Goal: Task Accomplishment & Management: Use online tool/utility

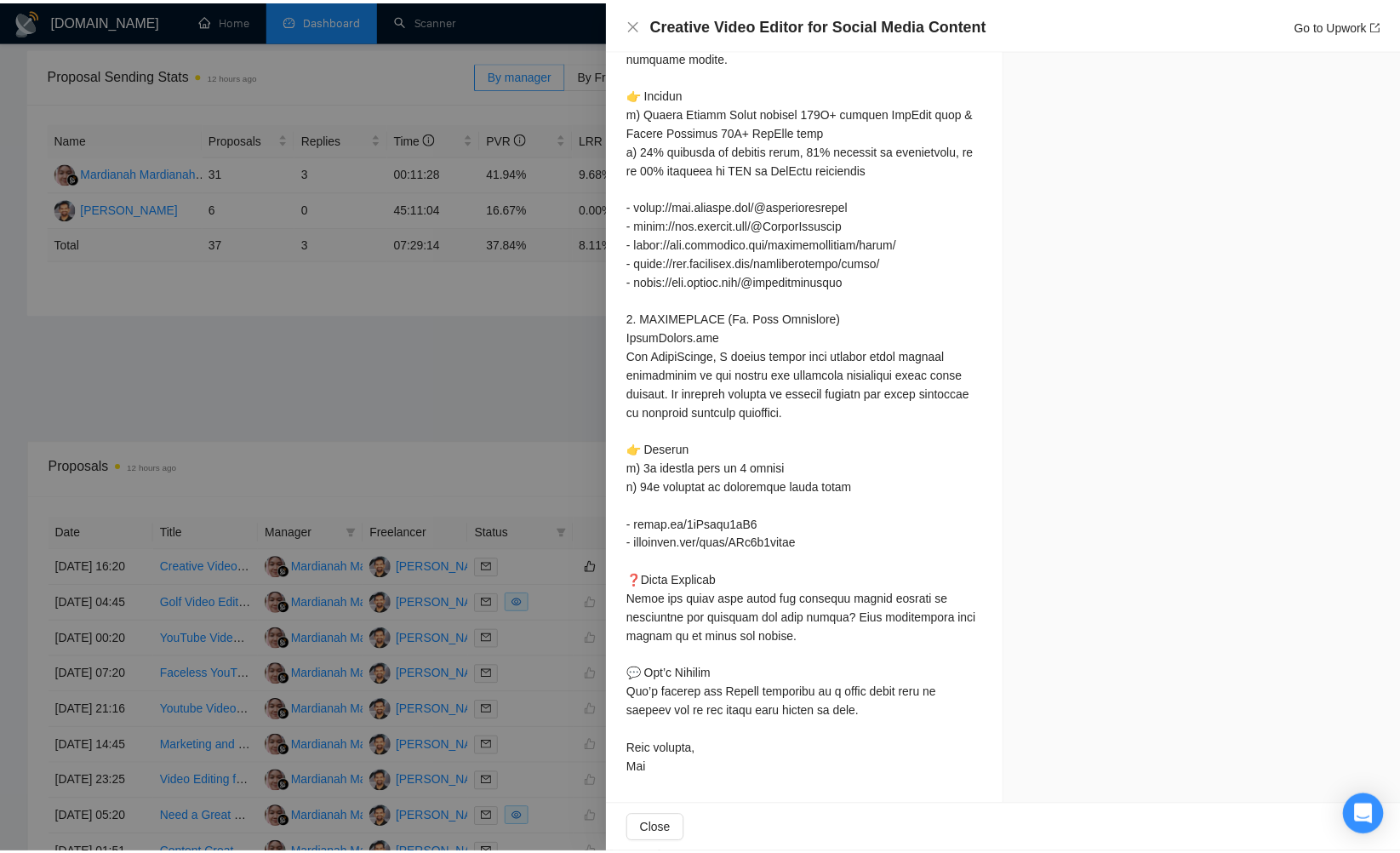
scroll to position [1276, 0]
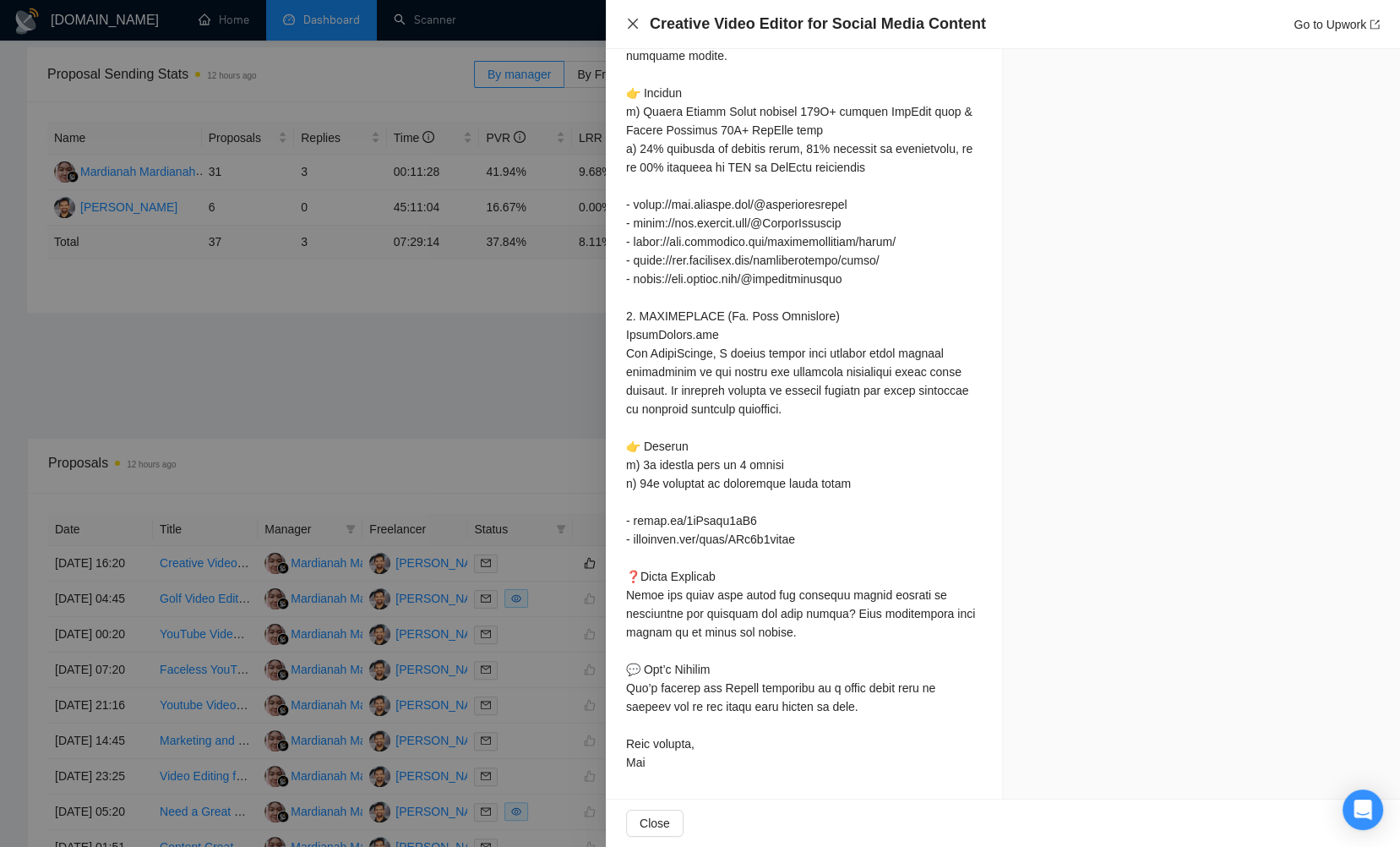
click at [633, 23] on icon "close" at bounding box center [633, 24] width 10 height 10
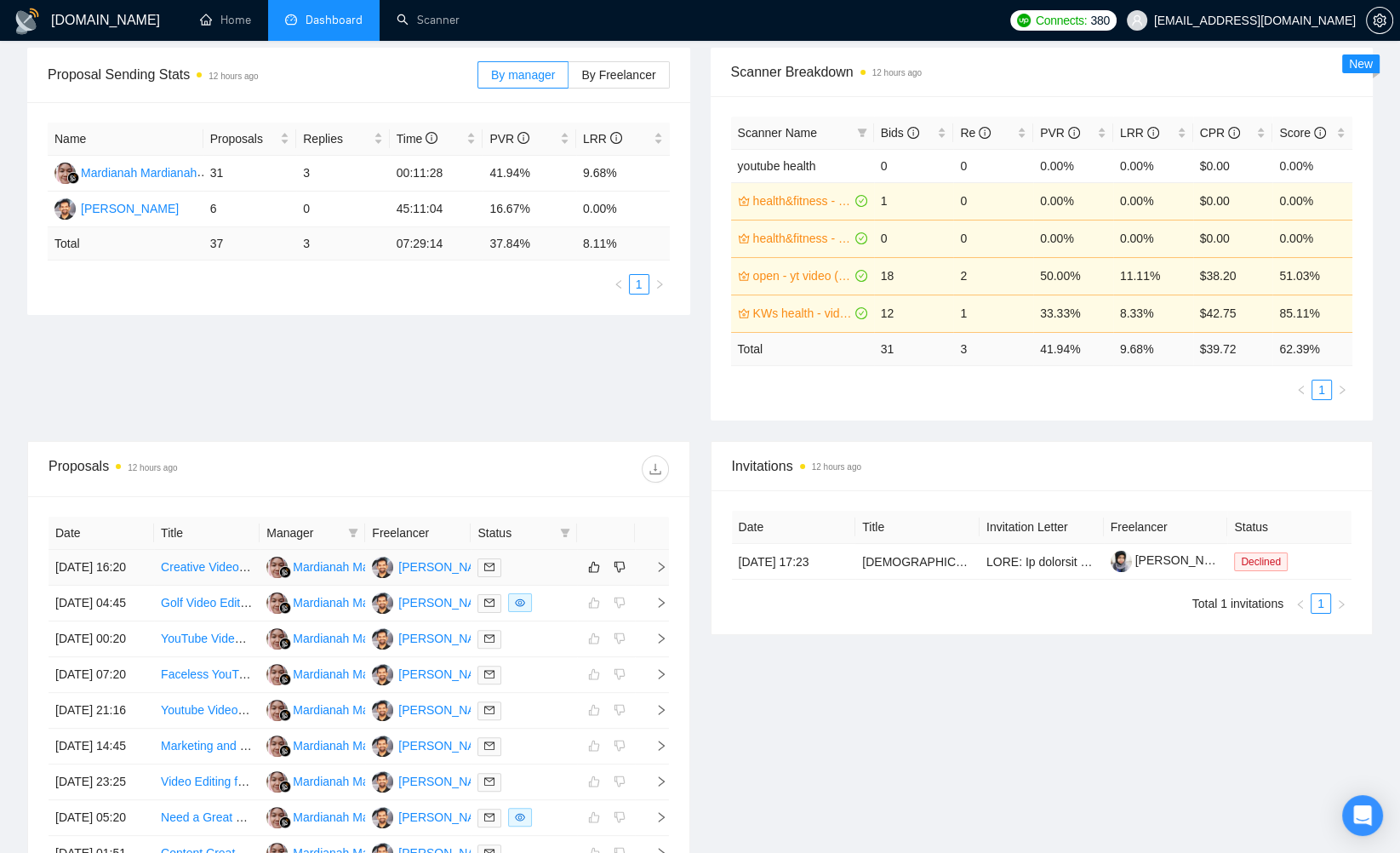
click at [548, 570] on div at bounding box center [523, 567] width 92 height 20
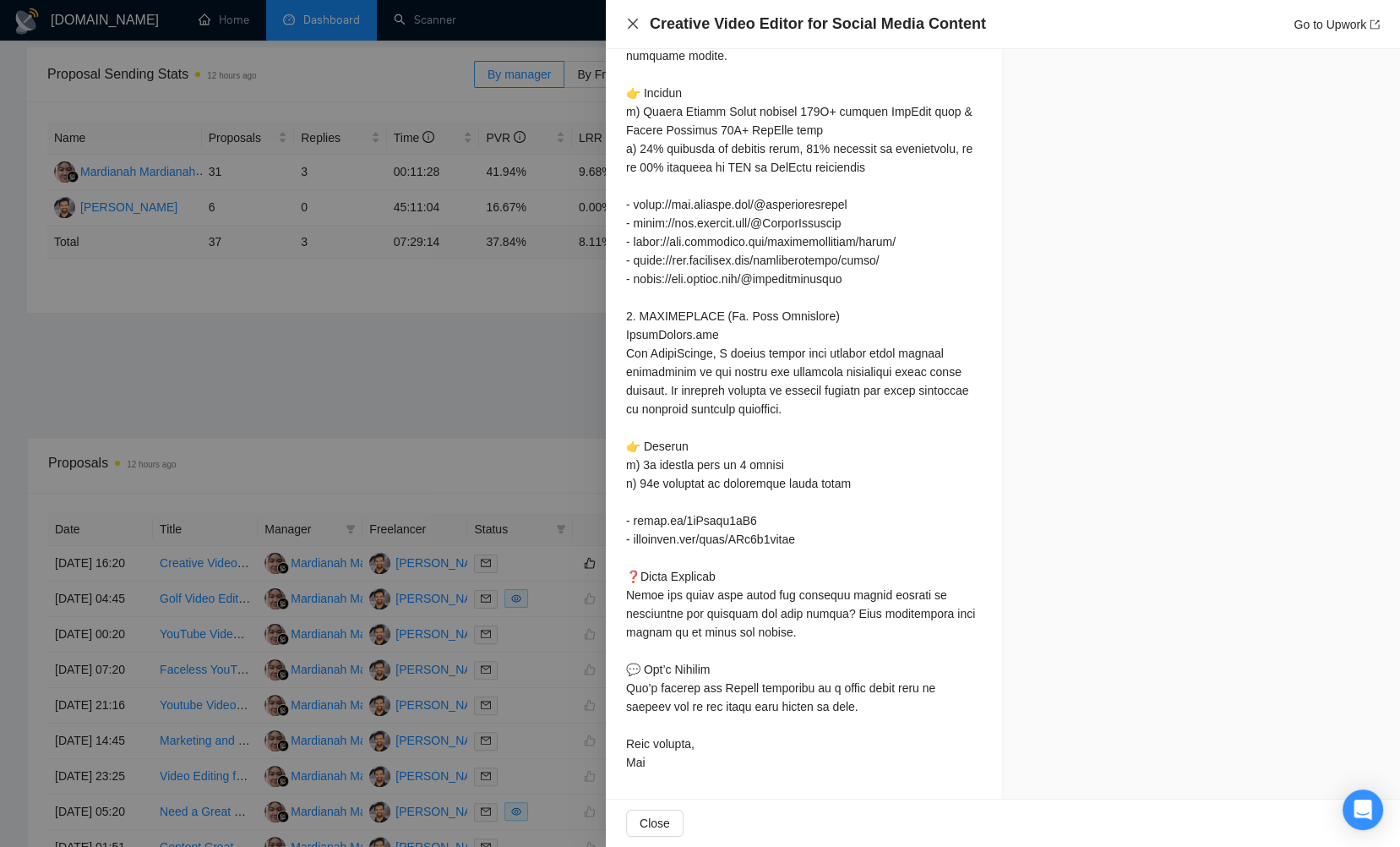
click at [635, 22] on icon "close" at bounding box center [633, 24] width 14 height 14
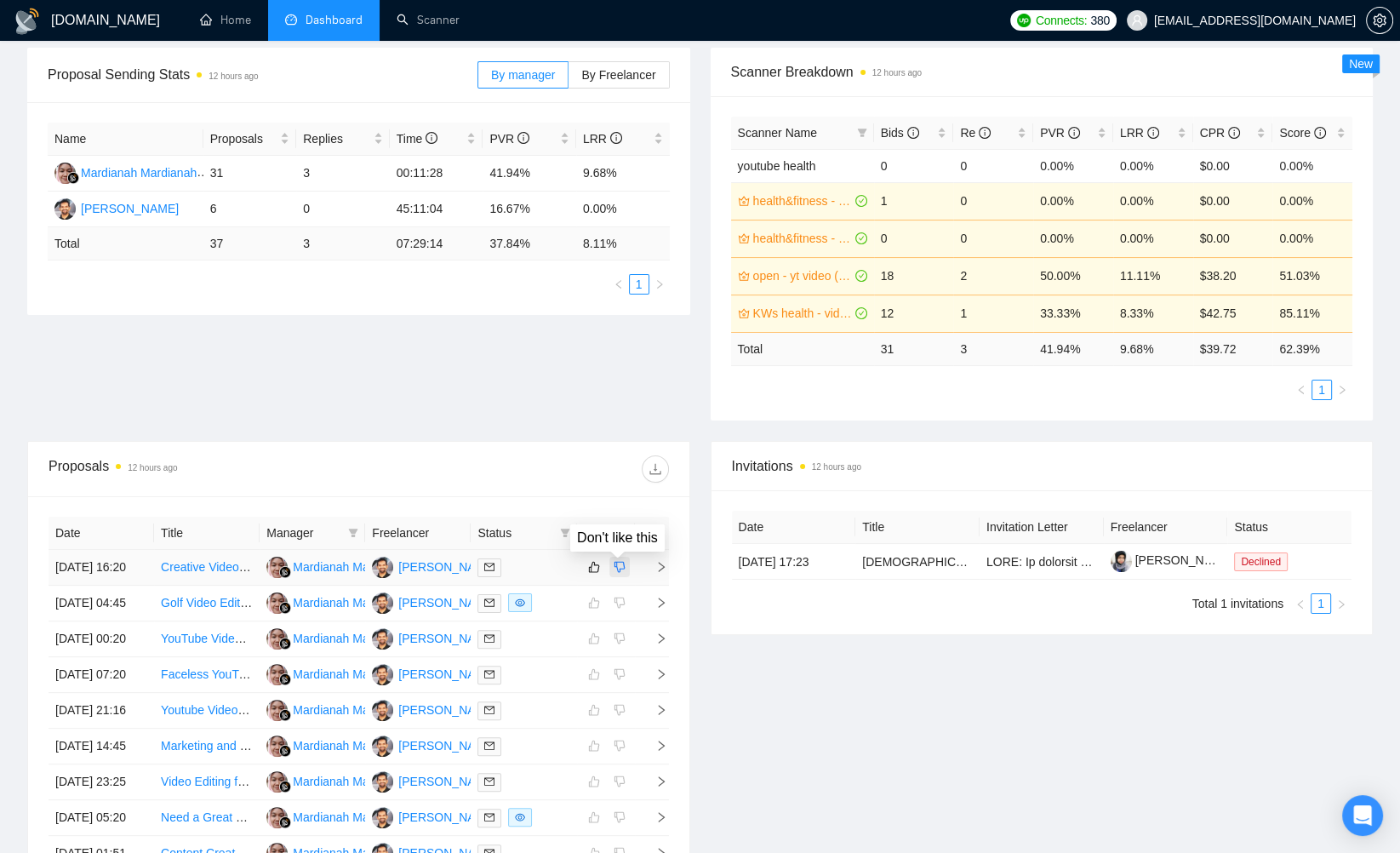
click at [623, 571] on icon "dislike" at bounding box center [620, 567] width 12 height 14
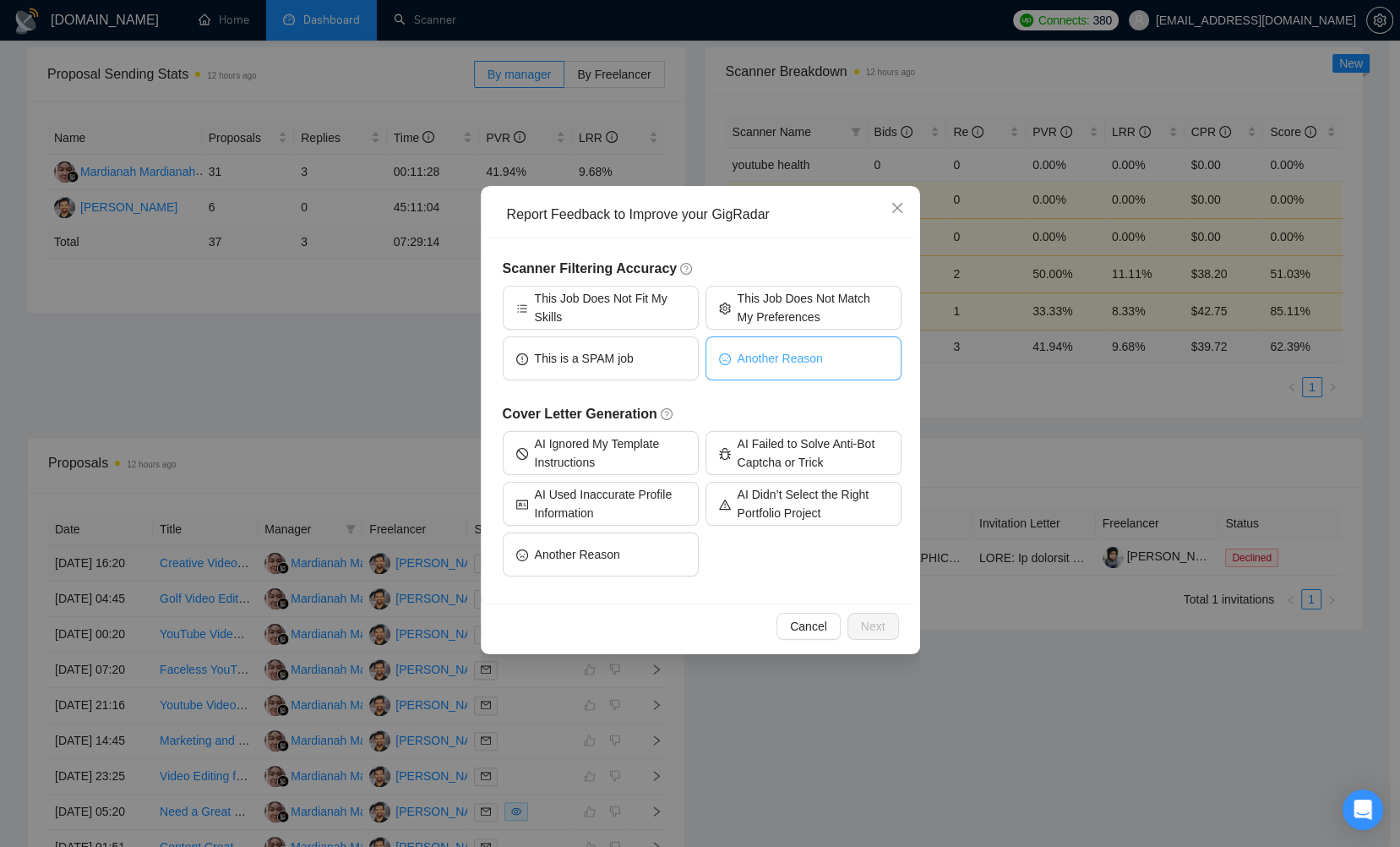
click at [776, 370] on button "Another Reason" at bounding box center [803, 358] width 196 height 44
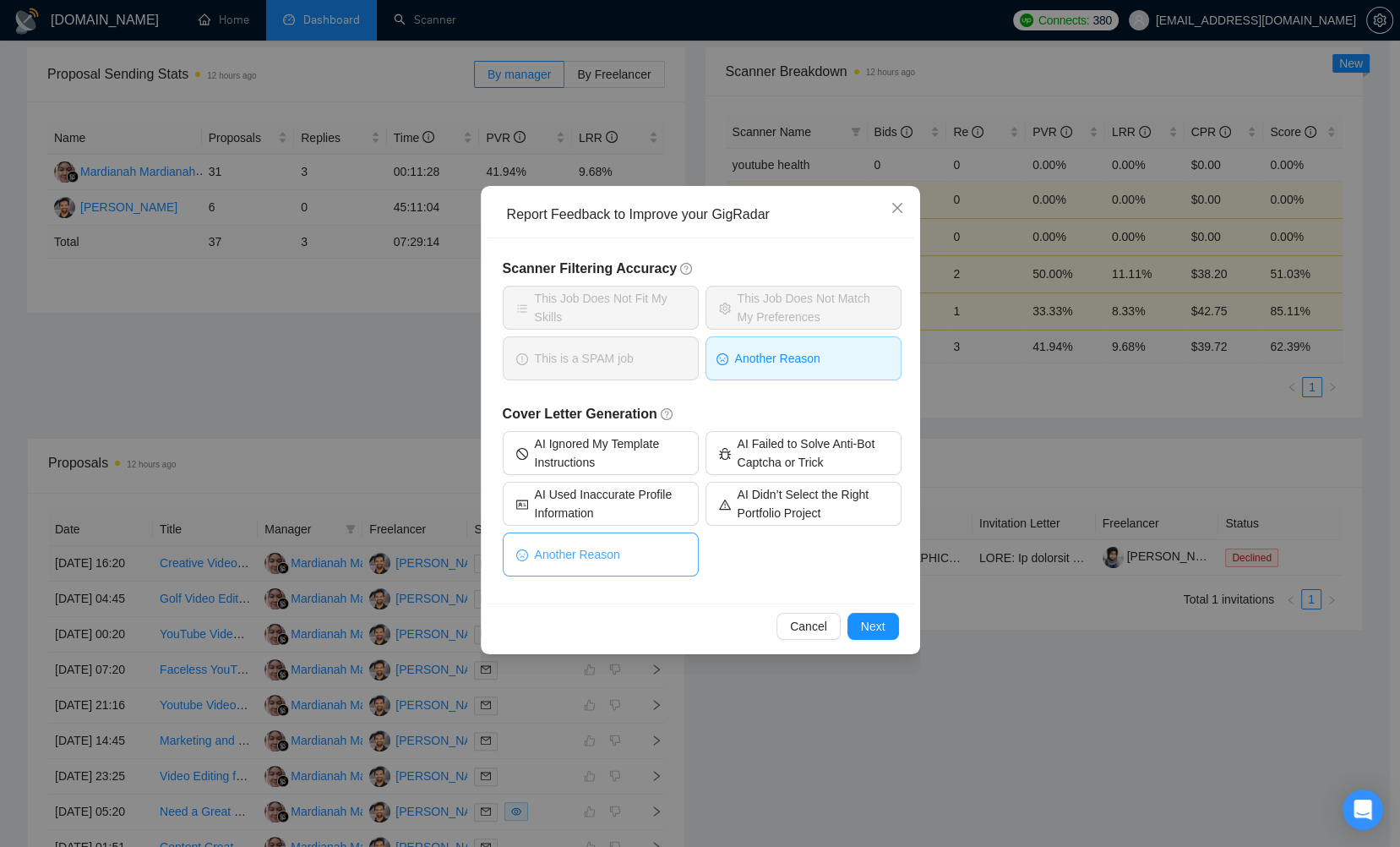
click at [680, 553] on button "Another Reason" at bounding box center [601, 554] width 196 height 44
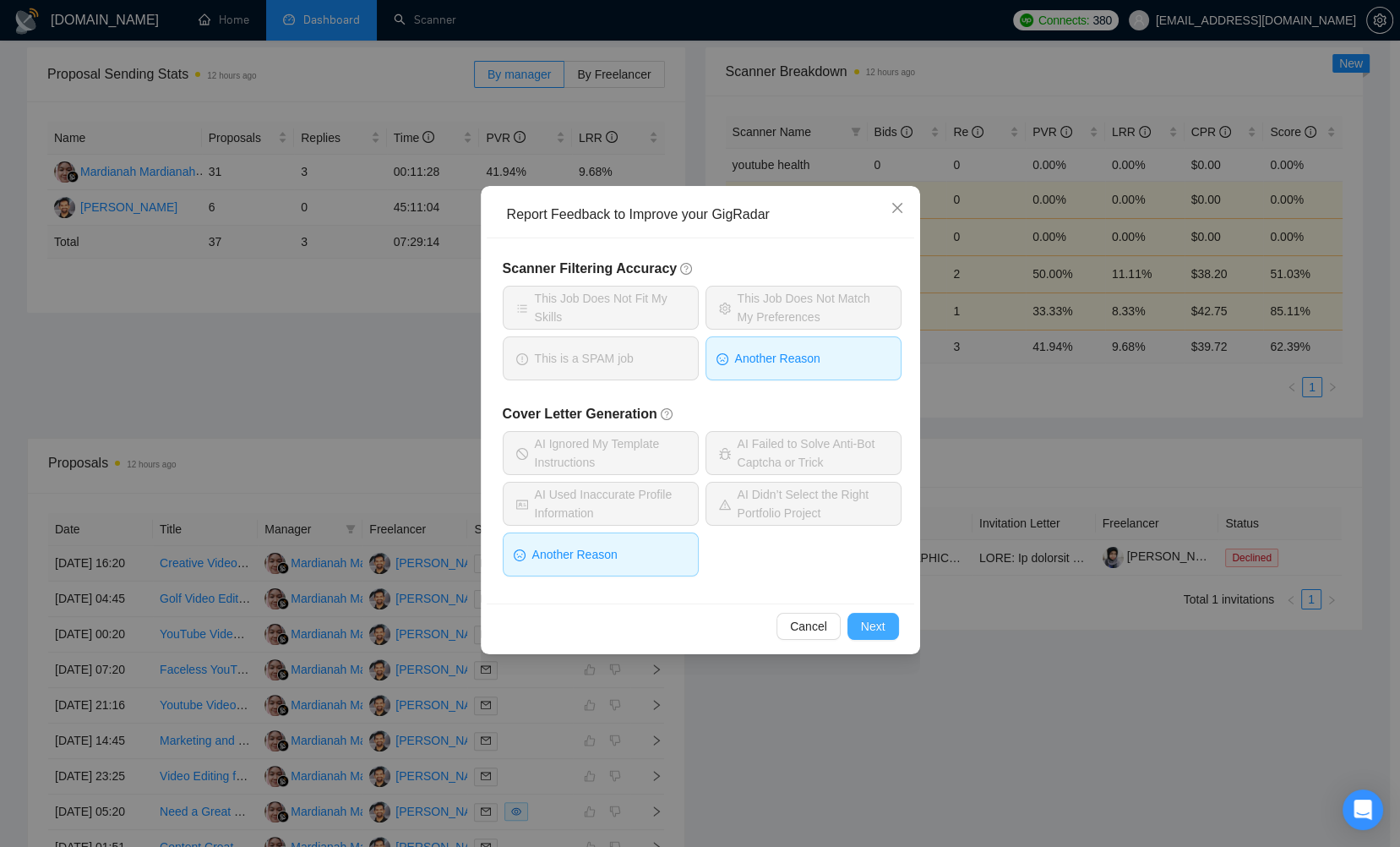
click at [884, 623] on span "Next" at bounding box center [873, 627] width 24 height 19
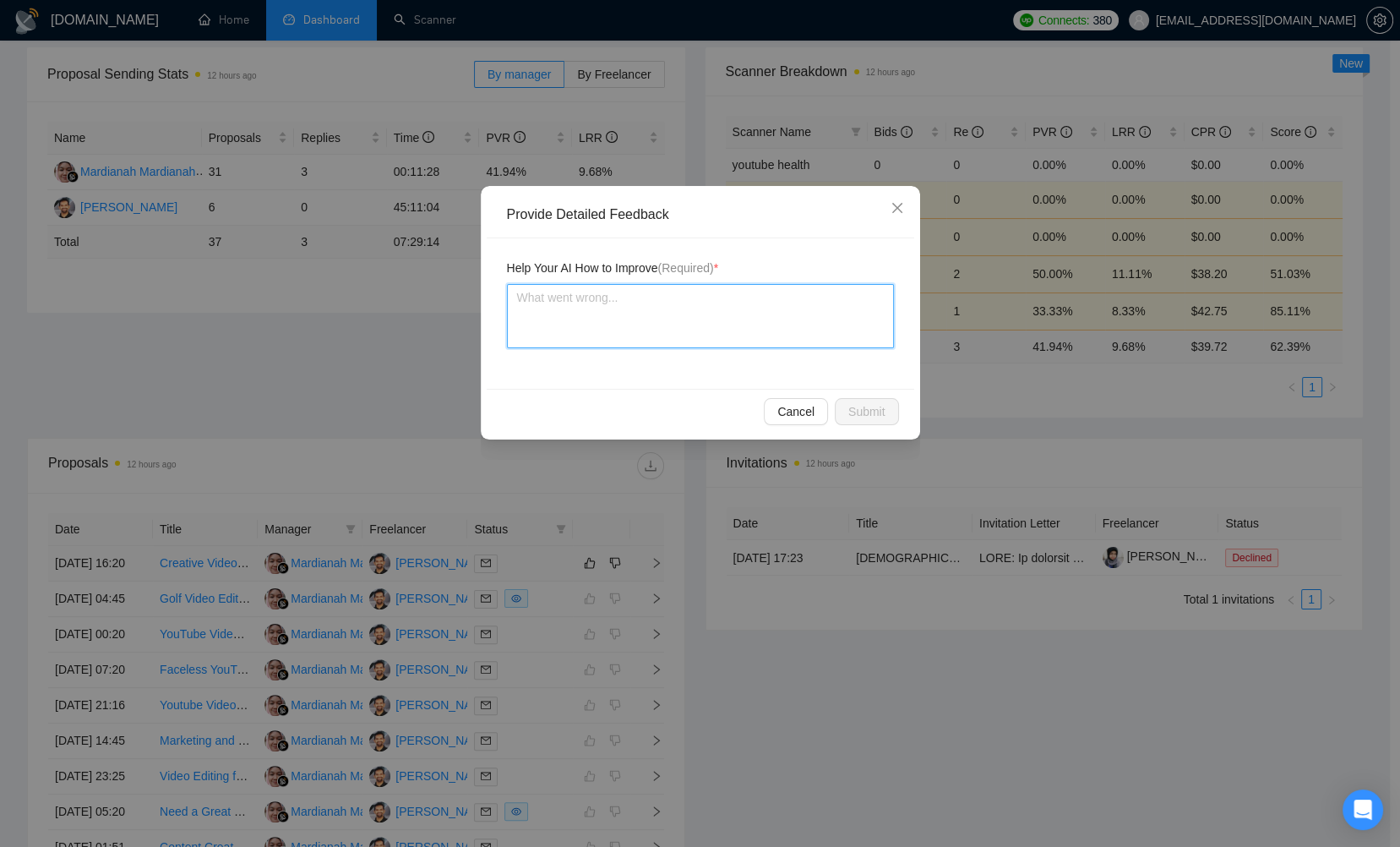
click at [844, 318] on textarea at bounding box center [700, 316] width 387 height 64
type textarea "F"
type textarea "Fo"
type textarea "For"
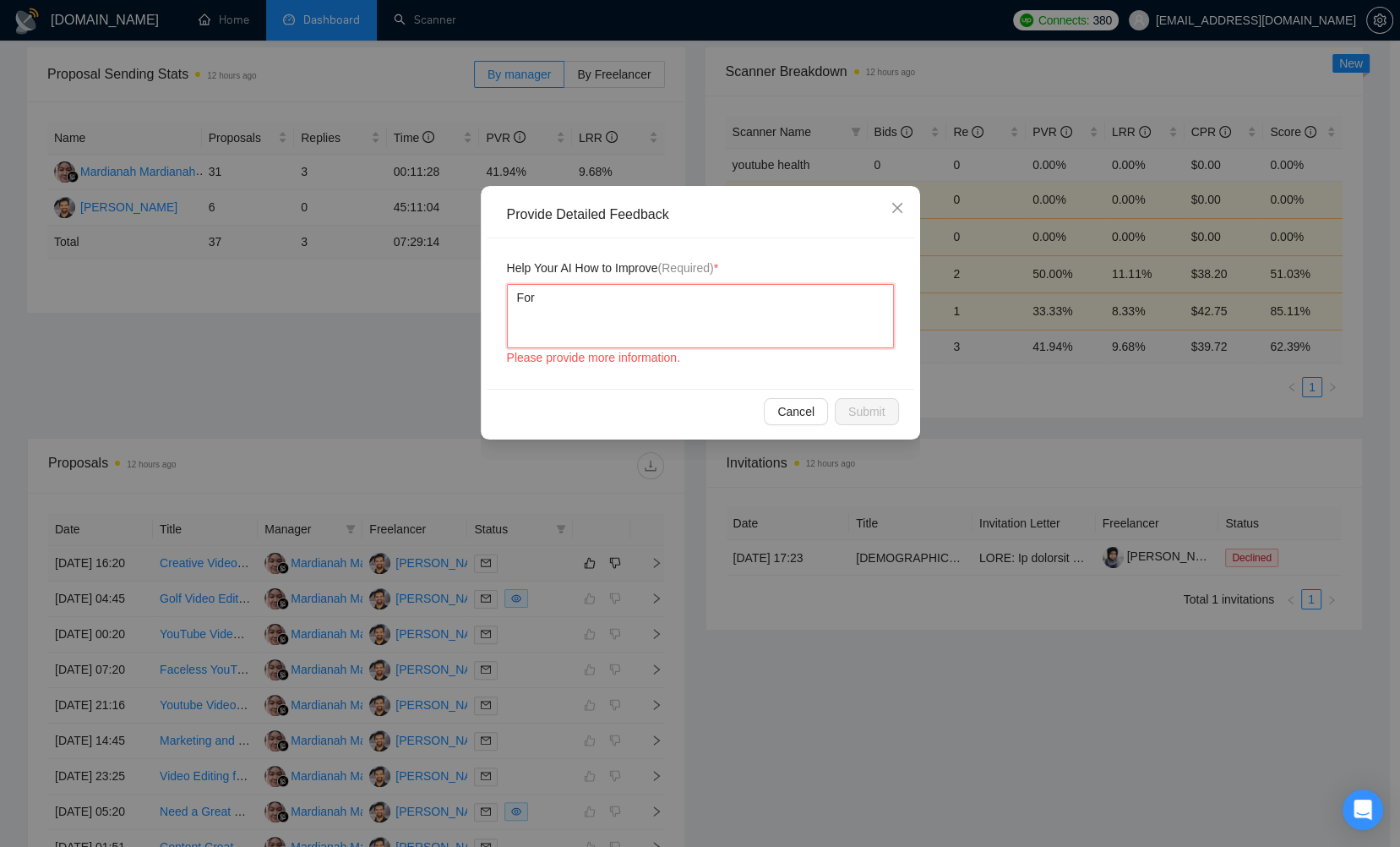
type textarea "For s"
type textarea "For sc"
type textarea "For sca"
type textarea "For scan"
type textarea "For scann"
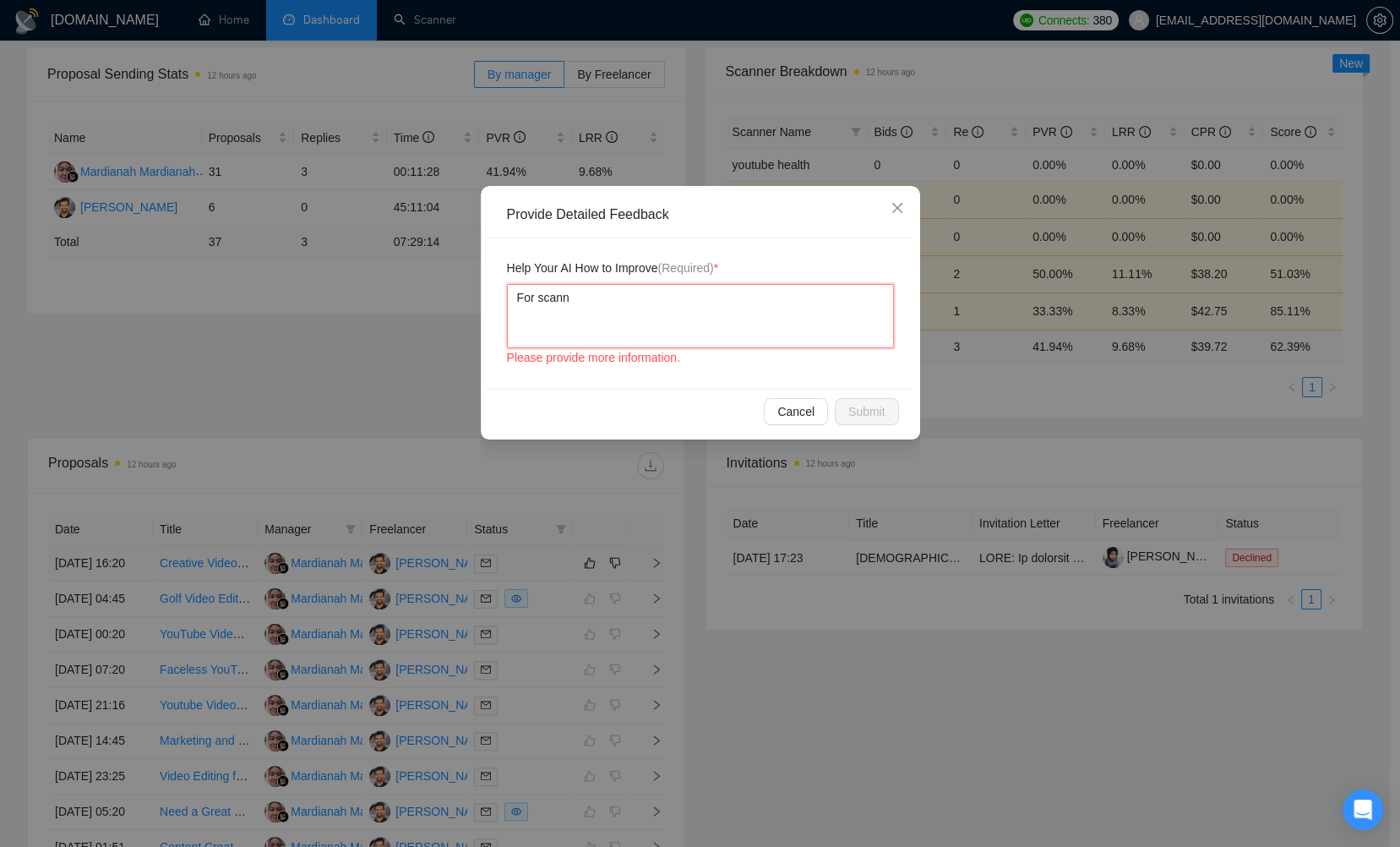
type textarea "For scanne"
type textarea "For scanner"
type textarea "For scanner:"
type textarea "For scanner: w"
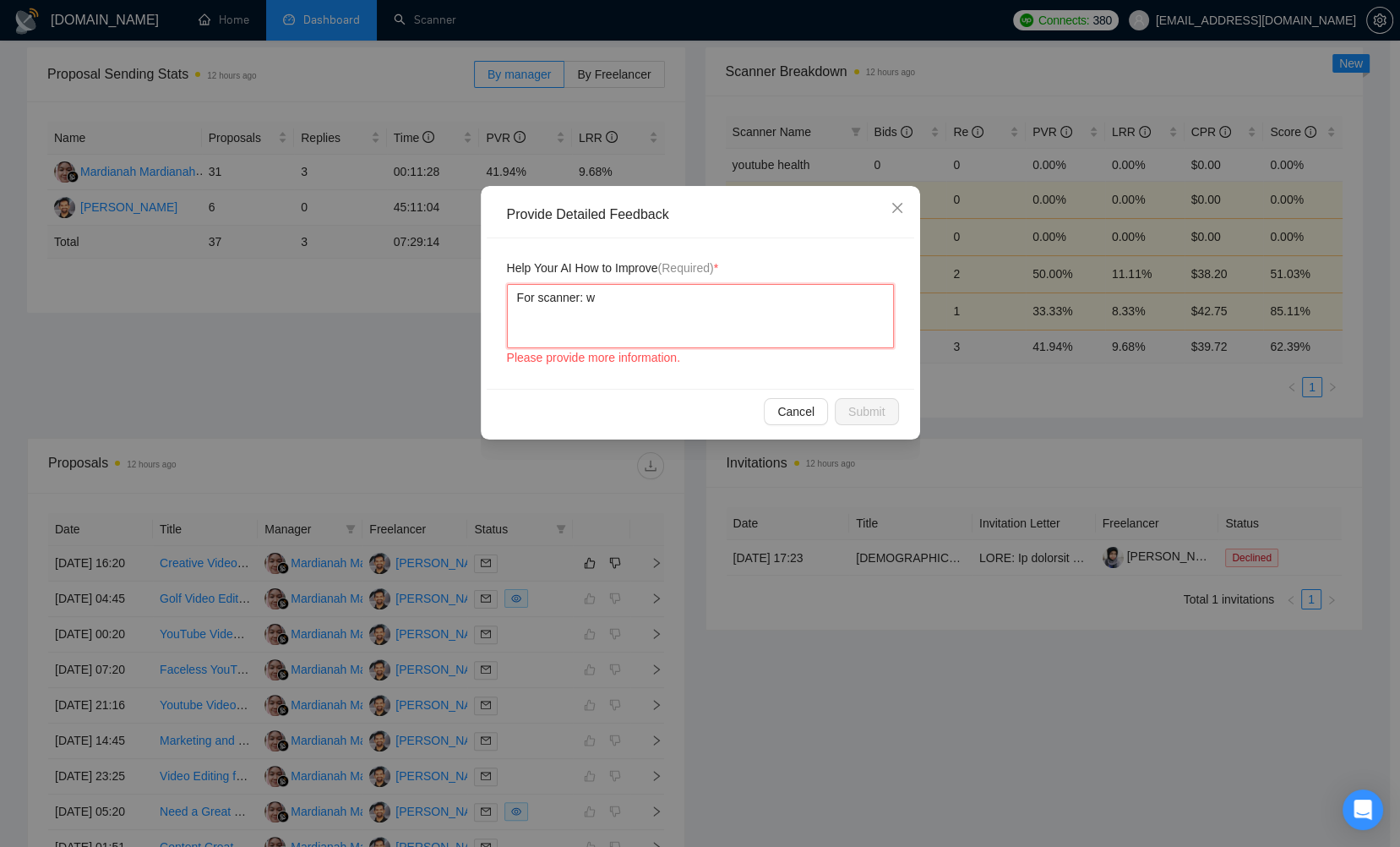
type textarea "For scanner:"
type textarea "For scanner: i"
type textarea "For scanner: i p"
type textarea "For scanner: i pr"
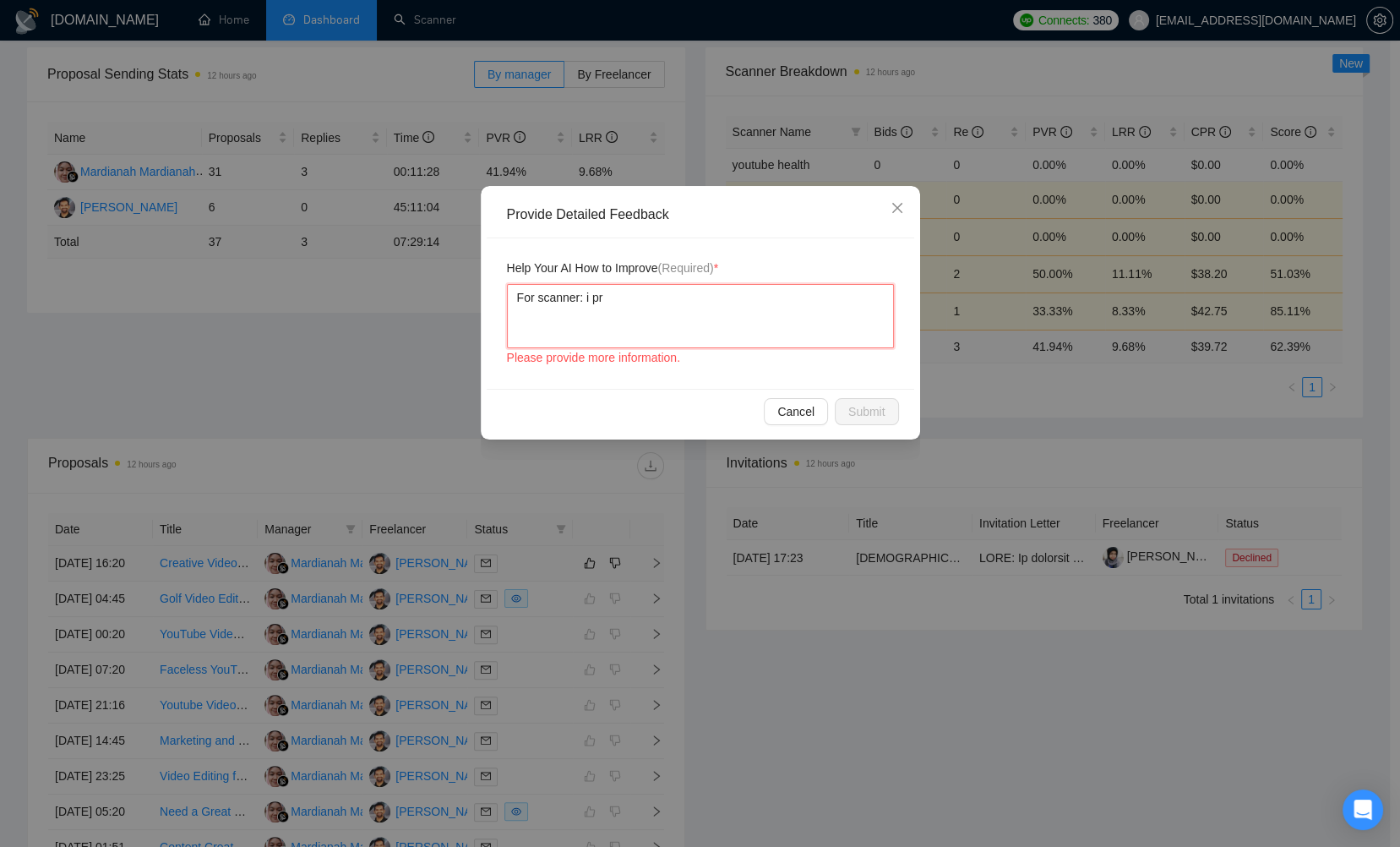
type textarea "For scanner: i pre"
type textarea "For scanner: i pref"
type textarea "For scanner: i prefe"
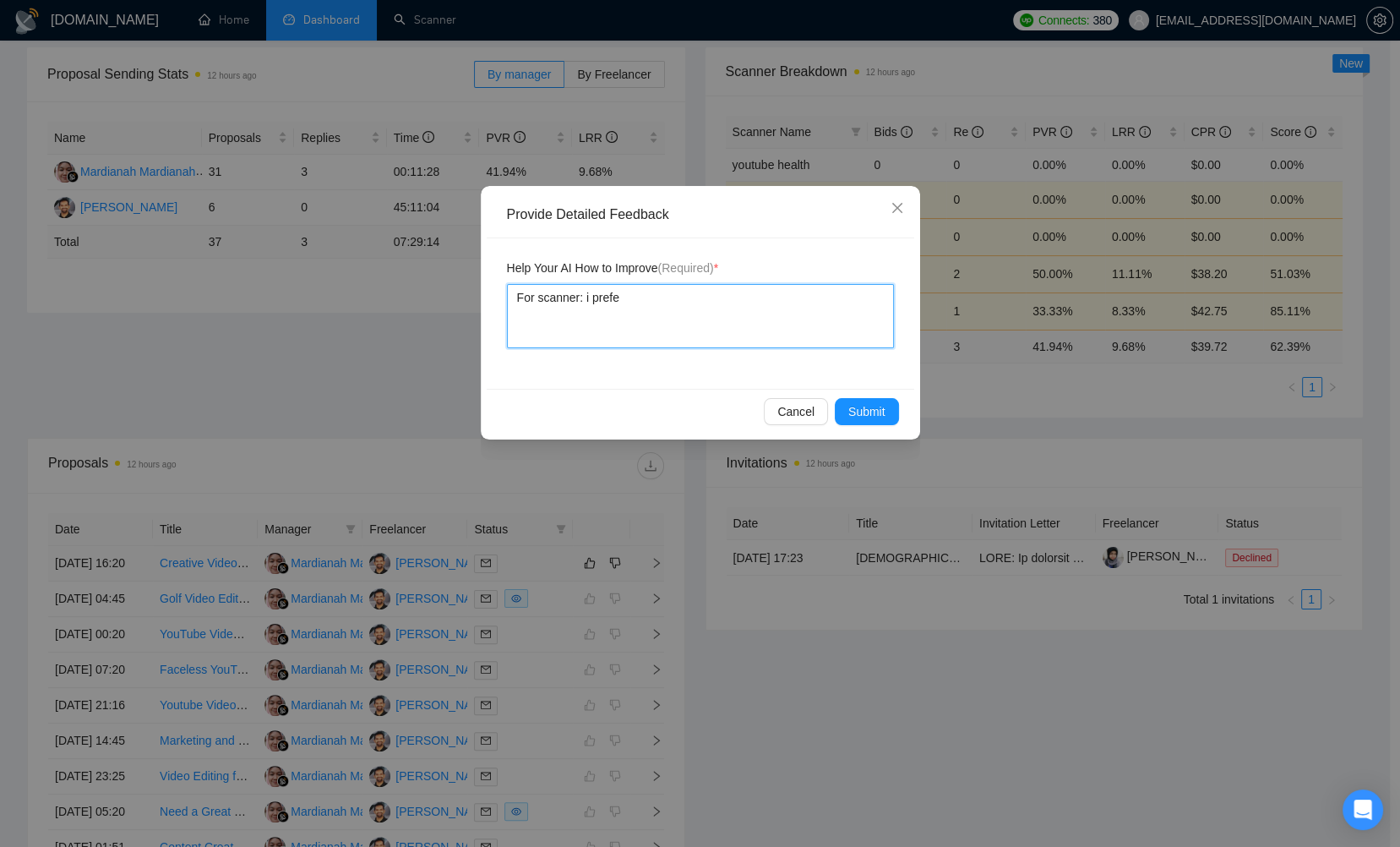
type textarea "For scanner: i prefer"
type textarea "For scanner: i prefer n"
type textarea "For scanner: i prefer no"
type textarea "For scanner: i prefer not"
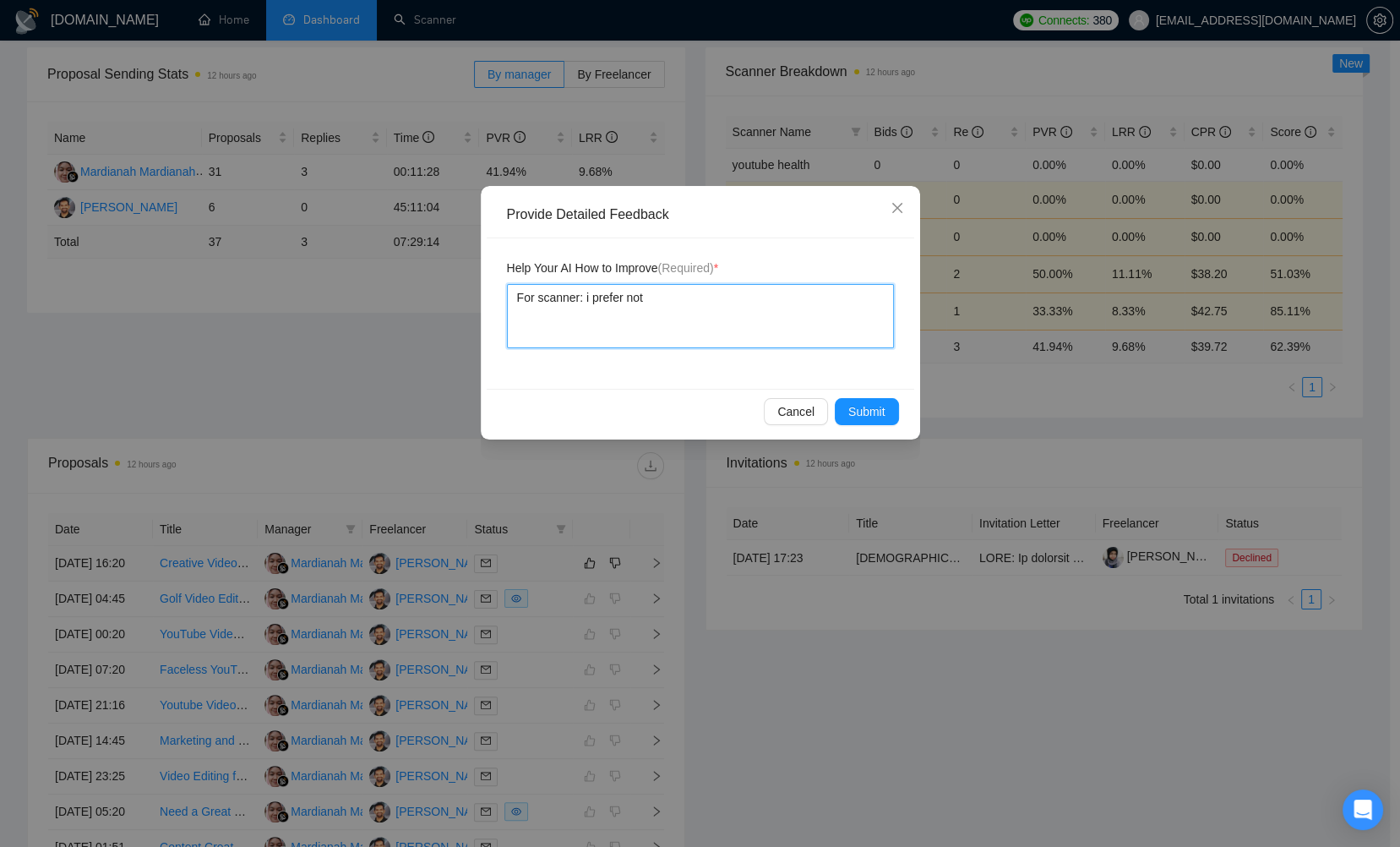
type textarea "For scanner: i prefer not"
type textarea "For scanner: i prefer not w"
type textarea "For scanner: i prefer not wo"
type textarea "For scanner: i prefer not w"
type textarea "For scanner: i prefer not"
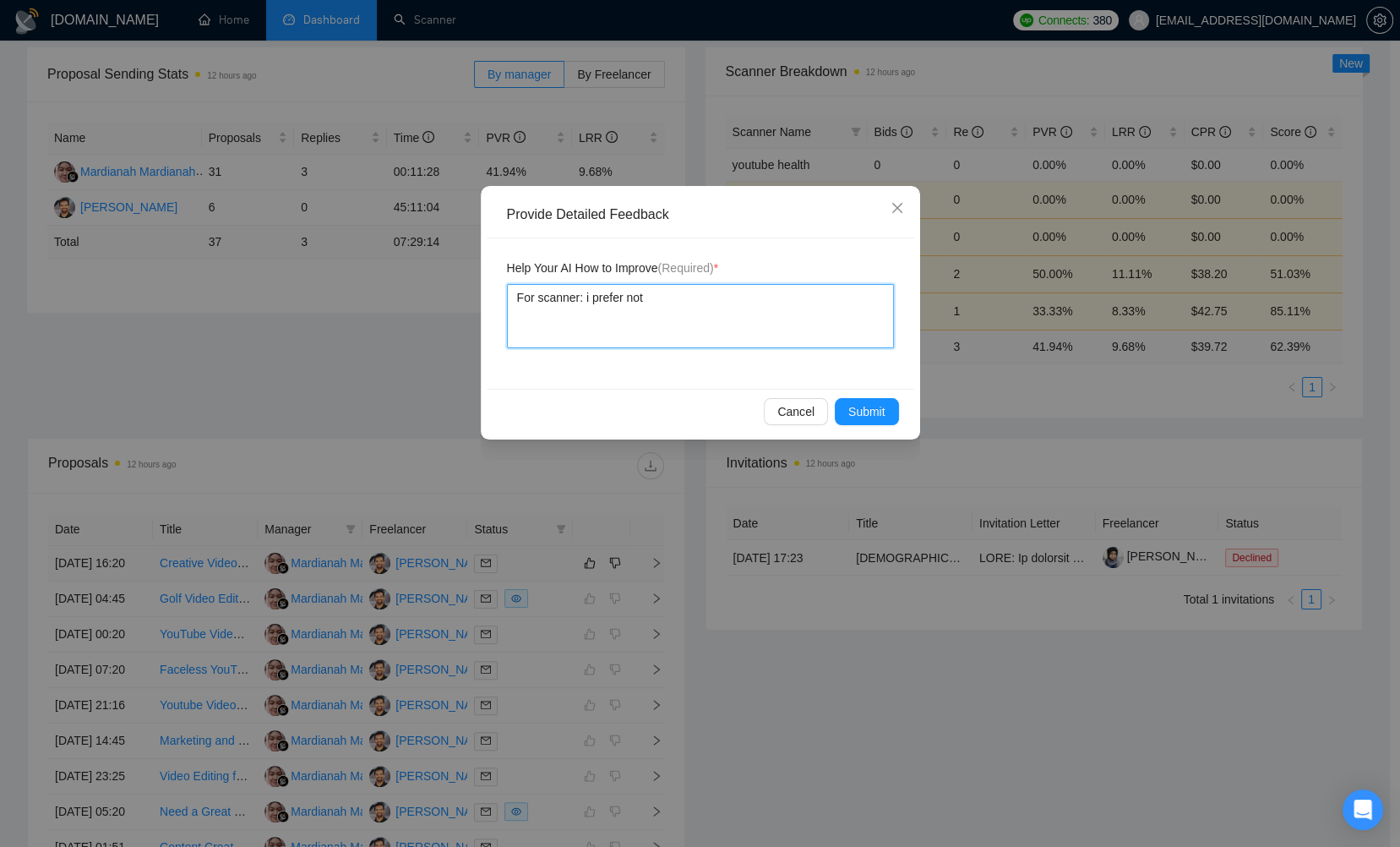
type textarea "For scanner: i prefer not t"
type textarea "For scanner: i prefer not to"
type textarea "For scanner: i prefer not to w"
type textarea "For scanner: i prefer not to wo"
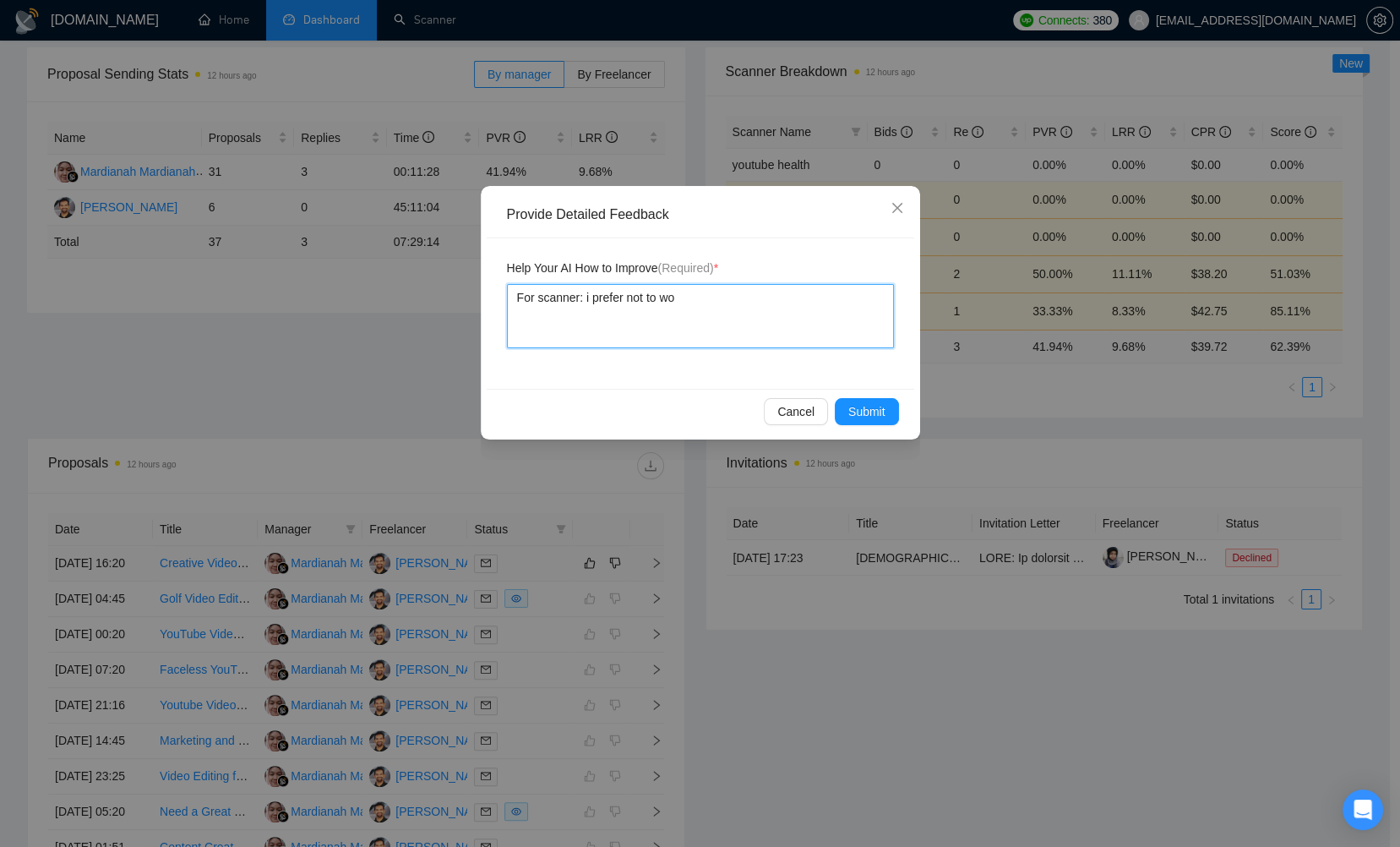
type textarea "For scanner: i prefer not to wor"
type textarea "For scanner: i prefer not to work"
type textarea "For scanner: i prefer not to work w"
type textarea "For scanner: i prefer not to work wi"
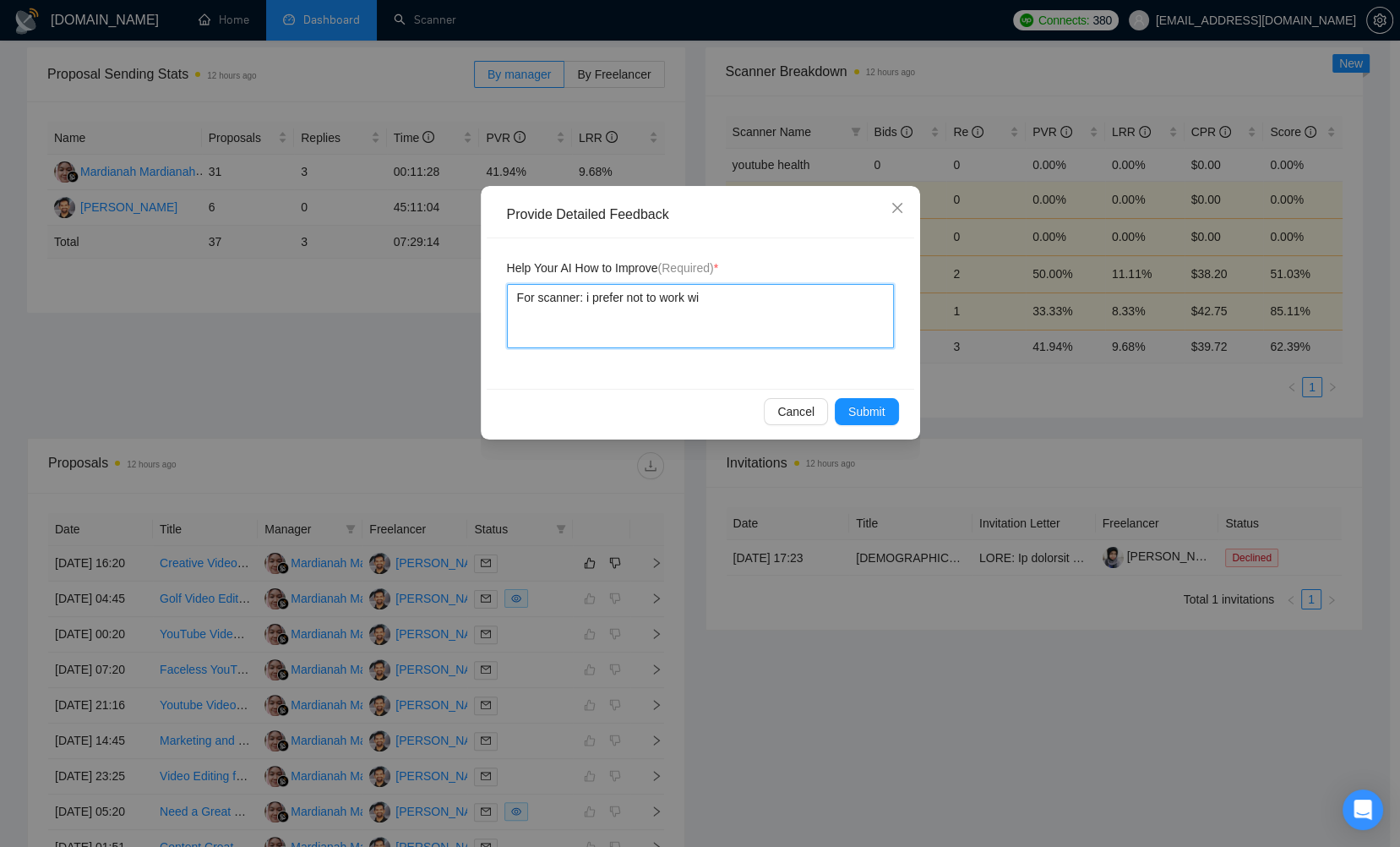
type textarea "For scanner: i prefer not to work wit"
type textarea "For scanner: i prefer not to work with"
type textarea "For scanner: i prefer not to work with a"
type textarea "For scanner: i prefer not to work with an"
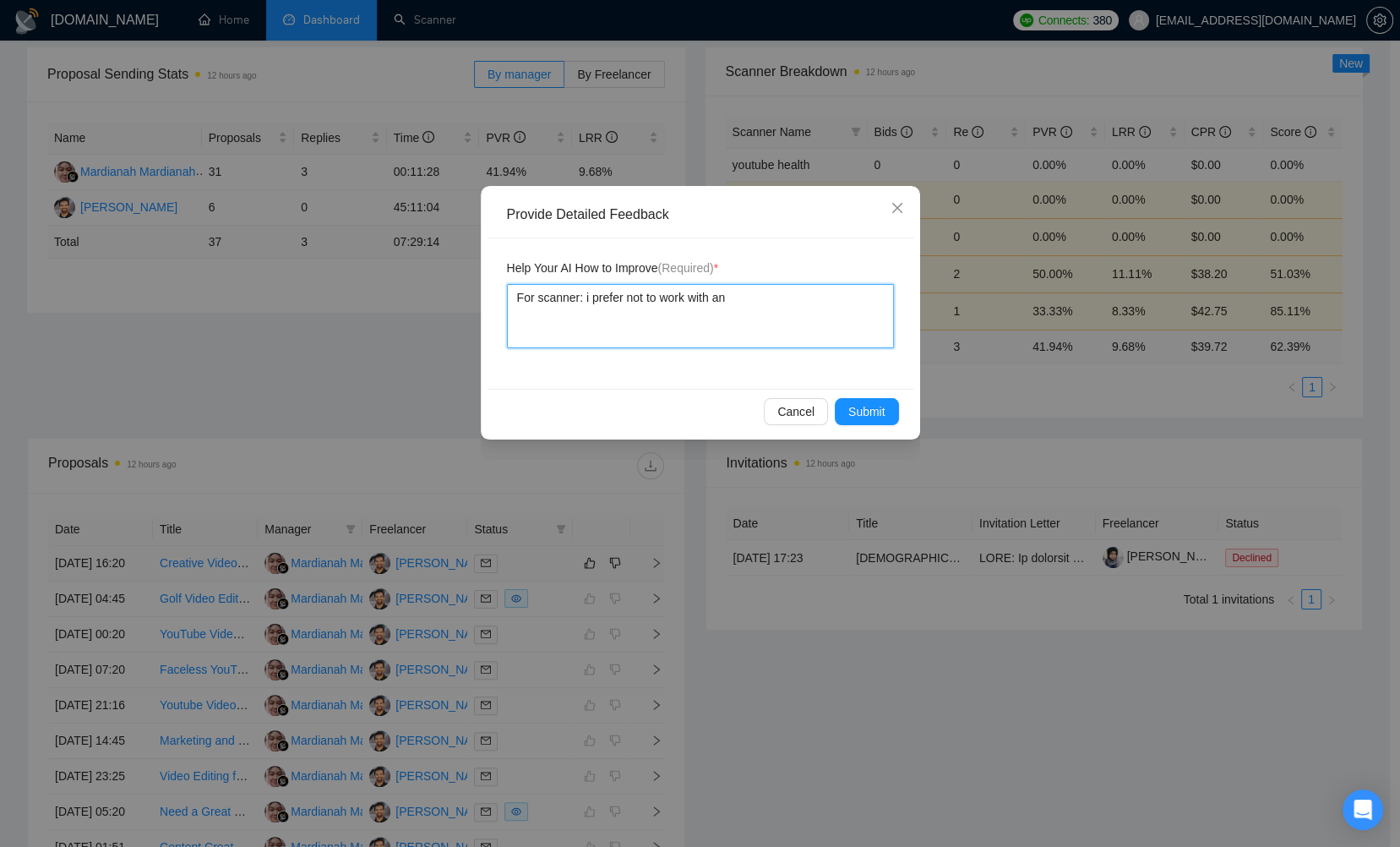
type textarea "For scanner: i prefer not to work with any"
type textarea "For scanner: i prefer not to work with any c"
type textarea "For scanner: i prefer not to work with any cl"
type textarea "For scanner: i prefer not to work with any cli"
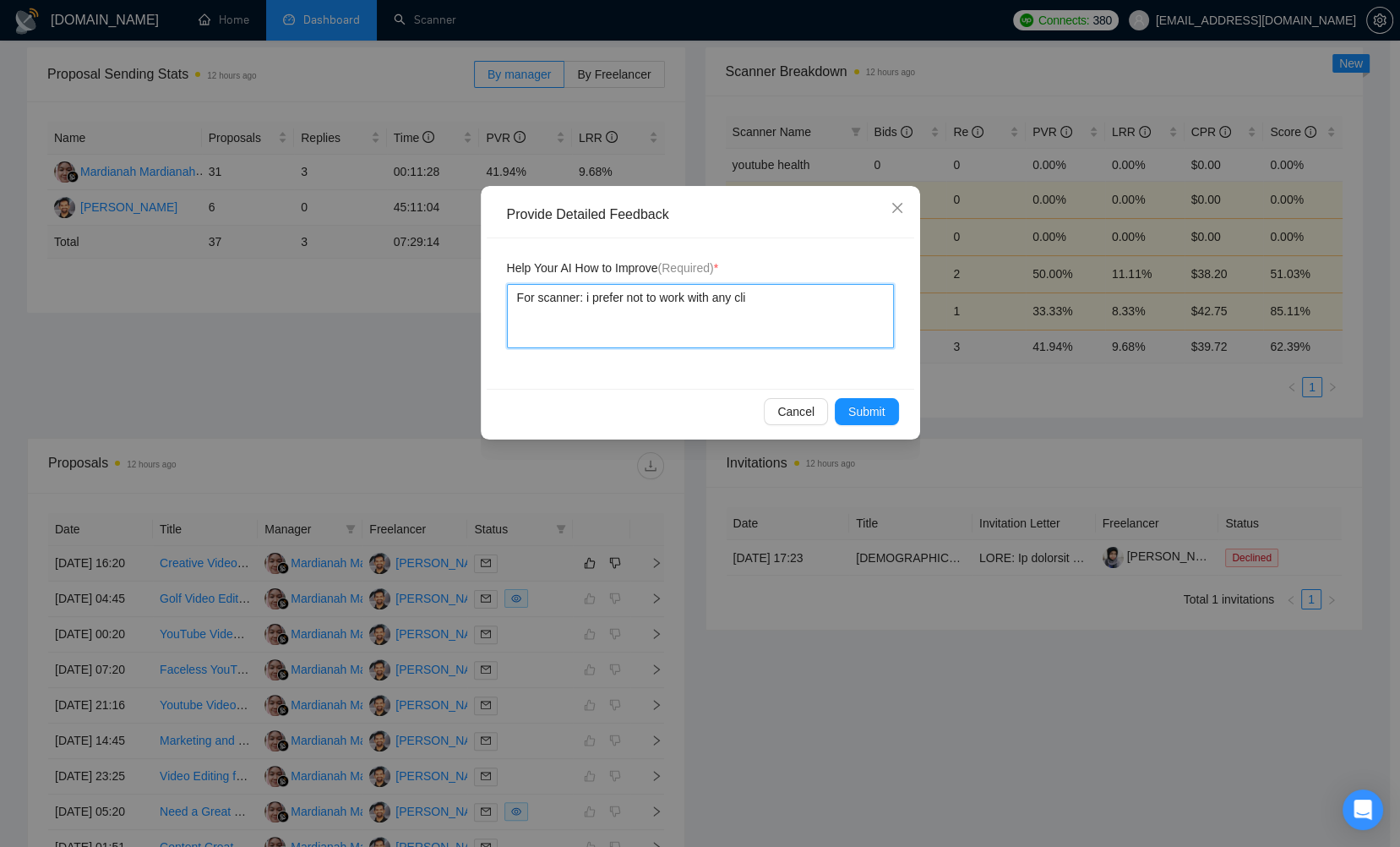
type textarea "For scanner: i prefer not to work with any clie"
type textarea "For scanner: i prefer not to work with any clien"
type textarea "For scanner: i prefer not to work with any client"
type textarea "For scanner: i prefer not to work with any client h"
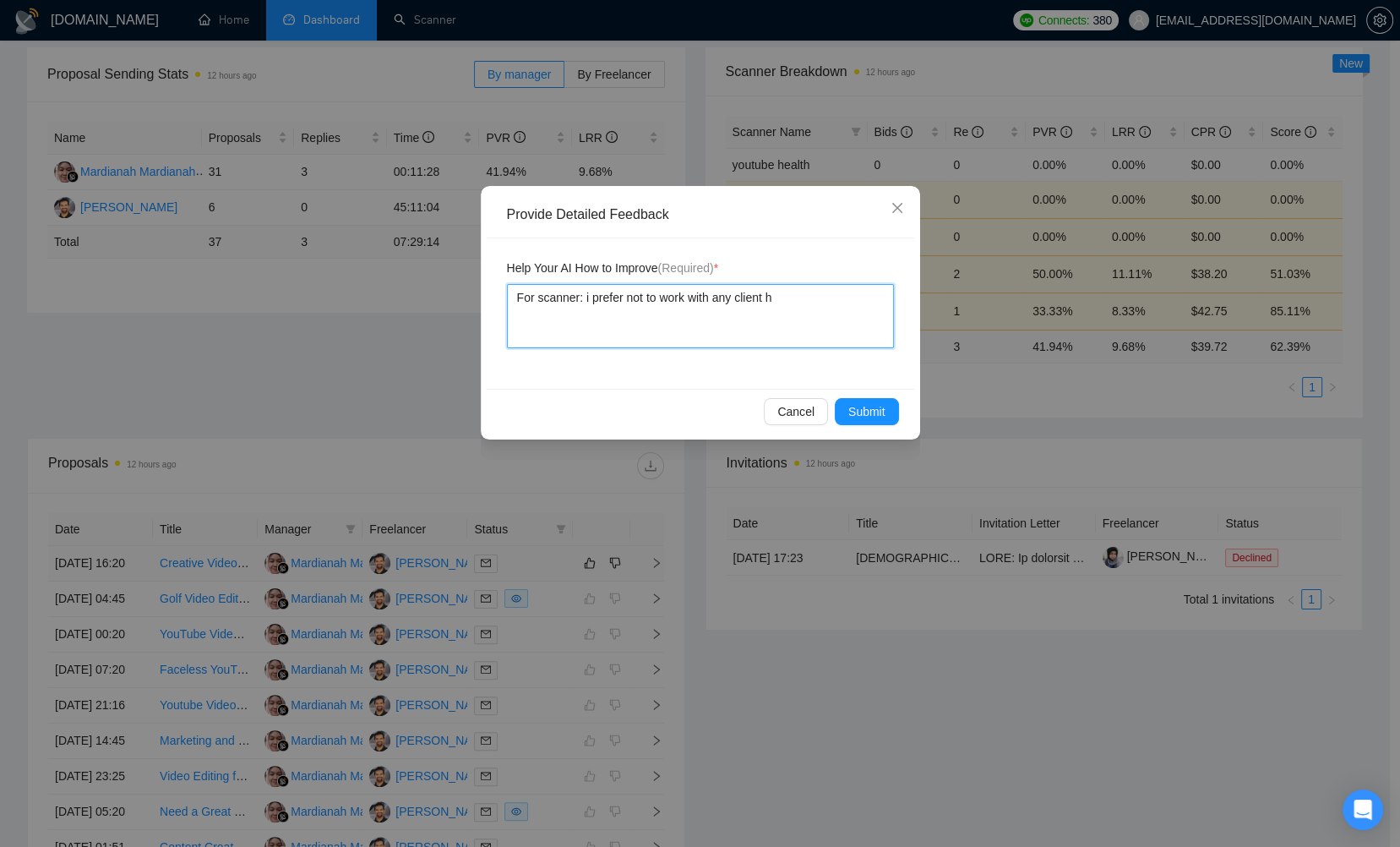
type textarea "For scanner: i prefer not to work with any client ho"
type textarea "For scanner: i prefer not to work with any client h"
type textarea "For scanner: i prefer not to work with any client"
type textarea "For scanner: i prefer not to work with any client w"
type textarea "For scanner: i prefer not to work with any client wh"
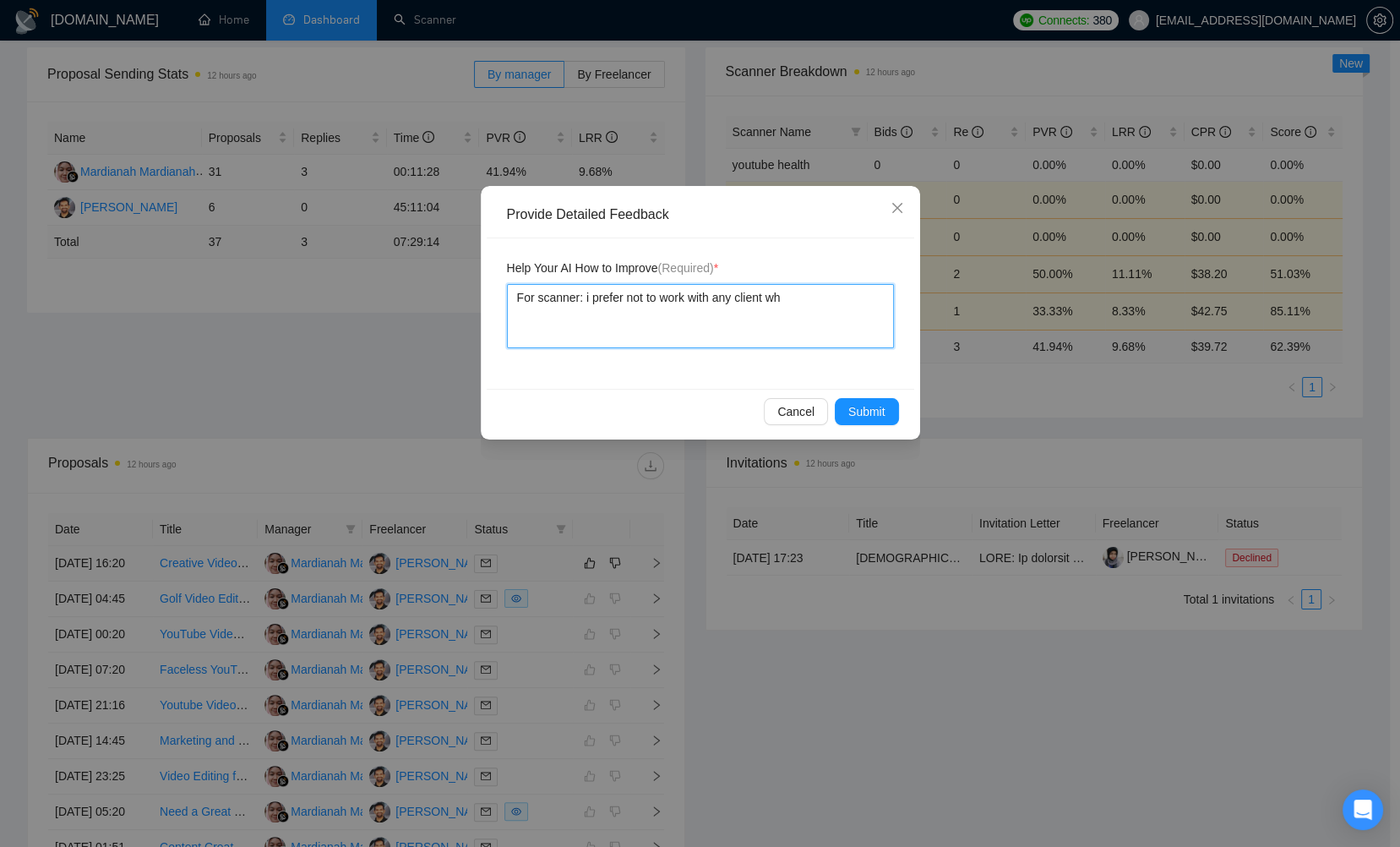
type textarea "For scanner: i prefer not to work with any client who"
type textarea "For scanner: i prefer not to work with any client who h"
type textarea "For scanner: i prefer not to work with any client who ha"
type textarea "For scanner: i prefer not to work with any client who has"
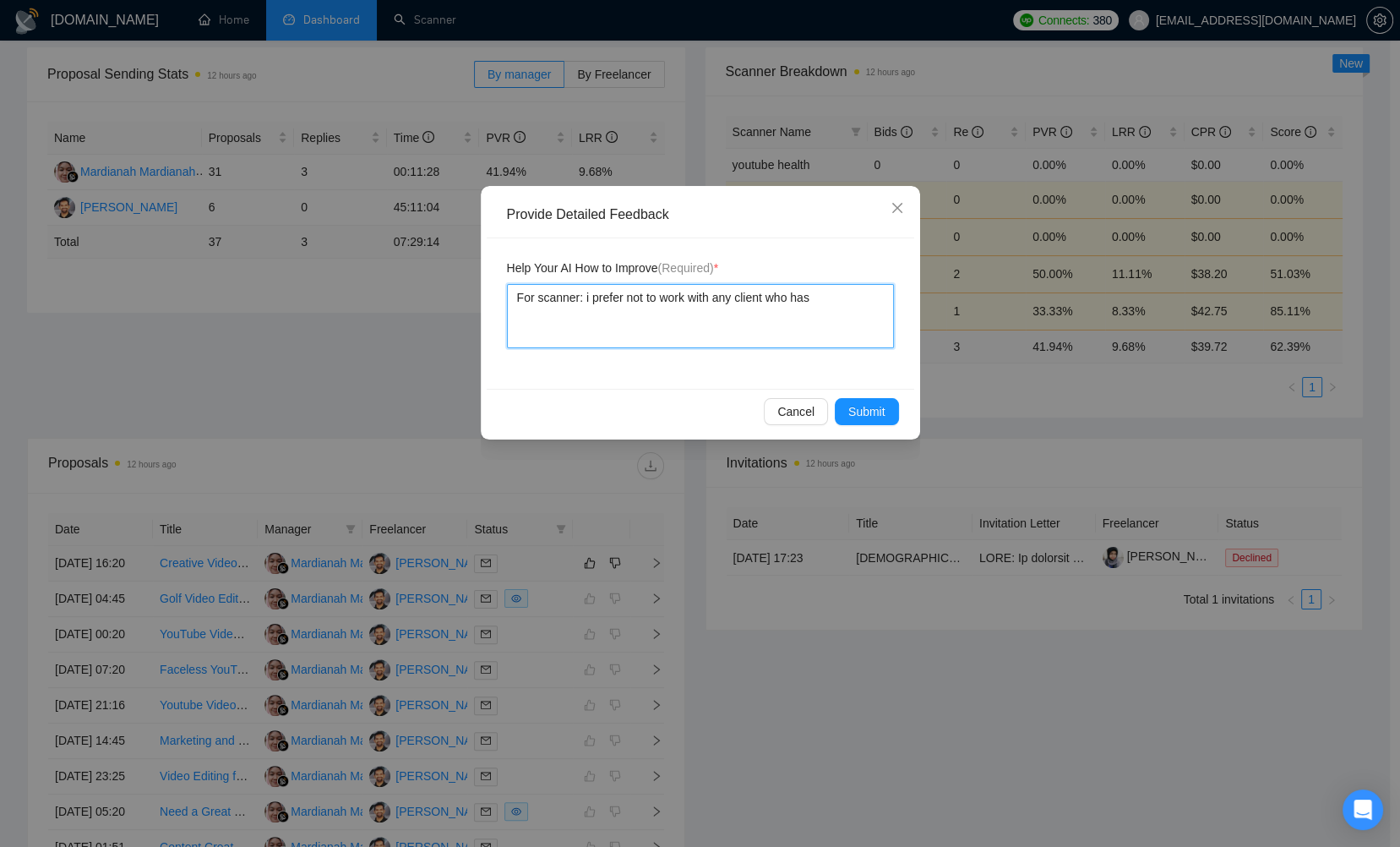
type textarea "For scanner: i prefer not to work with any client who has"
type textarea "For scanner: i prefer not to work with any client who has l"
type textarea "For scanner: i prefer not to work with any client who has le"
type textarea "For scanner: i prefer not to work with any client who has les"
type textarea "For scanner: i prefer not to work with any client who has less"
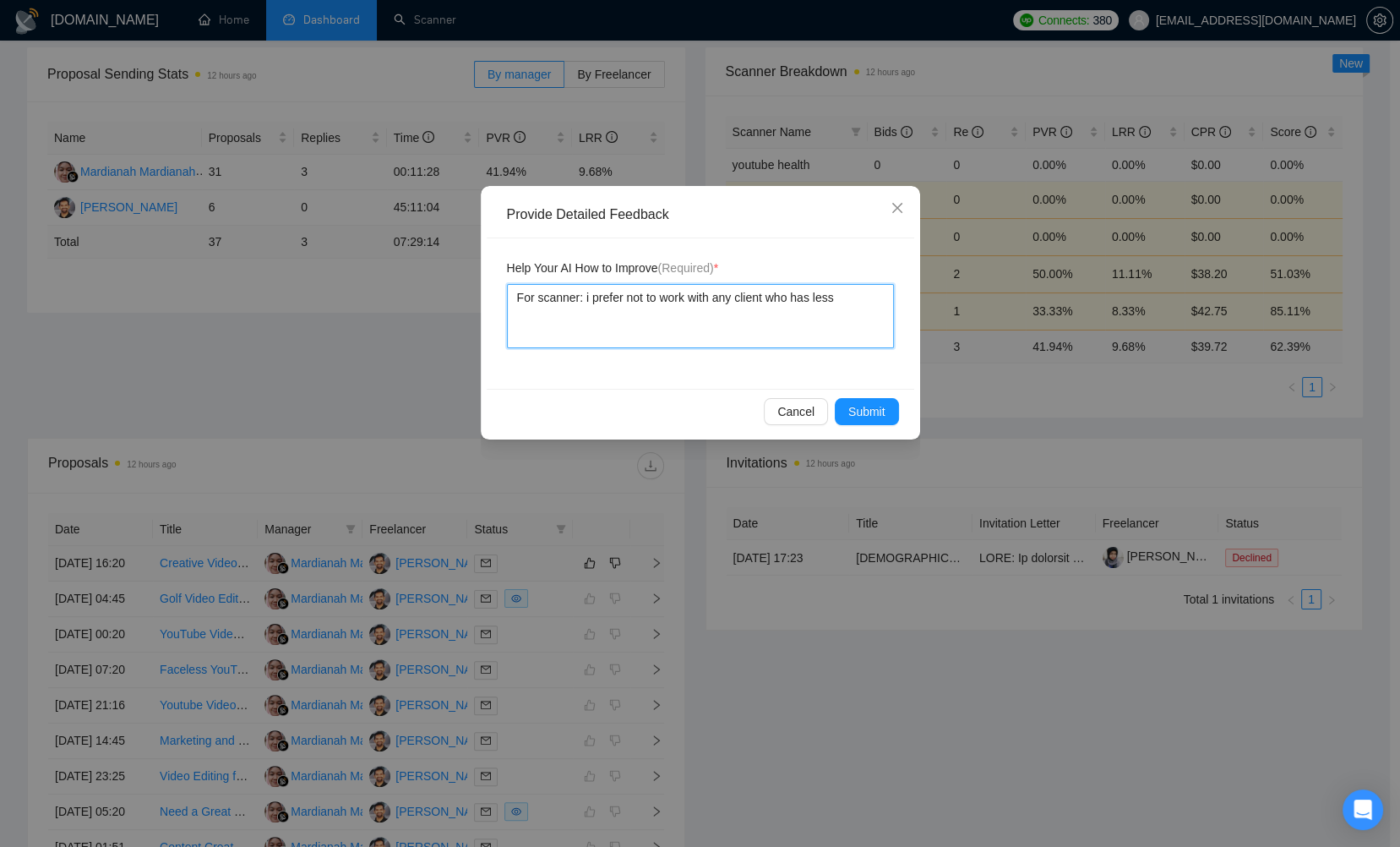
type textarea "For scanner: i prefer not to work with any client who has less t"
type textarea "For scanner: i prefer not to work with any client who has less th"
type textarea "For scanner: i prefer not to work with any client who has less tha"
type textarea "For scanner: i prefer not to work with any client who has less than"
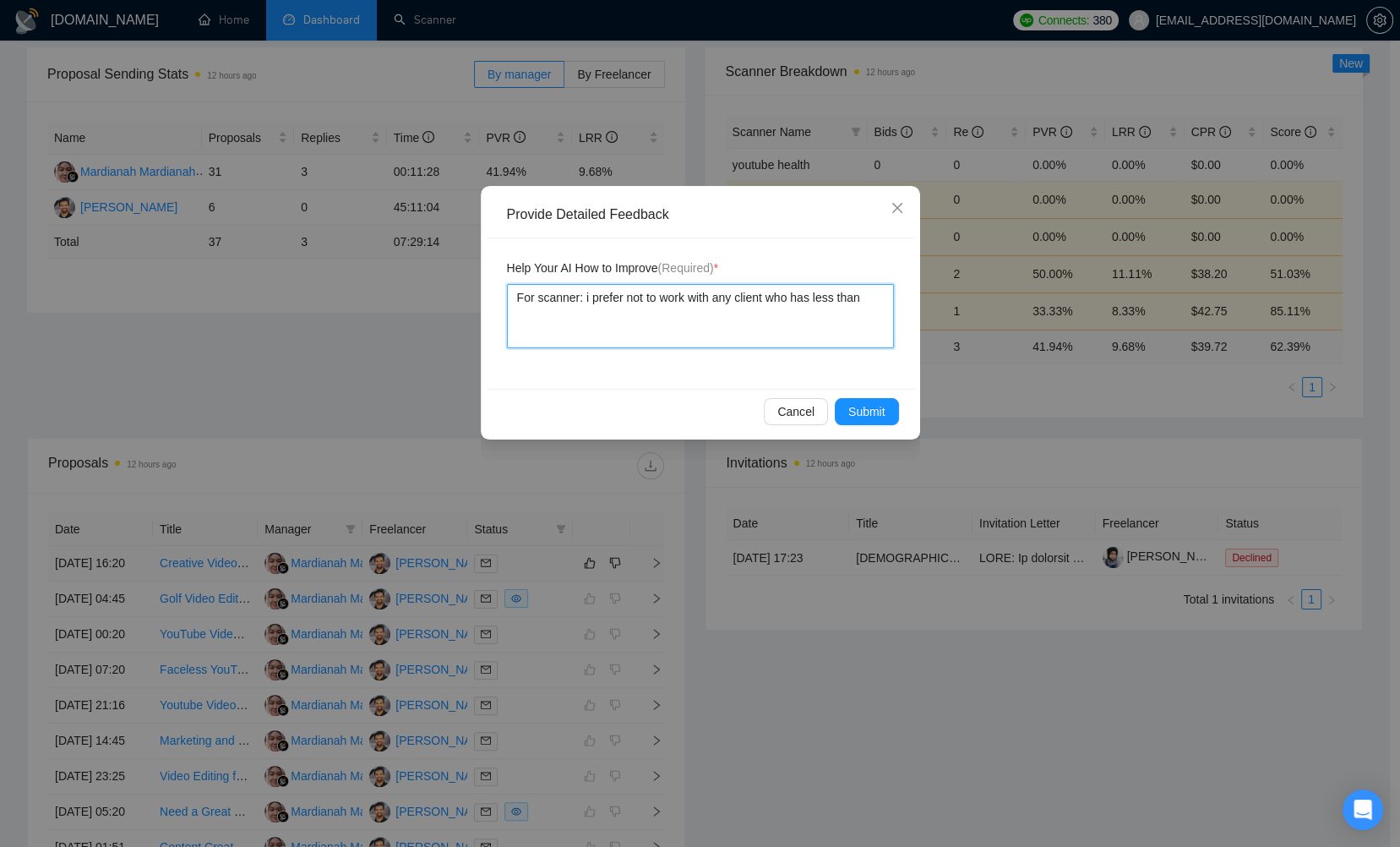
type textarea "For scanner: i prefer not to work with any client who has less than $"
type textarea "For scanner: i prefer not to work with any client who has less than $5"
type textarea "For scanner: i prefer not to work with any client who has less than $50"
type textarea "For scanner: i prefer not to work with any client who has less than $500"
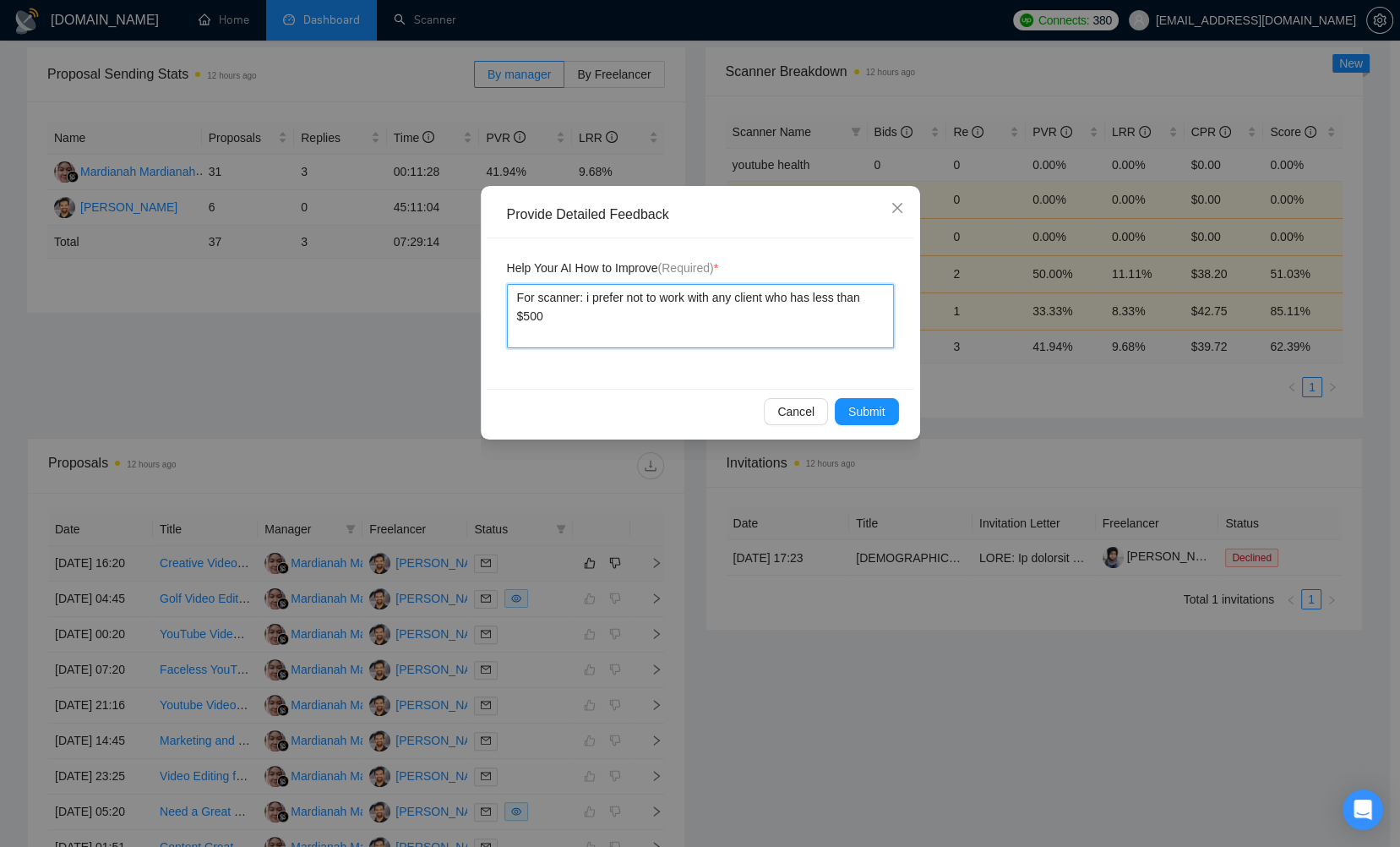
type textarea "For scanner: i prefer not to work with any client who has less than $500 p"
type textarea "For scanner: i prefer not to work with any client who has less than $500 pe"
type textarea "For scanner: i prefer not to work with any client who has less than $500 per"
type textarea "For scanner: i prefer not to work with any client who has less than $500 per h"
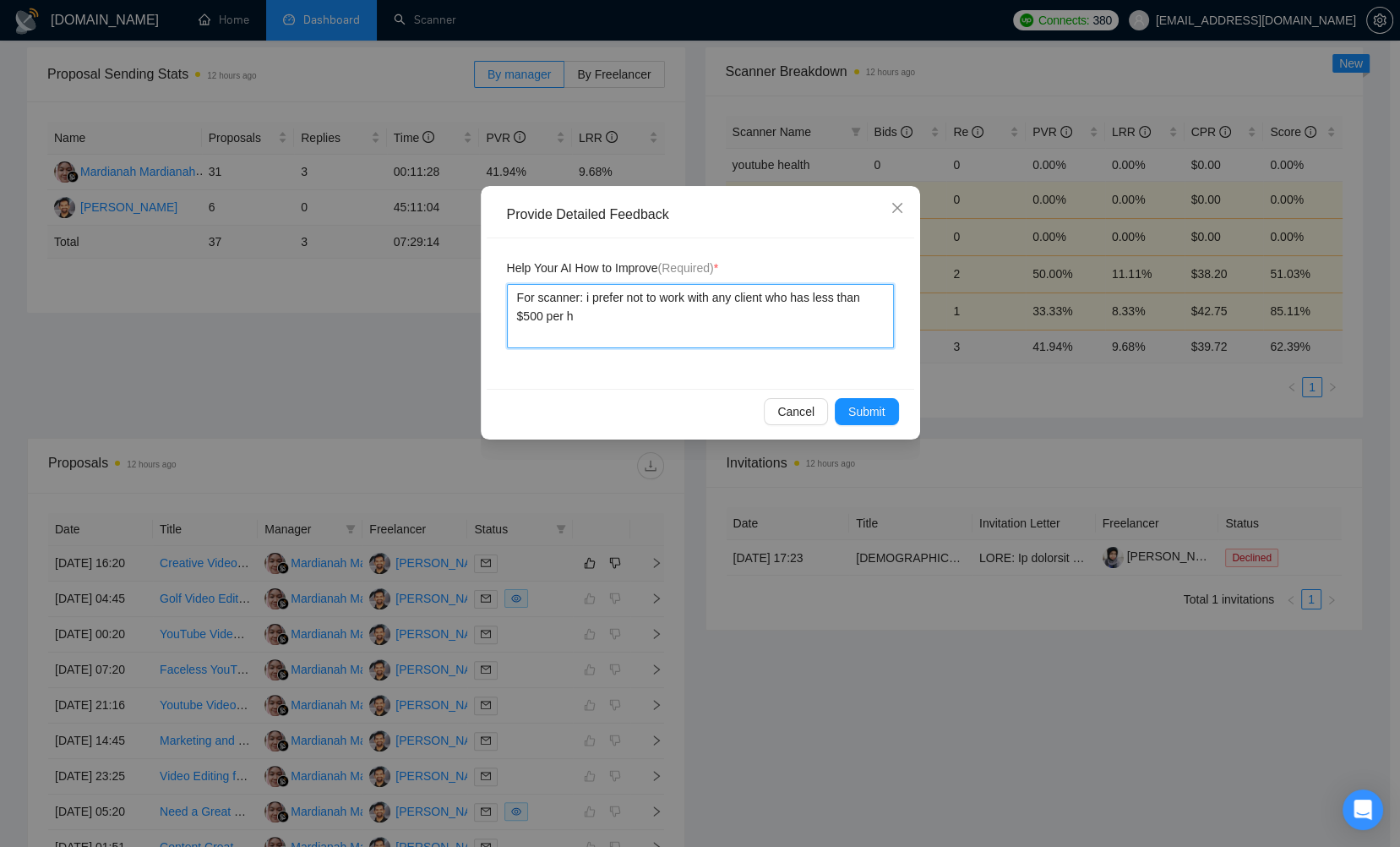
type textarea "For scanner: i prefer not to work with any client who has less than $500 per hi"
type textarea "For scanner: i prefer not to work with any client who has less than $500 per hir"
type textarea "For scanner: i prefer not to work with any client who has less than $500 per hi…"
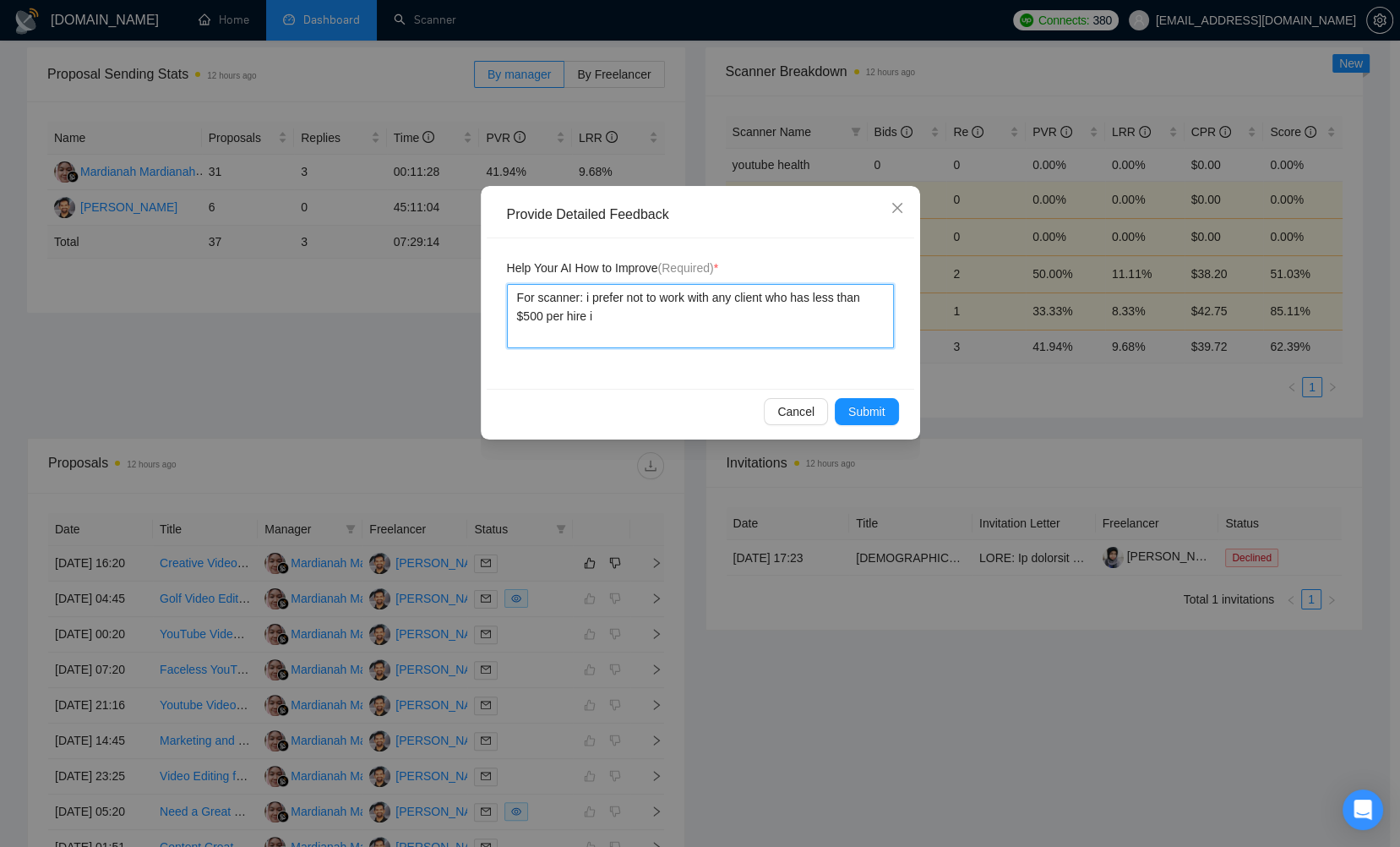
type textarea "For scanner: i prefer not to work with any client who has less than $500 per hi…"
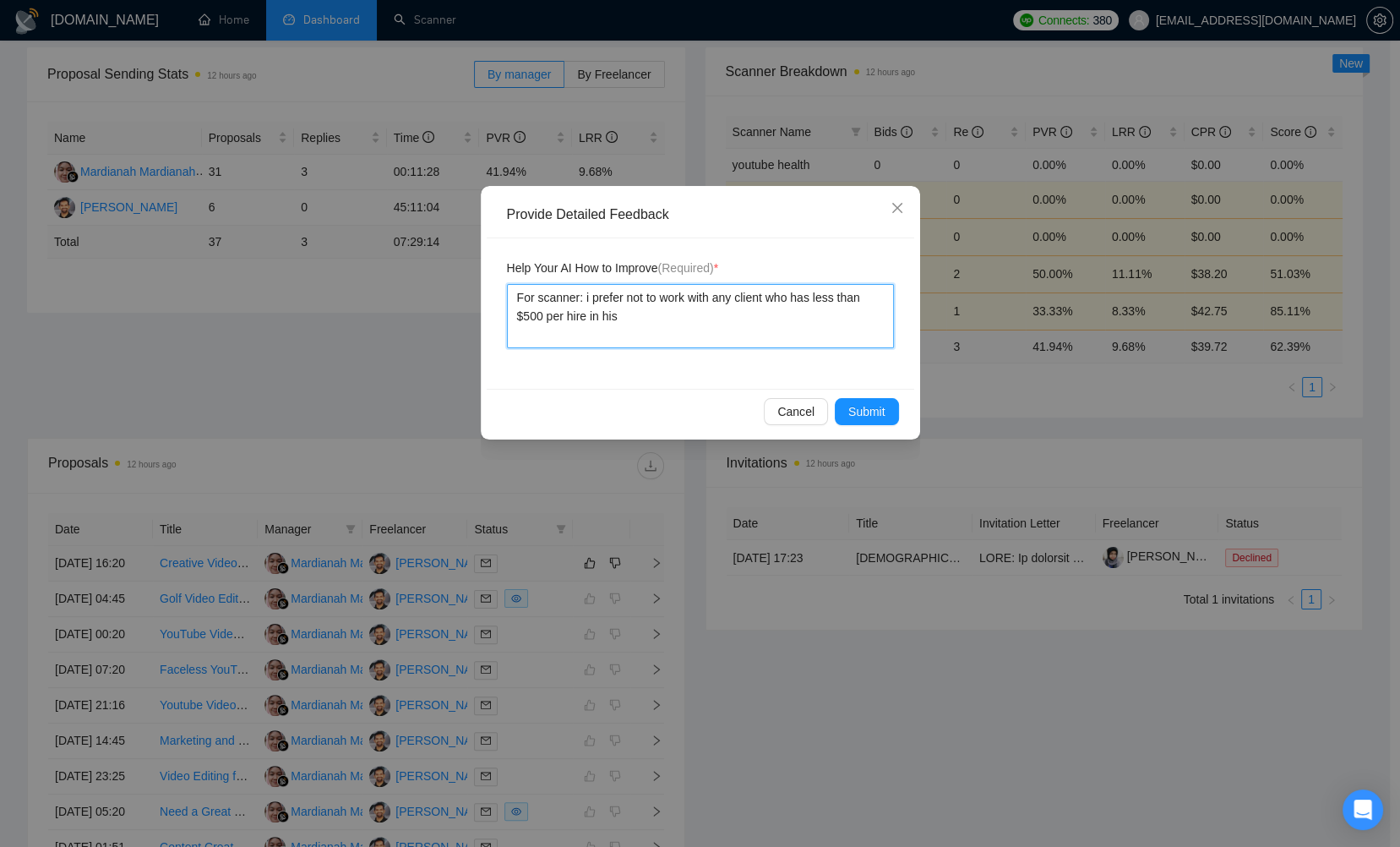
type textarea "For scanner: i prefer not to work with any client who has less than $500 per hi…"
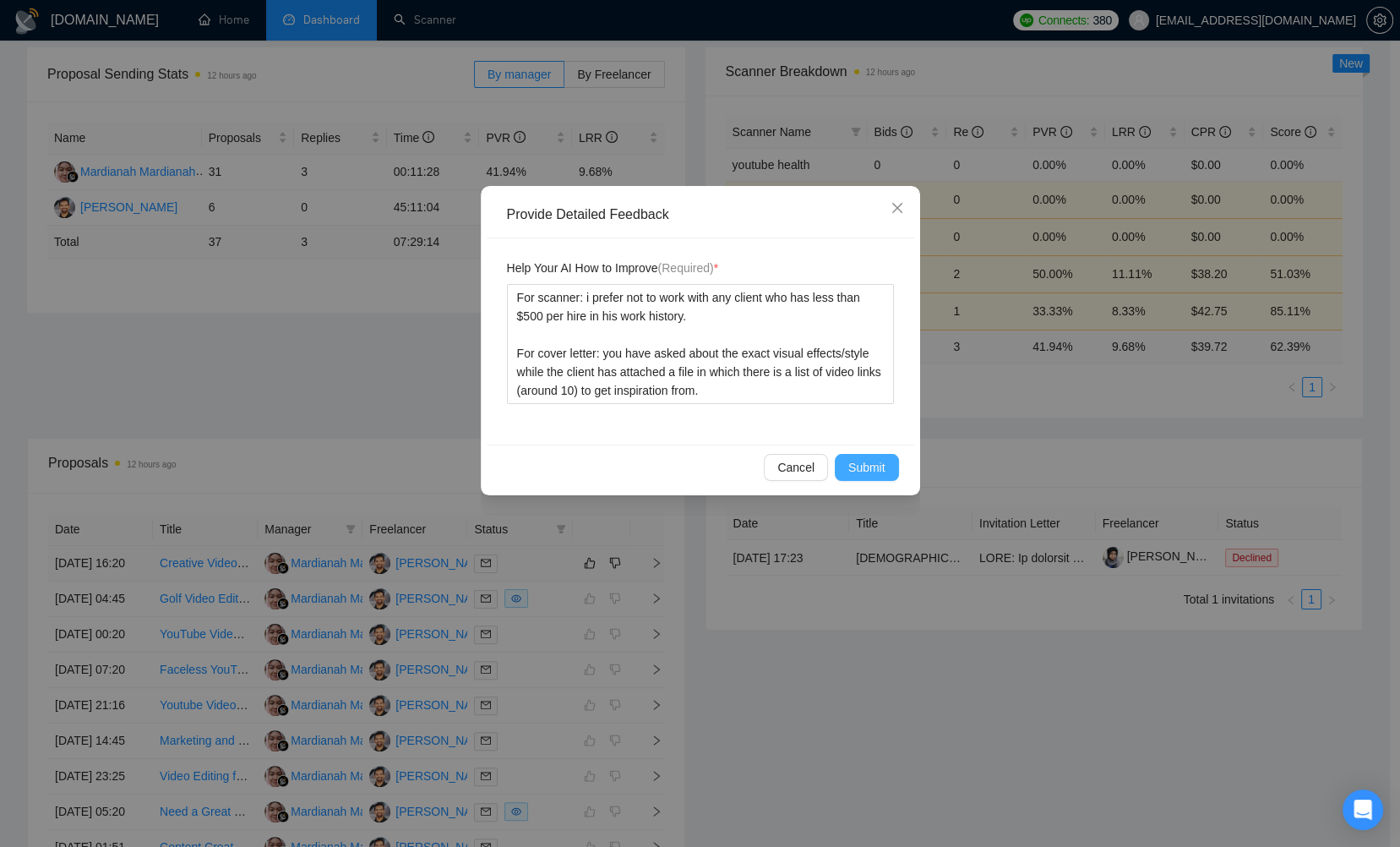
click at [857, 462] on span "Submit" at bounding box center [867, 468] width 37 height 19
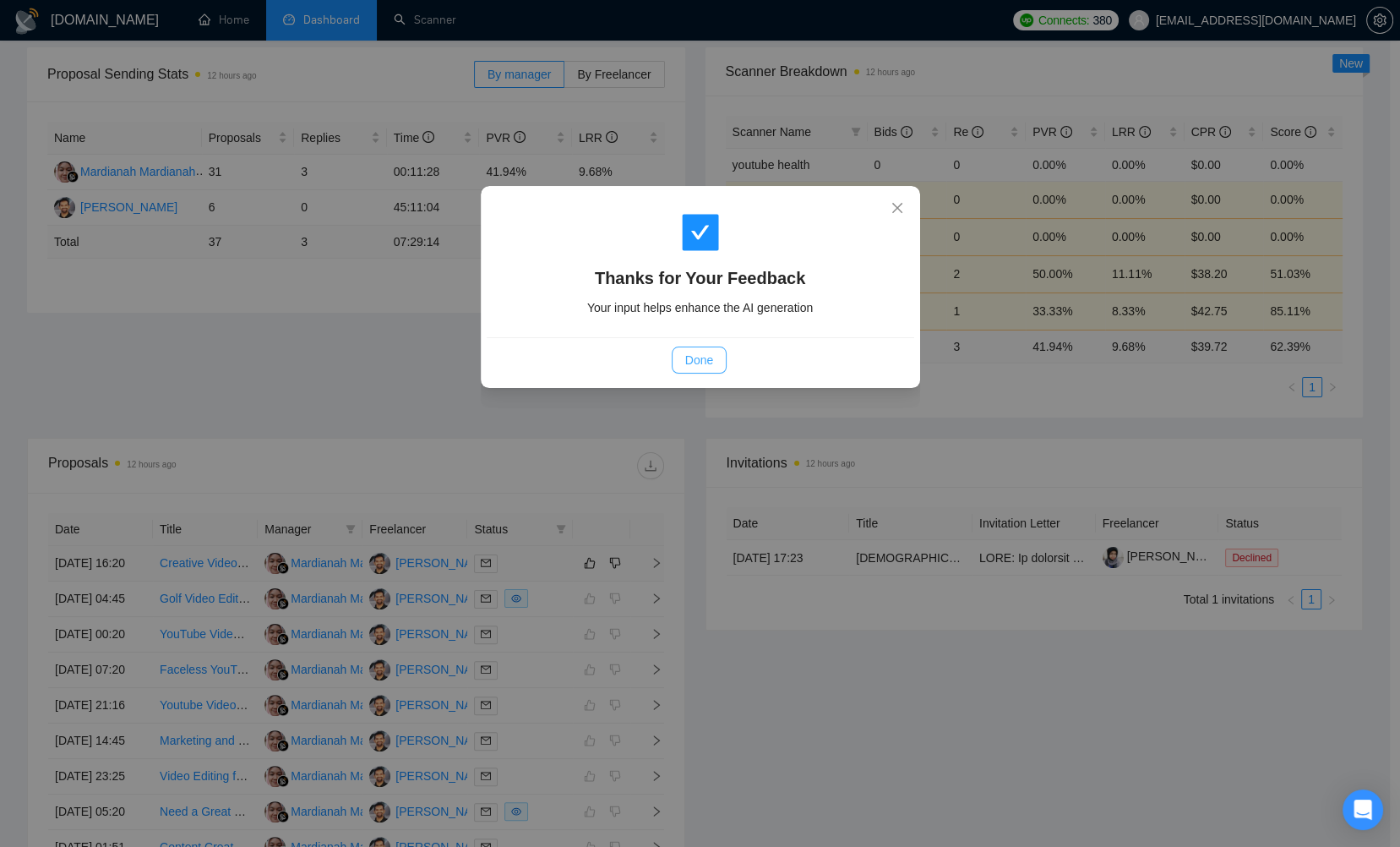
click at [698, 361] on span "Done" at bounding box center [699, 360] width 28 height 19
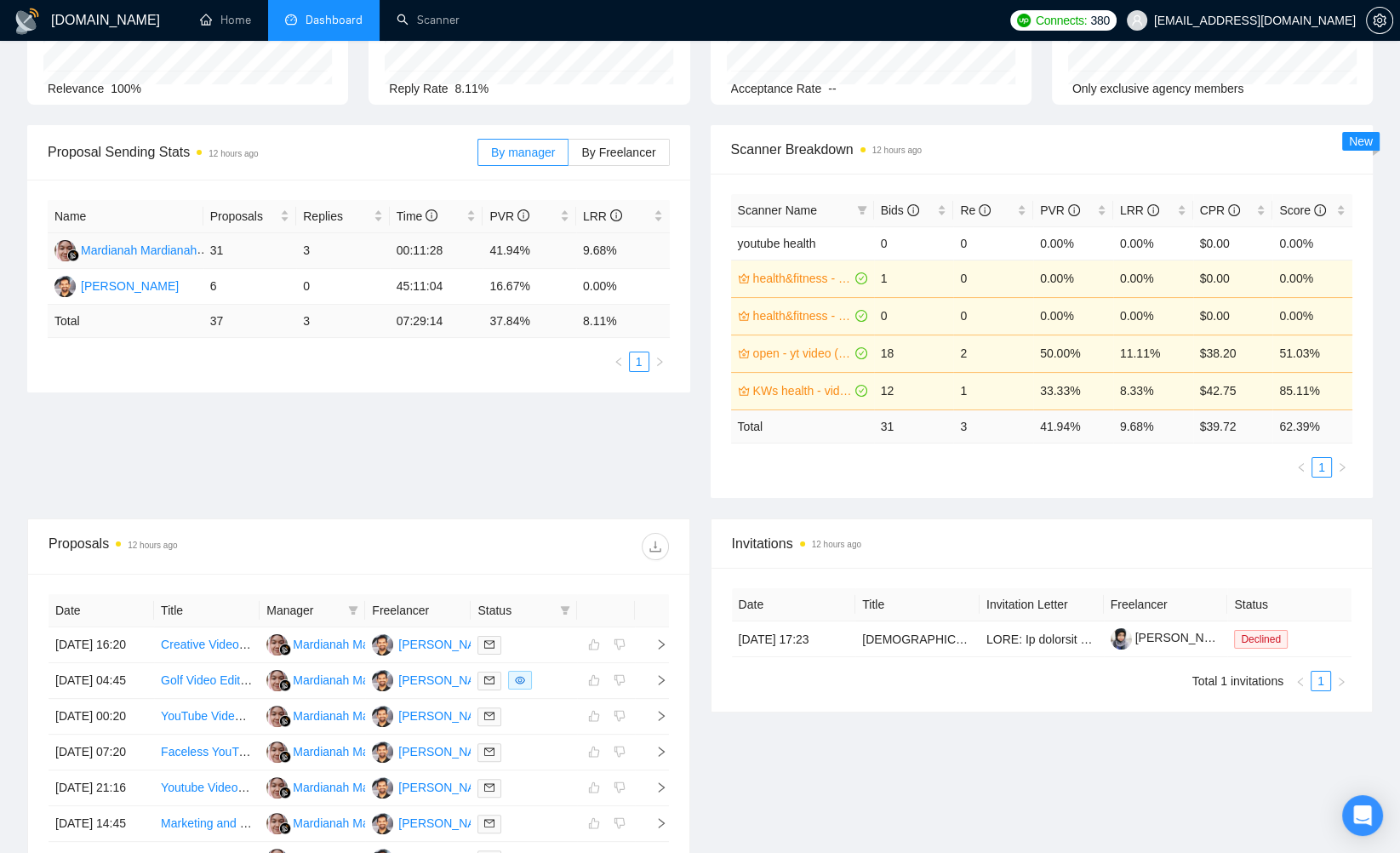
scroll to position [101, 0]
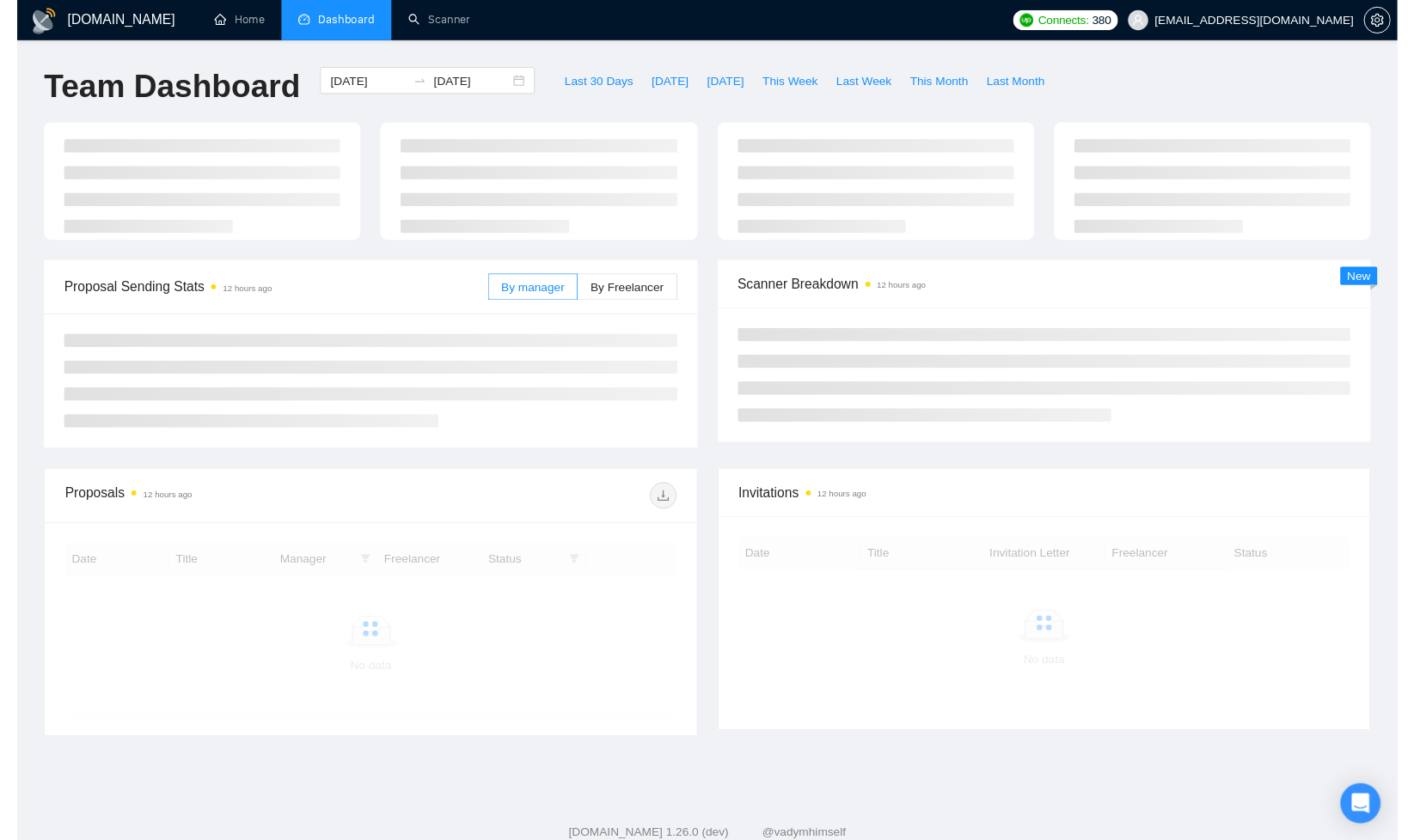
scroll to position [45, 0]
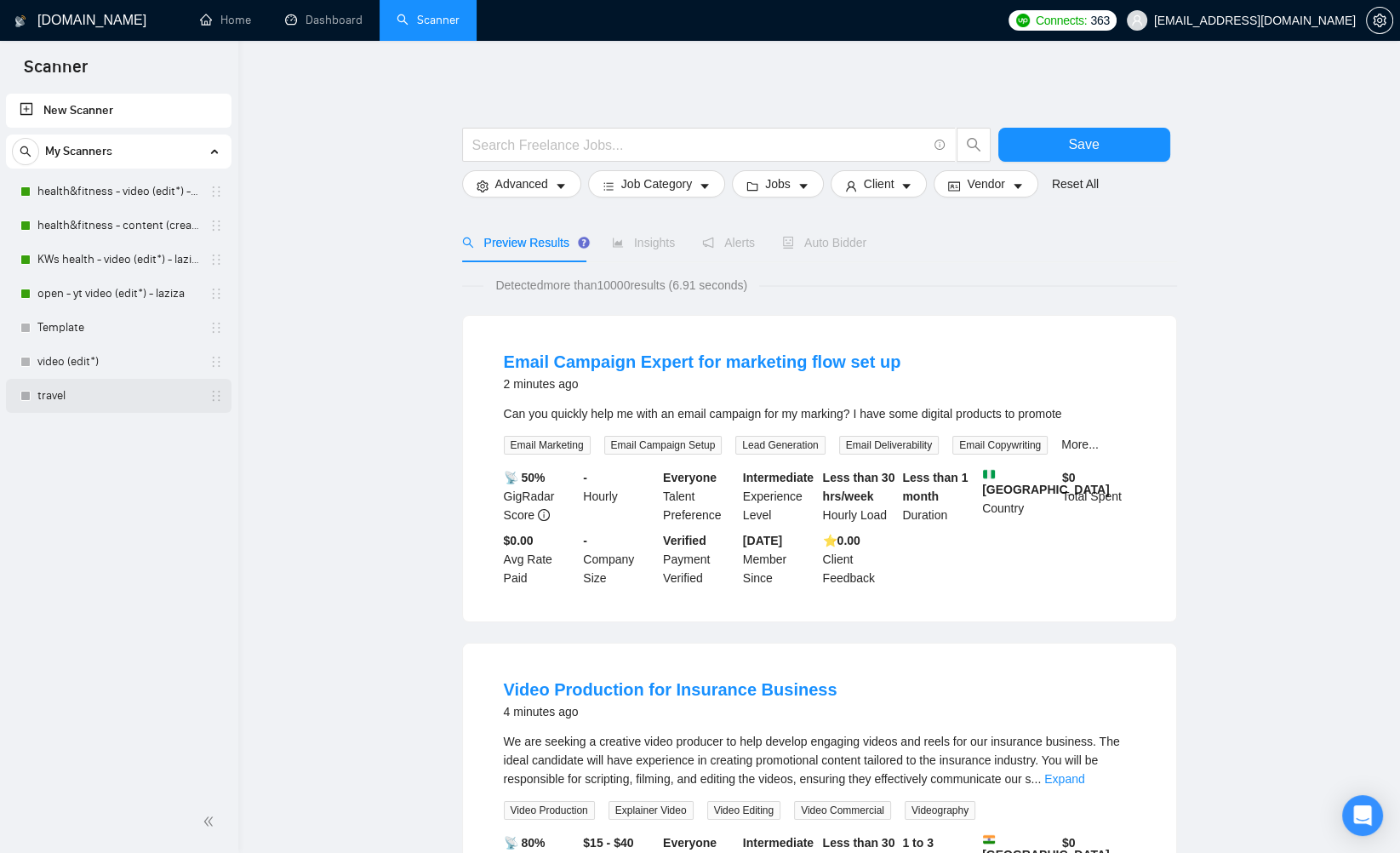
click at [43, 397] on link "travel" at bounding box center [118, 396] width 162 height 34
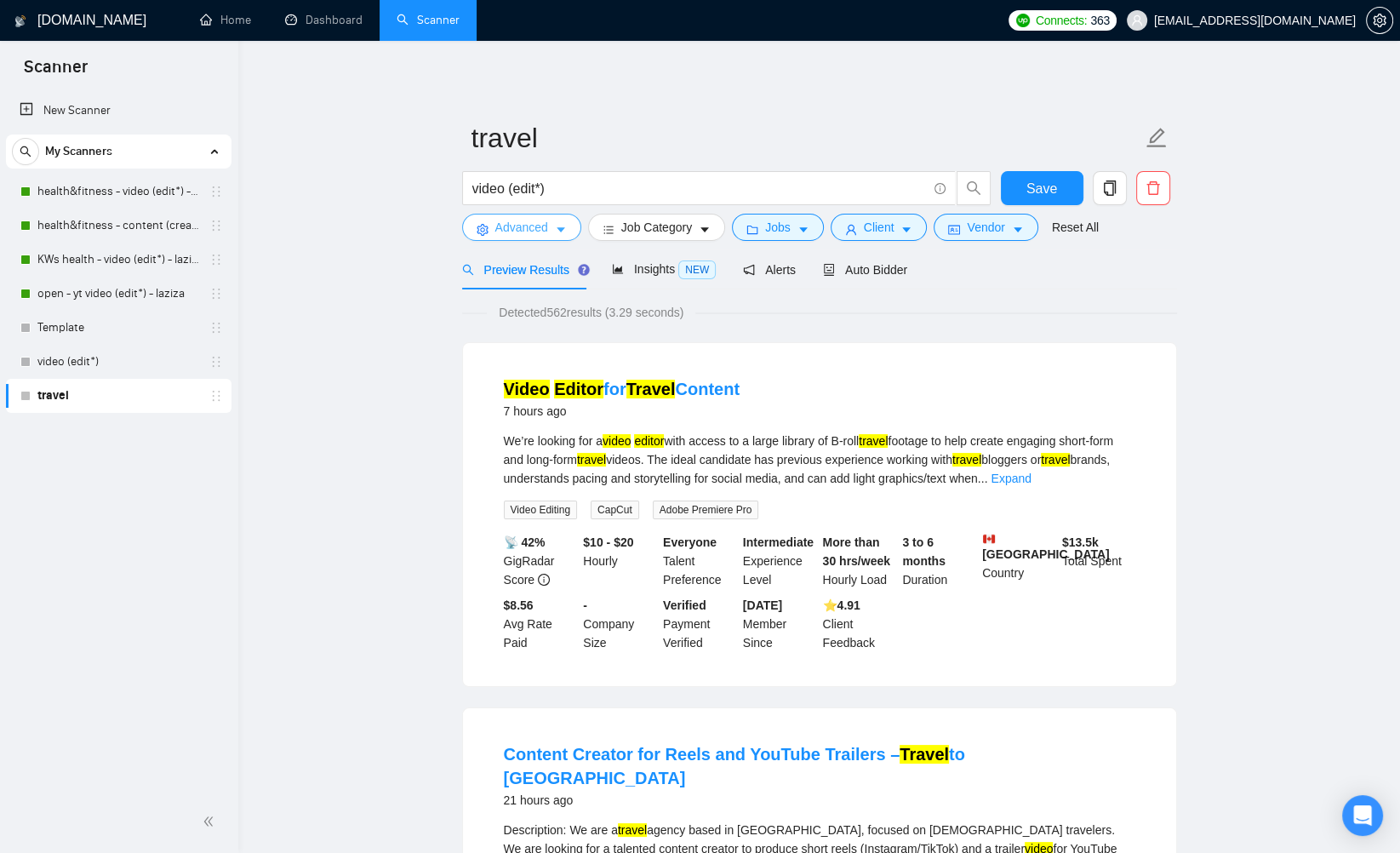
click at [556, 226] on icon "caret-down" at bounding box center [561, 230] width 12 height 12
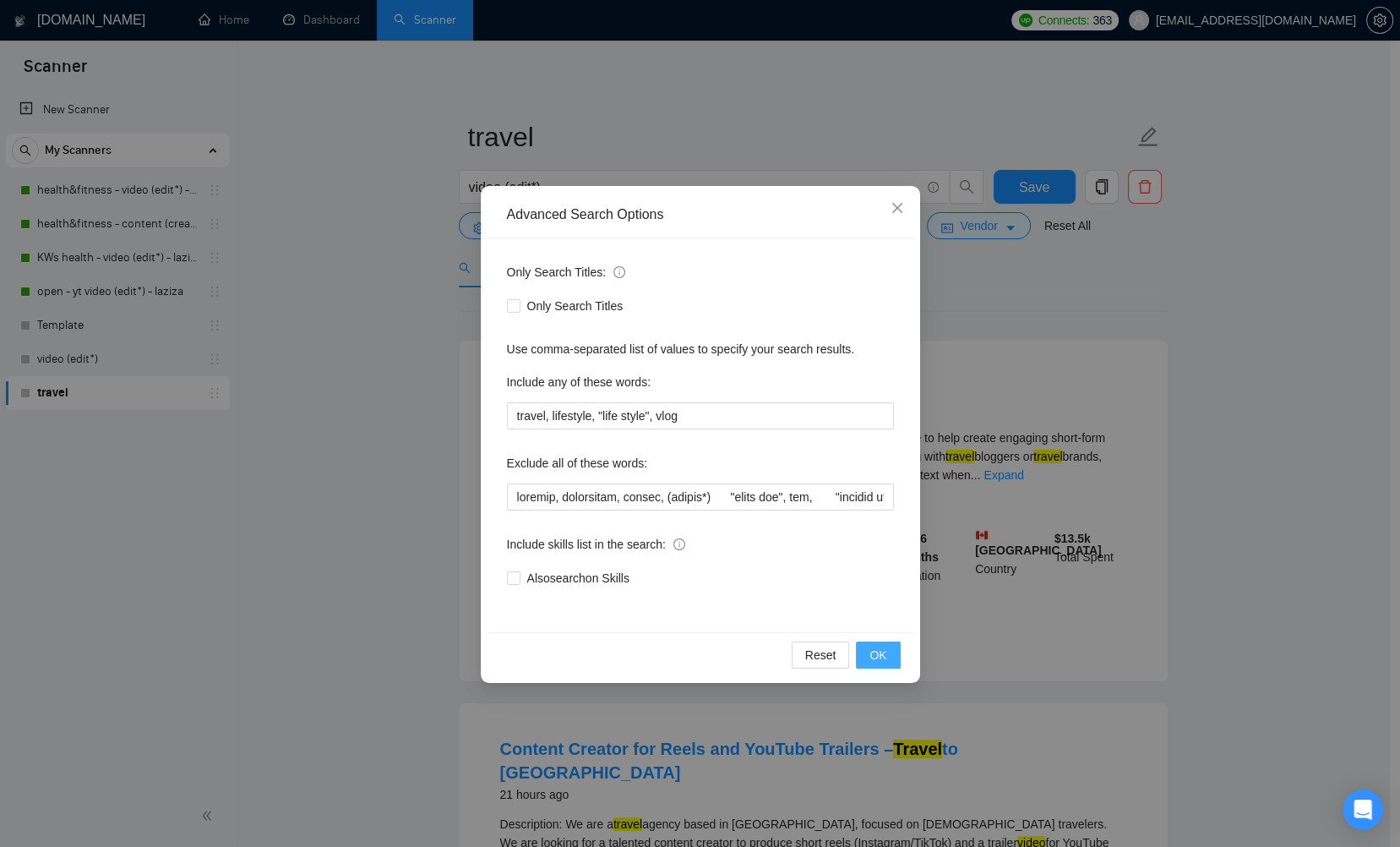
click at [886, 658] on span "OK" at bounding box center [878, 655] width 17 height 19
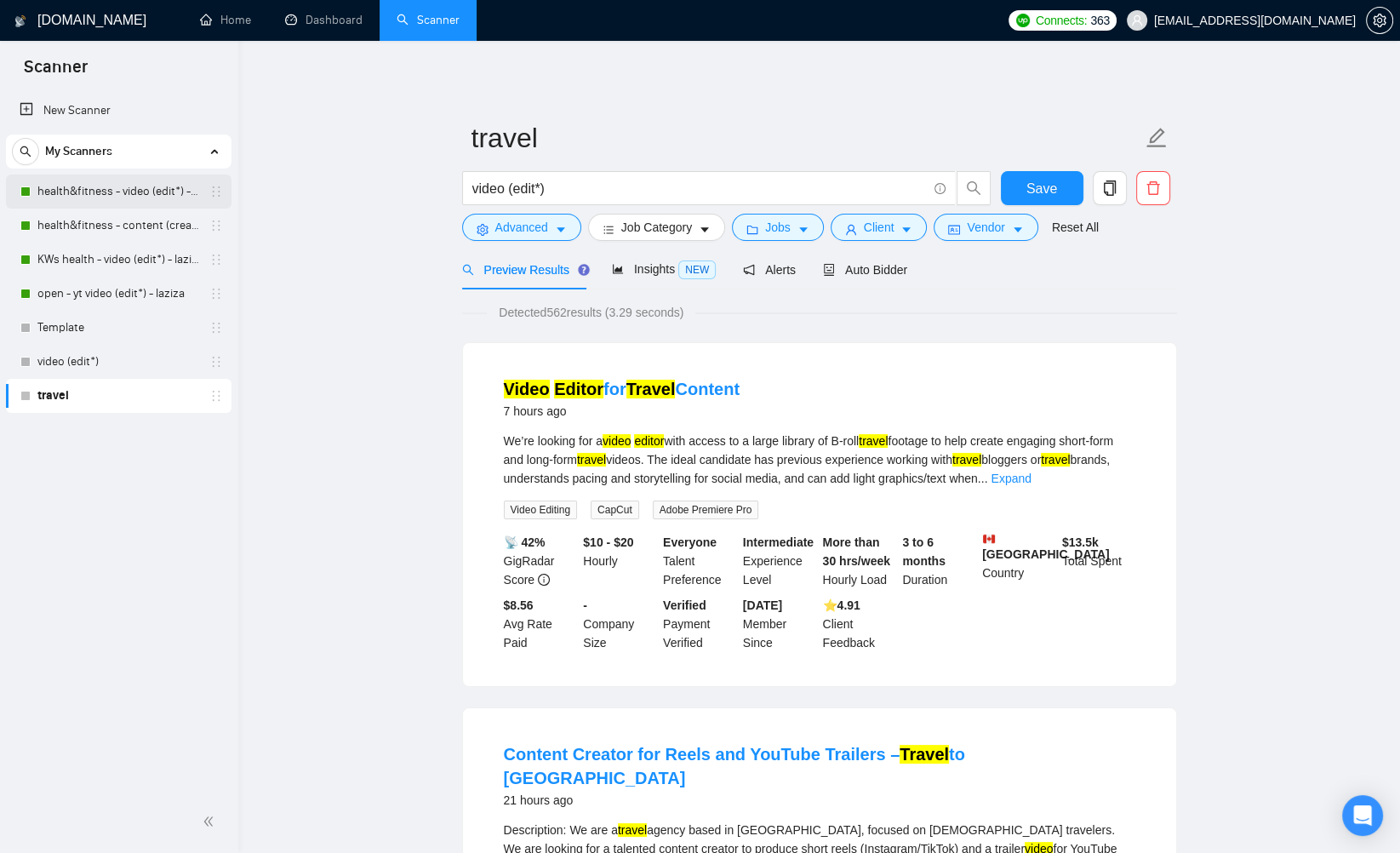
click at [130, 190] on link "health&fitness - video (edit*) - laziza" at bounding box center [118, 191] width 162 height 34
click at [138, 223] on link "health&fitness - content (creat*) - laziza" at bounding box center [118, 225] width 162 height 34
click at [141, 249] on link "KWs health - video (edit*) - laziza" at bounding box center [118, 259] width 162 height 34
click at [147, 285] on link "open - yt video (edit*) - laziza" at bounding box center [118, 293] width 162 height 34
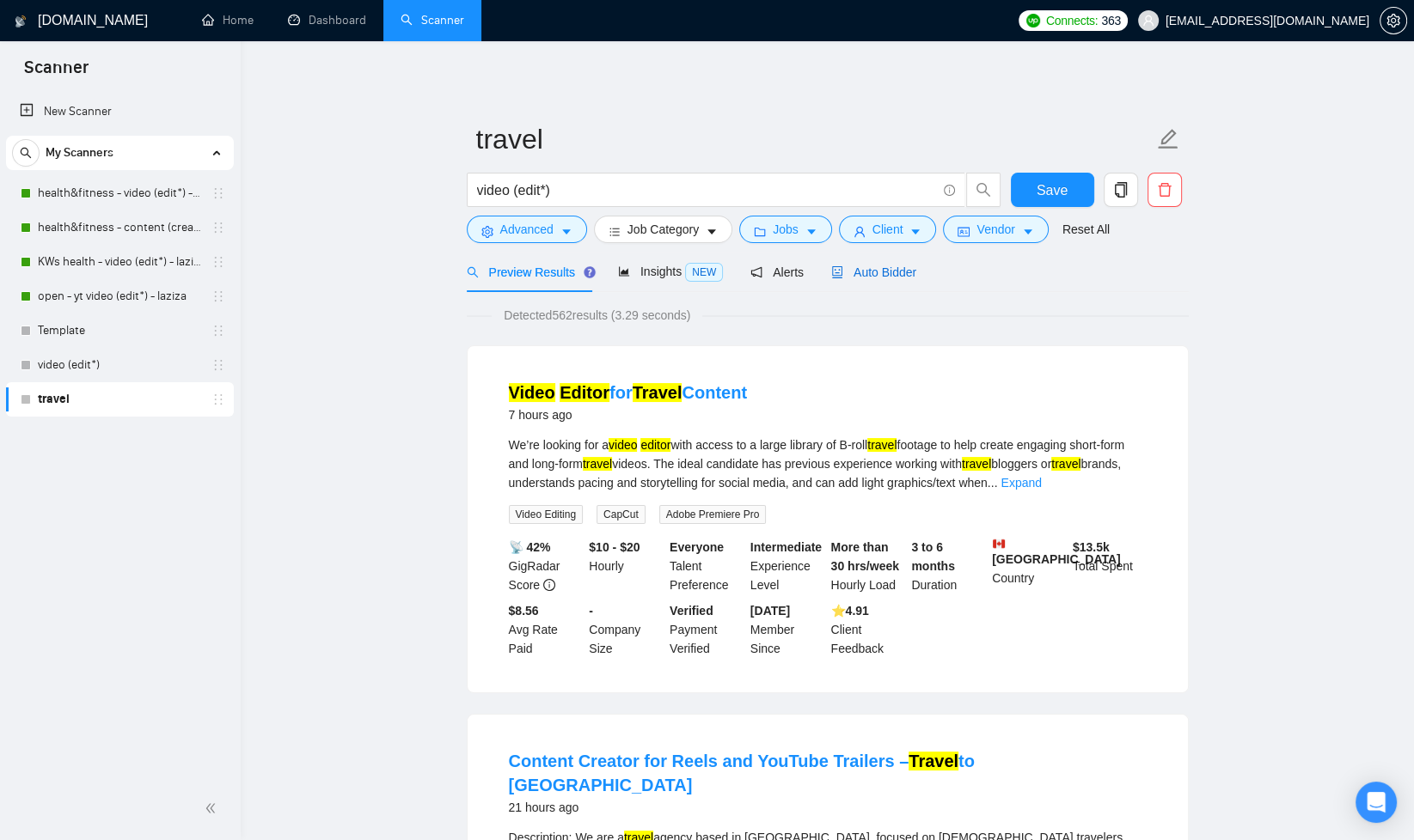
click at [913, 269] on span "Auto Bidder" at bounding box center [874, 273] width 85 height 14
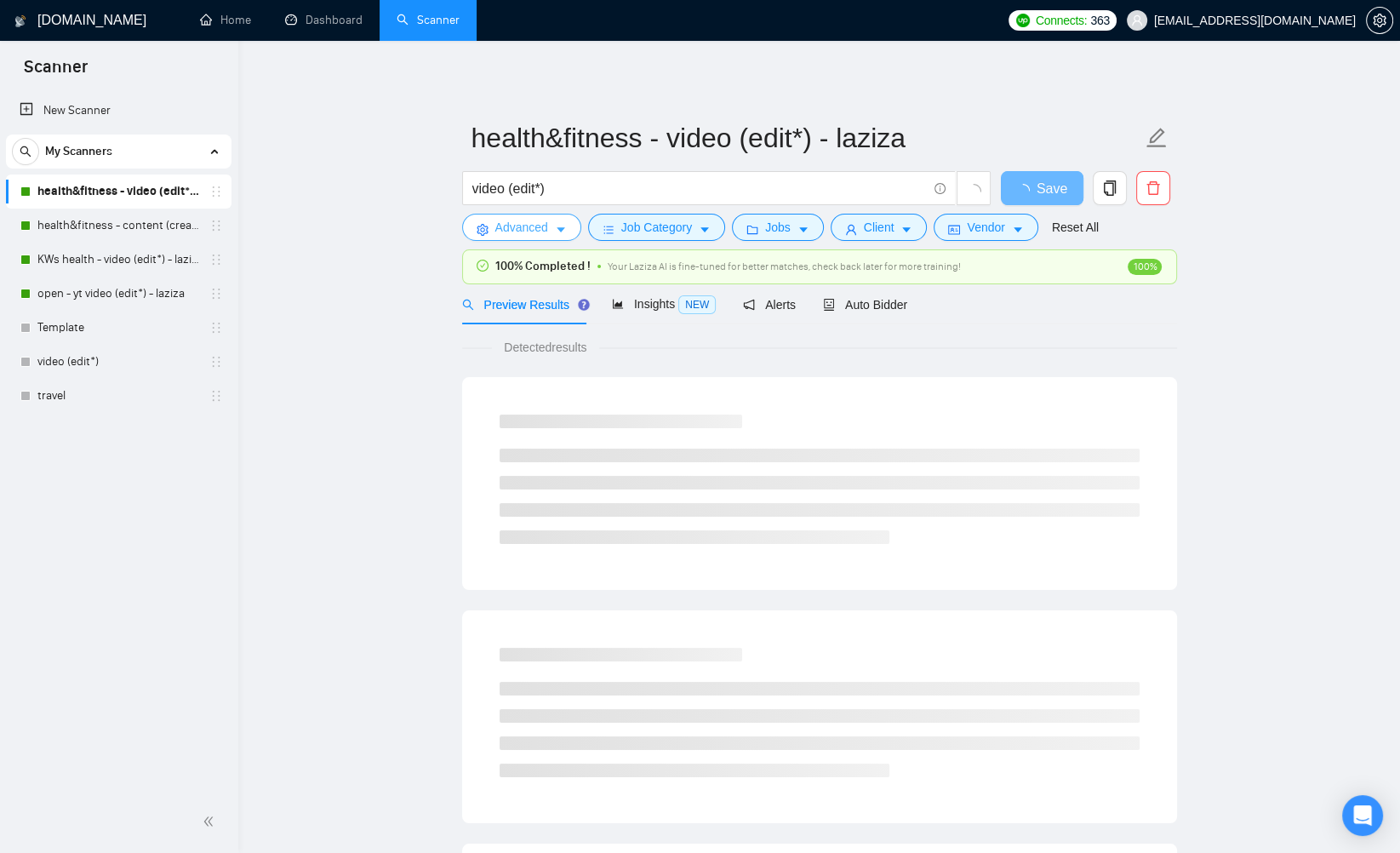
click at [561, 230] on icon "caret-down" at bounding box center [561, 230] width 9 height 5
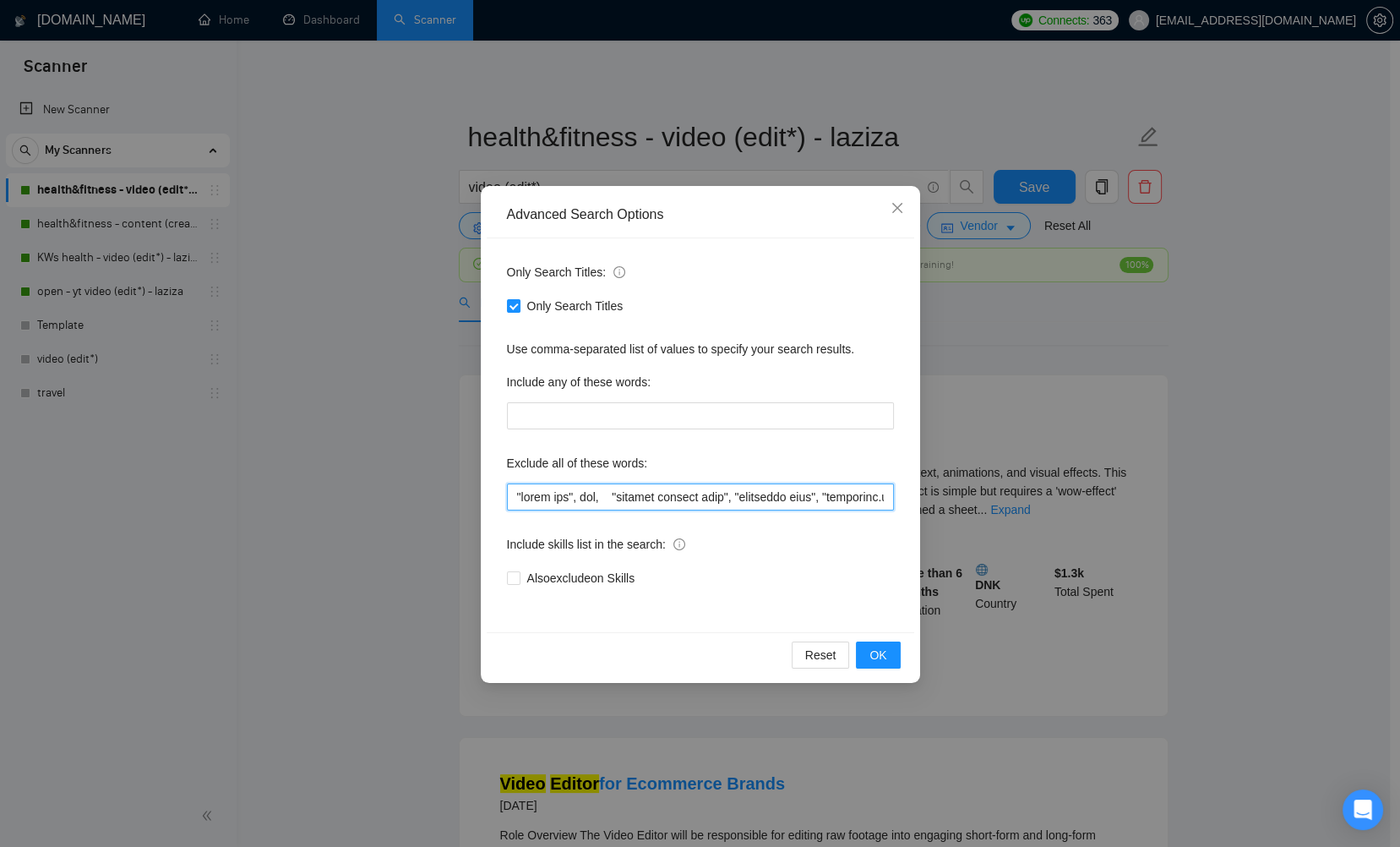
click at [533, 496] on input "text" at bounding box center [700, 496] width 387 height 27
paste input "travel, lifestyle, "life style", vlog, podcast, whiteboard, guitar, (crypto*) "…"
type input "travel, lifestyle, "life style", vlog, podcast, whiteboard, guitar, (crypto*) "…"
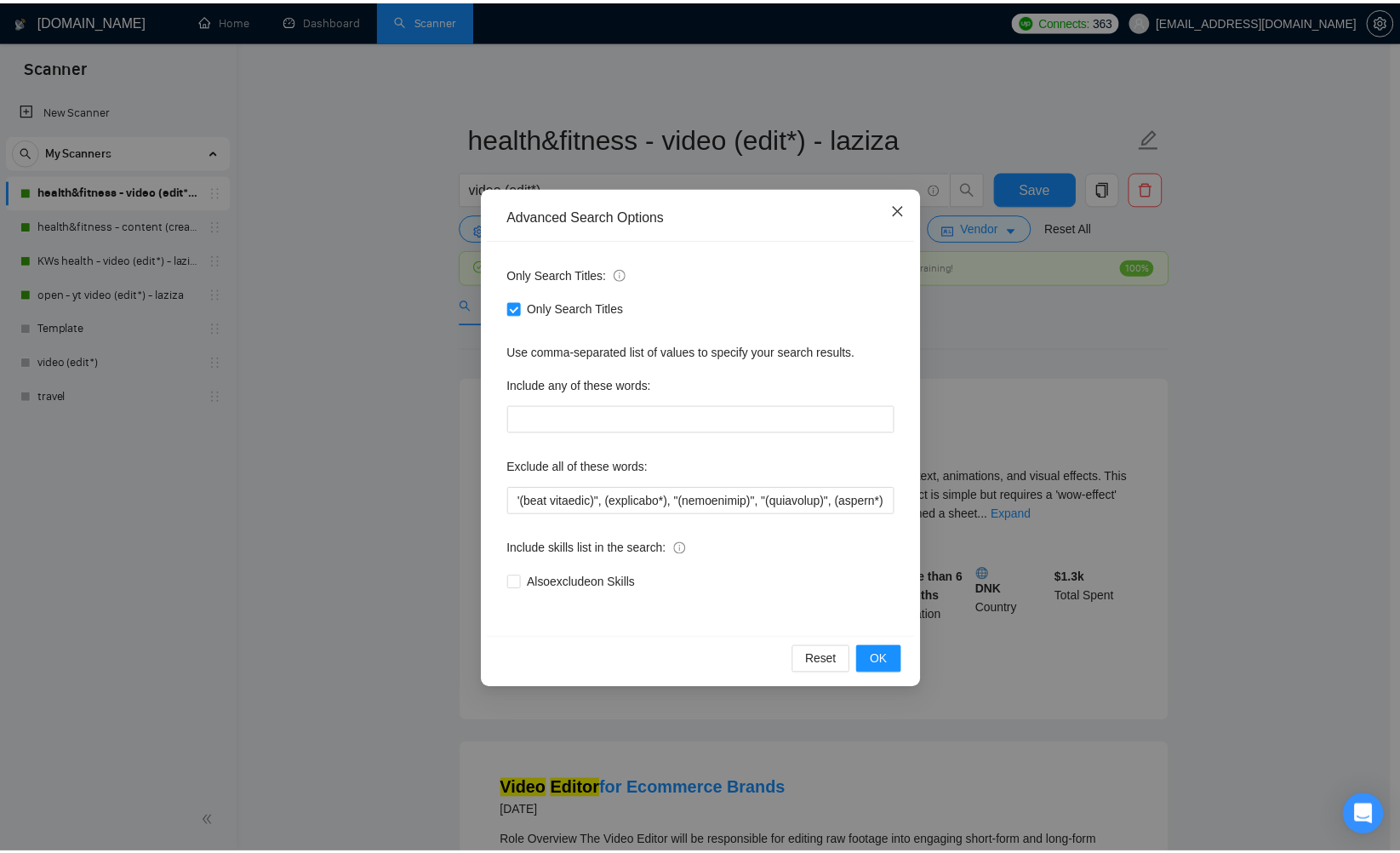
scroll to position [0, 0]
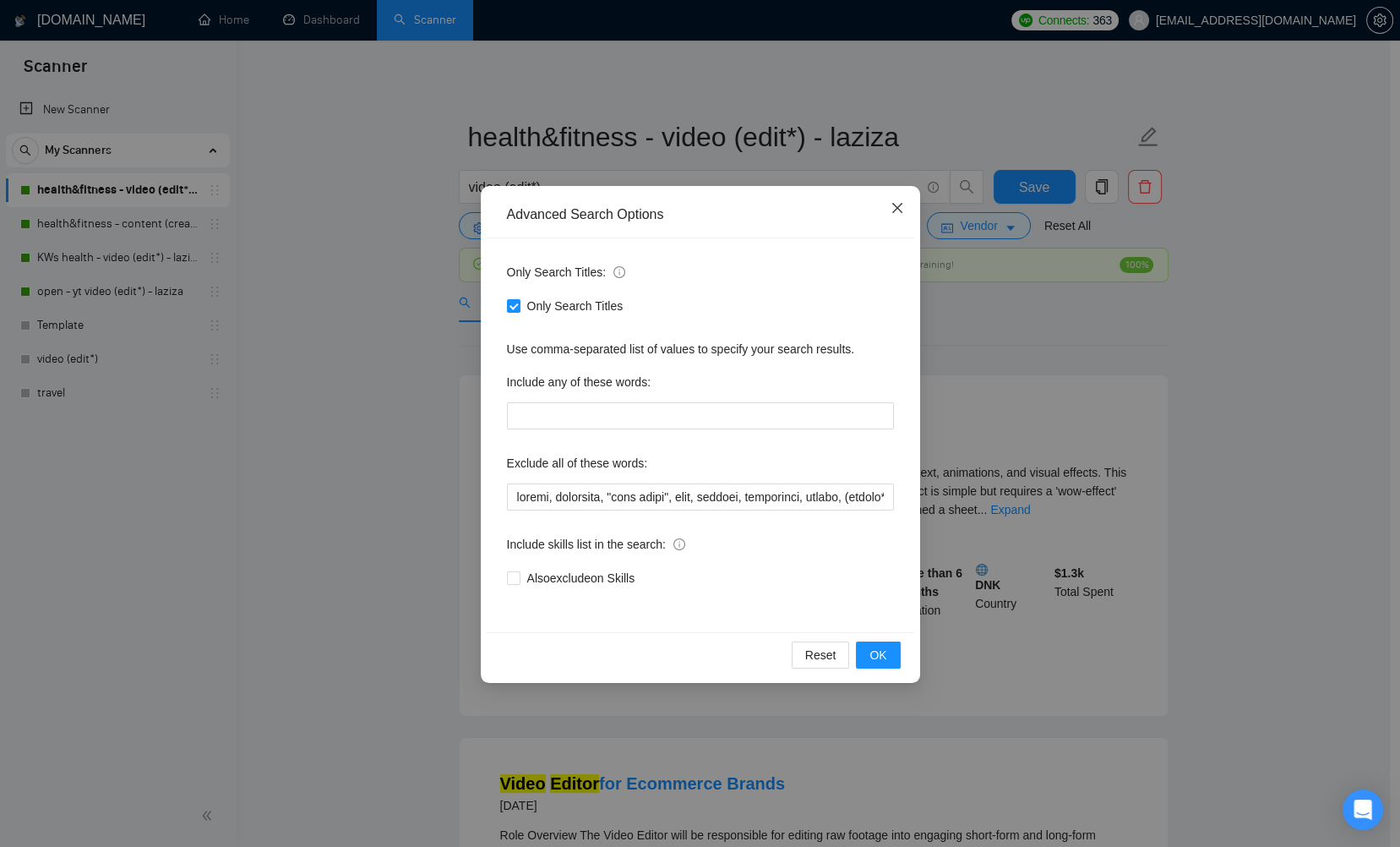
click at [899, 205] on icon "close" at bounding box center [898, 208] width 14 height 14
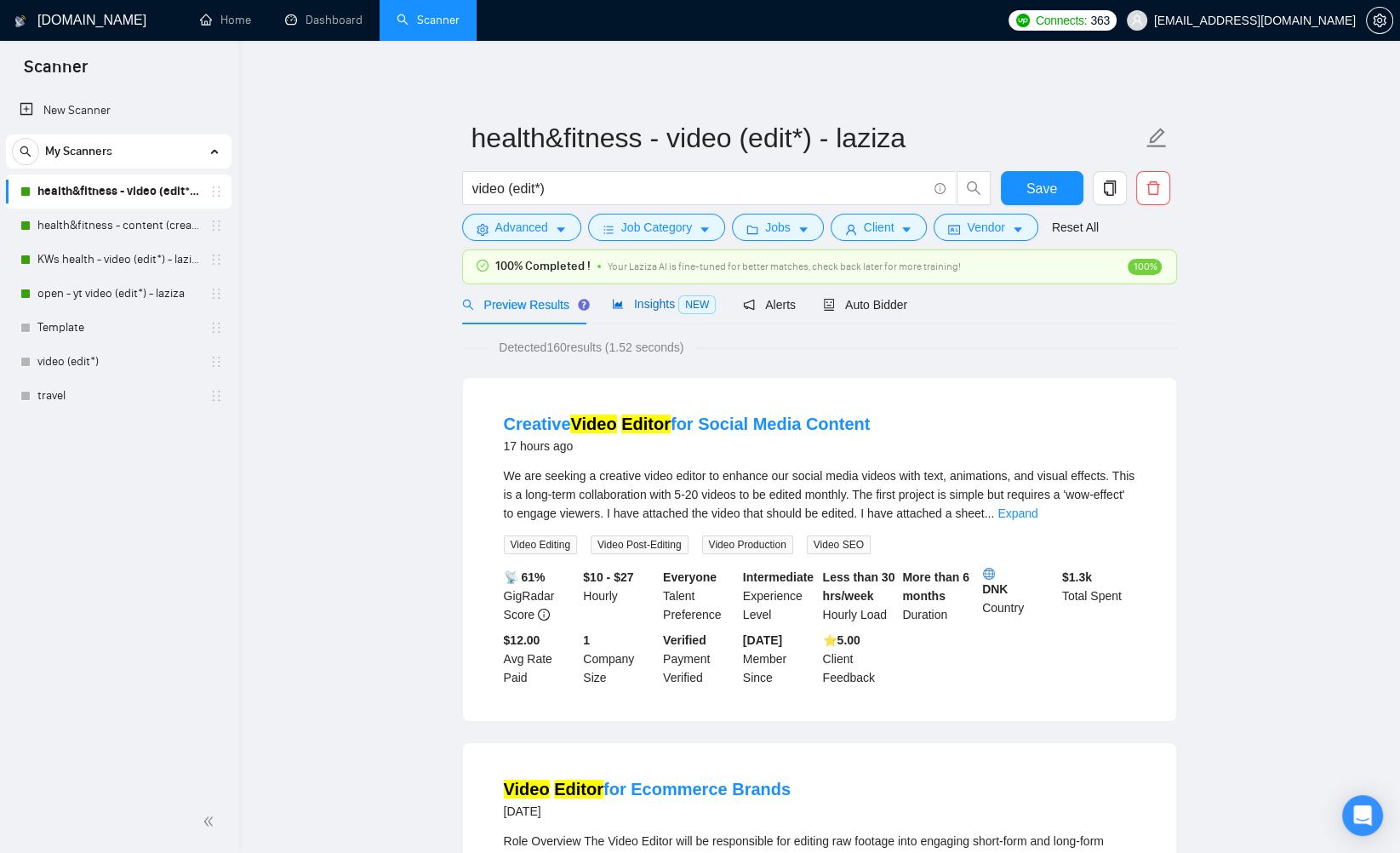
drag, startPoint x: 653, startPoint y: 297, endPoint x: 683, endPoint y: 317, distance: 36.1
click at [653, 297] on span "Insights NEW" at bounding box center [663, 304] width 103 height 14
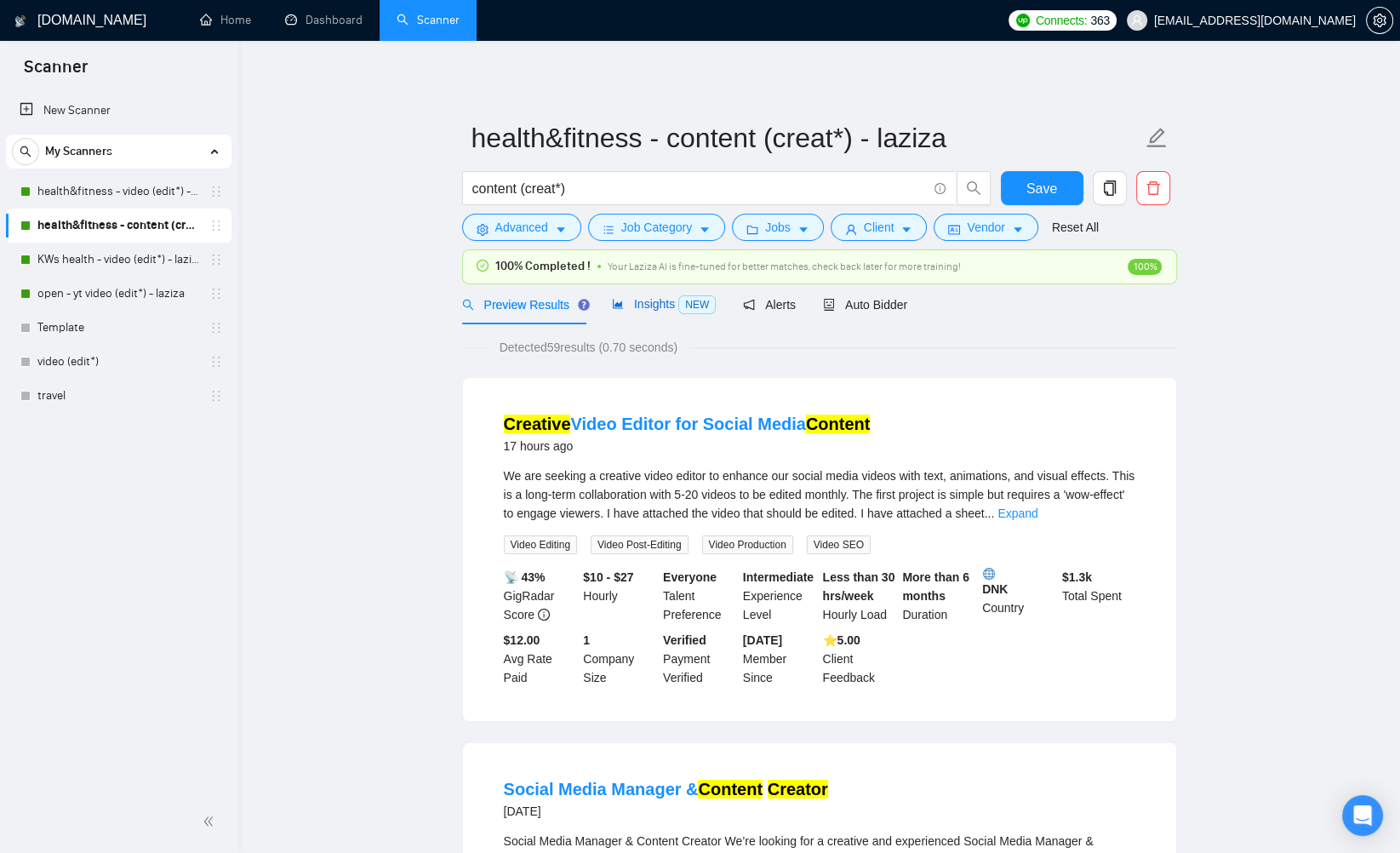
click at [644, 304] on span "Insights NEW" at bounding box center [663, 304] width 103 height 14
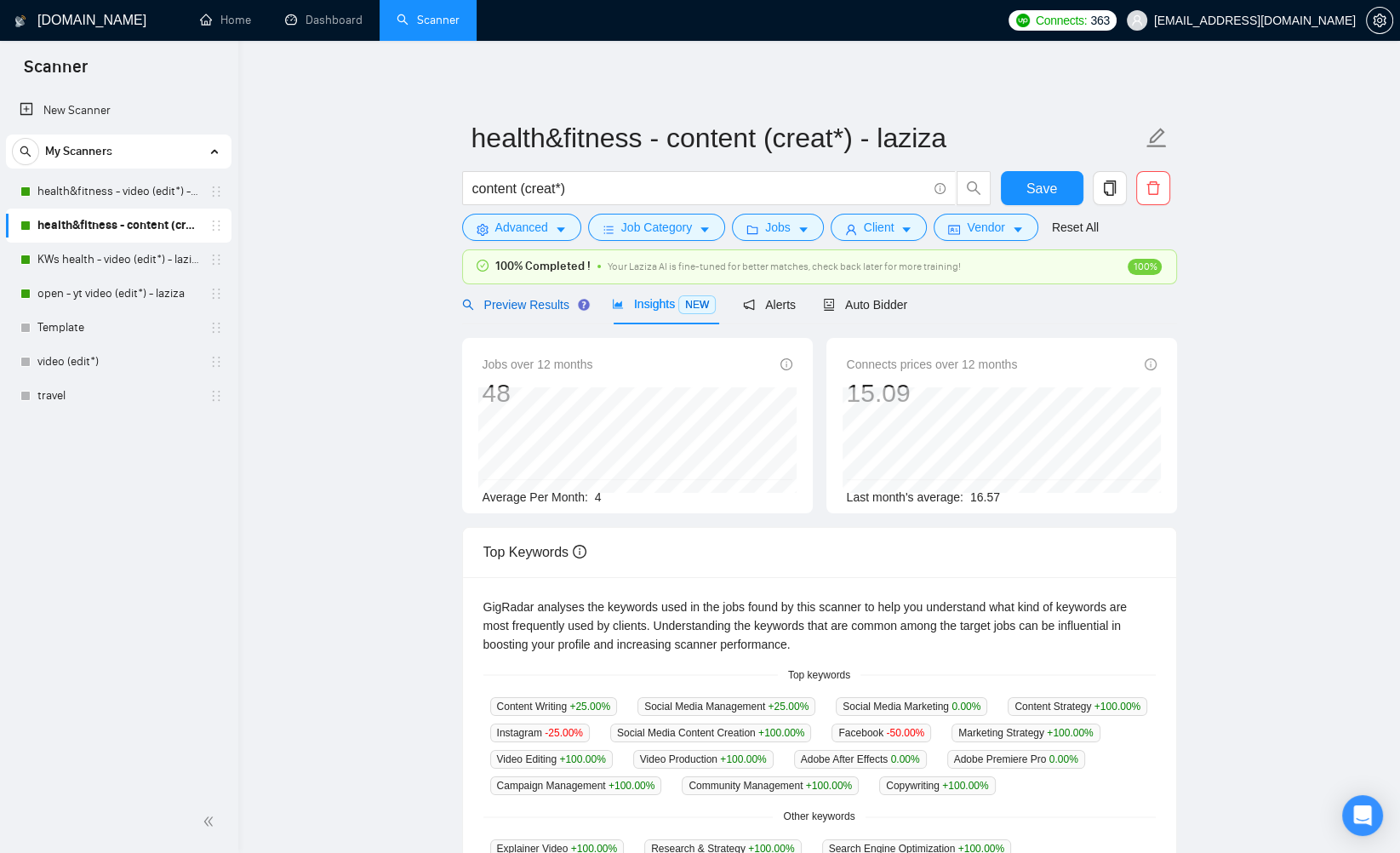
click at [506, 300] on span "Preview Results" at bounding box center [523, 305] width 123 height 14
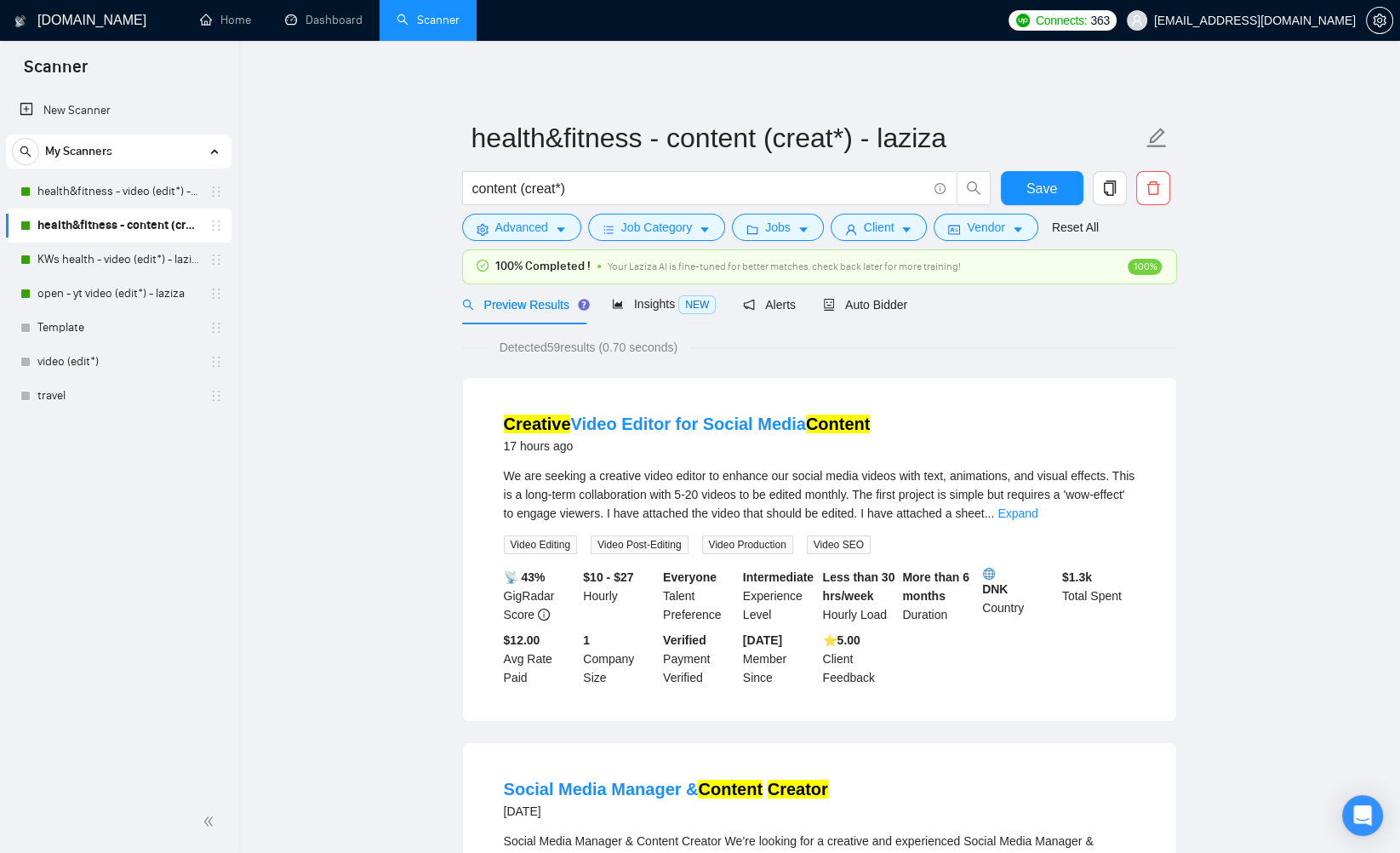
click at [1037, 513] on link "Expand" at bounding box center [1017, 514] width 40 height 14
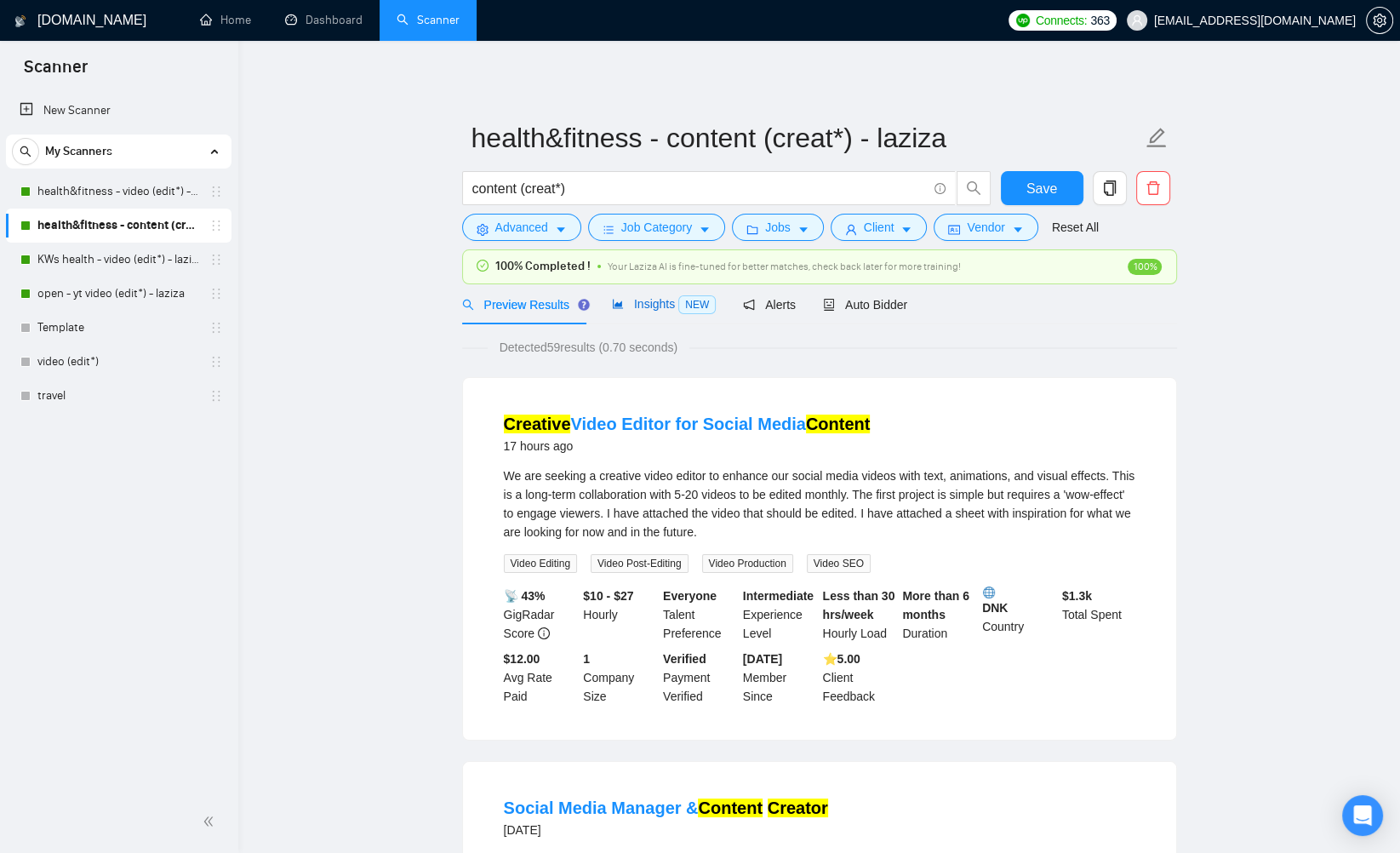
click at [631, 309] on span "Insights NEW" at bounding box center [663, 304] width 103 height 14
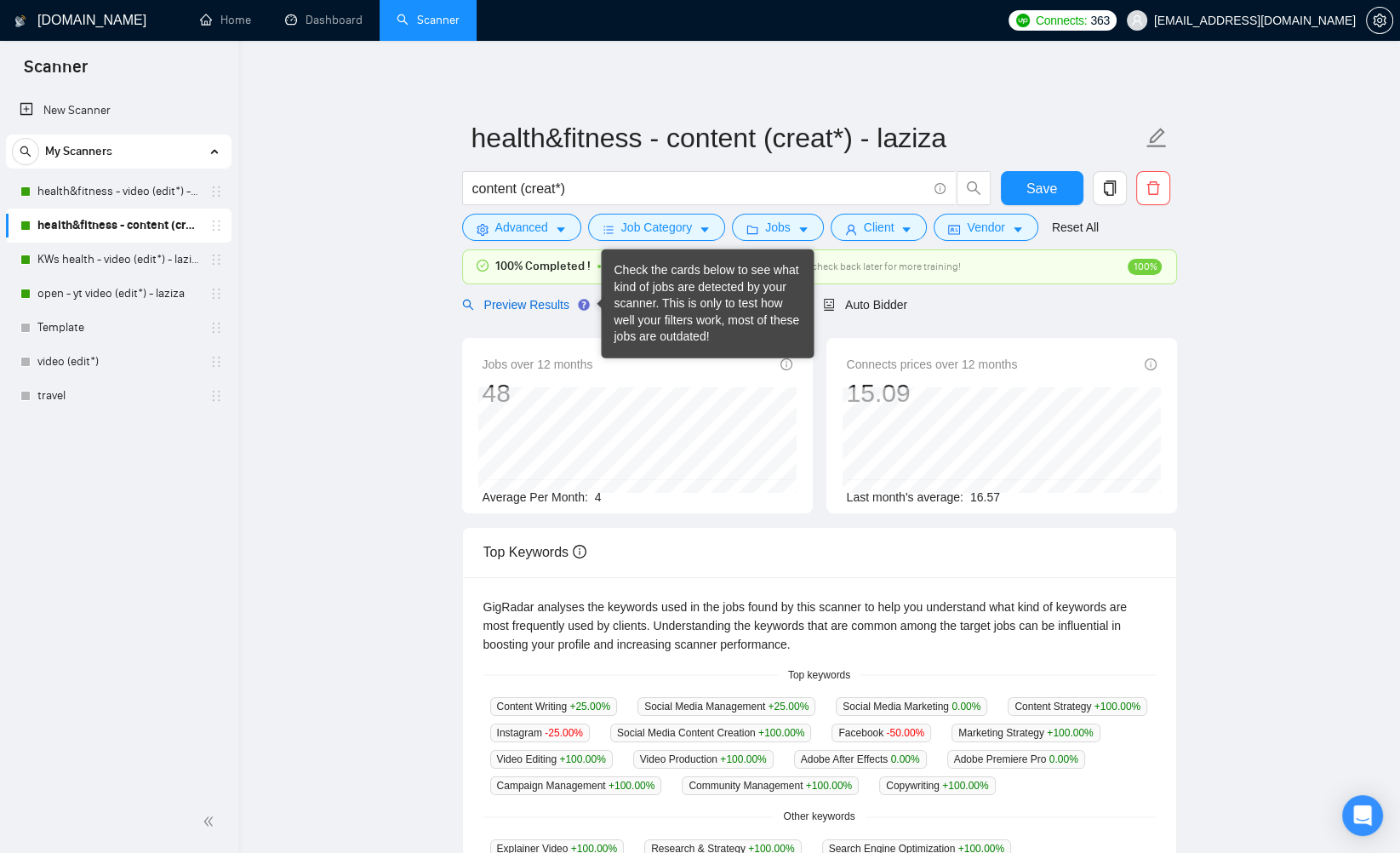
click at [544, 305] on span "Preview Results" at bounding box center [523, 305] width 123 height 14
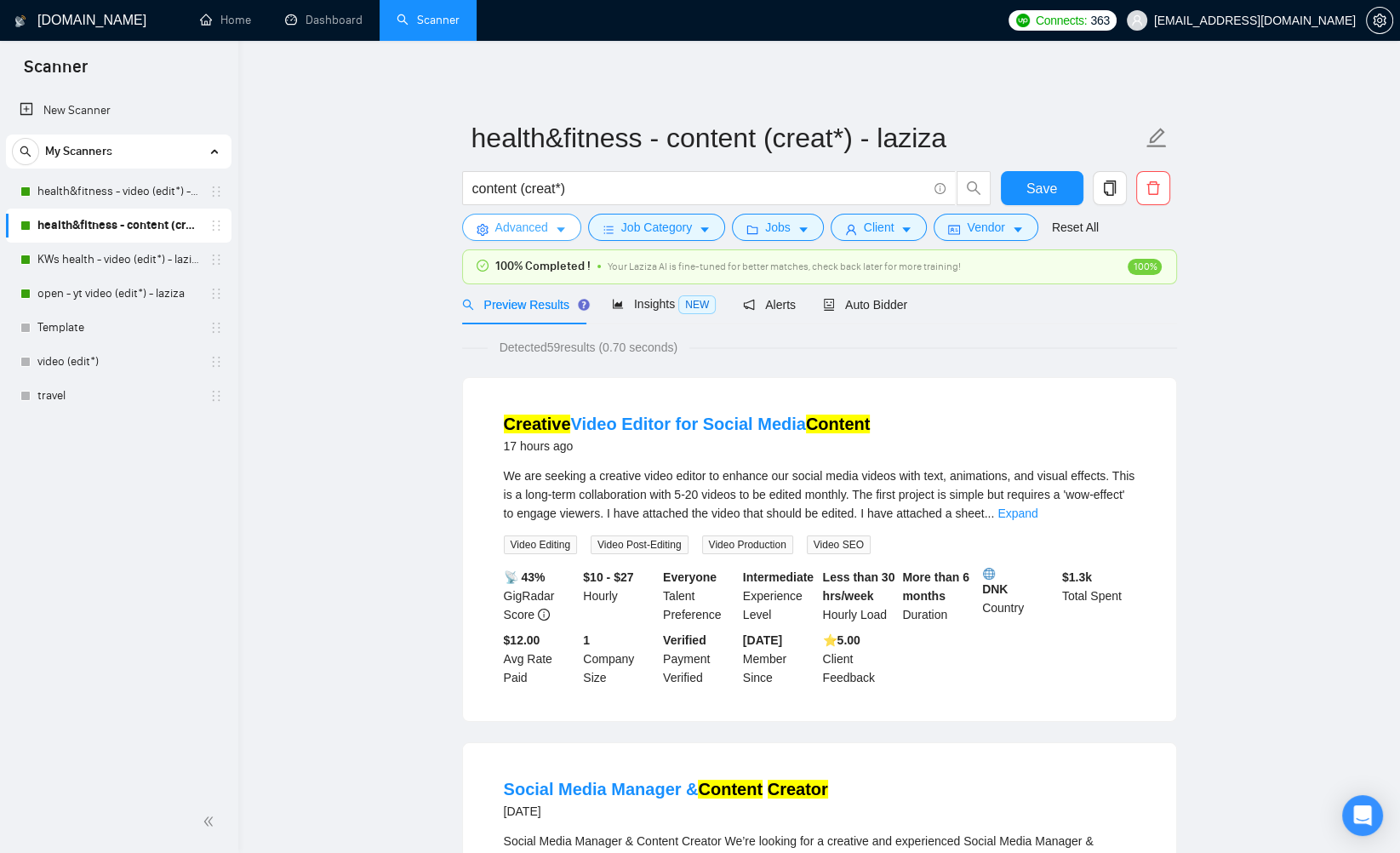
click at [541, 223] on span "Advanced" at bounding box center [522, 228] width 53 height 19
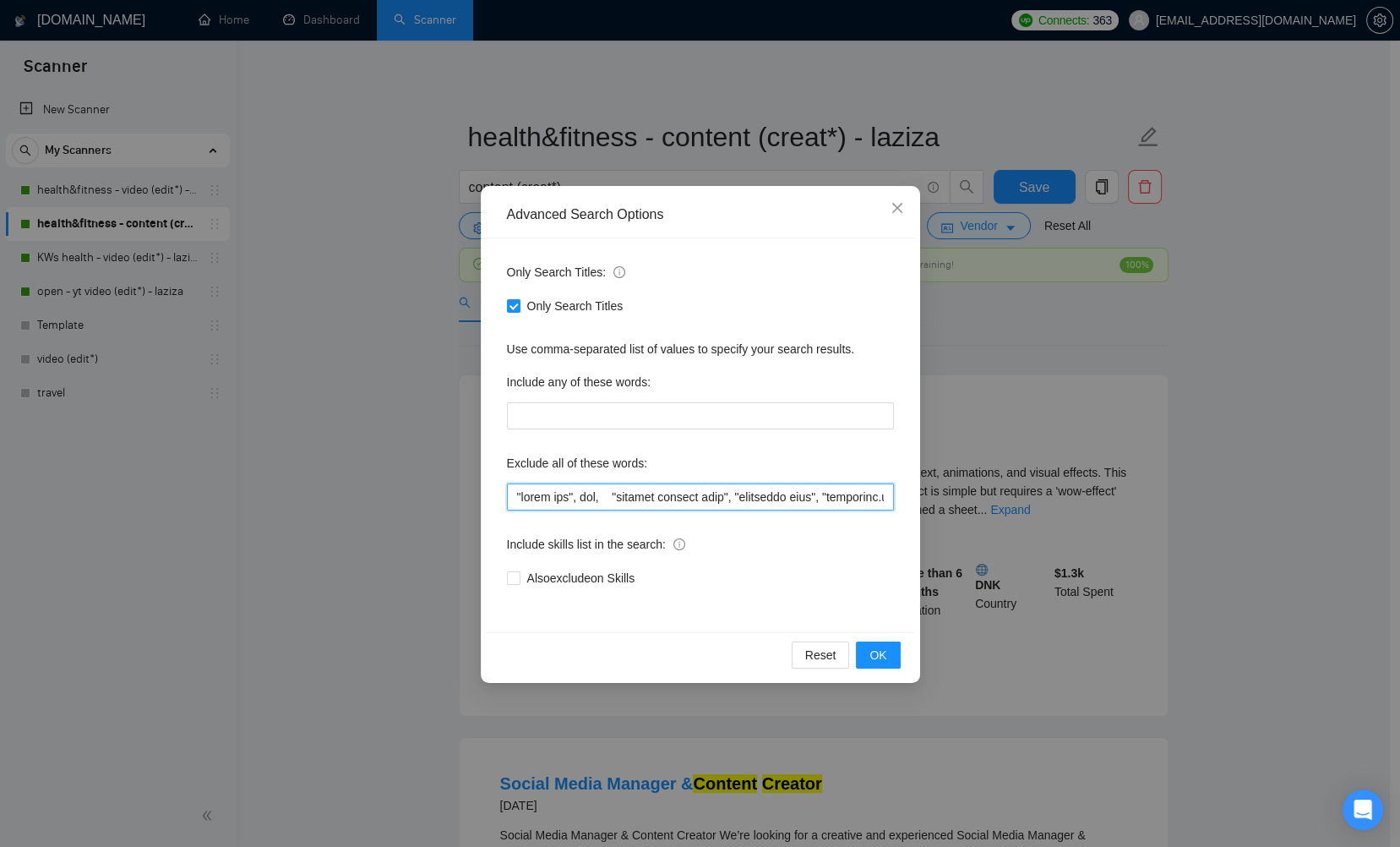
click at [562, 498] on input "text" at bounding box center [700, 496] width 387 height 27
paste input "travel, lifestyle, "life style", vlog, podcast, whiteboard, guitar, (crypto*) "…"
type input "travel, lifestyle, "life style", vlog, podcast, whiteboard, guitar, (crypto*) "…"
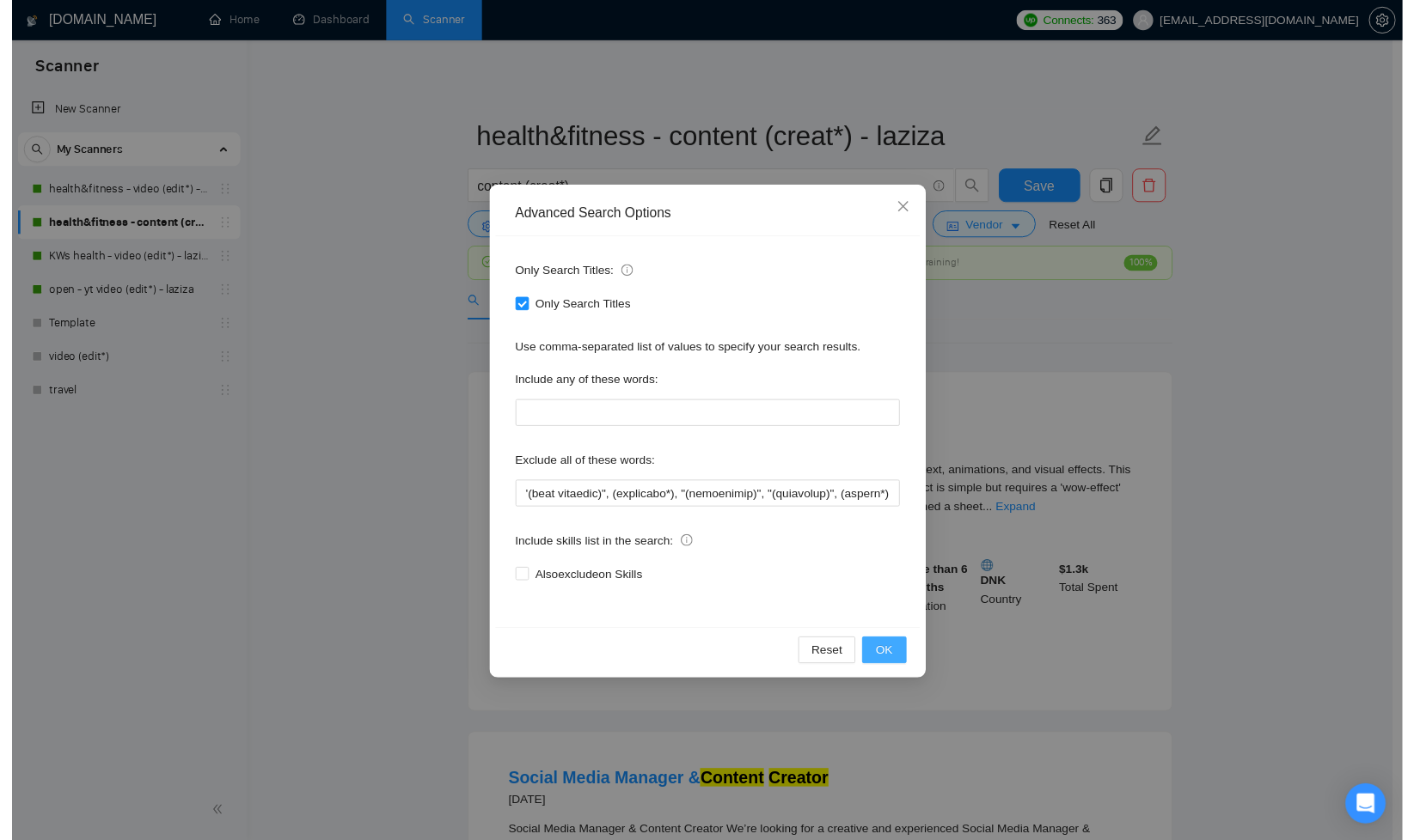
scroll to position [0, 0]
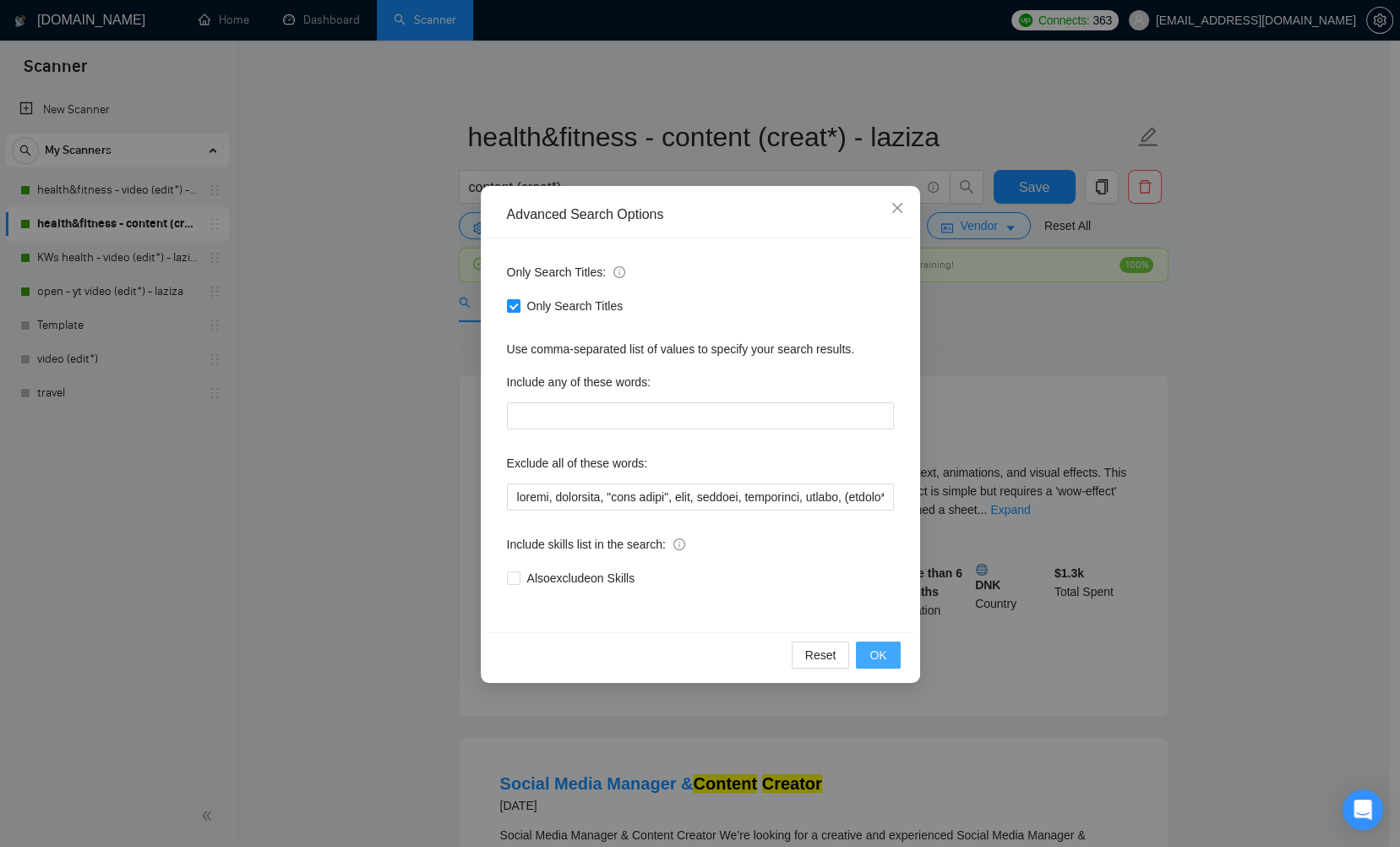
click at [892, 655] on button "OK" at bounding box center [878, 654] width 44 height 27
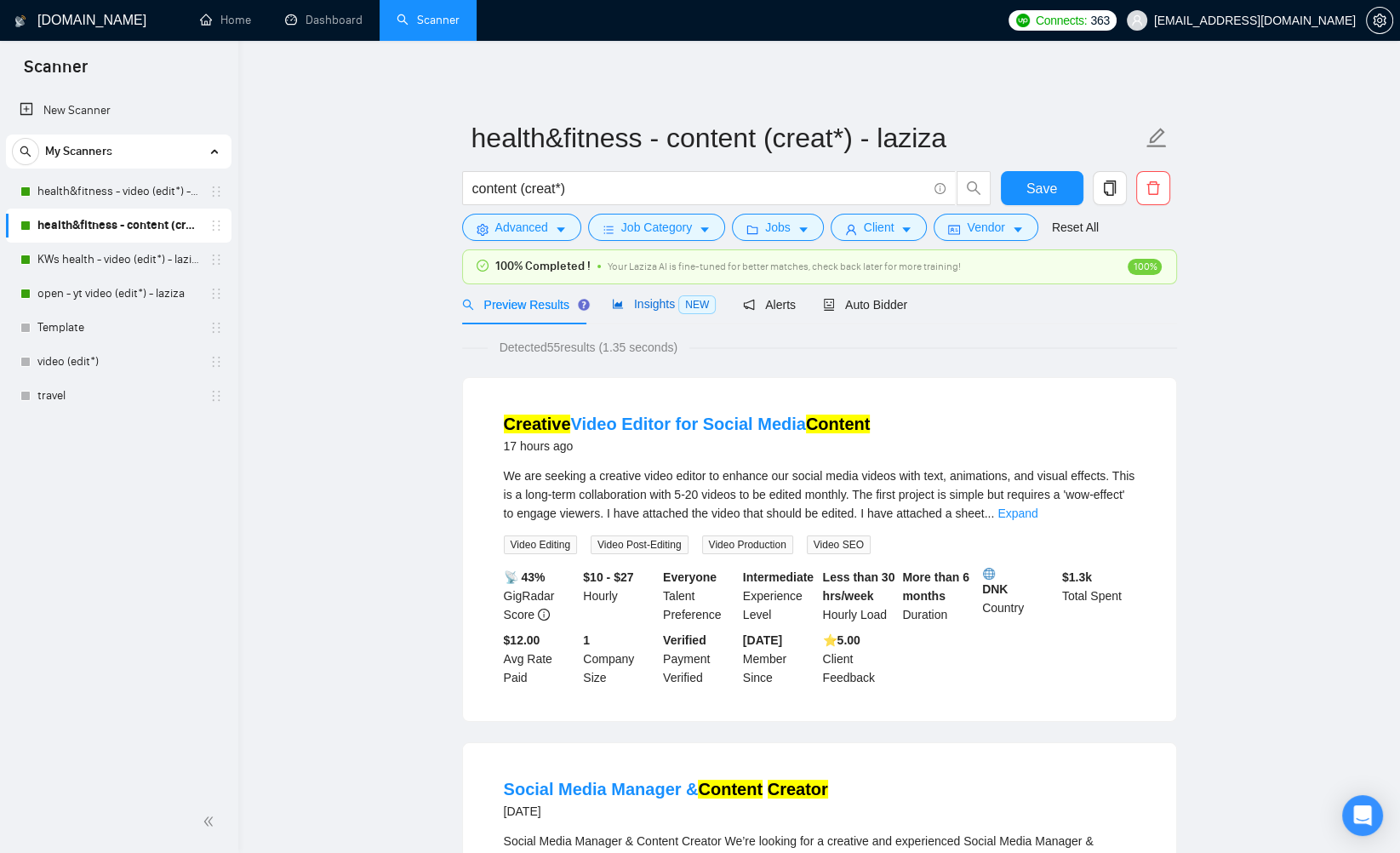
click at [650, 303] on span "Insights NEW" at bounding box center [663, 304] width 103 height 14
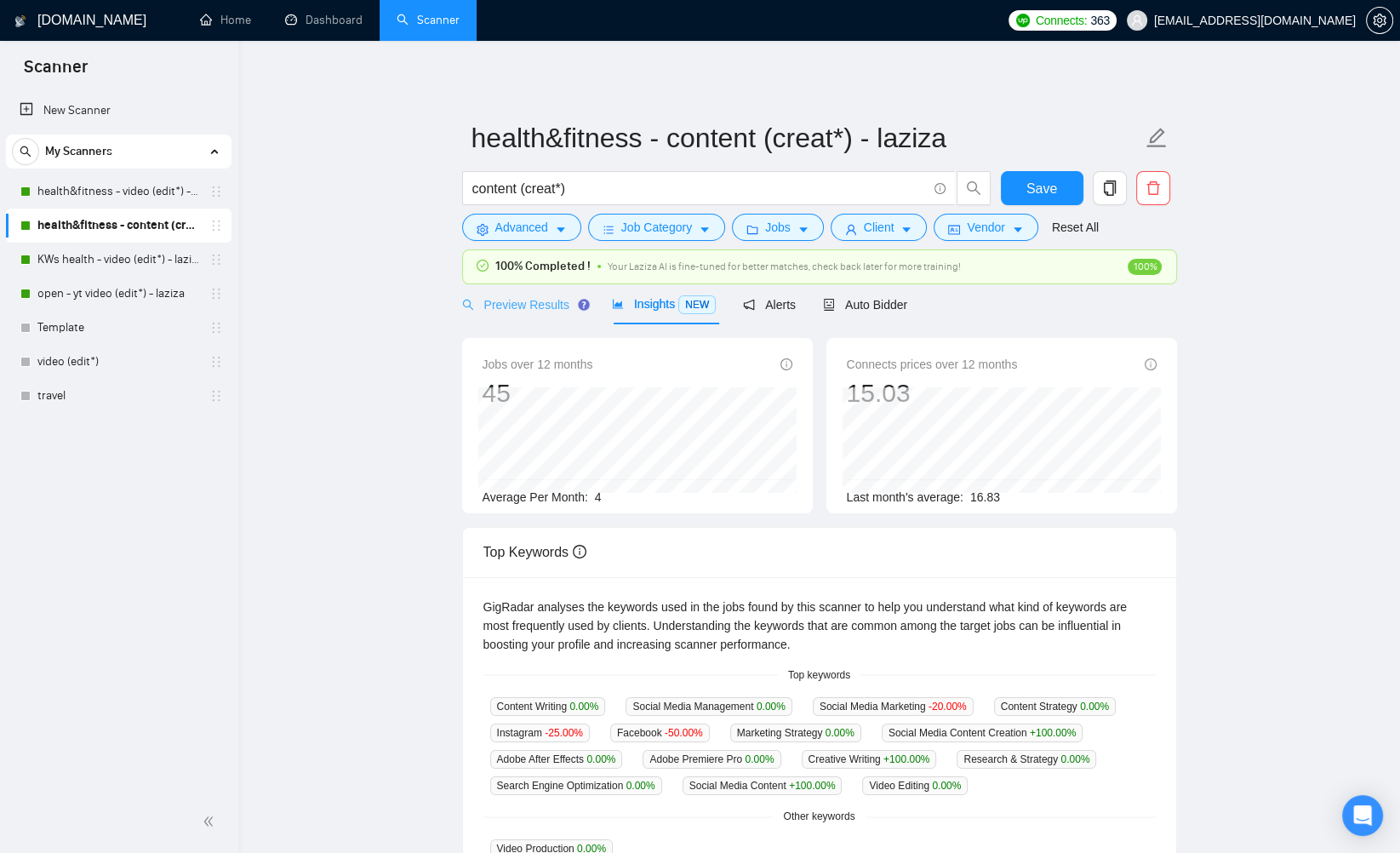
click at [529, 293] on div "Preview Results" at bounding box center [523, 304] width 123 height 40
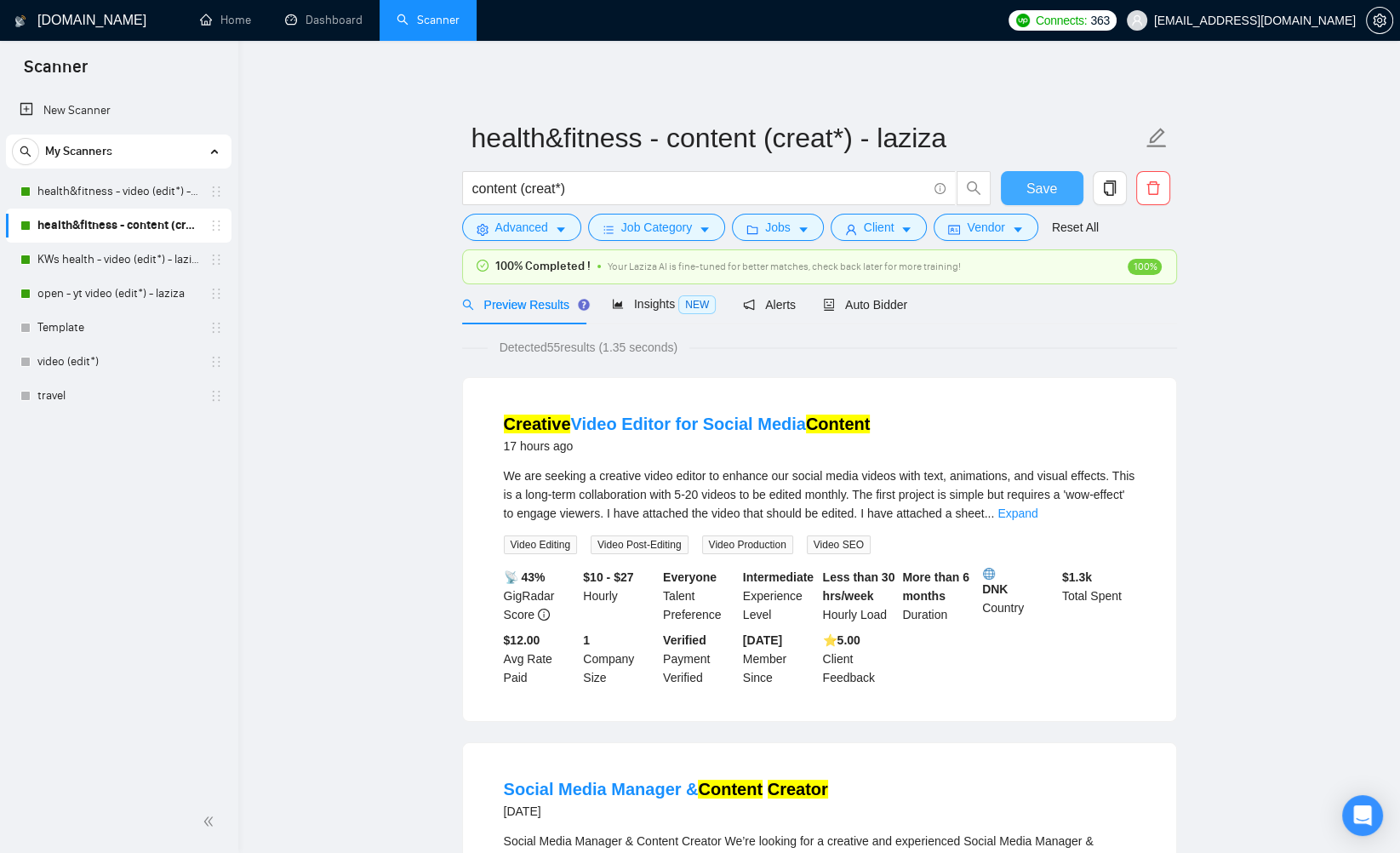
click at [1032, 183] on span "Save" at bounding box center [1042, 189] width 30 height 21
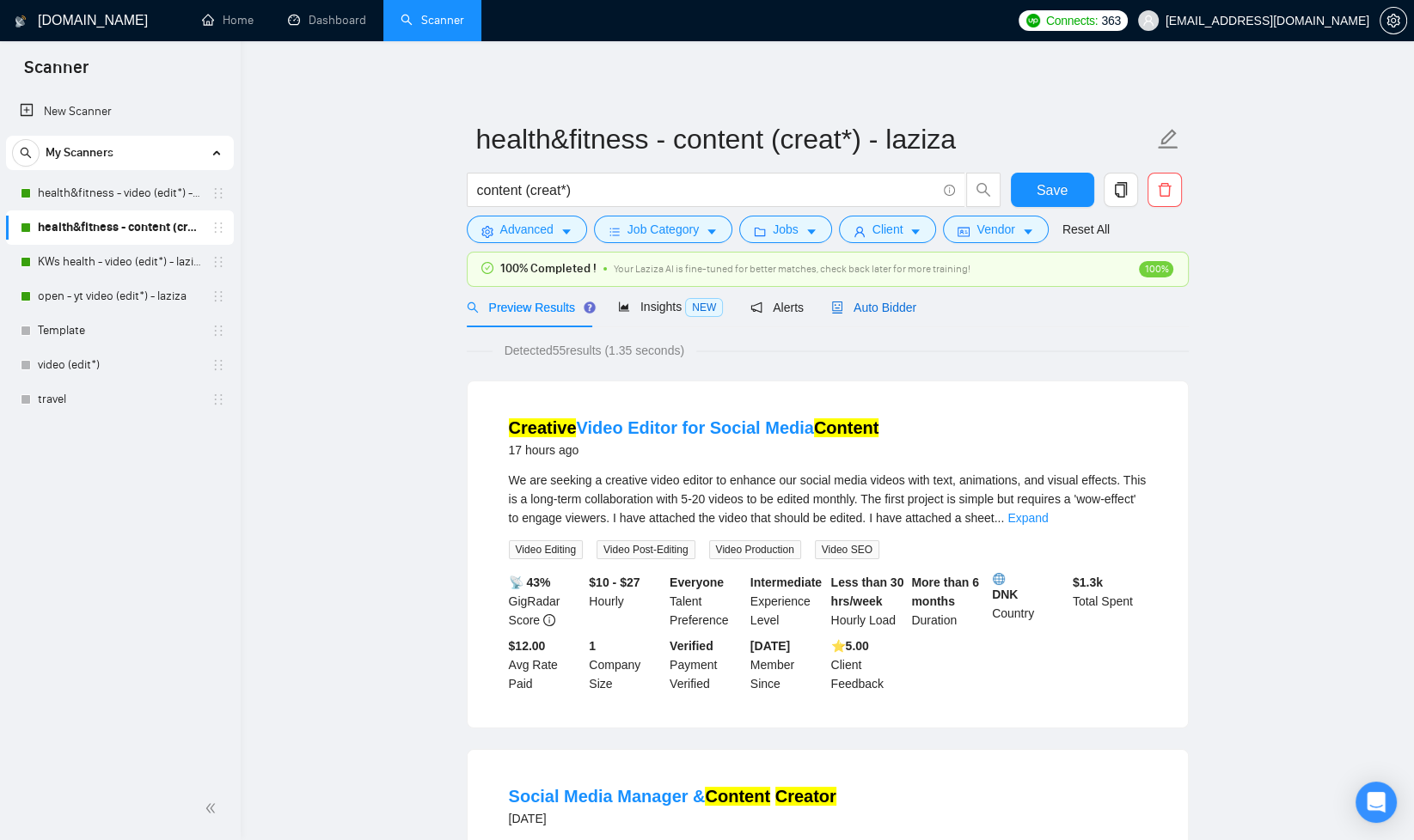
click at [898, 302] on span "Auto Bidder" at bounding box center [874, 308] width 85 height 14
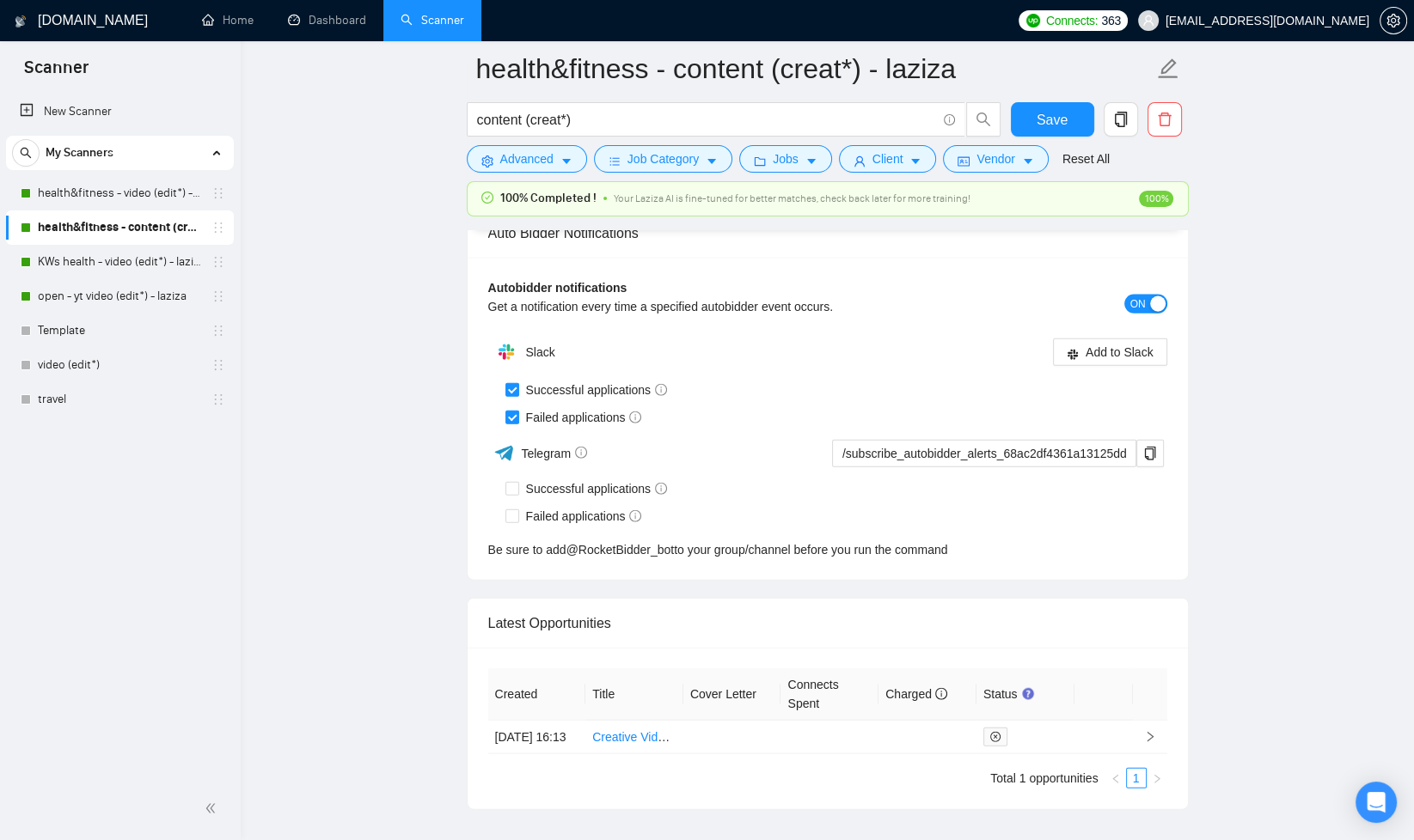
scroll to position [4116, 0]
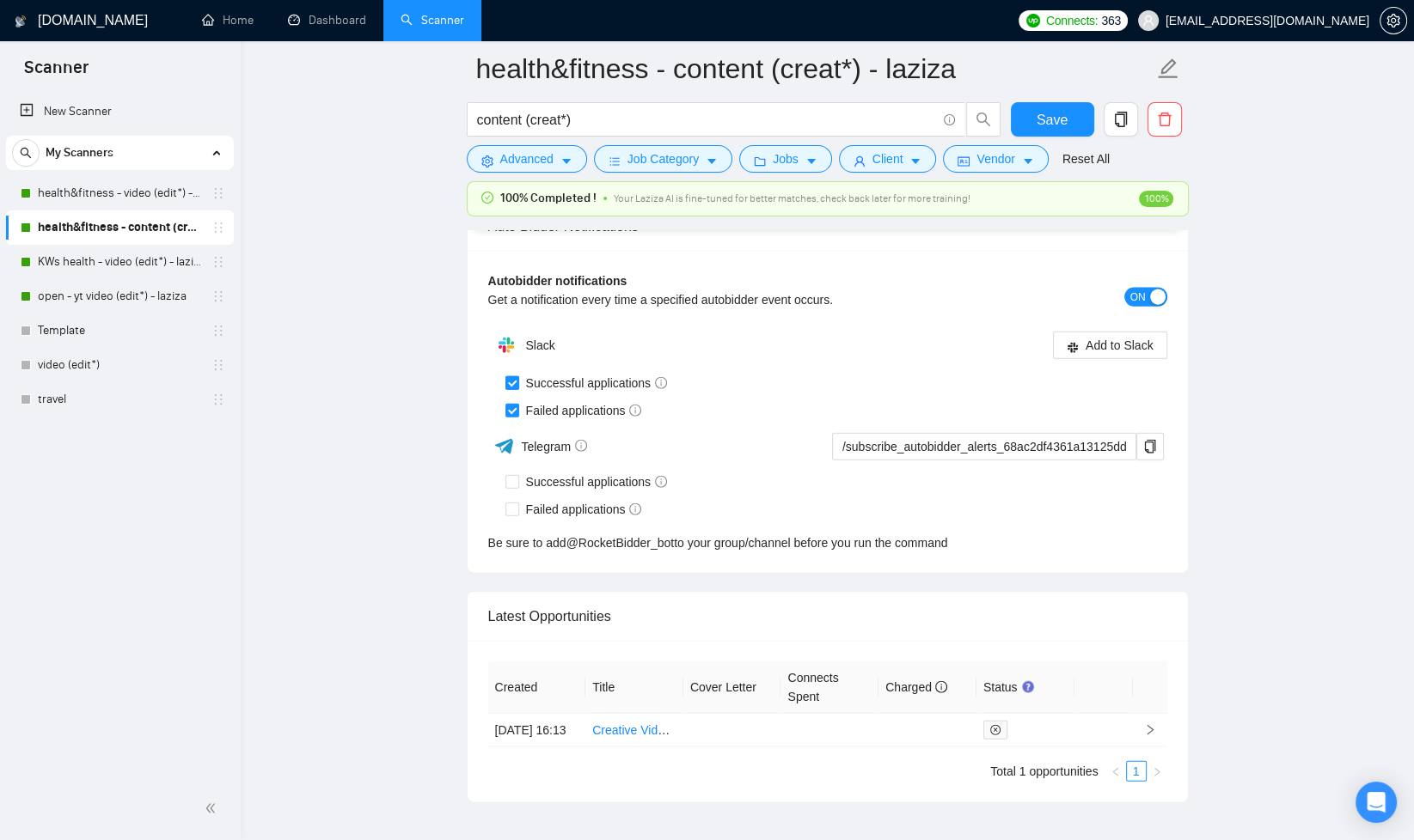
click at [519, 375] on span "Successful applications" at bounding box center [596, 384] width 155 height 19
click at [517, 377] on input "Successful applications" at bounding box center [512, 383] width 12 height 12
checkbox input "false"
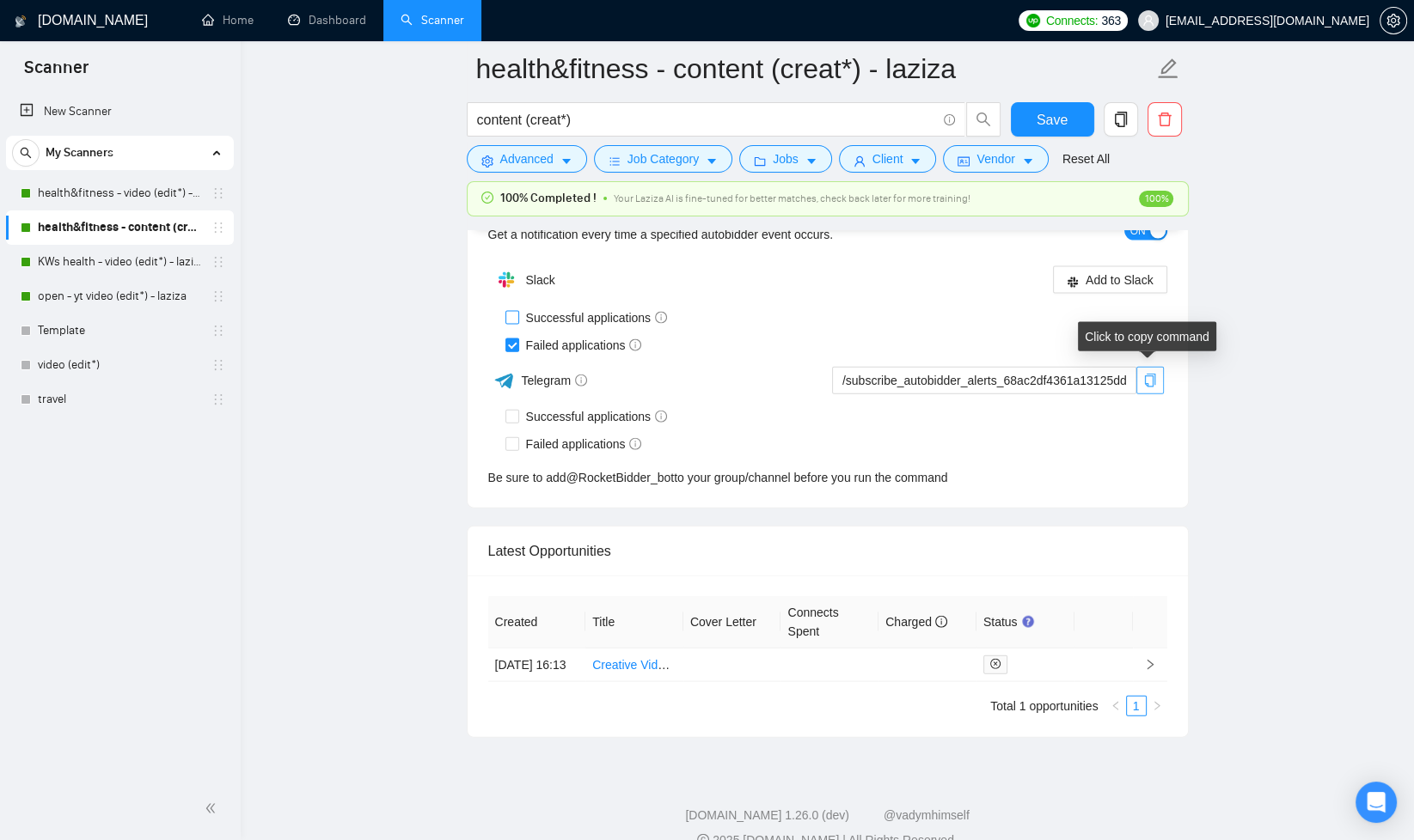
scroll to position [4063, 0]
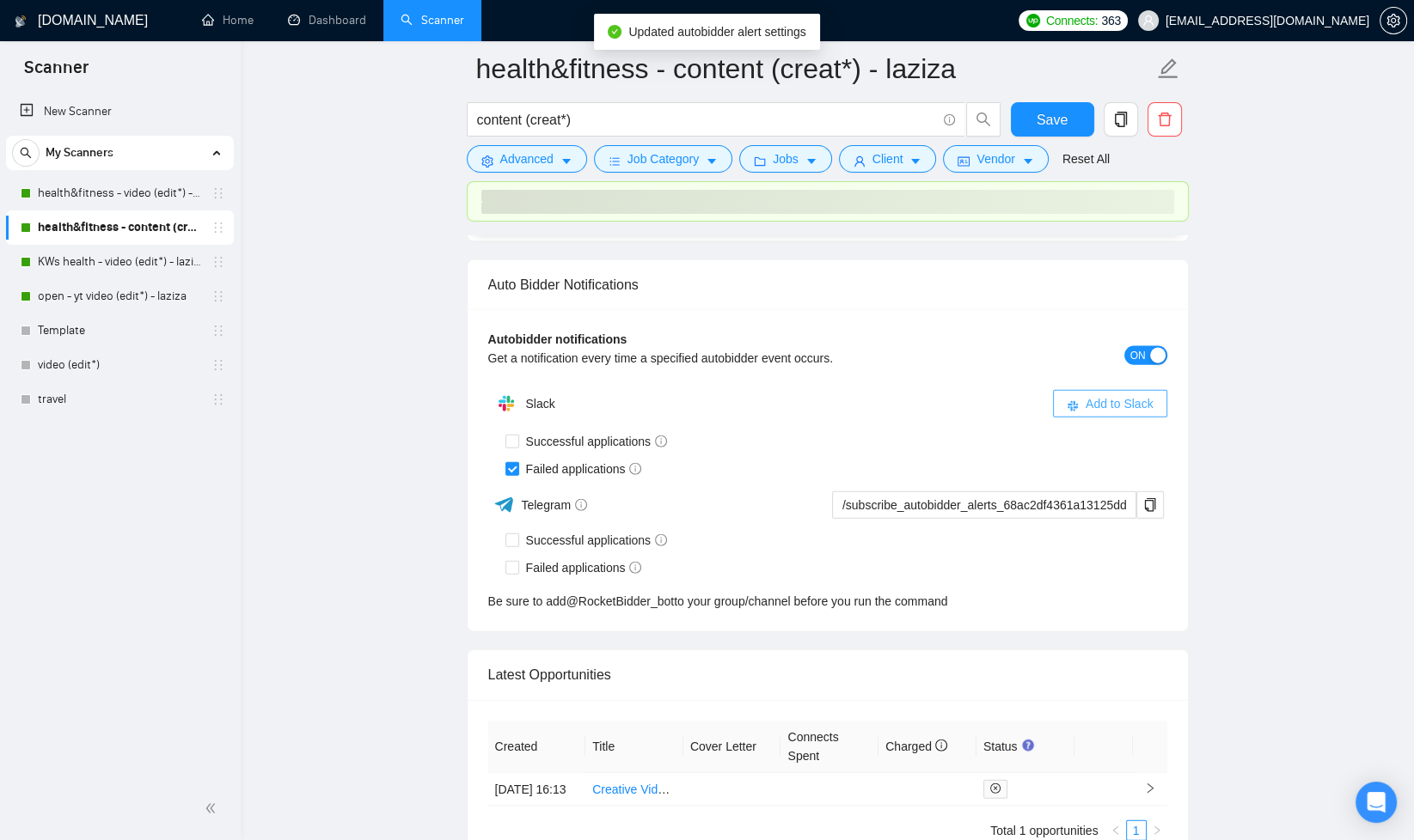
click at [1118, 275] on div "Auto Bidder Notifications" at bounding box center [827, 285] width 679 height 49
click at [1110, 394] on span "Add to Slack" at bounding box center [1119, 404] width 68 height 19
click at [1024, 115] on button "Save" at bounding box center [1052, 119] width 83 height 34
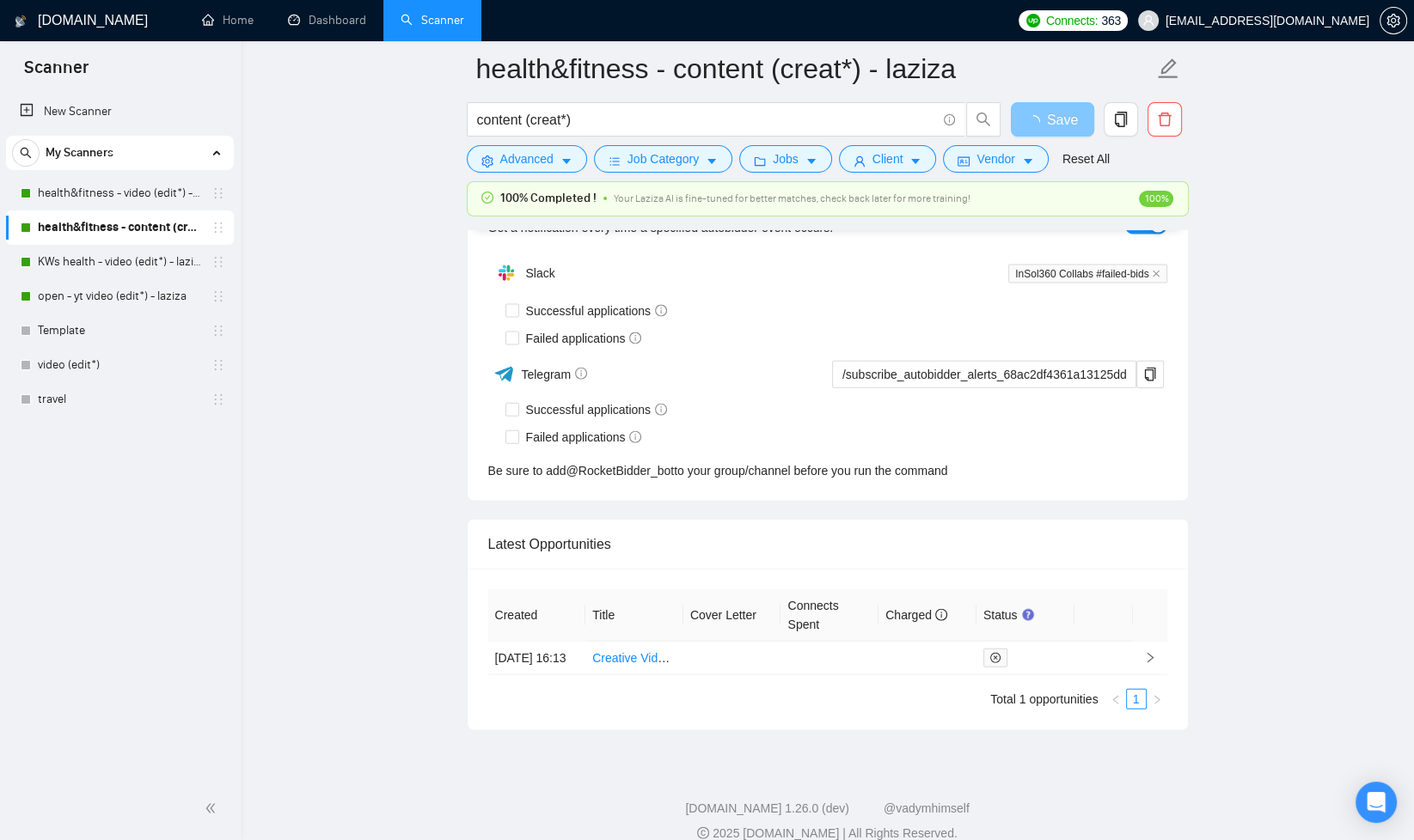
checkbox input "true"
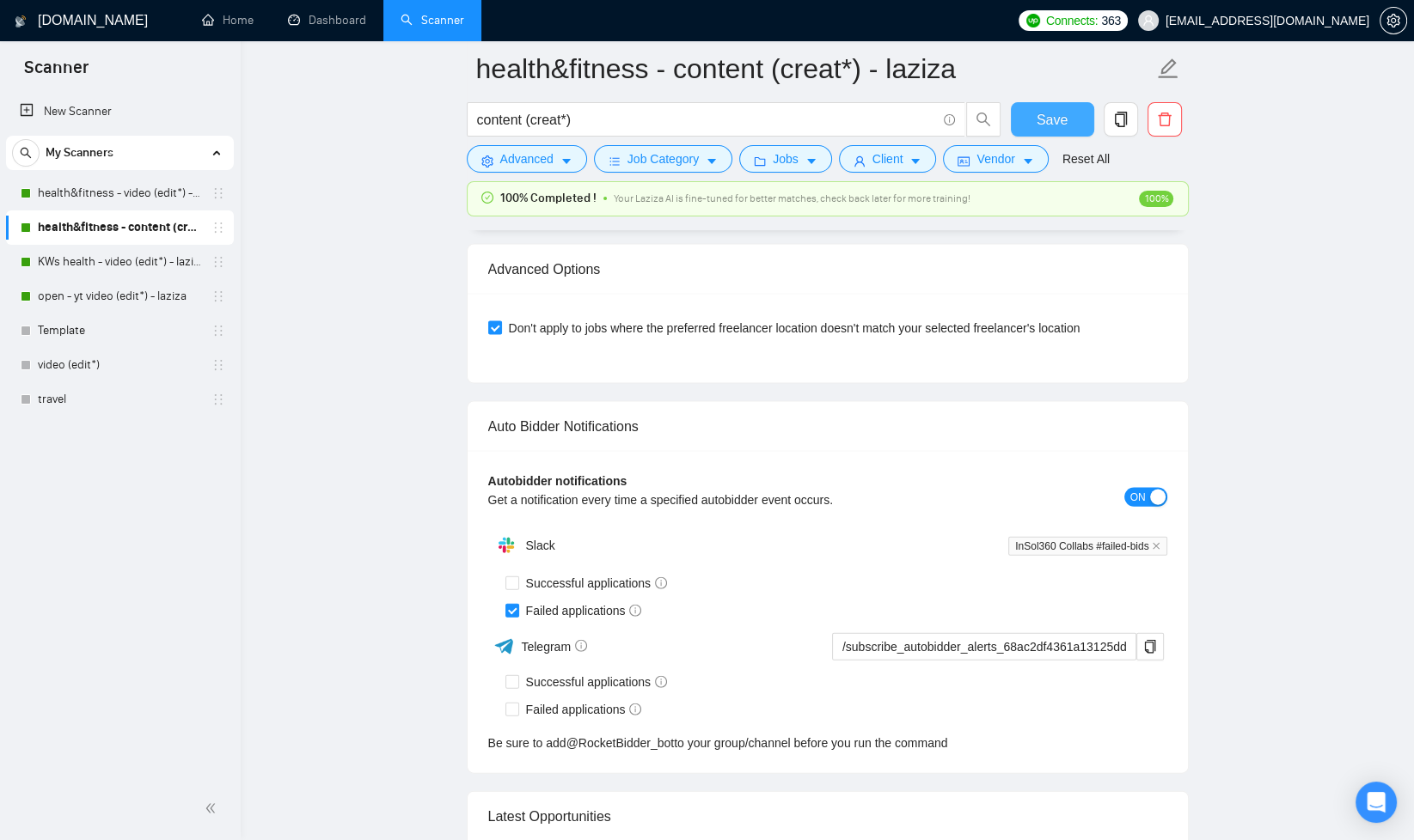
scroll to position [3924, 0]
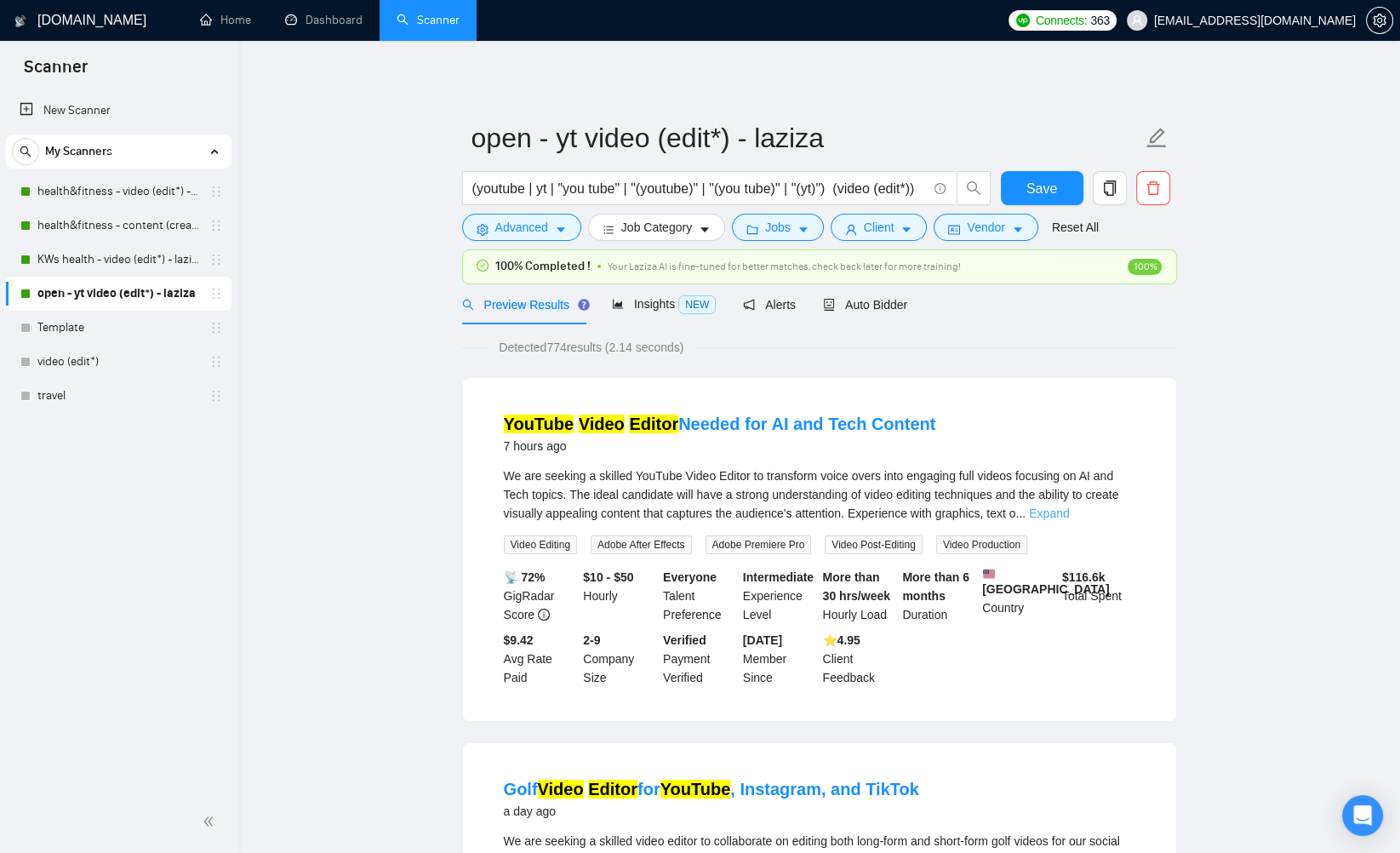
click at [1070, 513] on link "Expand" at bounding box center [1050, 514] width 40 height 14
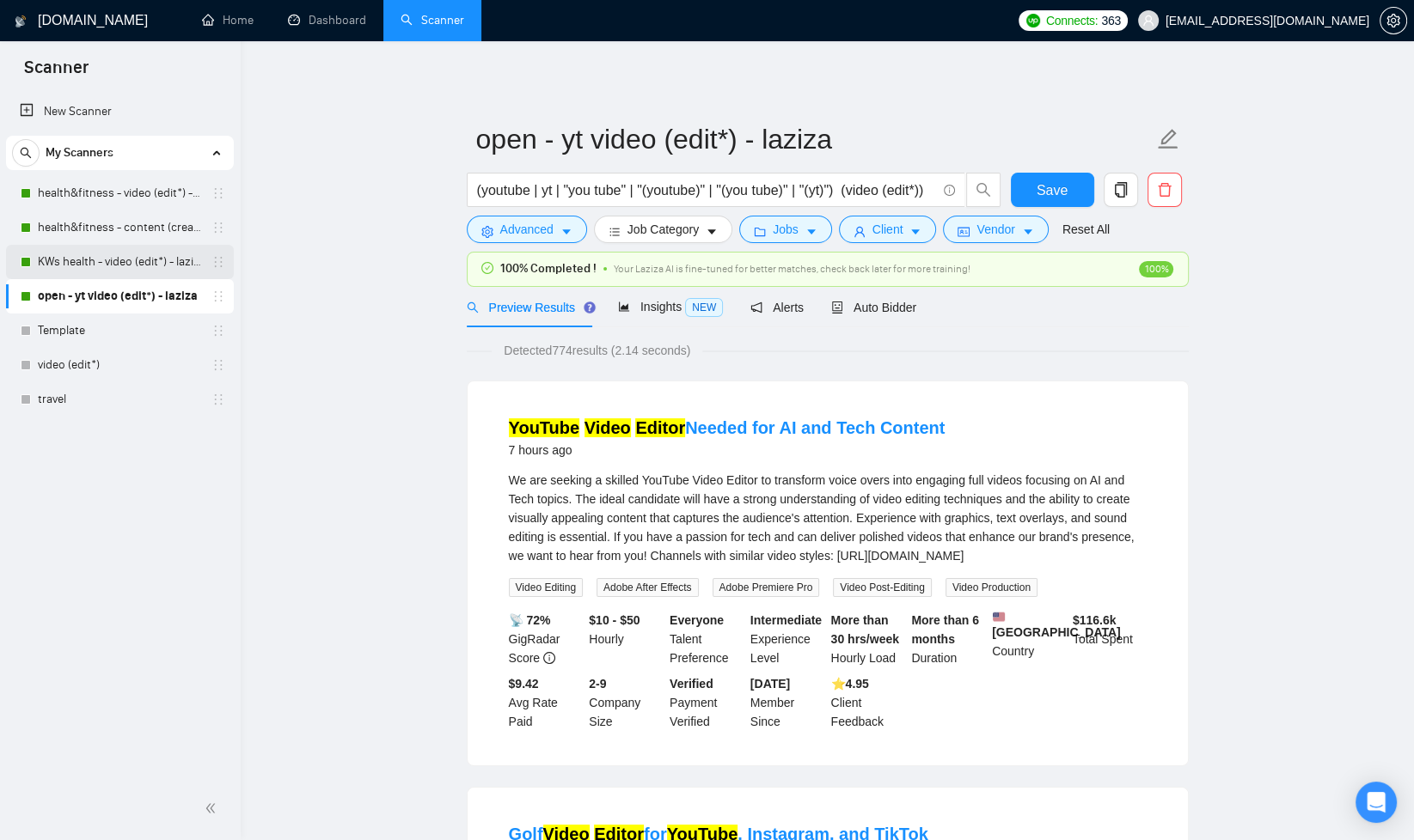
click at [135, 265] on link "KWs health - video (edit*) - laziza" at bounding box center [119, 262] width 163 height 34
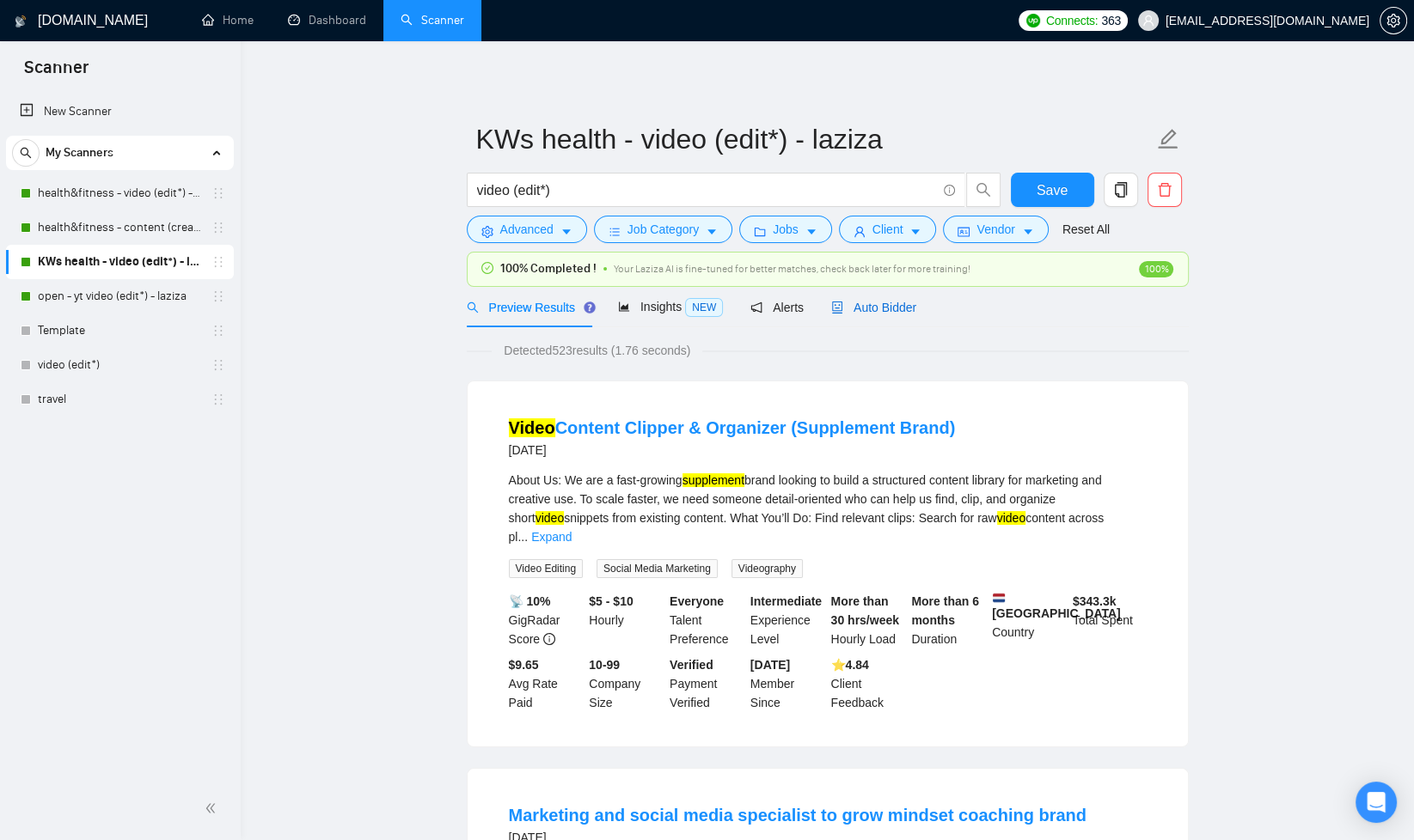
click at [905, 311] on span "Auto Bidder" at bounding box center [874, 308] width 85 height 14
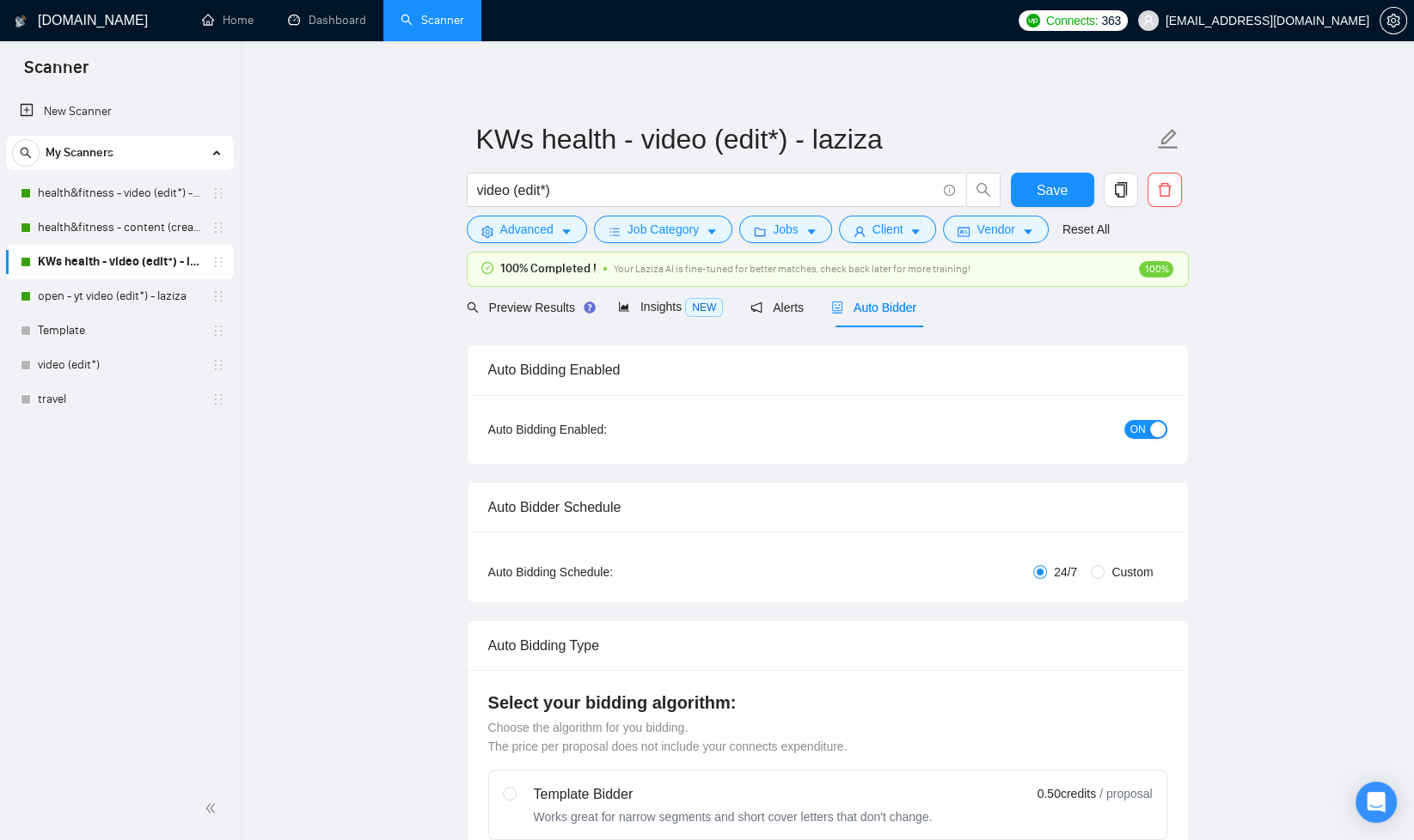
checkbox input "true"
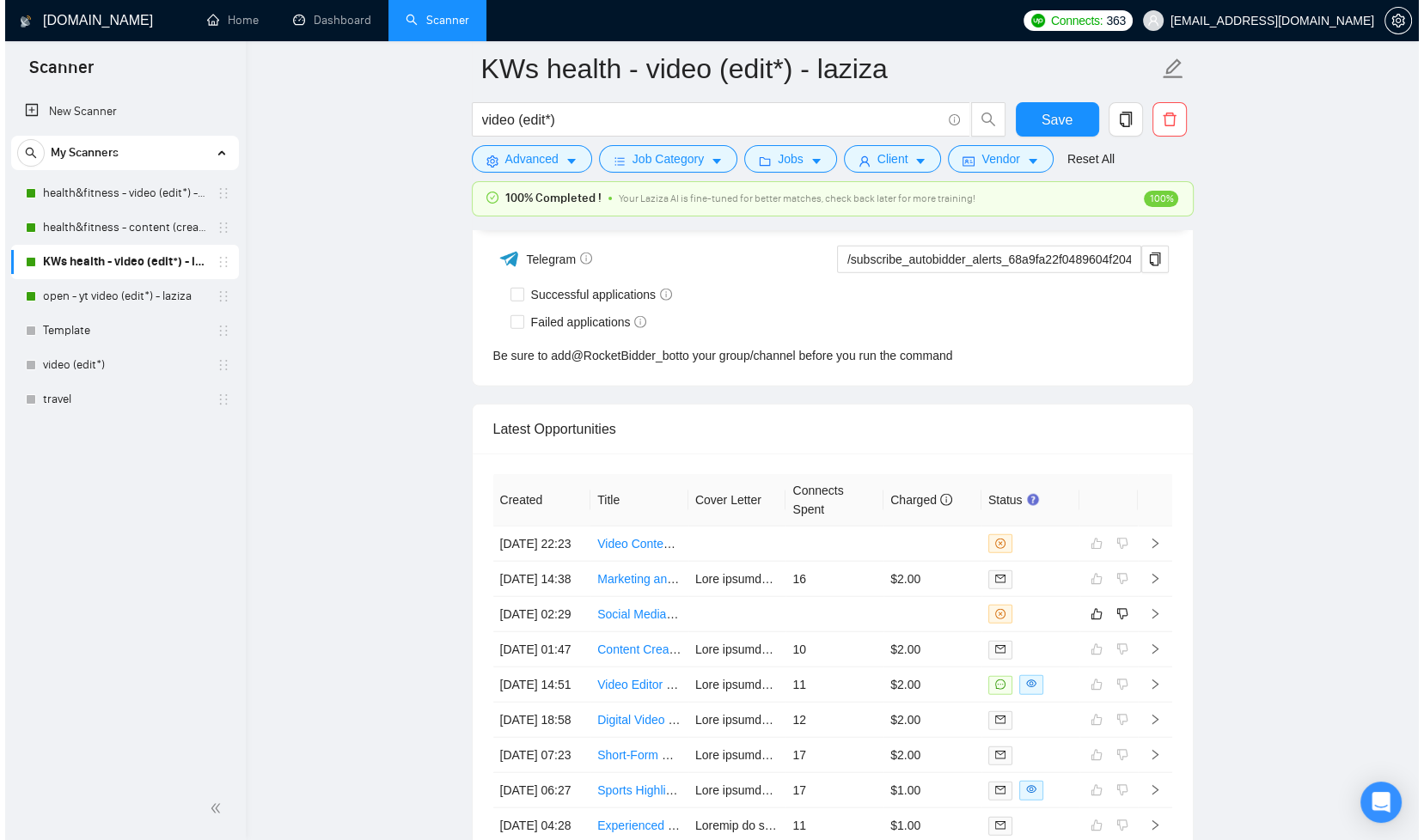
scroll to position [4352, 0]
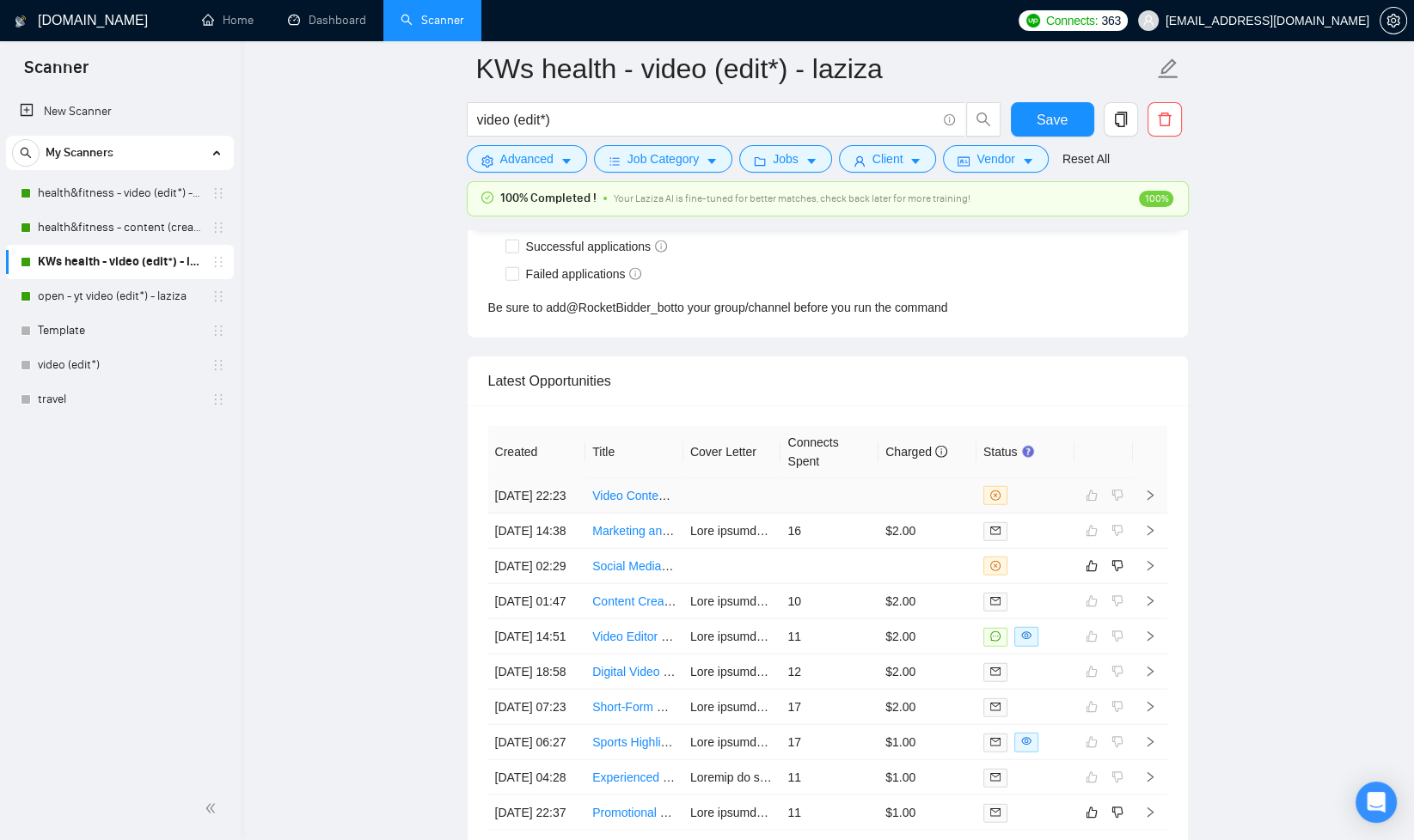
click at [930, 495] on td at bounding box center [928, 496] width 98 height 35
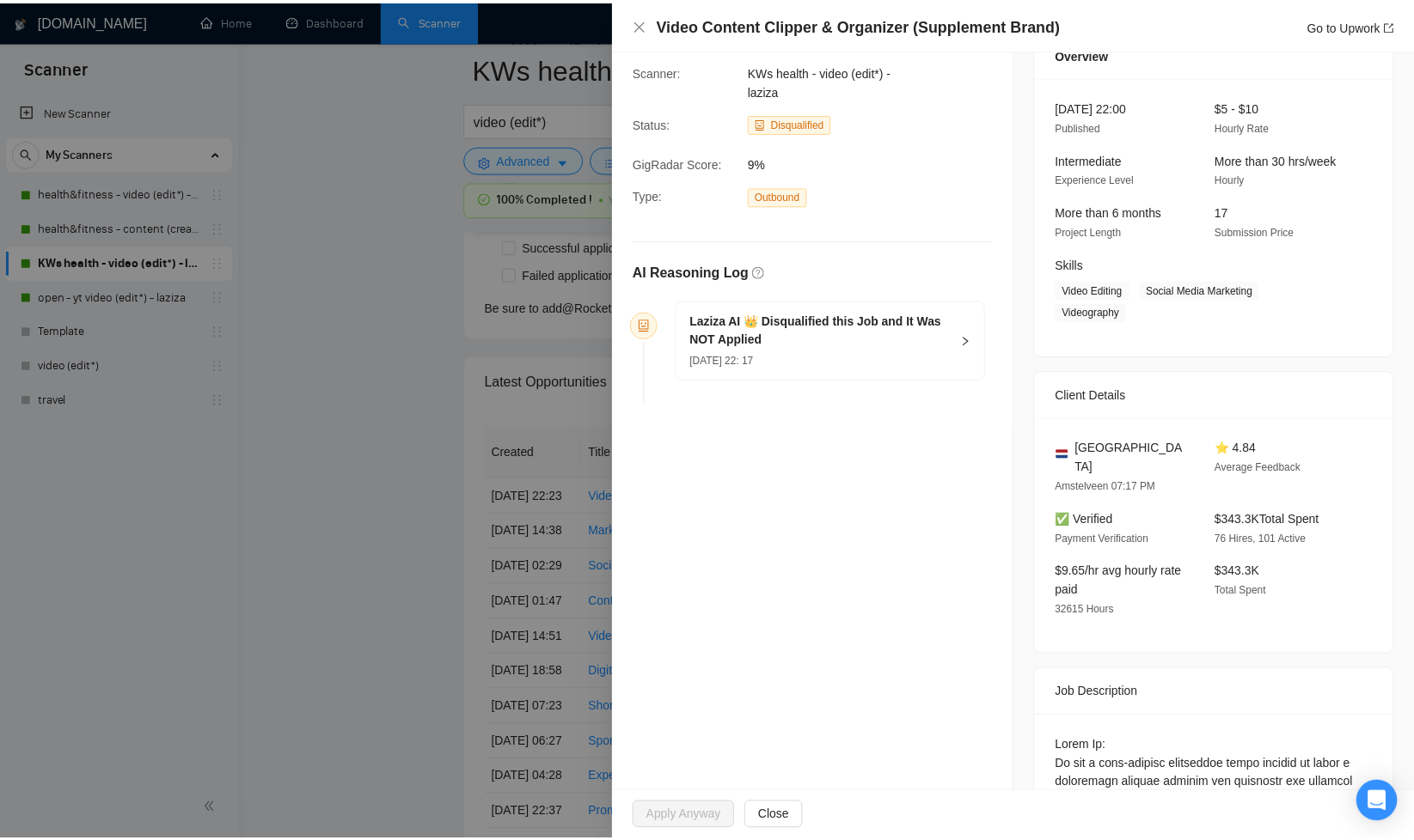
scroll to position [306, 0]
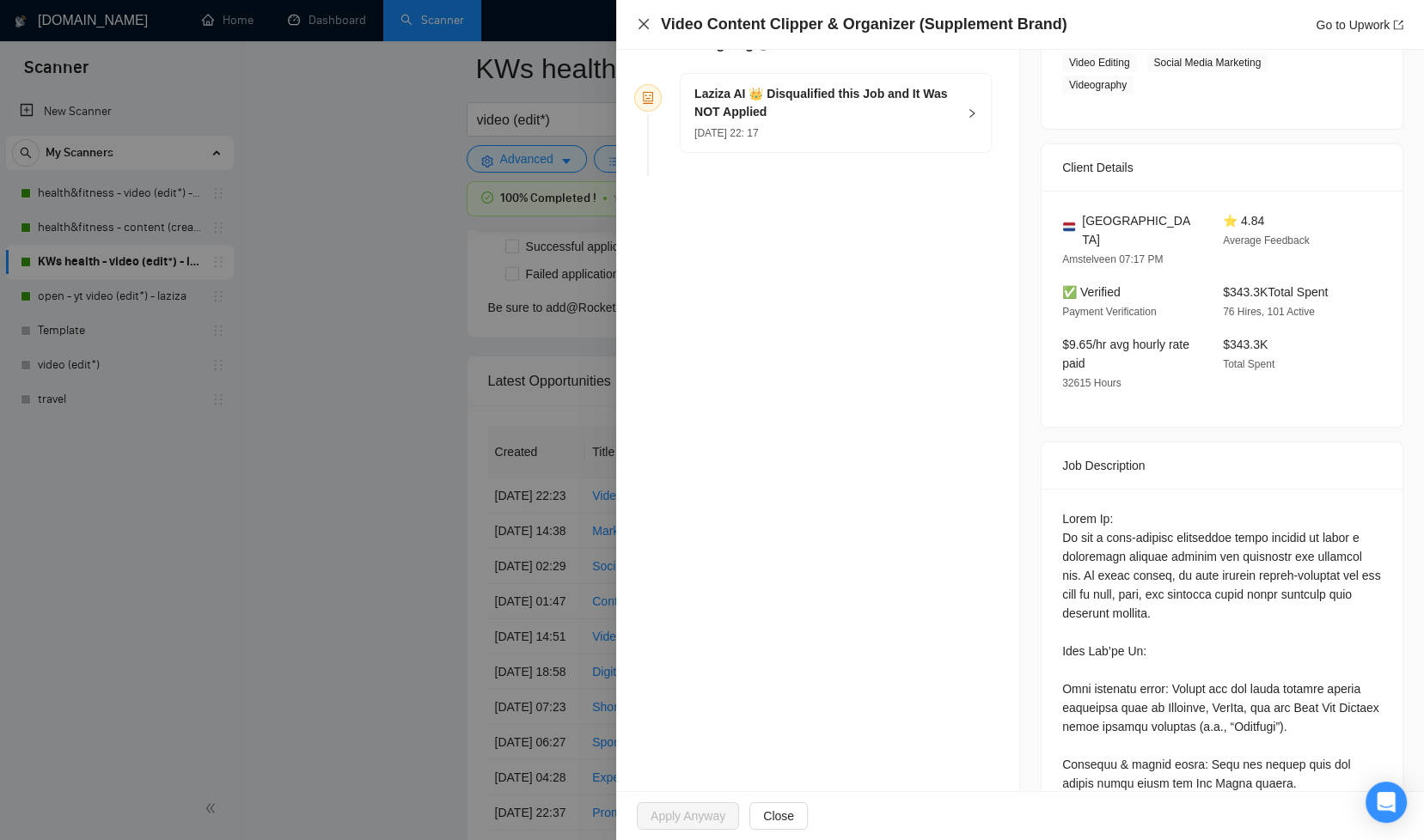
drag, startPoint x: 644, startPoint y: 23, endPoint x: 661, endPoint y: 43, distance: 26.2
click at [644, 23] on icon "close" at bounding box center [644, 25] width 14 height 14
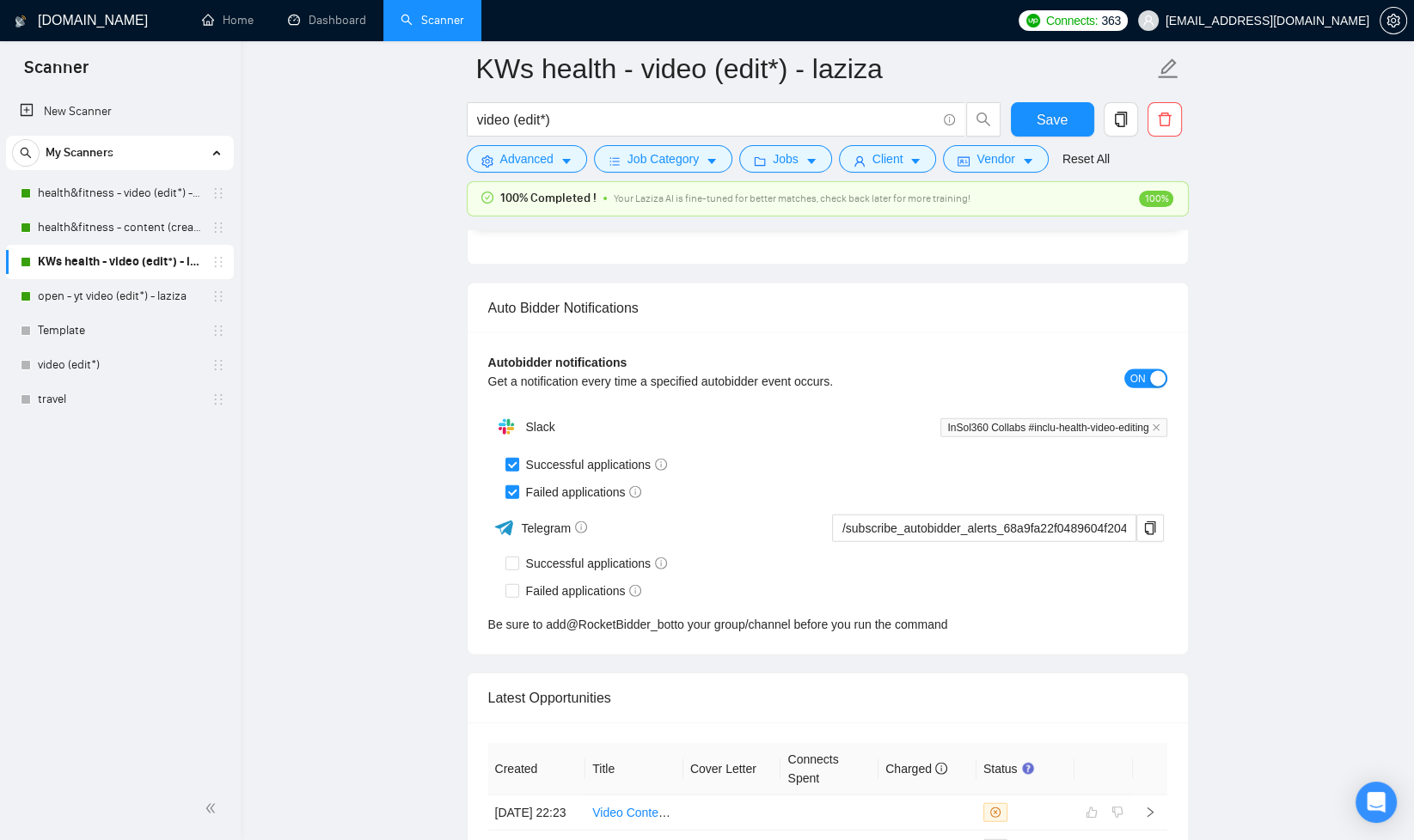
scroll to position [4035, 0]
click at [512, 457] on input "Successful applications" at bounding box center [512, 463] width 12 height 12
checkbox input "false"
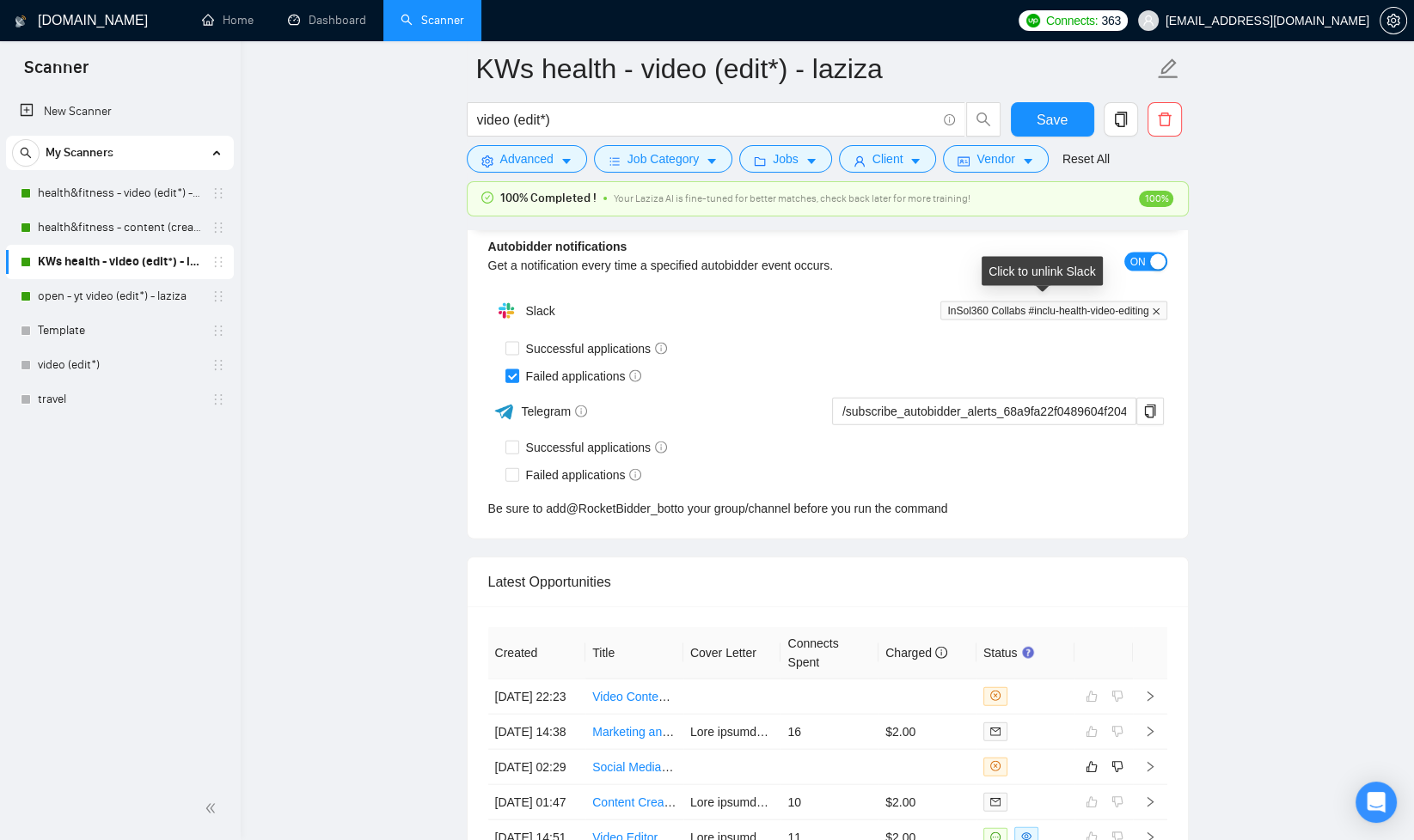
click at [1160, 307] on icon "close" at bounding box center [1157, 312] width 9 height 9
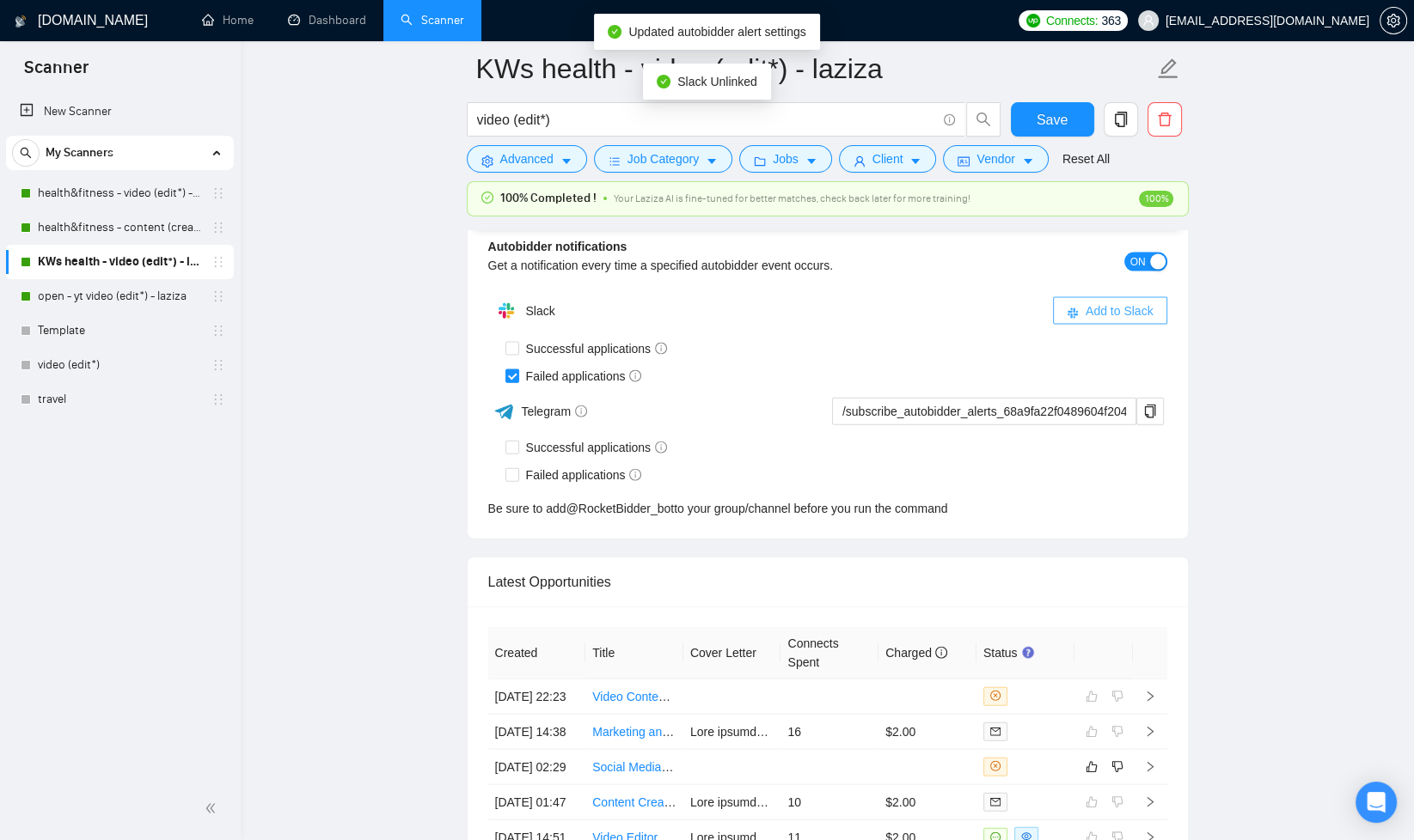
click at [1115, 423] on div "Slack Add to Slack Successful applications Failed applications Telegram /subscr…" at bounding box center [827, 406] width 679 height 225
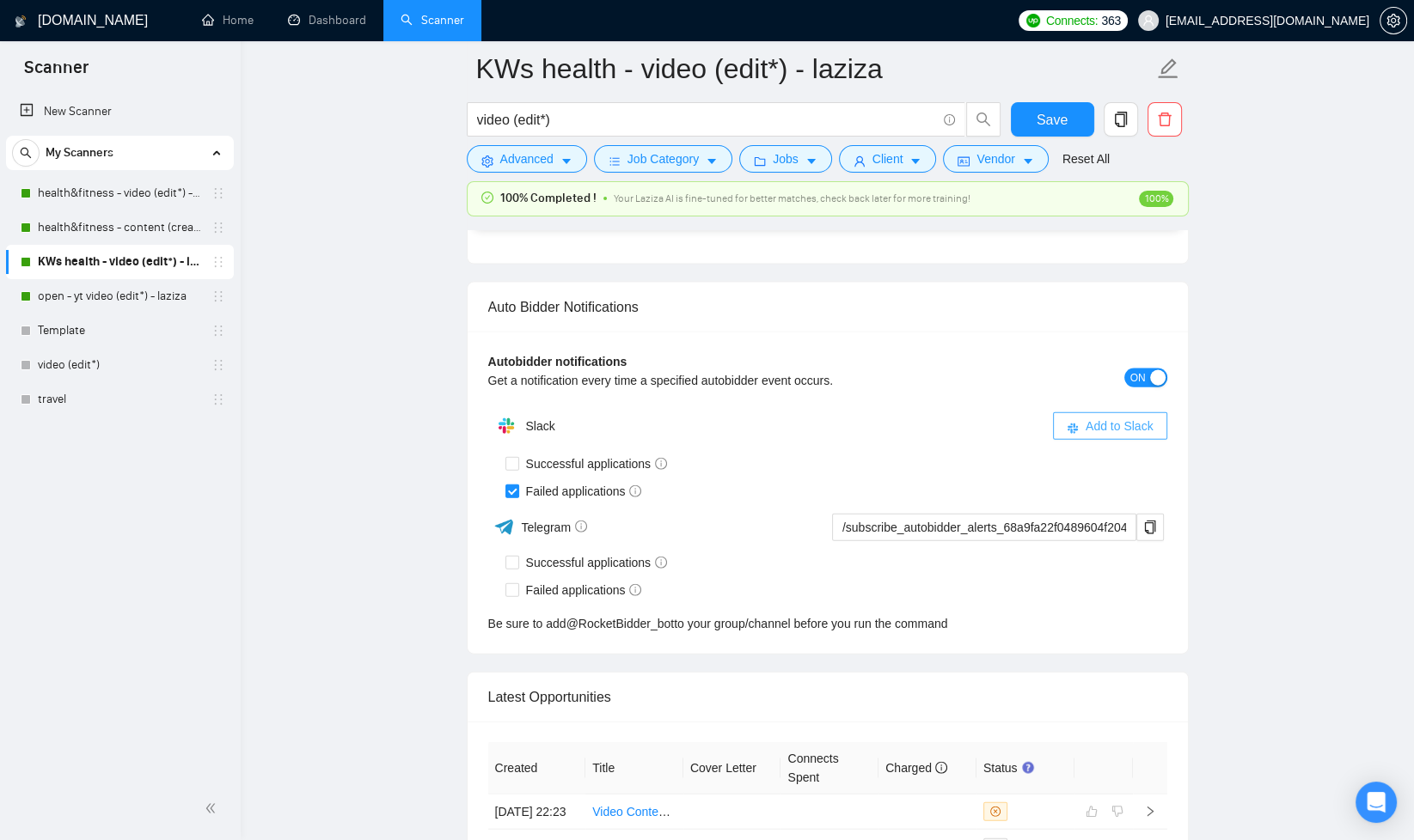
click at [1096, 417] on span "Add to Slack" at bounding box center [1119, 427] width 68 height 19
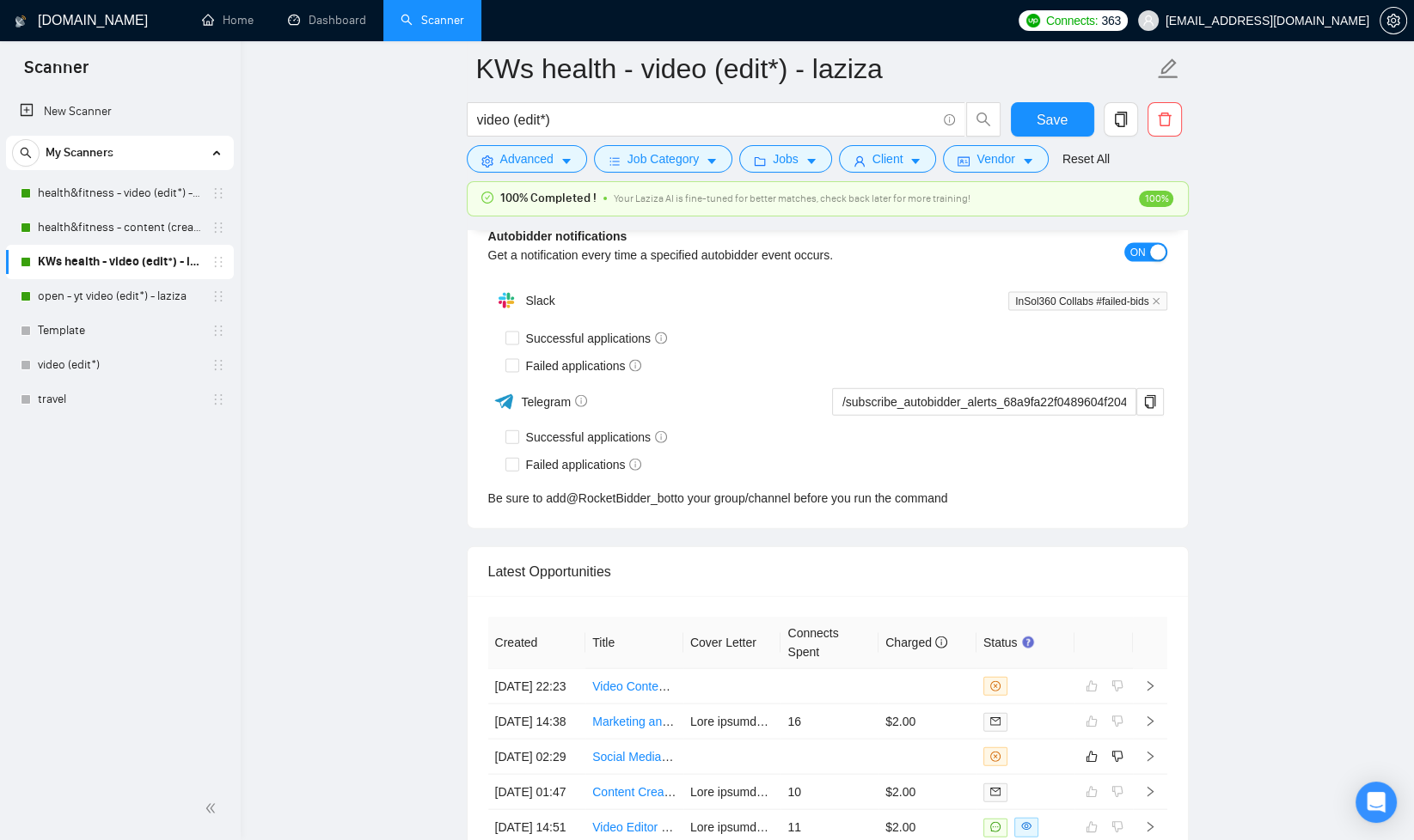
checkbox input "true"
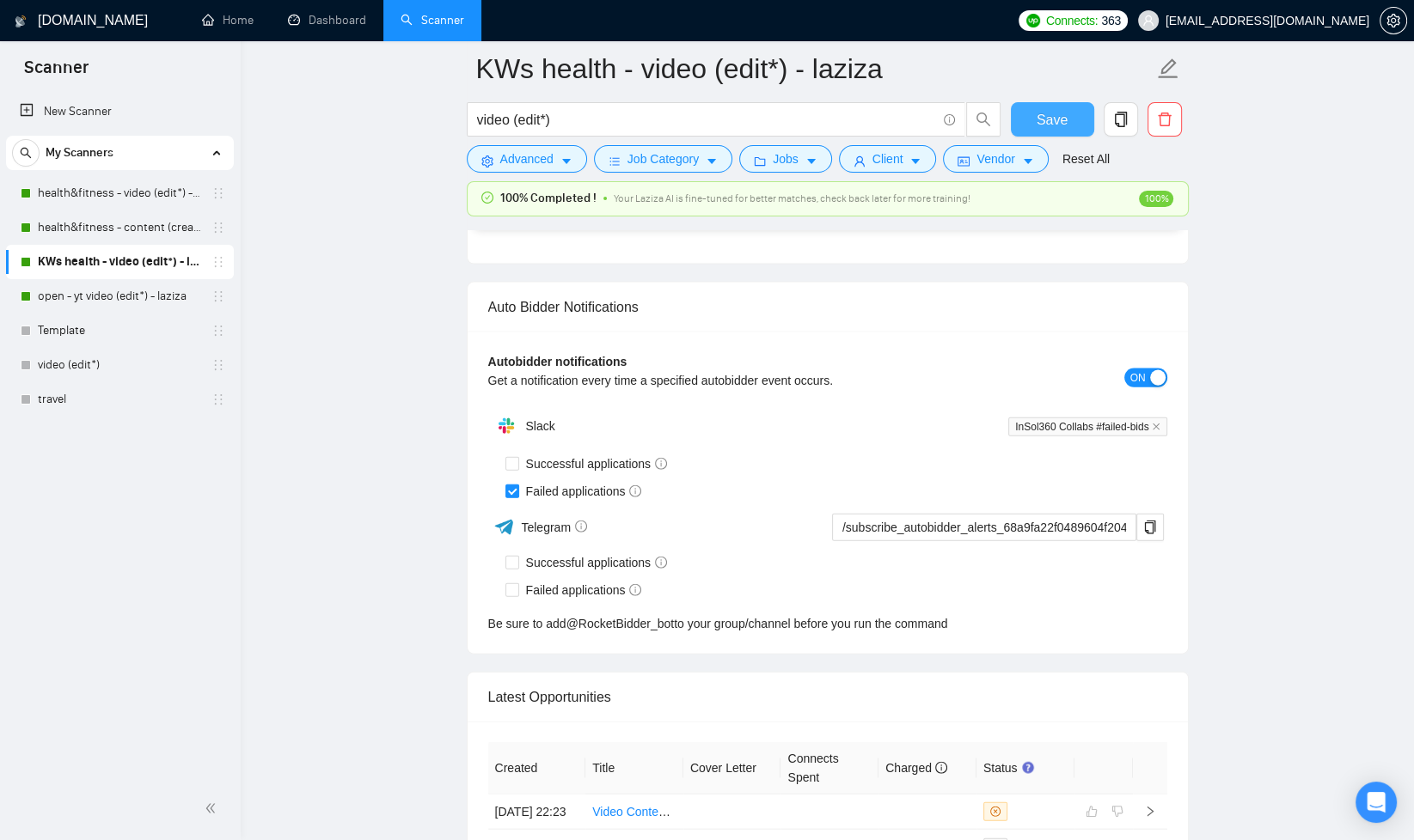
click at [1046, 122] on span "Save" at bounding box center [1052, 119] width 31 height 21
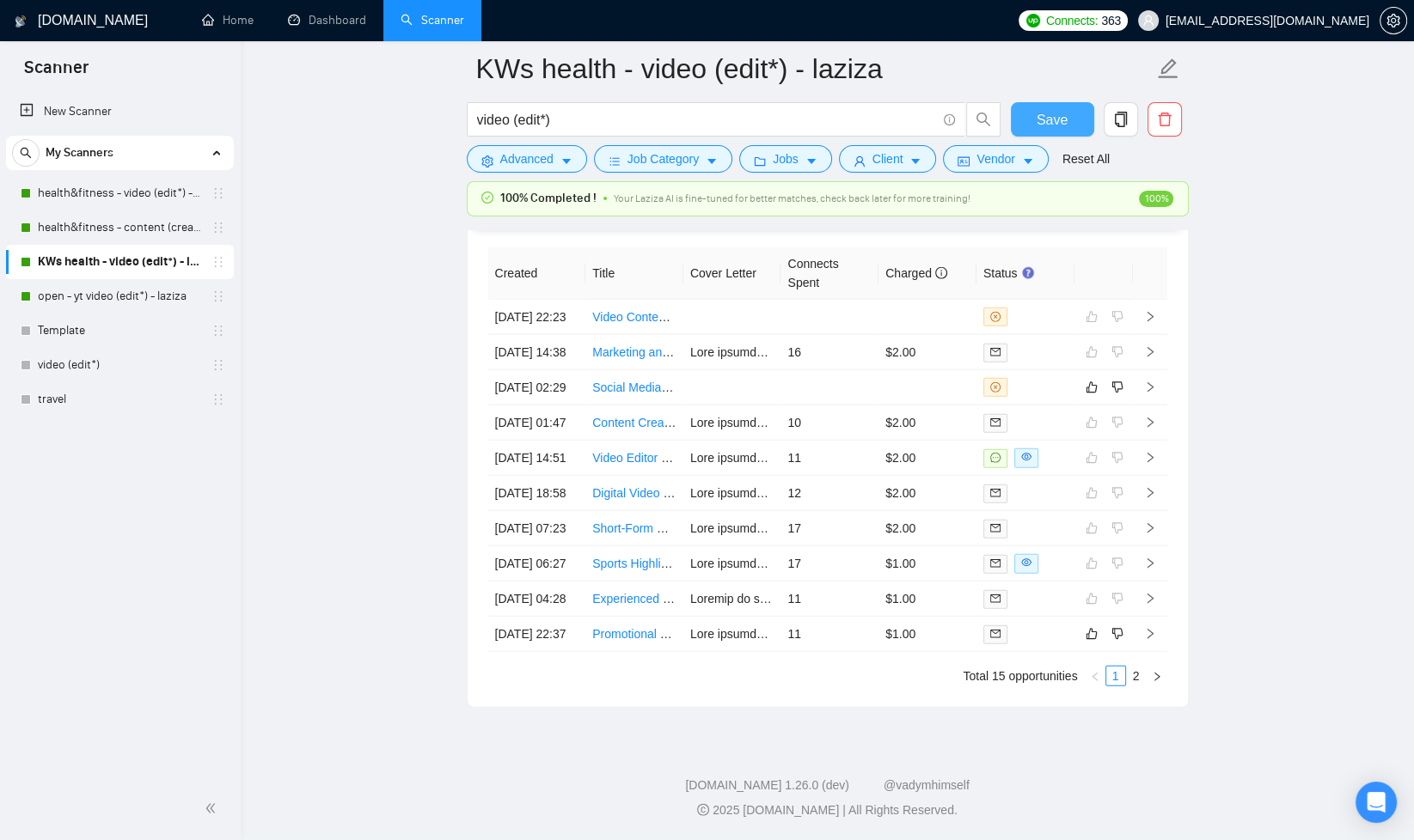
scroll to position [4074, 0]
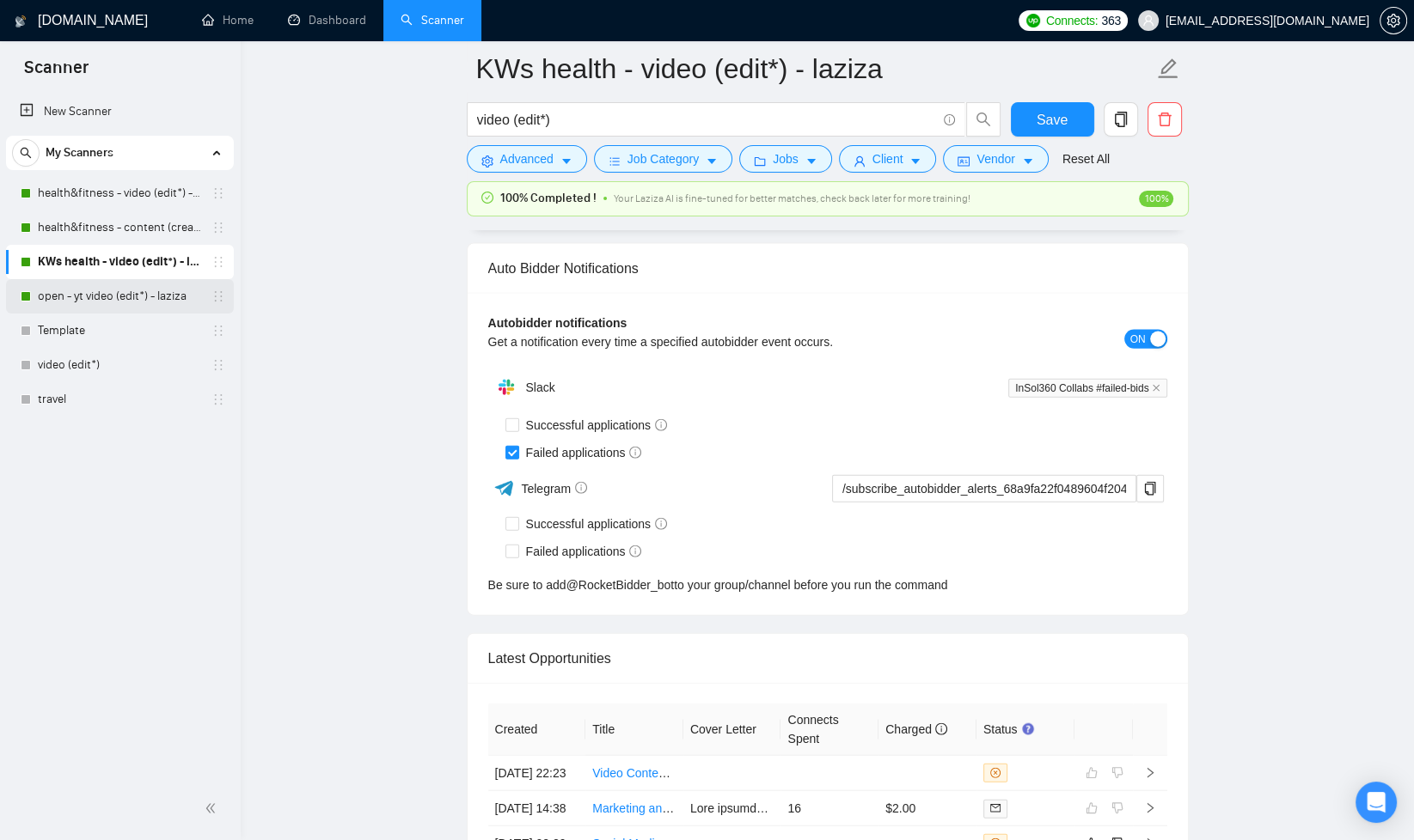
click at [84, 301] on link "open - yt video (edit*) - laziza" at bounding box center [119, 296] width 163 height 34
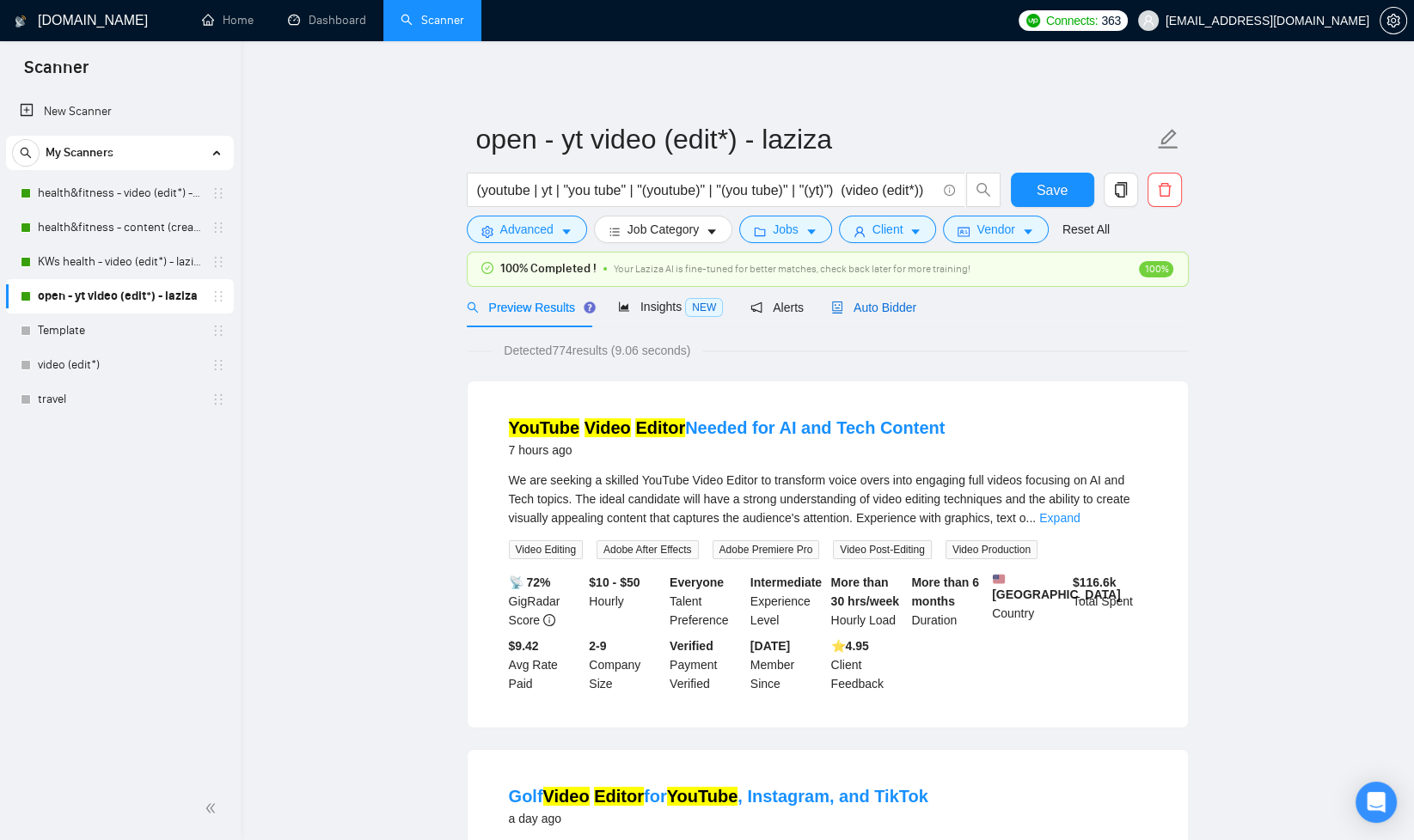
drag, startPoint x: 863, startPoint y: 304, endPoint x: 1087, endPoint y: 322, distance: 224.7
click at [864, 304] on span "Auto Bidder" at bounding box center [874, 308] width 85 height 14
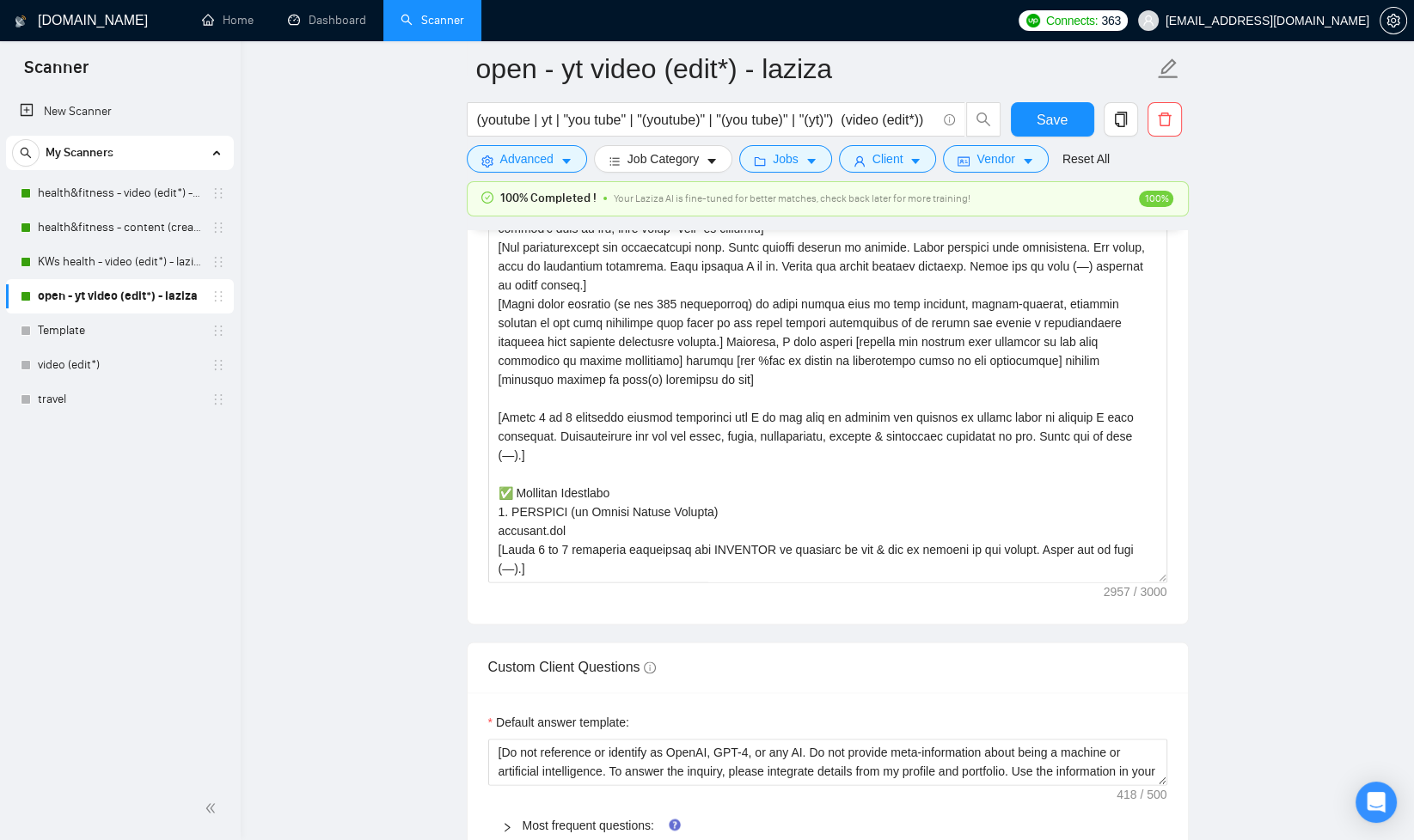
scroll to position [2093, 0]
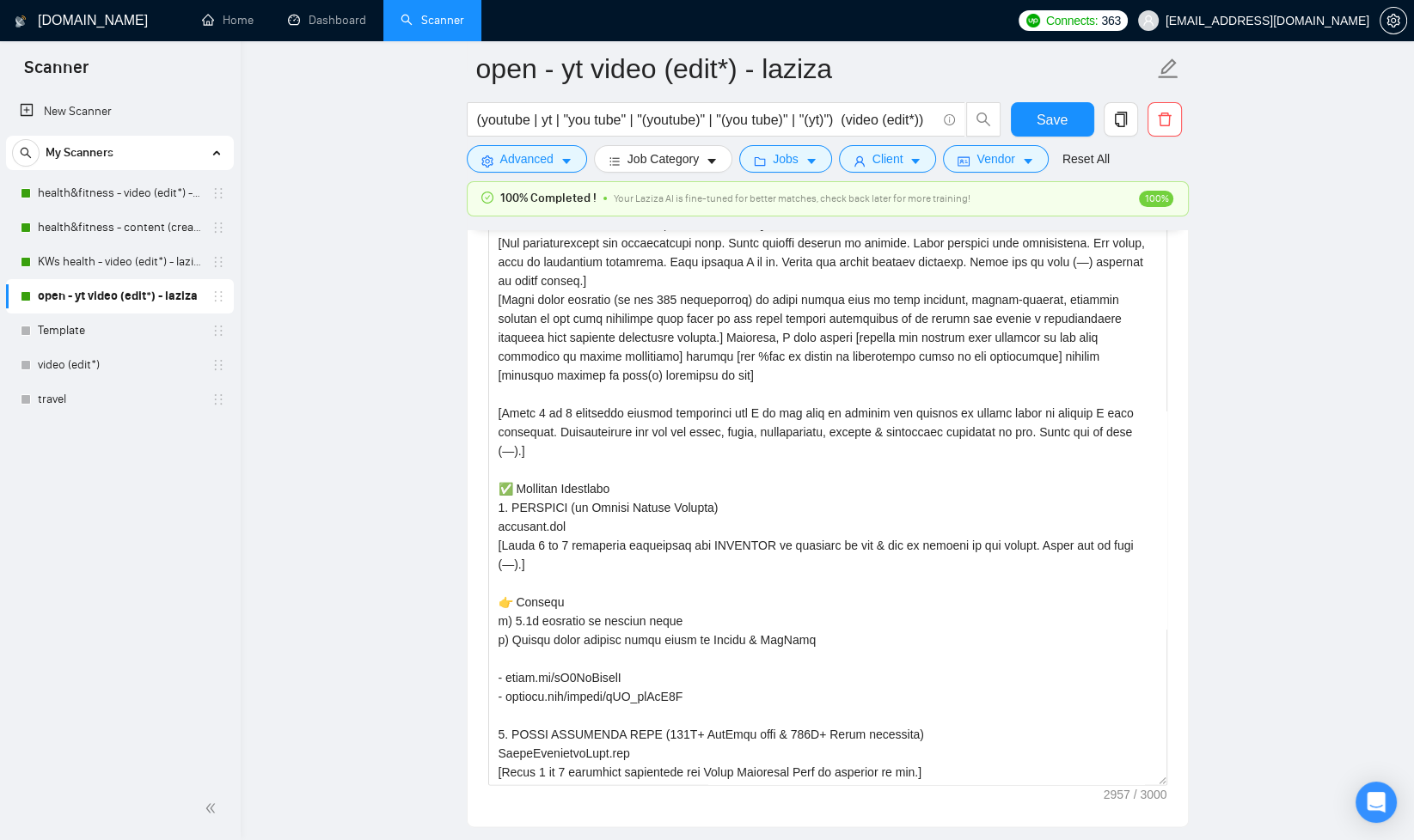
drag, startPoint x: 1165, startPoint y: 573, endPoint x: 1181, endPoint y: 797, distance: 224.6
click at [1181, 798] on div "Cover letter template:" at bounding box center [828, 485] width 720 height 681
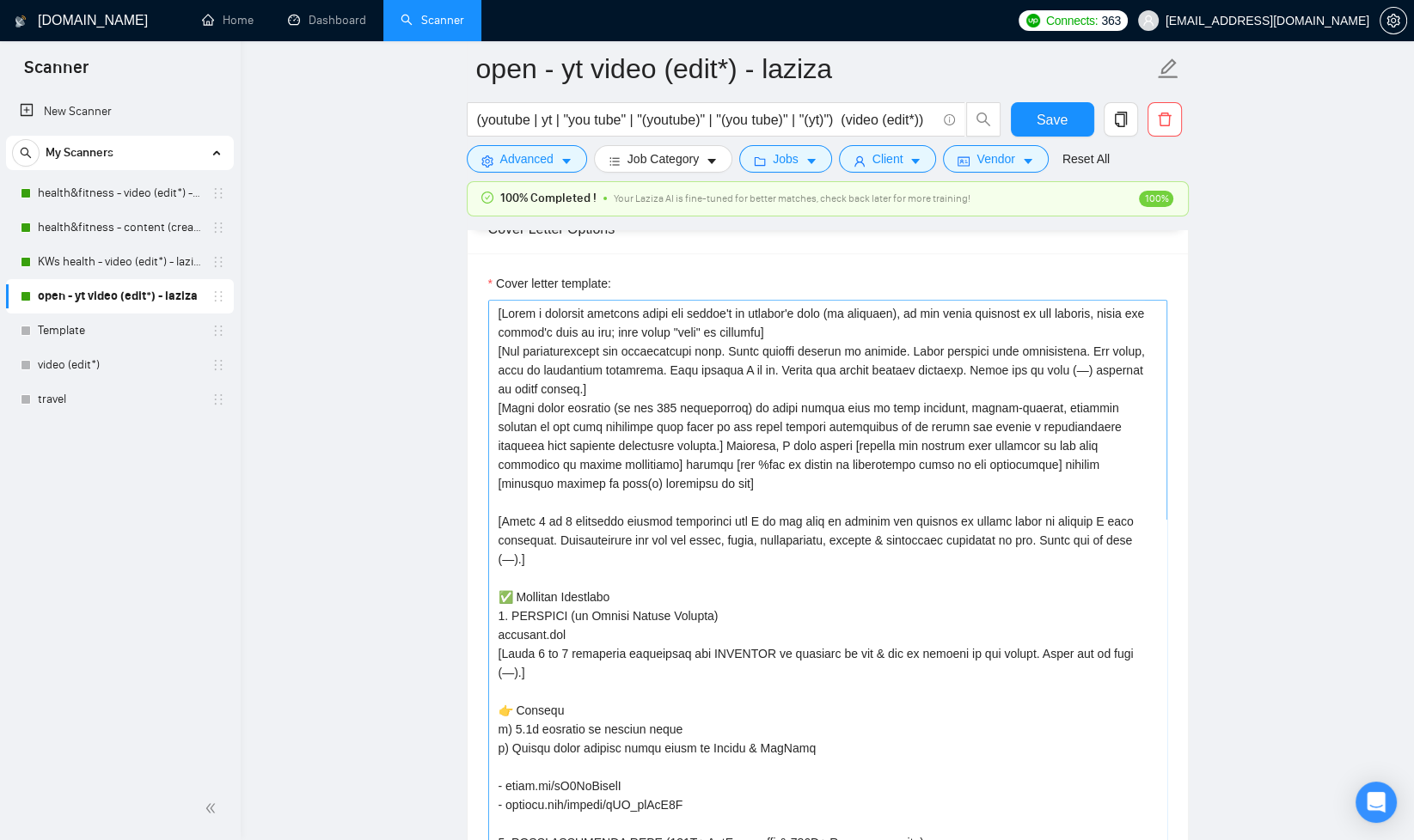
scroll to position [1977, 0]
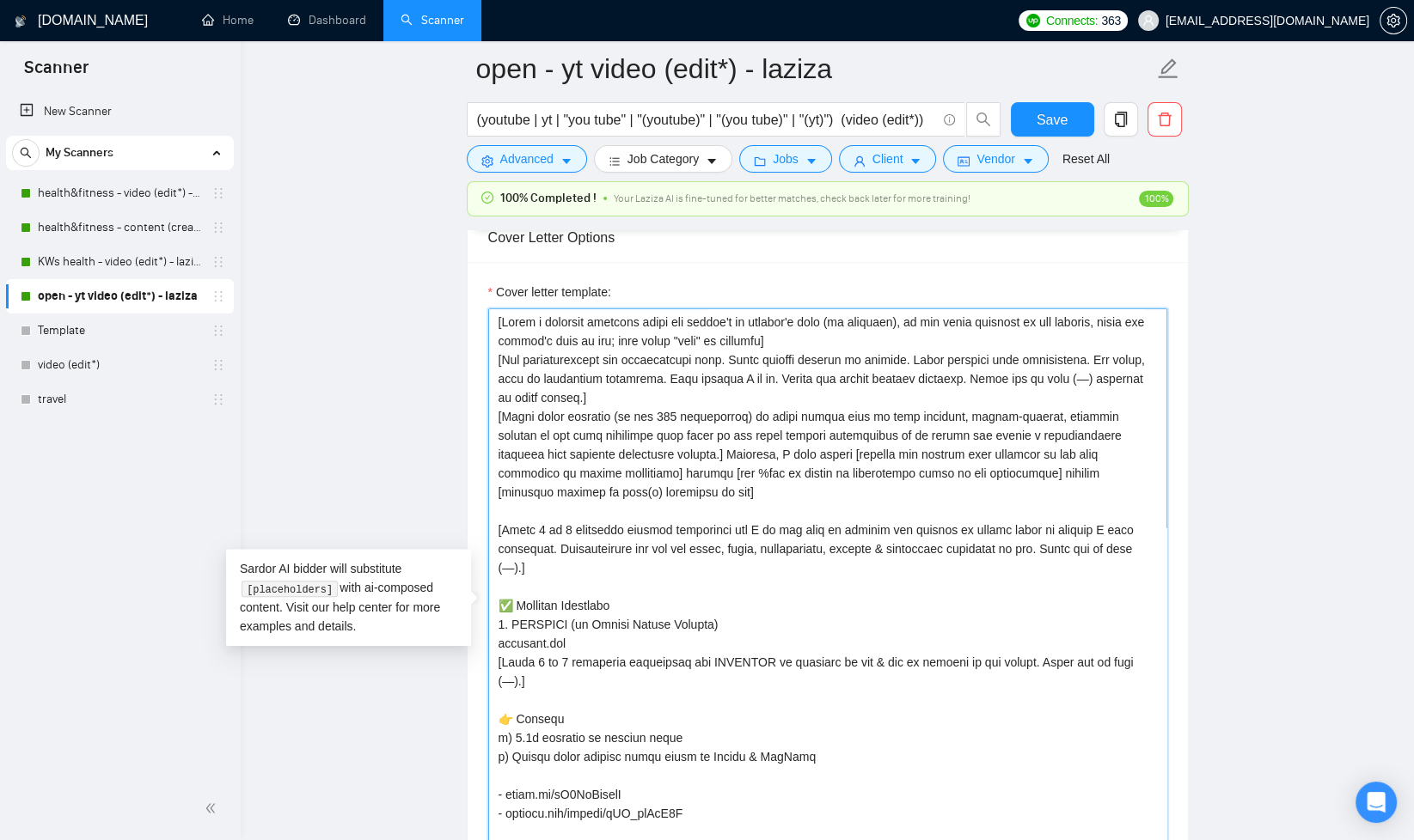
drag, startPoint x: 662, startPoint y: 338, endPoint x: 822, endPoint y: 341, distance: 160.0
click at [822, 341] on textarea "Cover letter template:" at bounding box center [827, 613] width 679 height 610
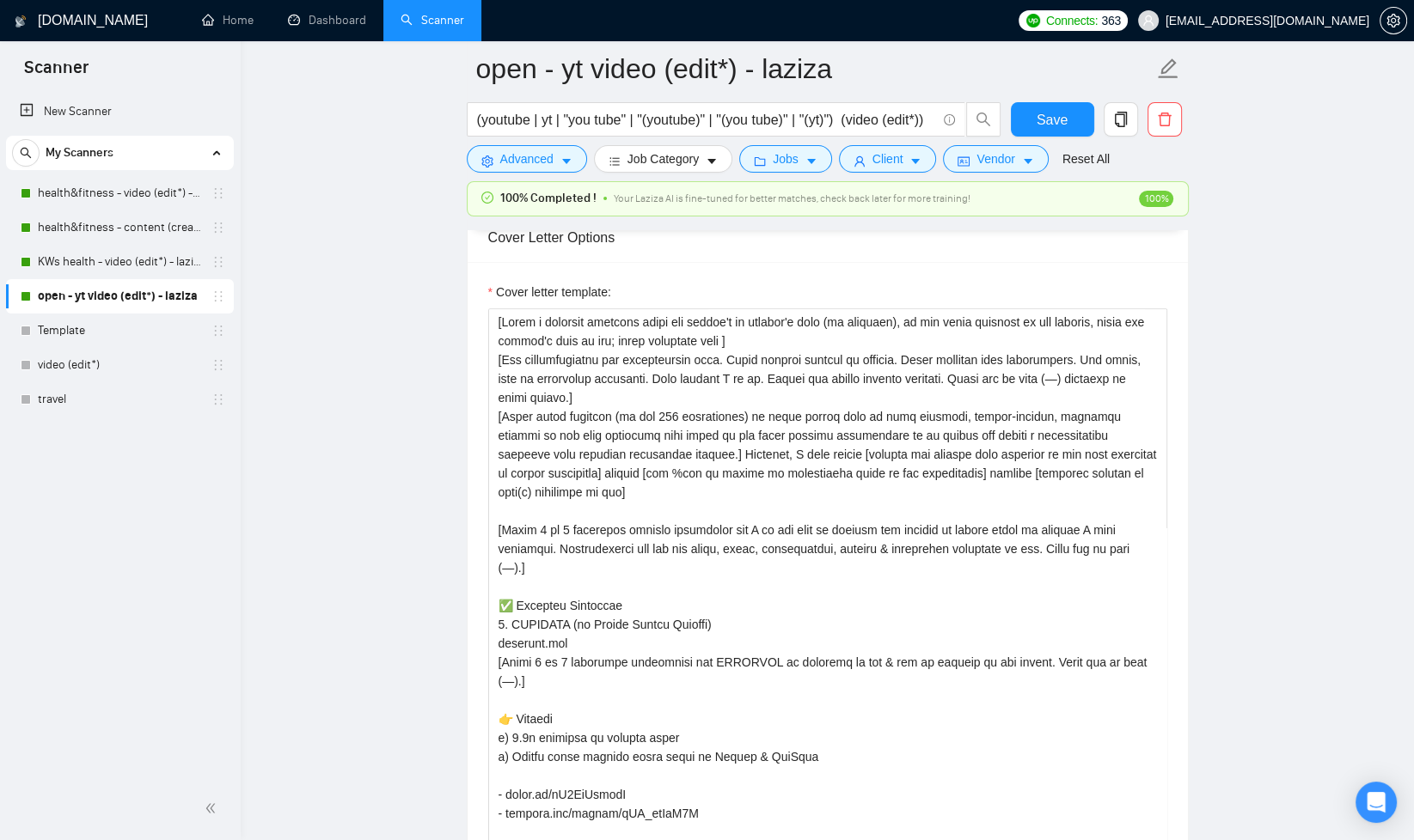
scroll to position [1976, 0]
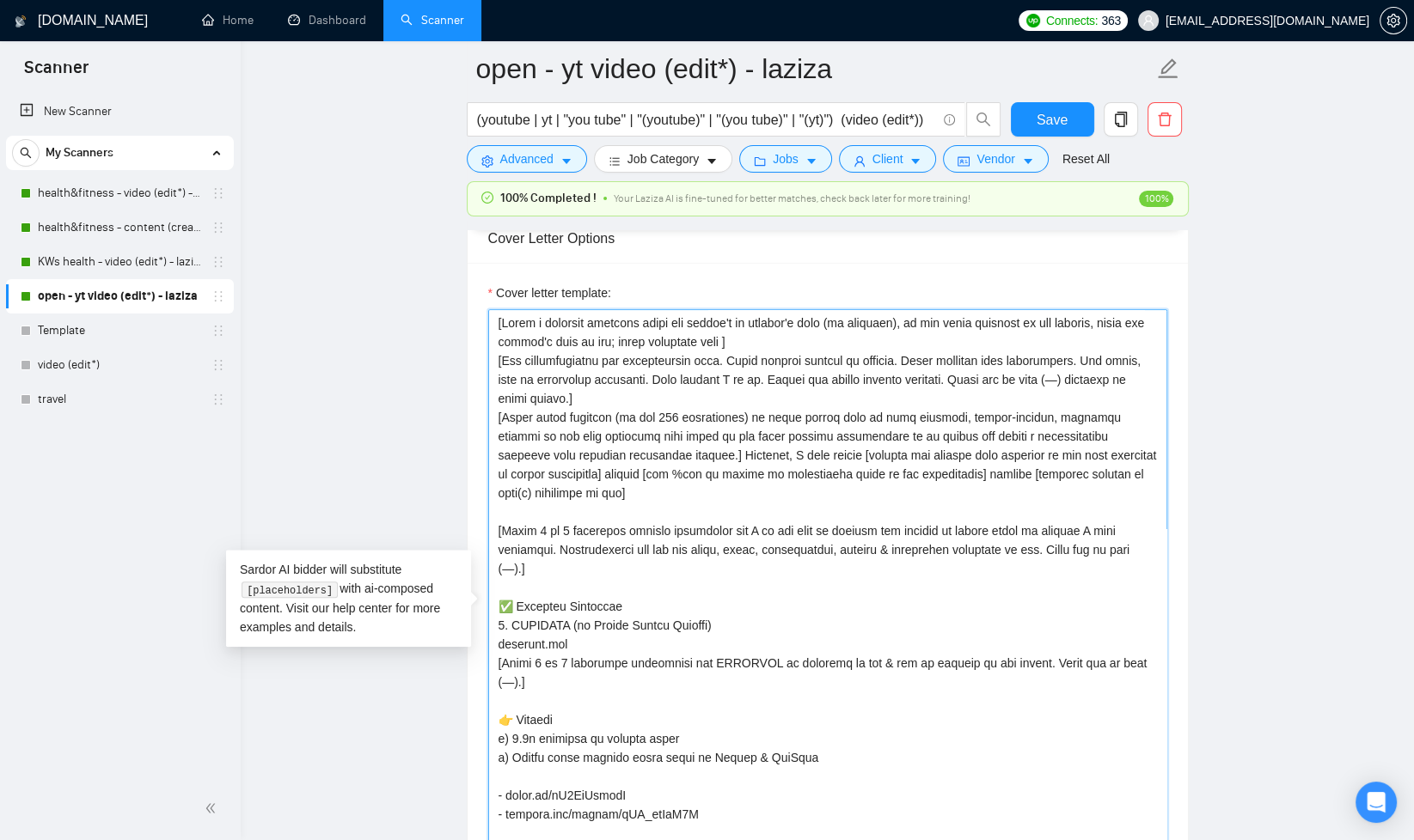
paste textarea
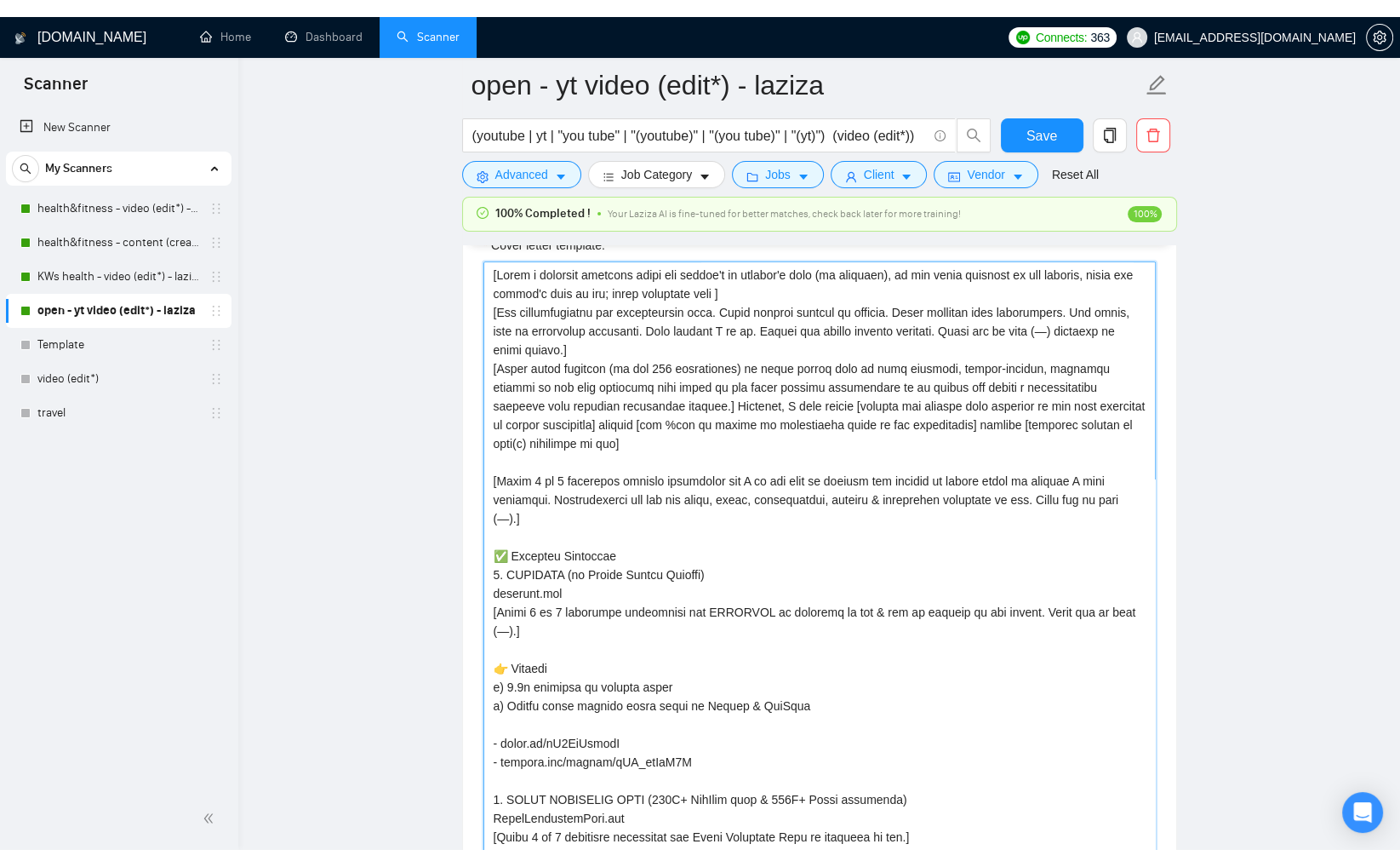
scroll to position [2030, 0]
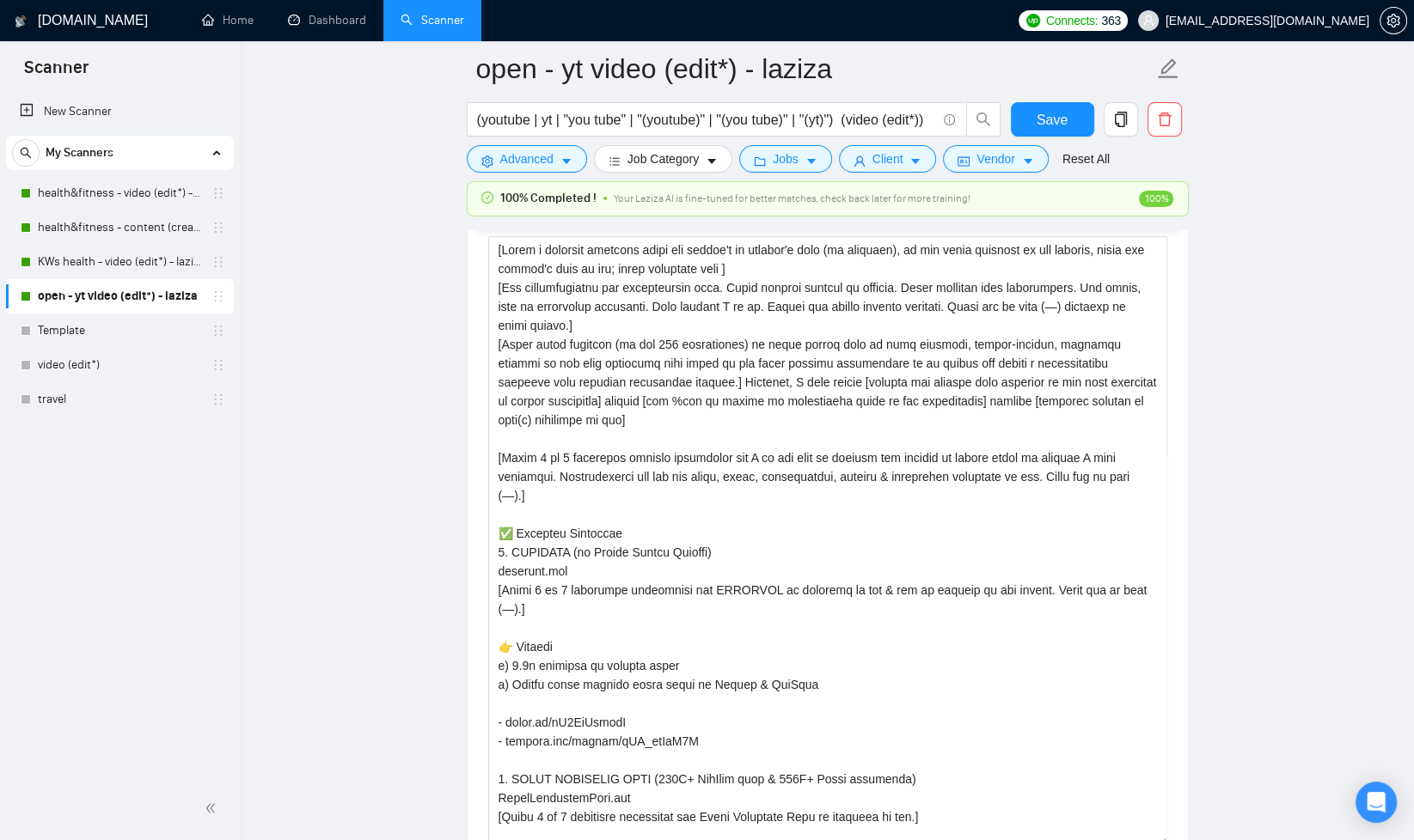
click at [1299, 402] on main "open - yt video (edit*) - laziza (youtube | yt | "you tube" | "(youtube)" | "(y…" at bounding box center [827, 759] width 1119 height 5480
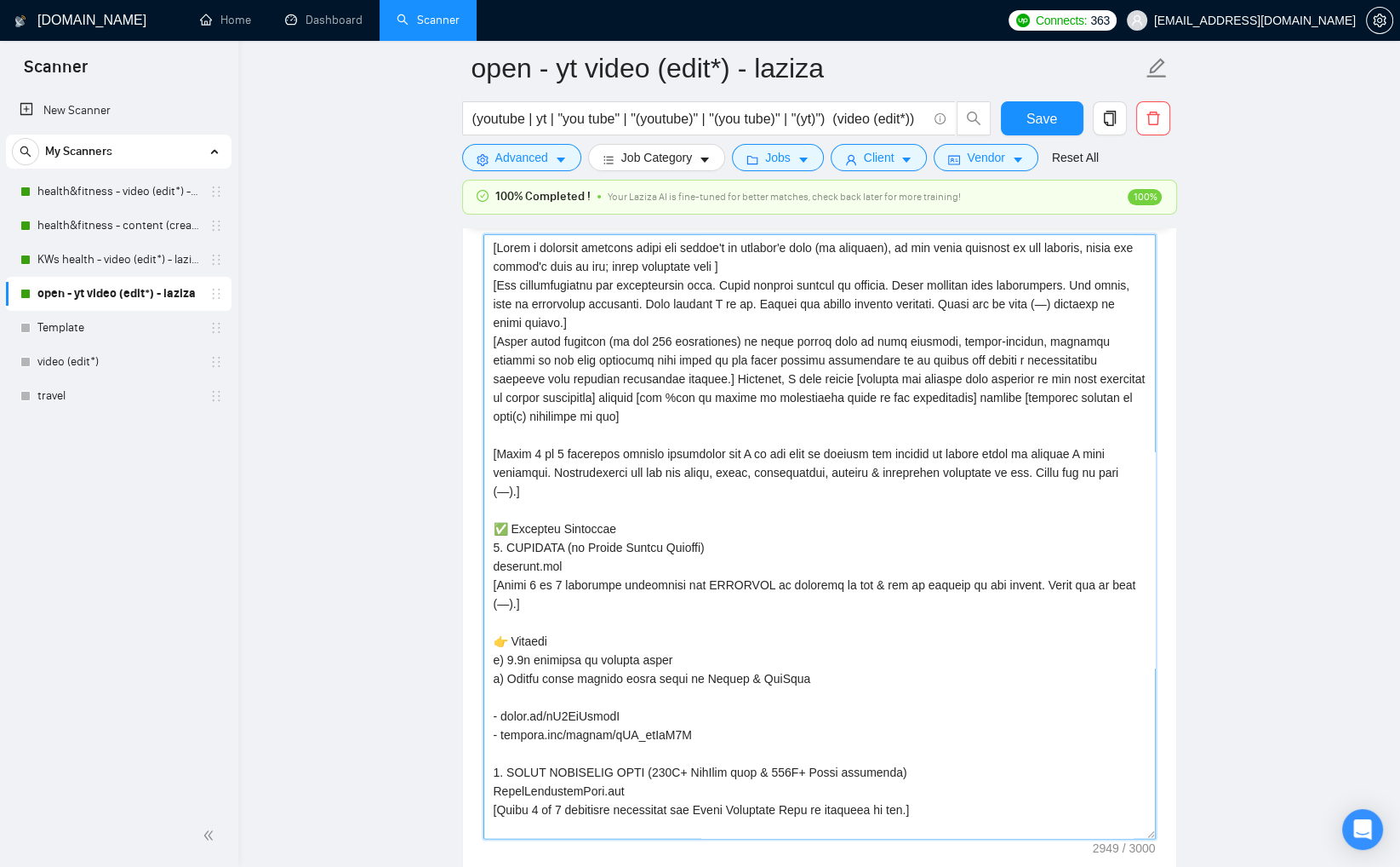
drag, startPoint x: 766, startPoint y: 263, endPoint x: 816, endPoint y: 297, distance: 60.5
click at [766, 263] on textarea "Cover letter template:" at bounding box center [819, 536] width 672 height 604
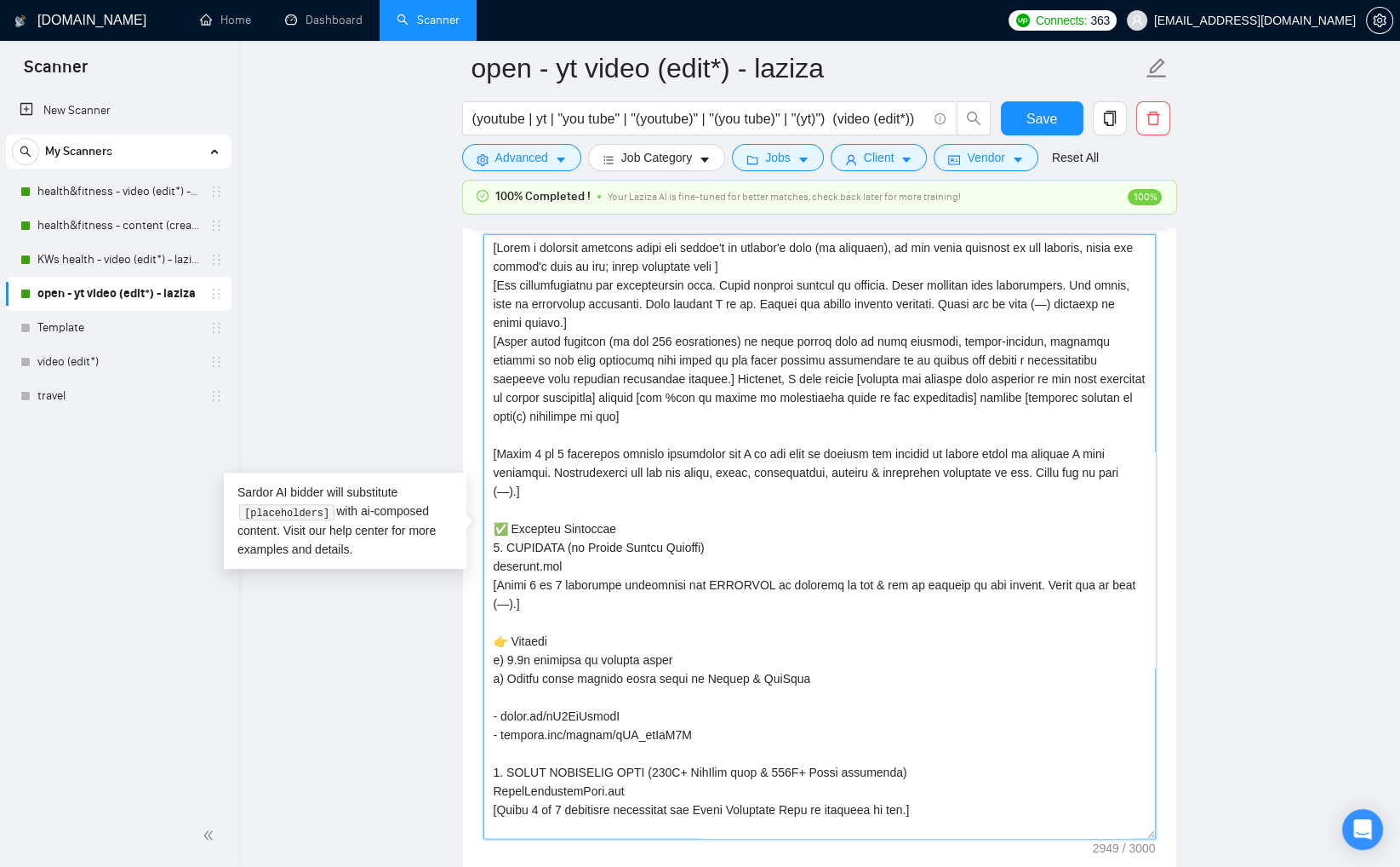
paste textarea ""Greetings"
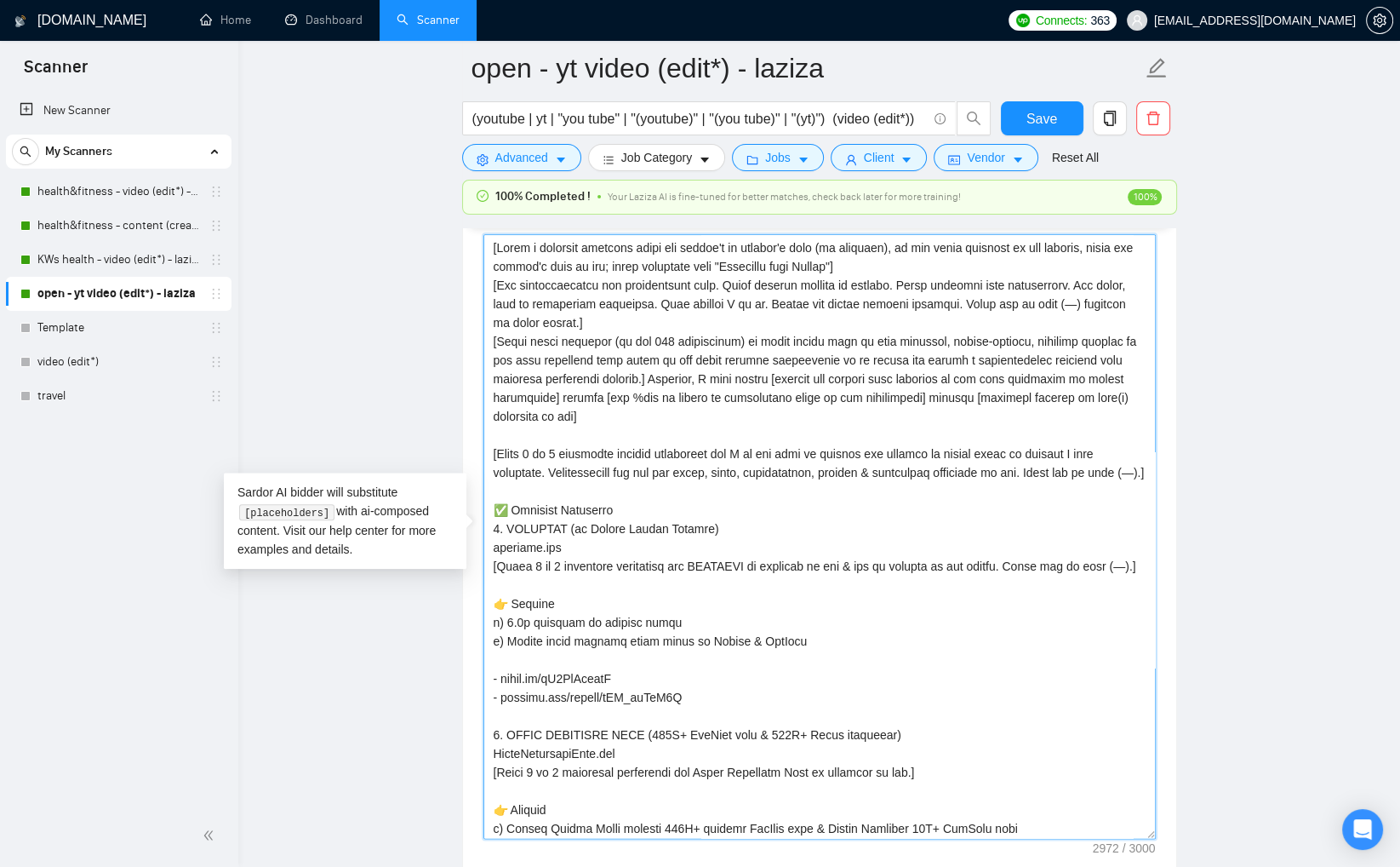
click at [720, 341] on textarea "Cover letter template:" at bounding box center [819, 536] width 672 height 604
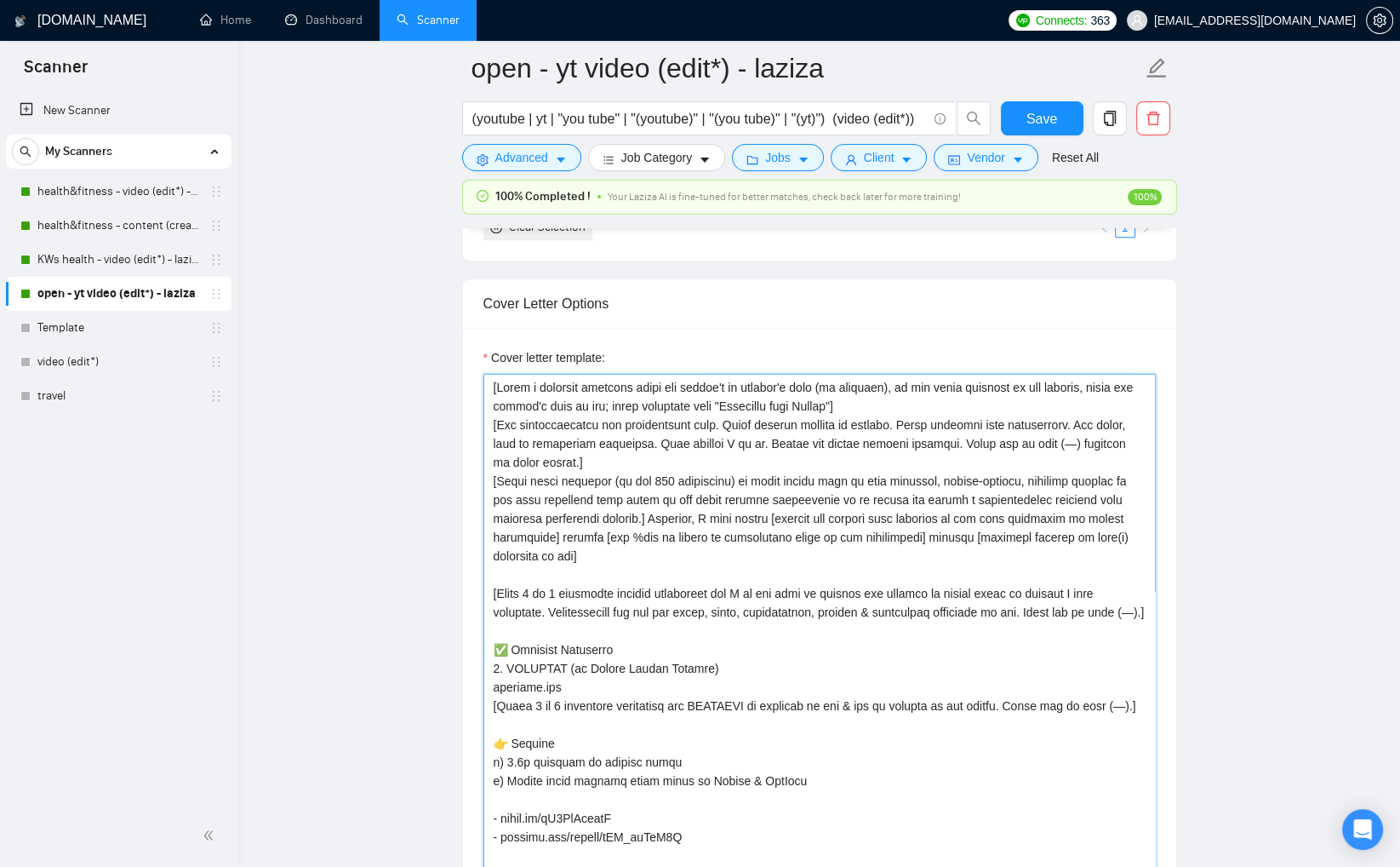
scroll to position [1708, 0]
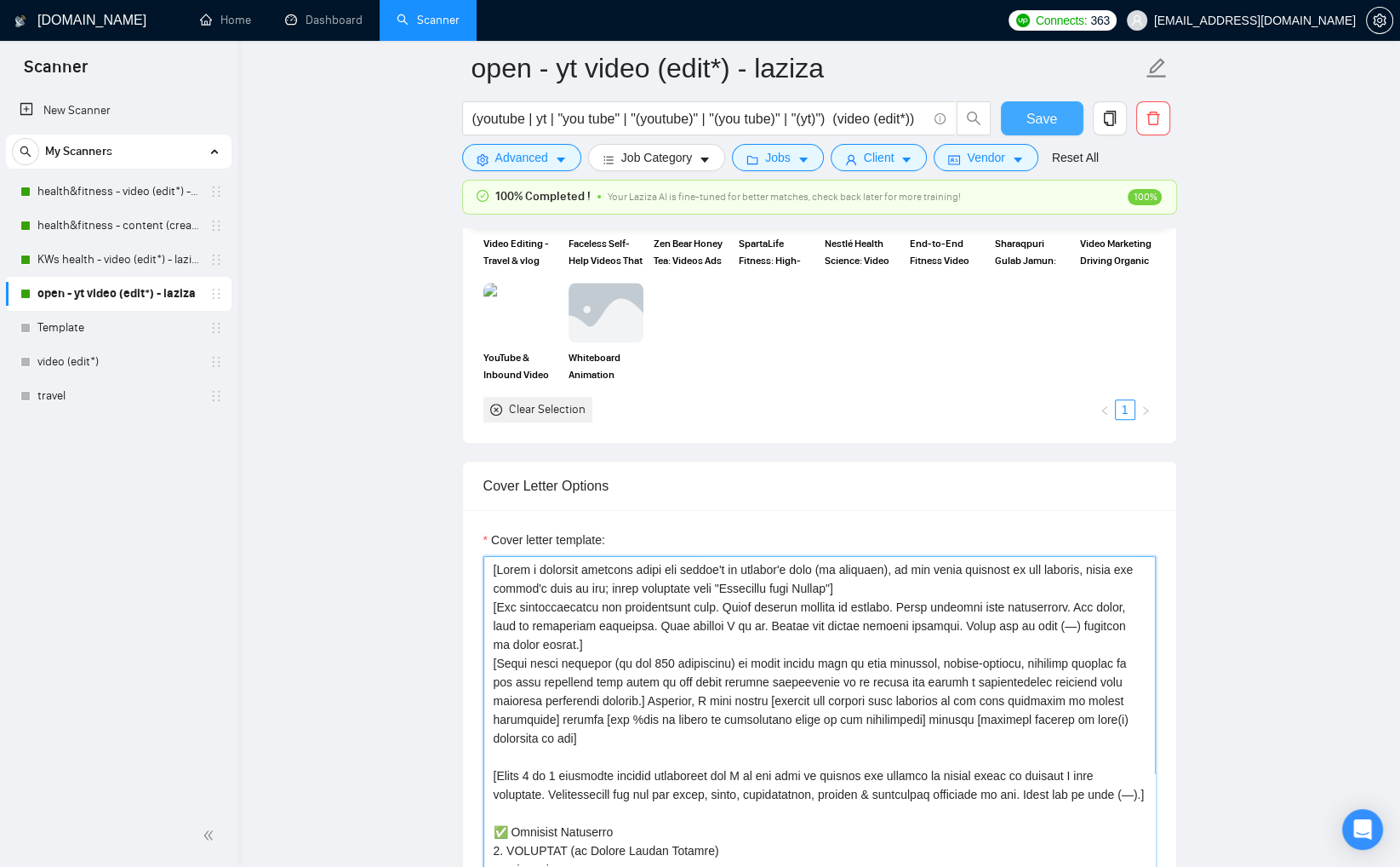
type textarea "[Write a personal greeting using the client's or company's name (if provided), …"
click at [1017, 114] on button "Save" at bounding box center [1042, 118] width 83 height 34
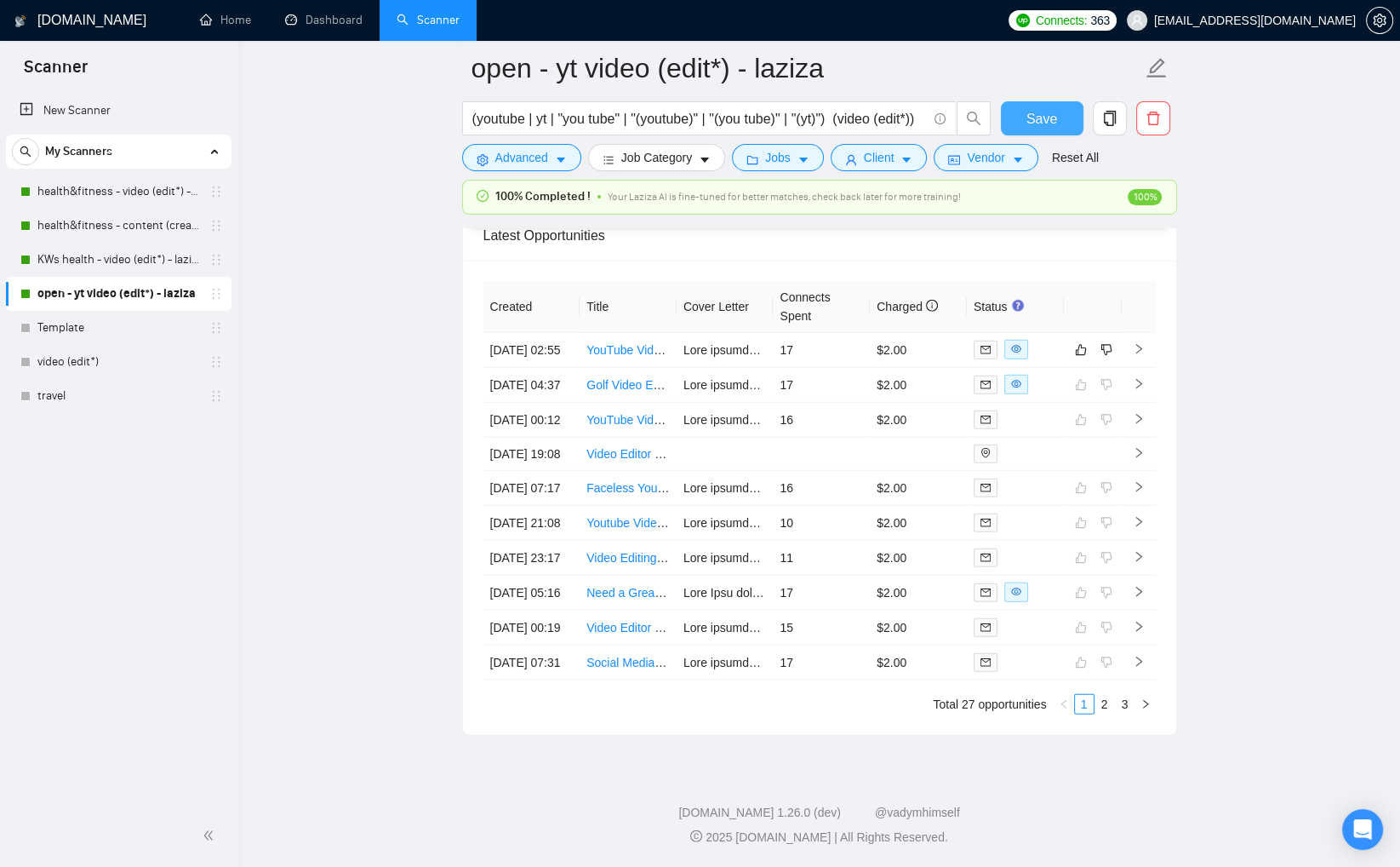
scroll to position [4679, 0]
click at [1113, 713] on link "2" at bounding box center [1105, 704] width 19 height 19
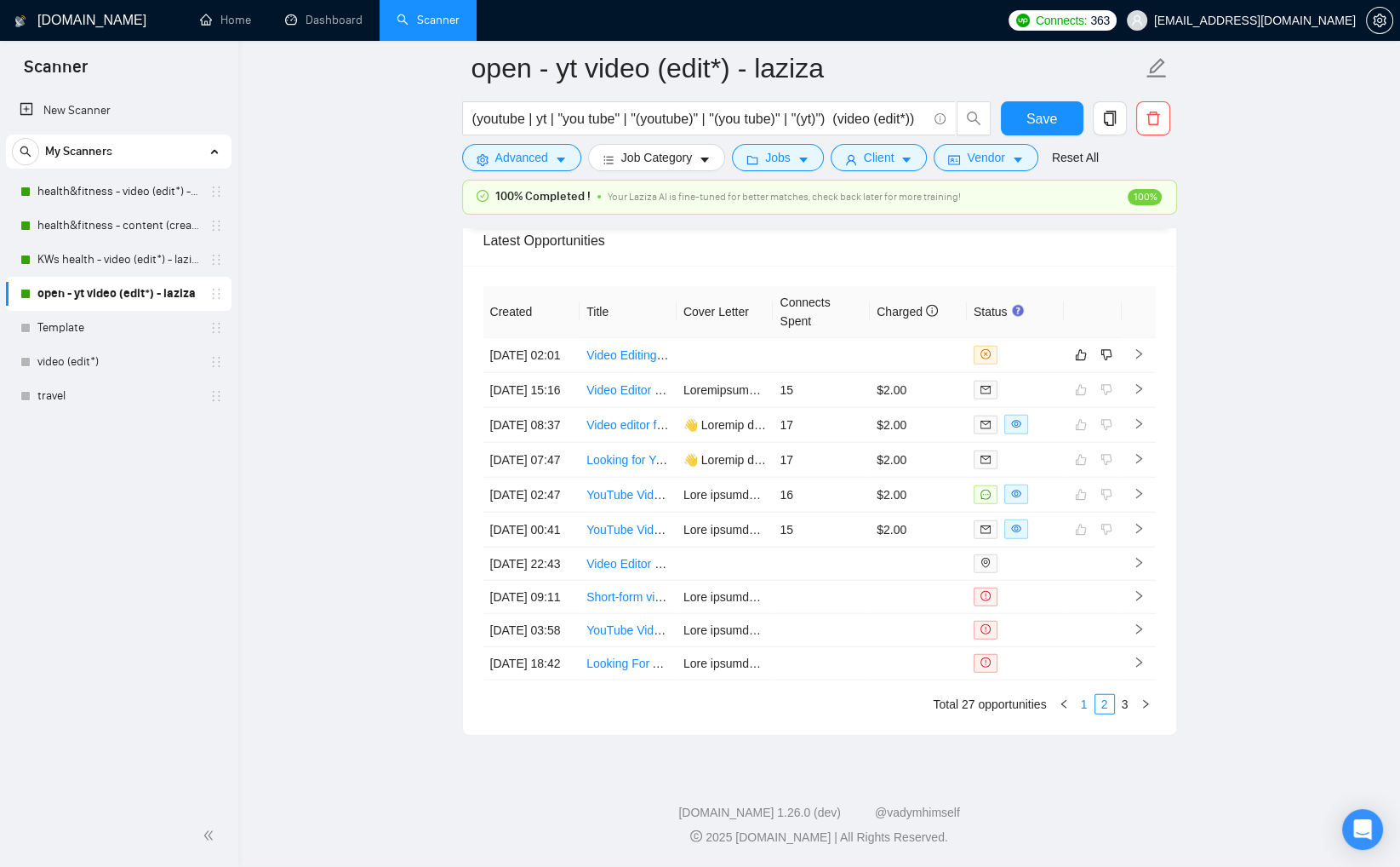
click at [1085, 713] on link "1" at bounding box center [1084, 704] width 19 height 19
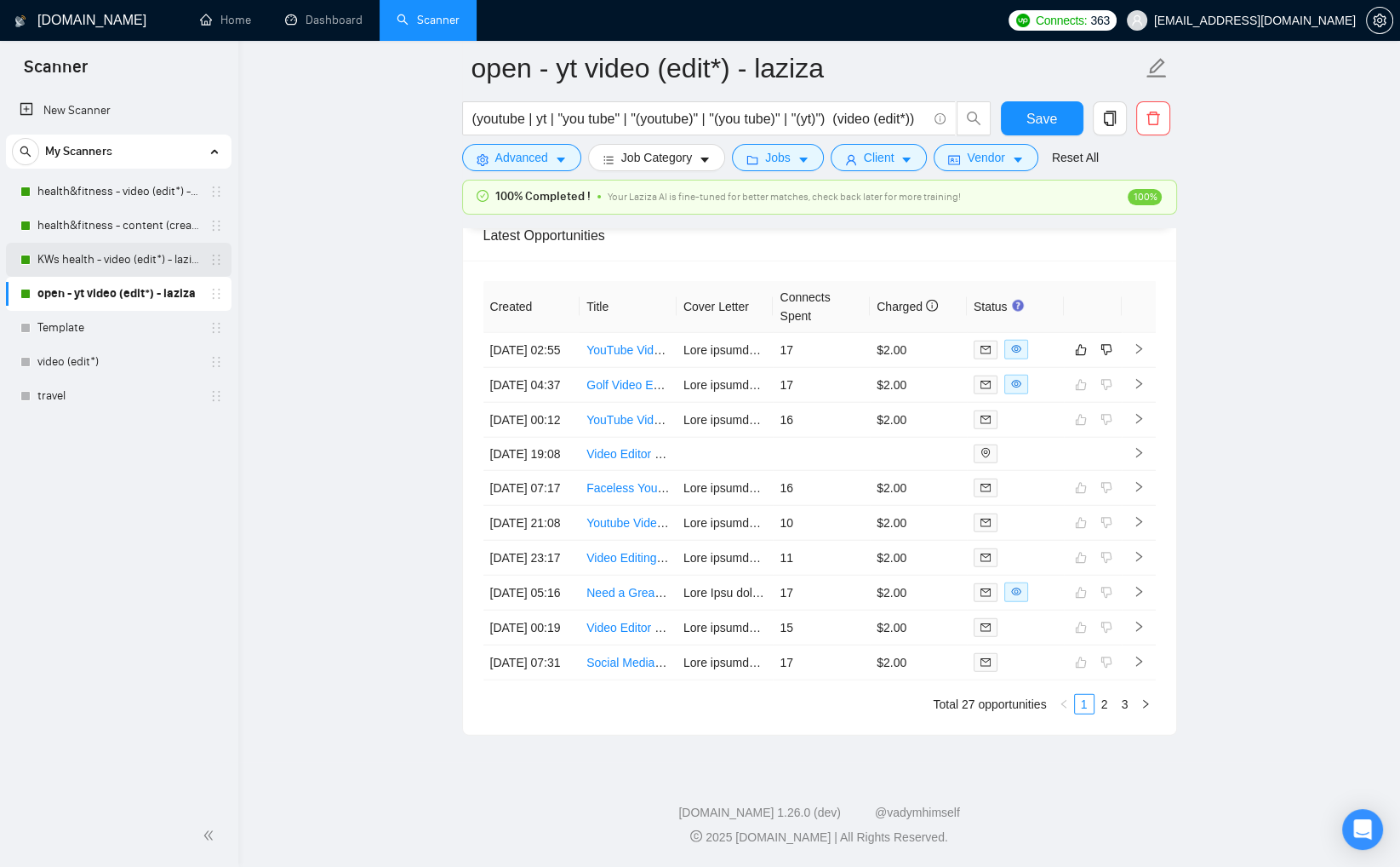
click at [146, 258] on link "KWs health - video (edit*) - laziza" at bounding box center [118, 259] width 162 height 34
click at [145, 230] on link "health&fitness - content (creat*) - laziza" at bounding box center [118, 225] width 162 height 34
click at [143, 193] on link "health&fitness - video (edit*) - laziza" at bounding box center [118, 191] width 162 height 34
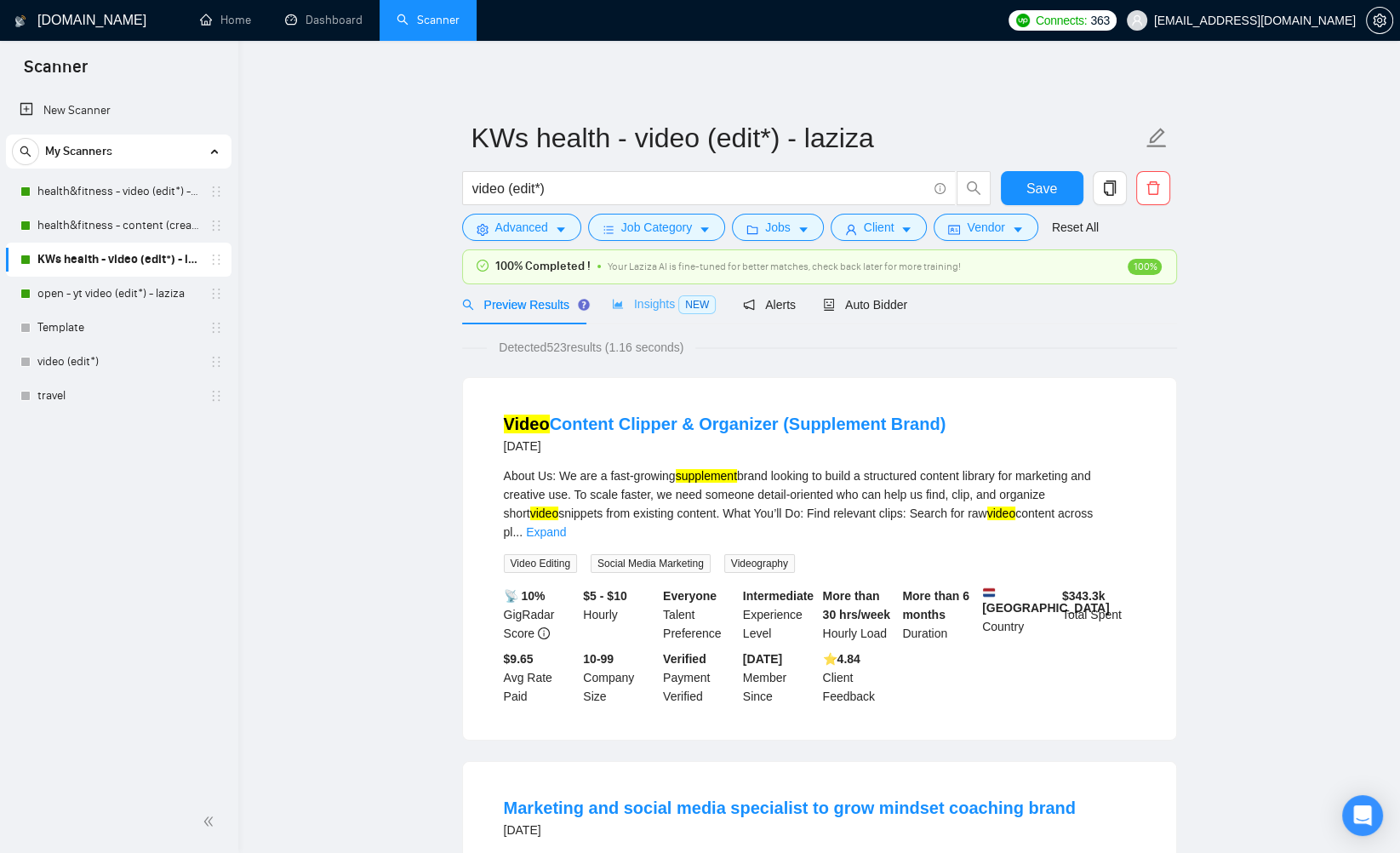
click at [643, 317] on div "Insights NEW" at bounding box center [663, 304] width 103 height 40
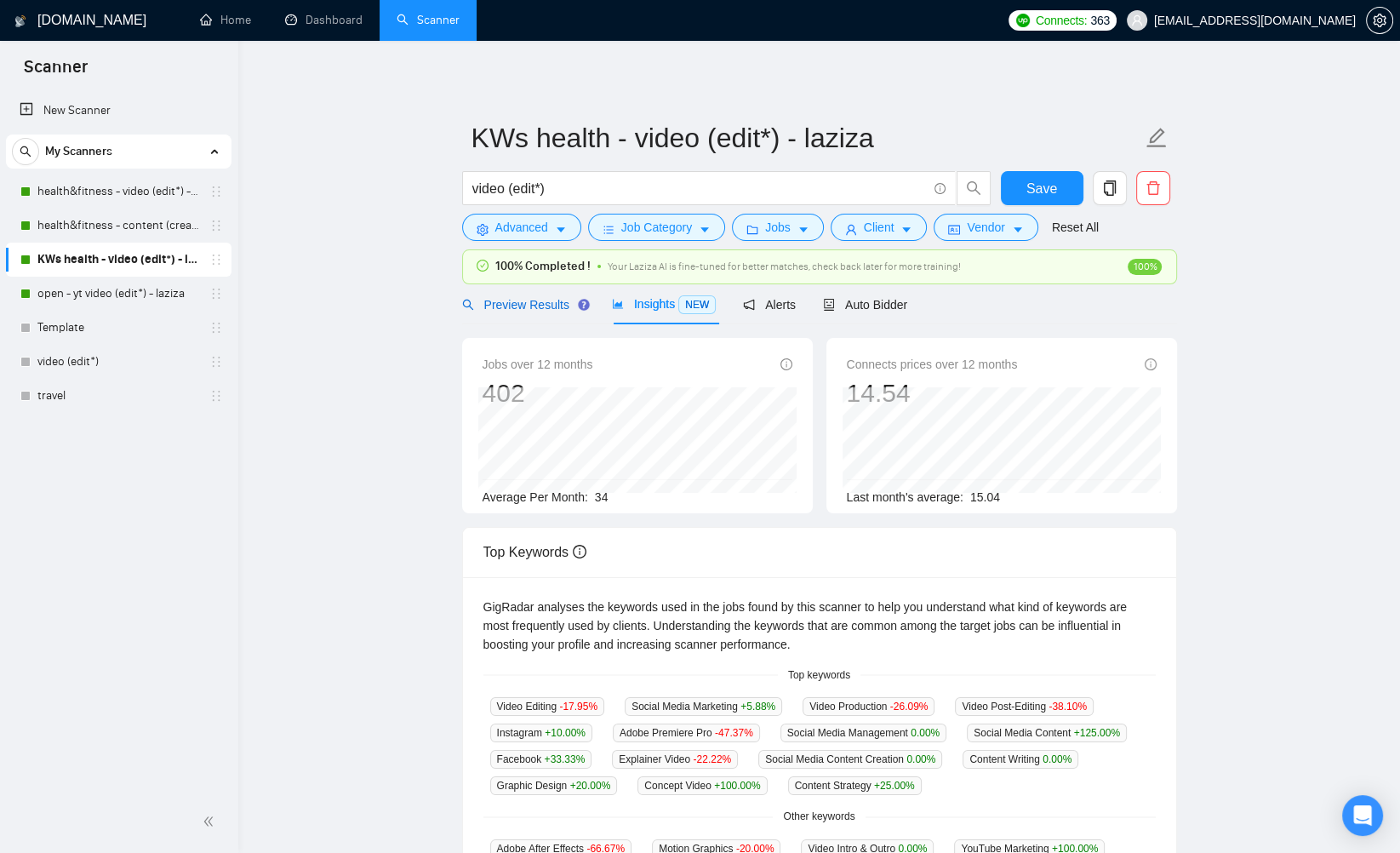
click at [517, 306] on span "Preview Results" at bounding box center [523, 305] width 123 height 14
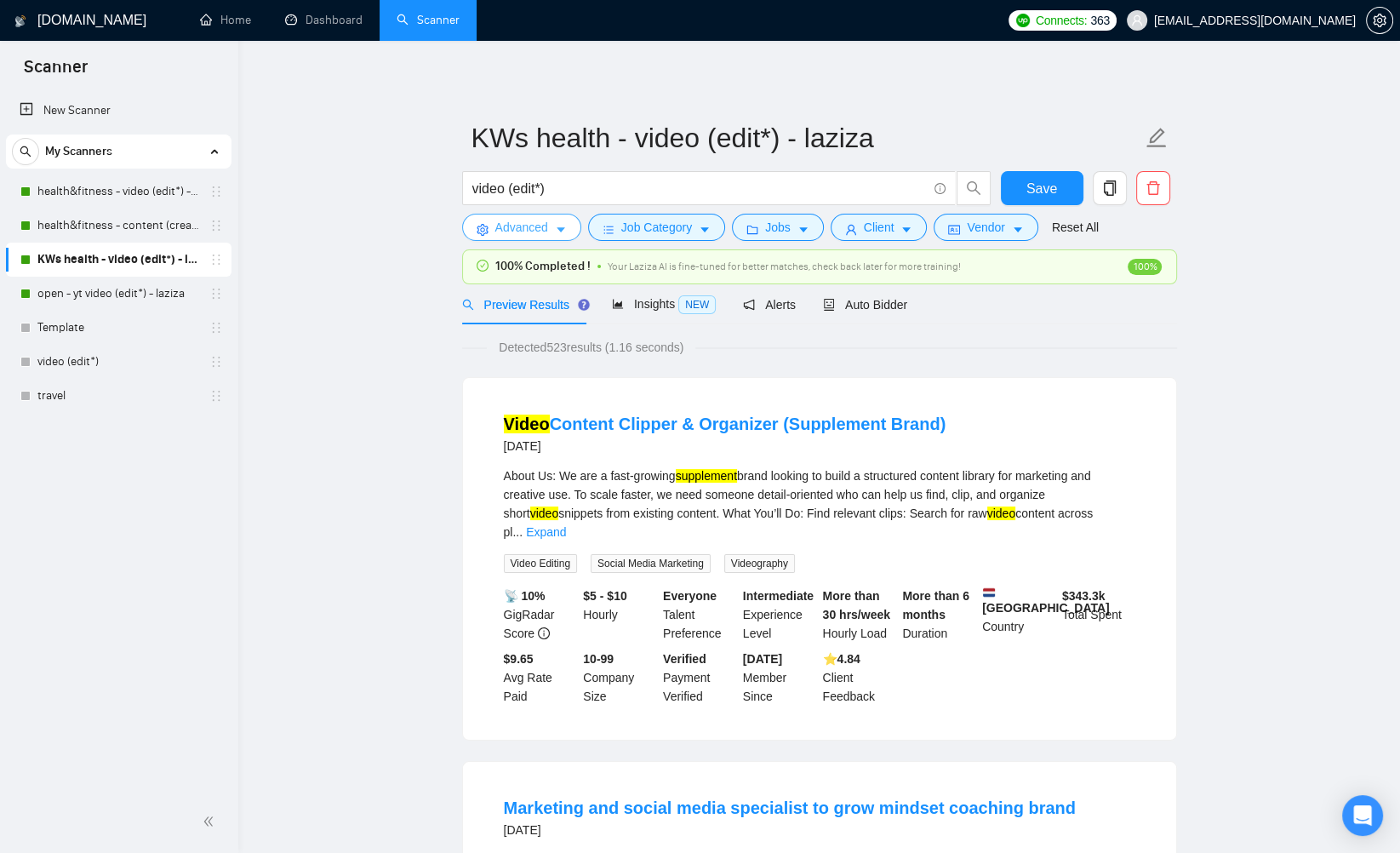
click at [540, 226] on span "Advanced" at bounding box center [522, 228] width 53 height 19
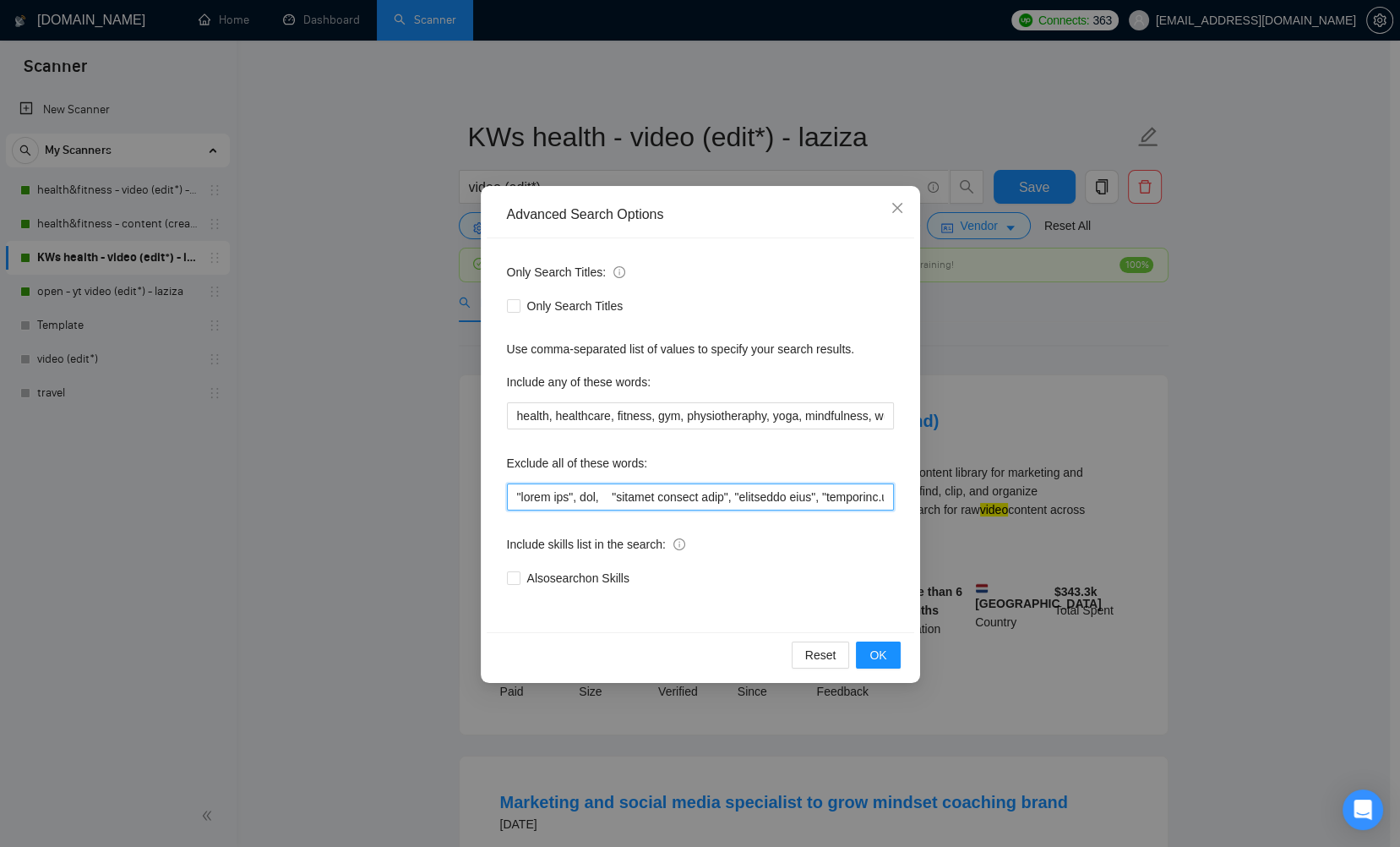
click at [556, 501] on input "text" at bounding box center [700, 496] width 387 height 27
click at [898, 211] on icon "close" at bounding box center [898, 208] width 14 height 14
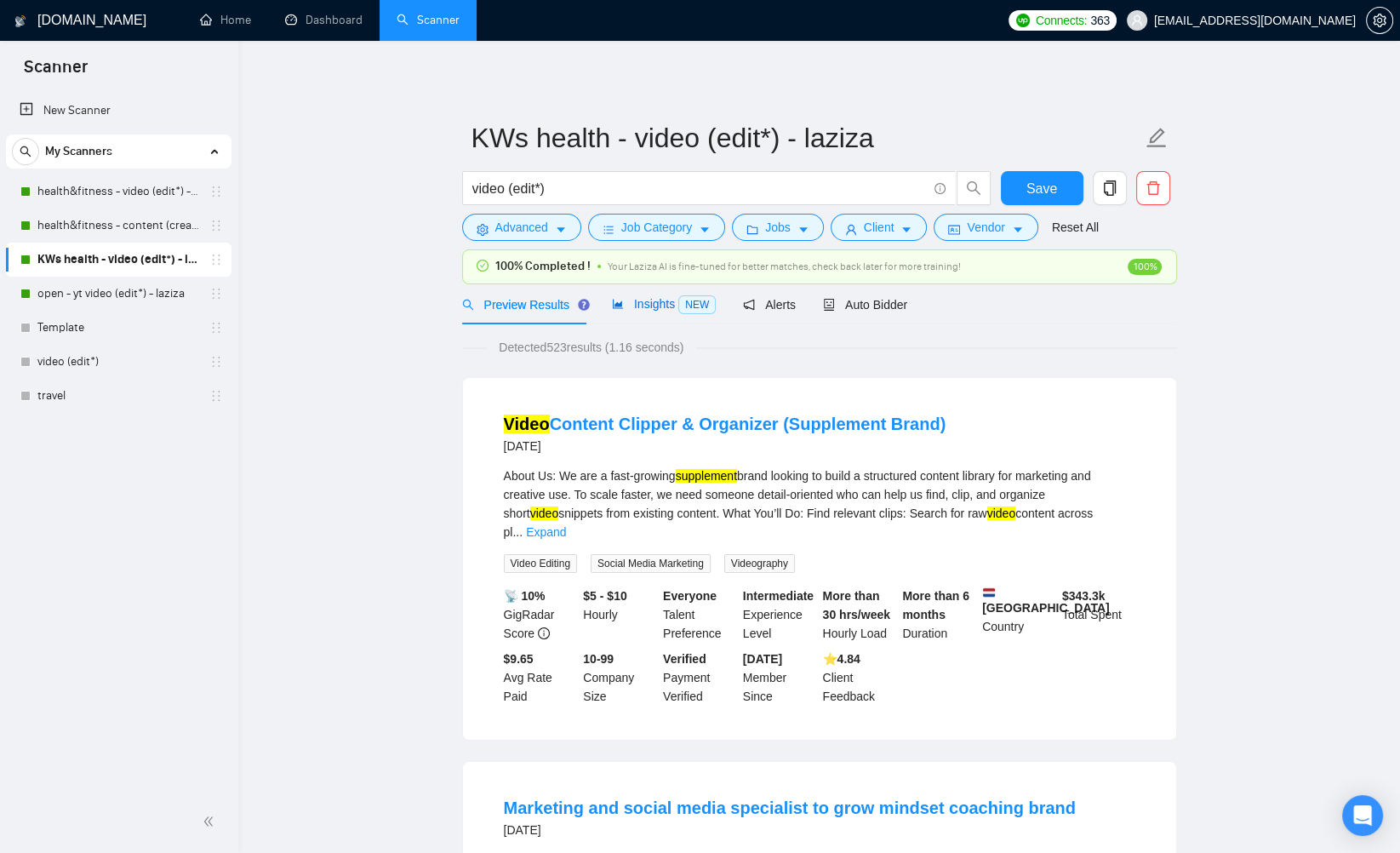
click at [630, 306] on span "Insights NEW" at bounding box center [663, 304] width 103 height 14
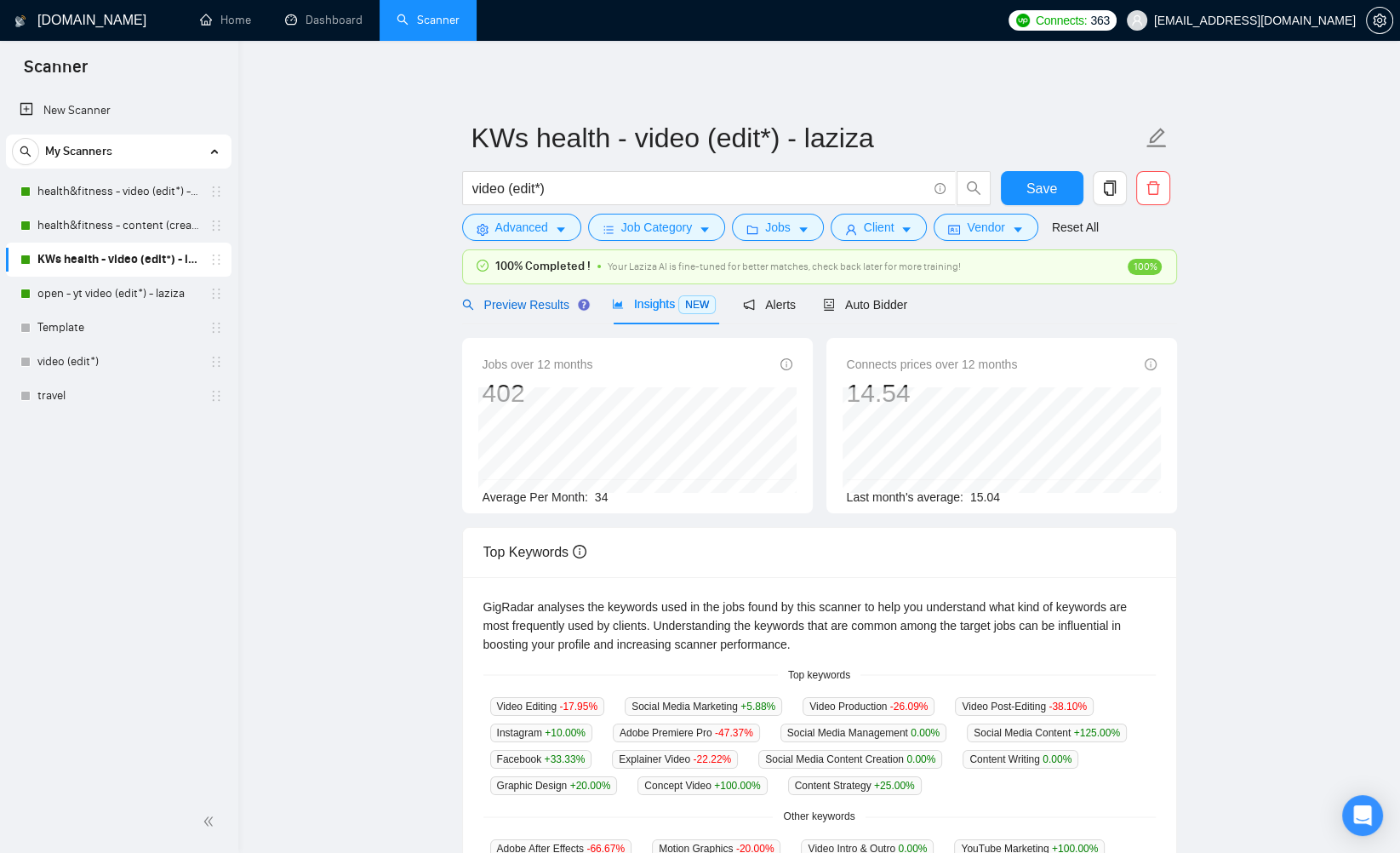
click at [540, 302] on span "Preview Results" at bounding box center [523, 305] width 123 height 14
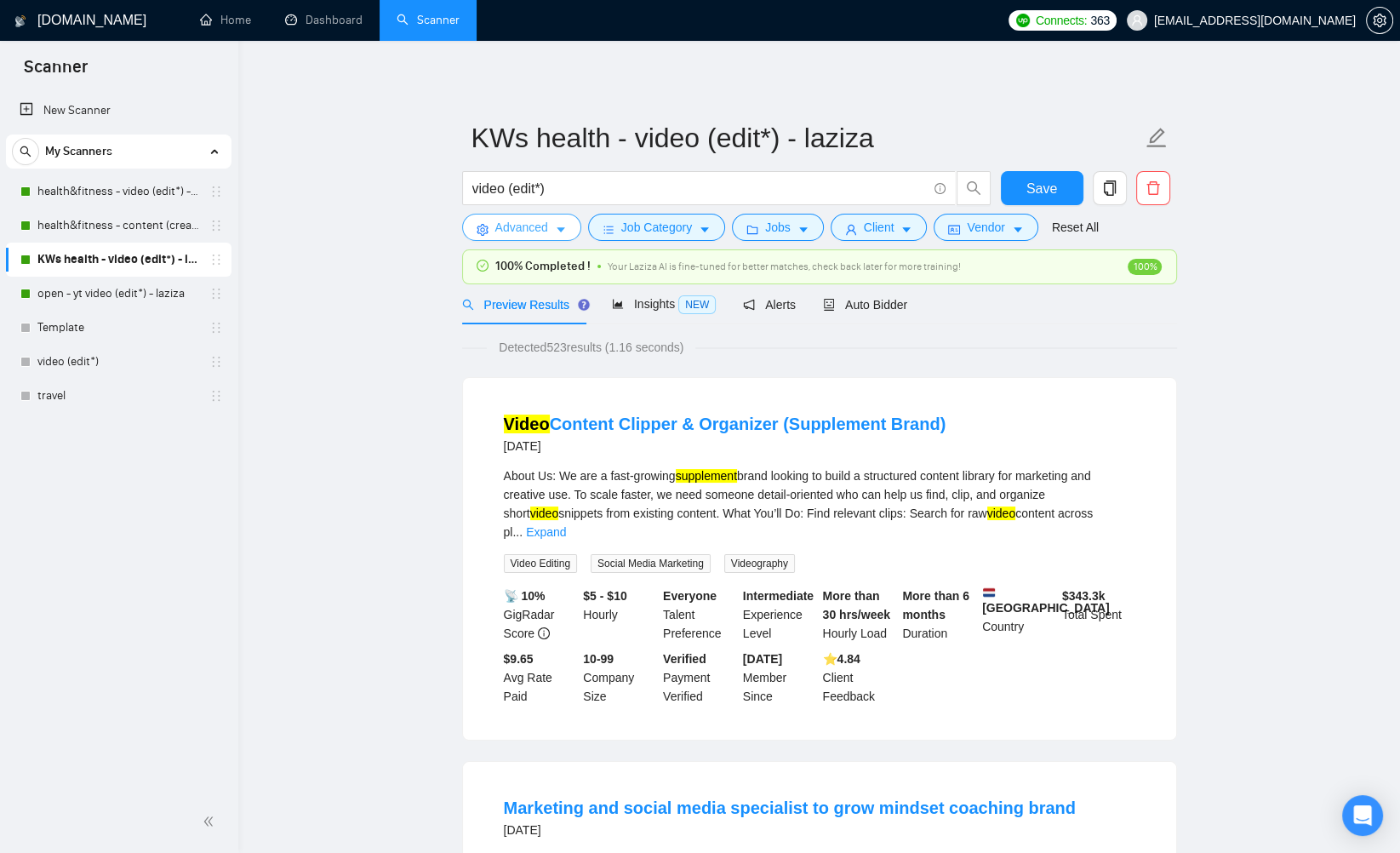
click at [555, 234] on icon "caret-down" at bounding box center [561, 230] width 12 height 12
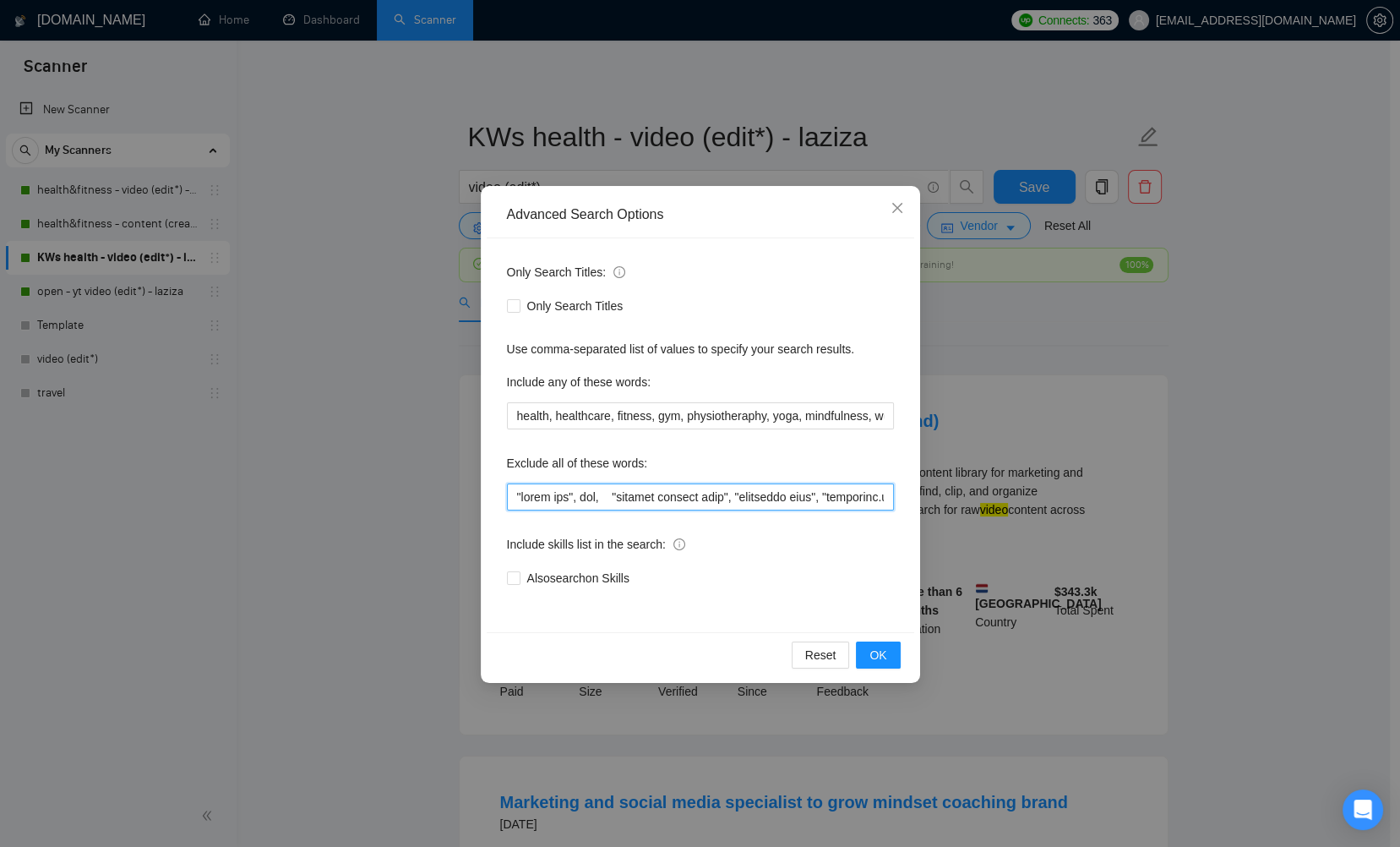
click at [556, 500] on input "text" at bounding box center [700, 496] width 387 height 27
paste input "travel, lifestyle, "life style", vlog, podcast, whiteboard, guitar, (crypto*) "…"
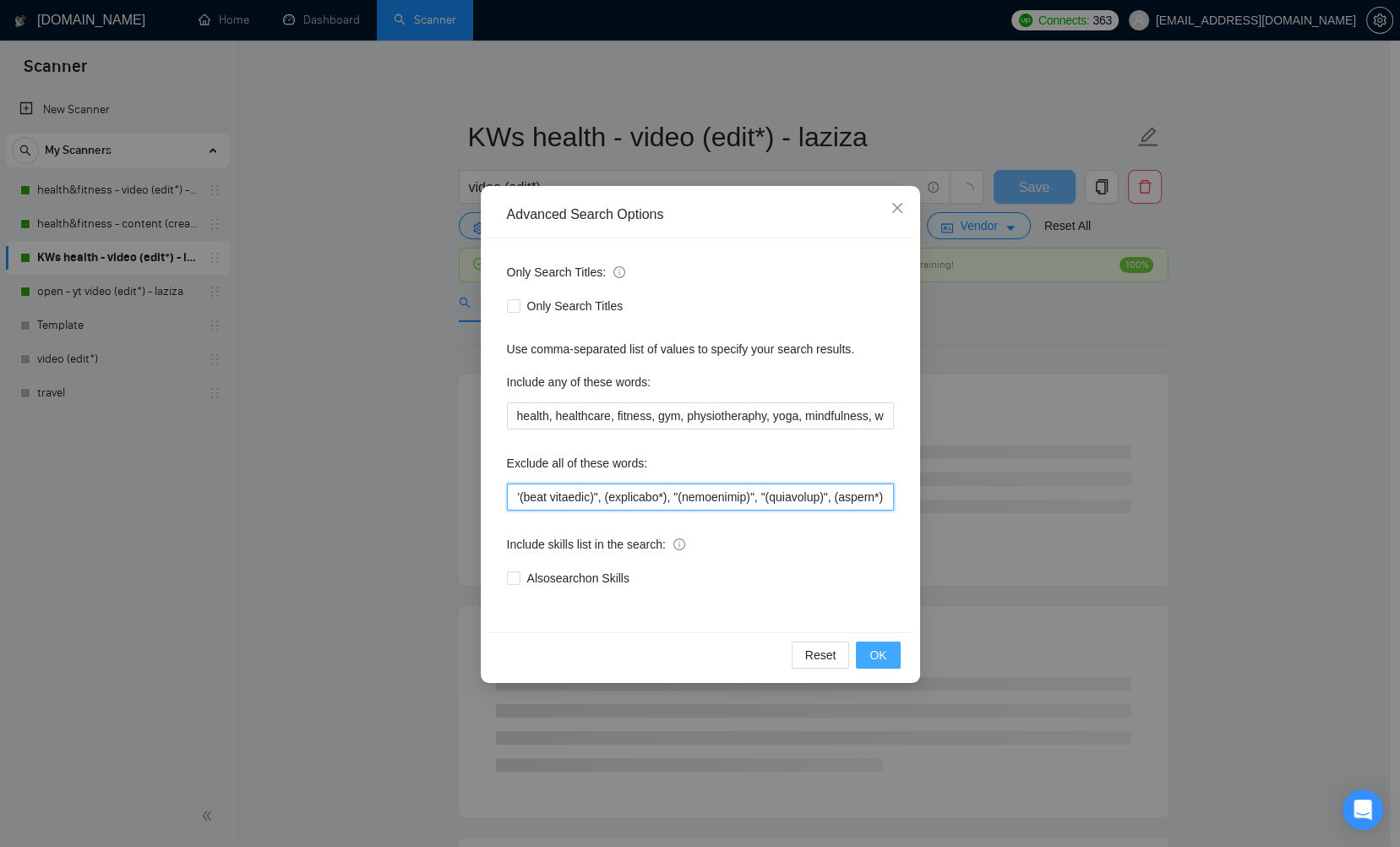
type input "travel, lifestyle, "life style", vlog, podcast, whiteboard, guitar, (crypto*) "…"
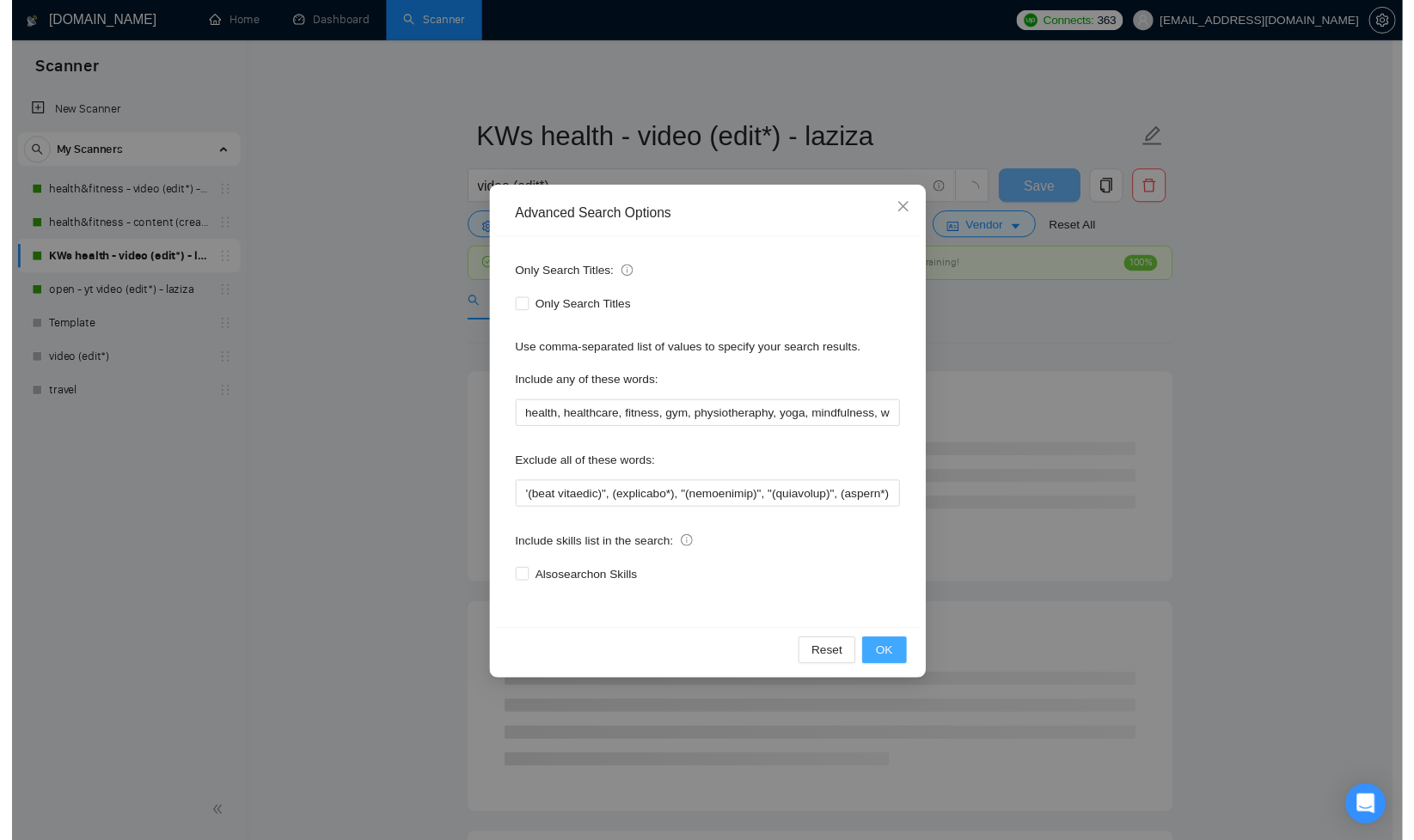
scroll to position [0, 0]
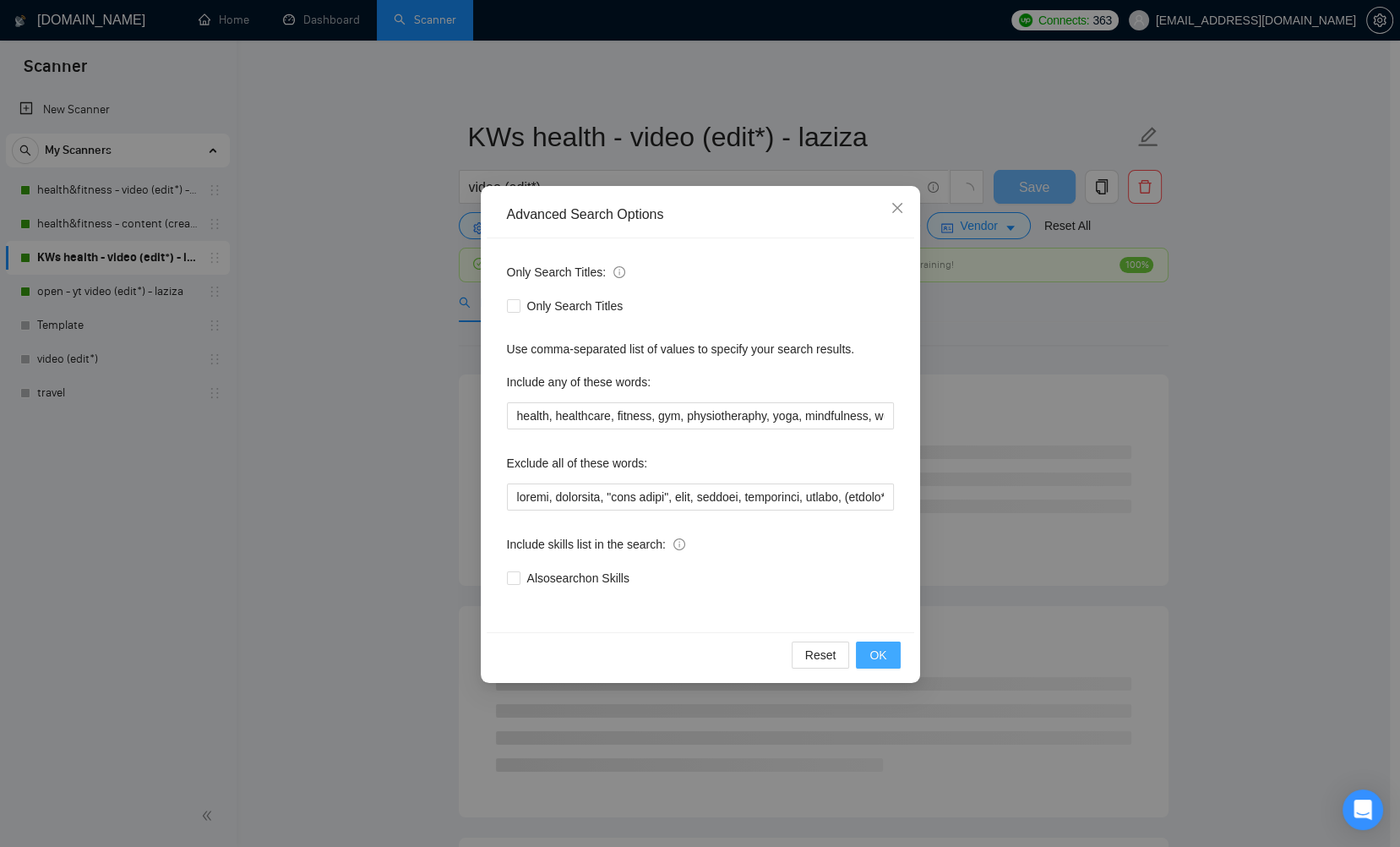
click at [887, 656] on button "OK" at bounding box center [878, 654] width 44 height 27
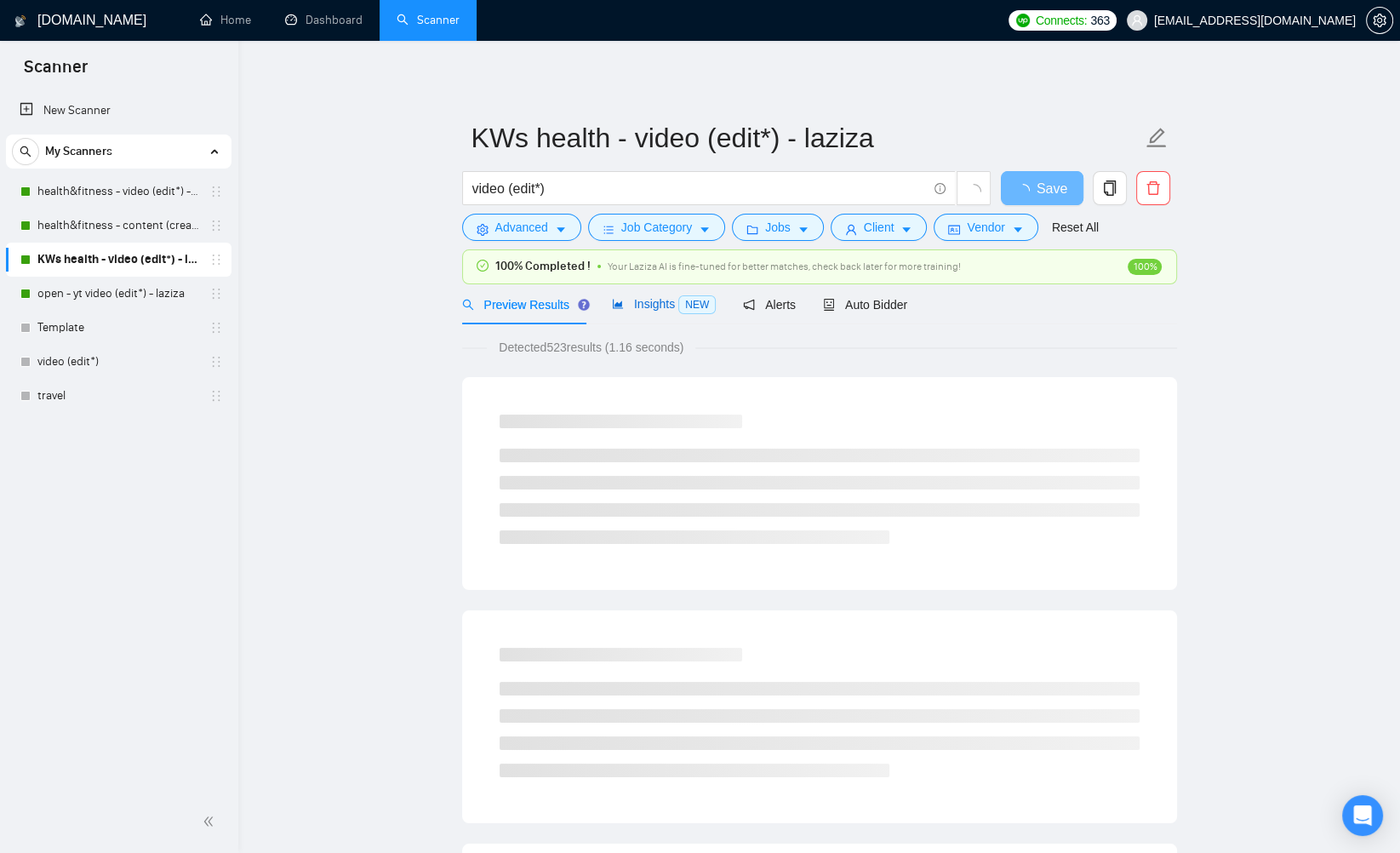
click at [645, 307] on span "Insights NEW" at bounding box center [663, 304] width 103 height 14
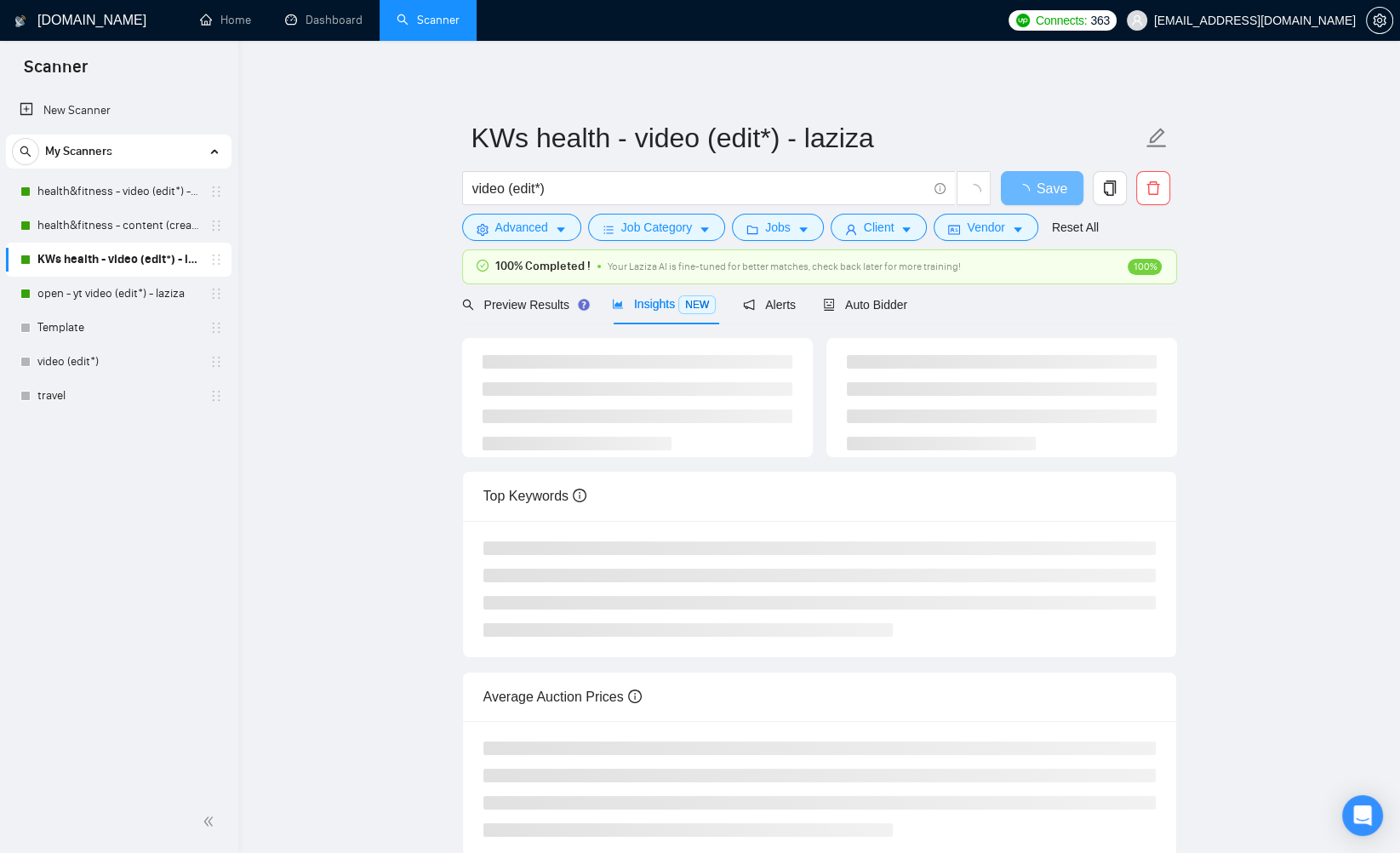
click at [402, 243] on main "KWs health - video (edit*) - laziza video (edit*) Save Advanced Job Category Jo…" at bounding box center [819, 463] width 1108 height 790
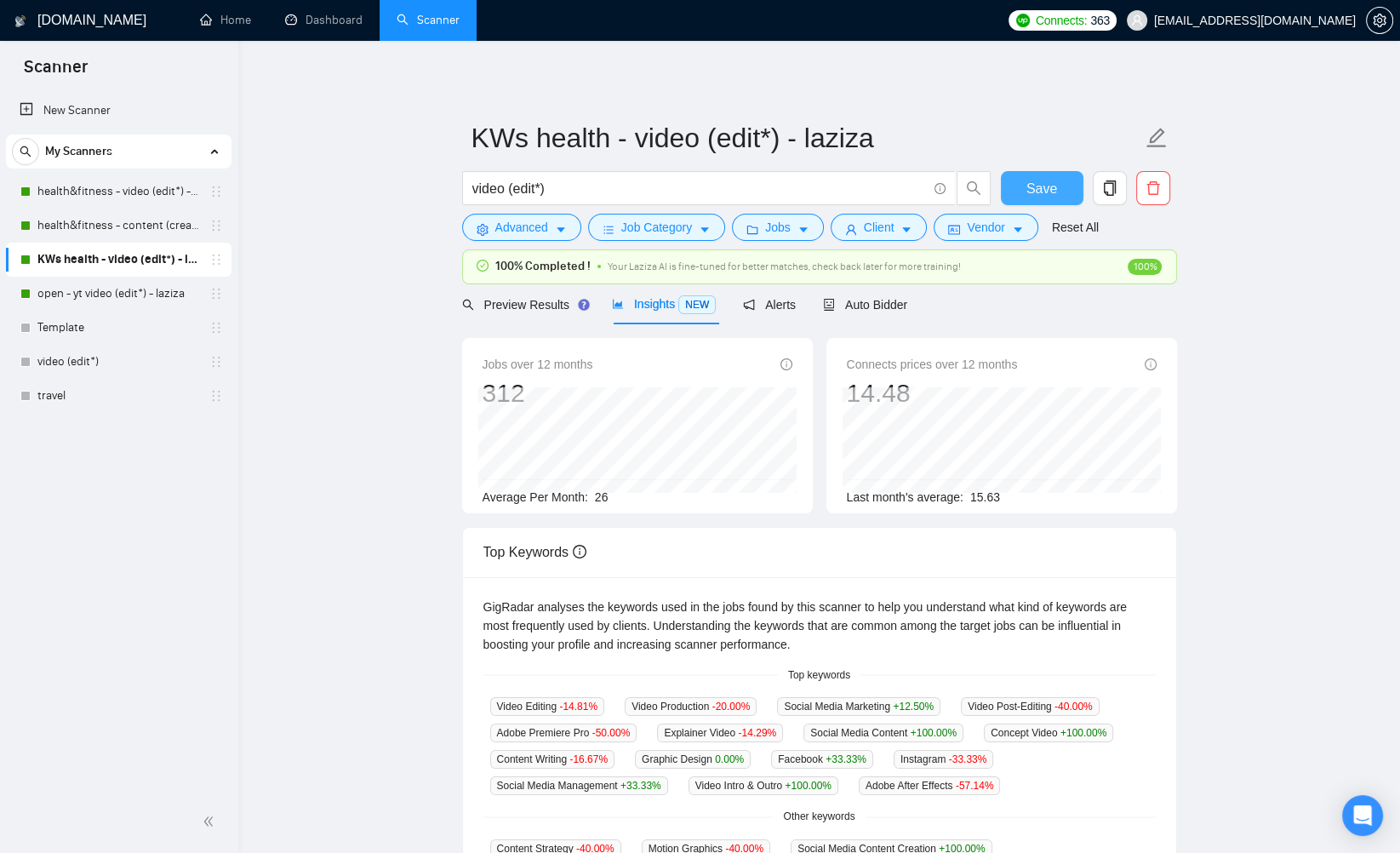
click at [1042, 186] on span "Save" at bounding box center [1042, 189] width 30 height 21
click at [130, 286] on link "open - yt video (edit*) - laziza" at bounding box center [118, 293] width 162 height 34
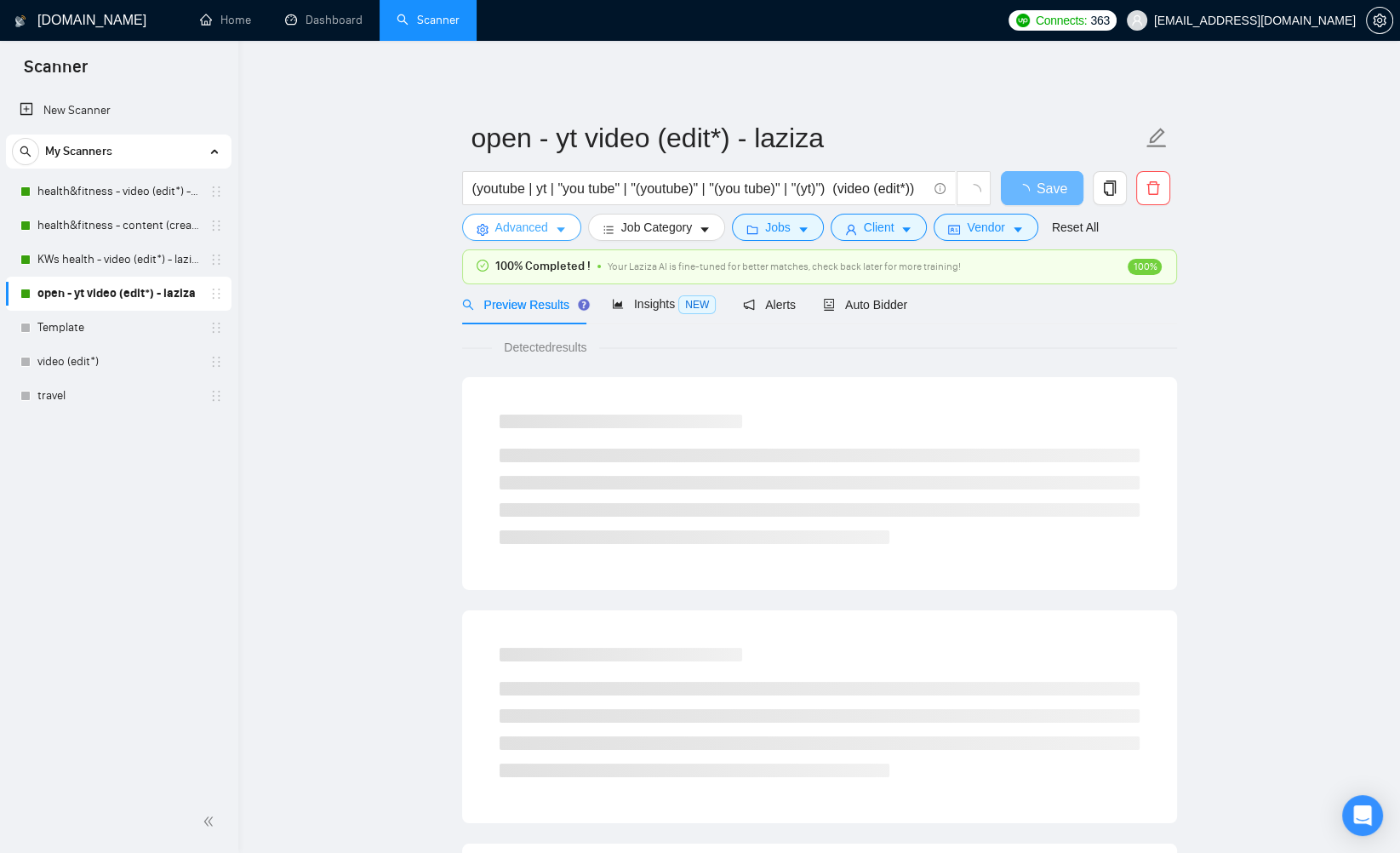
click at [557, 231] on icon "caret-down" at bounding box center [561, 230] width 12 height 12
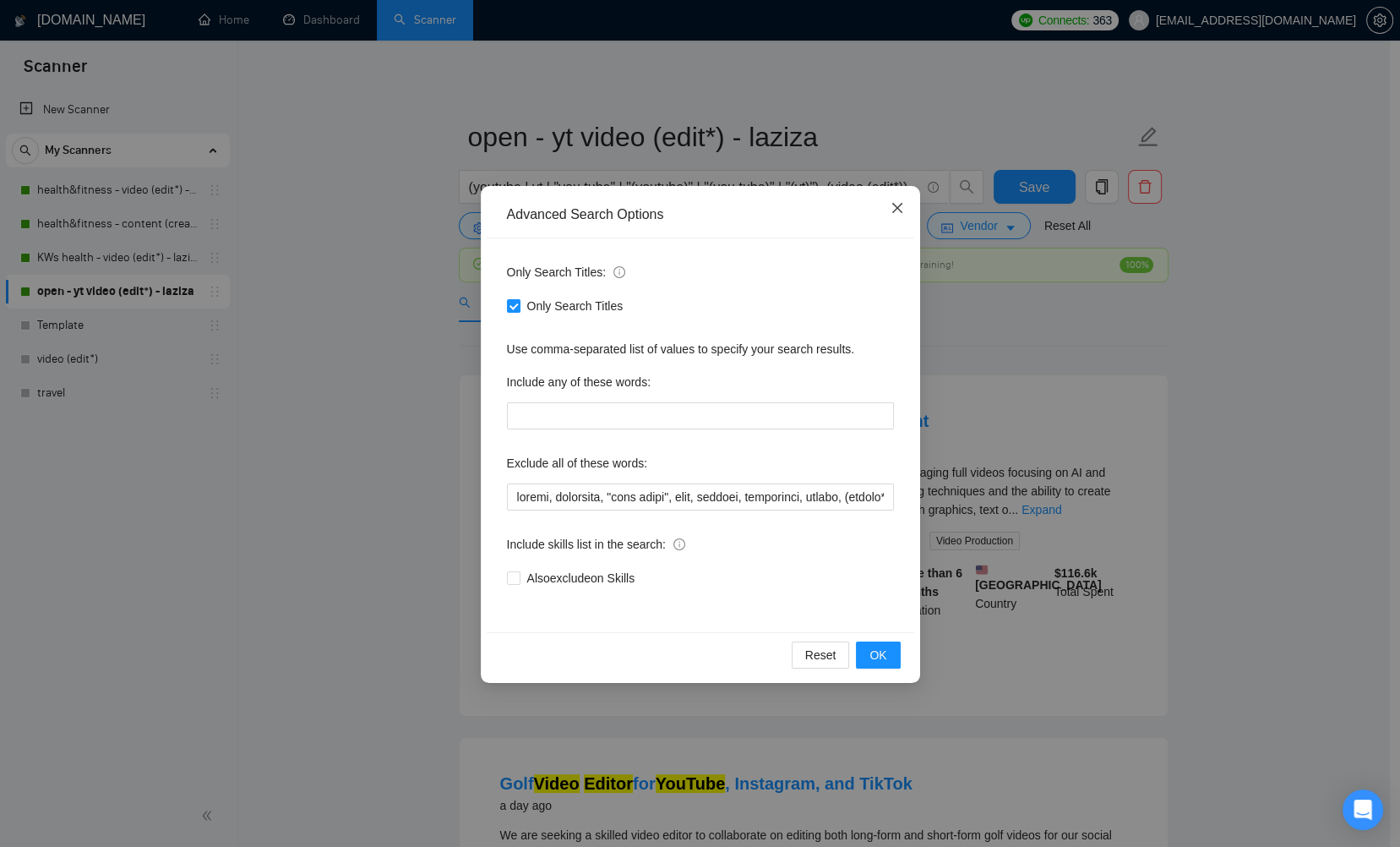
click at [902, 215] on span "Close" at bounding box center [897, 208] width 46 height 46
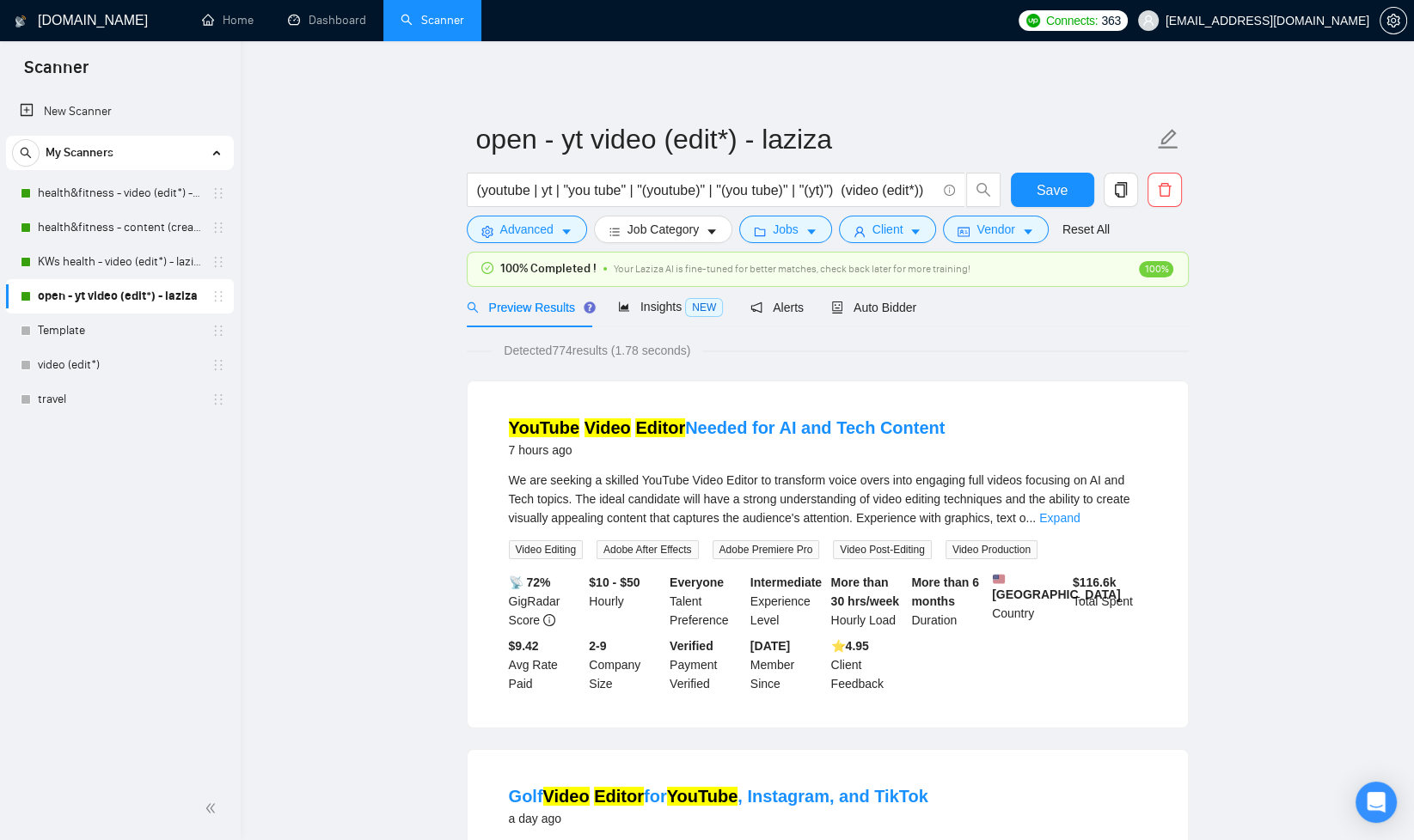
click at [934, 291] on div "Preview Results Insights NEW Alerts Auto Bidder" at bounding box center [828, 307] width 722 height 40
click at [913, 298] on div "Auto Bidder" at bounding box center [874, 308] width 85 height 19
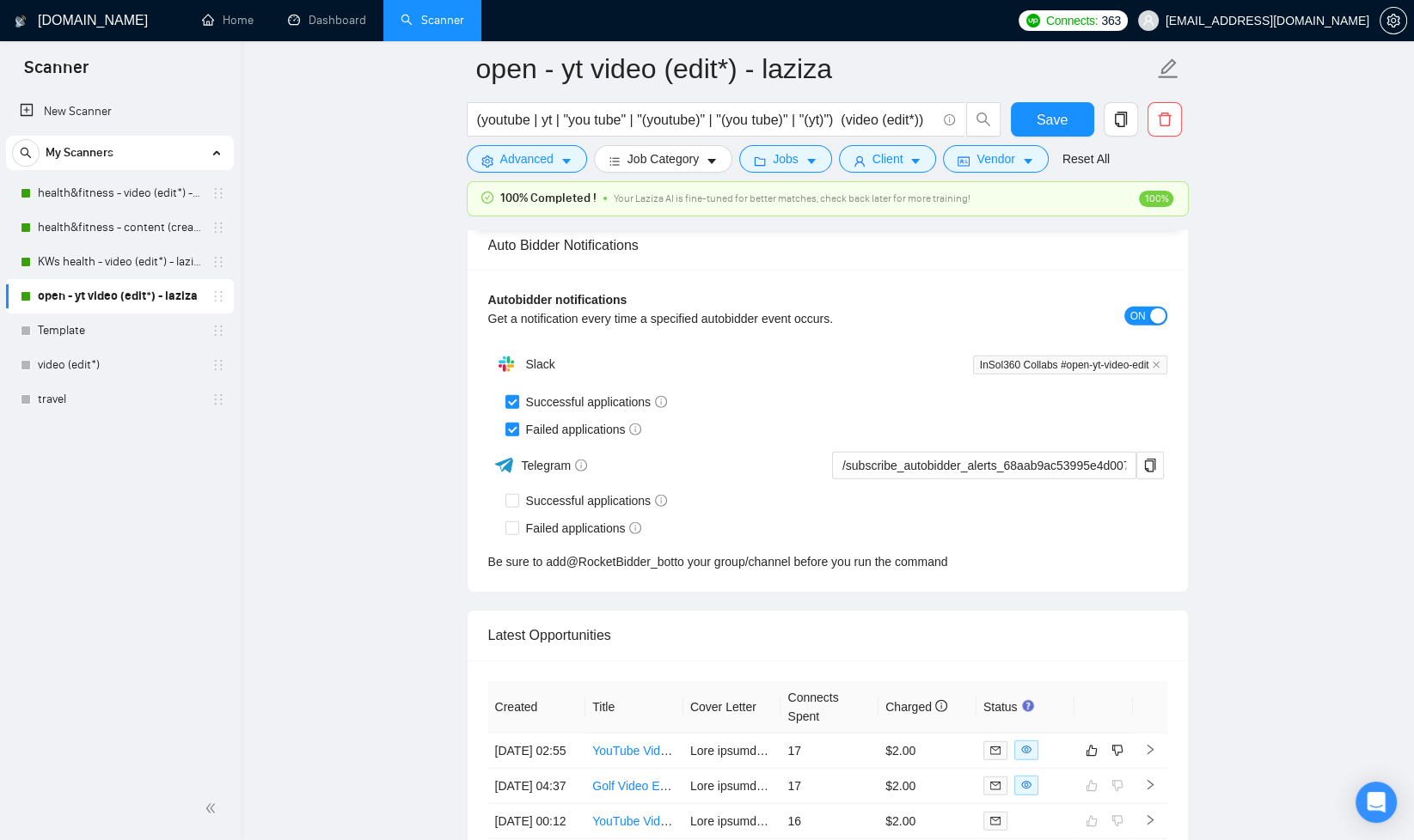
scroll to position [4153, 0]
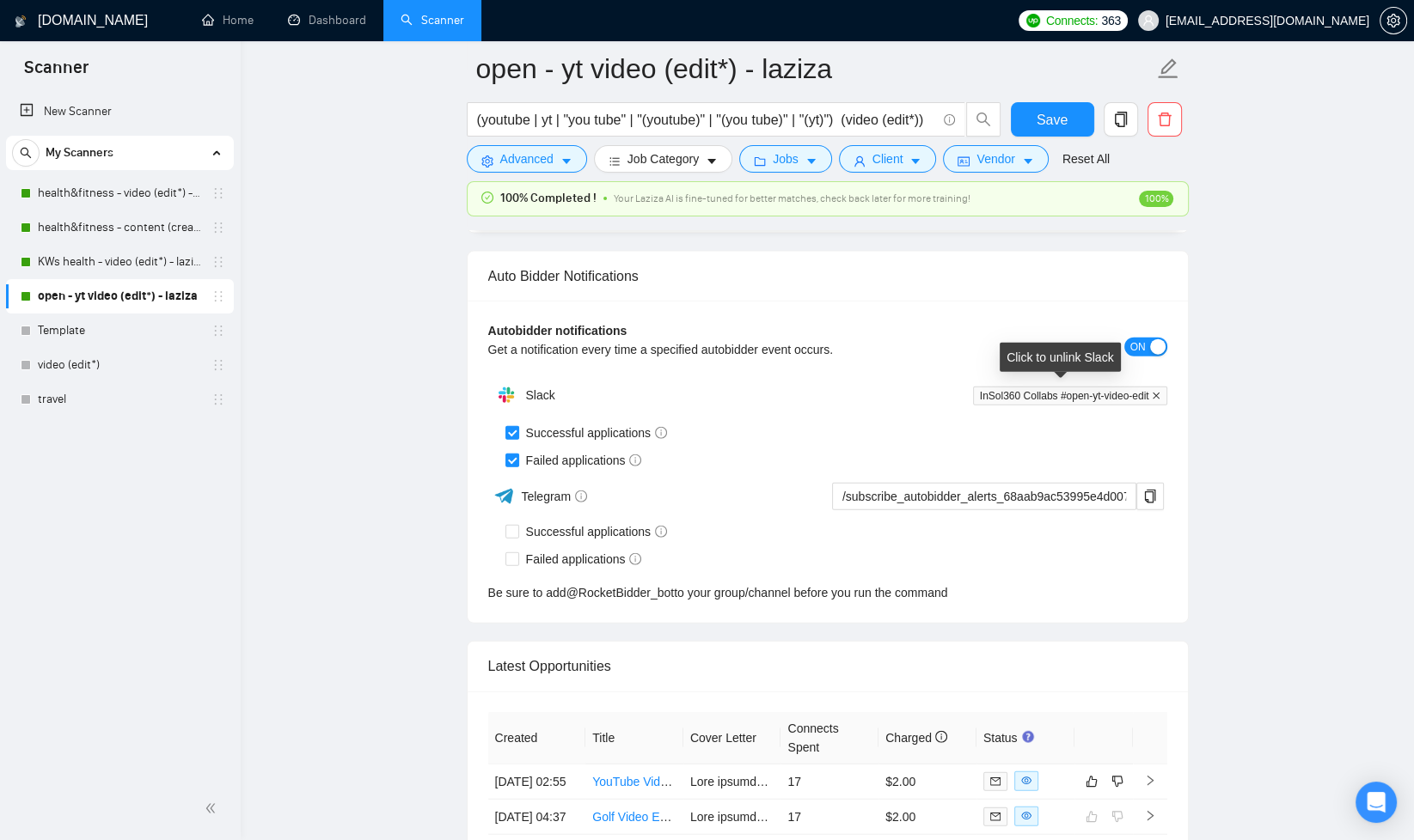
click at [1157, 392] on icon "close" at bounding box center [1157, 396] width 7 height 7
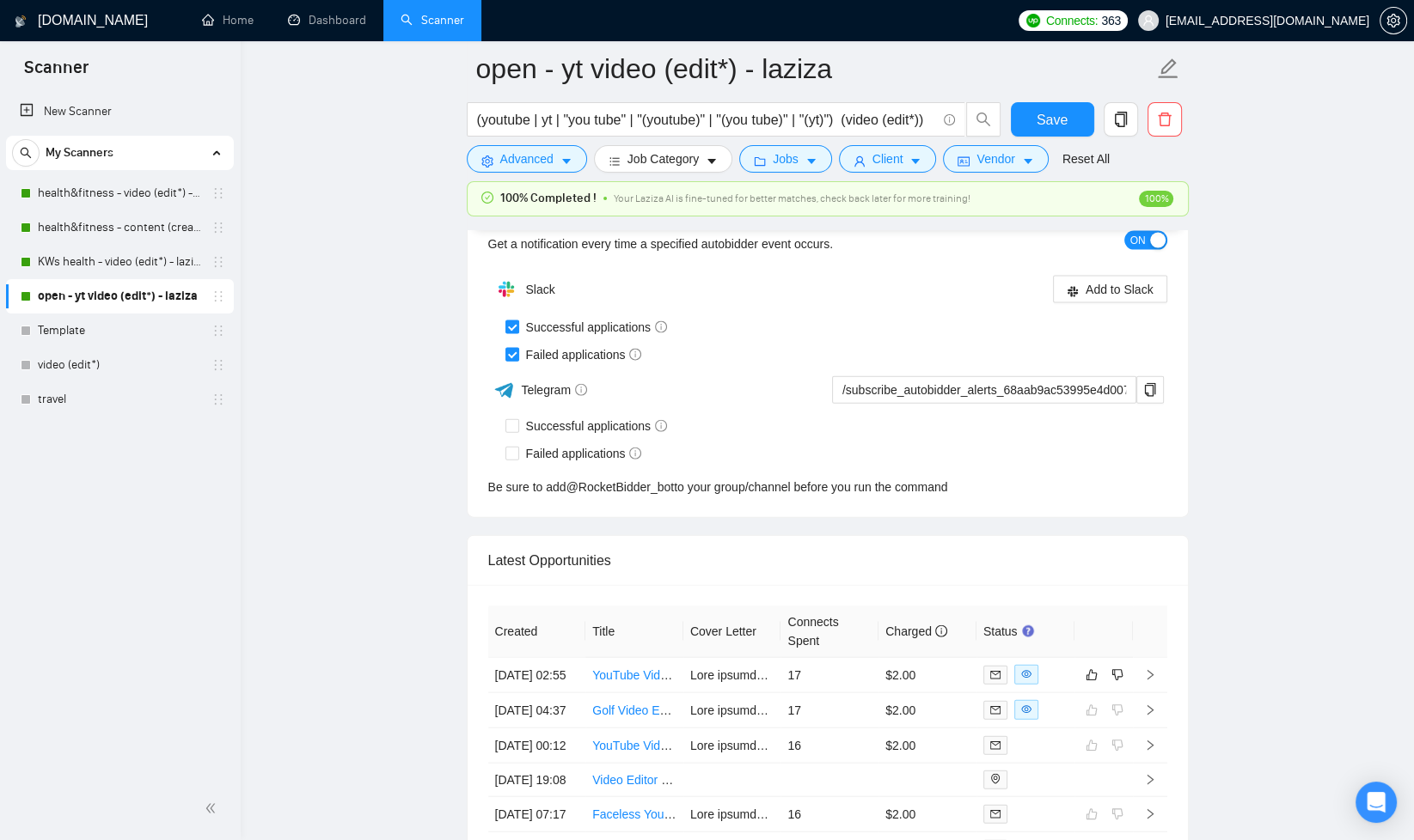
scroll to position [3997, 0]
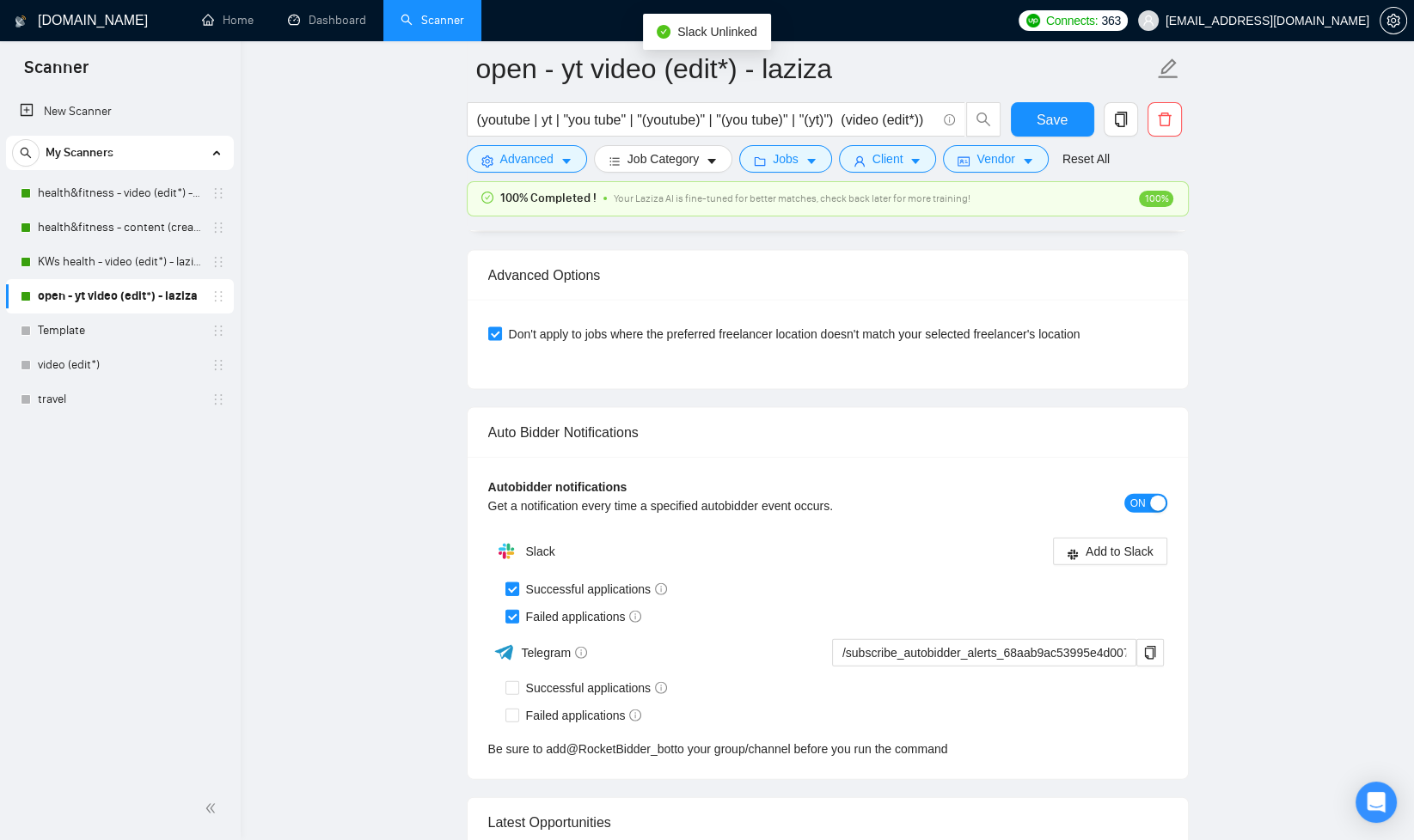
click at [513, 585] on input "Successful applications" at bounding box center [512, 589] width 12 height 12
checkbox input "false"
click at [1099, 552] on span "Add to Slack" at bounding box center [1119, 552] width 68 height 19
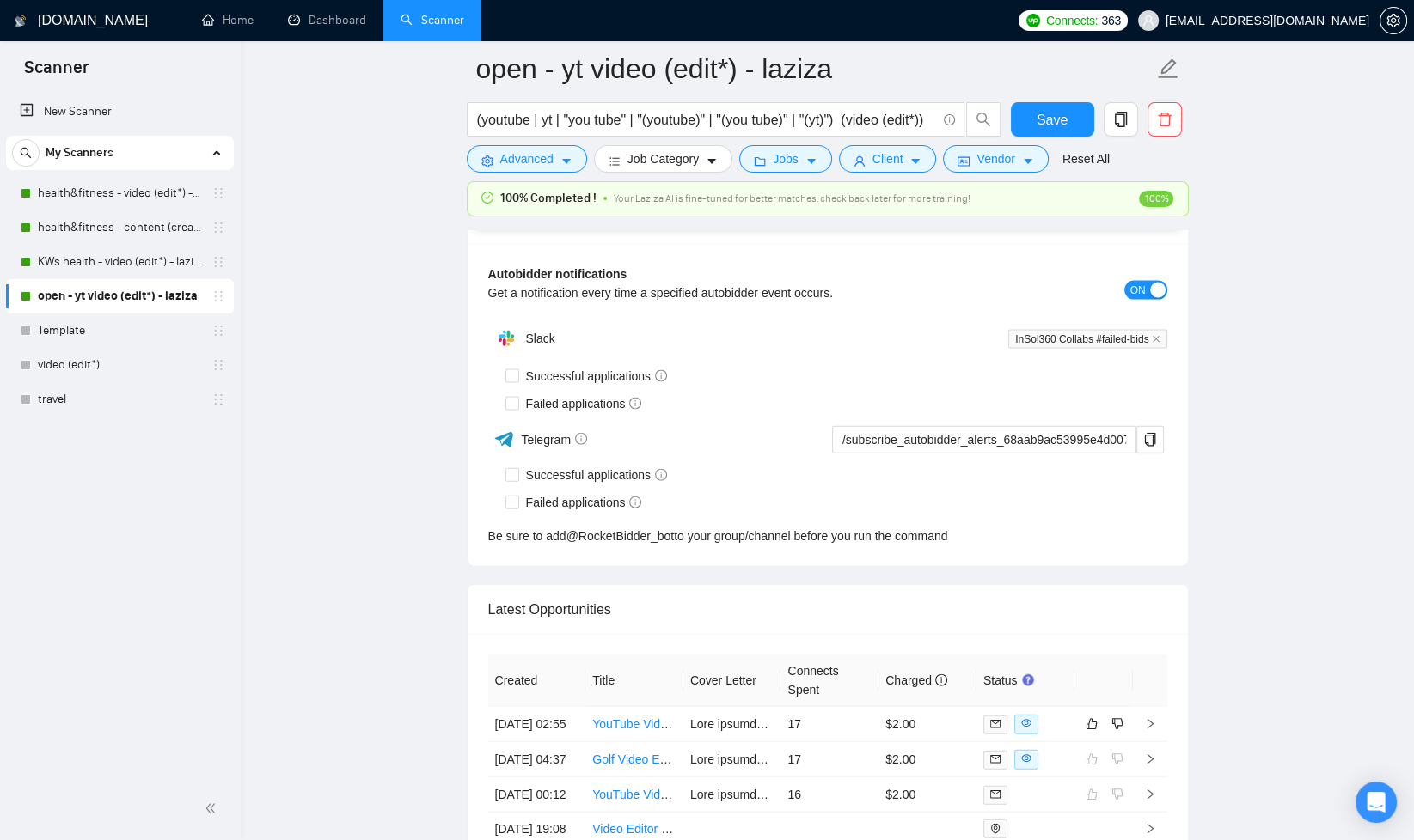
checkbox input "true"
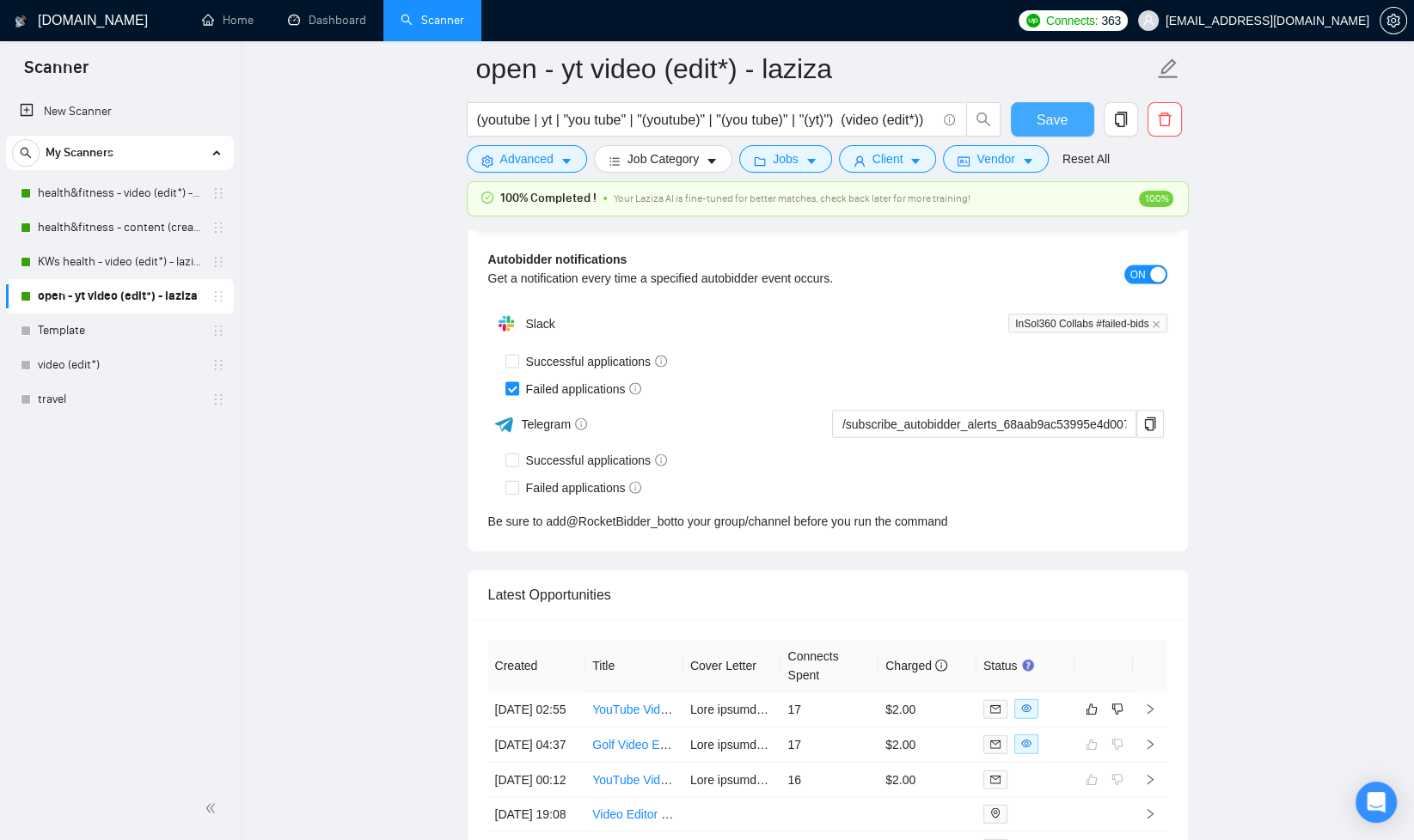
drag, startPoint x: 1052, startPoint y: 120, endPoint x: 1107, endPoint y: 160, distance: 68.0
click at [1052, 120] on span "Save" at bounding box center [1052, 119] width 31 height 21
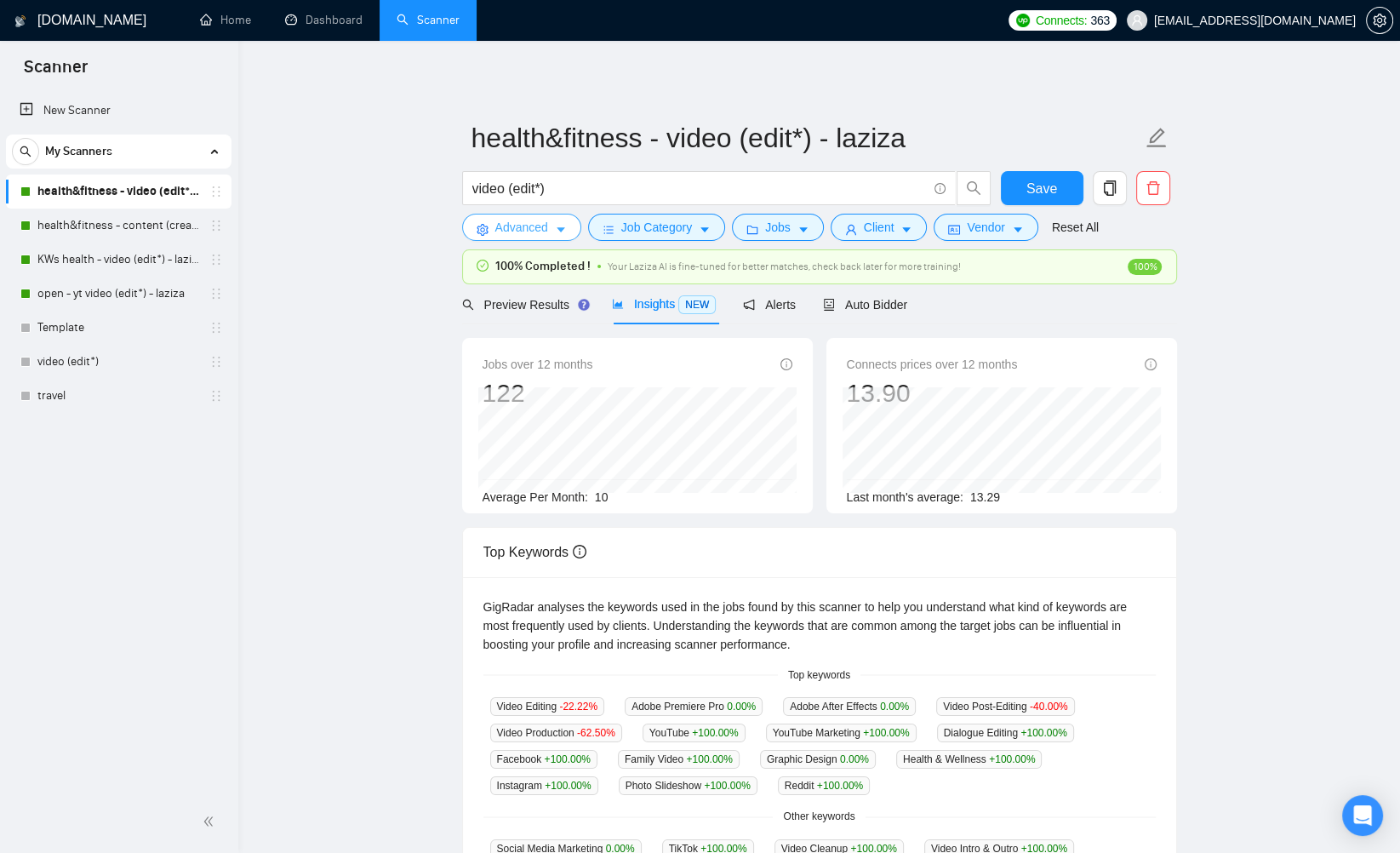
click at [561, 234] on icon "caret-down" at bounding box center [561, 230] width 12 height 12
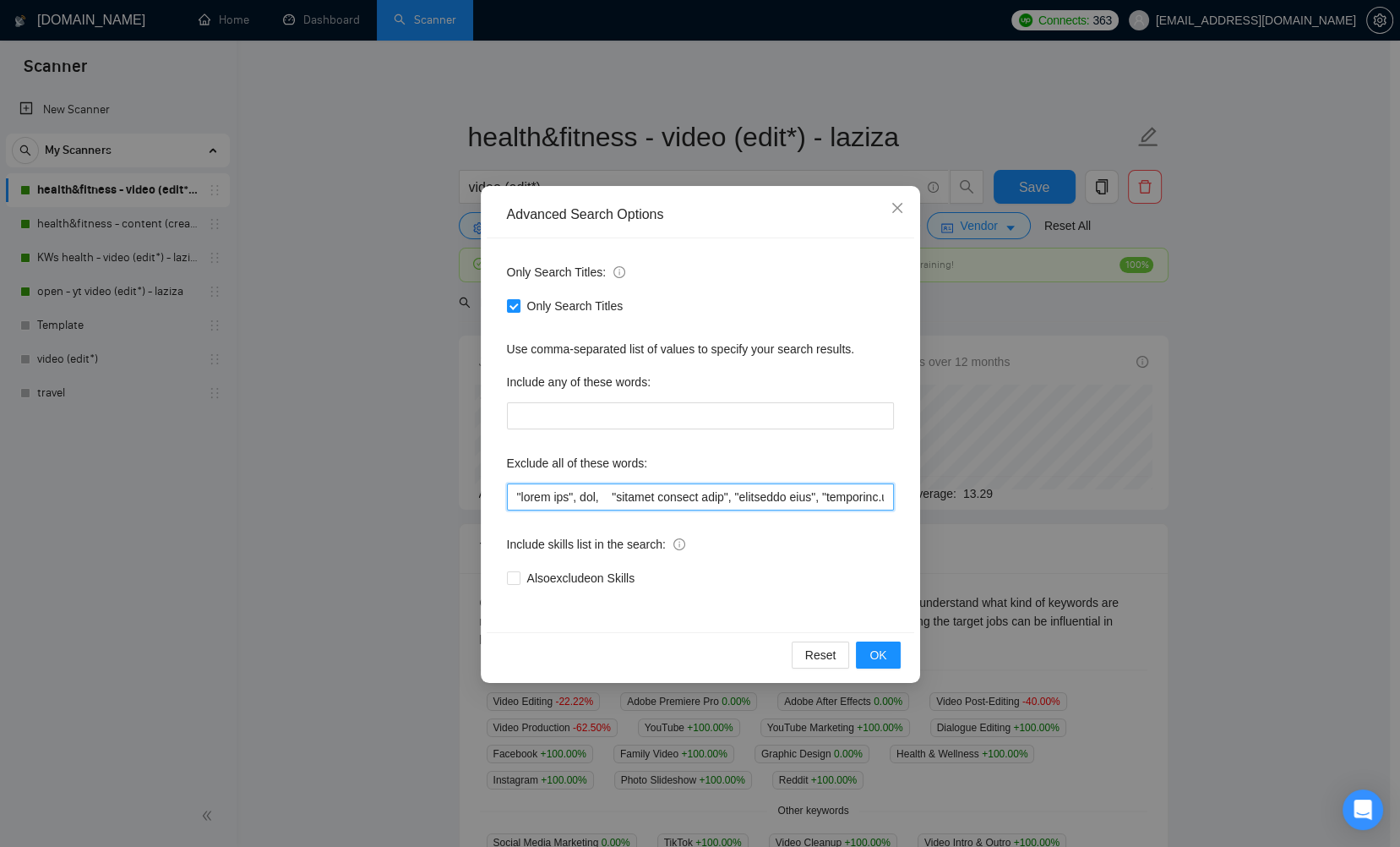
click at [557, 498] on input "text" at bounding box center [700, 496] width 387 height 27
paste input "travel, lifestyle, "life style", vlog, podcast, whiteboard, guitar, (crypto*) "…"
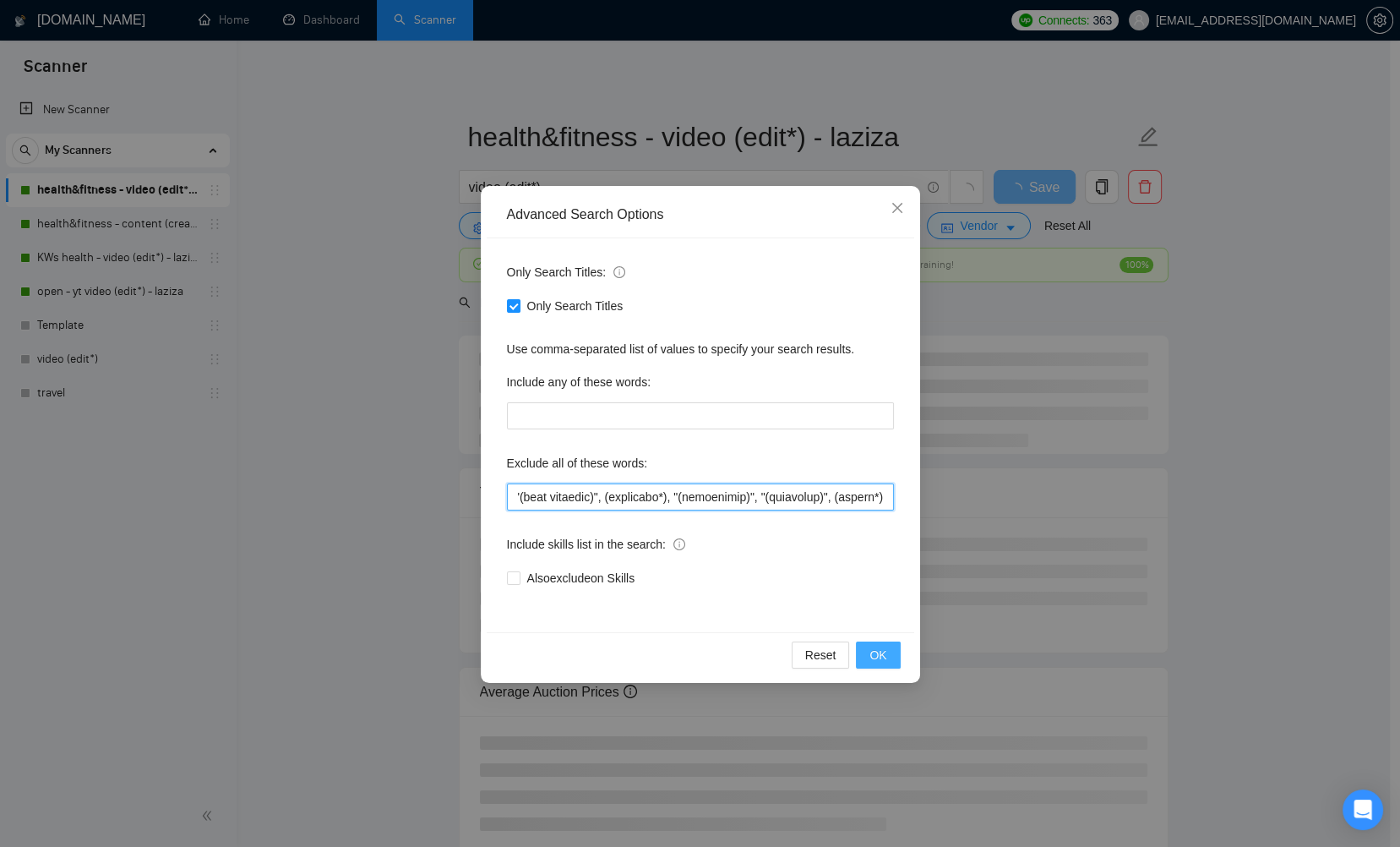
type input "travel, lifestyle, "life style", vlog, podcast, whiteboard, guitar, (crypto*) "…"
click at [880, 658] on span "OK" at bounding box center [878, 655] width 17 height 19
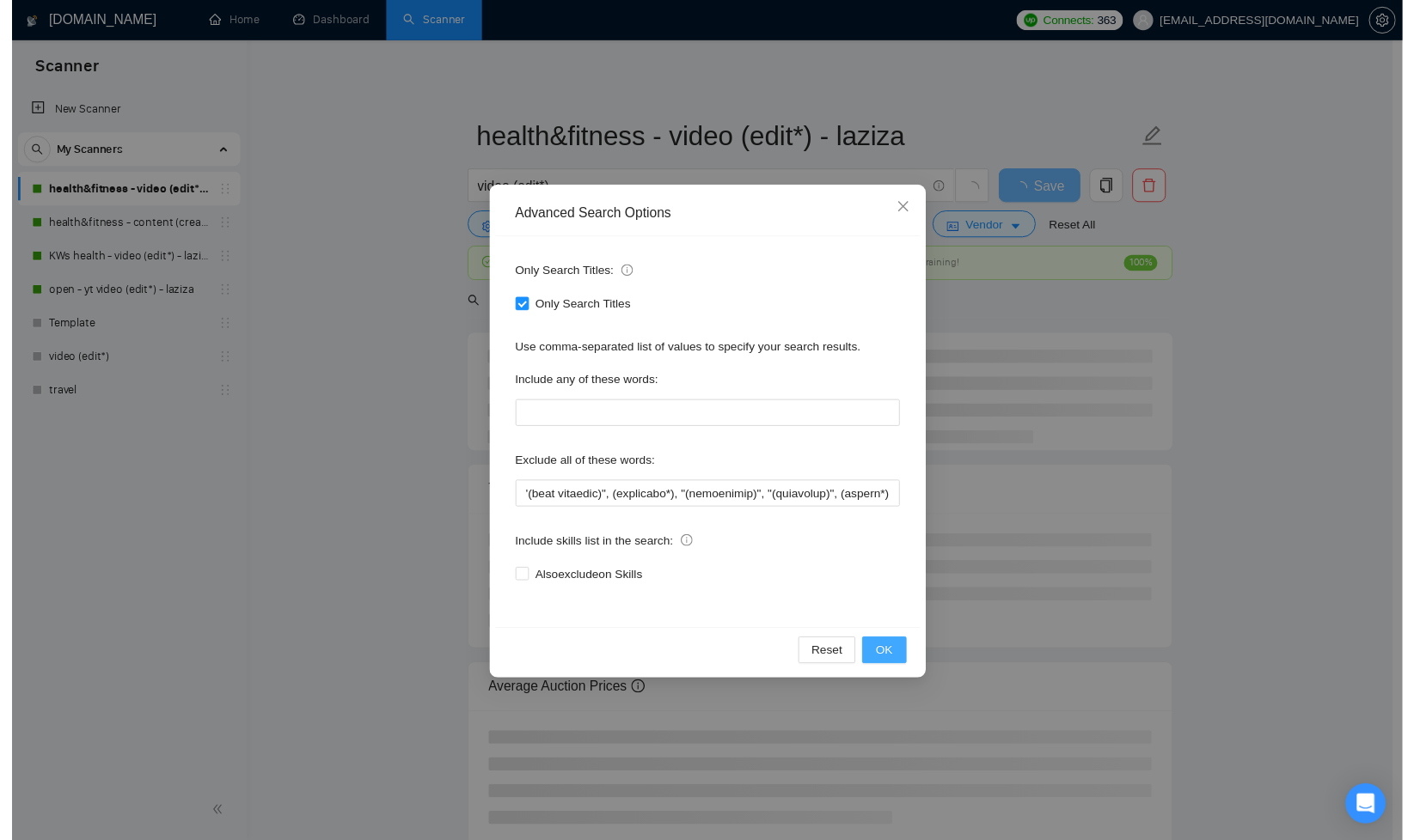
scroll to position [0, 0]
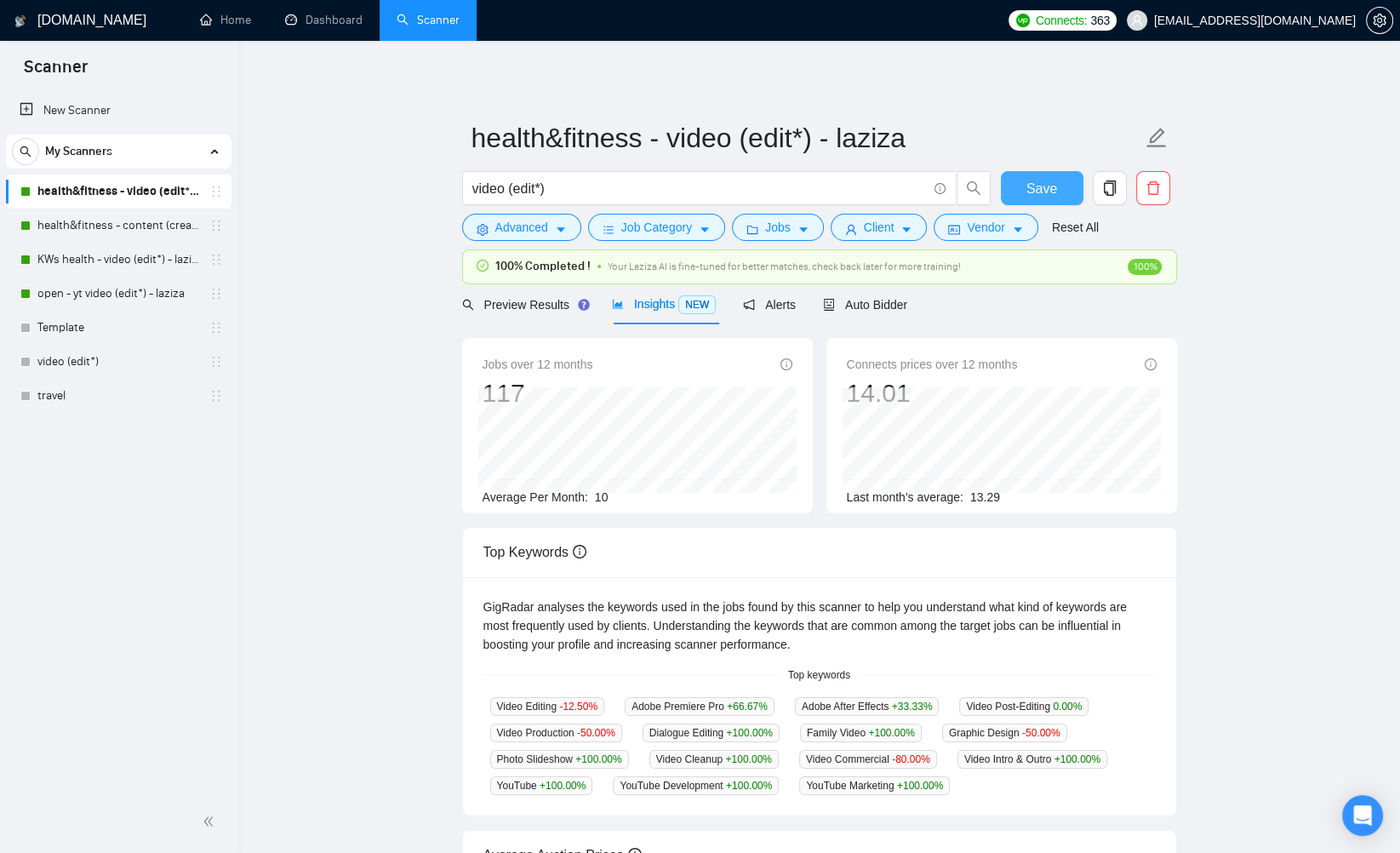
click at [1024, 194] on button "Save" at bounding box center [1042, 188] width 83 height 34
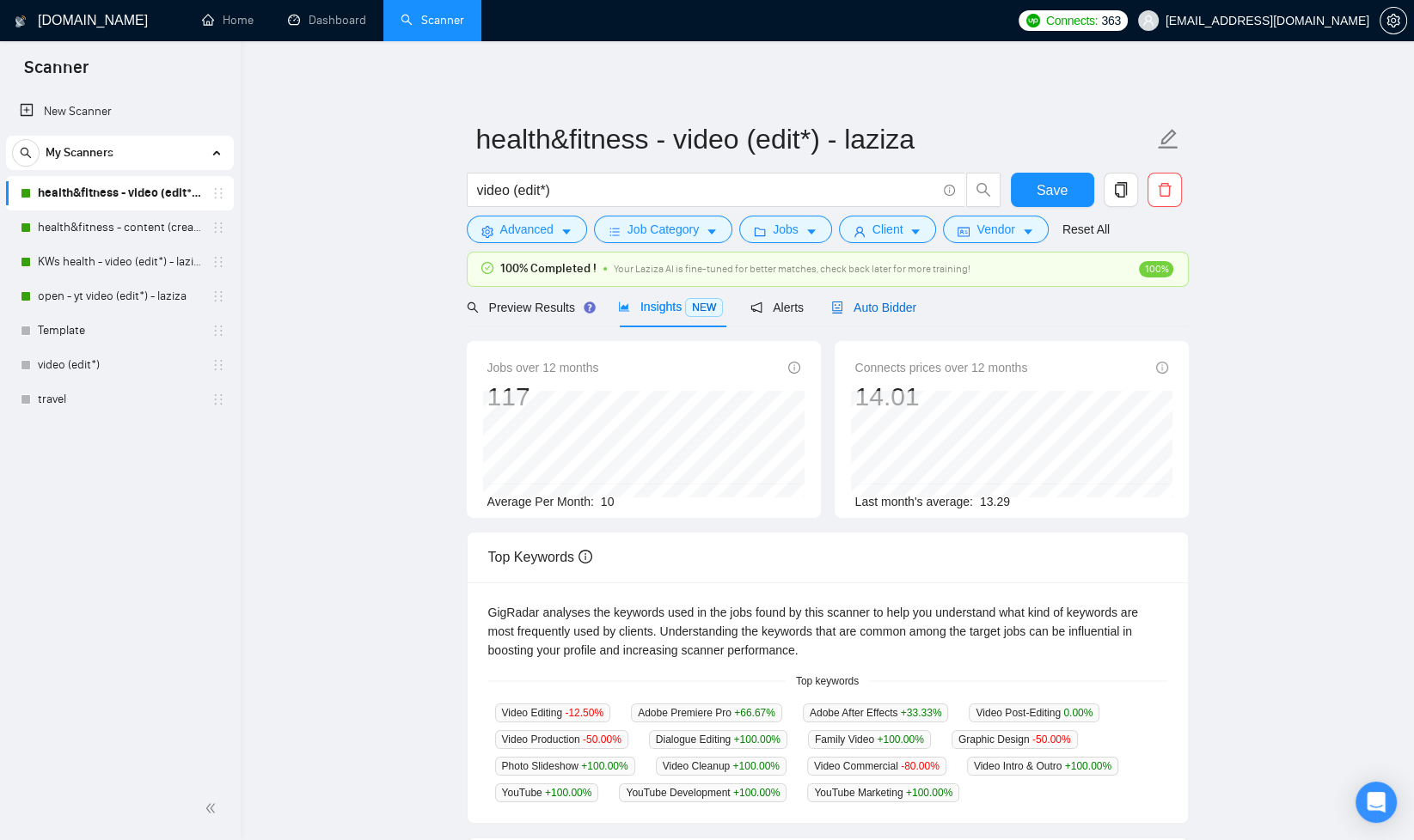
click at [887, 301] on span "Auto Bidder" at bounding box center [874, 308] width 85 height 14
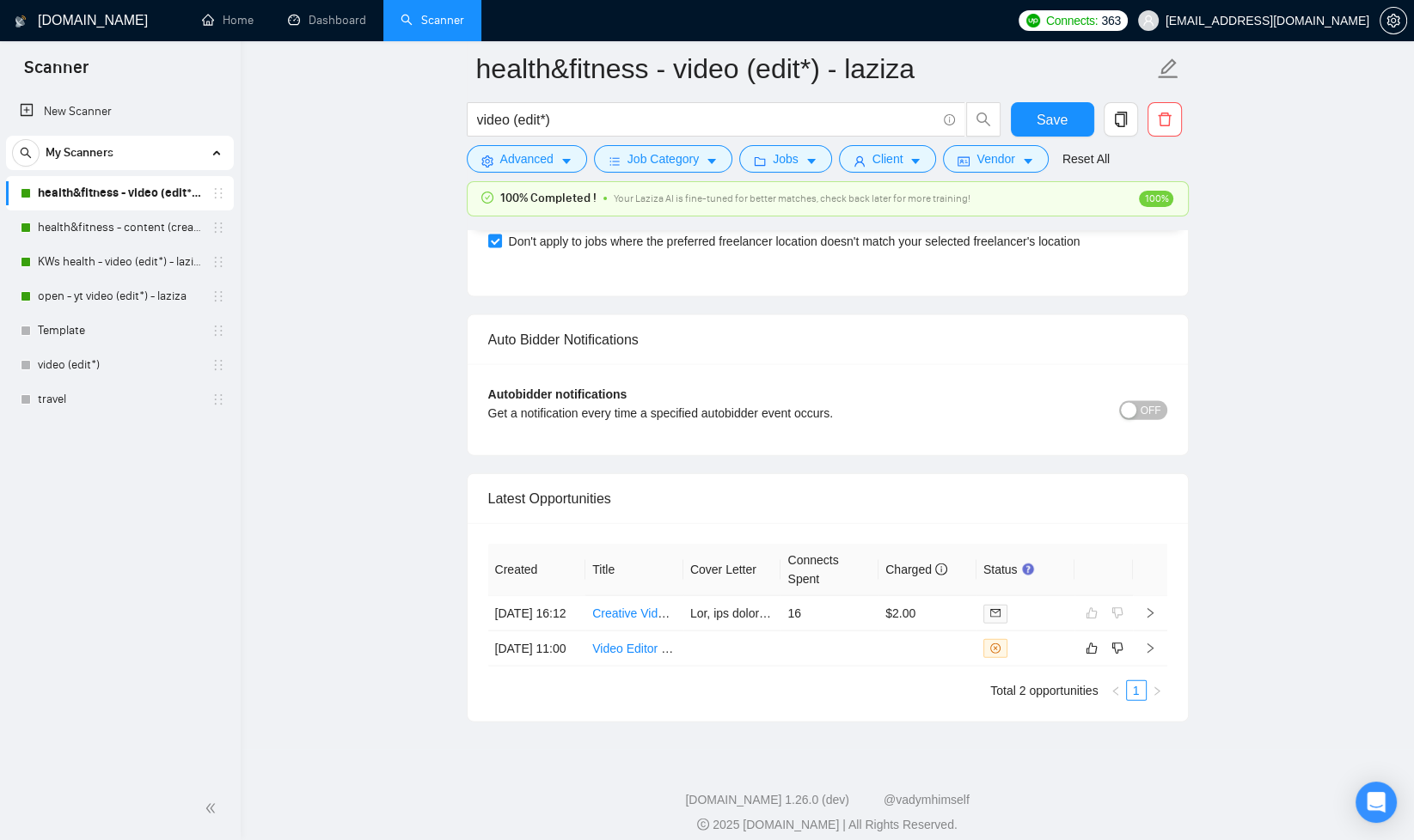
scroll to position [4044, 0]
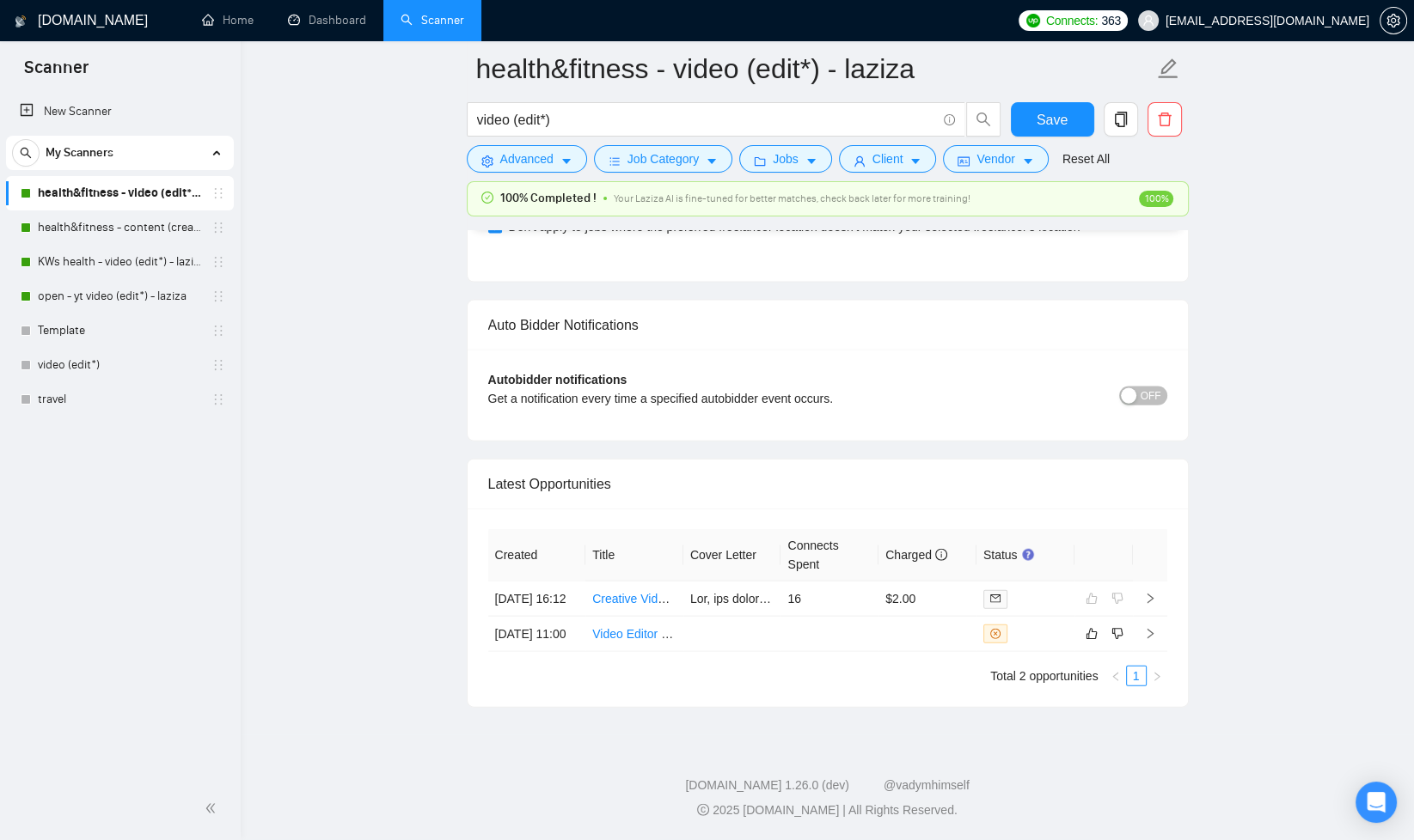
click at [1158, 387] on span "OFF" at bounding box center [1151, 397] width 20 height 19
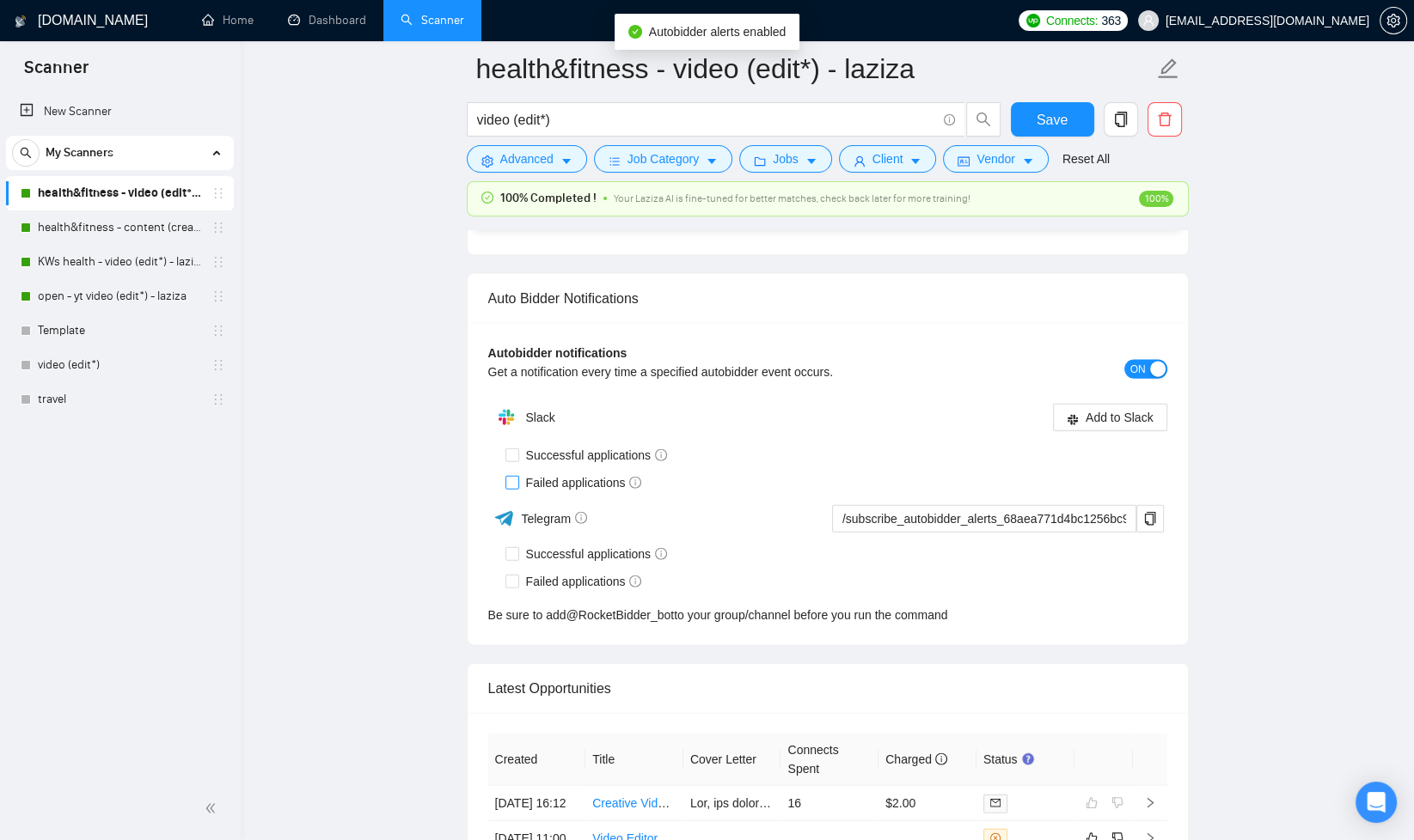
click at [513, 476] on input "Failed applications" at bounding box center [512, 482] width 12 height 12
checkbox input "true"
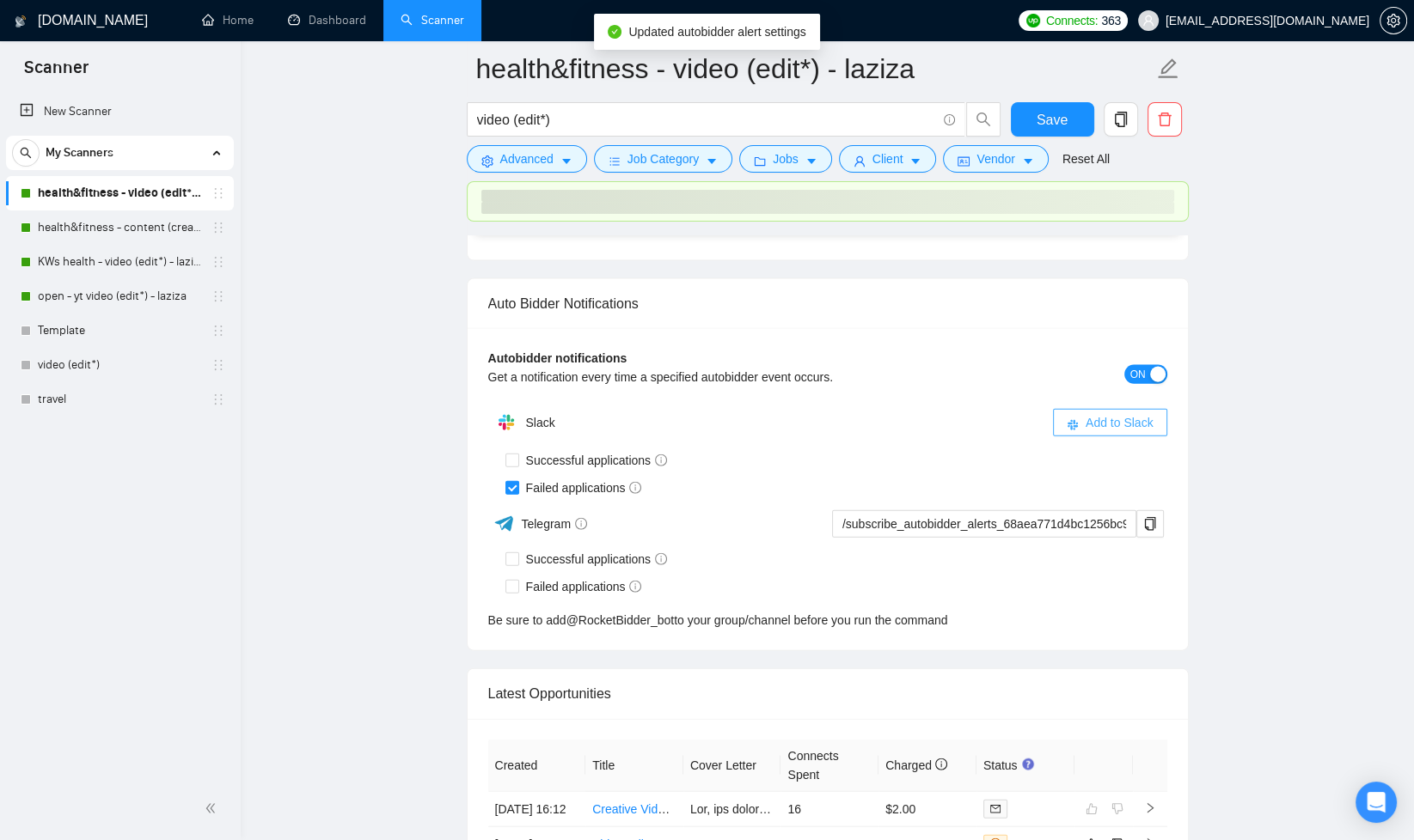
click at [1126, 418] on span "Add to Slack" at bounding box center [1119, 423] width 68 height 19
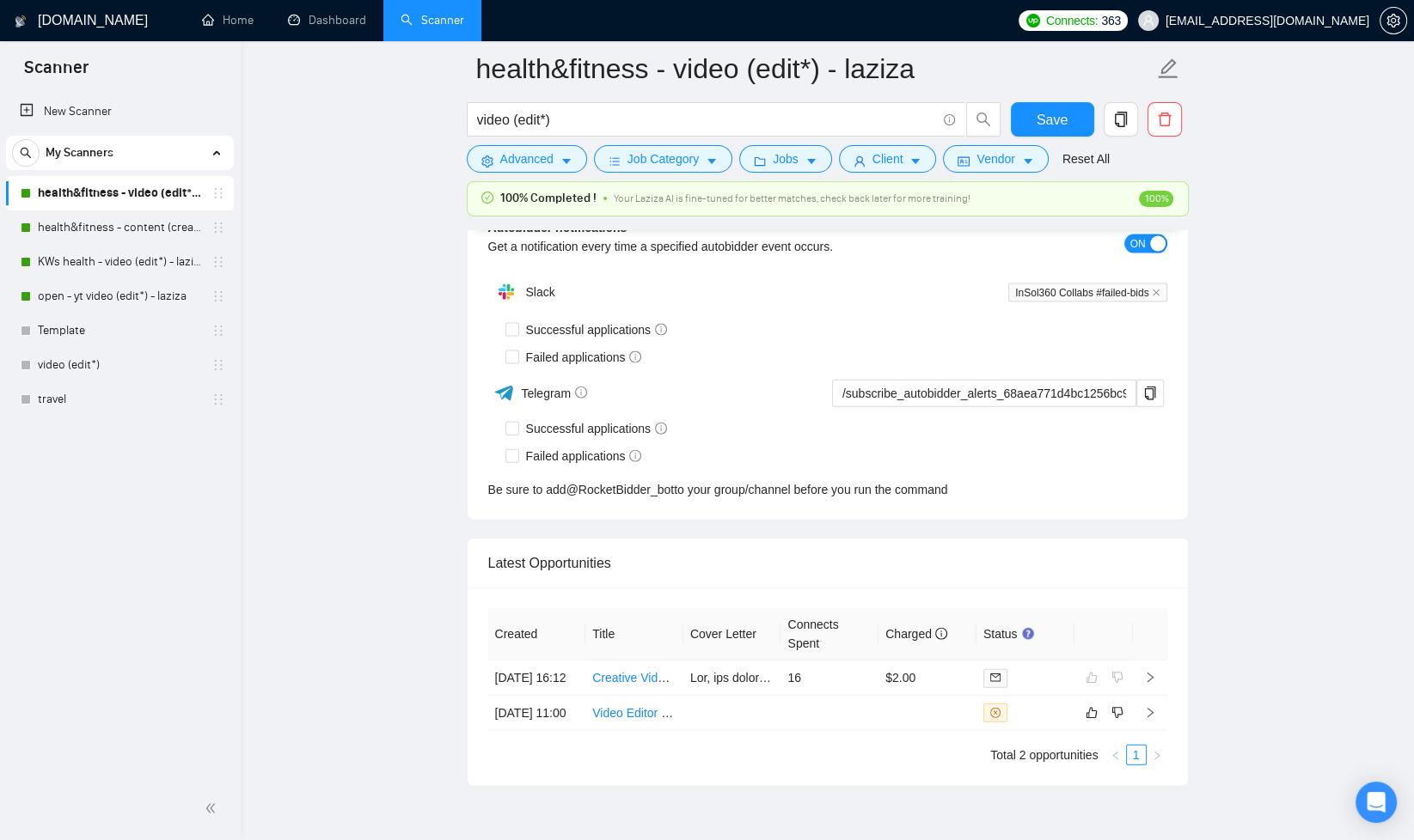
checkbox input "true"
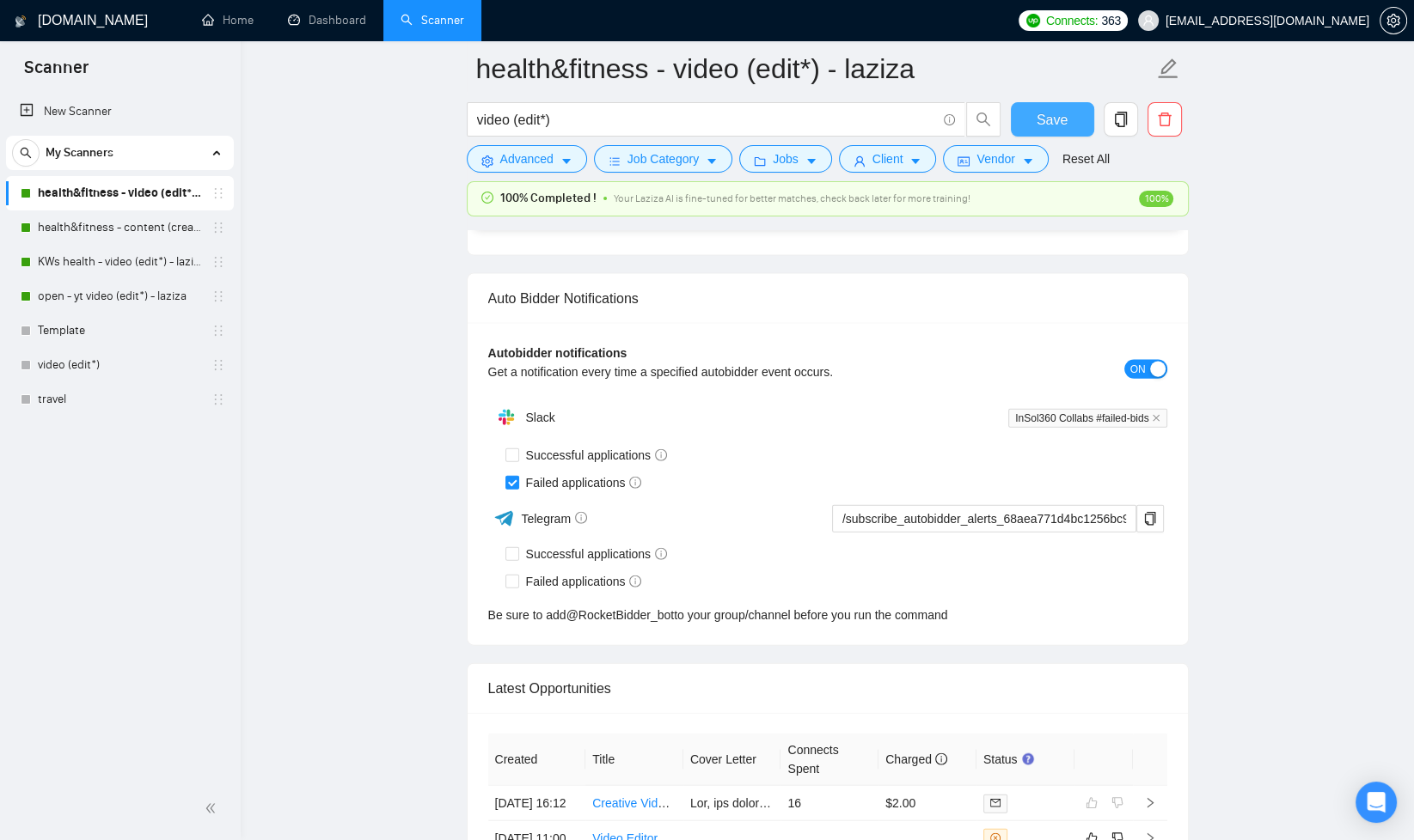
click at [1047, 111] on span "Save" at bounding box center [1052, 119] width 31 height 21
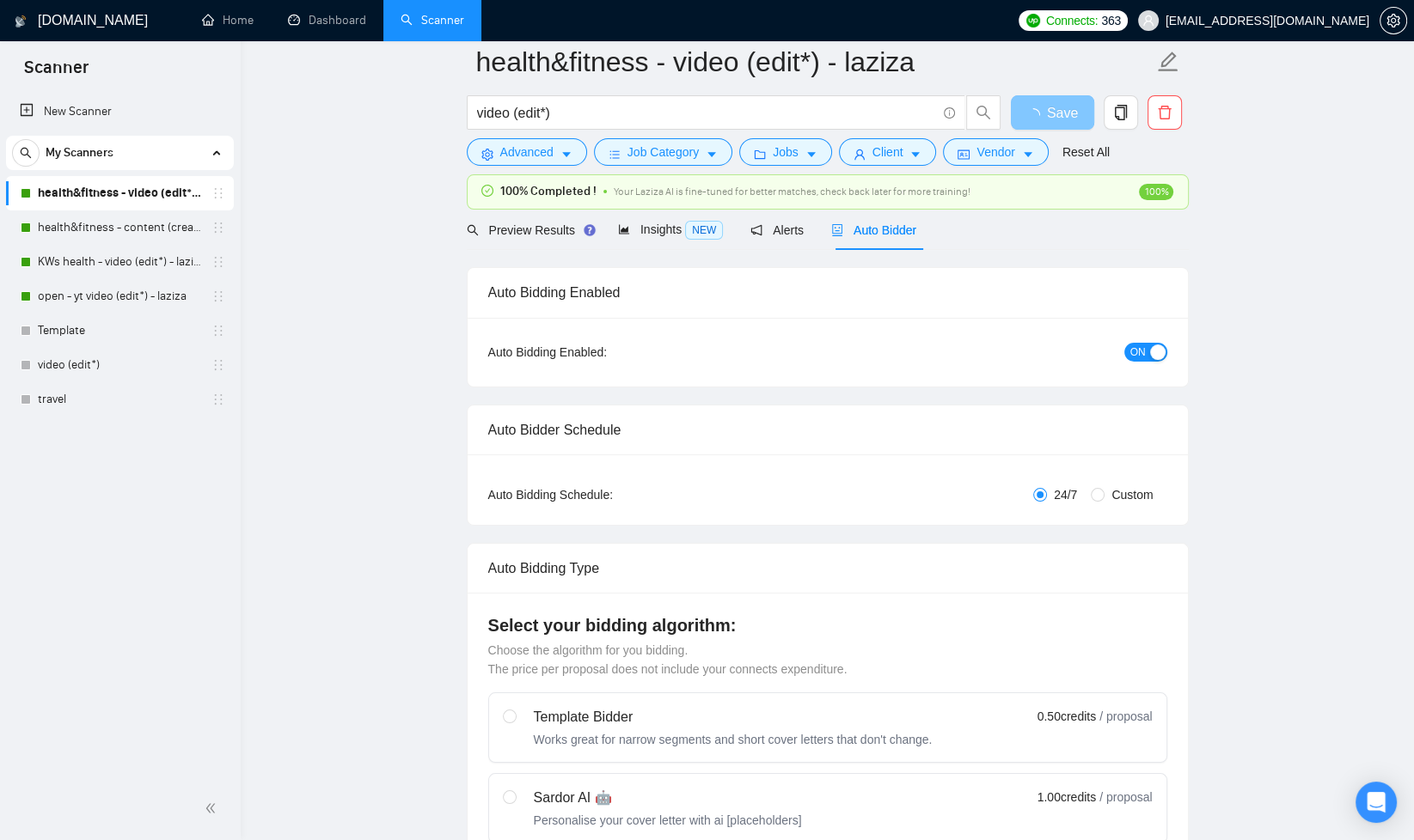
scroll to position [0, 0]
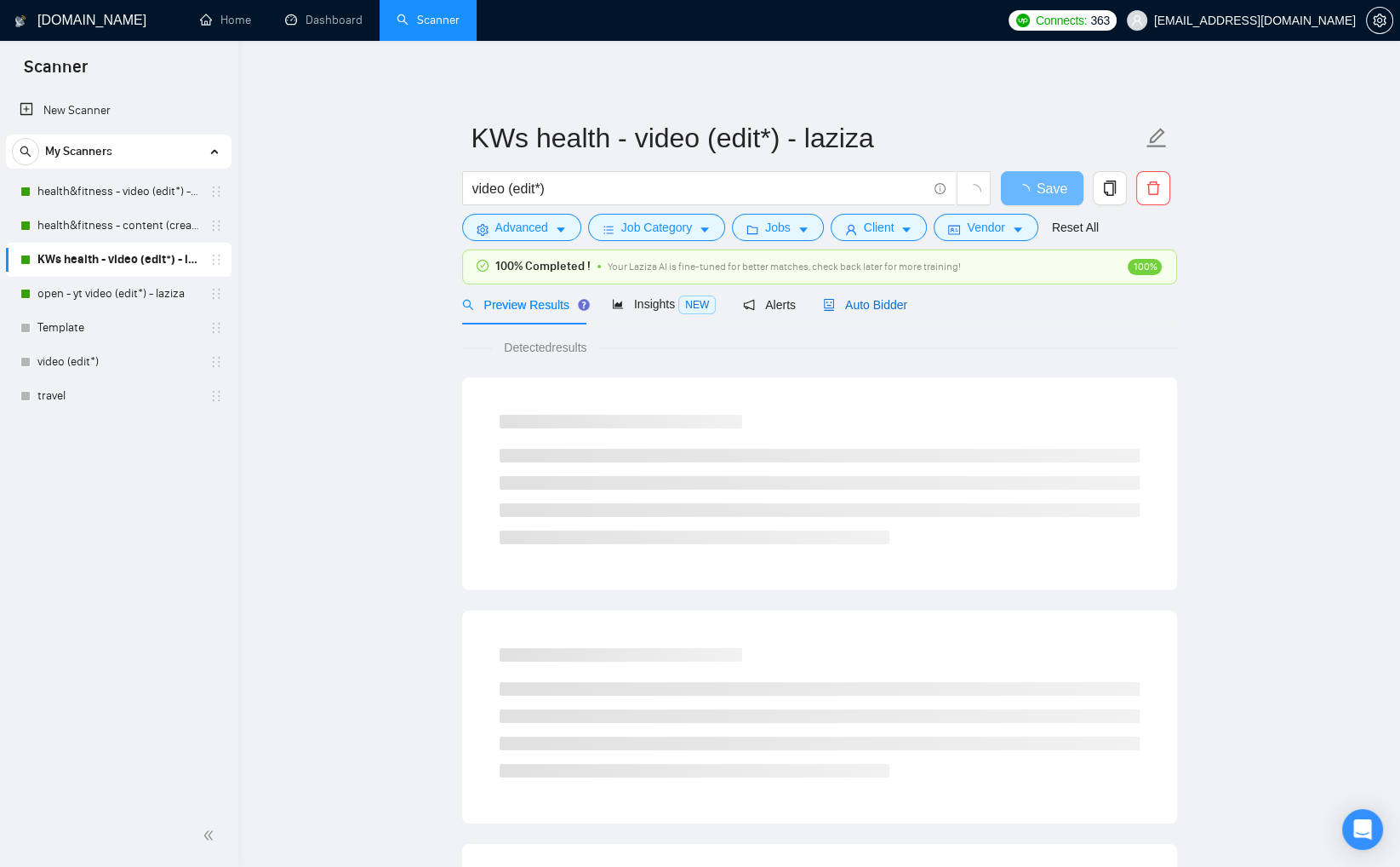
click at [894, 303] on span "Auto Bidder" at bounding box center [865, 305] width 84 height 14
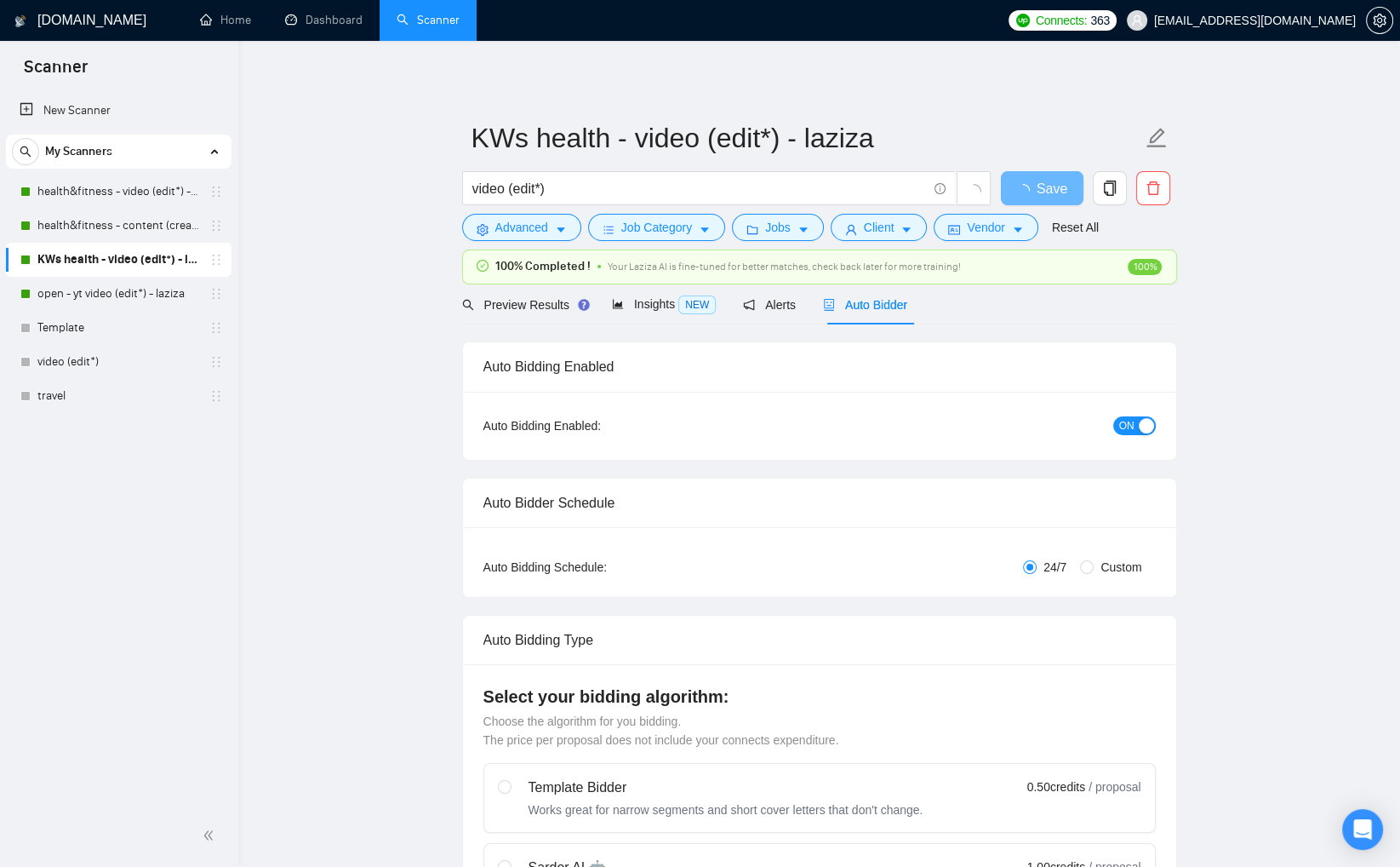
checkbox input "true"
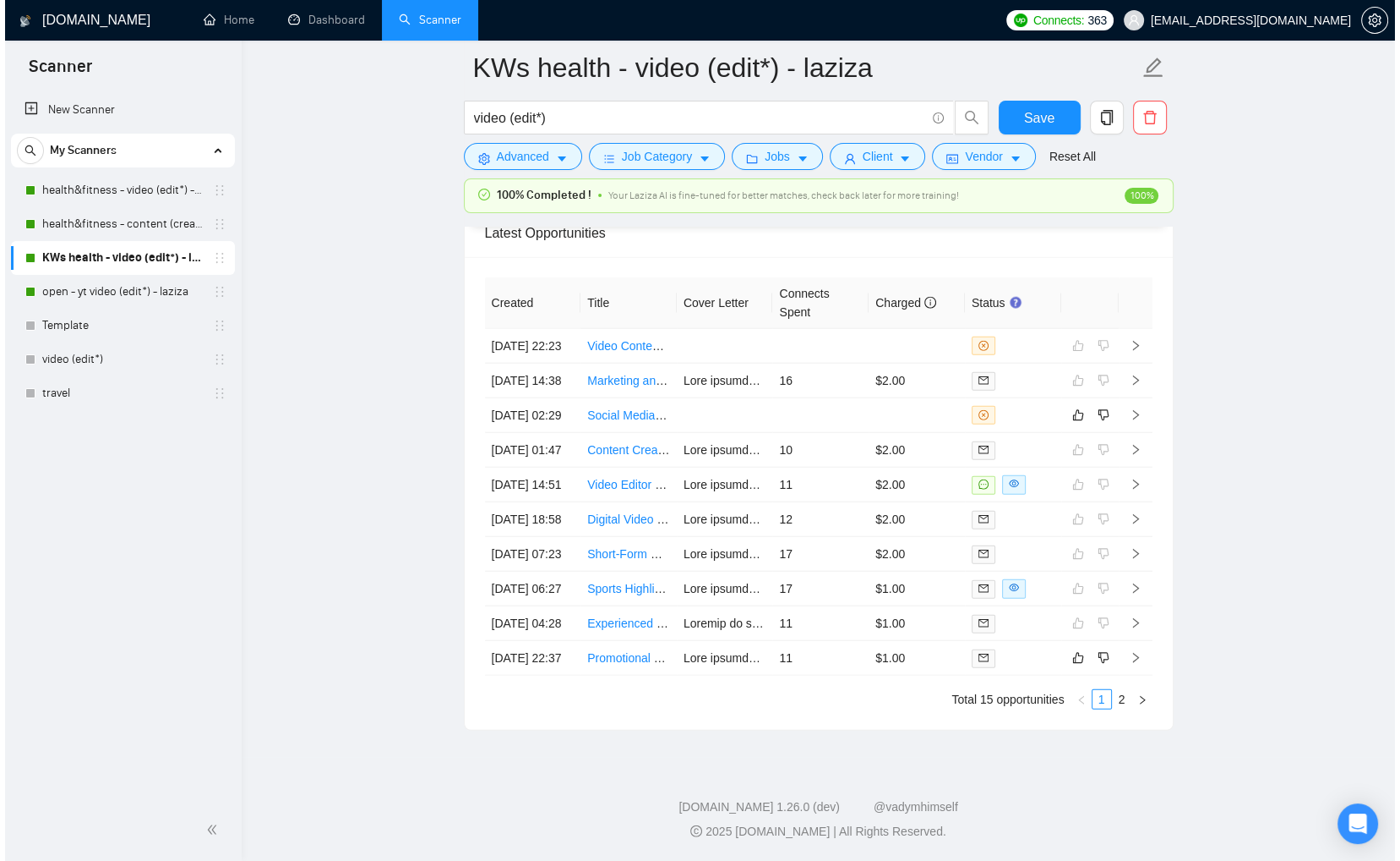
scroll to position [4447, 0]
click at [926, 418] on td at bounding box center [912, 415] width 97 height 35
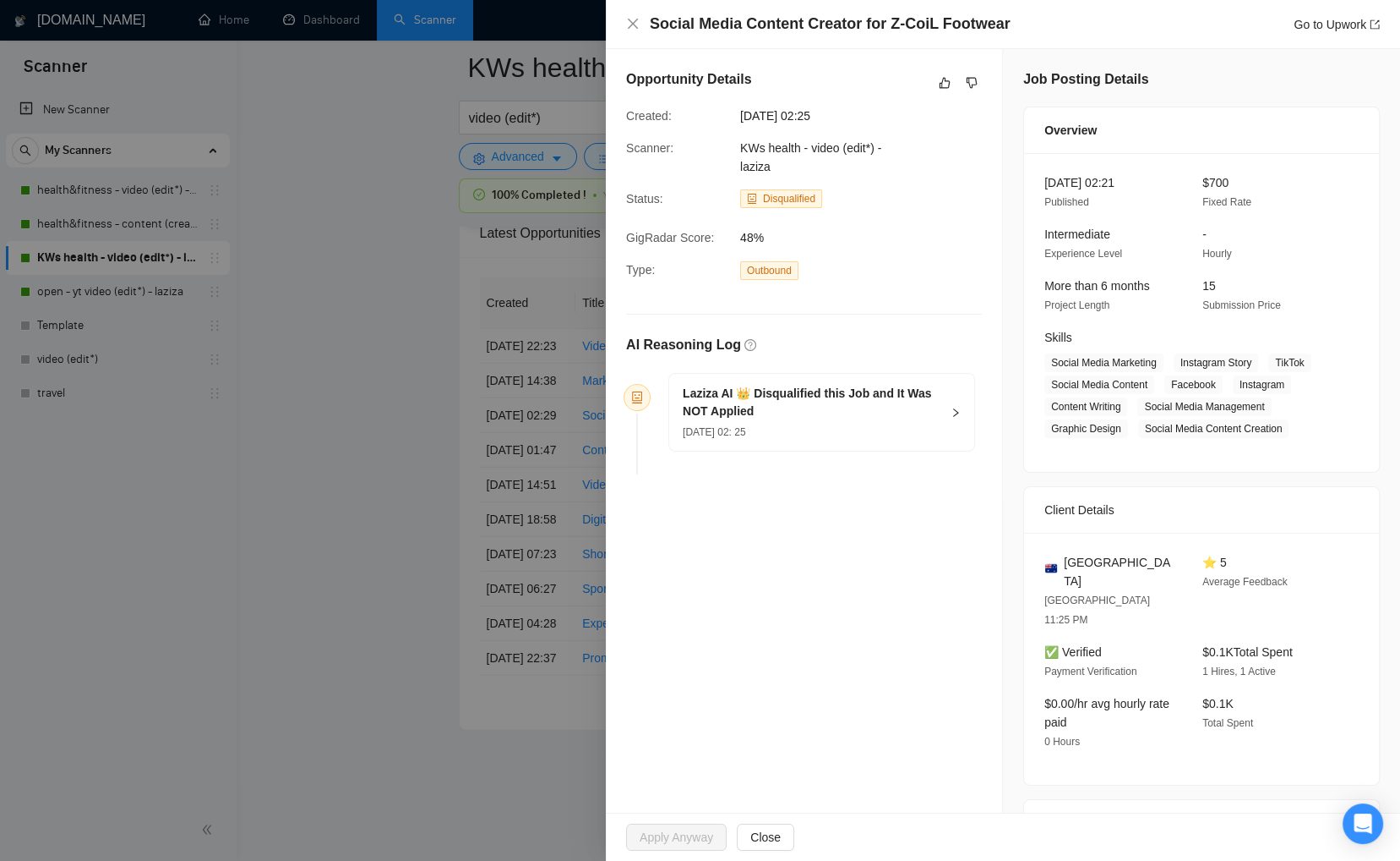
click at [938, 415] on div "Laziza AI 👑 Disqualified this Job and It Was NOT Applied [DATE] 02: 25" at bounding box center [821, 412] width 305 height 77
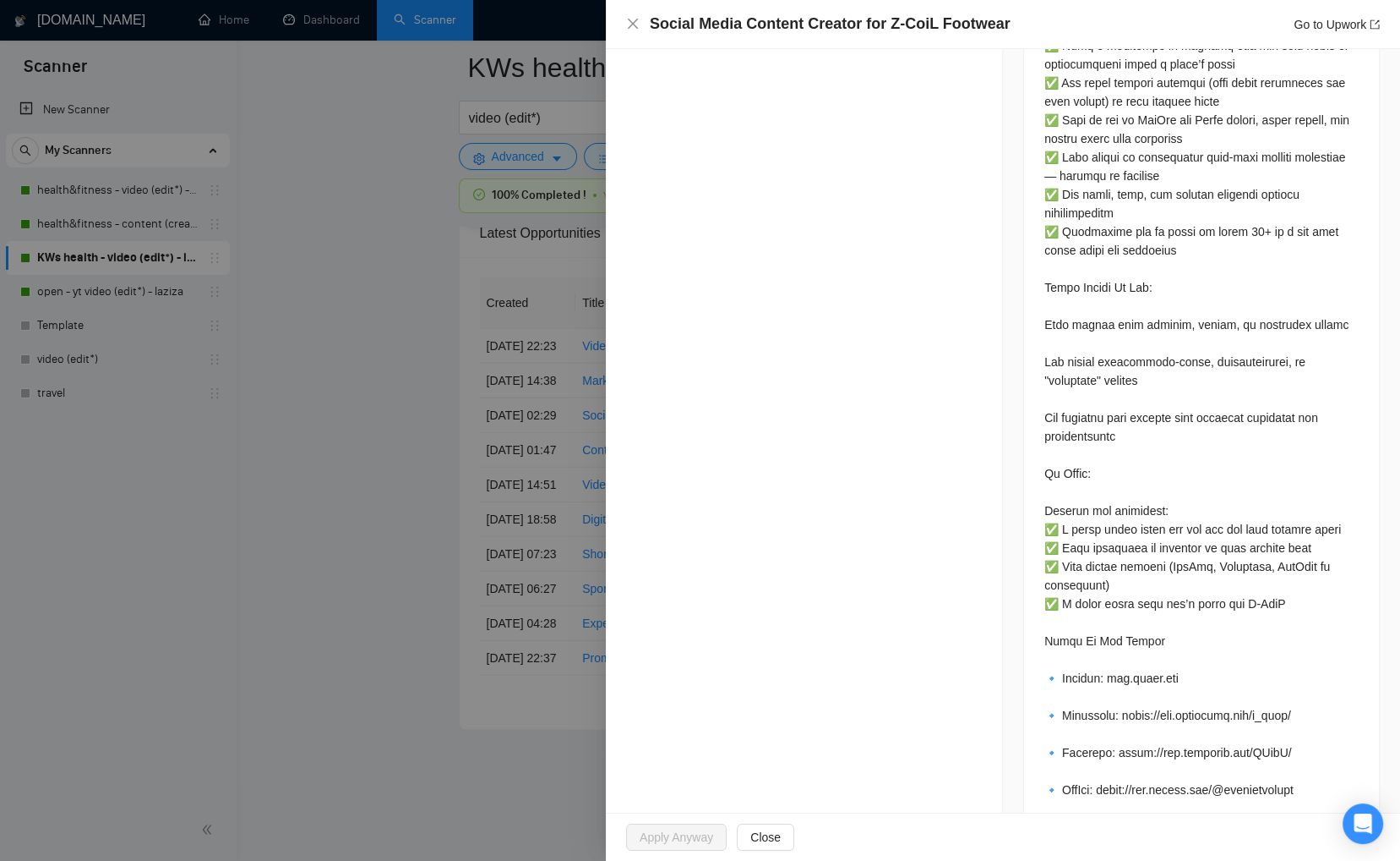
scroll to position [1734, 0]
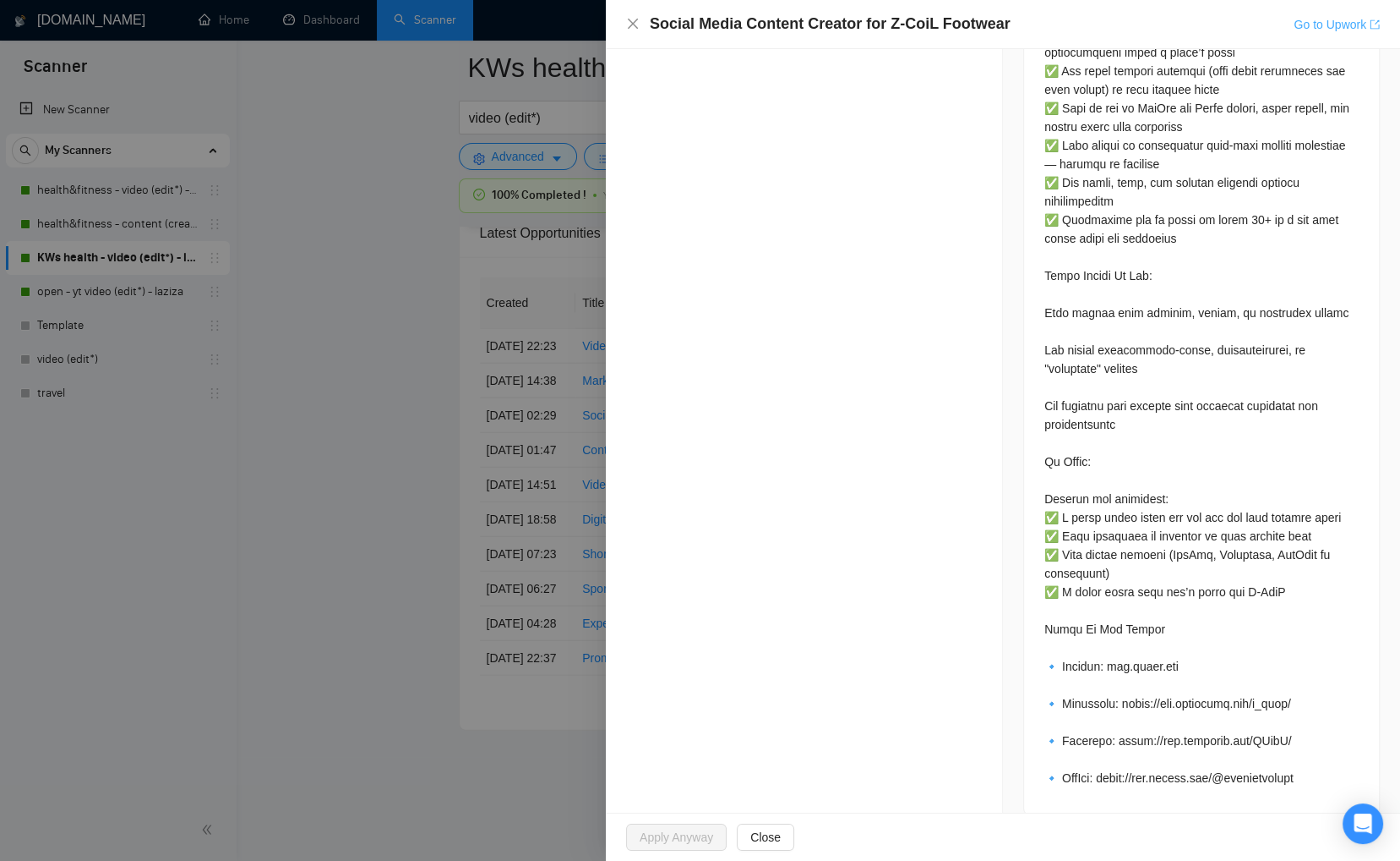
click at [1322, 20] on link "Go to Upwork" at bounding box center [1337, 25] width 86 height 14
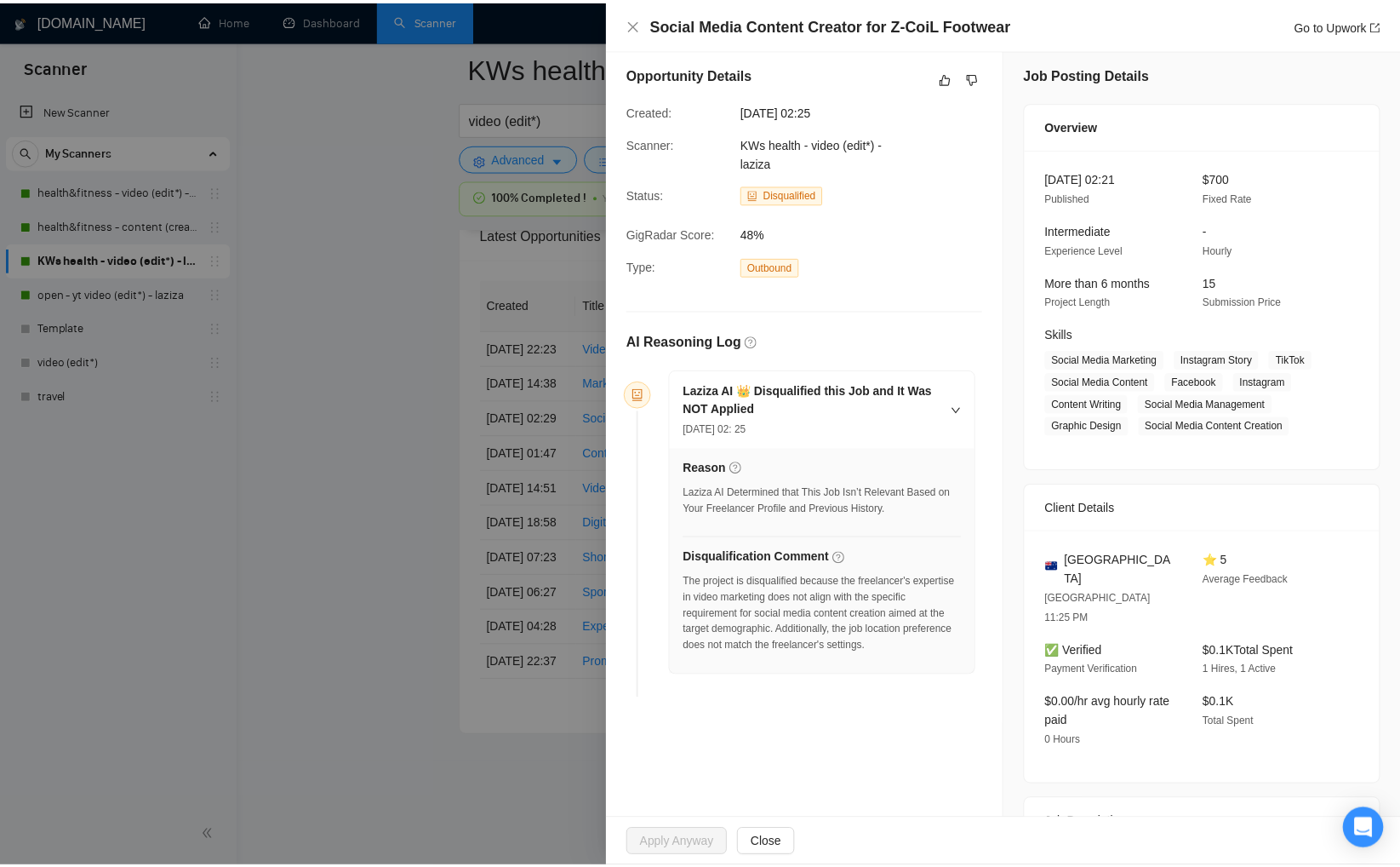
scroll to position [0, 0]
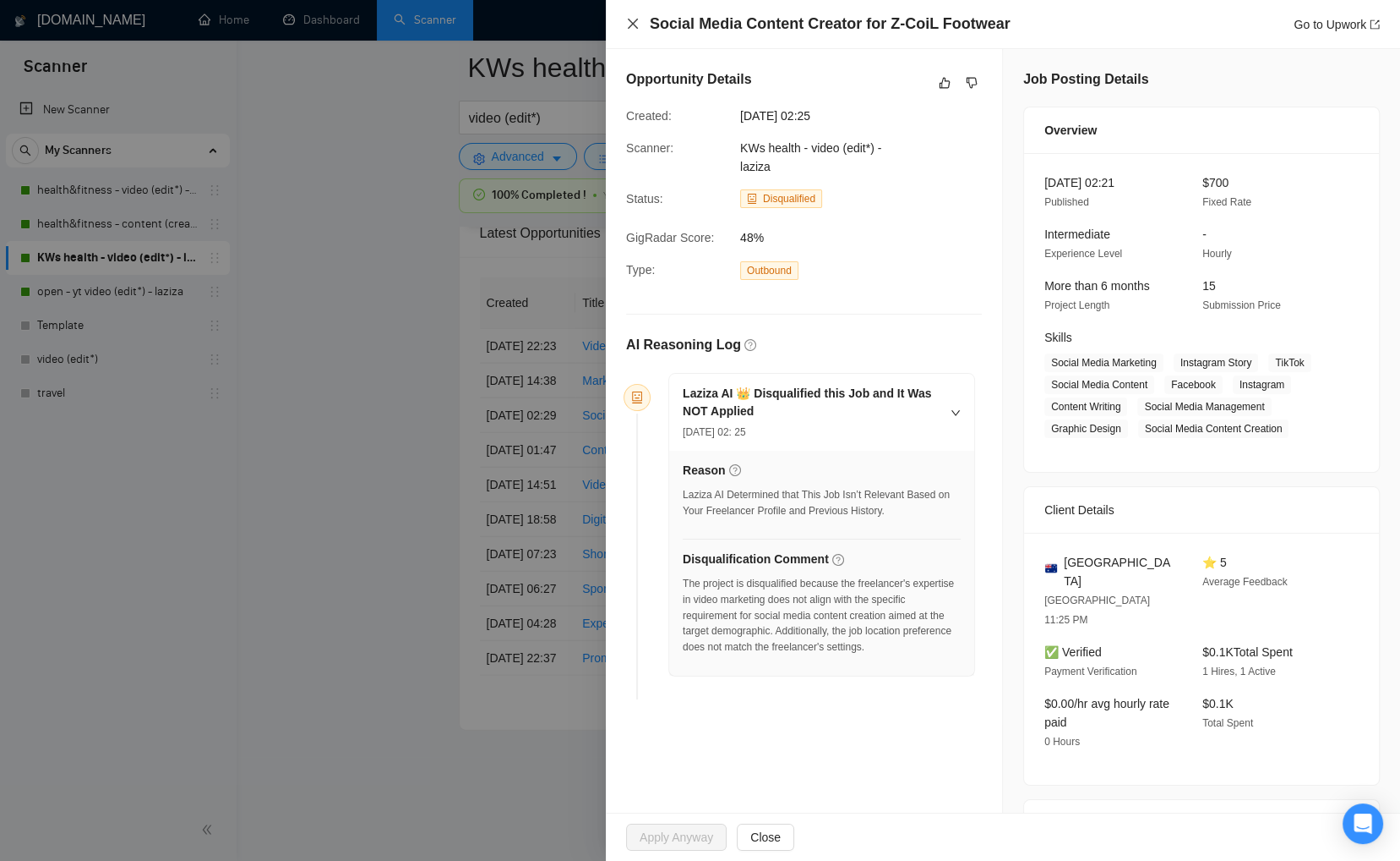
click at [633, 25] on icon "close" at bounding box center [633, 24] width 14 height 14
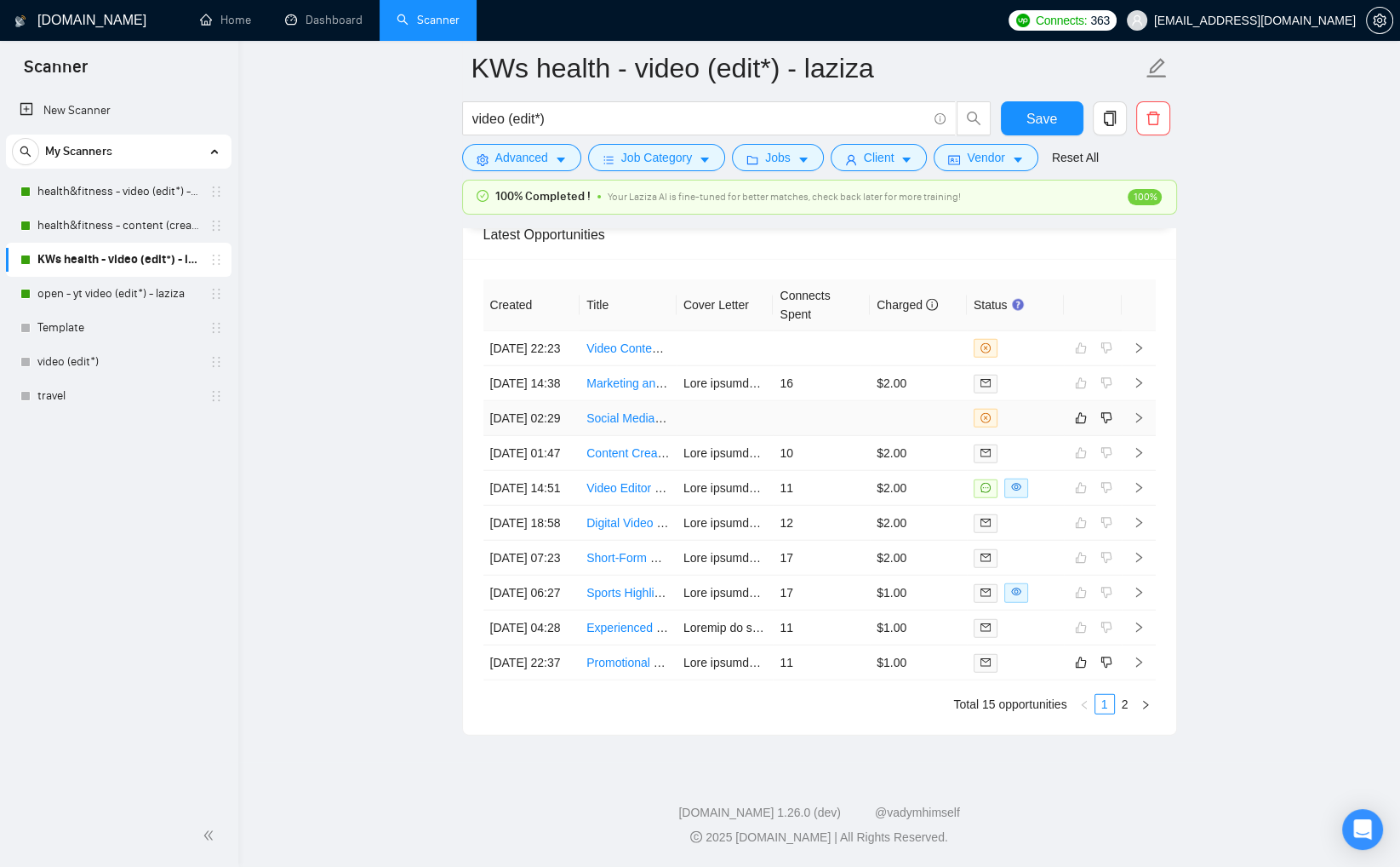
click at [919, 418] on td at bounding box center [919, 418] width 97 height 35
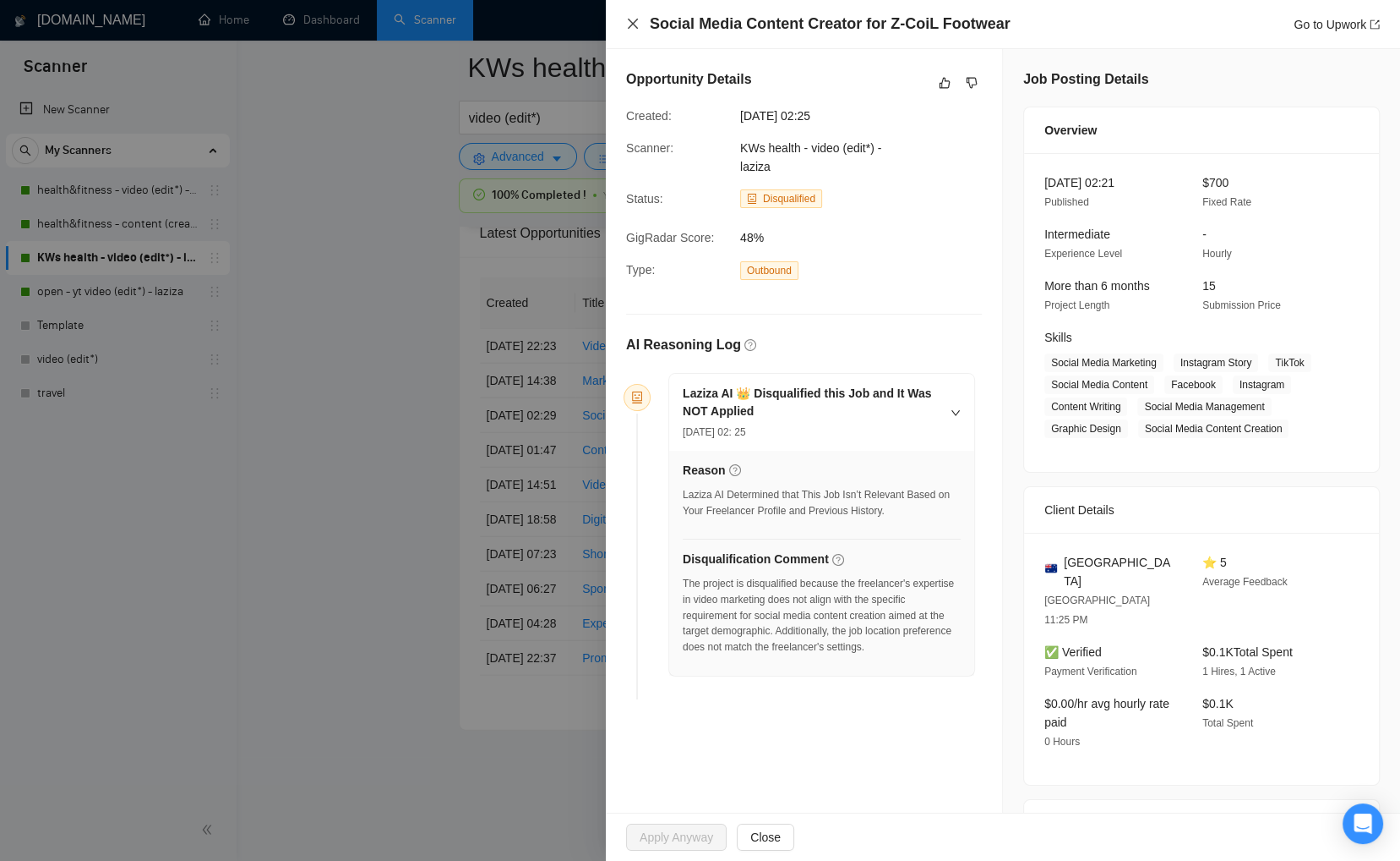
click at [638, 23] on icon "close" at bounding box center [633, 24] width 14 height 14
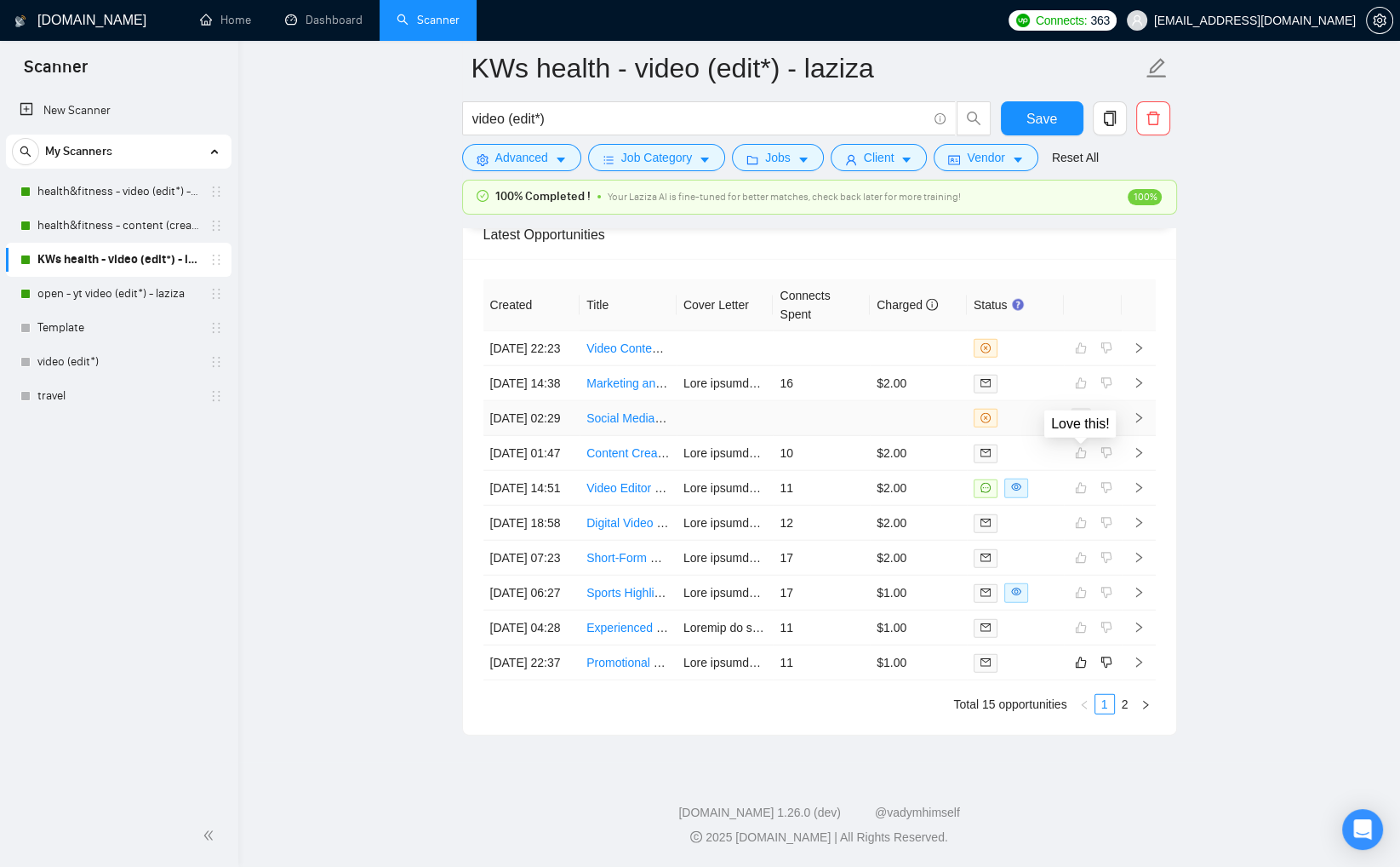
click at [1082, 425] on icon "like" at bounding box center [1081, 418] width 12 height 14
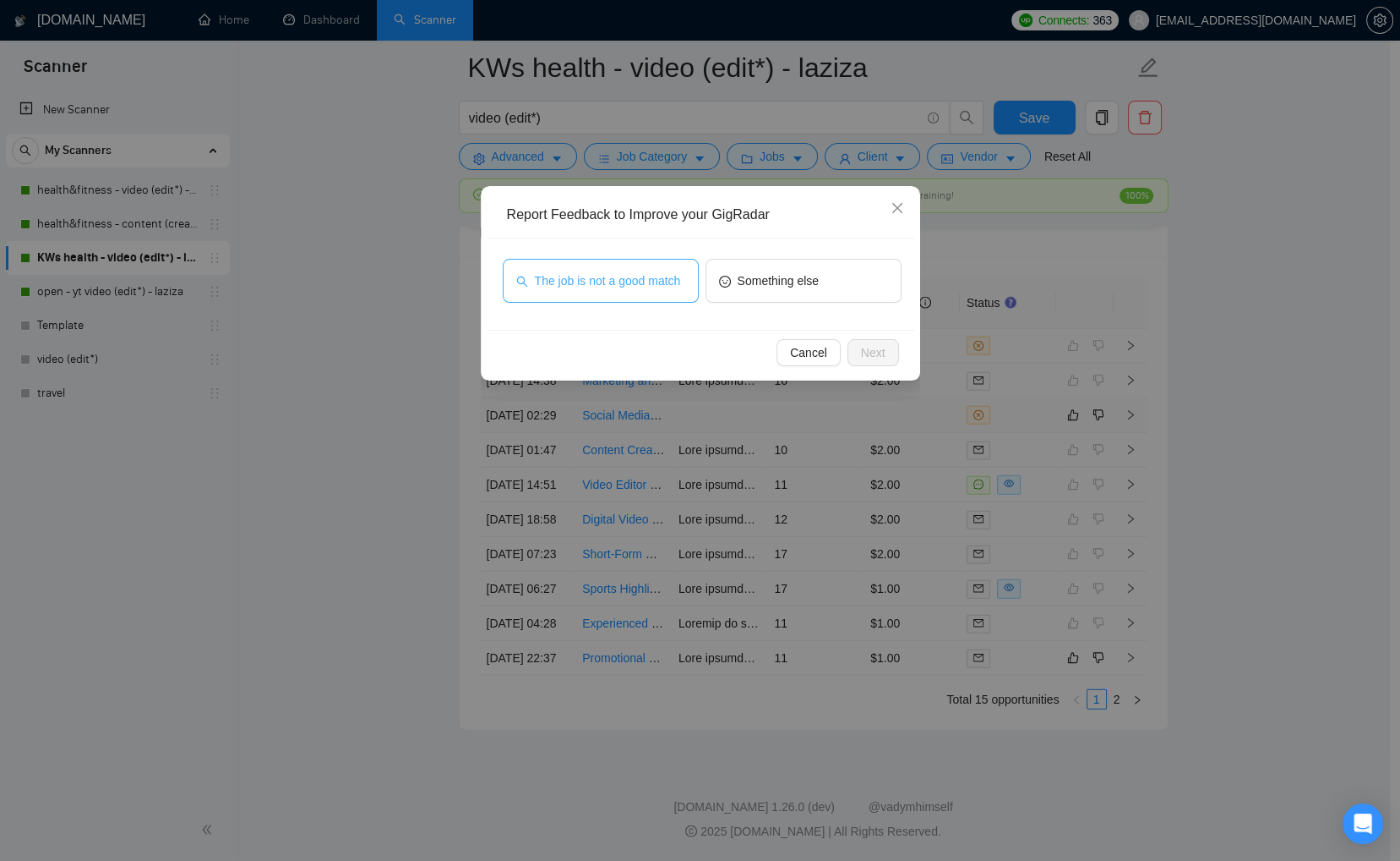
click at [640, 284] on span "The job is not a good match" at bounding box center [608, 281] width 146 height 19
click at [871, 355] on span "Next" at bounding box center [873, 352] width 24 height 19
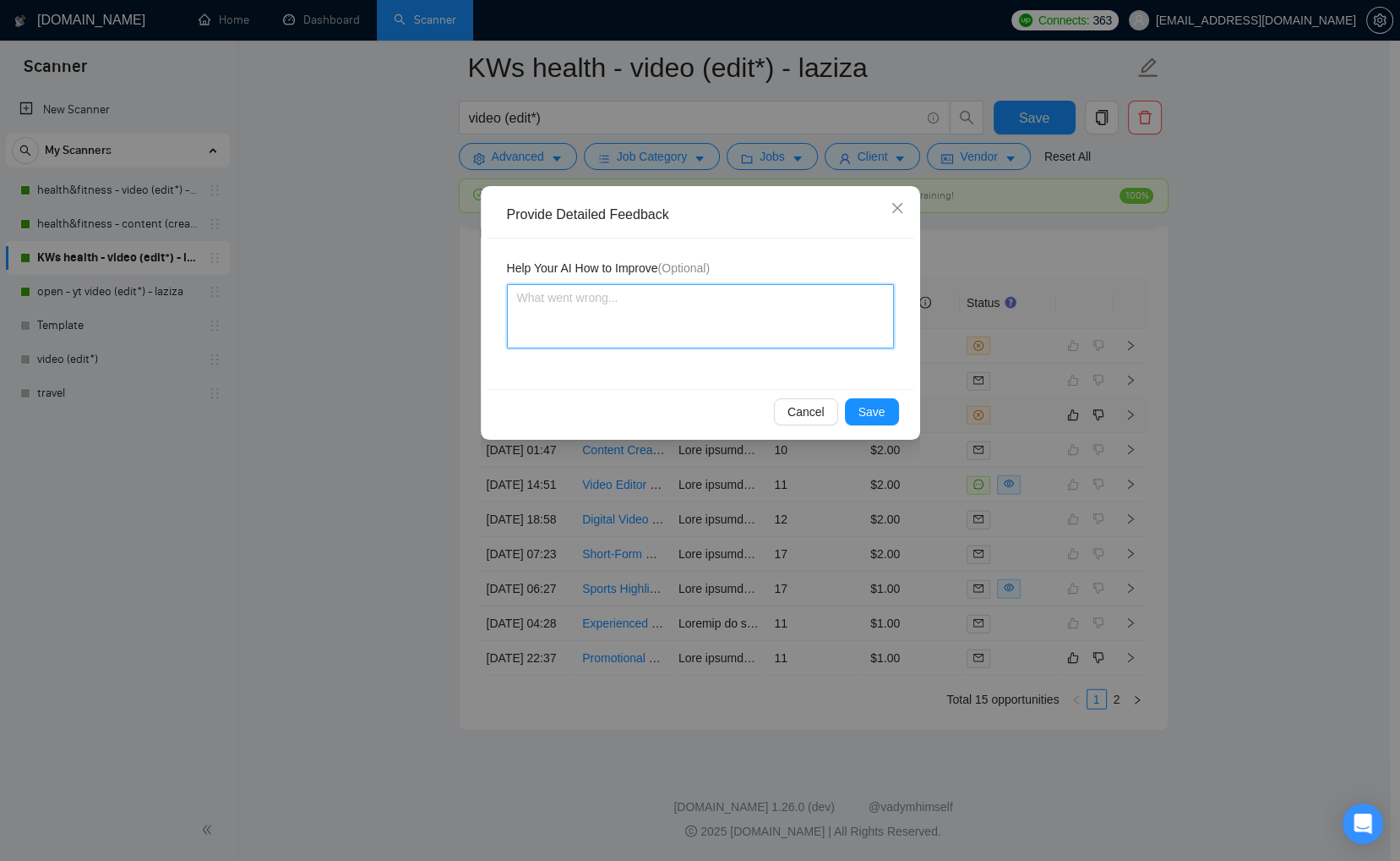
click at [803, 326] on textarea at bounding box center [700, 316] width 387 height 64
type textarea "R"
type textarea "Re"
type textarea "Req"
type textarea "Requ"
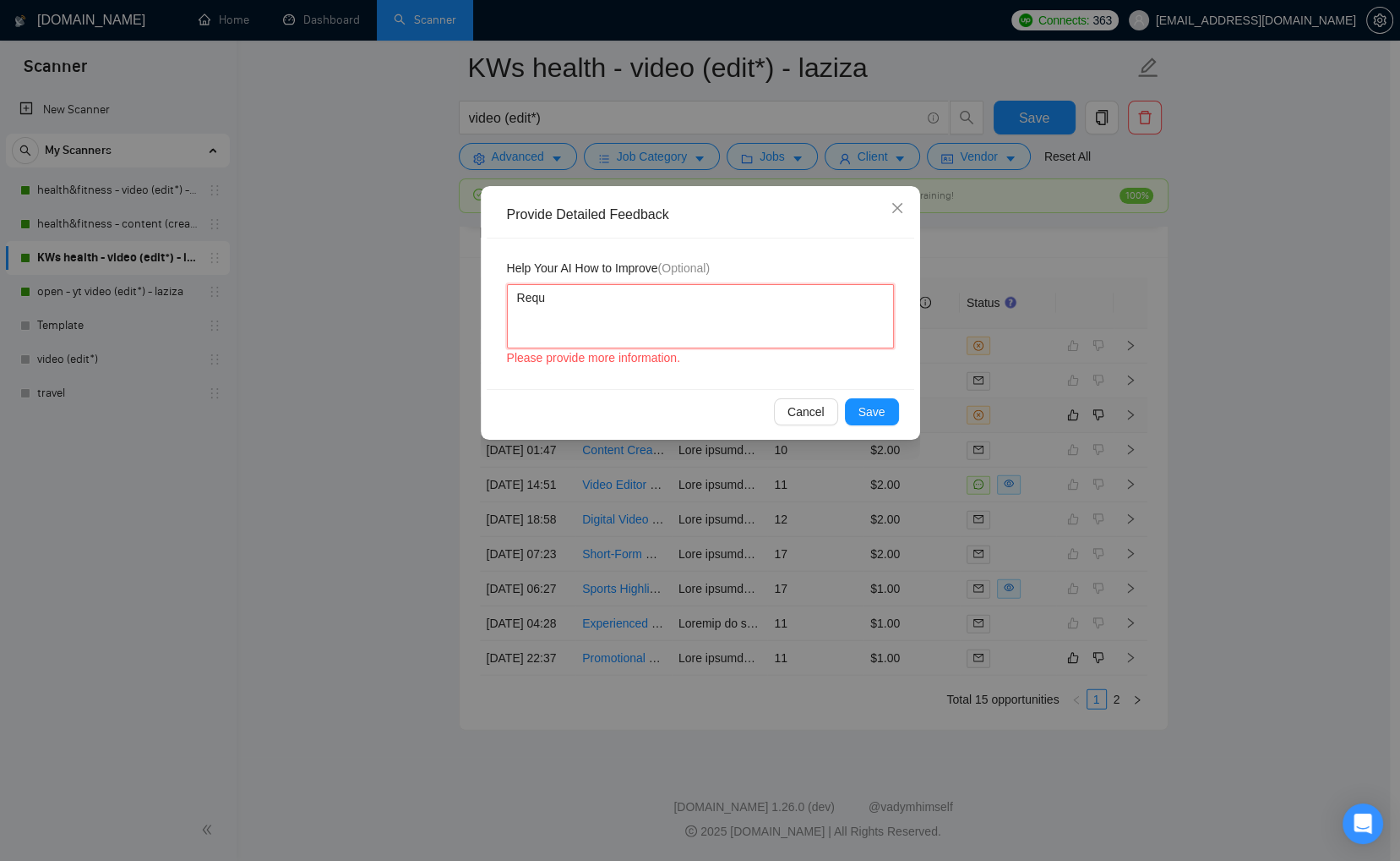
type textarea "Requi"
type textarea "Requir"
type textarea "Require"
type textarea "Required"
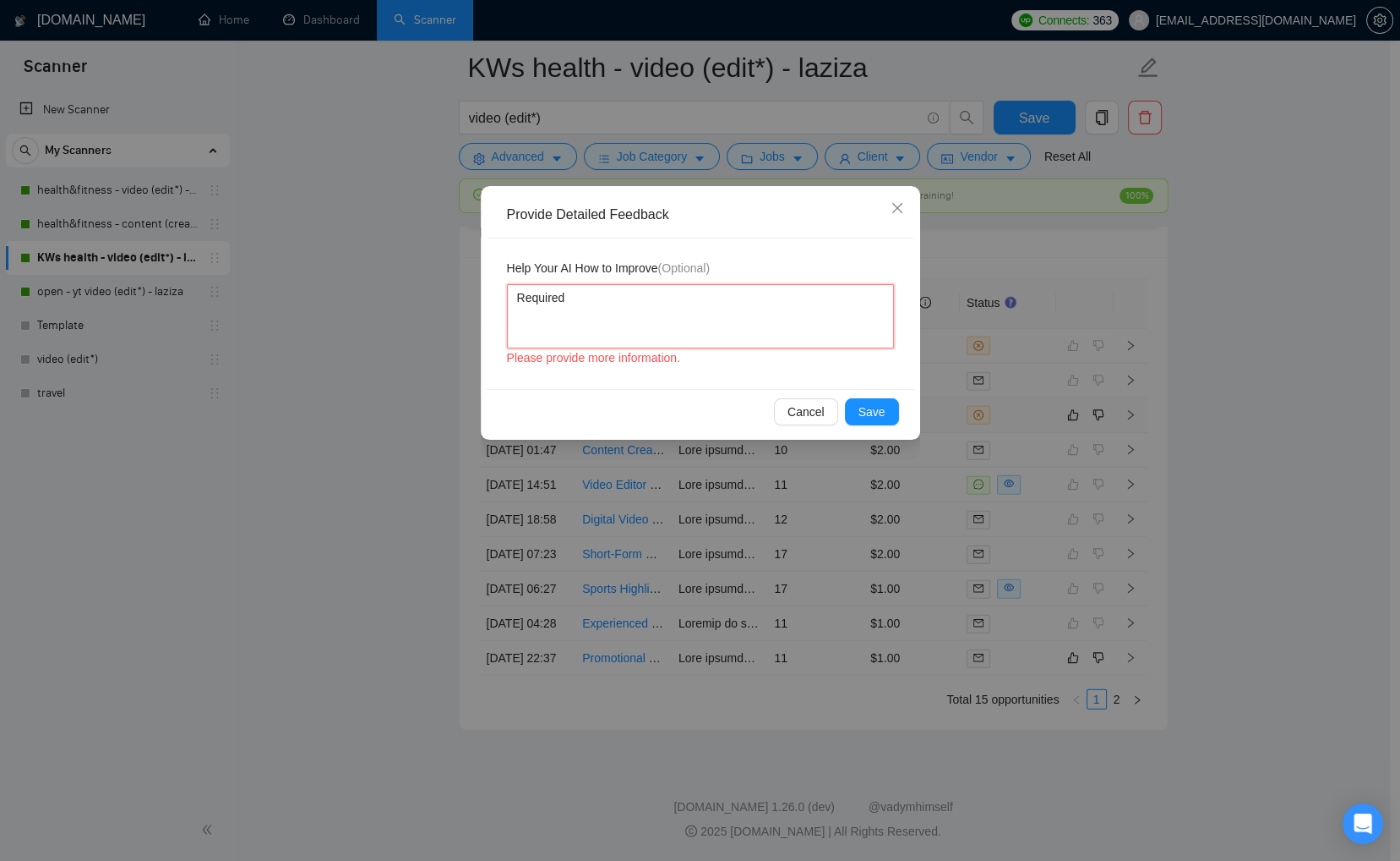
type textarea "Required l"
type textarea "Required lo"
type textarea "Required loc"
type textarea "Required loca"
type textarea "Required locat"
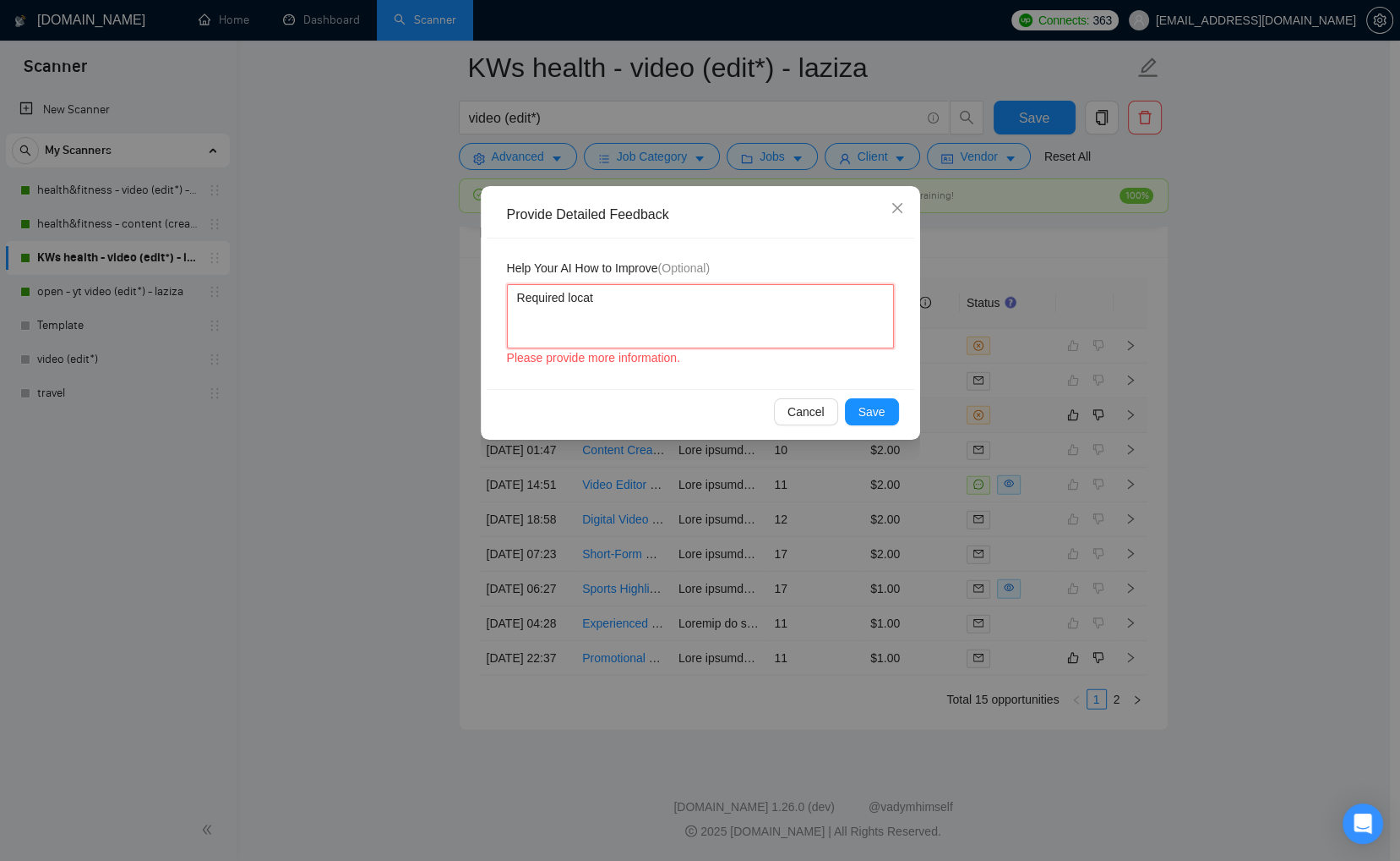
type textarea "Required locati"
type textarea "Required locatio"
type textarea "Required location"
type textarea "Required location i"
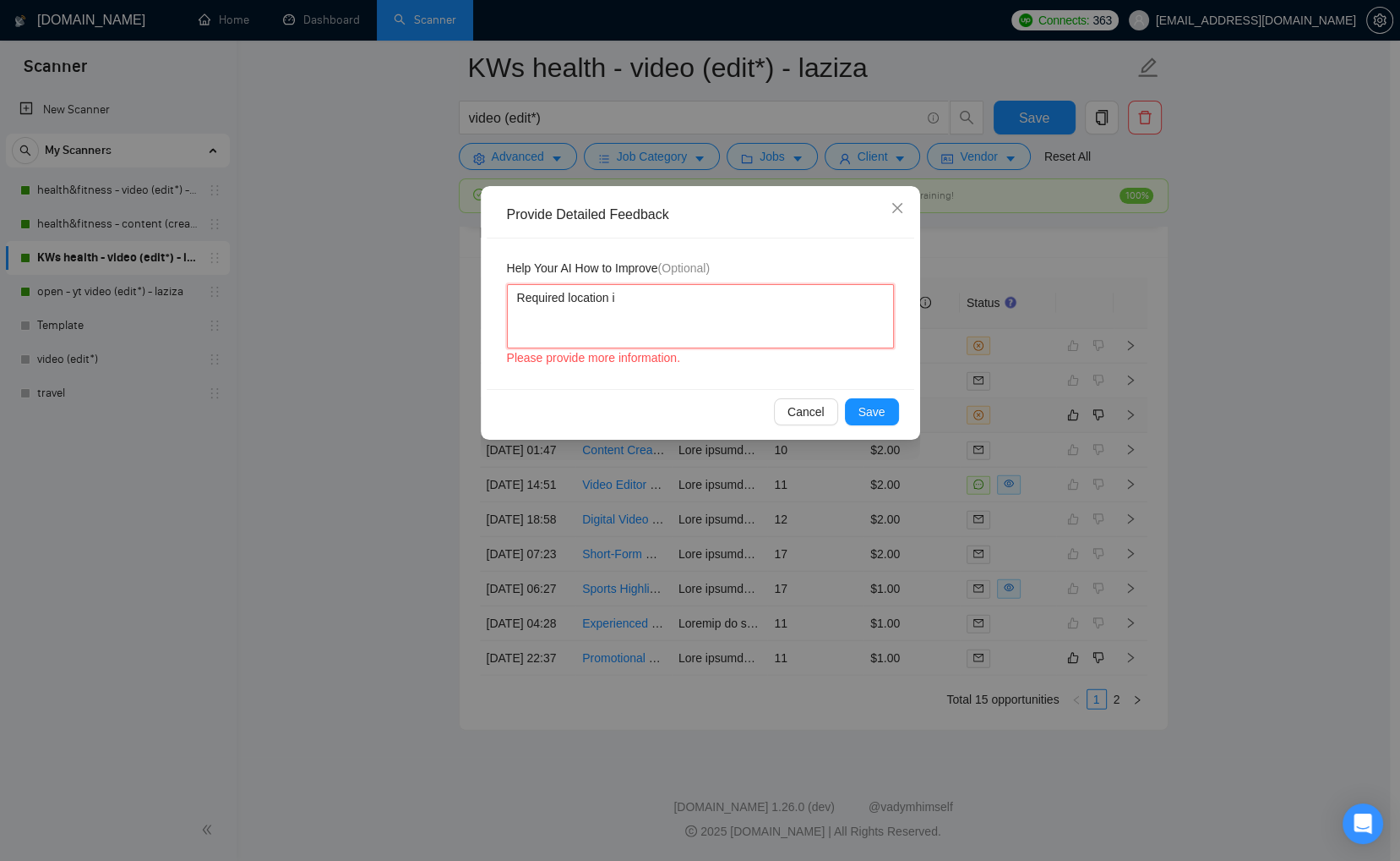
type textarea "Required location is"
type textarea "Required location is U"
type textarea "Required location is Un"
type textarea "Required location is Uni"
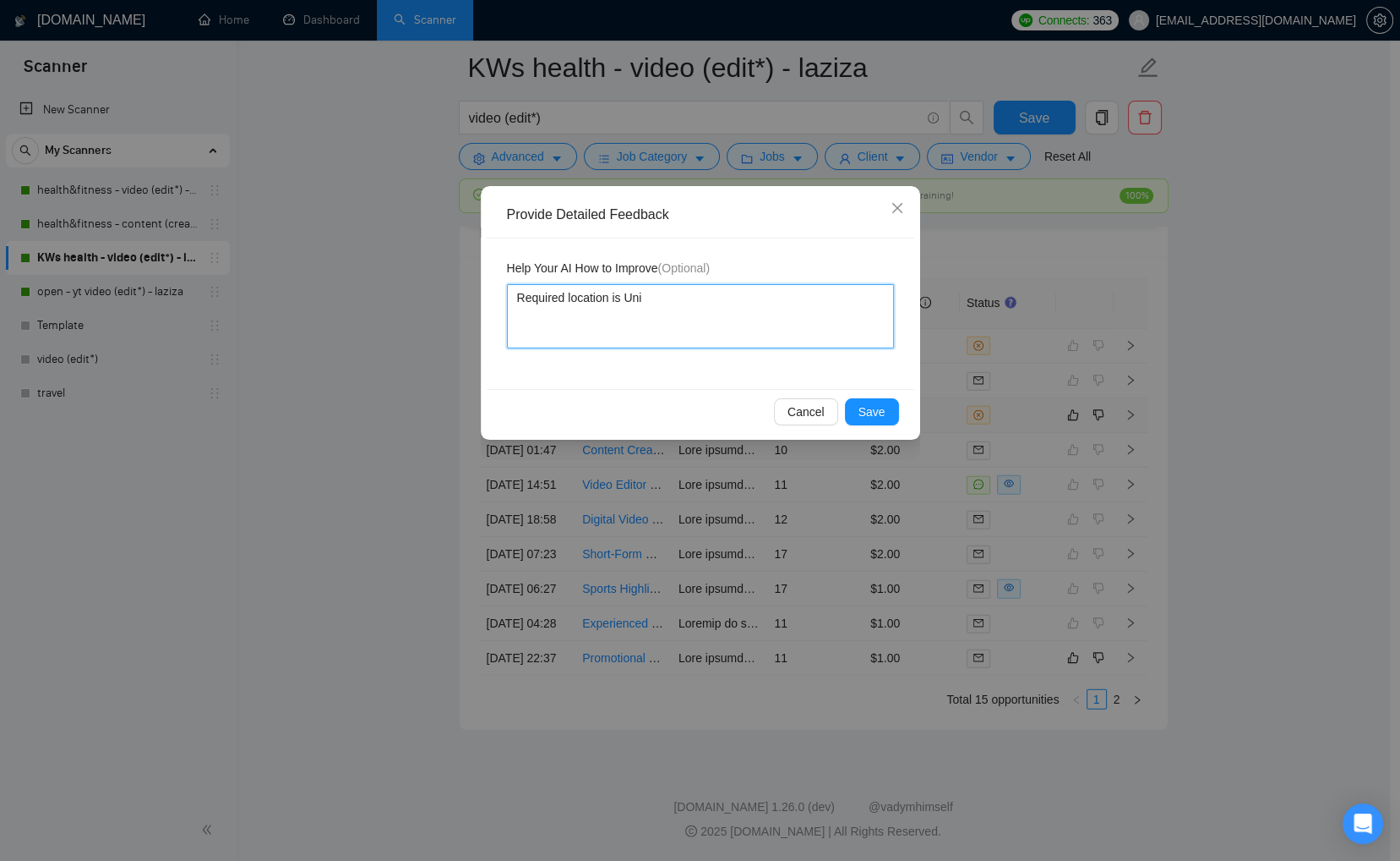
type textarea "Required location is Unit"
type textarea "Required location is Unite"
type textarea "Required location is United"
type textarea "Required location is United S"
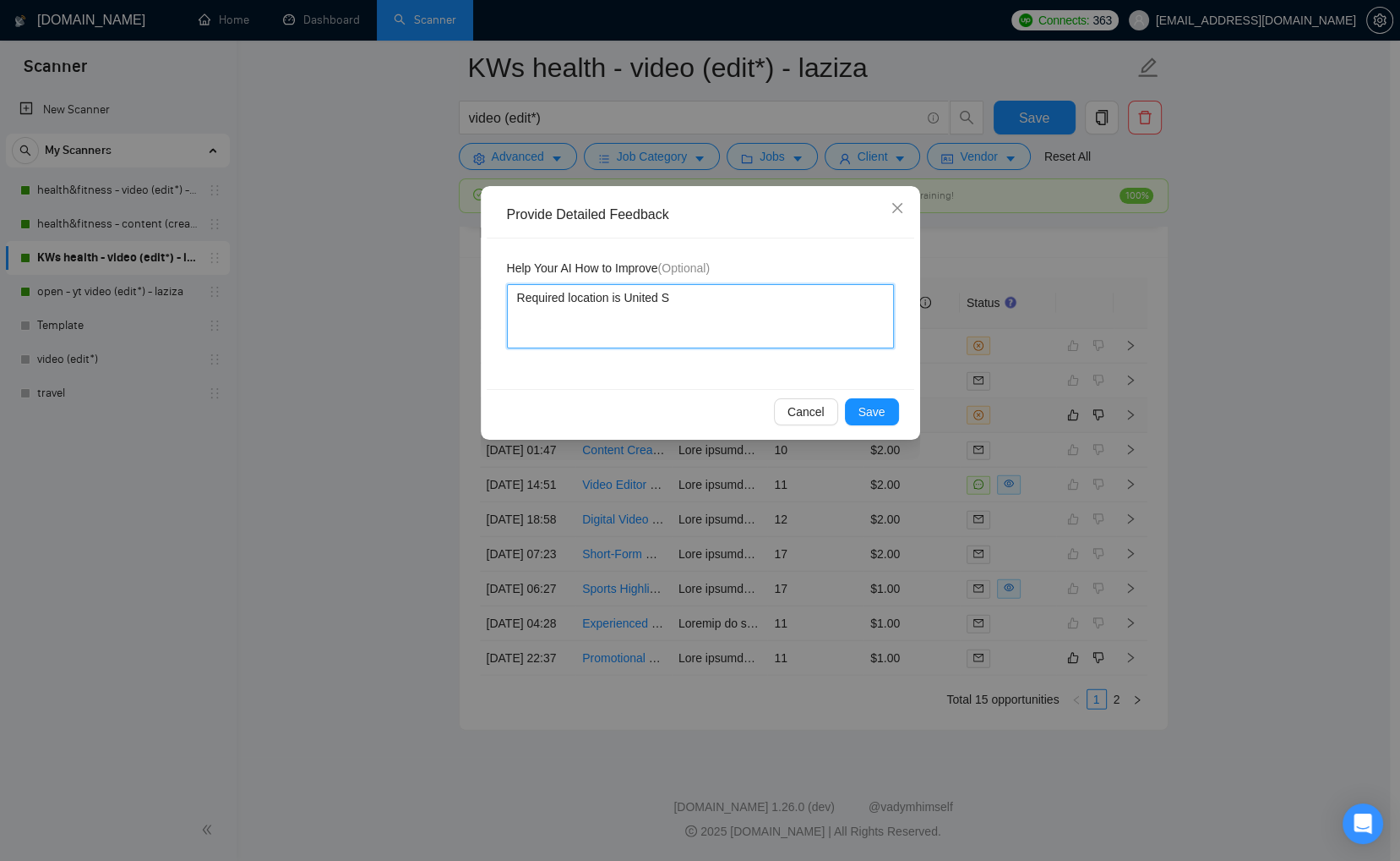
type textarea "Required location is United St"
type textarea "Required location is United Sta"
type textarea "Required location is United Stat"
type textarea "Required location is United State"
type textarea "Required location is United States"
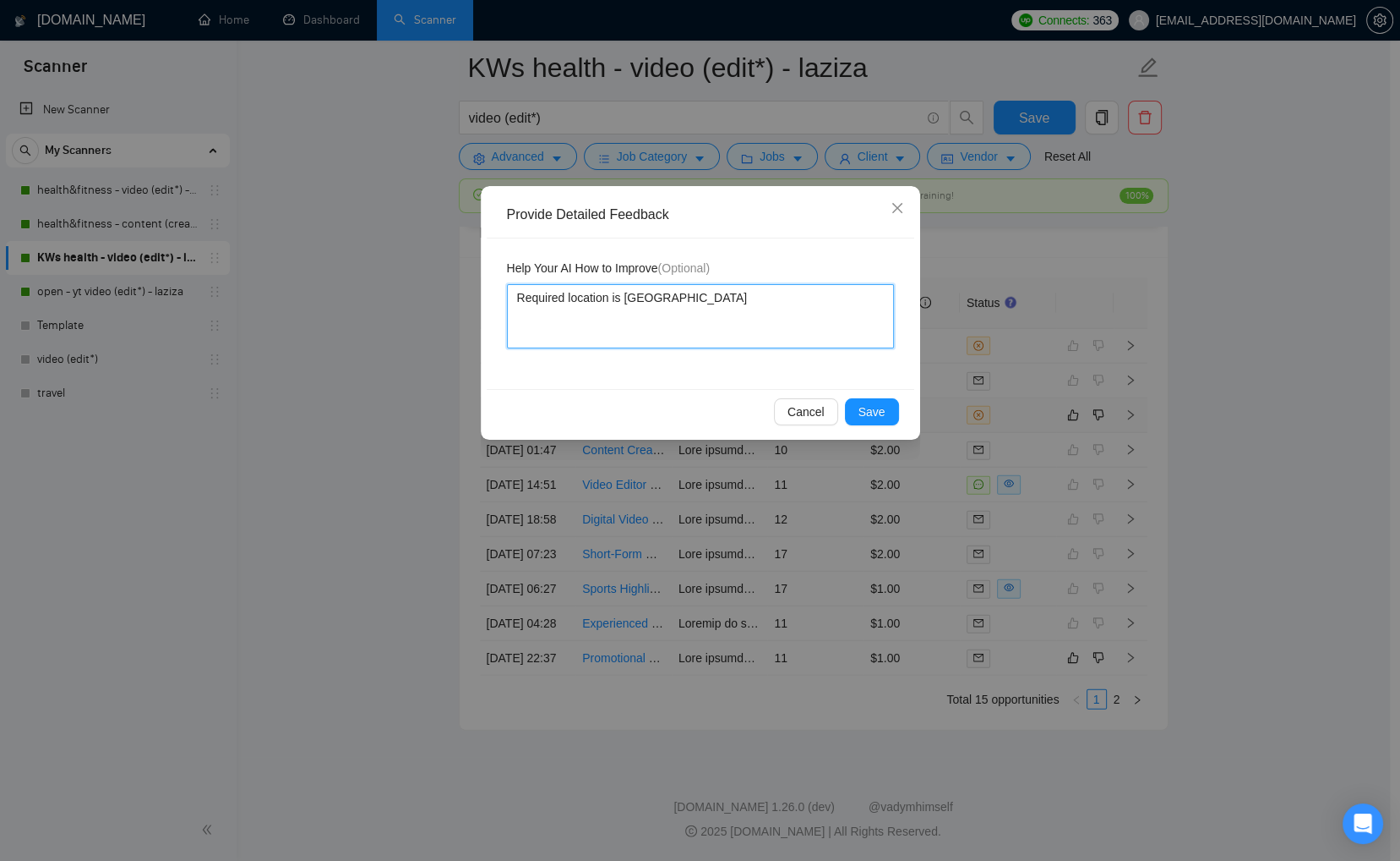
type textarea "Required location is United States."
type textarea "Required location is United States. W"
type textarea "Required location is United States."
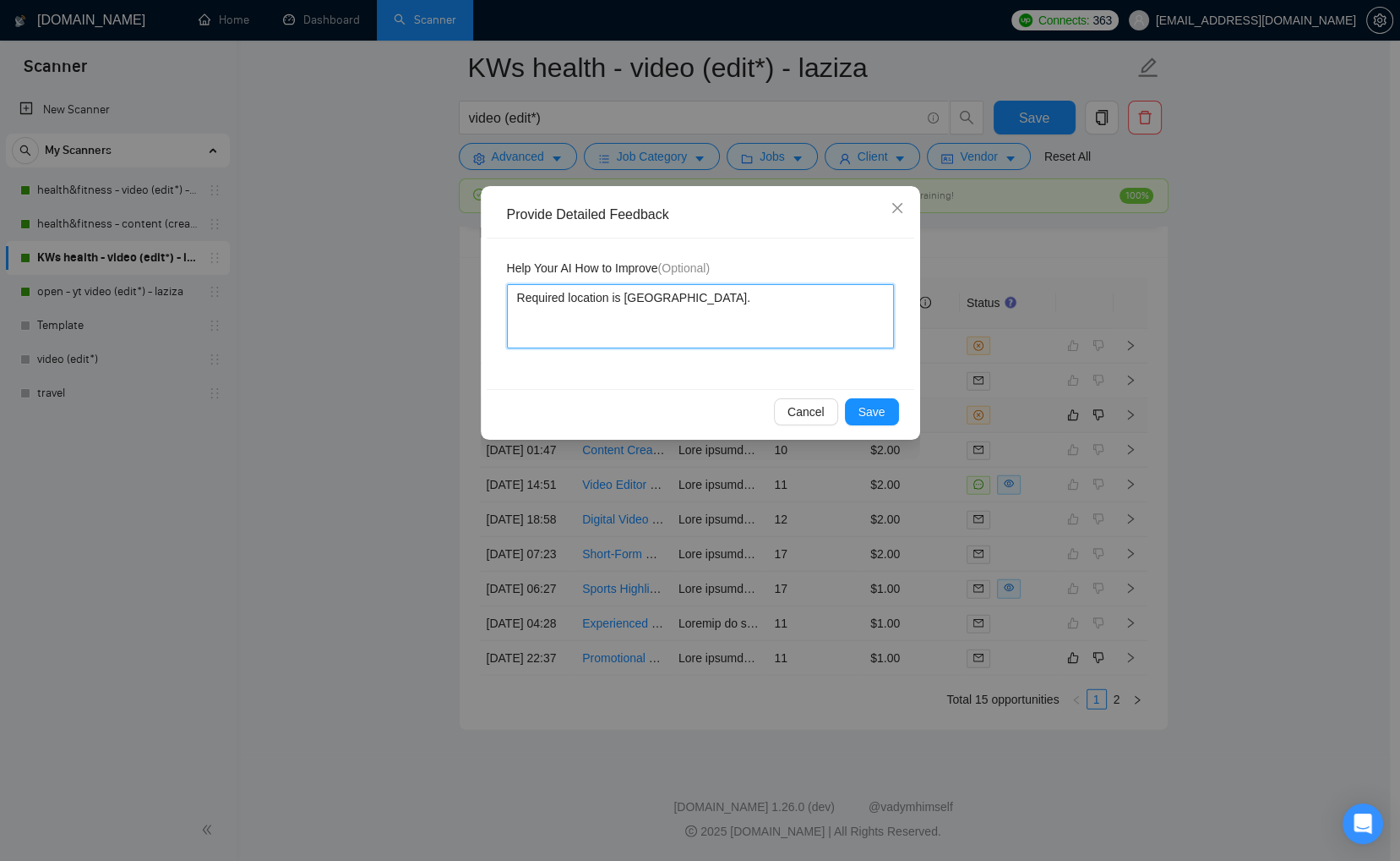
type textarea "Required location is United States"
type textarea "Required location is United States w"
type textarea "Required location is United States wh"
type textarea "Required location is United States whi"
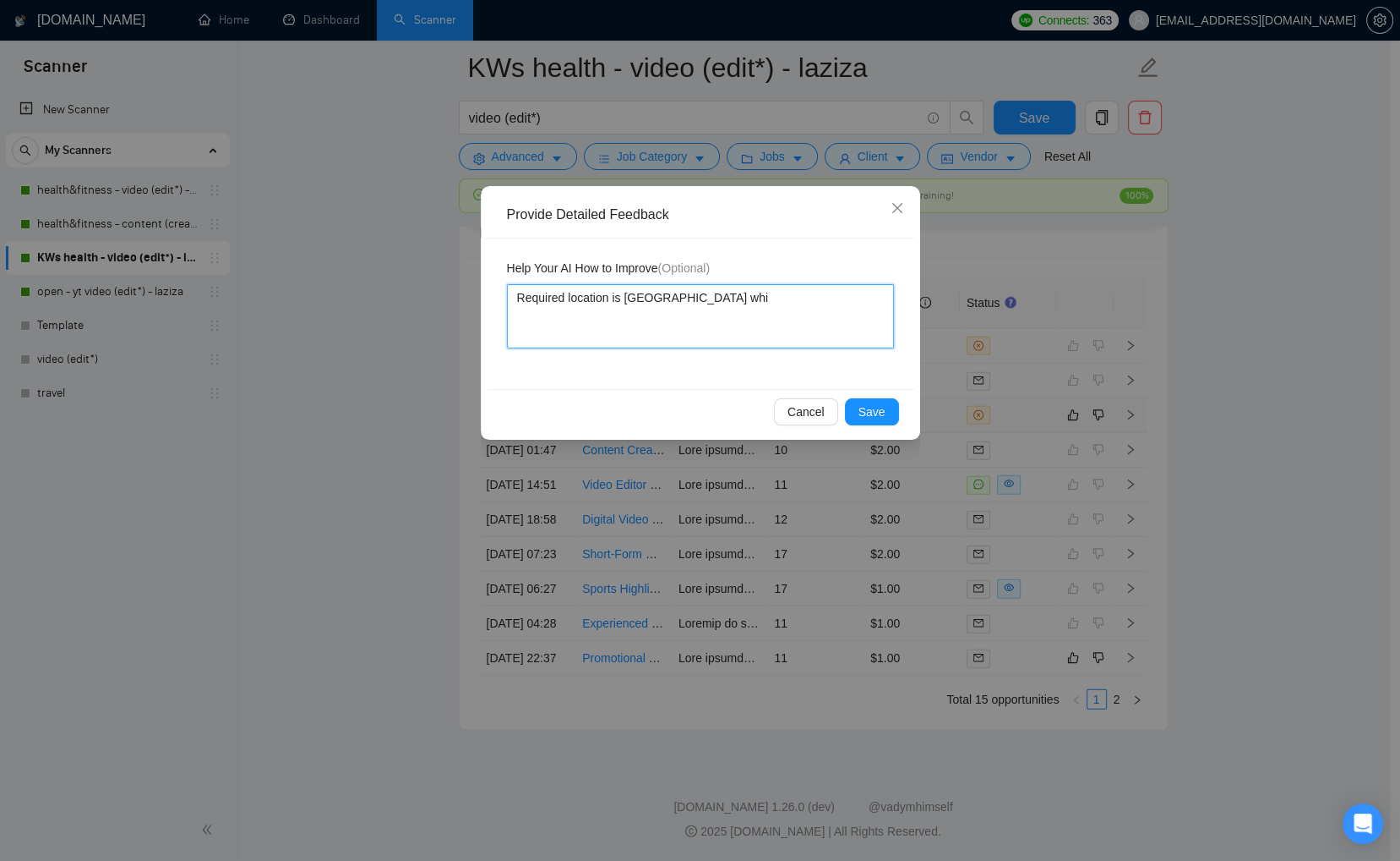
type textarea "Required location is United States whil"
type textarea "Required location is United States while"
type textarea "Required location is United States while I"
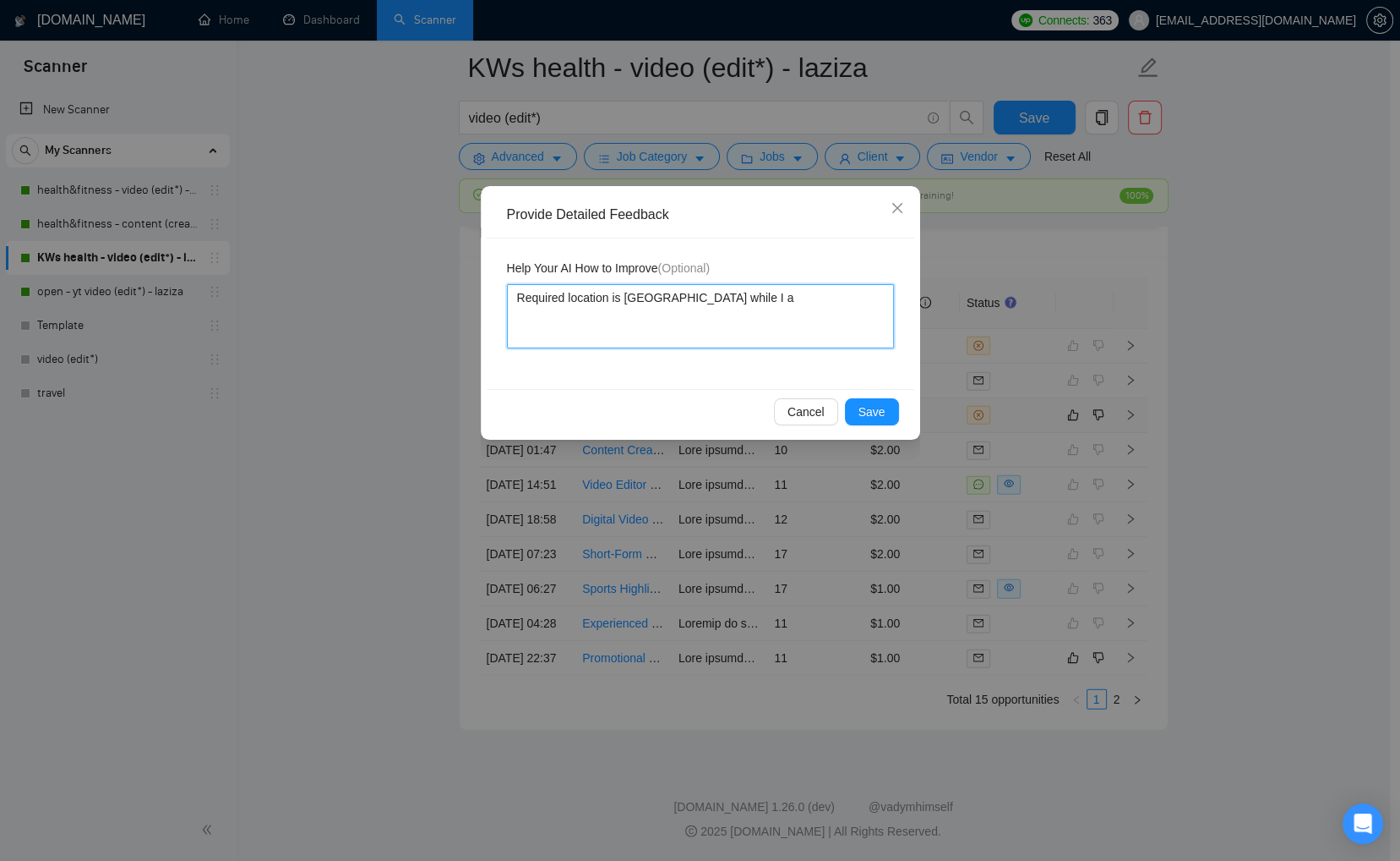
type textarea "Required location is United States while I a"
type textarea "Required location is United States while I a m"
type textarea "Required location is United States while I a"
type textarea "Required location is United States while I am"
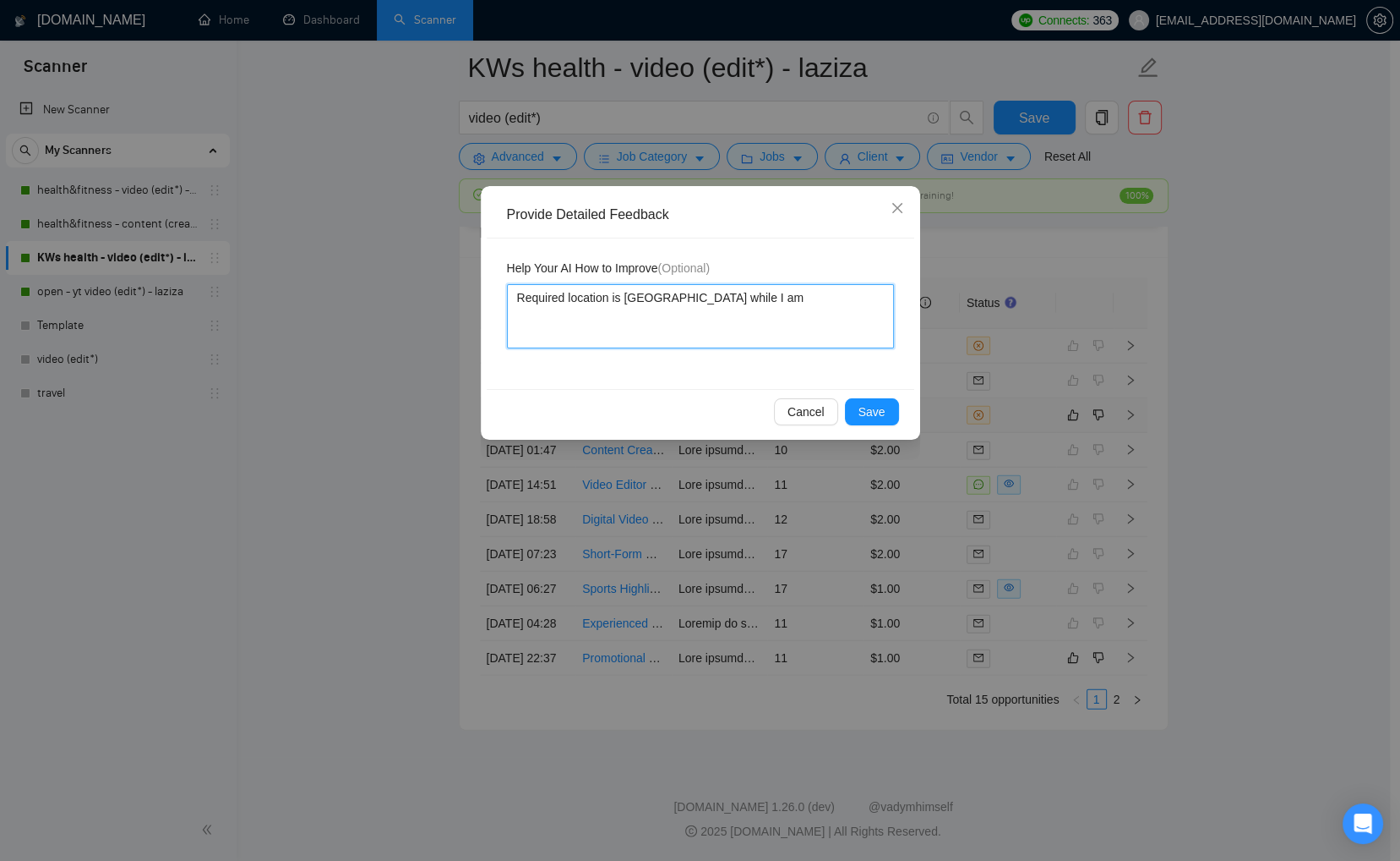
type textarea "Required location is United States while I am"
type textarea "Required location is United States while I am b"
type textarea "Required location is United States while I am ba"
type textarea "Required location is United States while I am bas"
type textarea "Required location is United States while I am base"
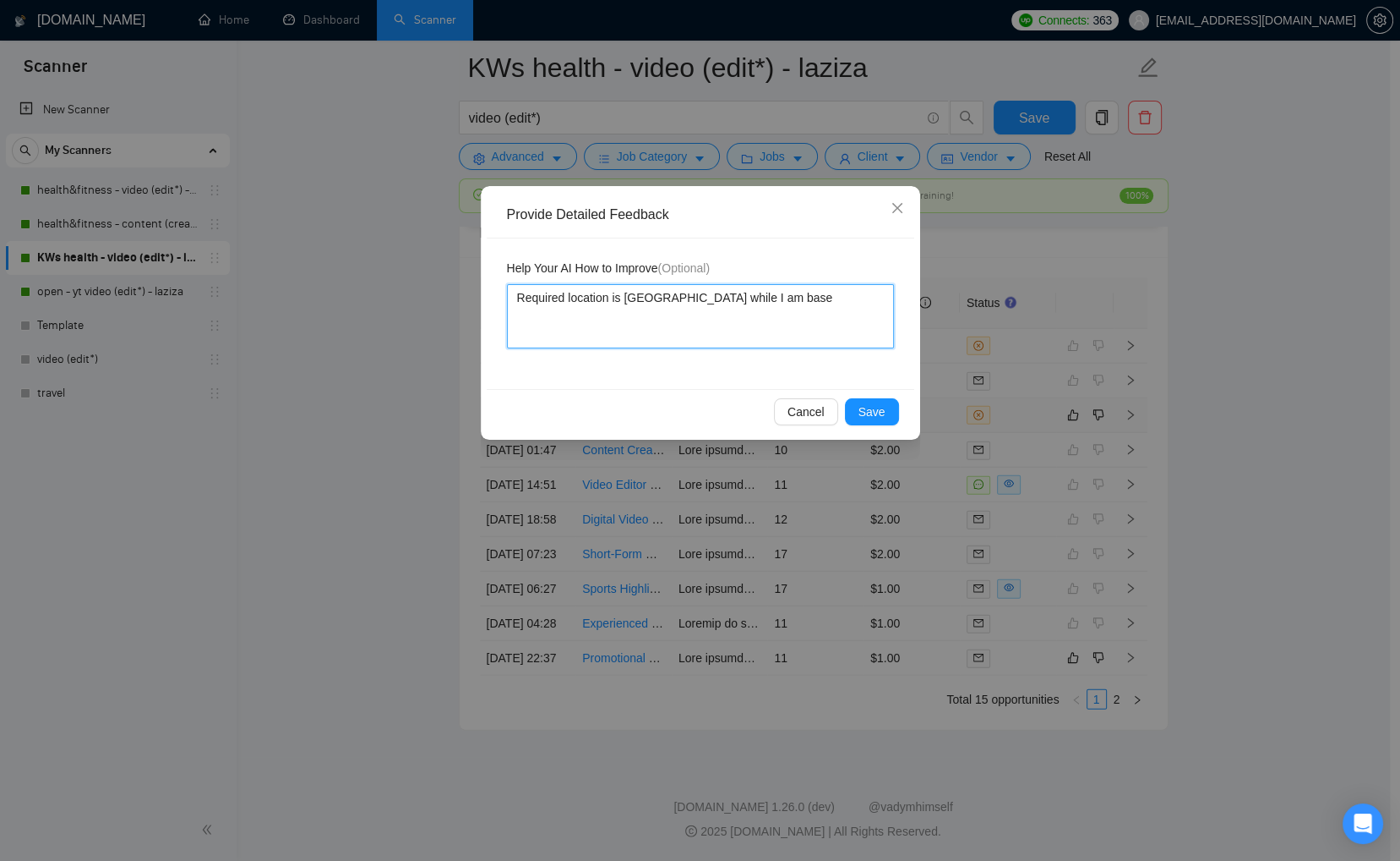
type textarea "Required location is United States while I am based"
type textarea "Required location is United States while I am based i"
type textarea "Required location is United States while I am based in"
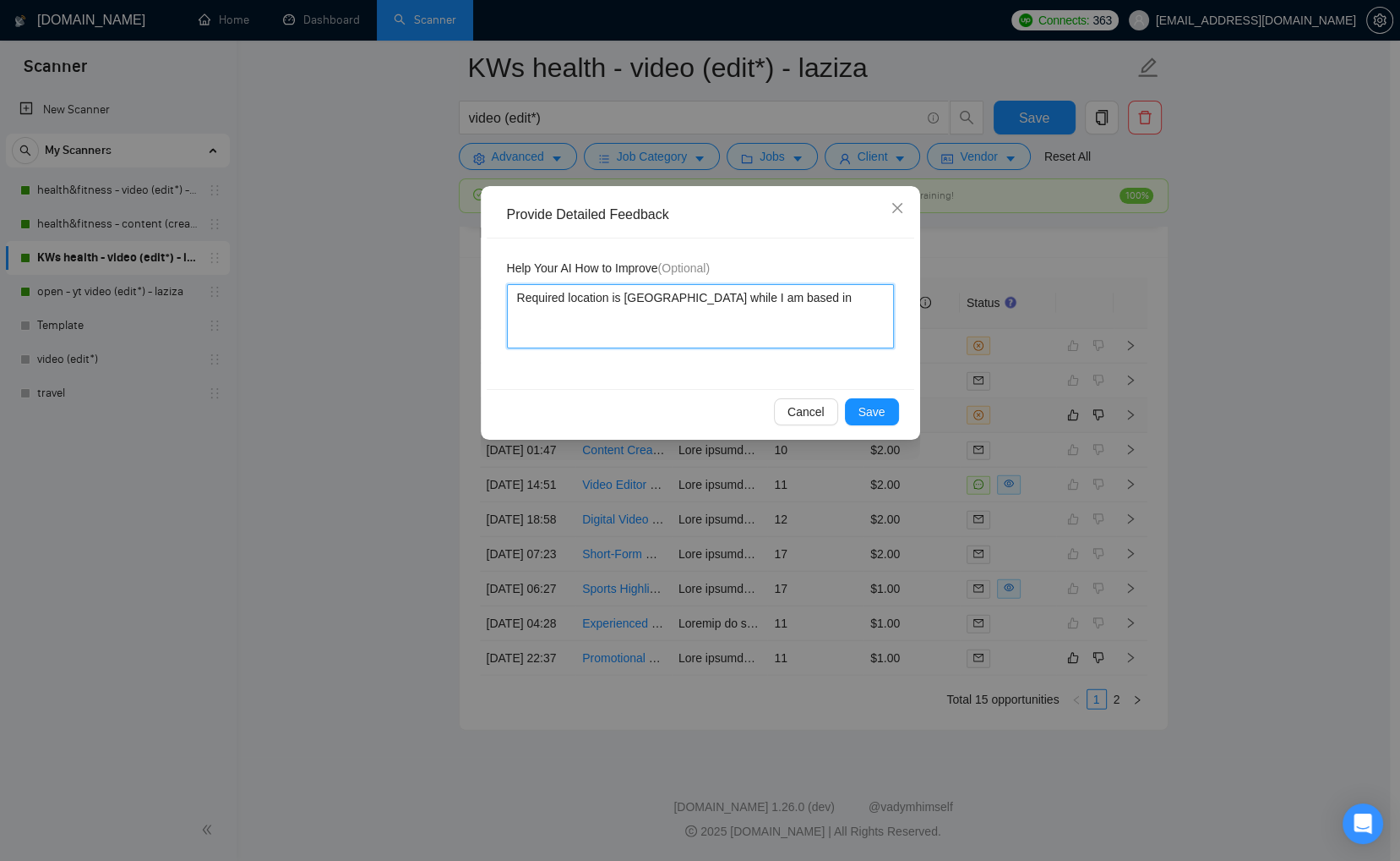
type textarea "Required location is United States while I am based in P"
type textarea "Required location is United States while I am based in Pa"
type textarea "Required location is United States while I am based in Paki"
type textarea "Required location is United States while I am based in Pakis"
type textarea "Required location is United States while I am based in Pakist"
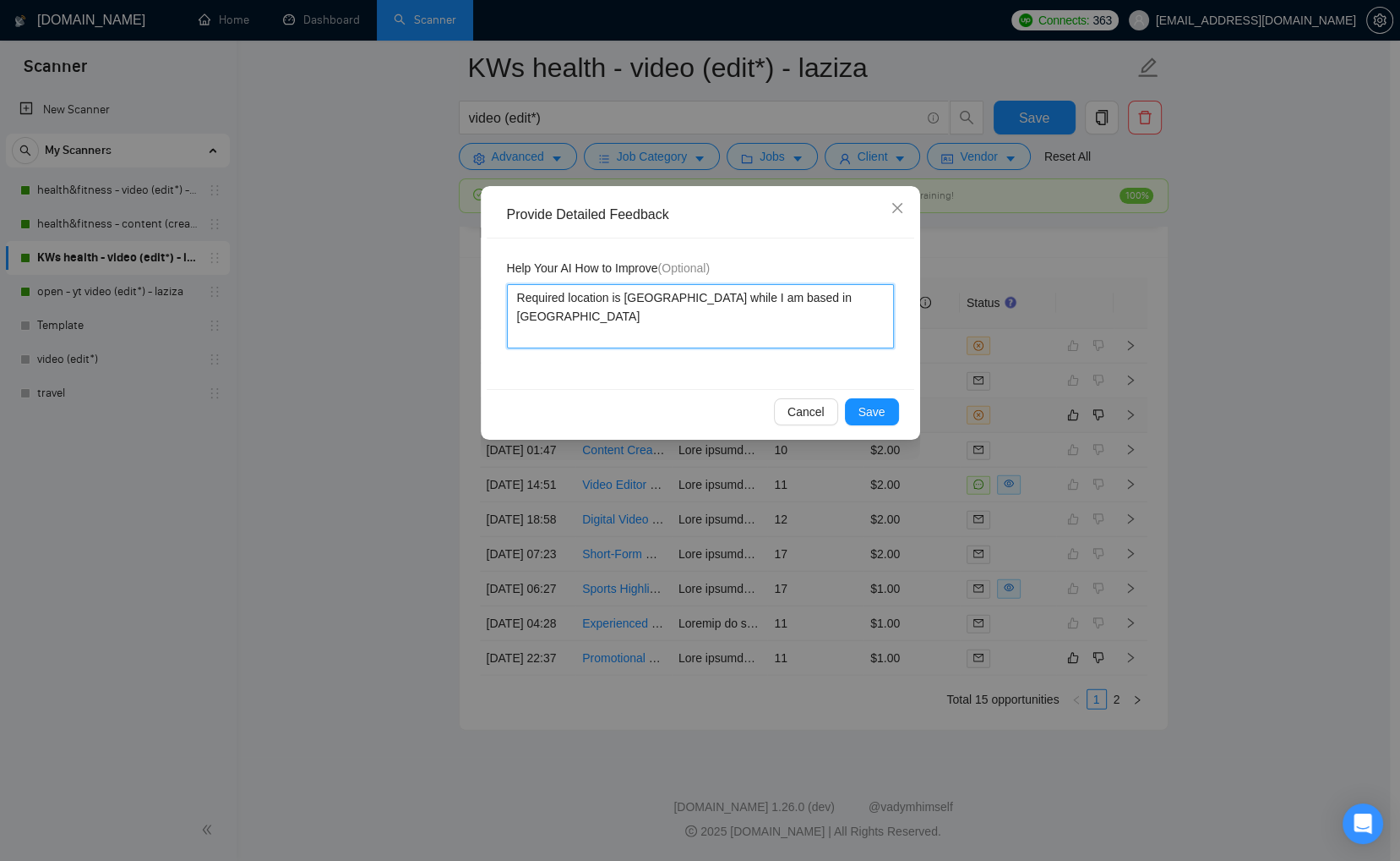
type textarea "Required location is United States while I am based in Pakista"
type textarea "Required location is United States while I am based in Pakistan"
type textarea "Required location is United States while I am based in Pakistan."
type textarea "Required location is United States while I am based in Pakistan. Th"
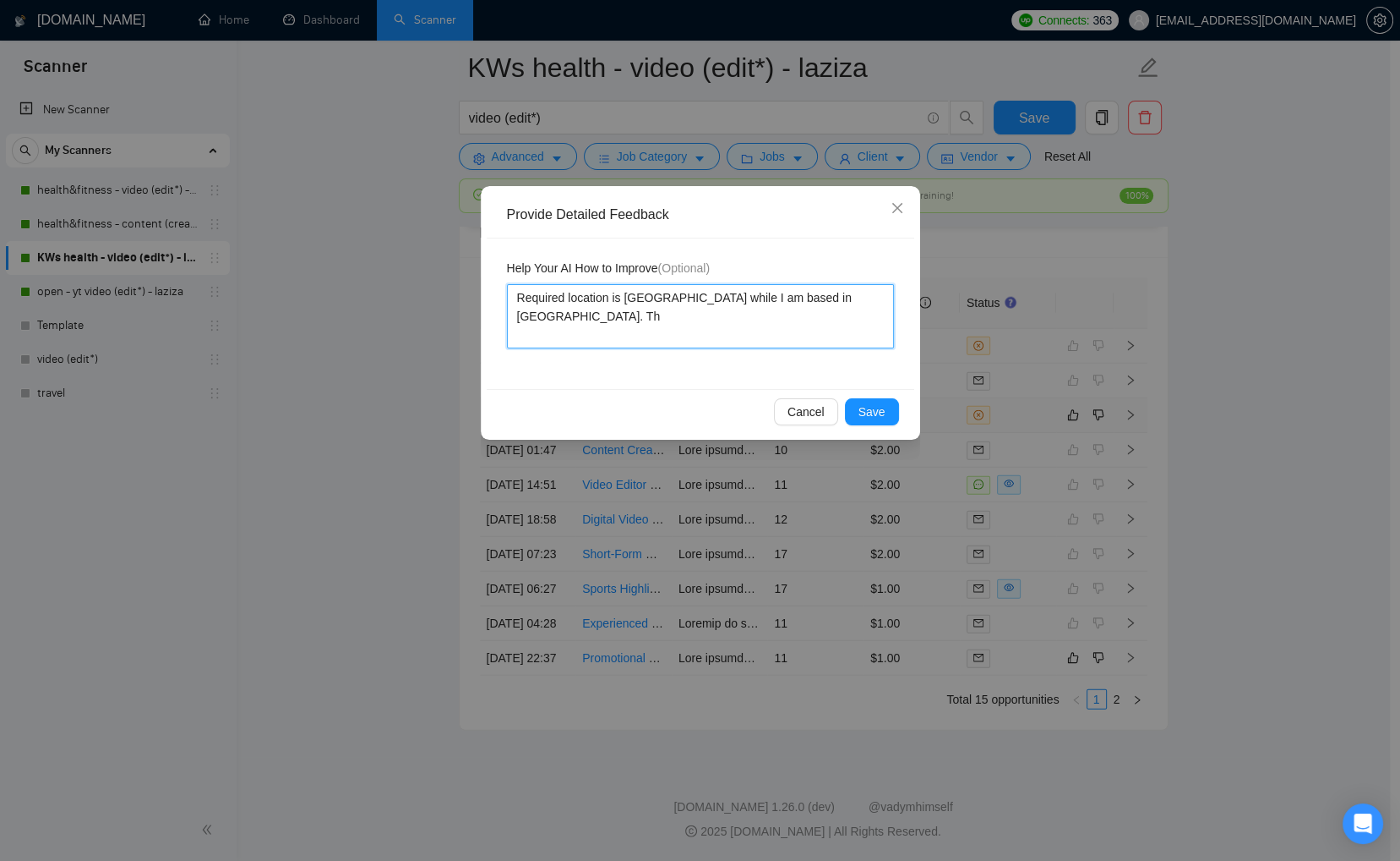
type textarea "Required location is United States while I am based in Pakistan. Tha"
type textarea "Required location is United States while I am based in Pakistan. That"
type textarea "Required location is United States while I am based in Pakistan. Tha"
type textarea "Required location is United States while I am based in Pakistan. Th"
type textarea "Required location is United States while I am based in Pakistan. T"
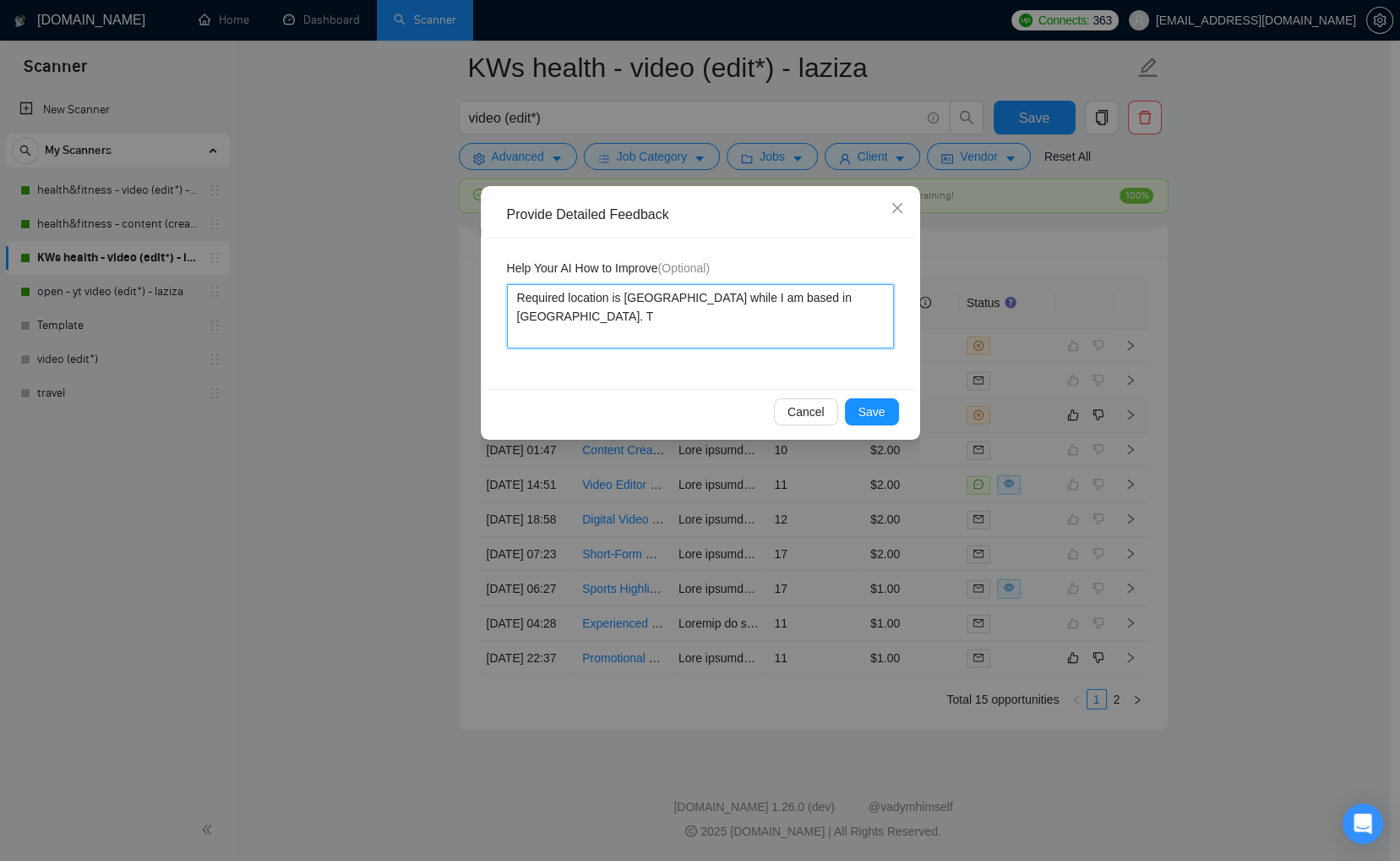
type textarea "Required location is United States while I am based in Pakistan."
type textarea "Required location is United States while I am based in Pakistan. Y"
type textarea "Required location is United States while I am based in Pakistan. Yo"
type textarea "Required location is United States while I am based in Pakistan. You"
type textarea "Required location is United States while I am based in Pakistan. Your"
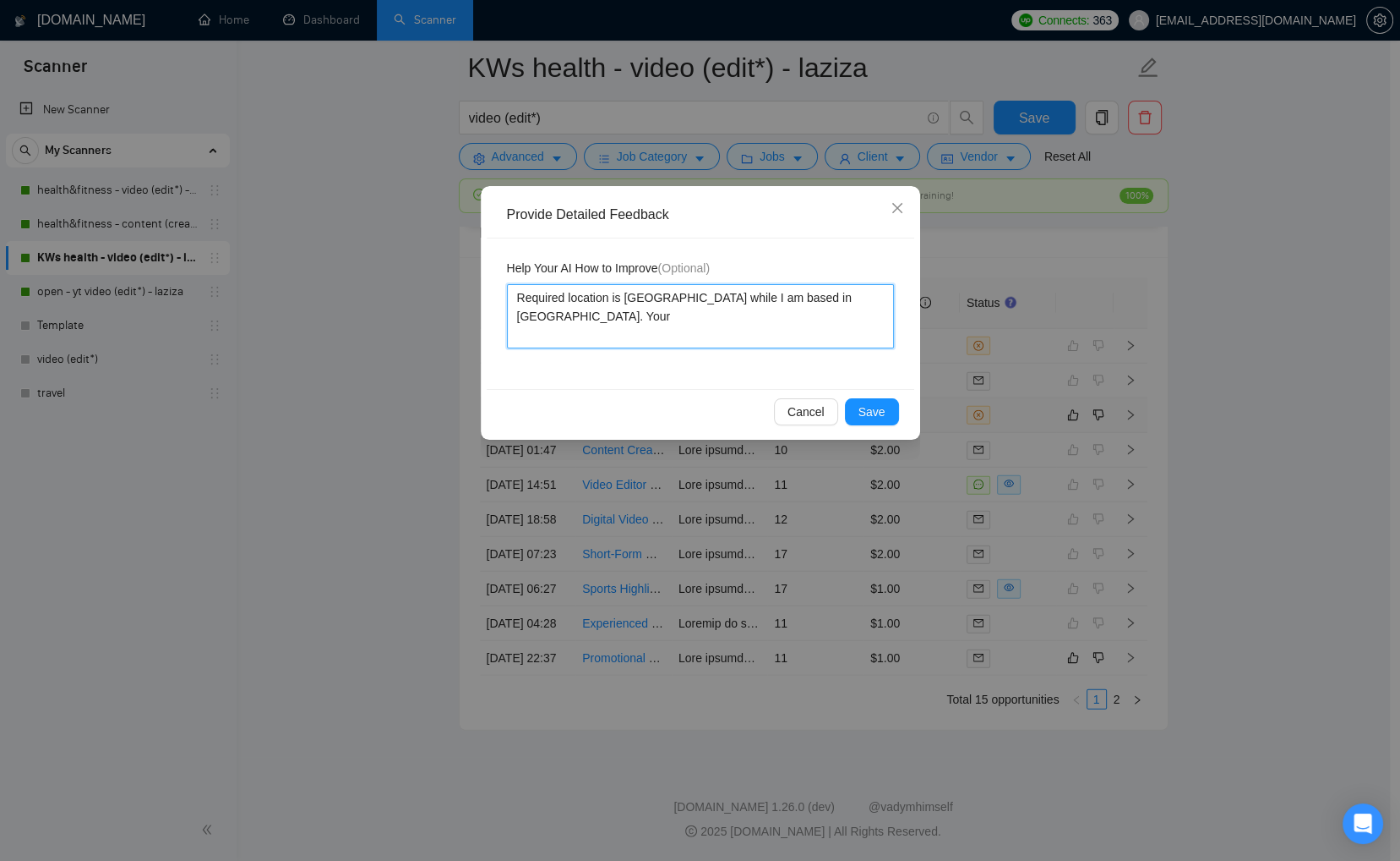
type textarea "Required location is United States while I am based in Pakistan. Your"
type textarea "Required location is United States while I am based in Pakistan. You"
type textarea "Required location is United States while I am based in Pakistan. You h"
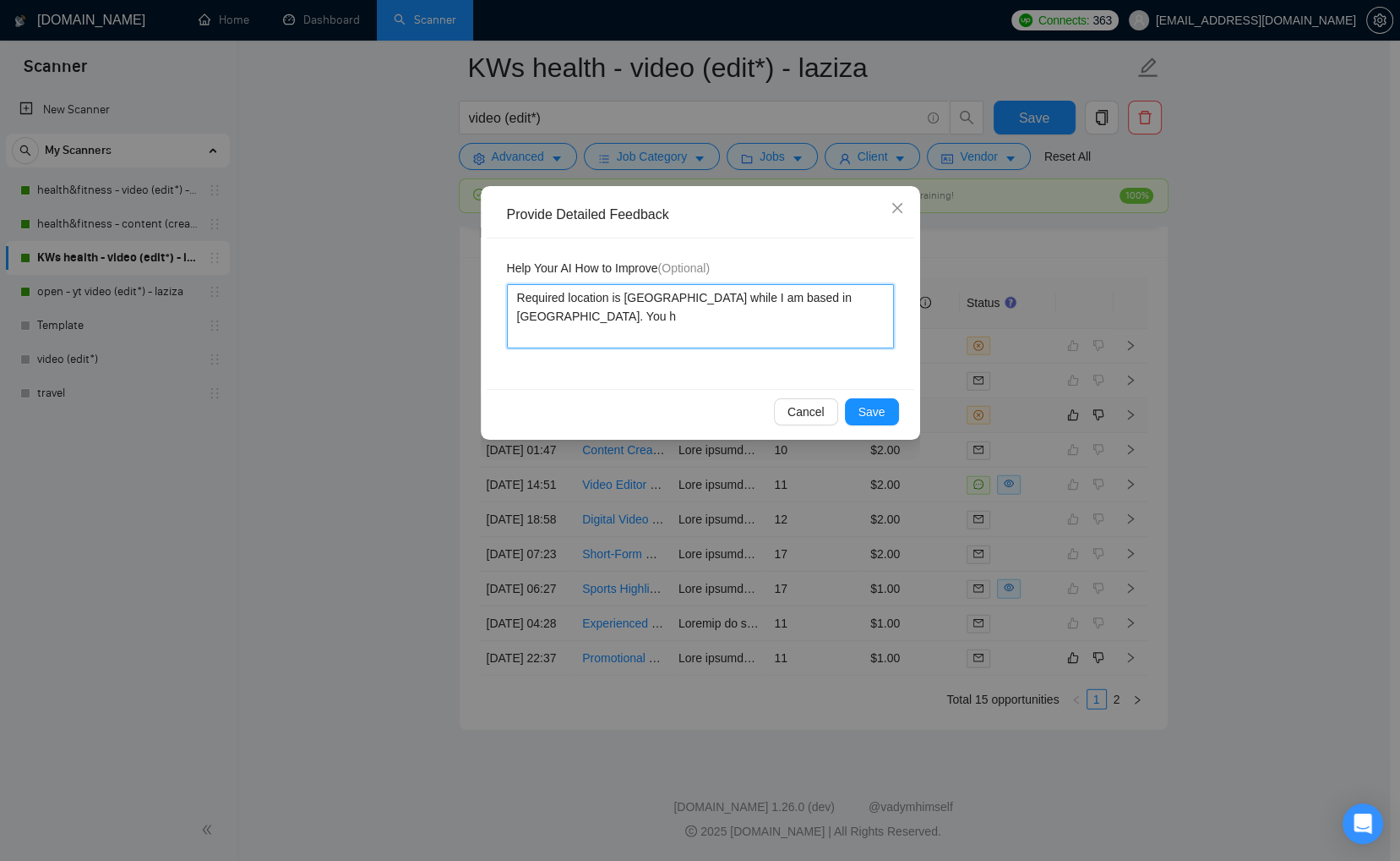
type textarea "Required location is United States while I am based in Pakistan. You ha"
type textarea "Required location is United States while I am based in Pakistan. You hav"
type textarea "Required location is United States while I am based in Pakistan. You have"
type textarea "Required location is United States while I am based in Pakistan. You have ri"
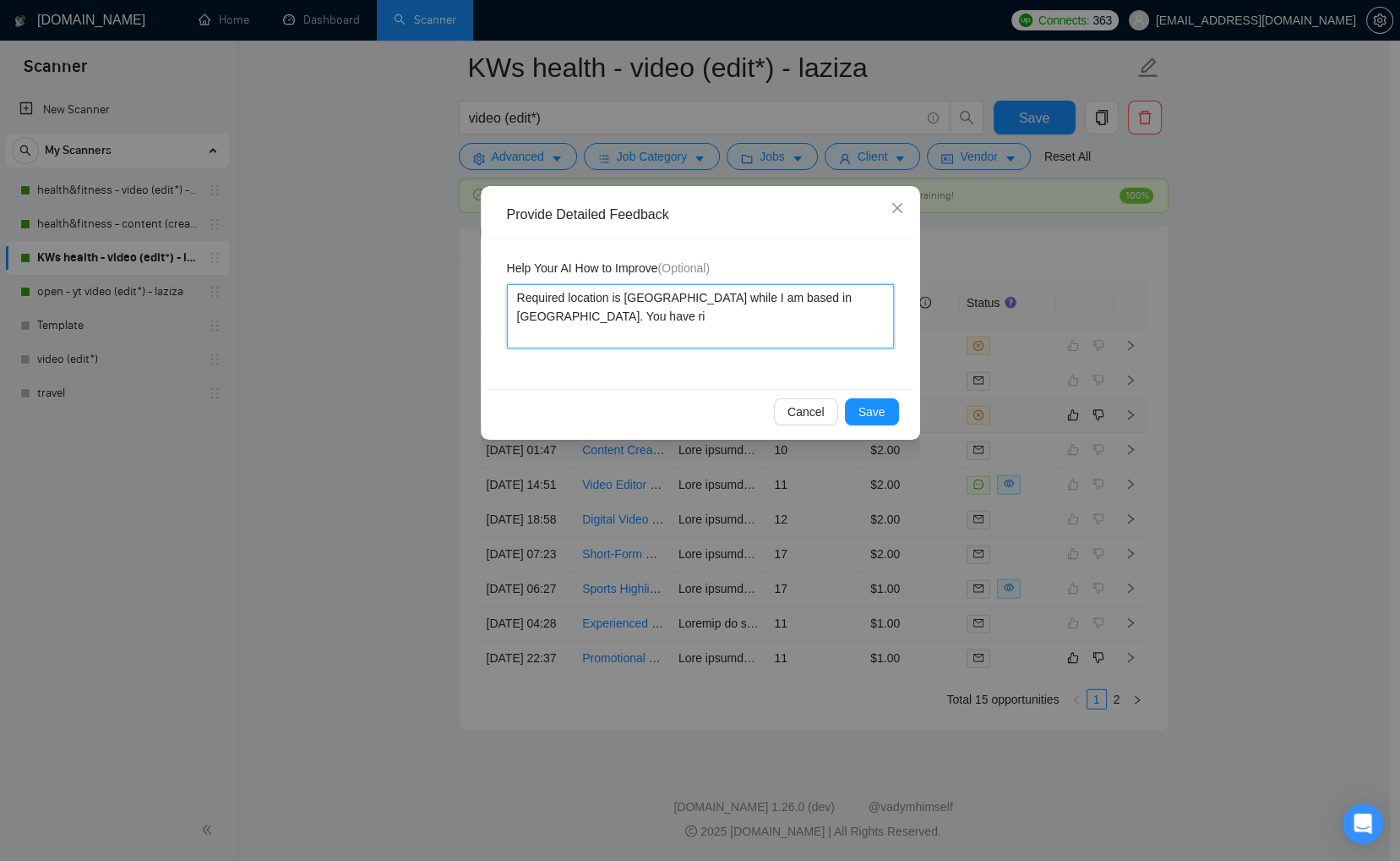
type textarea "Required location is United States while I am based in Pakistan. You have rig"
type textarea "Required location is United States while I am based in Pakistan. You have righ"
type textarea "Required location is United States while I am based in Pakistan. You have right"
type textarea "Required location is United States while I am based in Pakistan. You have rightl"
type textarea "Required location is United States while I am based in Pakistan. You have right…"
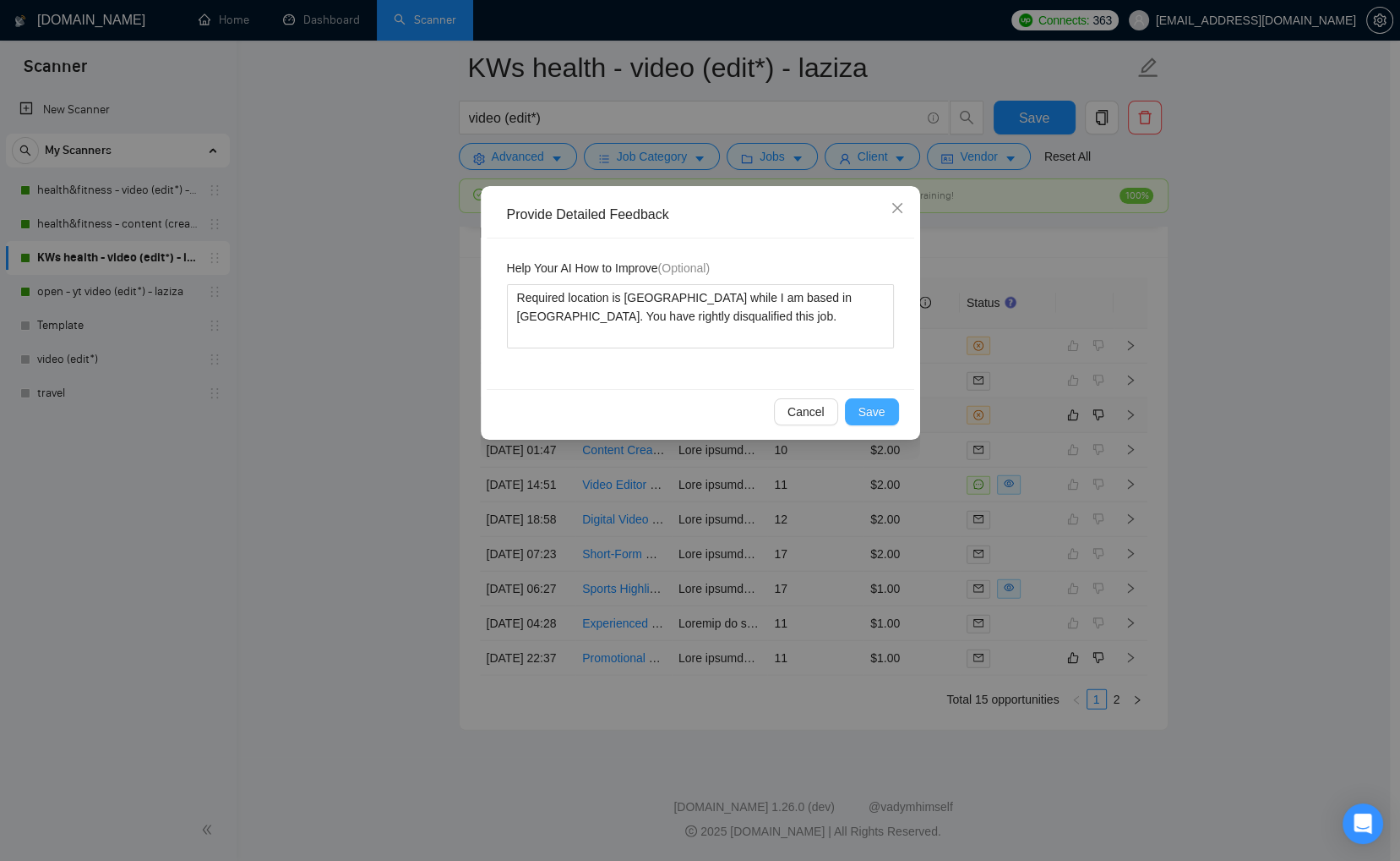
drag, startPoint x: 869, startPoint y: 407, endPoint x: 965, endPoint y: 419, distance: 96.7
click at [869, 407] on span "Save" at bounding box center [872, 412] width 27 height 19
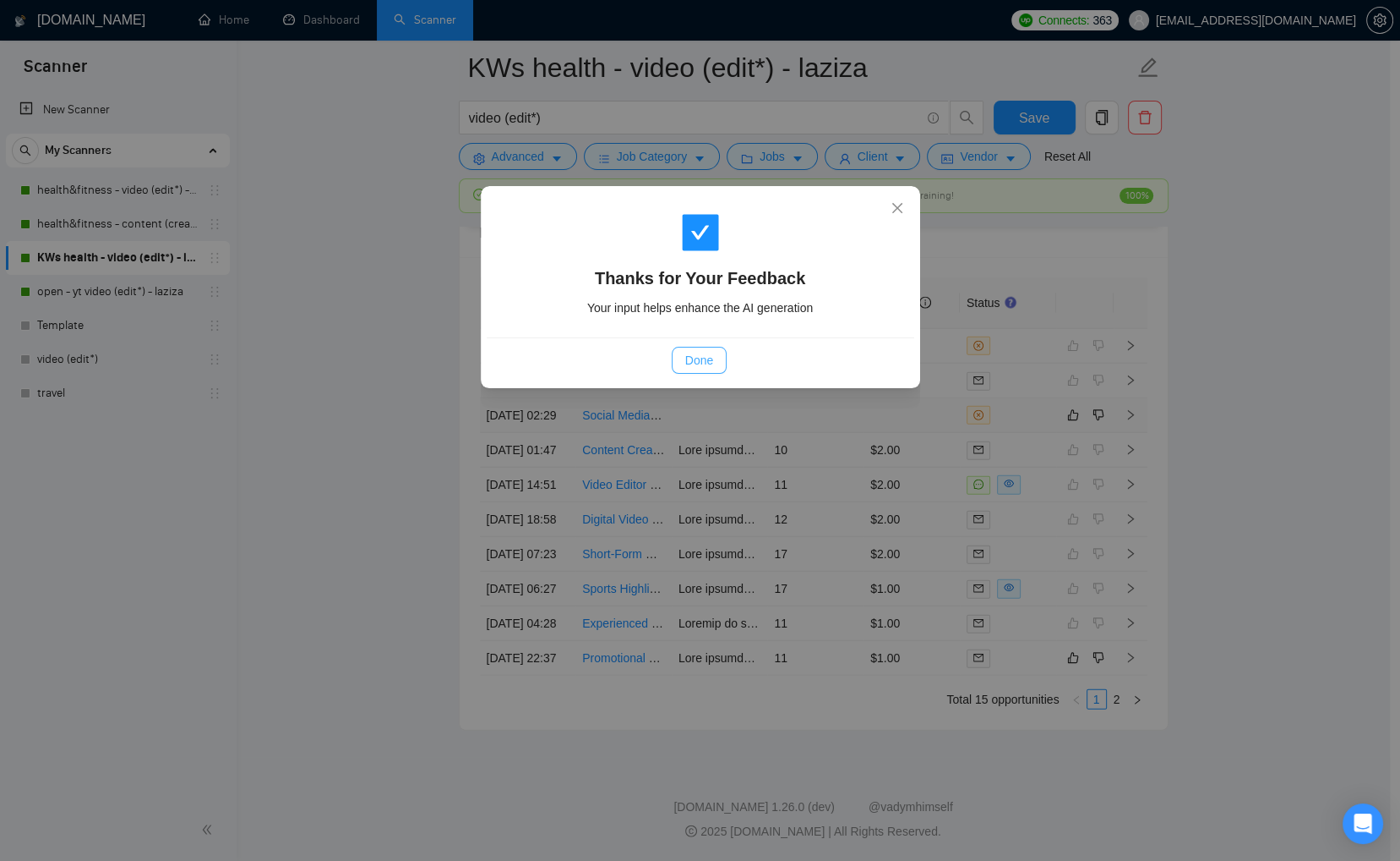
click at [703, 353] on span "Done" at bounding box center [699, 360] width 28 height 19
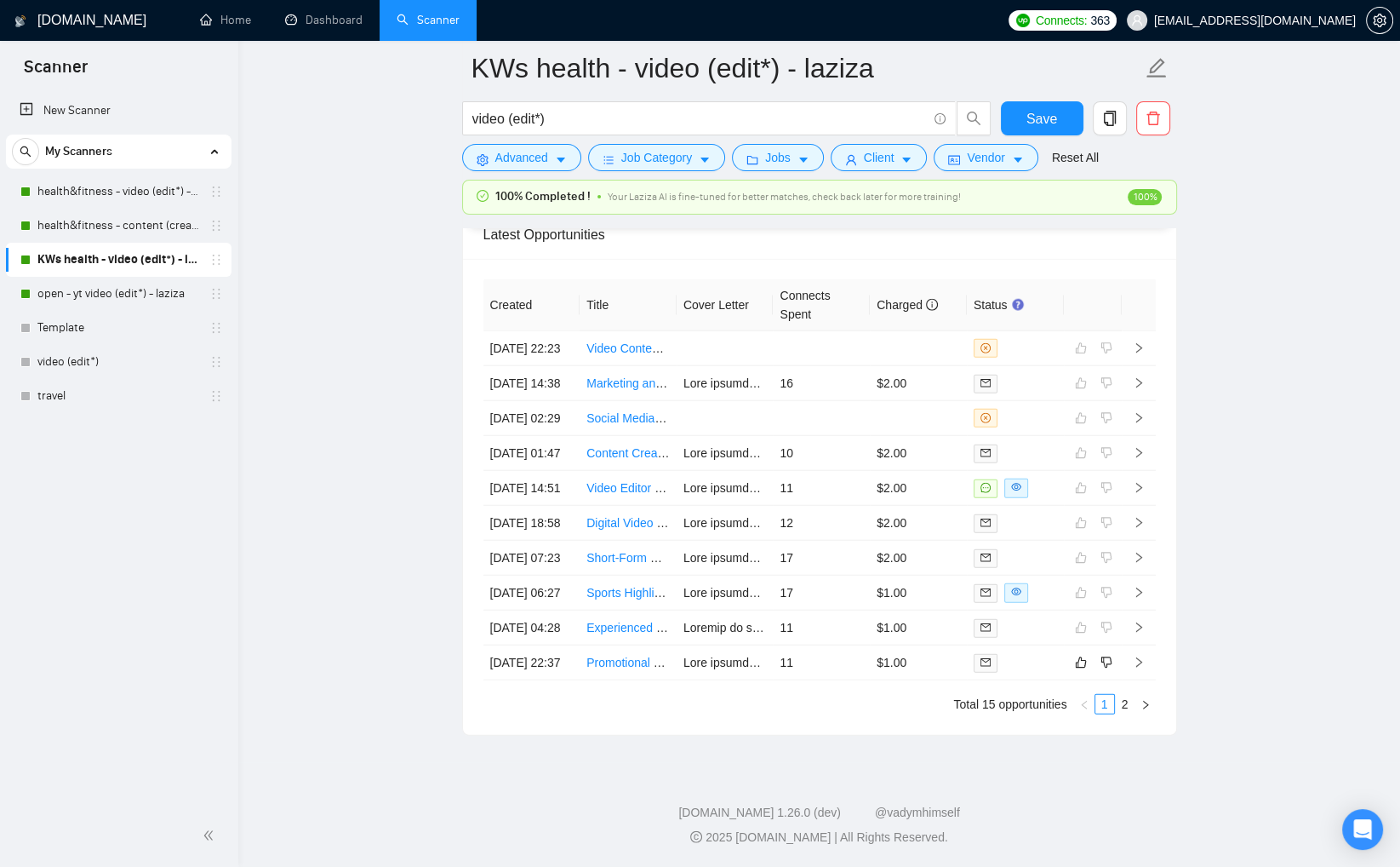
scroll to position [4540, 0]
click at [1126, 713] on link "2" at bounding box center [1125, 704] width 19 height 19
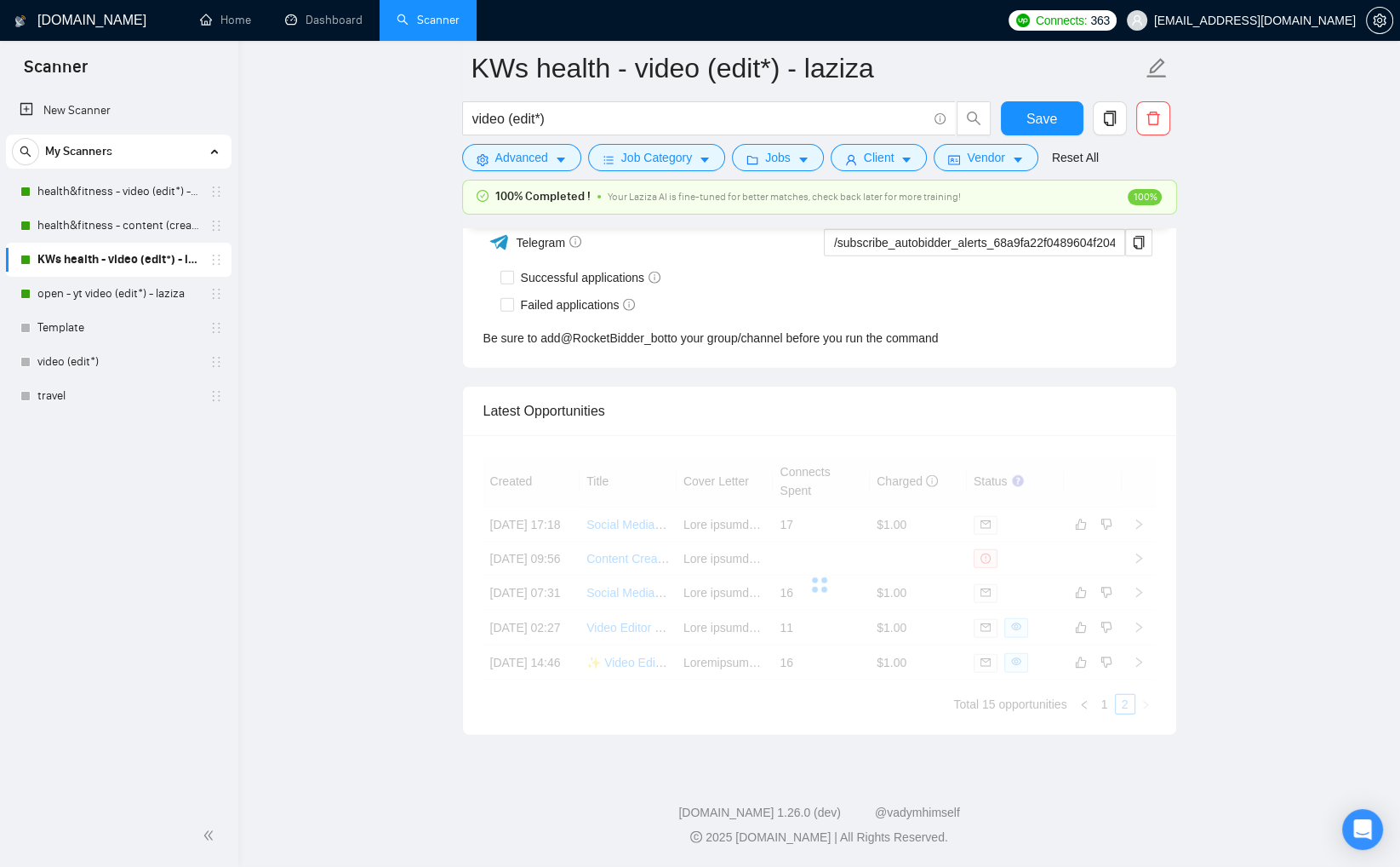
scroll to position [4357, 0]
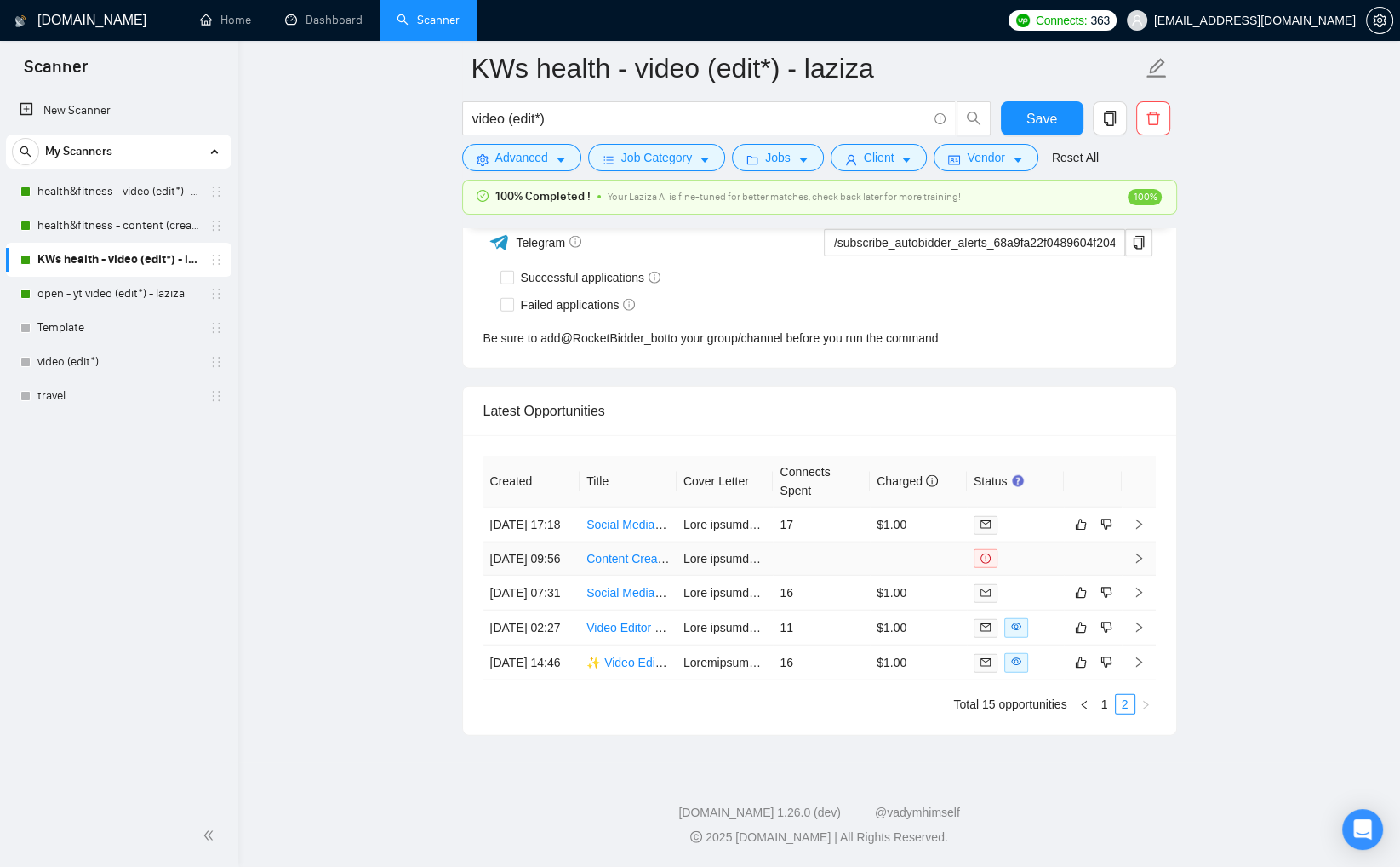
click at [902, 543] on td at bounding box center [919, 559] width 97 height 33
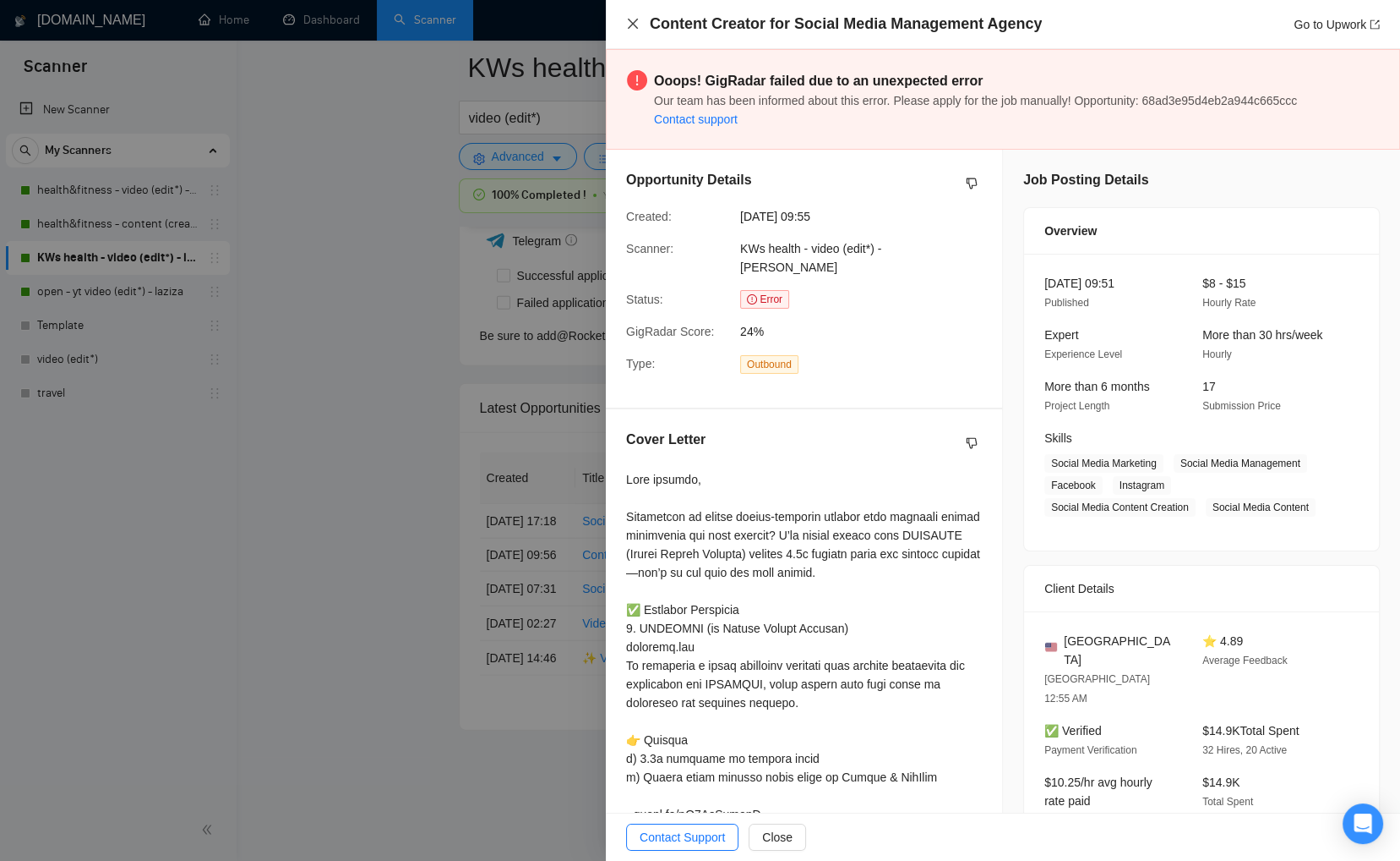
drag, startPoint x: 630, startPoint y: 22, endPoint x: 662, endPoint y: 101, distance: 85.2
click at [630, 22] on icon "close" at bounding box center [633, 24] width 14 height 14
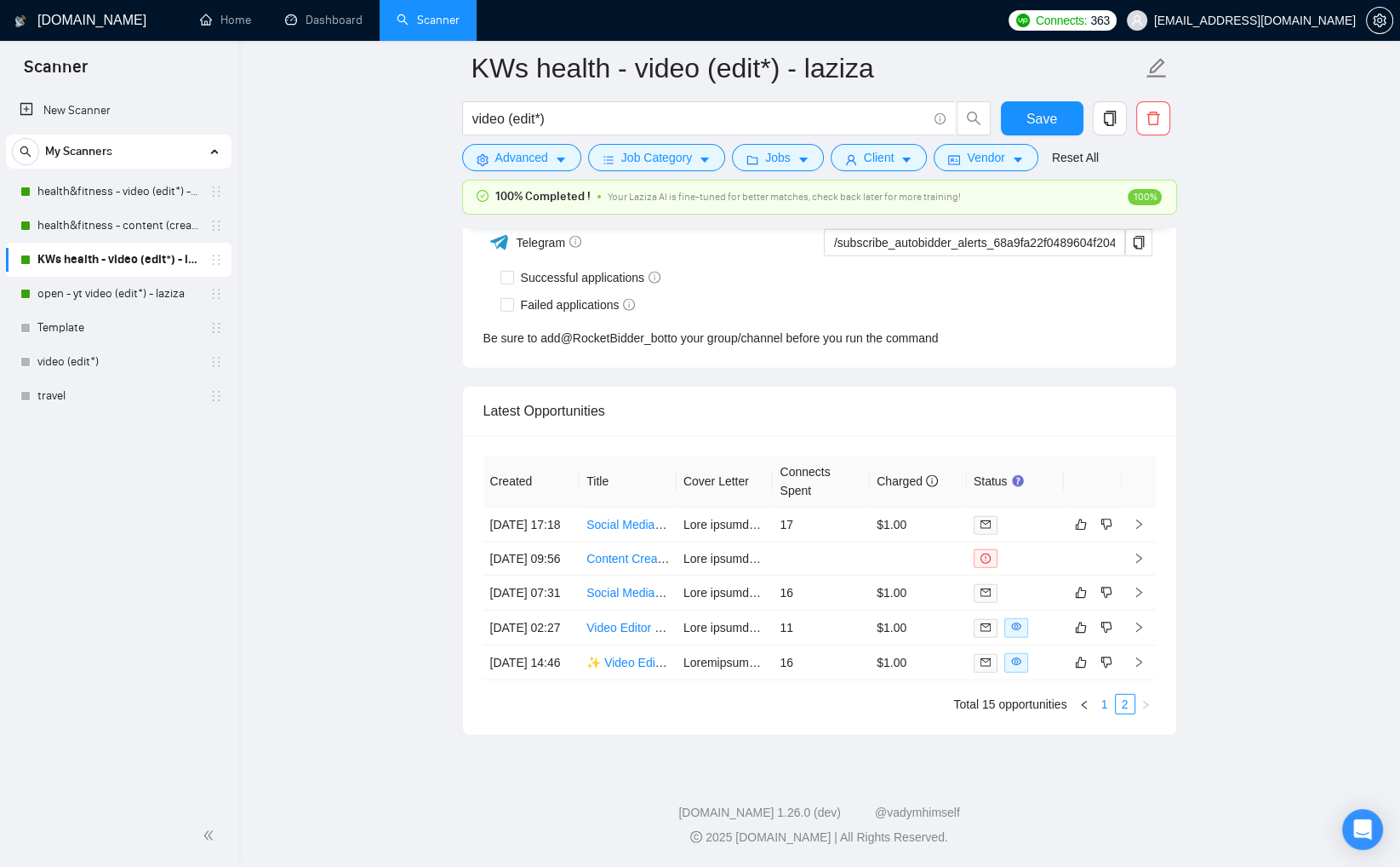
click at [1106, 698] on link "1" at bounding box center [1105, 704] width 19 height 19
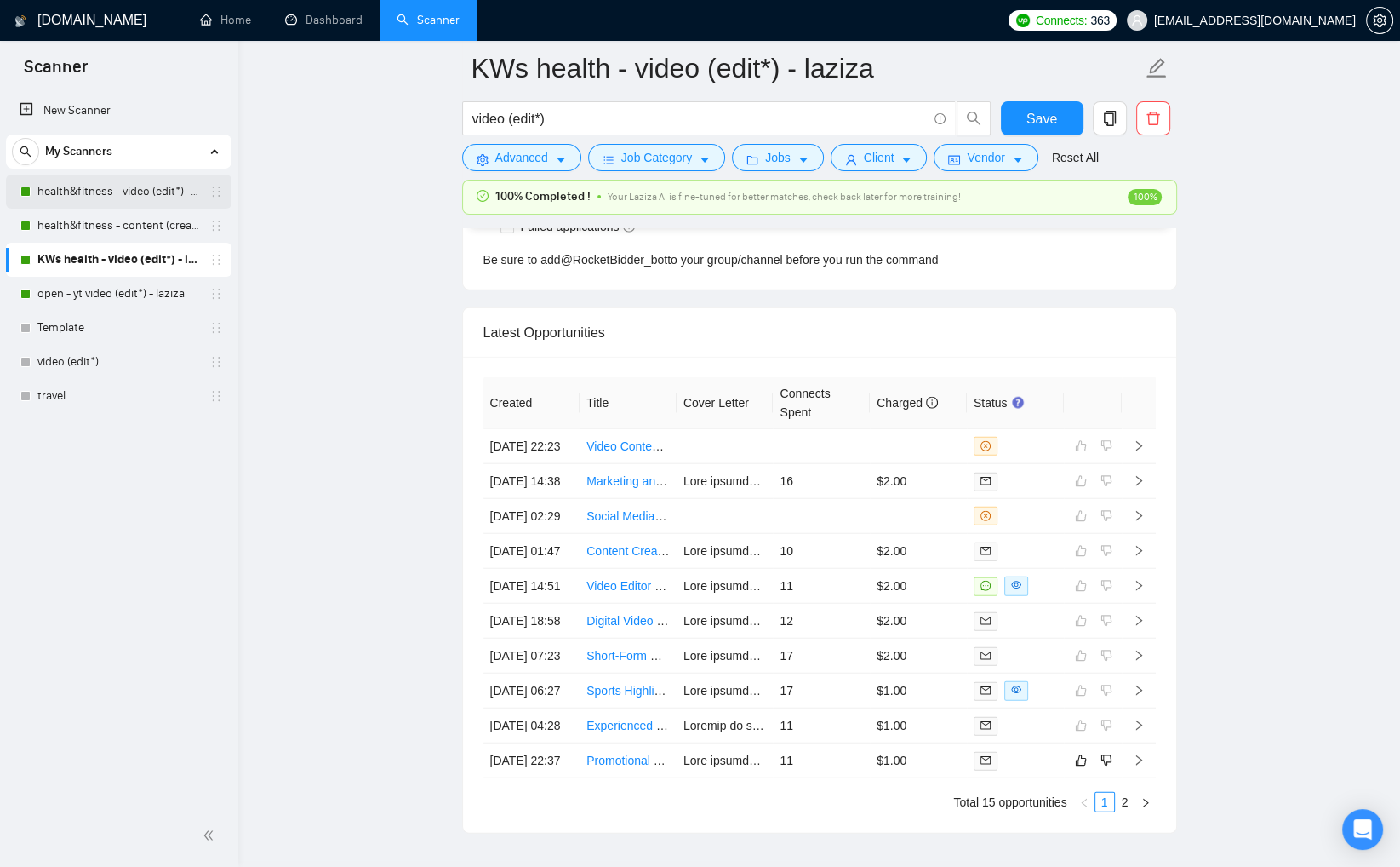
click at [122, 188] on link "health&fitness - video (edit*) - laziza" at bounding box center [118, 191] width 162 height 34
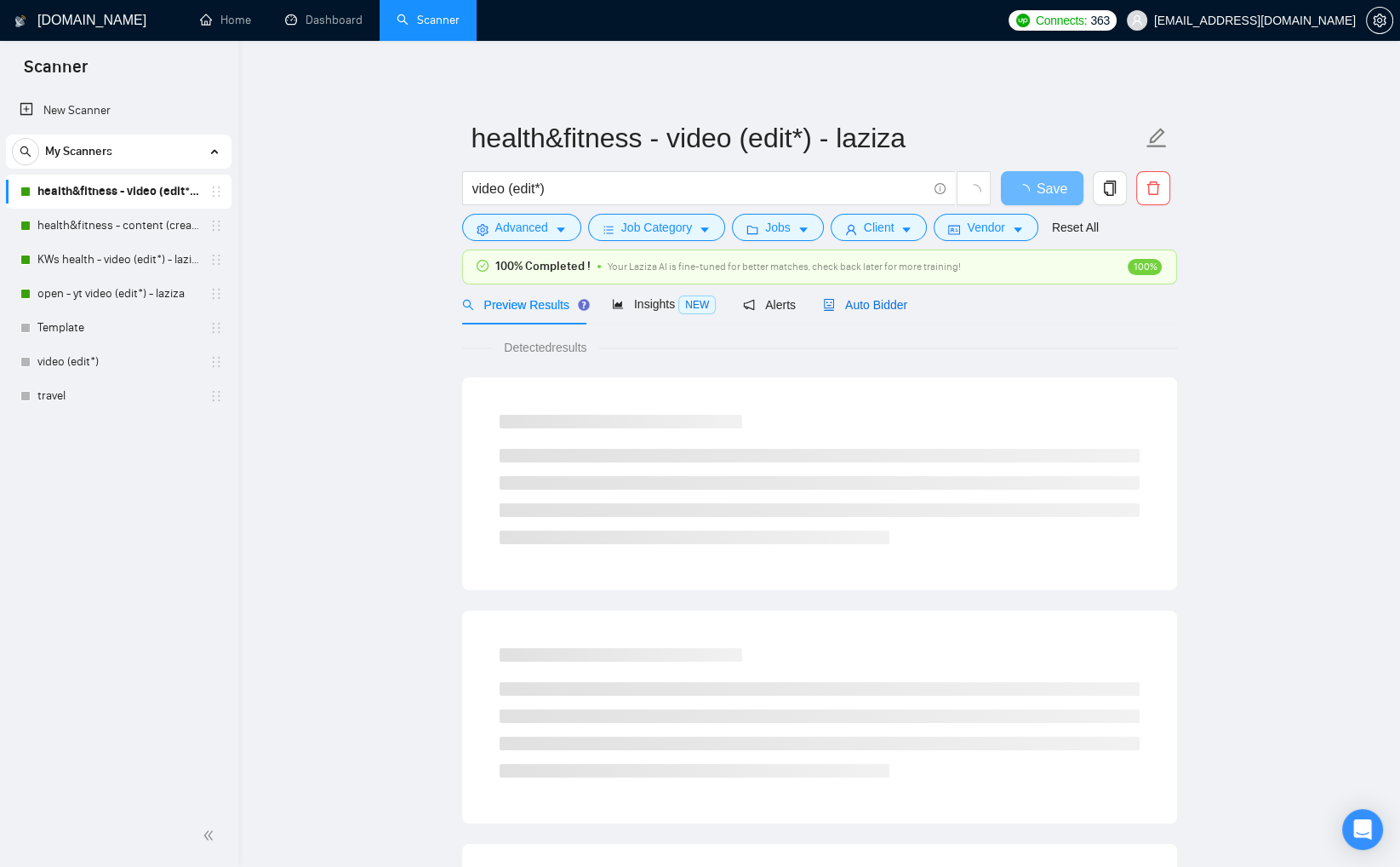
drag, startPoint x: 861, startPoint y: 305, endPoint x: 990, endPoint y: 318, distance: 129.7
click at [861, 306] on span "Auto Bidder" at bounding box center [865, 305] width 84 height 14
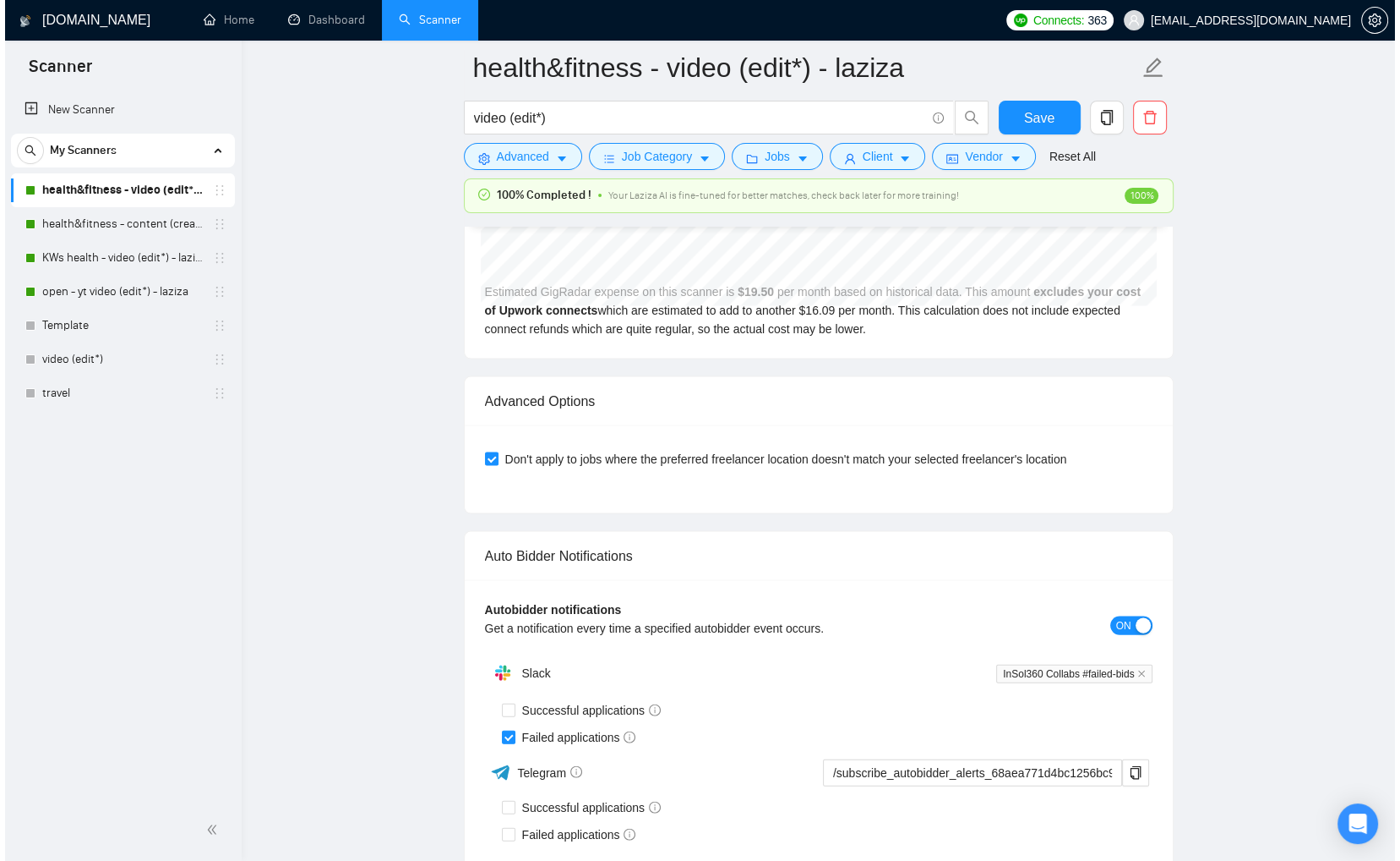
scroll to position [4172, 0]
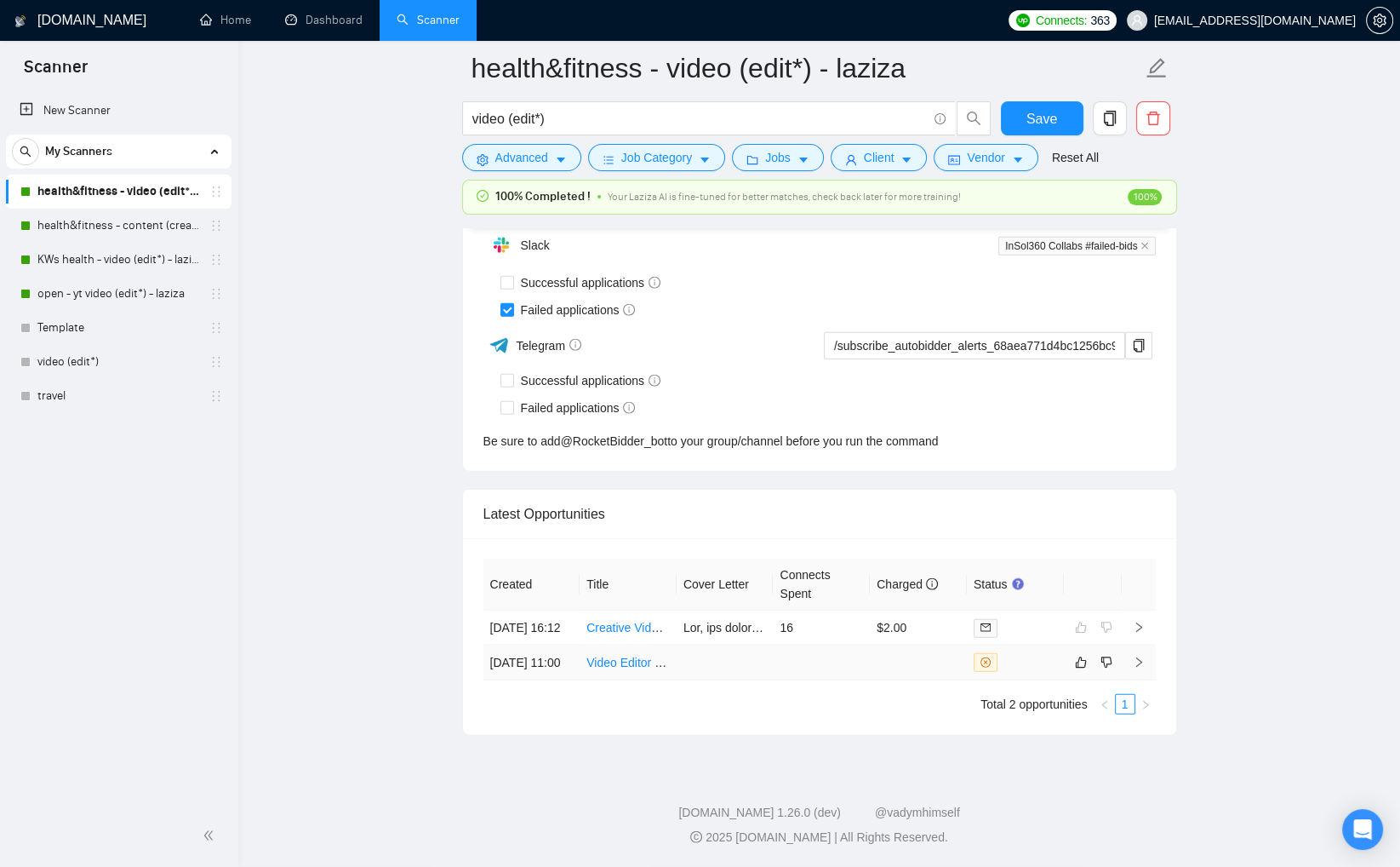
click at [900, 662] on td at bounding box center [919, 663] width 97 height 35
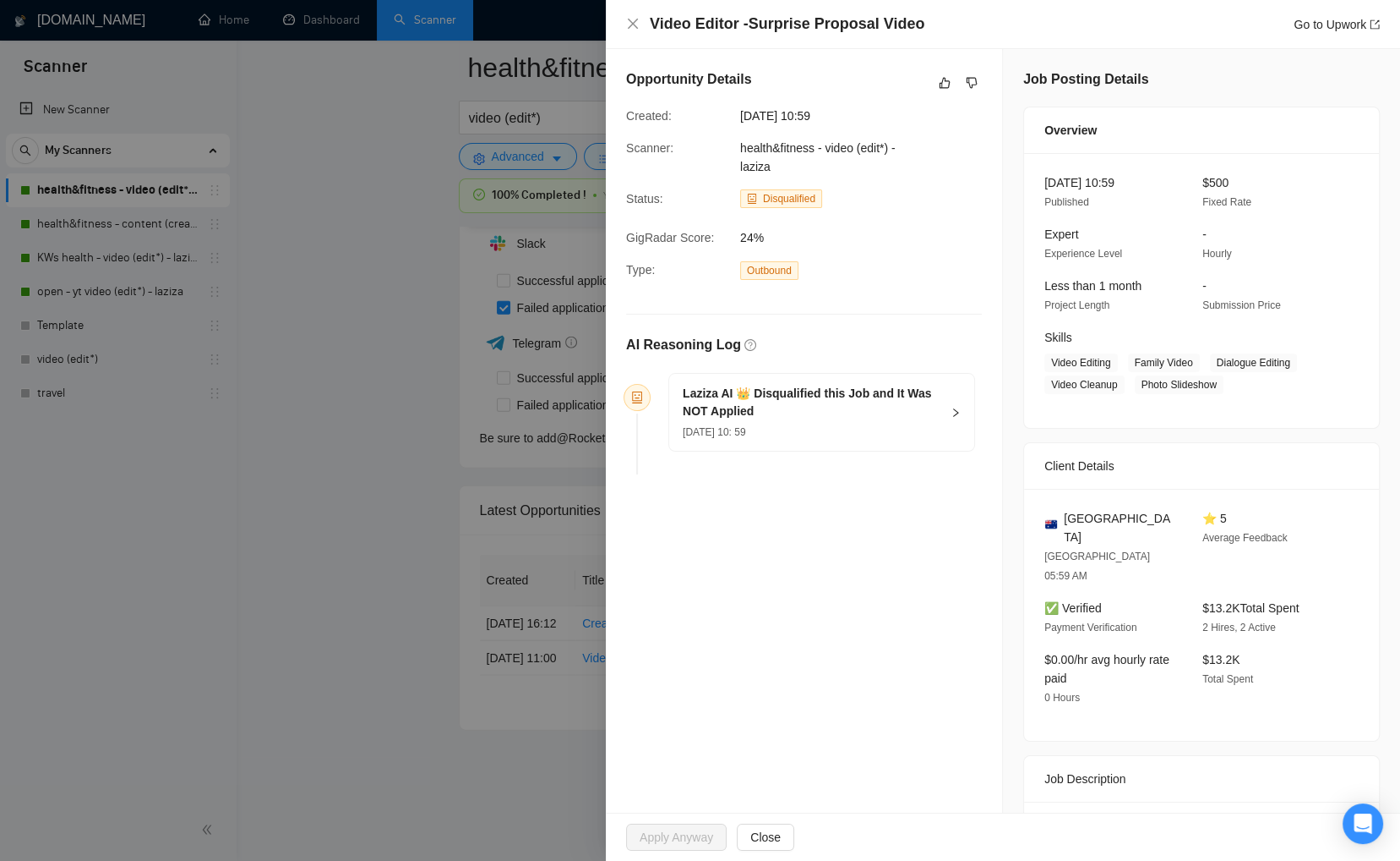
click at [886, 413] on h5 "Laziza AI 👑 Disqualified this Job and It Was NOT Applied" at bounding box center [811, 402] width 258 height 35
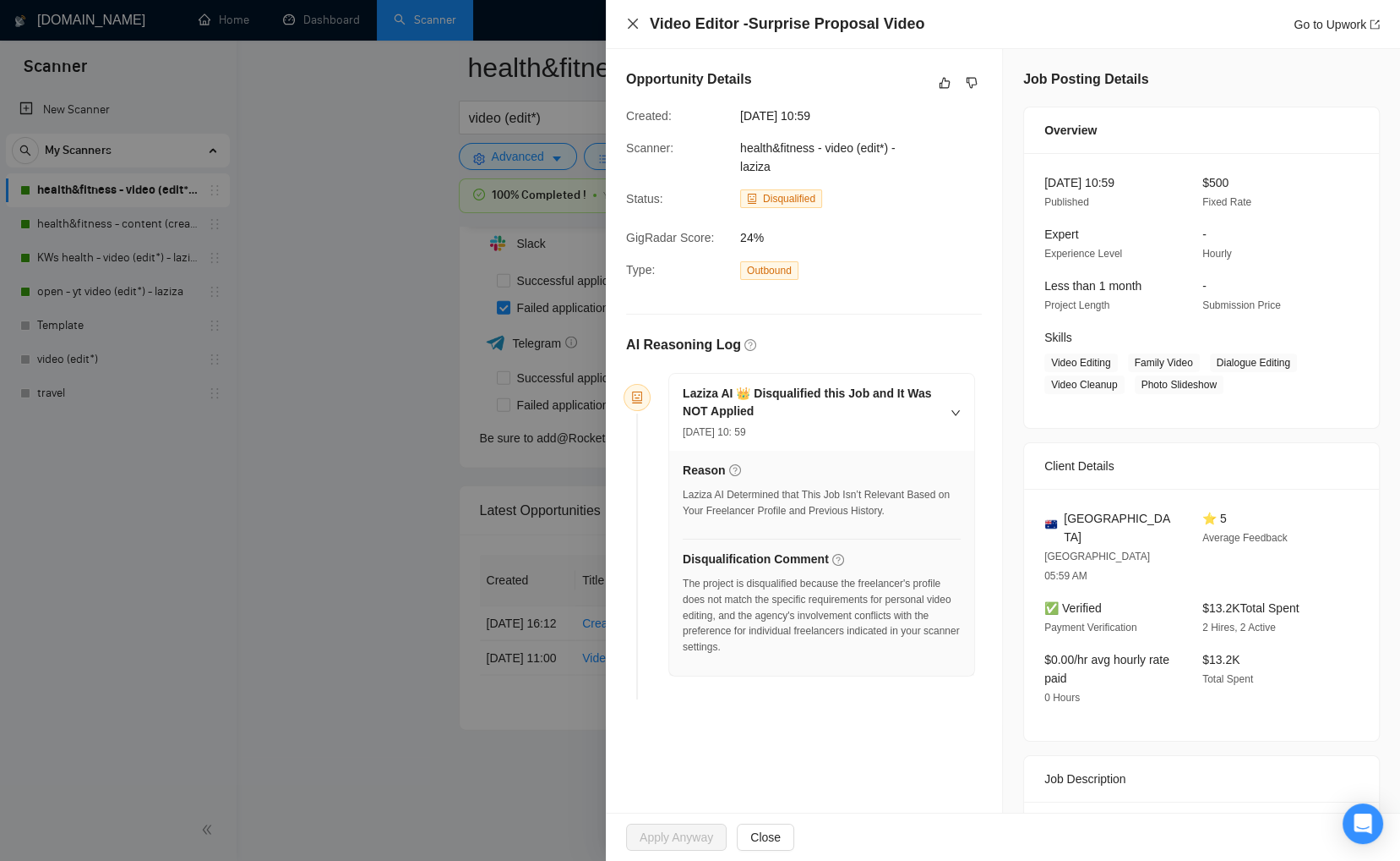
click at [633, 22] on icon "close" at bounding box center [633, 24] width 10 height 10
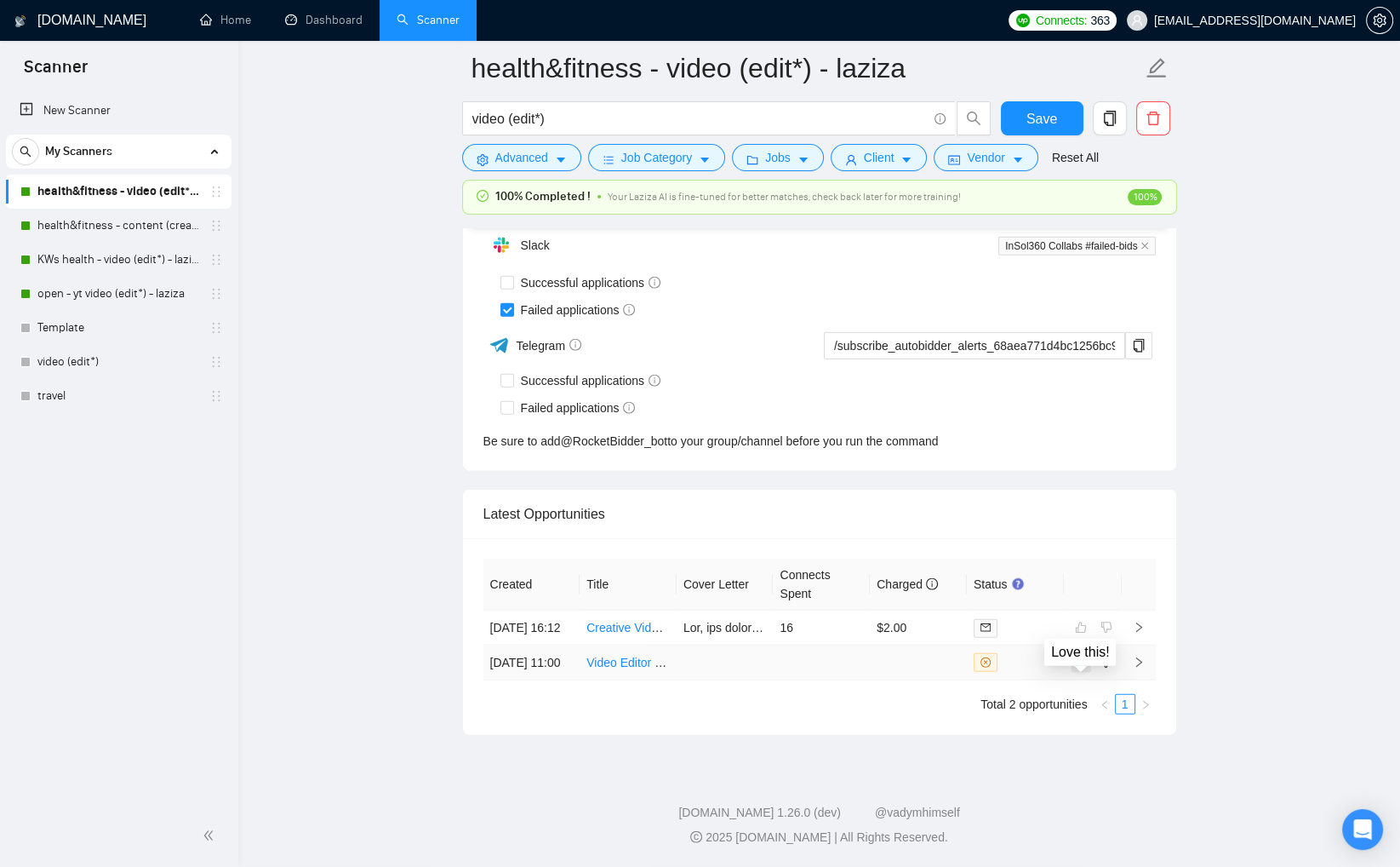
click at [1078, 657] on icon "like" at bounding box center [1081, 663] width 12 height 14
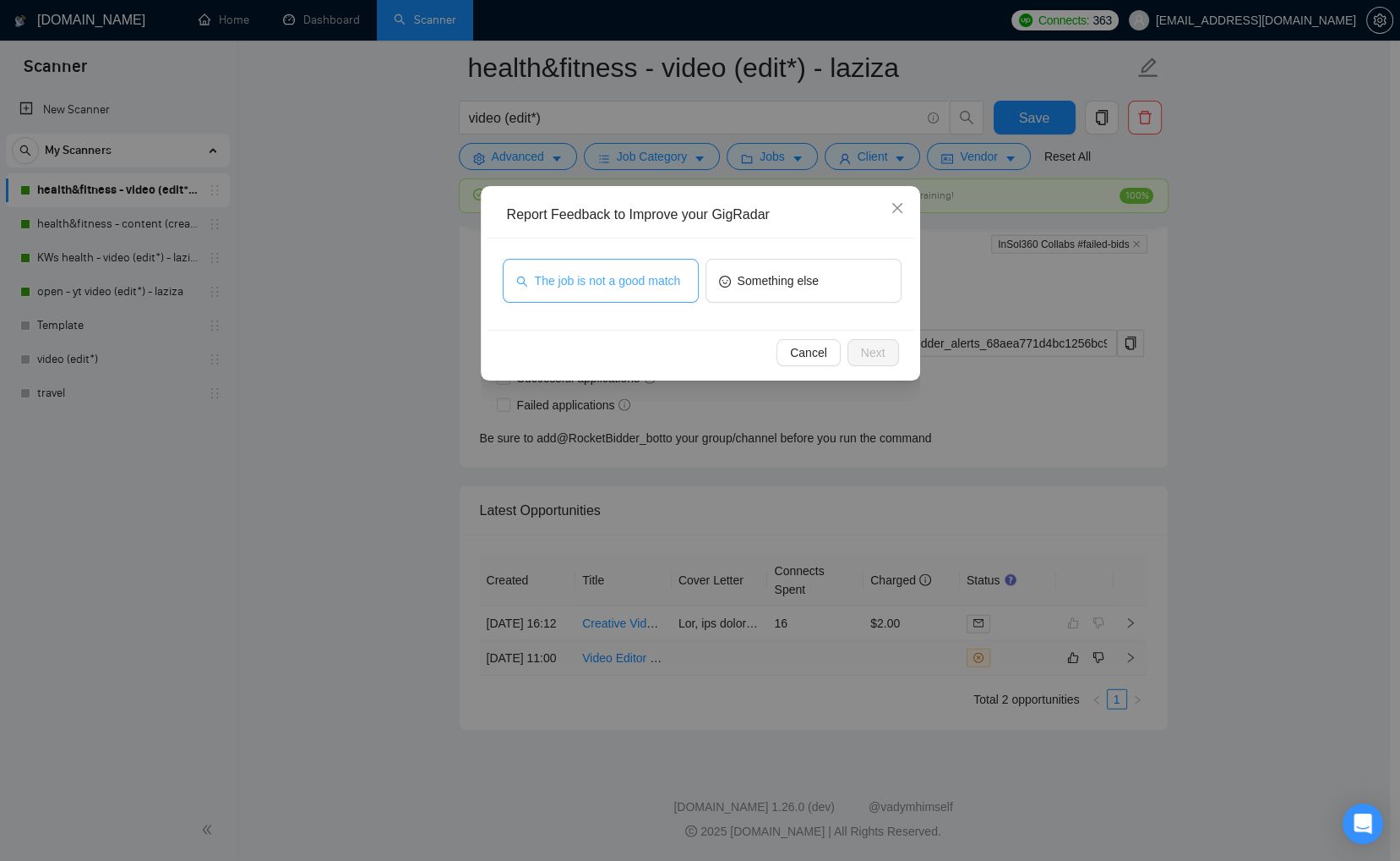
drag, startPoint x: 594, startPoint y: 281, endPoint x: 612, endPoint y: 286, distance: 18.7
click at [594, 281] on span "The job is not a good match" at bounding box center [608, 281] width 146 height 19
click at [874, 349] on span "Next" at bounding box center [873, 352] width 24 height 19
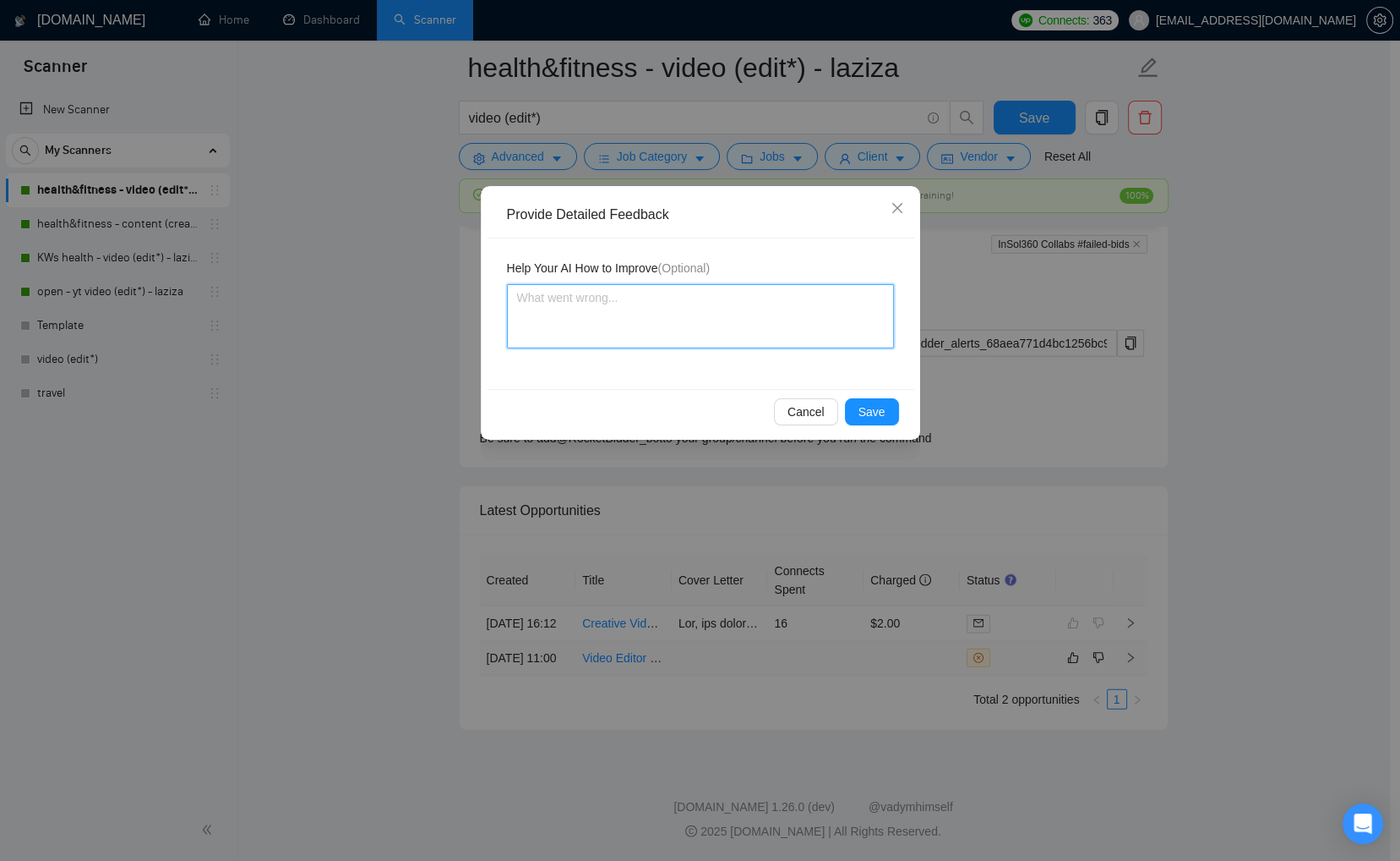
click at [833, 319] on textarea at bounding box center [700, 316] width 387 height 64
drag, startPoint x: 821, startPoint y: 302, endPoint x: 854, endPoint y: 342, distance: 51.9
click at [822, 302] on textarea "Yes, we prefer not to work in gay, lesbian, dating, alcohal, gambling, etc." at bounding box center [700, 316] width 387 height 64
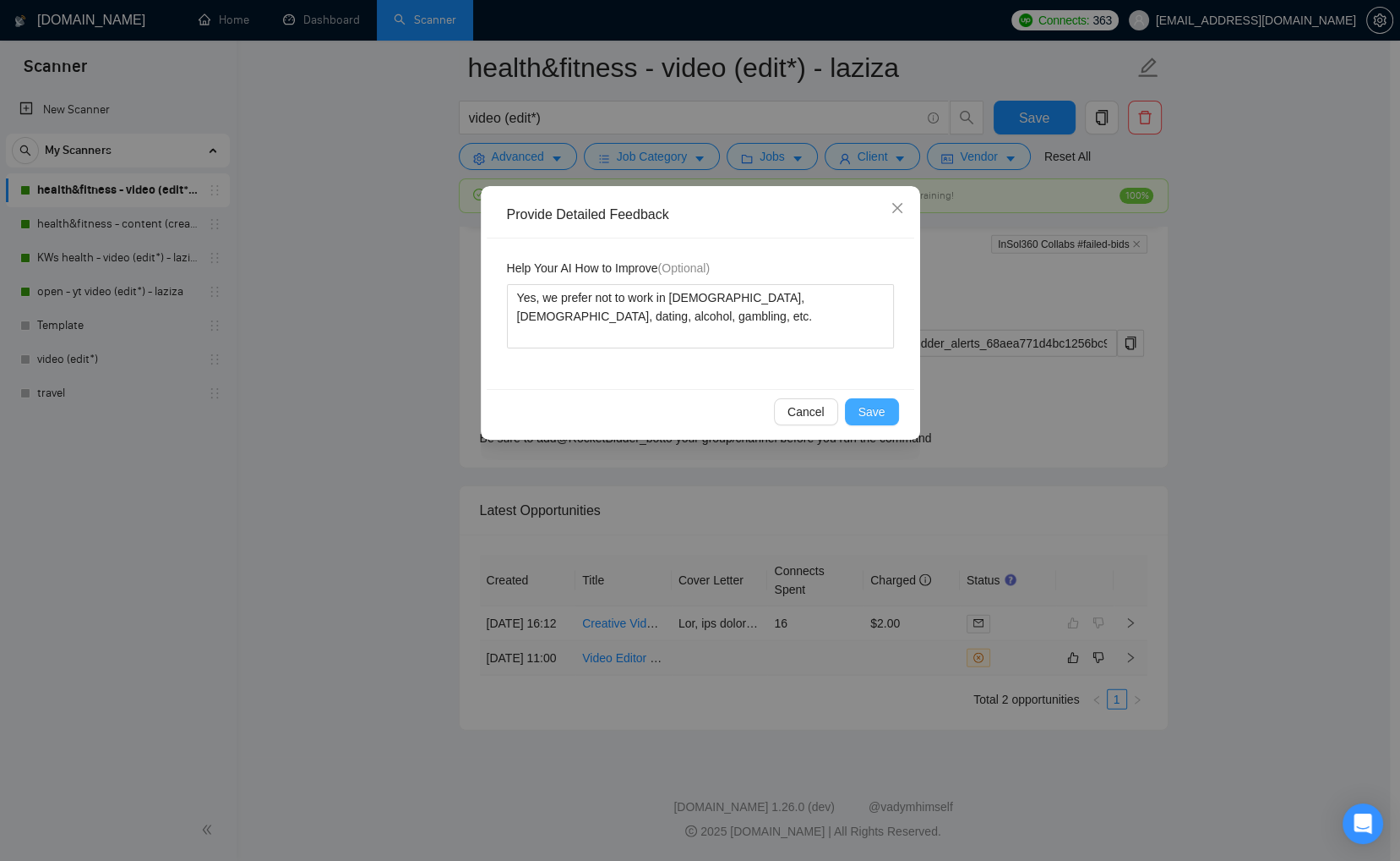
click at [873, 408] on span "Save" at bounding box center [872, 412] width 27 height 19
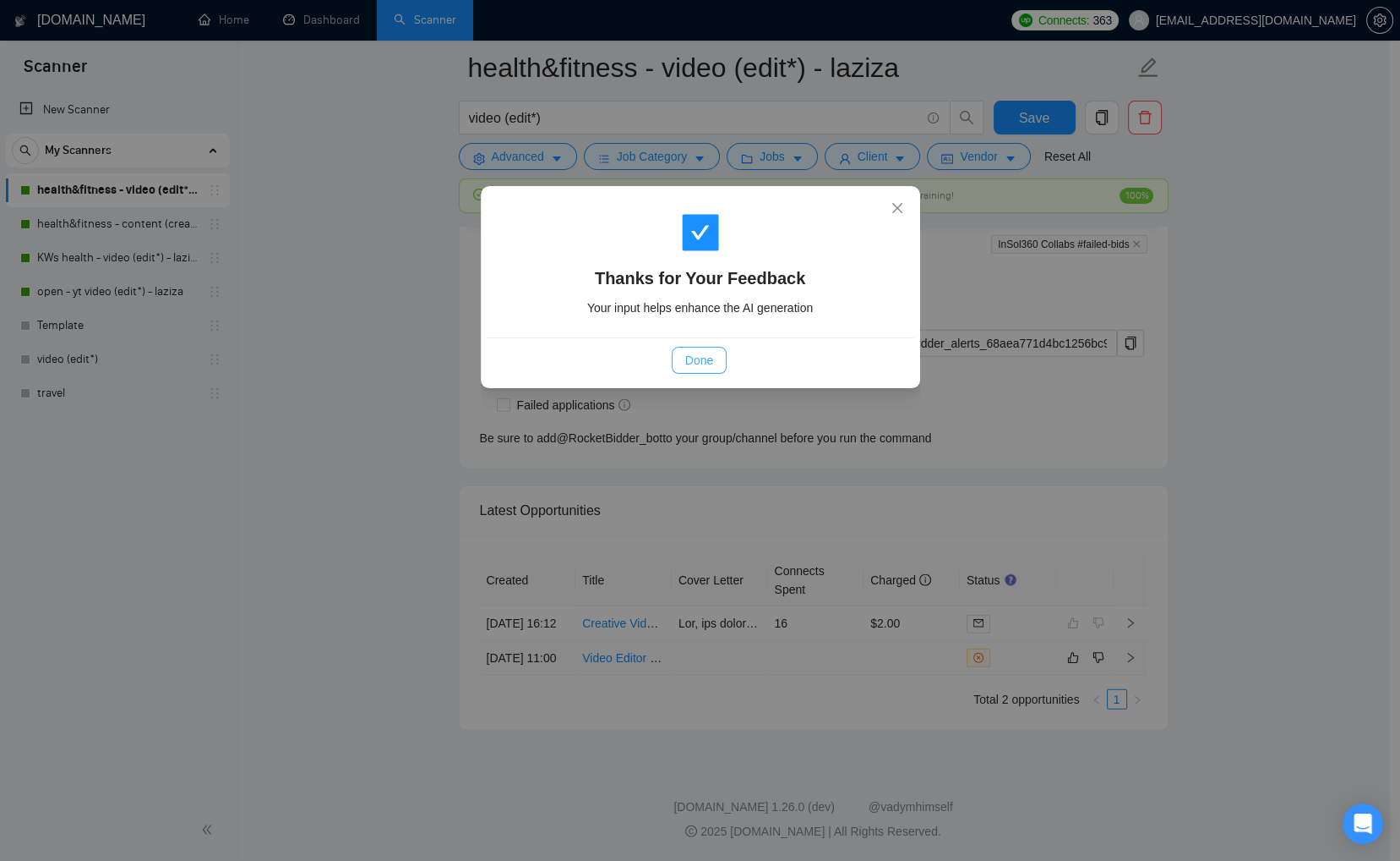
click at [700, 358] on span "Done" at bounding box center [699, 360] width 28 height 19
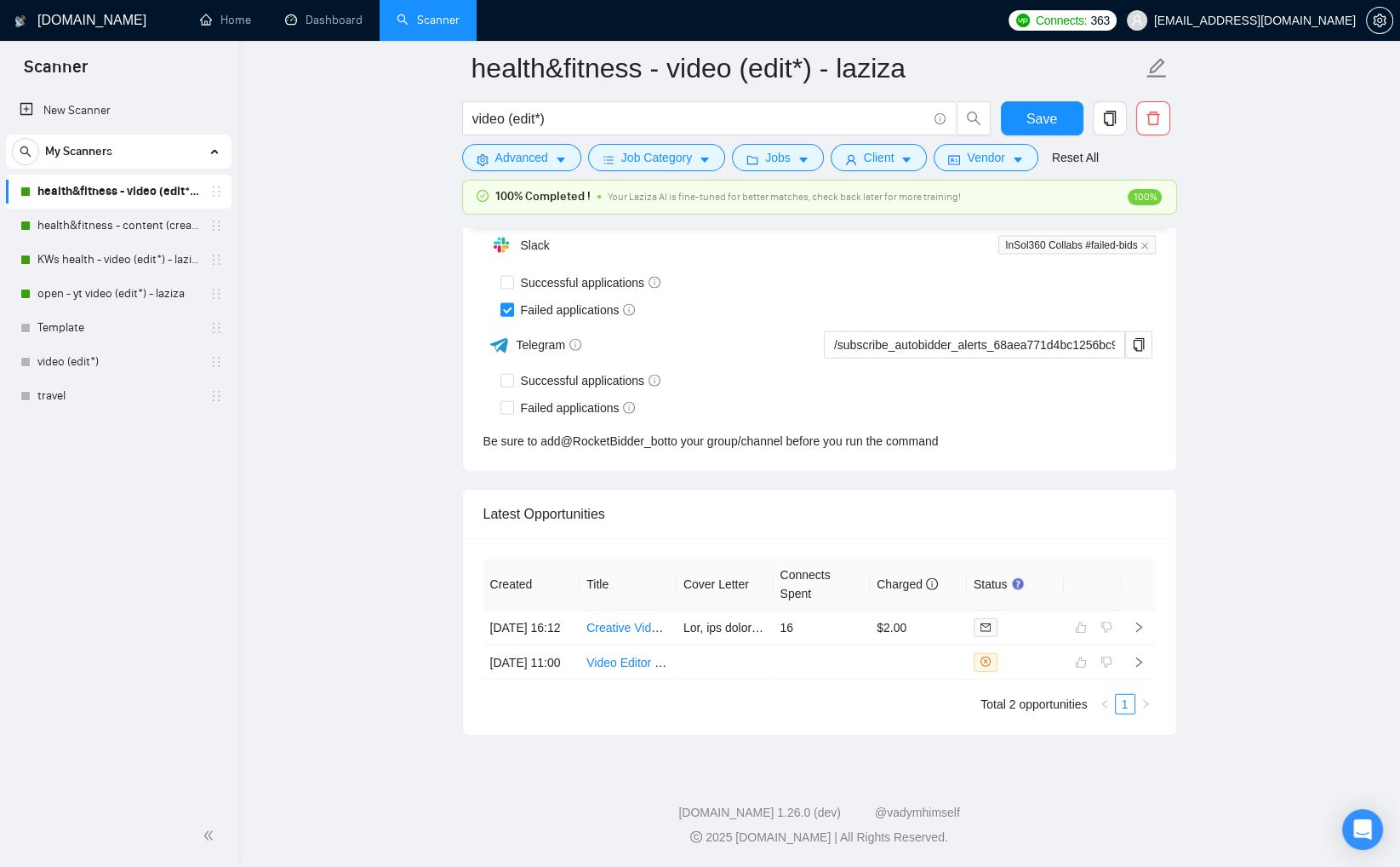
scroll to position [4086, 0]
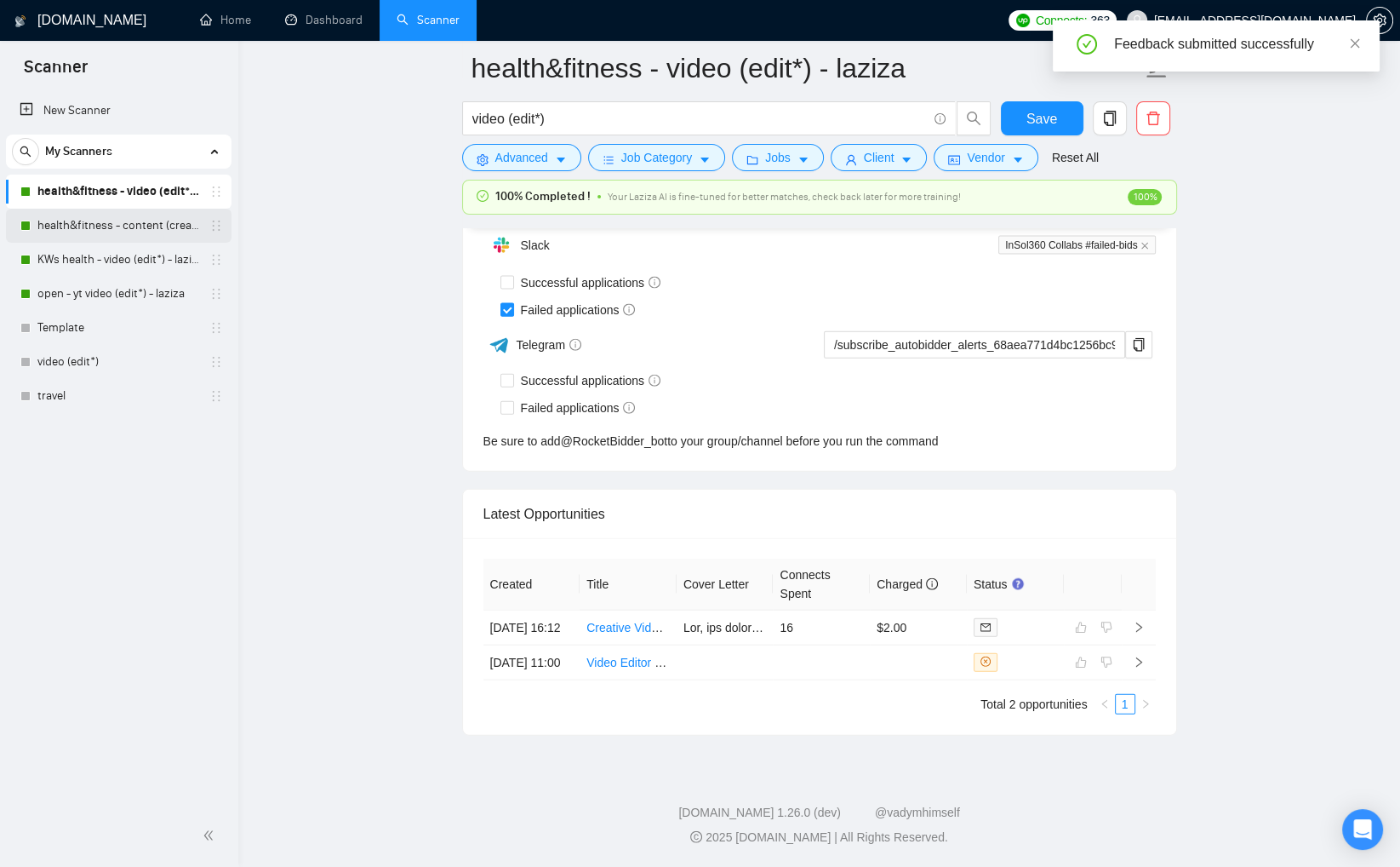
click at [181, 223] on link "health&fitness - content (creat*) - laziza" at bounding box center [118, 225] width 162 height 34
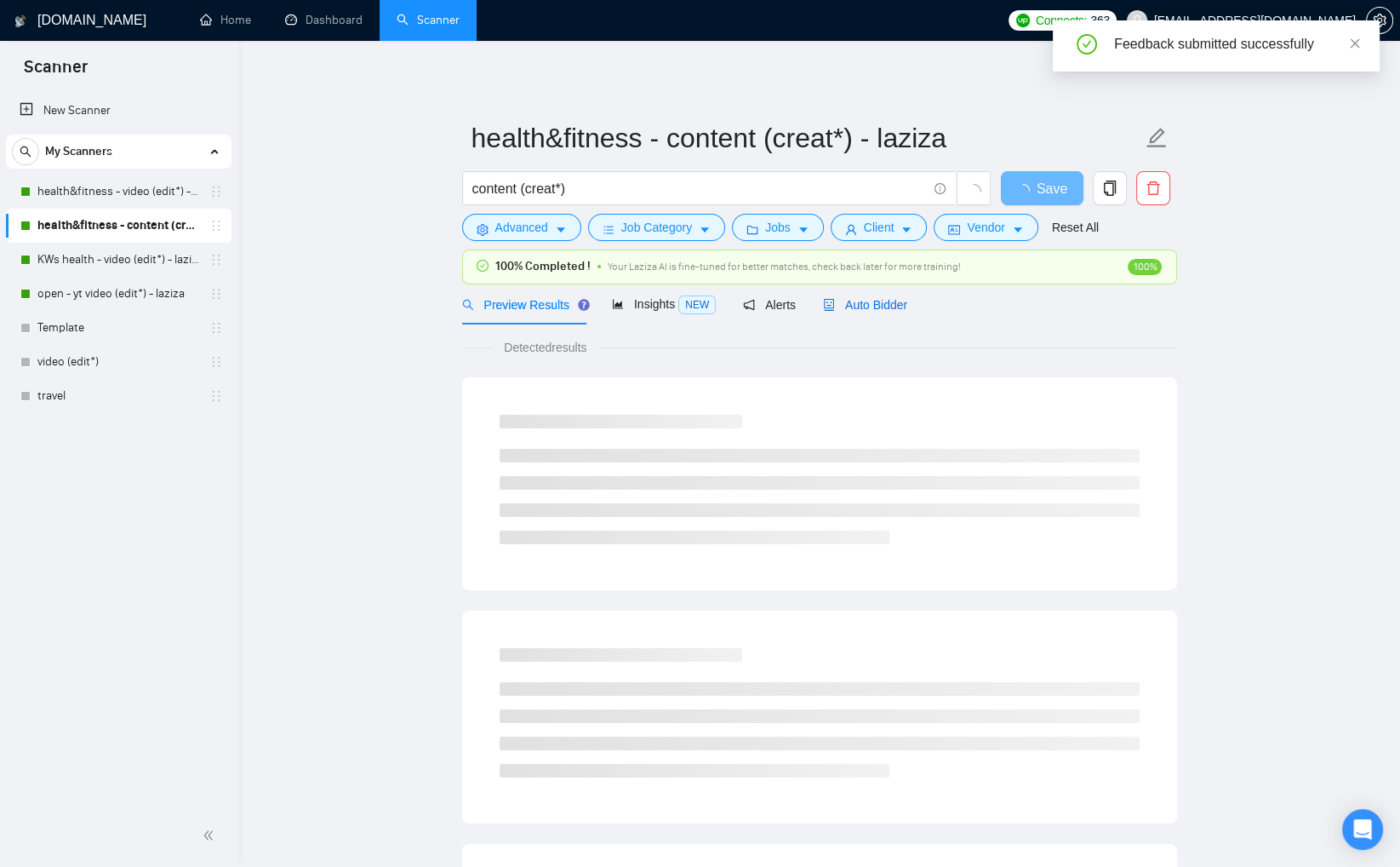
drag, startPoint x: 878, startPoint y: 303, endPoint x: 965, endPoint y: 321, distance: 88.8
click at [878, 303] on span "Auto Bidder" at bounding box center [865, 305] width 84 height 14
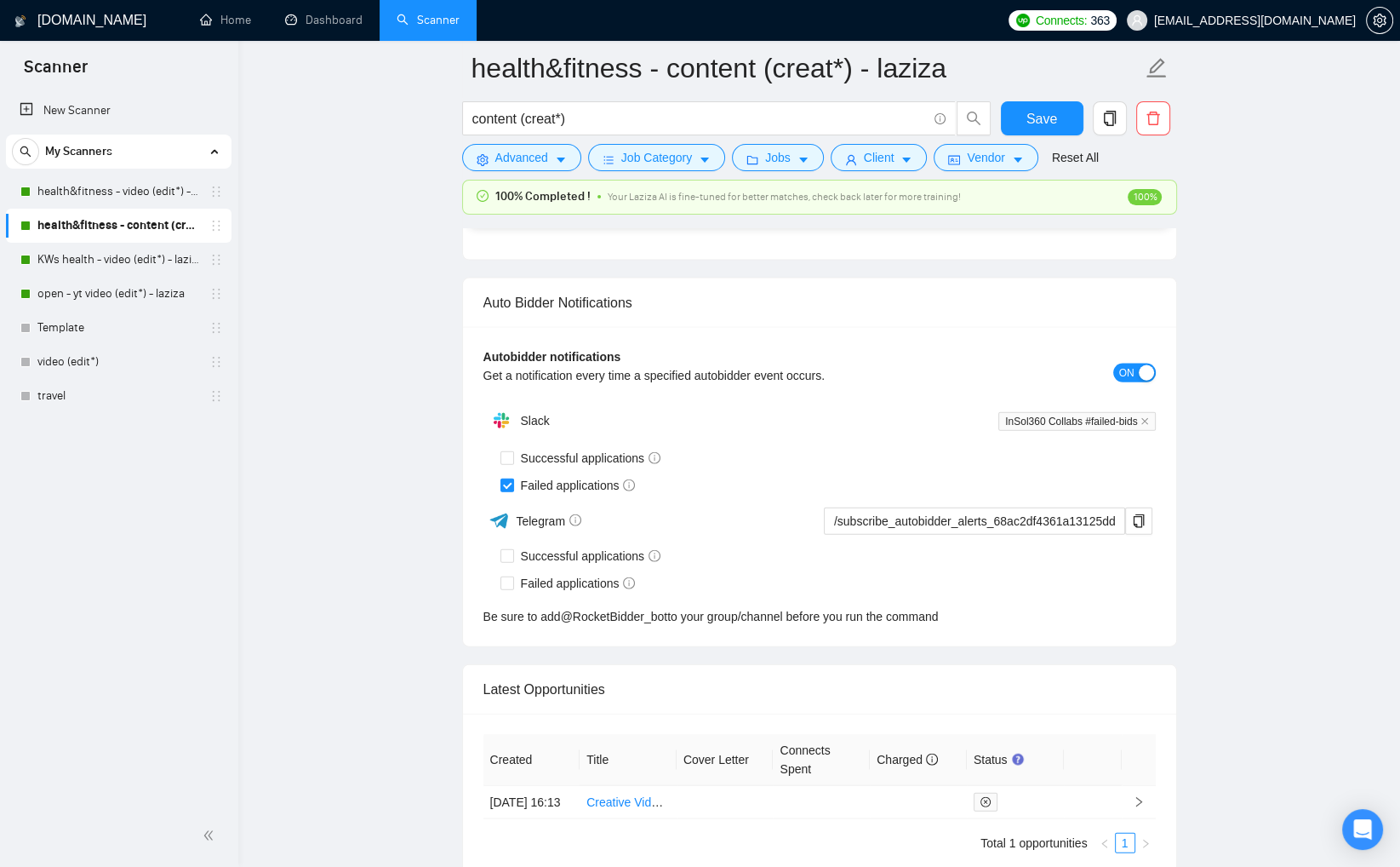
scroll to position [4150, 0]
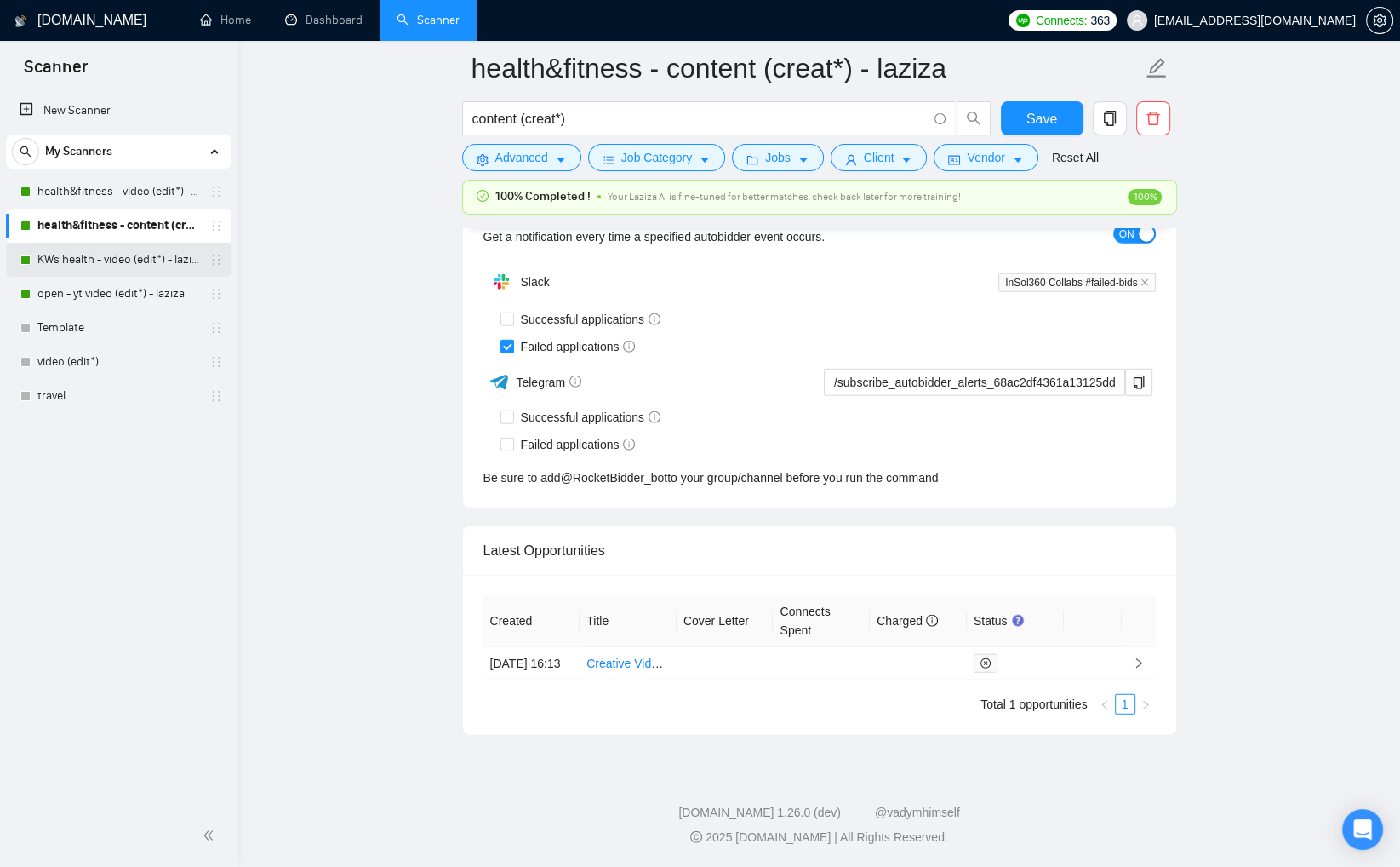
click at [143, 253] on link "KWs health - video (edit*) - laziza" at bounding box center [118, 259] width 162 height 34
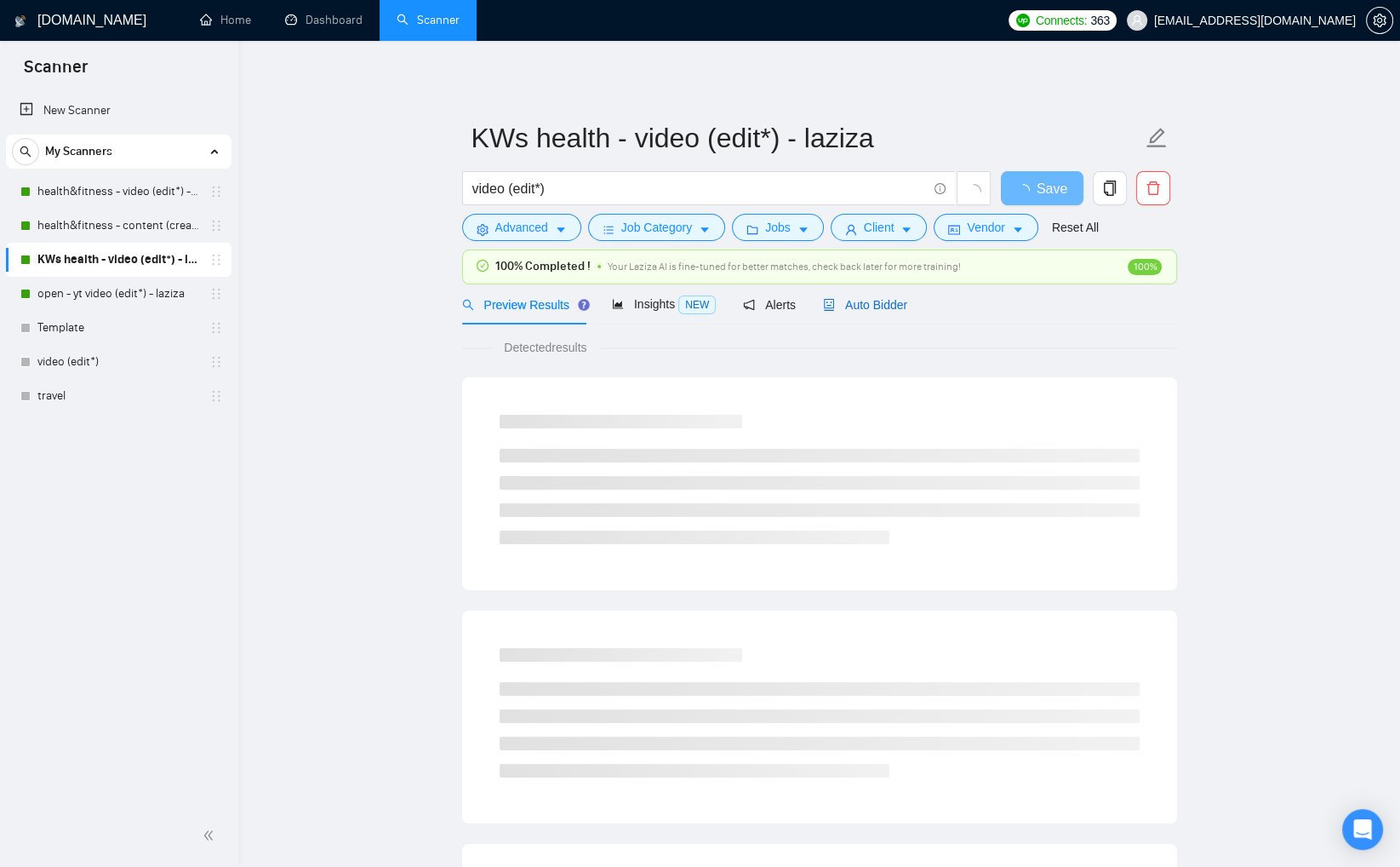
click at [863, 300] on span "Auto Bidder" at bounding box center [865, 305] width 84 height 14
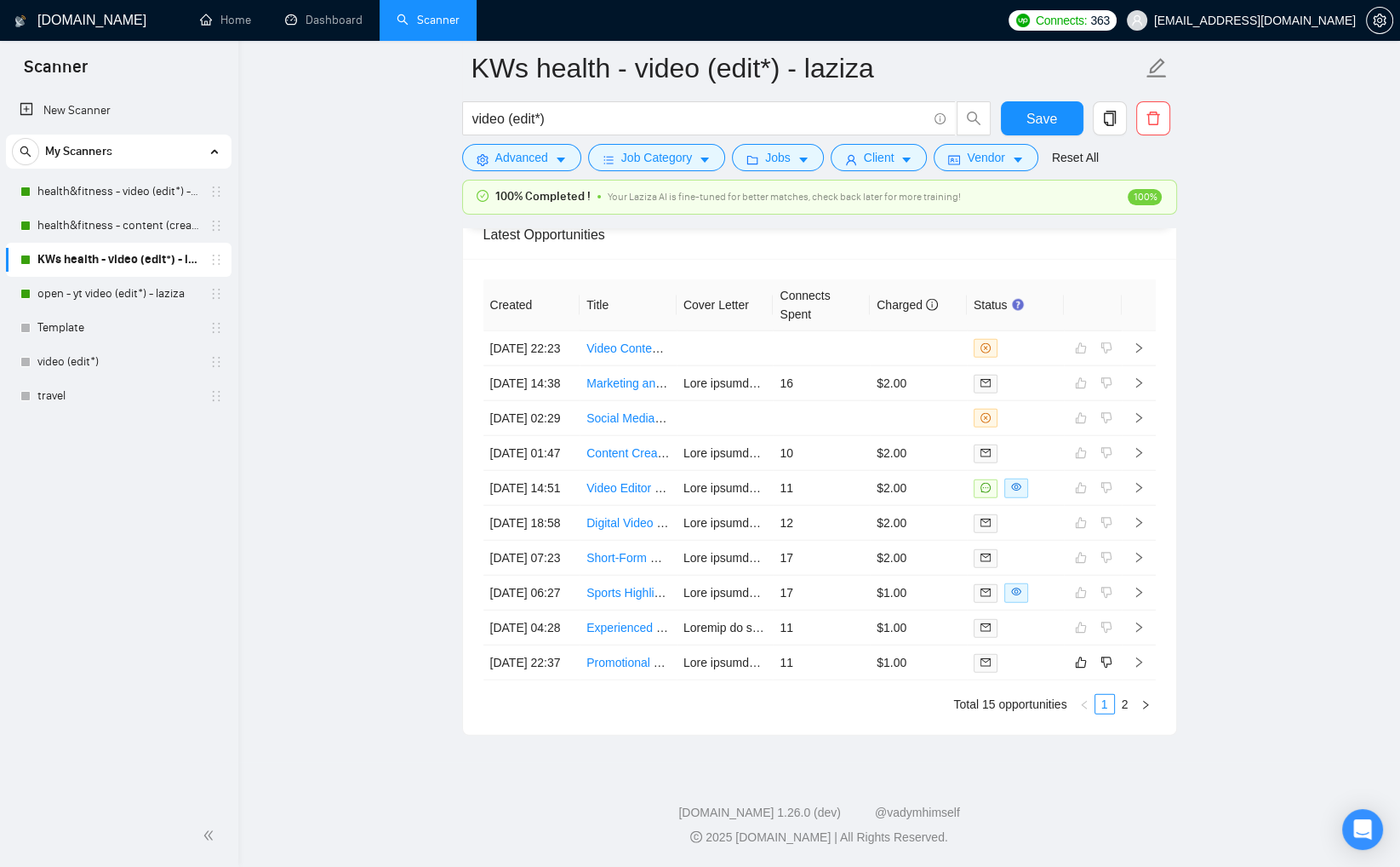
scroll to position [4478, 0]
drag, startPoint x: 159, startPoint y: 291, endPoint x: 201, endPoint y: 299, distance: 42.8
click at [159, 291] on link "open - yt video (edit*) - laziza" at bounding box center [118, 293] width 162 height 34
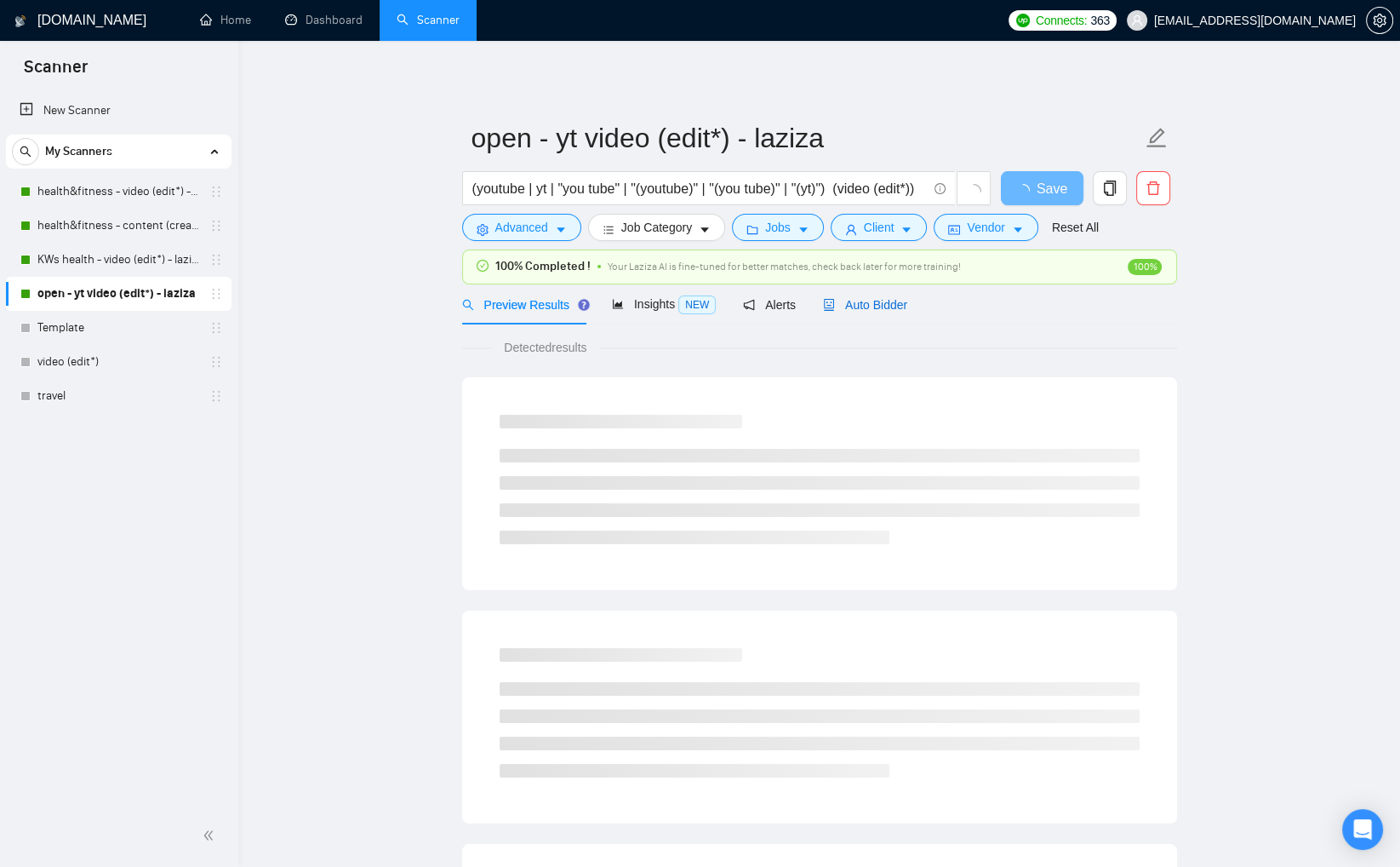
click at [877, 309] on span "Auto Bidder" at bounding box center [865, 305] width 84 height 14
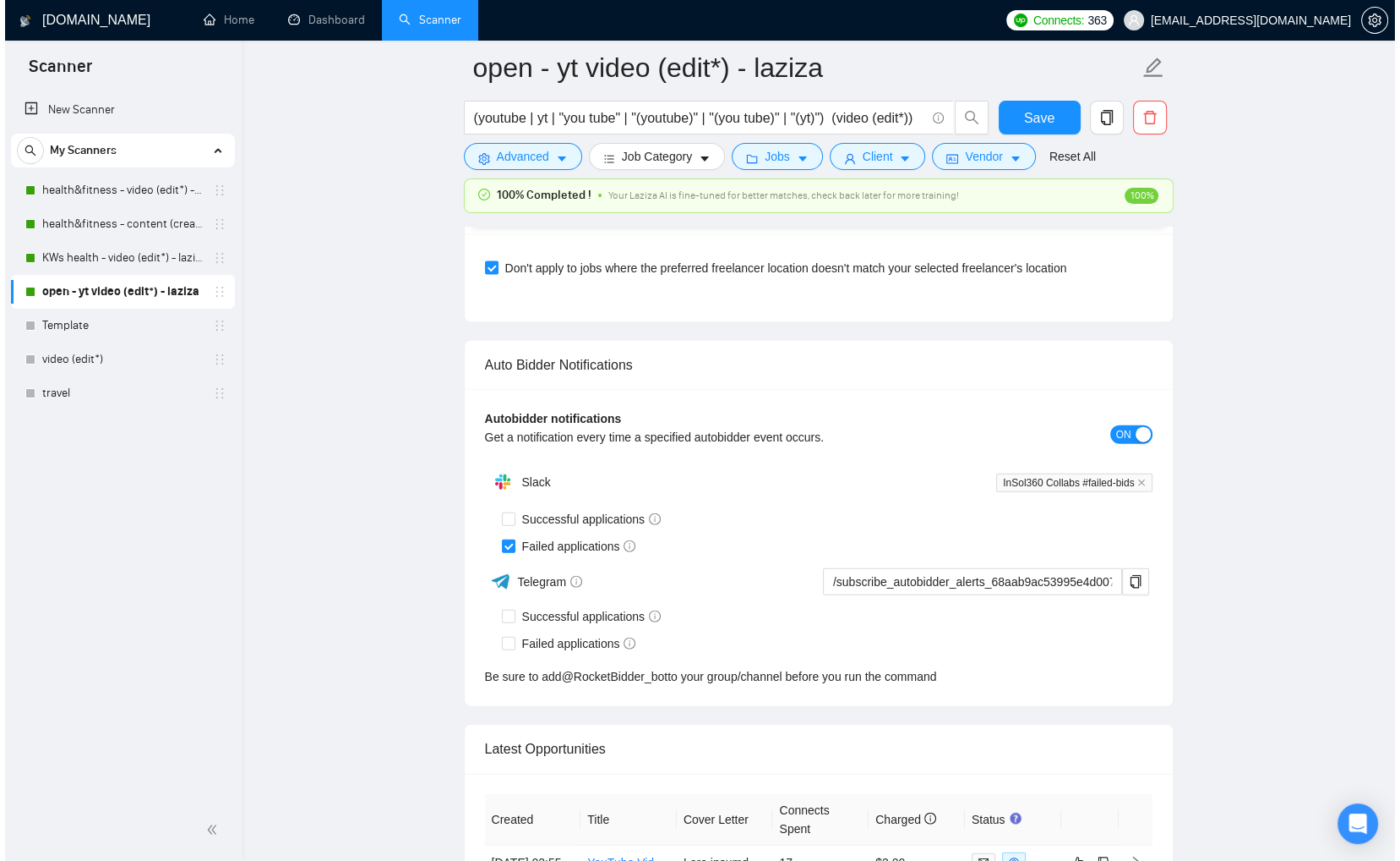
scroll to position [4518, 0]
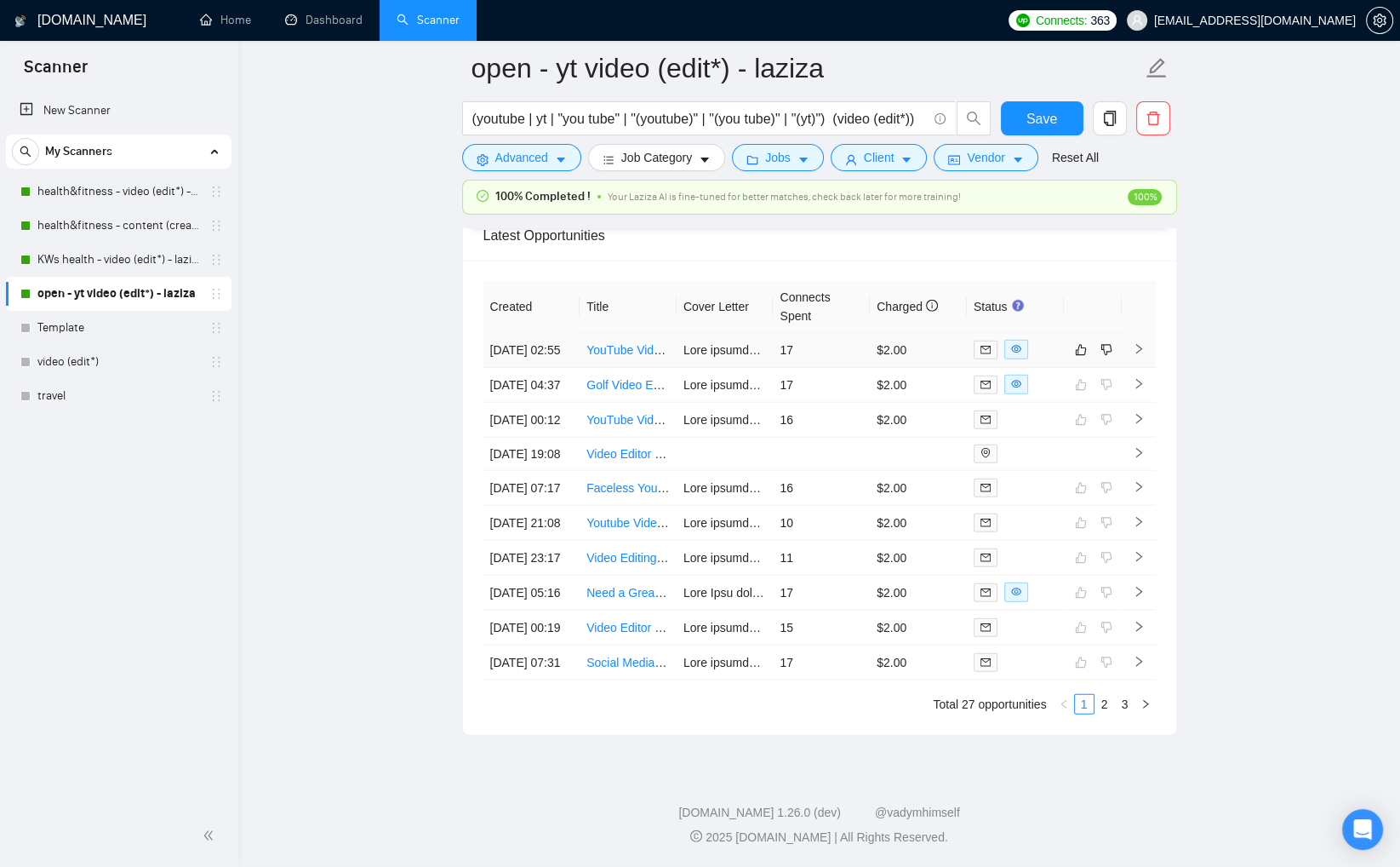
click at [841, 340] on td "17" at bounding box center [822, 350] width 97 height 35
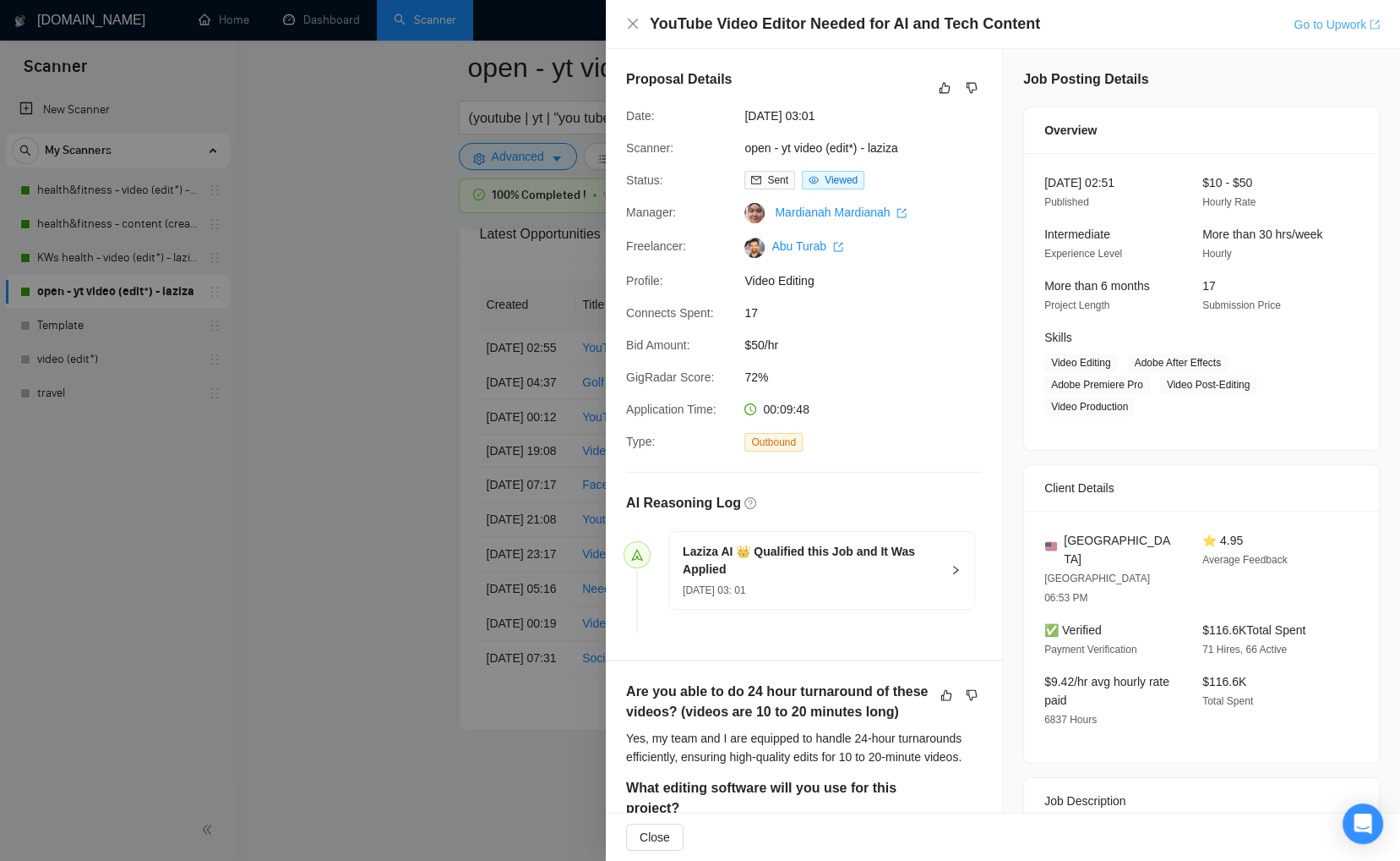
click at [1311, 24] on link "Go to Upwork" at bounding box center [1337, 25] width 86 height 14
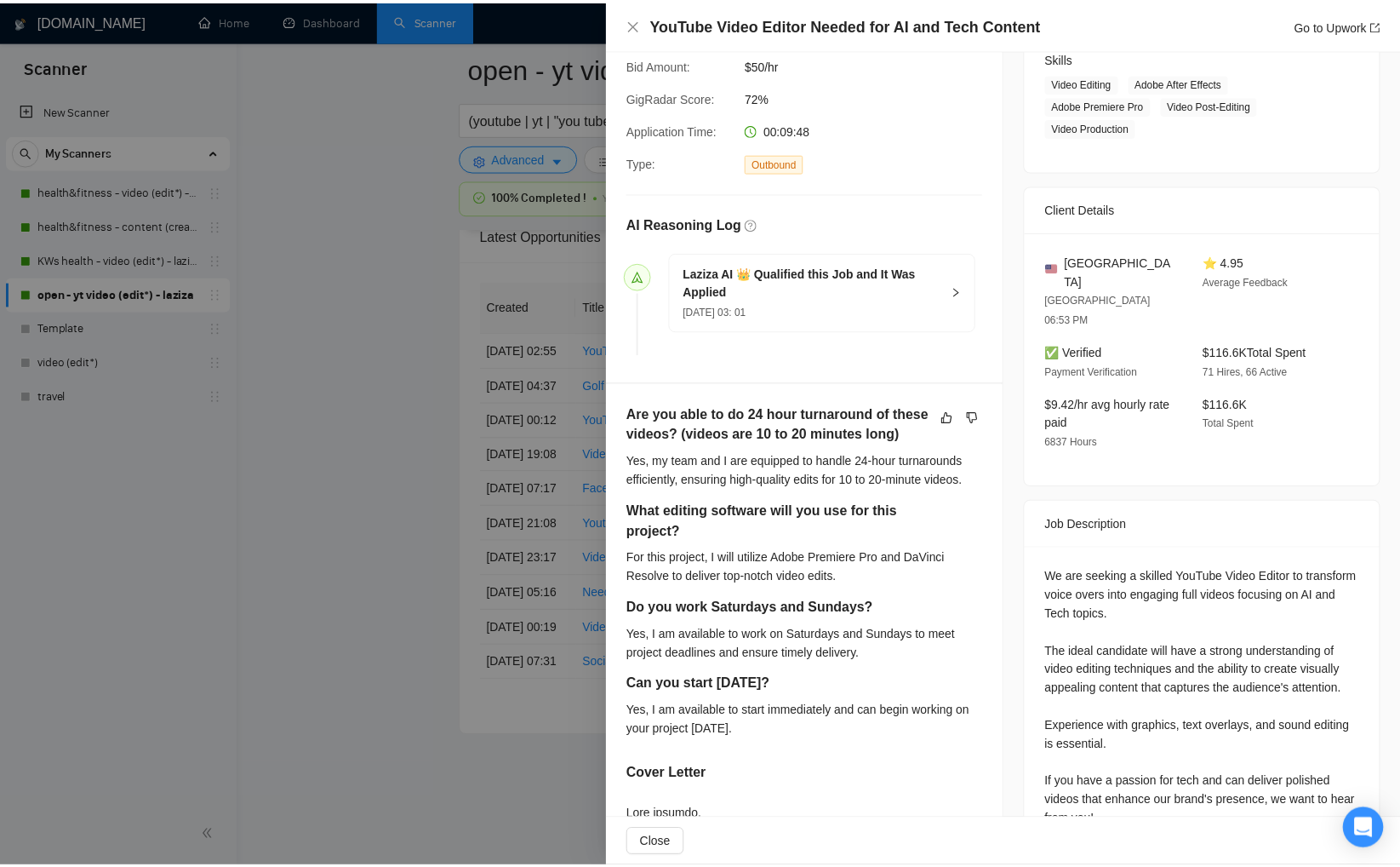
scroll to position [369, 0]
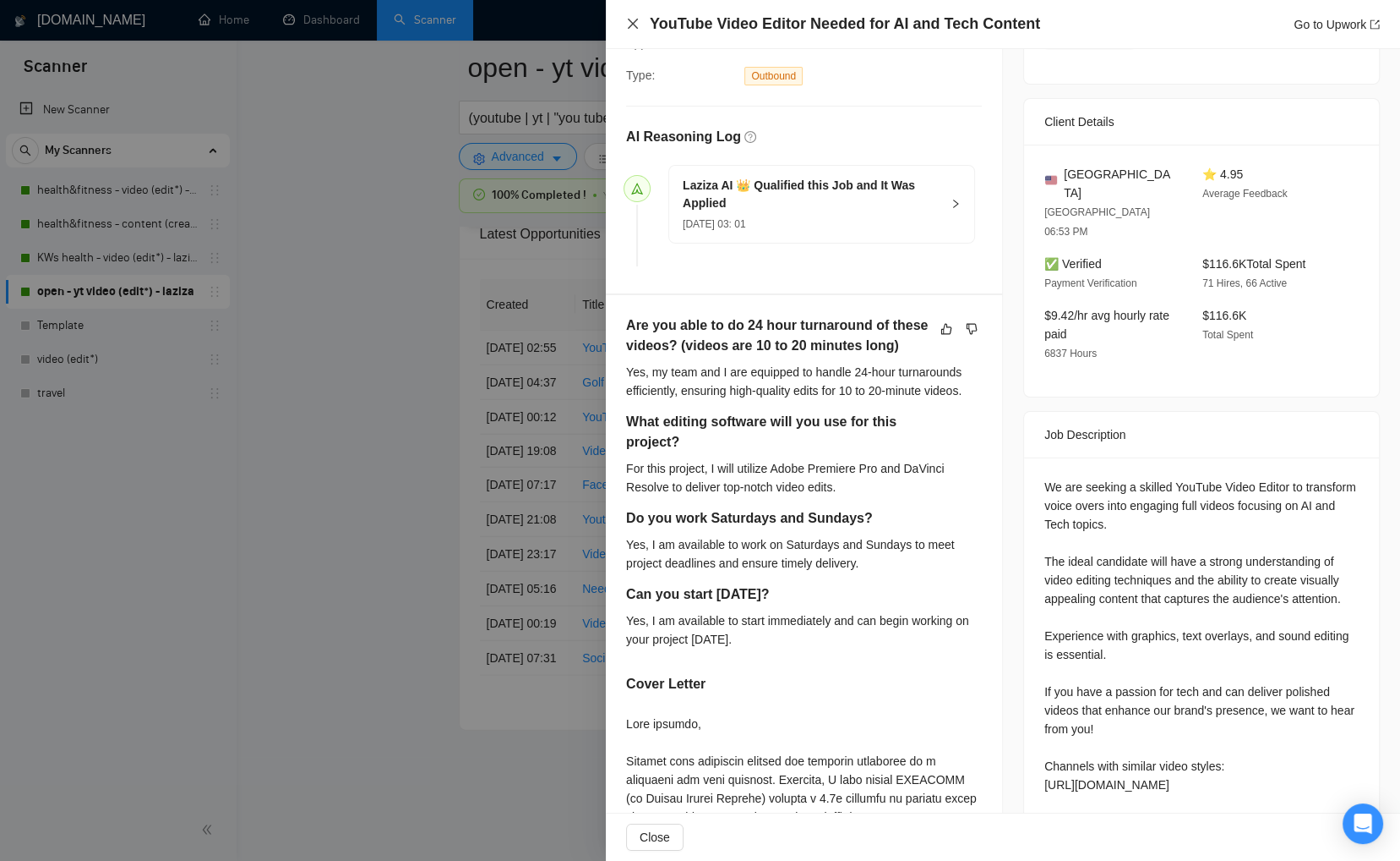
click at [633, 28] on icon "close" at bounding box center [633, 24] width 14 height 14
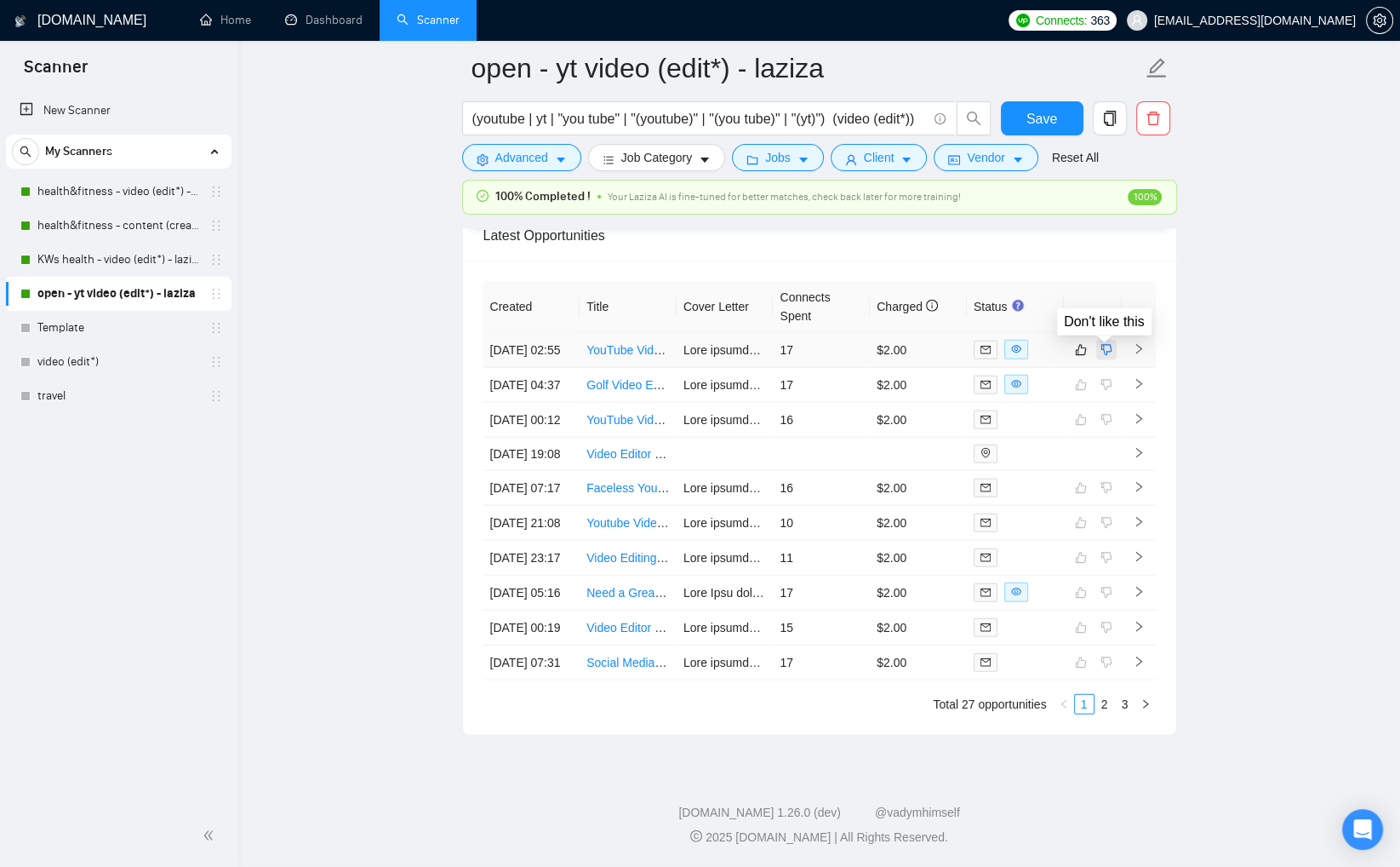
click at [1110, 343] on icon "dislike" at bounding box center [1107, 350] width 12 height 14
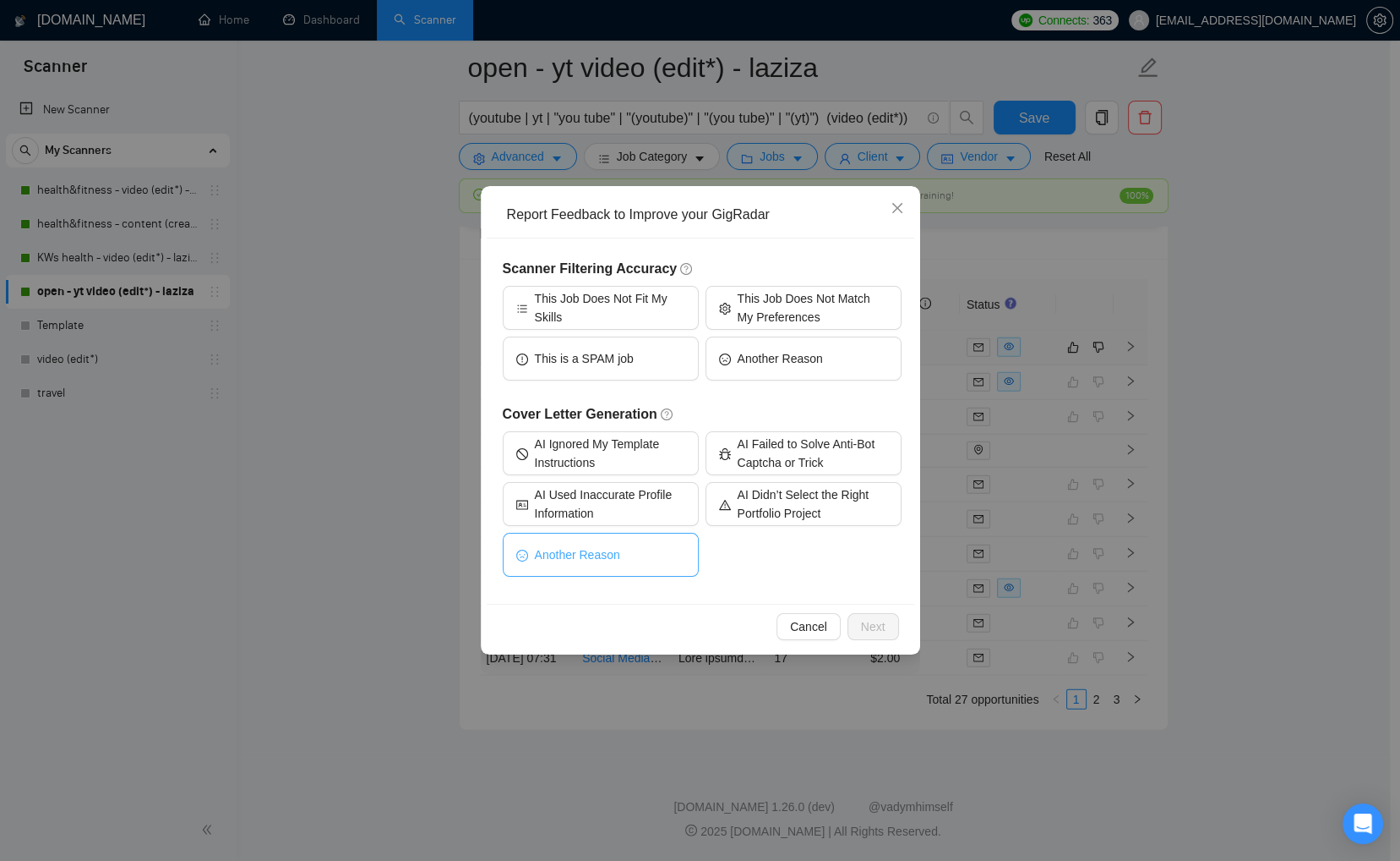
click at [650, 560] on button "Another Reason" at bounding box center [601, 554] width 196 height 44
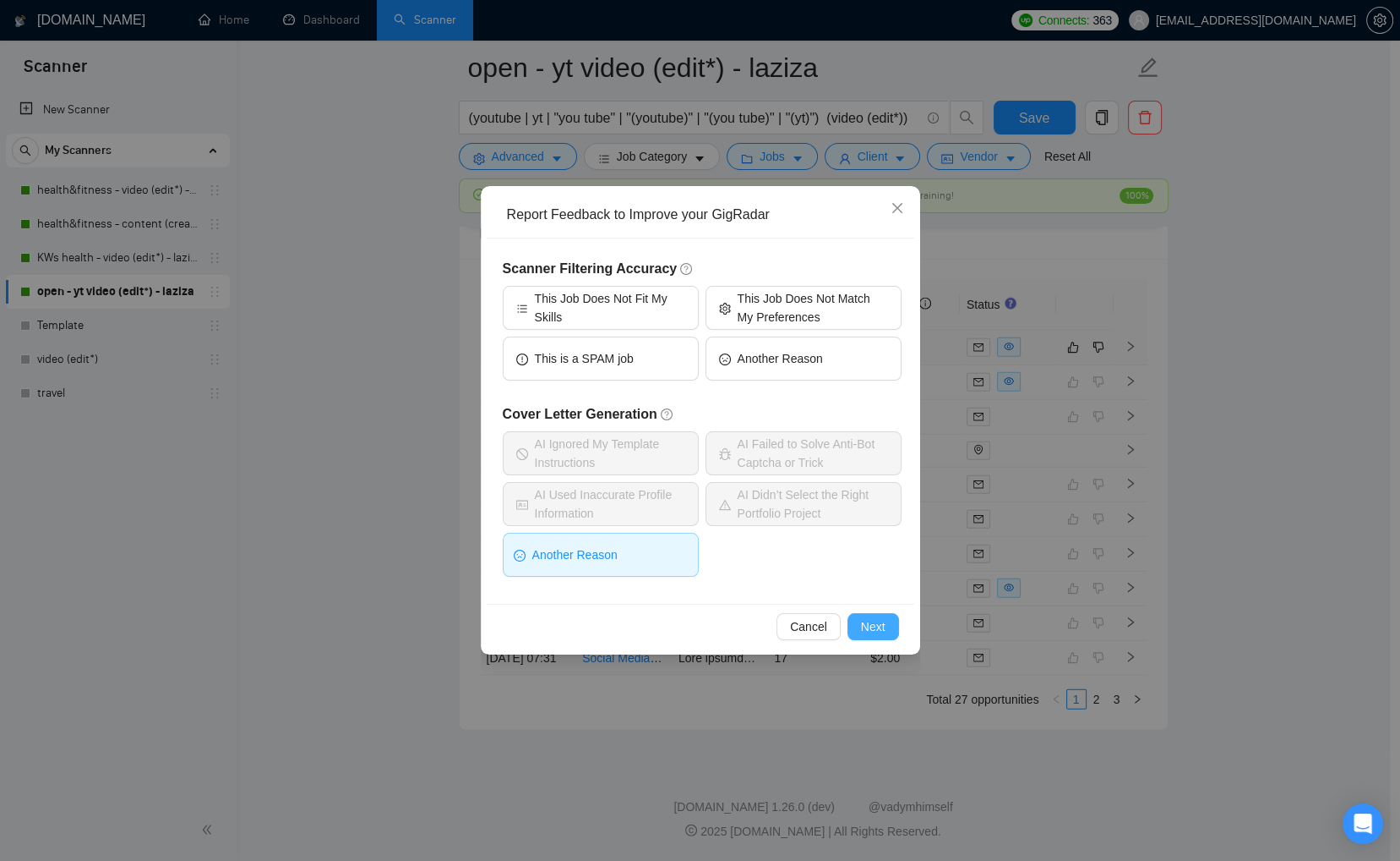
click at [865, 630] on span "Next" at bounding box center [873, 627] width 24 height 19
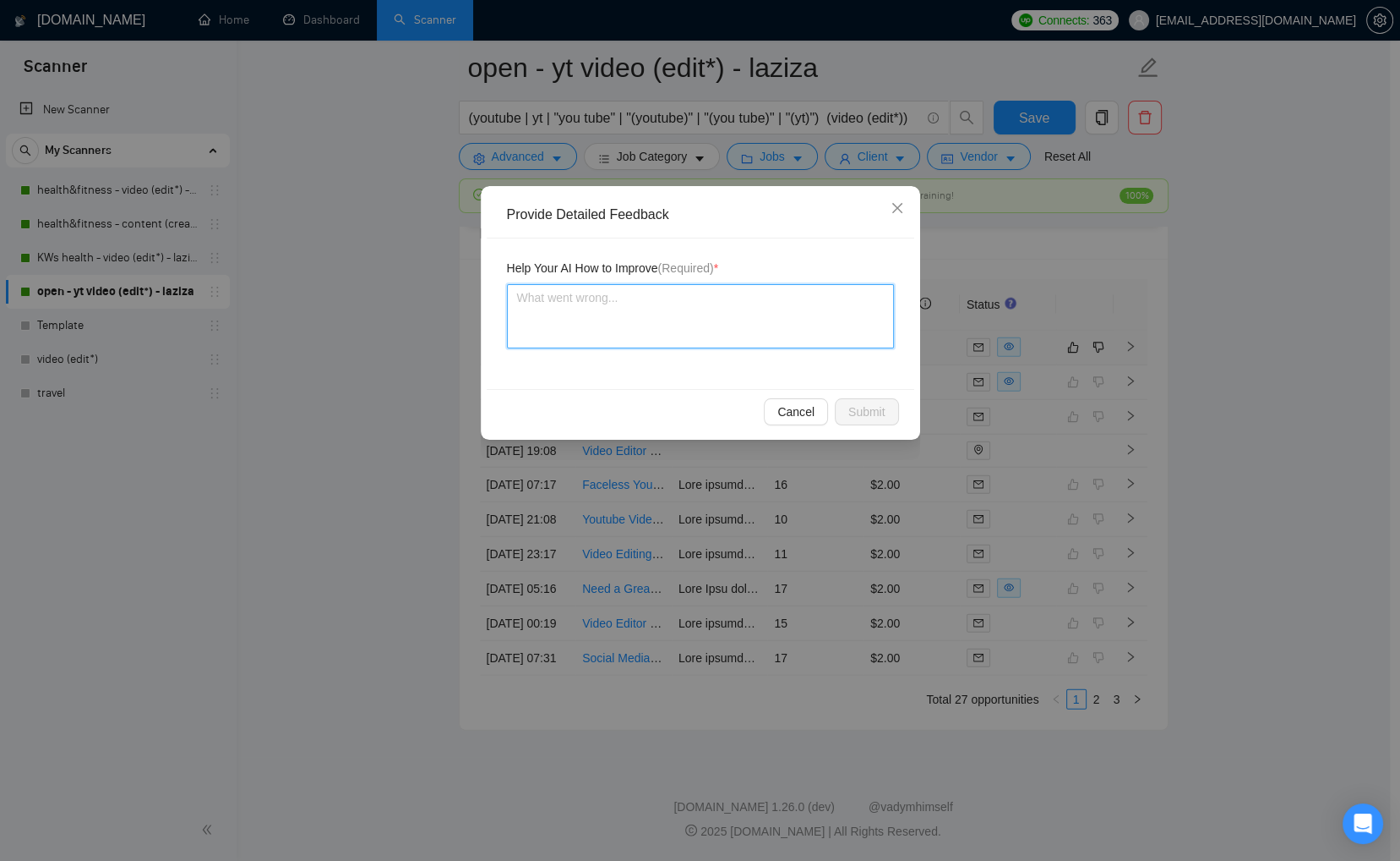
click at [703, 332] on textarea at bounding box center [700, 316] width 387 height 64
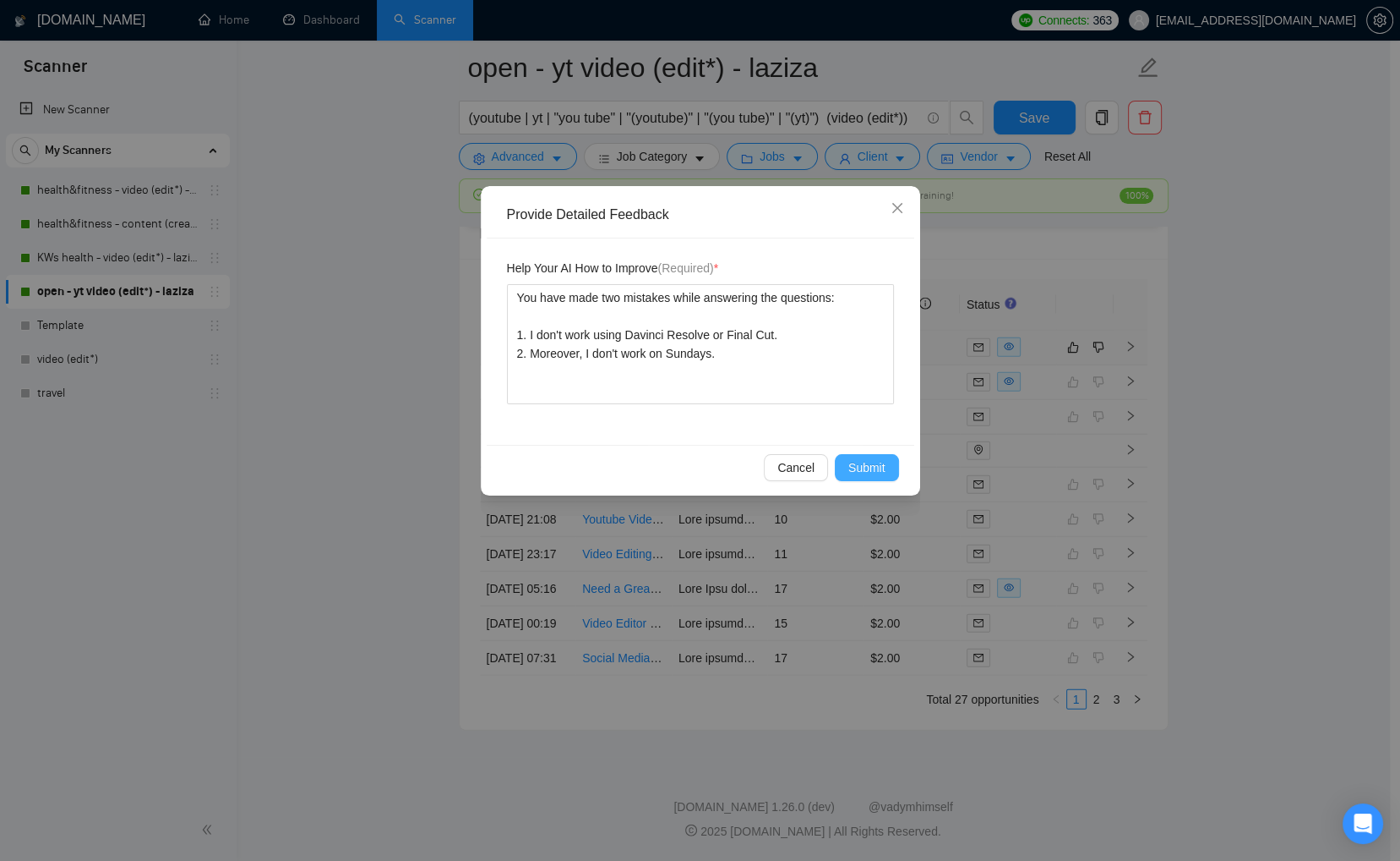
click at [865, 465] on span "Submit" at bounding box center [867, 468] width 37 height 19
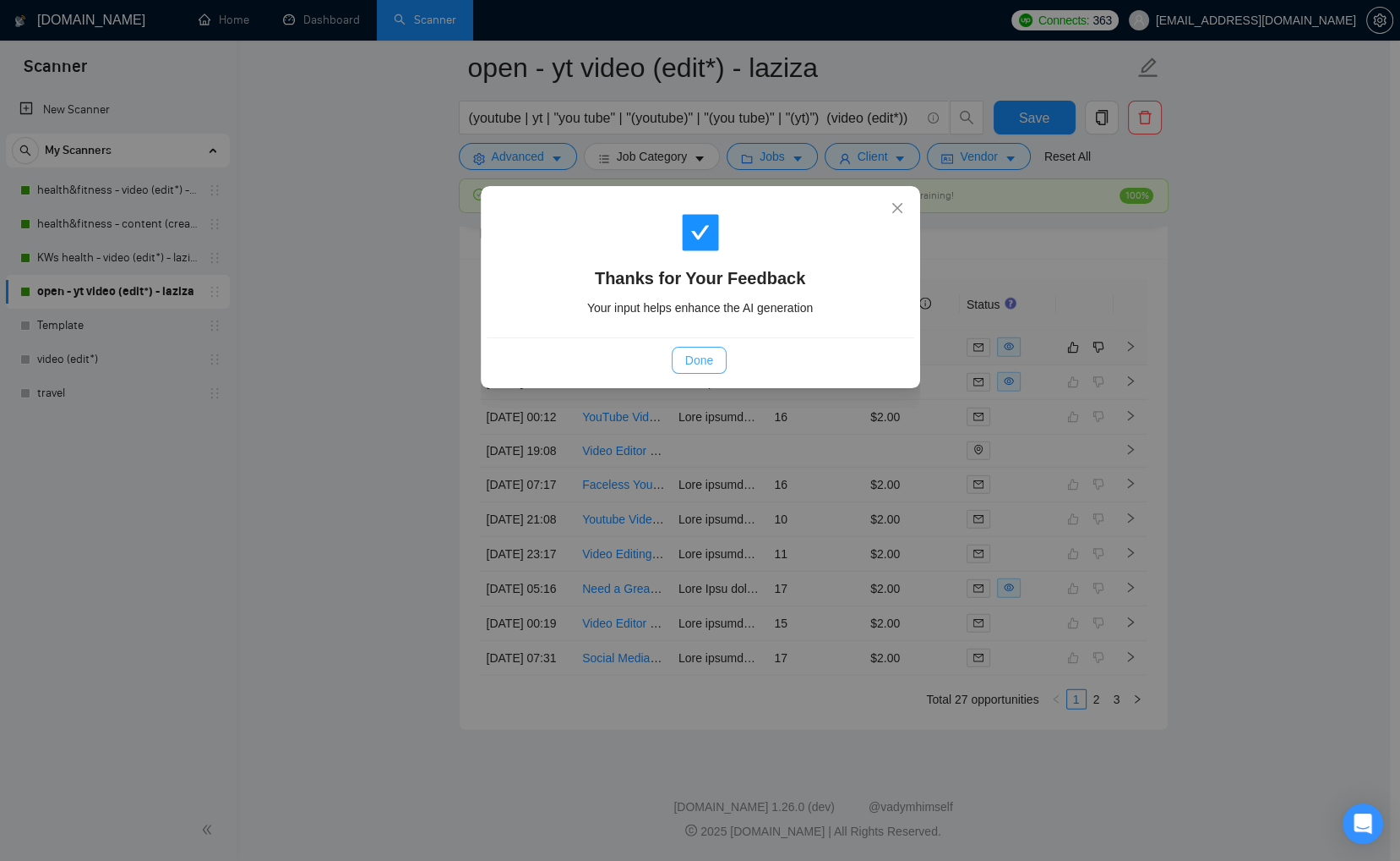
click at [701, 364] on span "Done" at bounding box center [699, 360] width 28 height 19
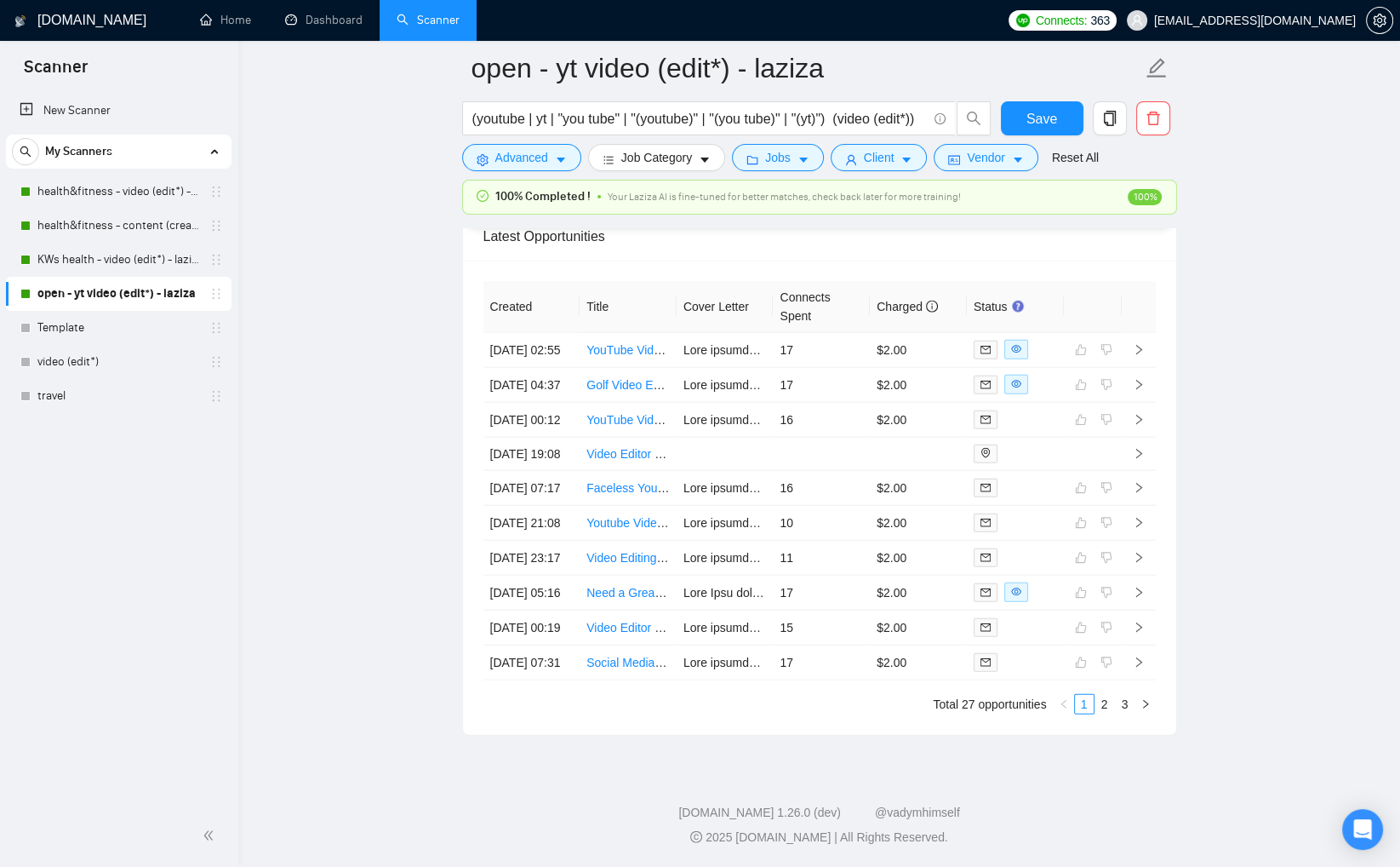
scroll to position [4501, 0]
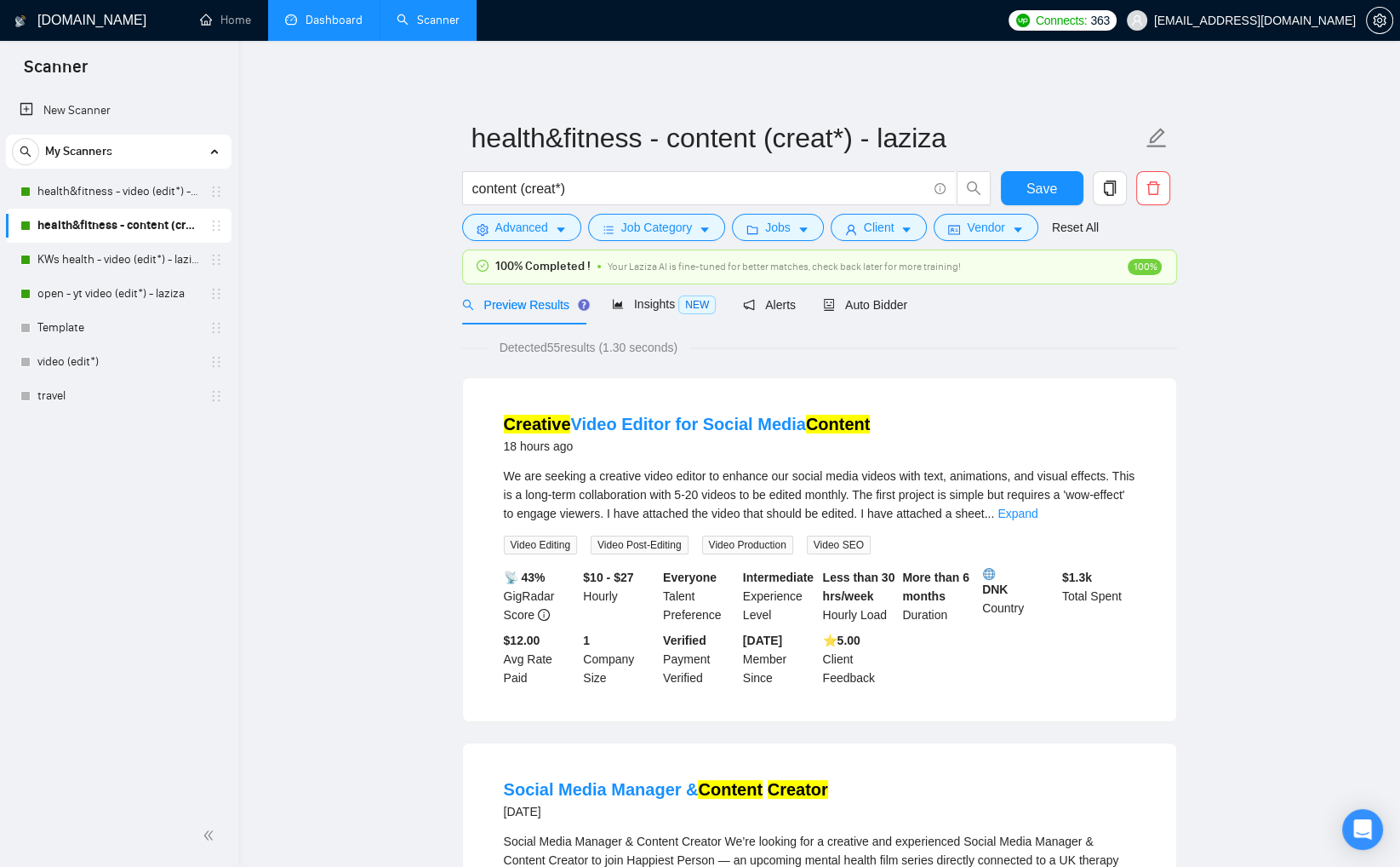
click at [324, 23] on link "Dashboard" at bounding box center [323, 20] width 77 height 15
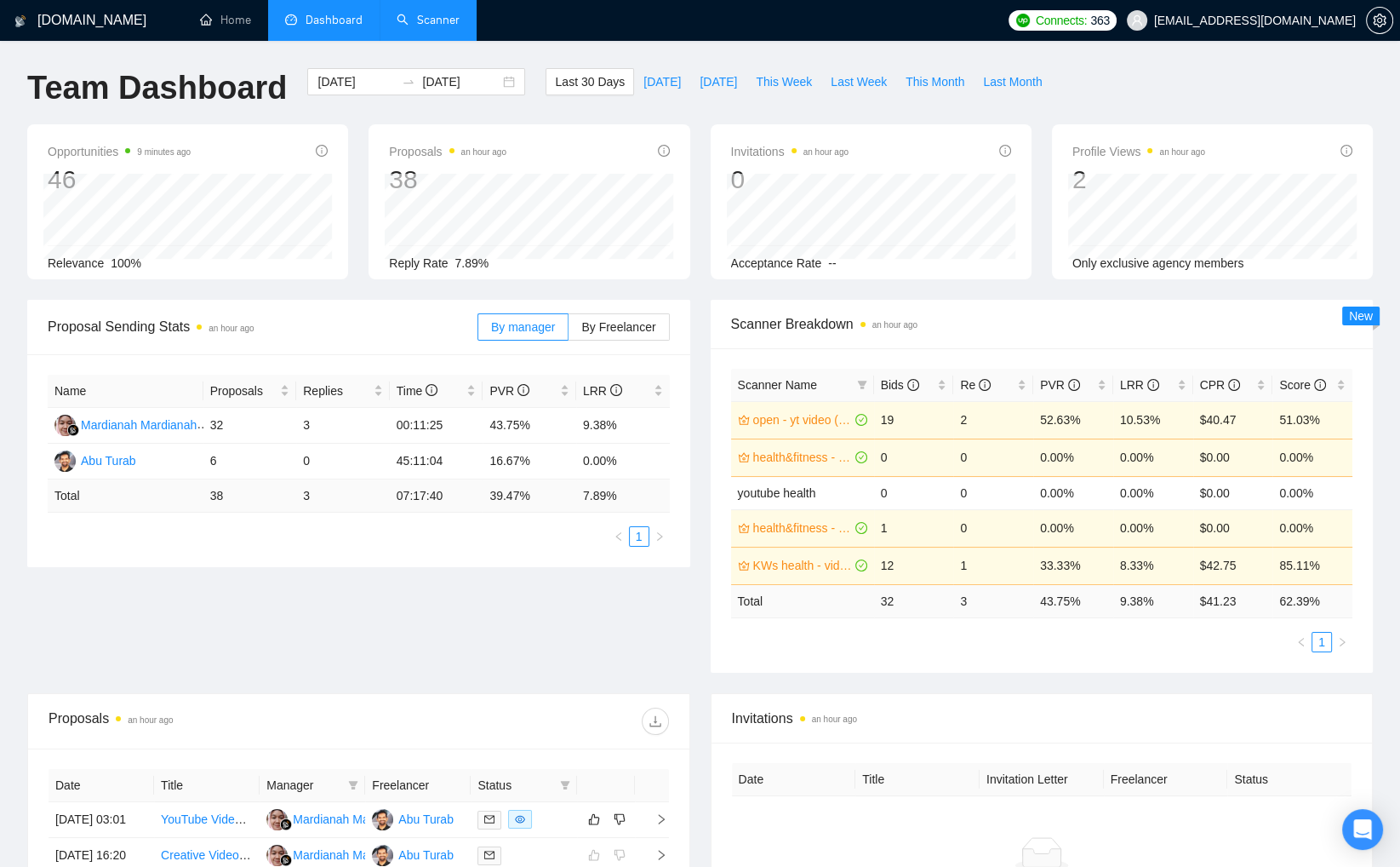
click at [420, 21] on link "Scanner" at bounding box center [428, 20] width 63 height 15
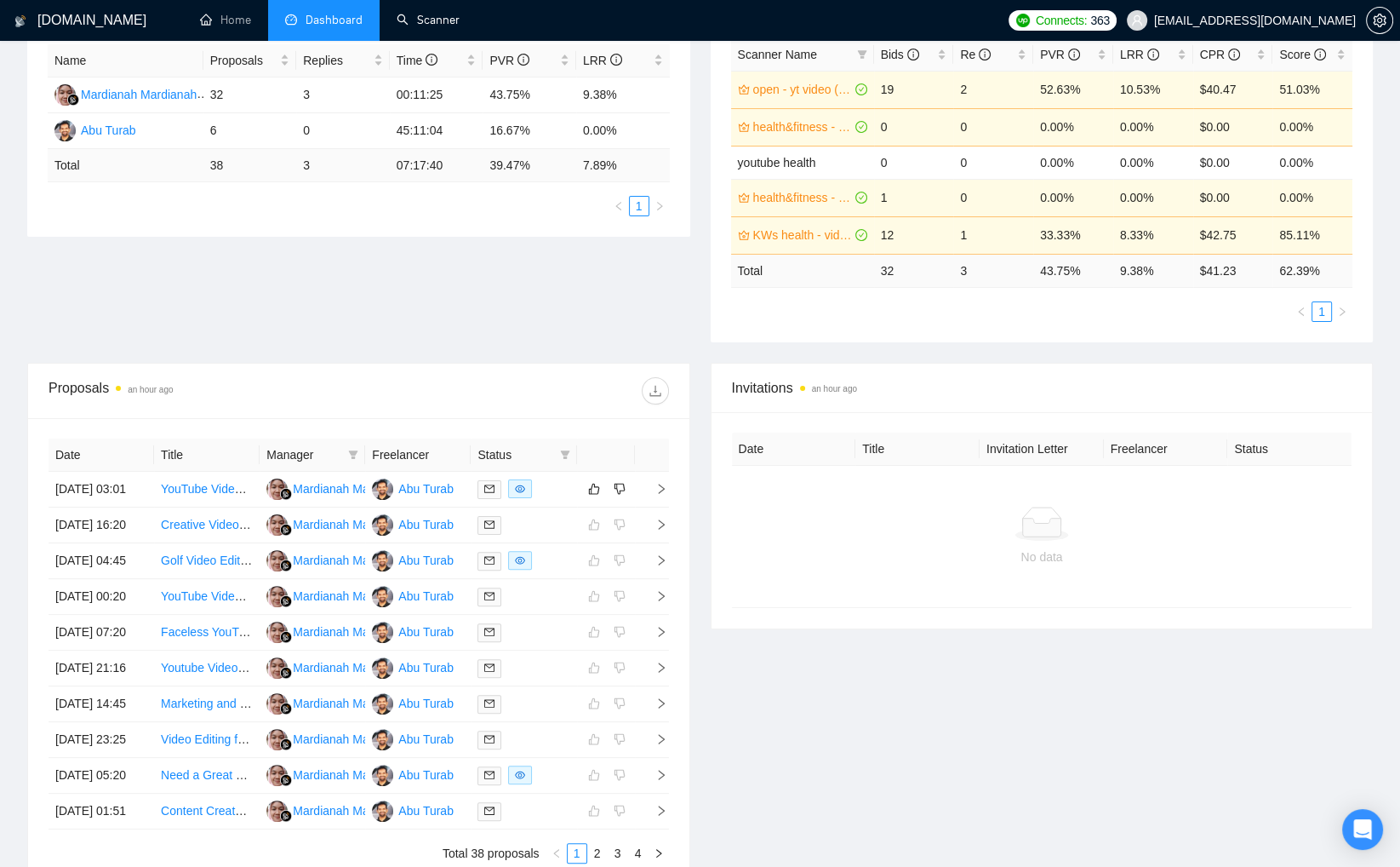
scroll to position [377, 0]
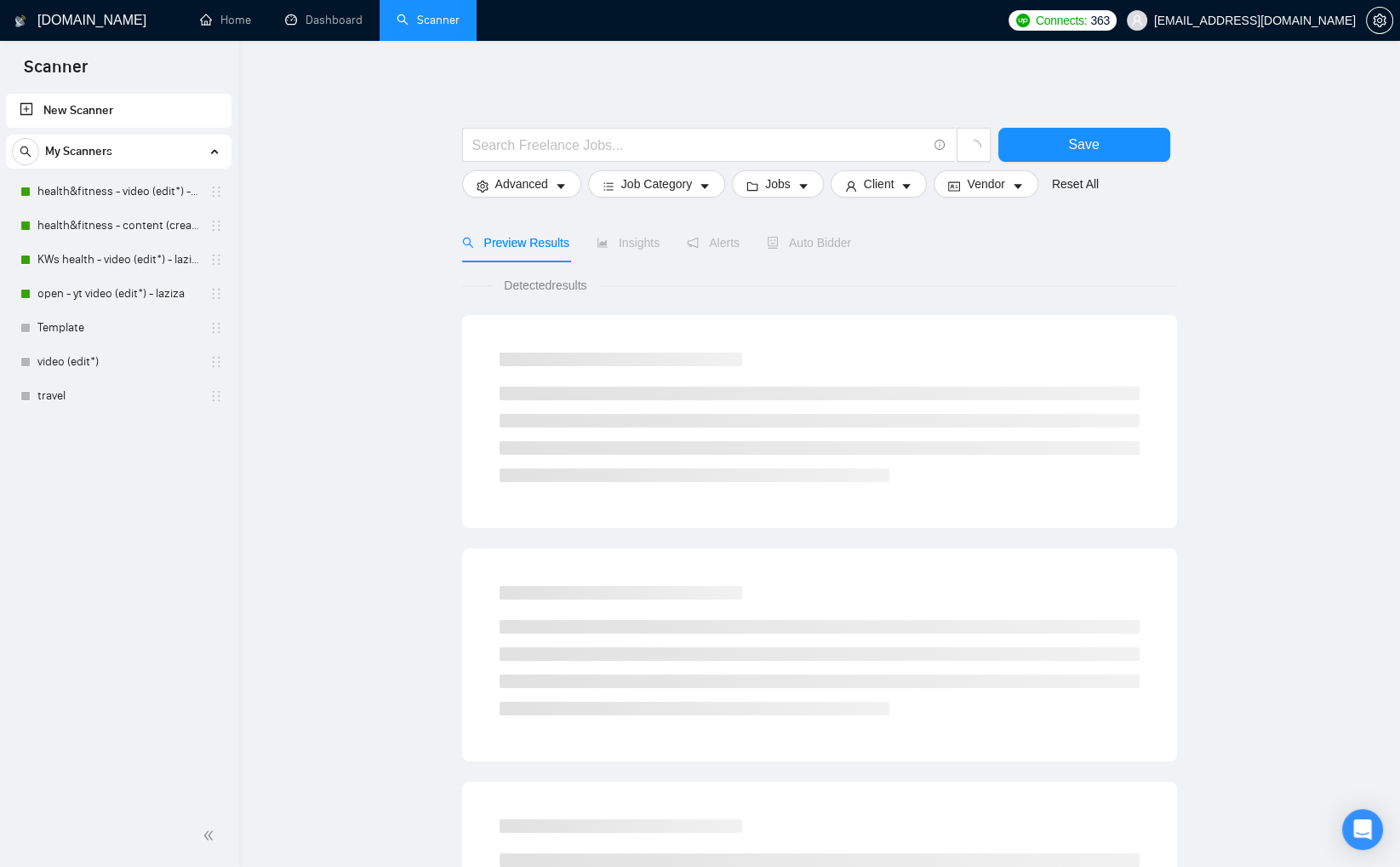
click at [128, 296] on link "open - yt video (edit*) - laziza" at bounding box center [118, 293] width 162 height 34
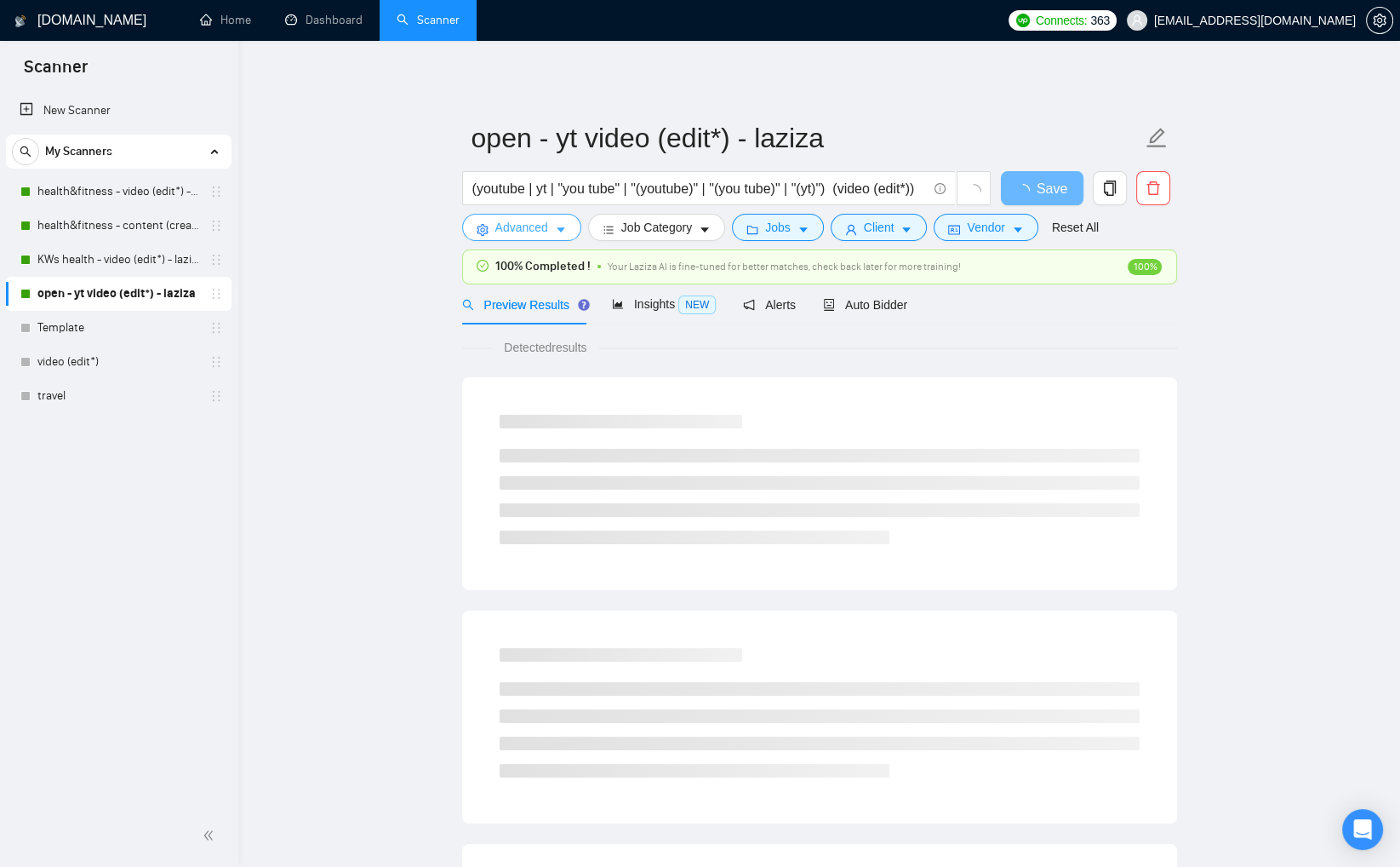
click at [545, 227] on span "Advanced" at bounding box center [522, 228] width 53 height 19
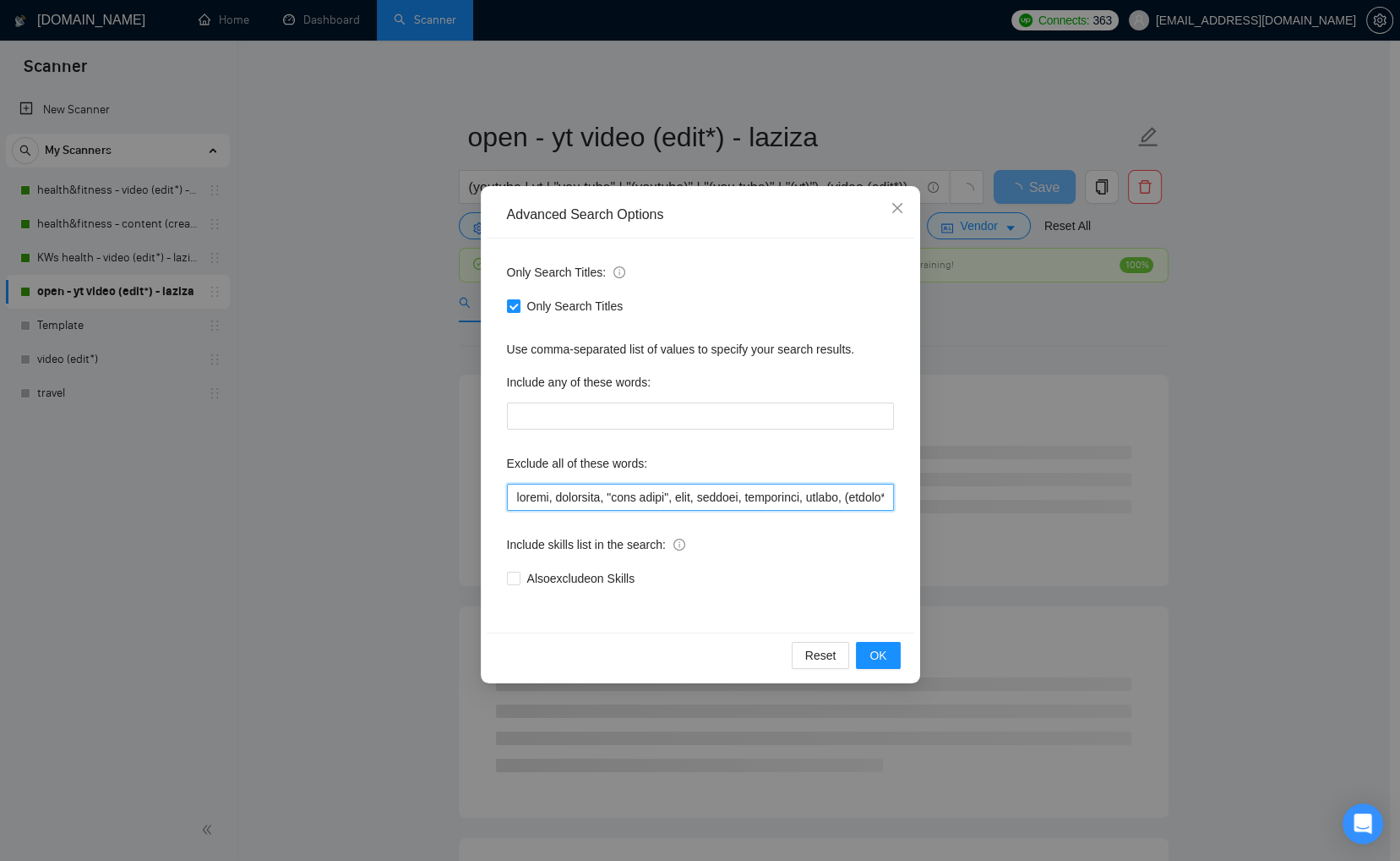
drag, startPoint x: 805, startPoint y: 495, endPoint x: 817, endPoint y: 499, distance: 12.6
click at [809, 496] on input "text" at bounding box center [700, 497] width 387 height 27
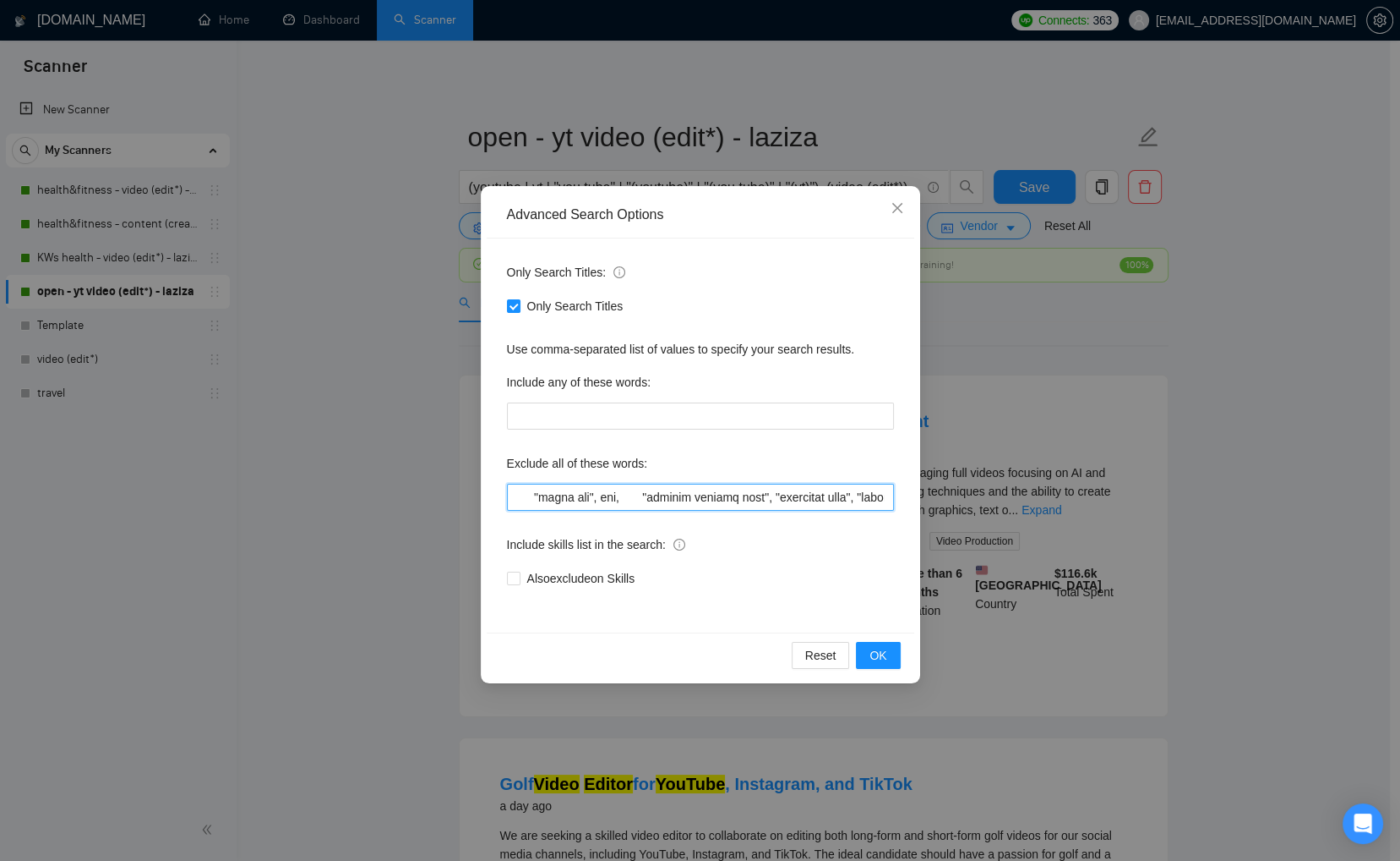
scroll to position [0, 559]
click at [819, 491] on input "text" at bounding box center [700, 497] width 387 height 27
click at [830, 497] on input "text" at bounding box center [700, 497] width 387 height 27
click at [846, 548] on div "Include skills list in the search:" at bounding box center [700, 548] width 387 height 34
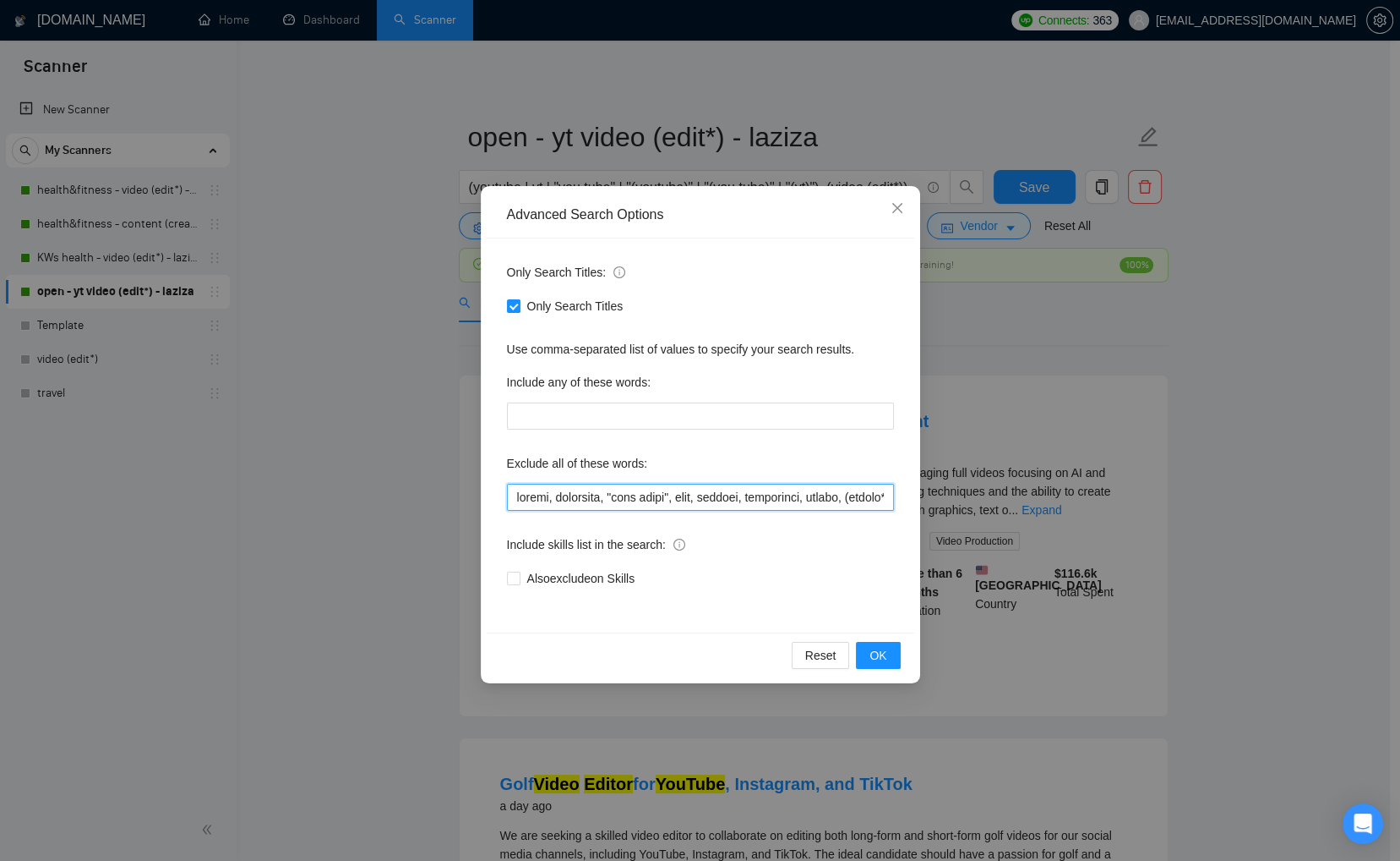
click at [855, 499] on input "text" at bounding box center [700, 497] width 387 height 27
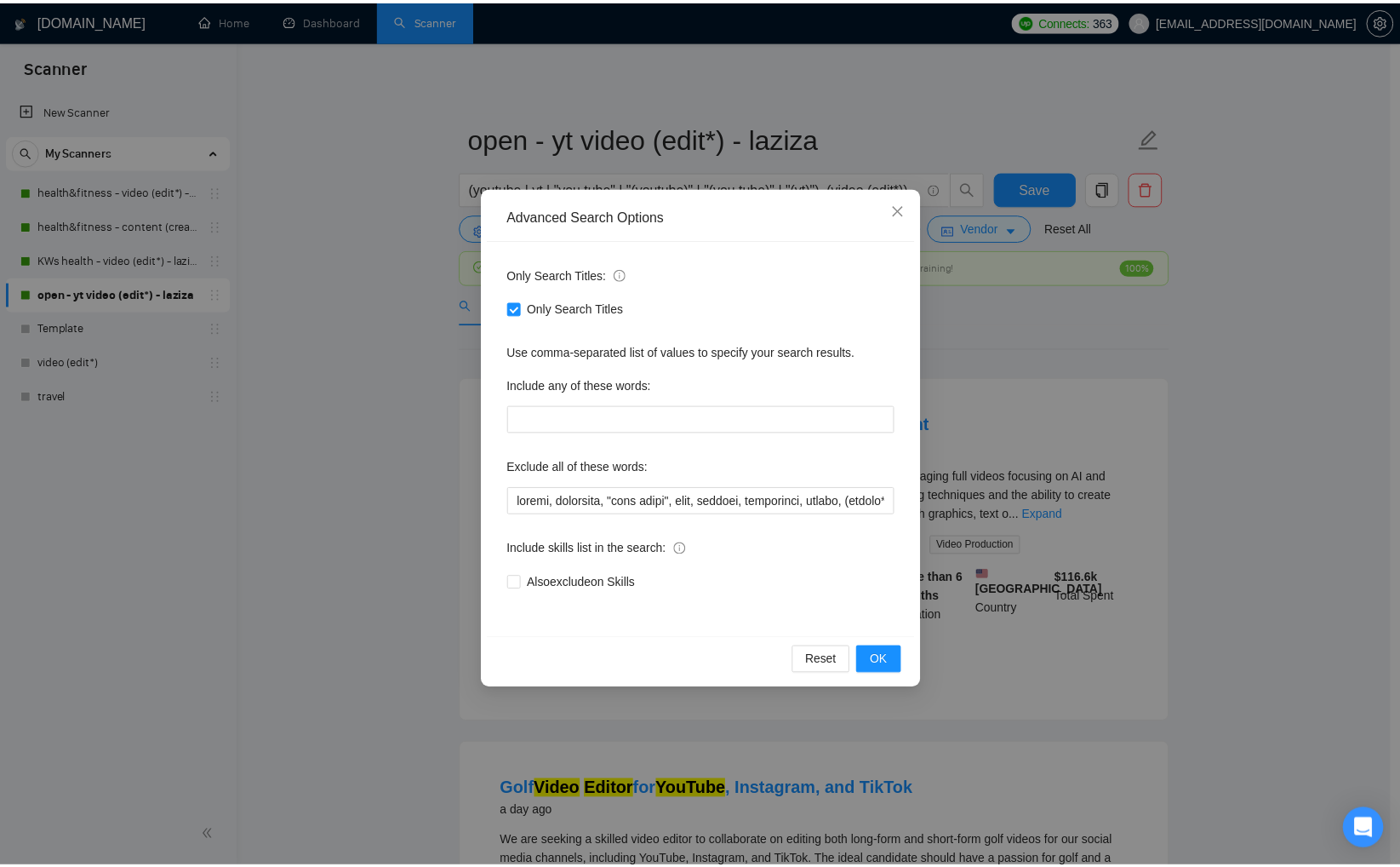
scroll to position [0, 22390]
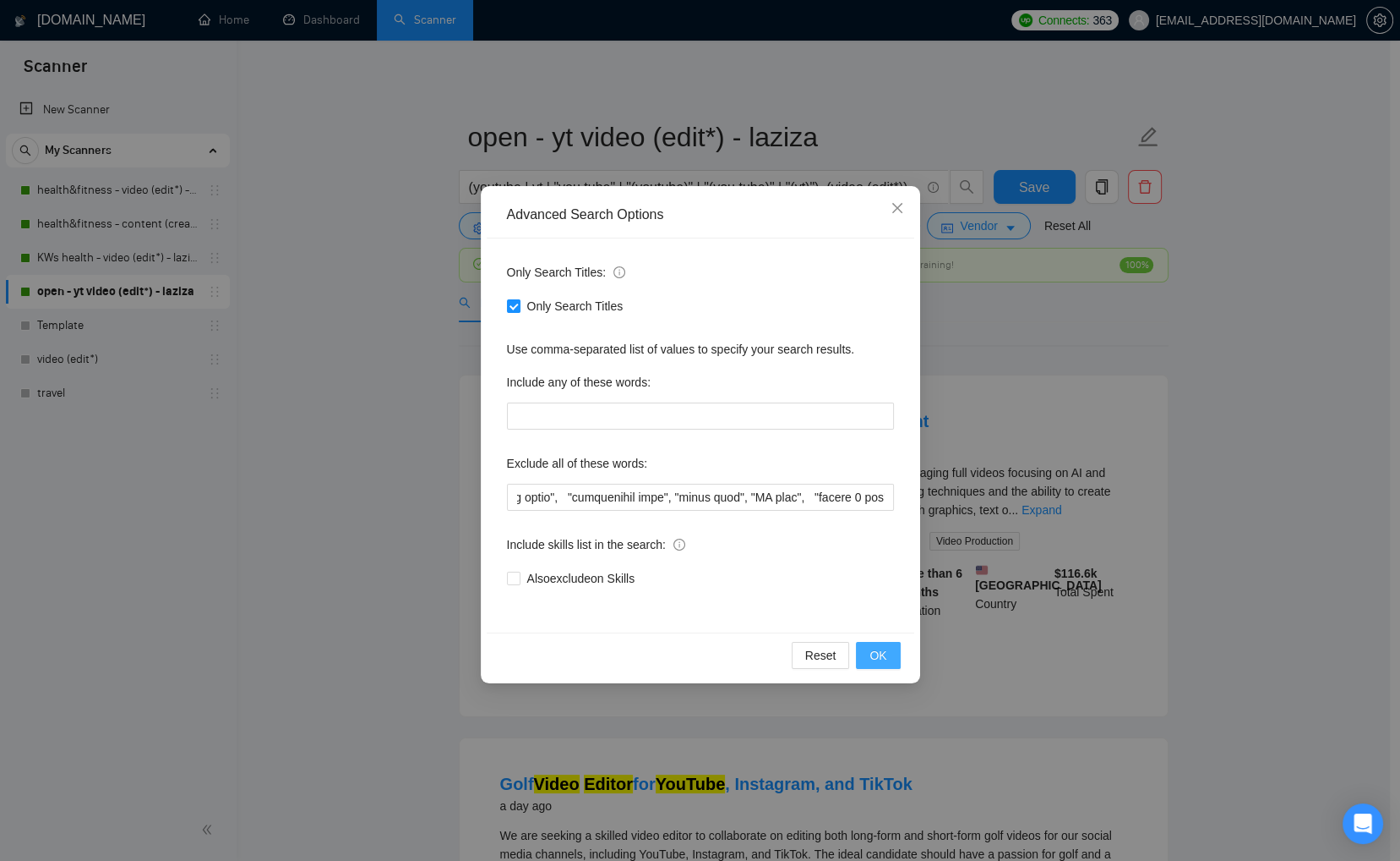
click at [888, 655] on button "OK" at bounding box center [878, 655] width 44 height 27
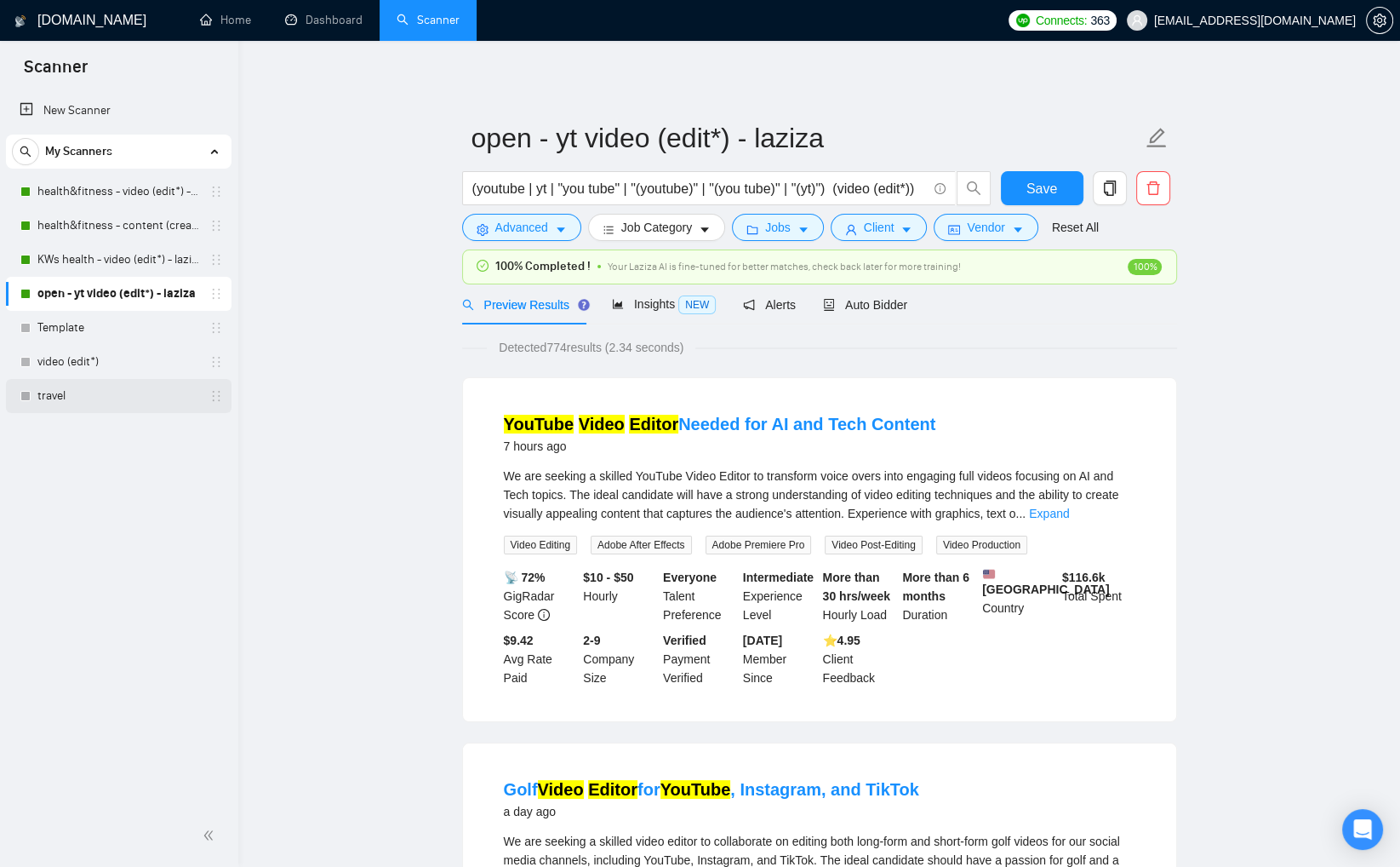
click at [82, 389] on link "travel" at bounding box center [118, 396] width 162 height 34
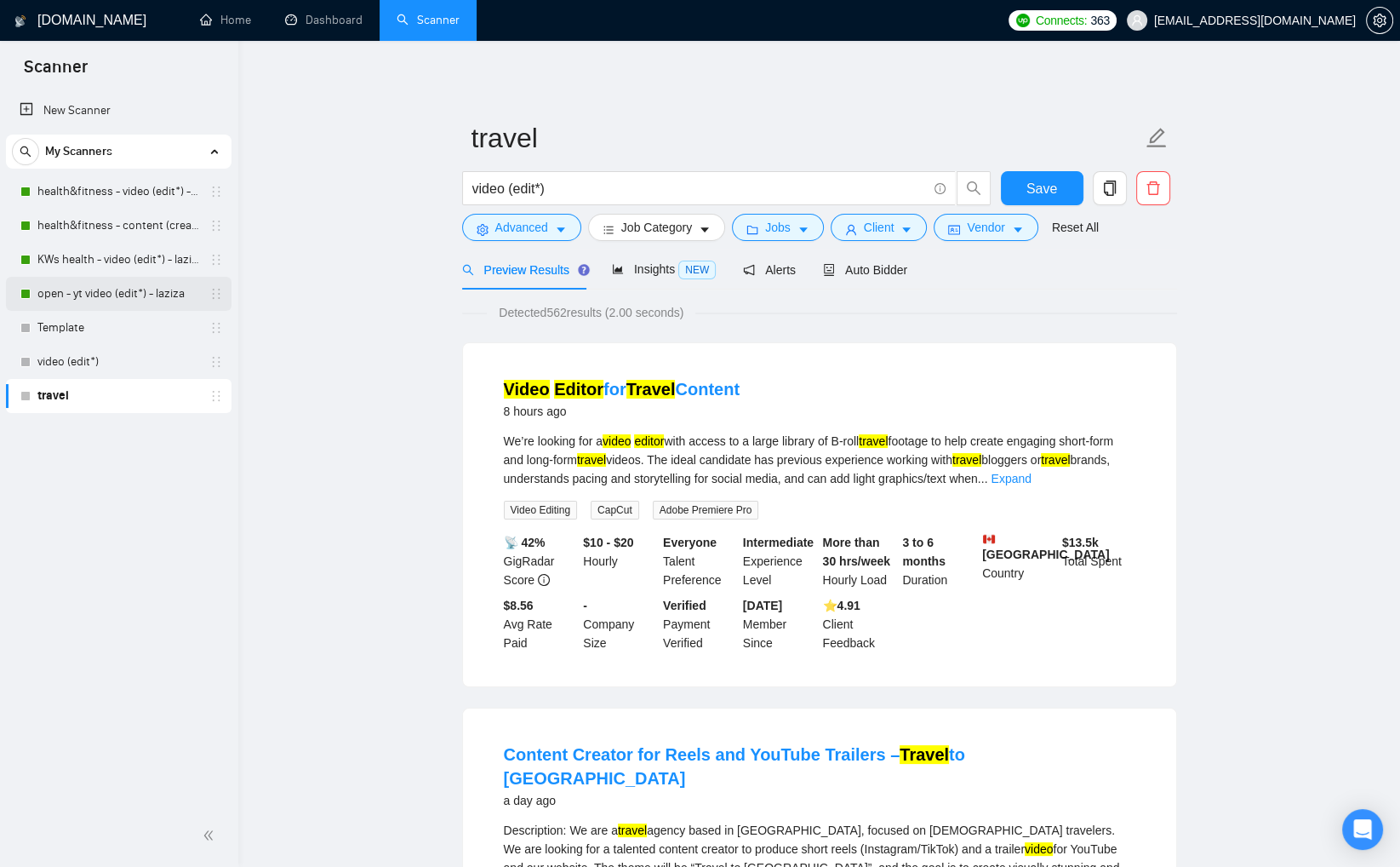
click at [108, 290] on link "open - yt video (edit*) - laziza" at bounding box center [118, 293] width 162 height 34
click at [890, 276] on span "Auto Bidder" at bounding box center [865, 270] width 84 height 14
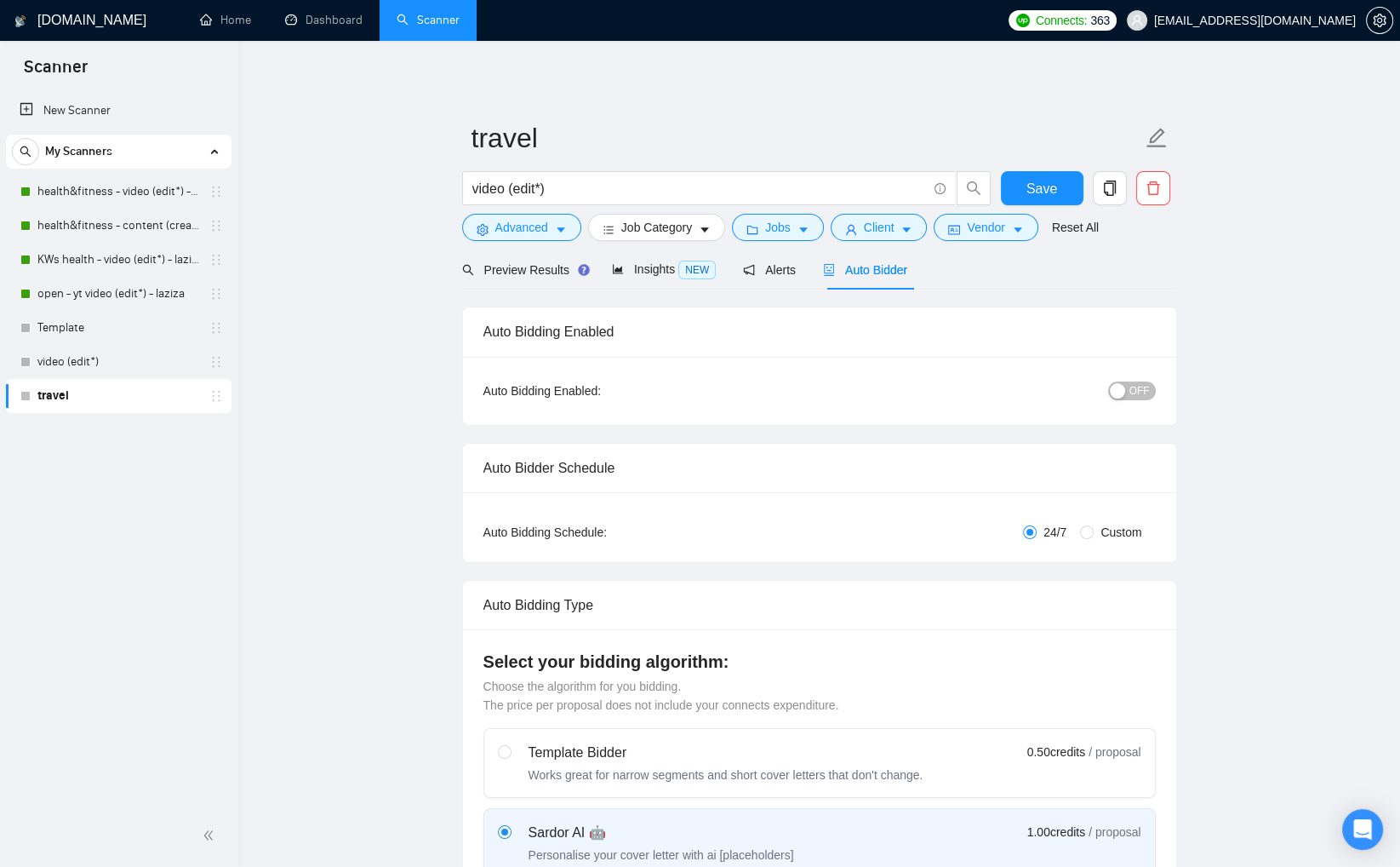
scroll to position [564, 0]
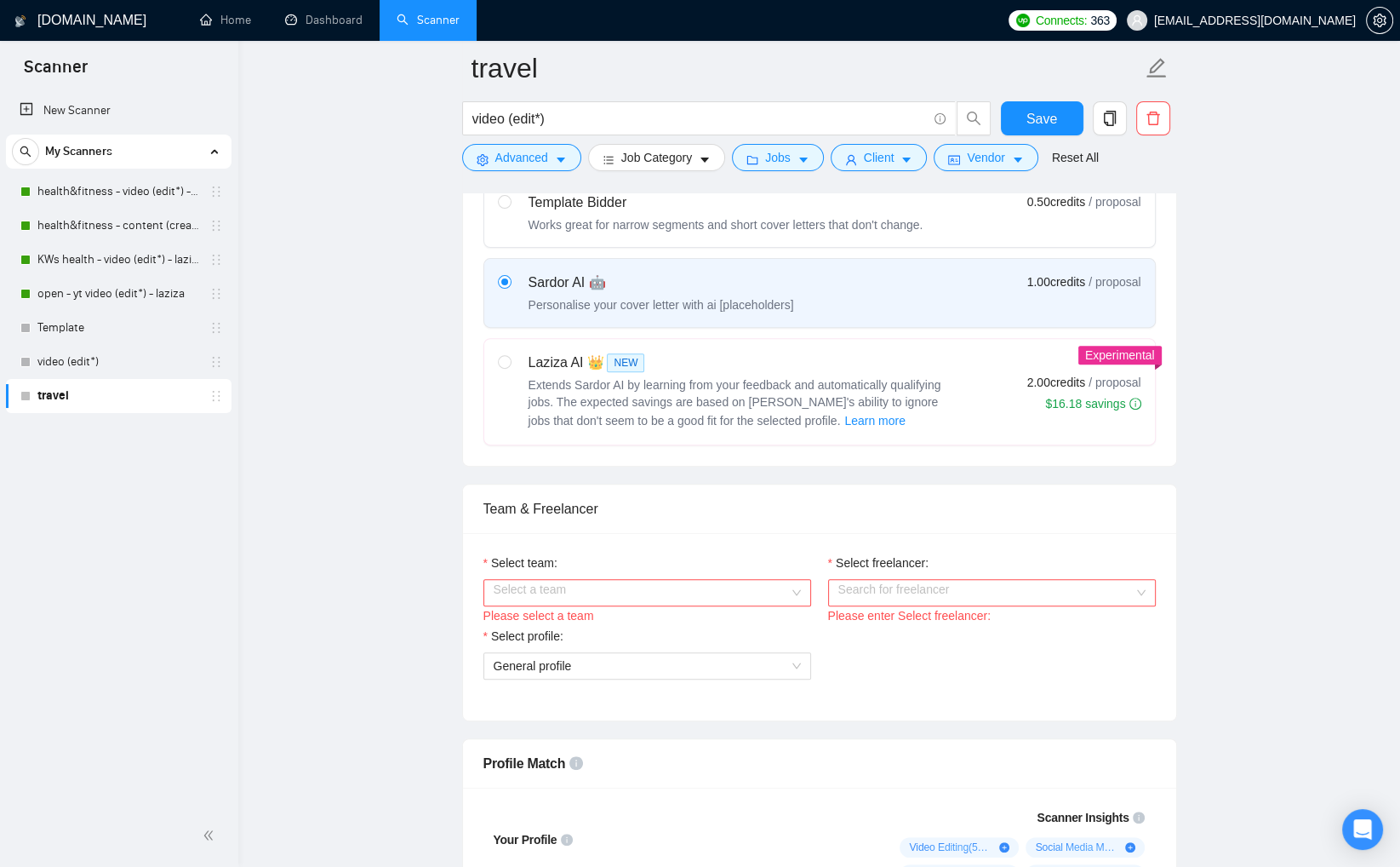
click at [492, 390] on label "Laziza AI 👑 NEW Extends Sardor AI by learning from your feedback and automatica…" at bounding box center [819, 391] width 670 height 105
click at [498, 367] on input "radio" at bounding box center [504, 361] width 12 height 12
radio input "true"
radio input "false"
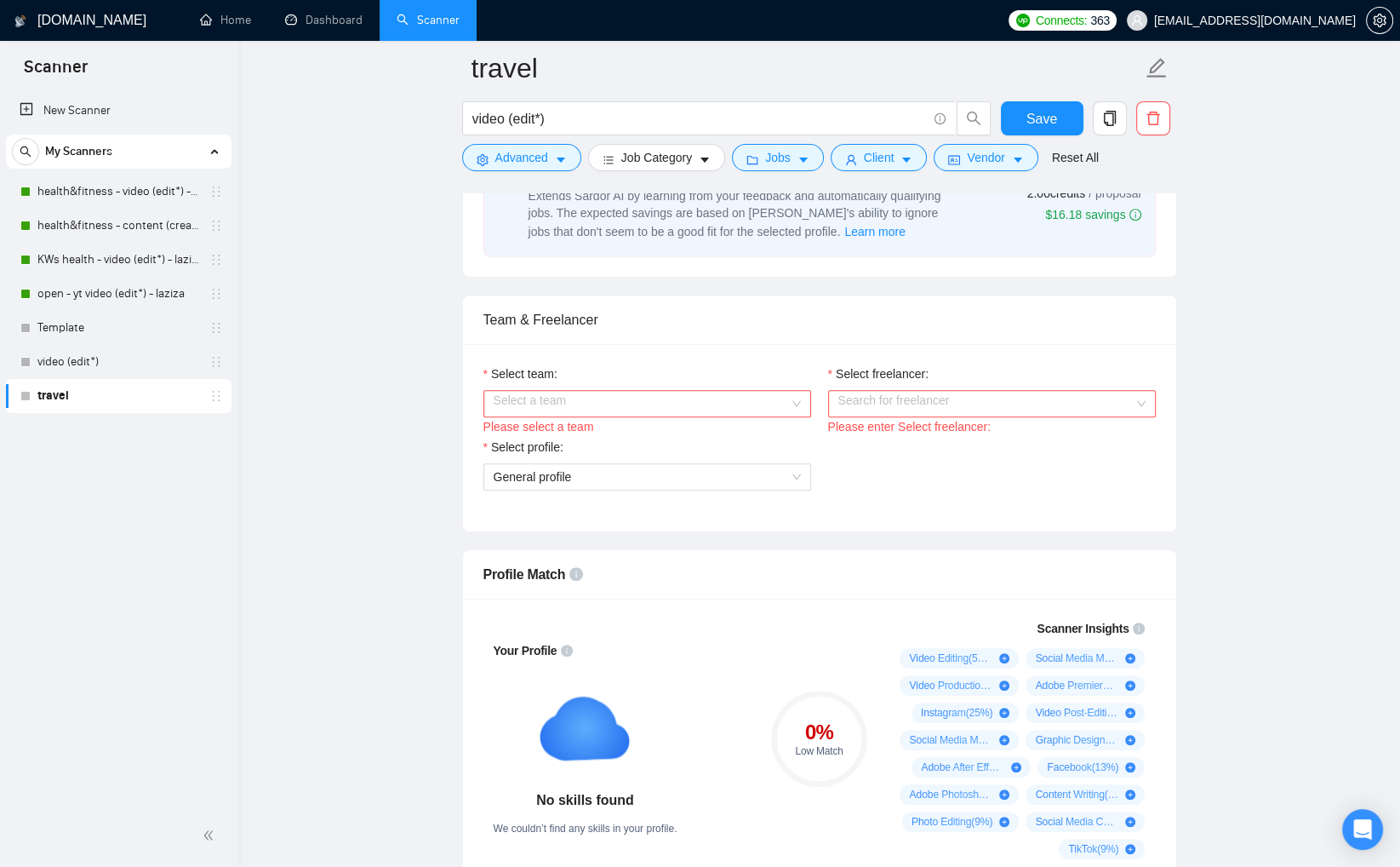
scroll to position [790, 0]
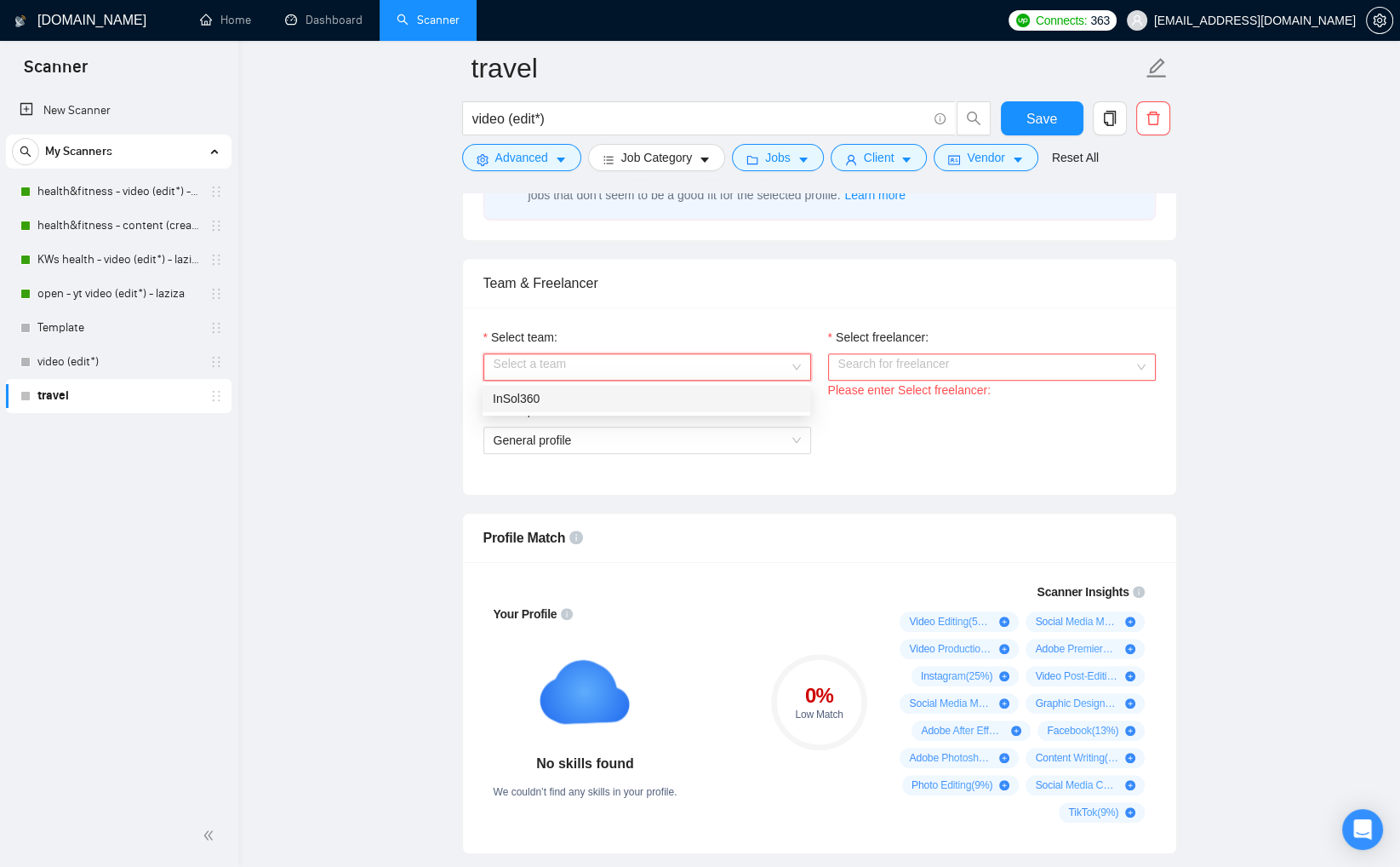
click at [720, 360] on input "Select team:" at bounding box center [642, 366] width 296 height 25
click at [668, 397] on div "InSol360" at bounding box center [646, 398] width 307 height 19
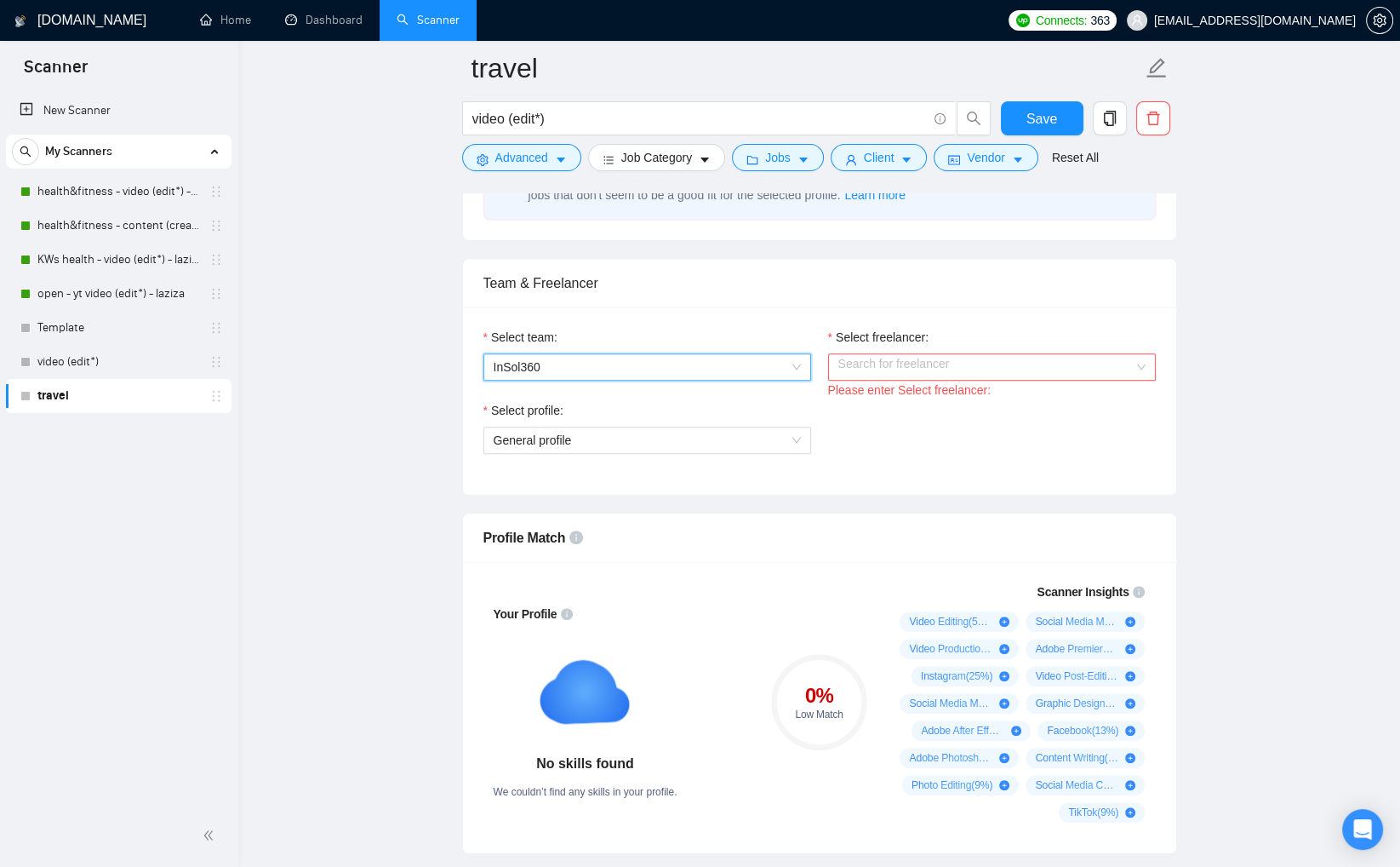
click at [891, 365] on input "Select freelancer:" at bounding box center [986, 366] width 296 height 25
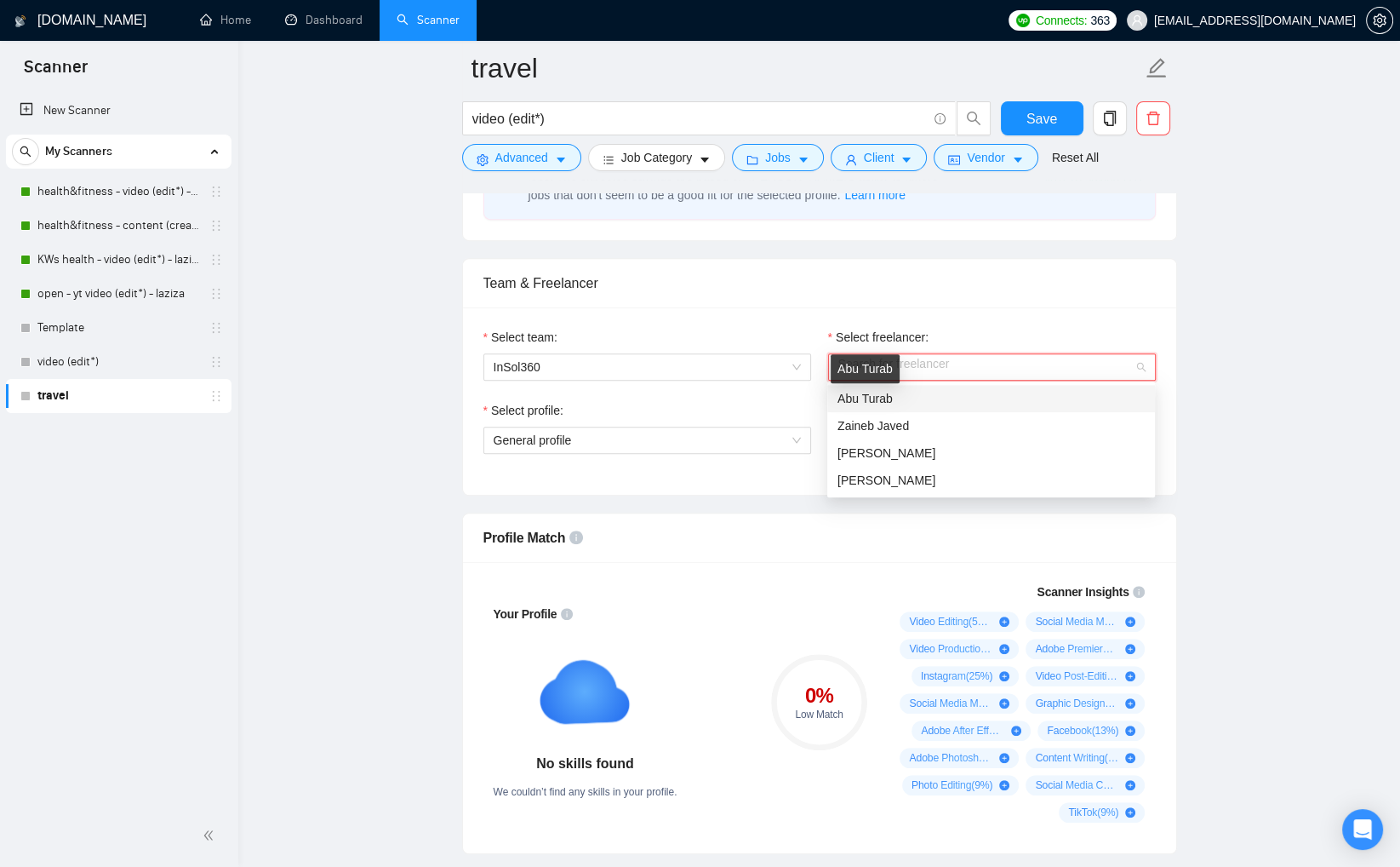
click at [891, 394] on span "Abu Turab" at bounding box center [865, 398] width 56 height 14
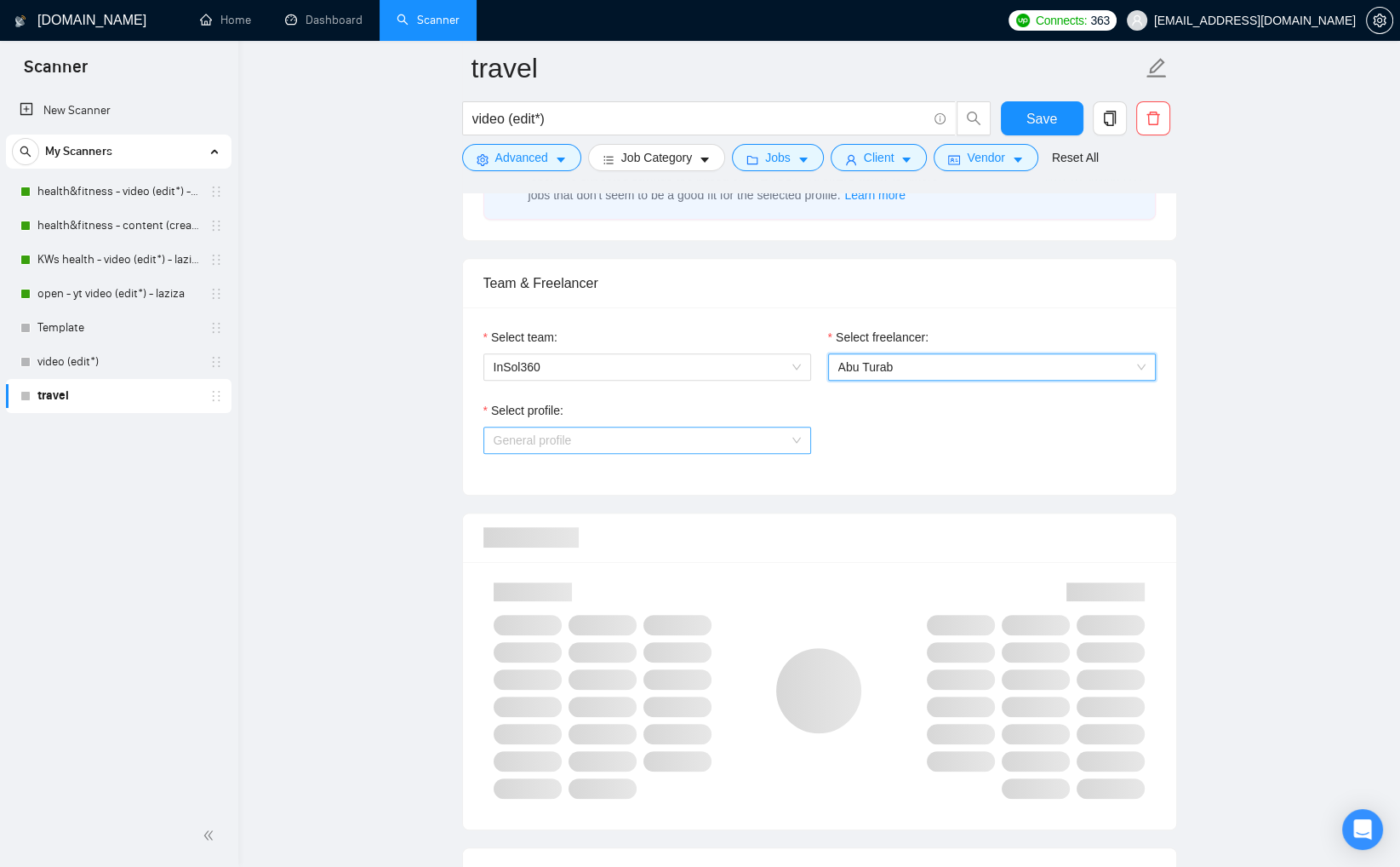
click at [639, 439] on span "General profile" at bounding box center [647, 439] width 307 height 25
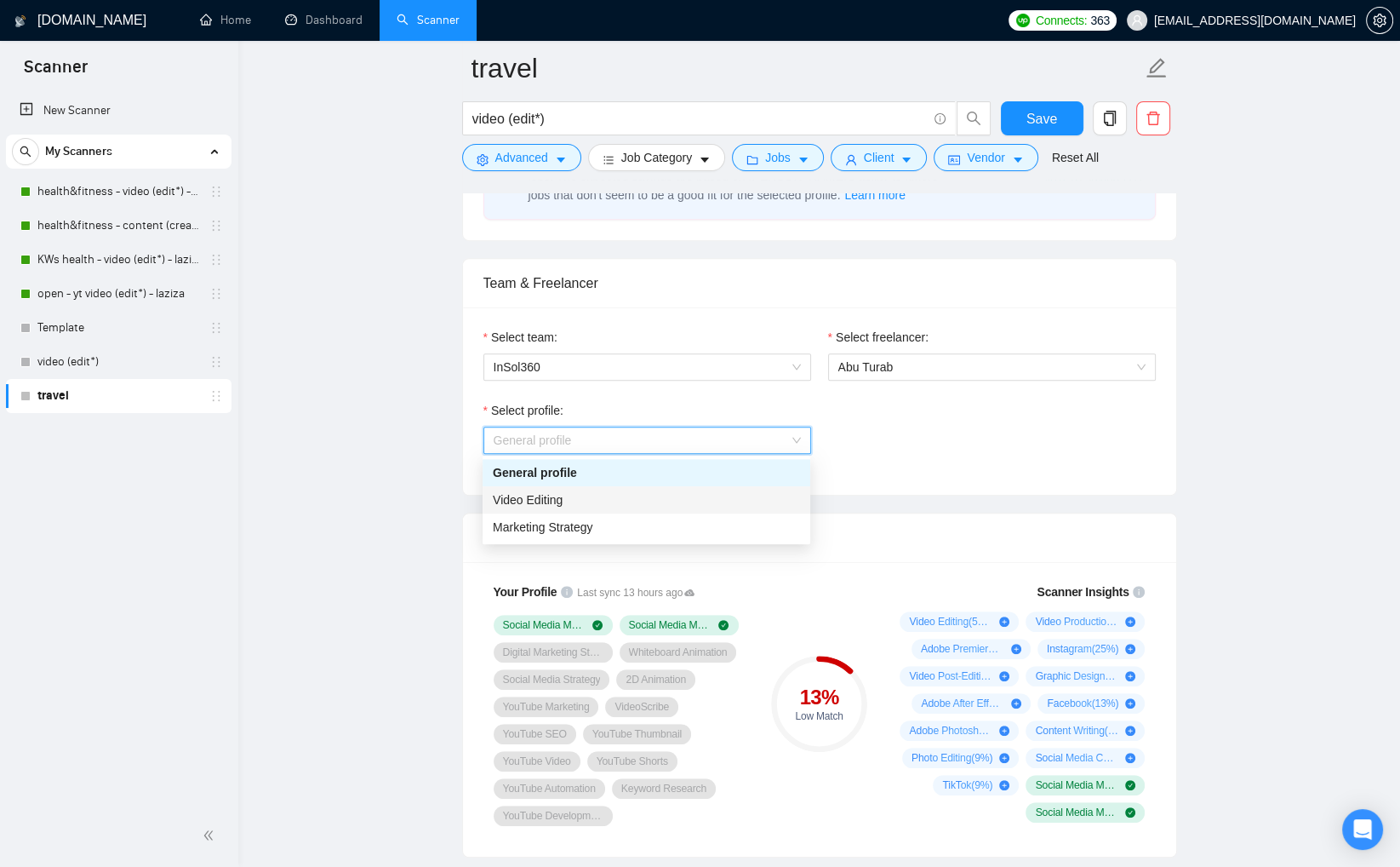
click at [611, 496] on div "Video Editing" at bounding box center [646, 500] width 307 height 19
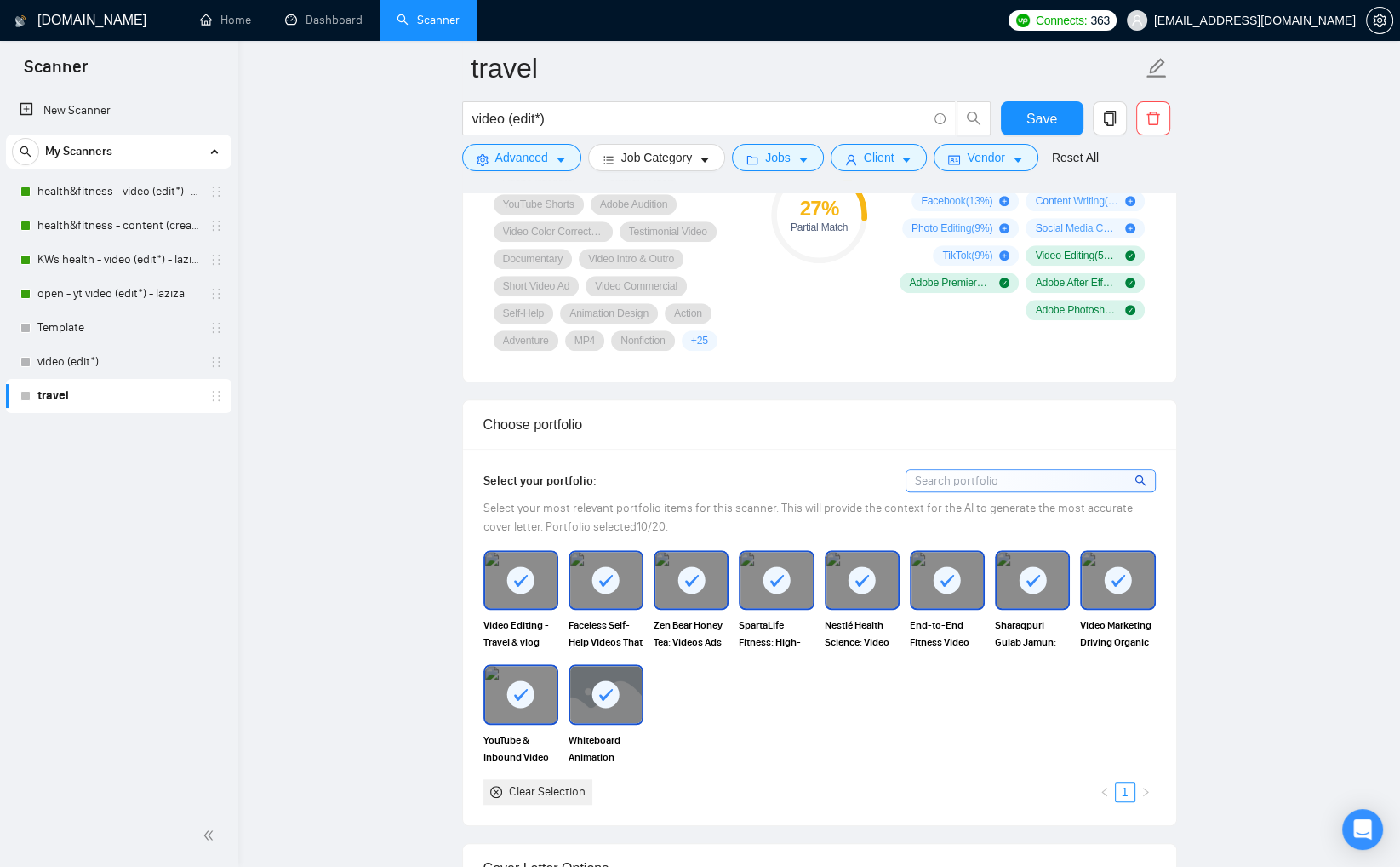
scroll to position [1424, 0]
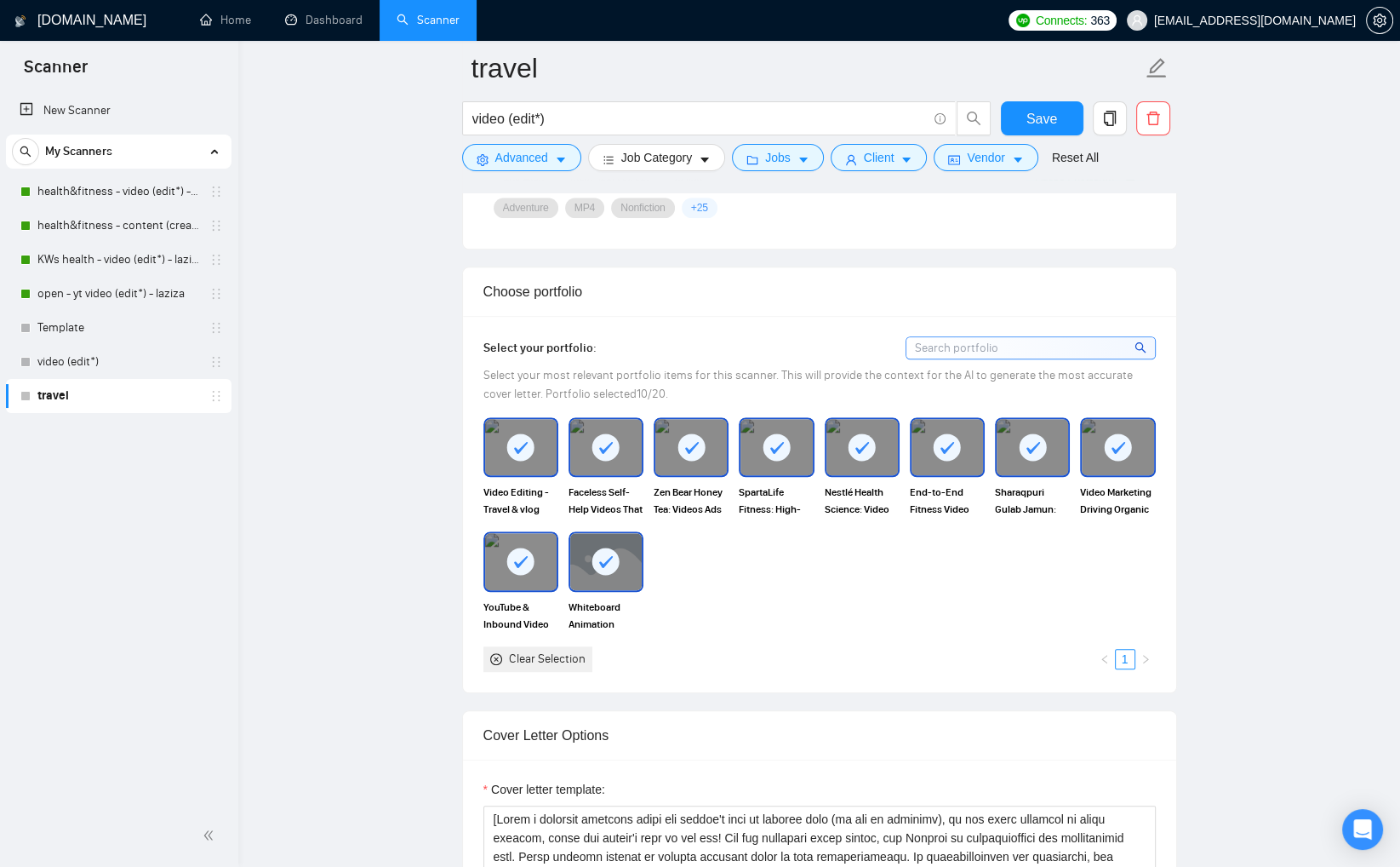
click at [496, 653] on icon "close-circle" at bounding box center [497, 659] width 12 height 12
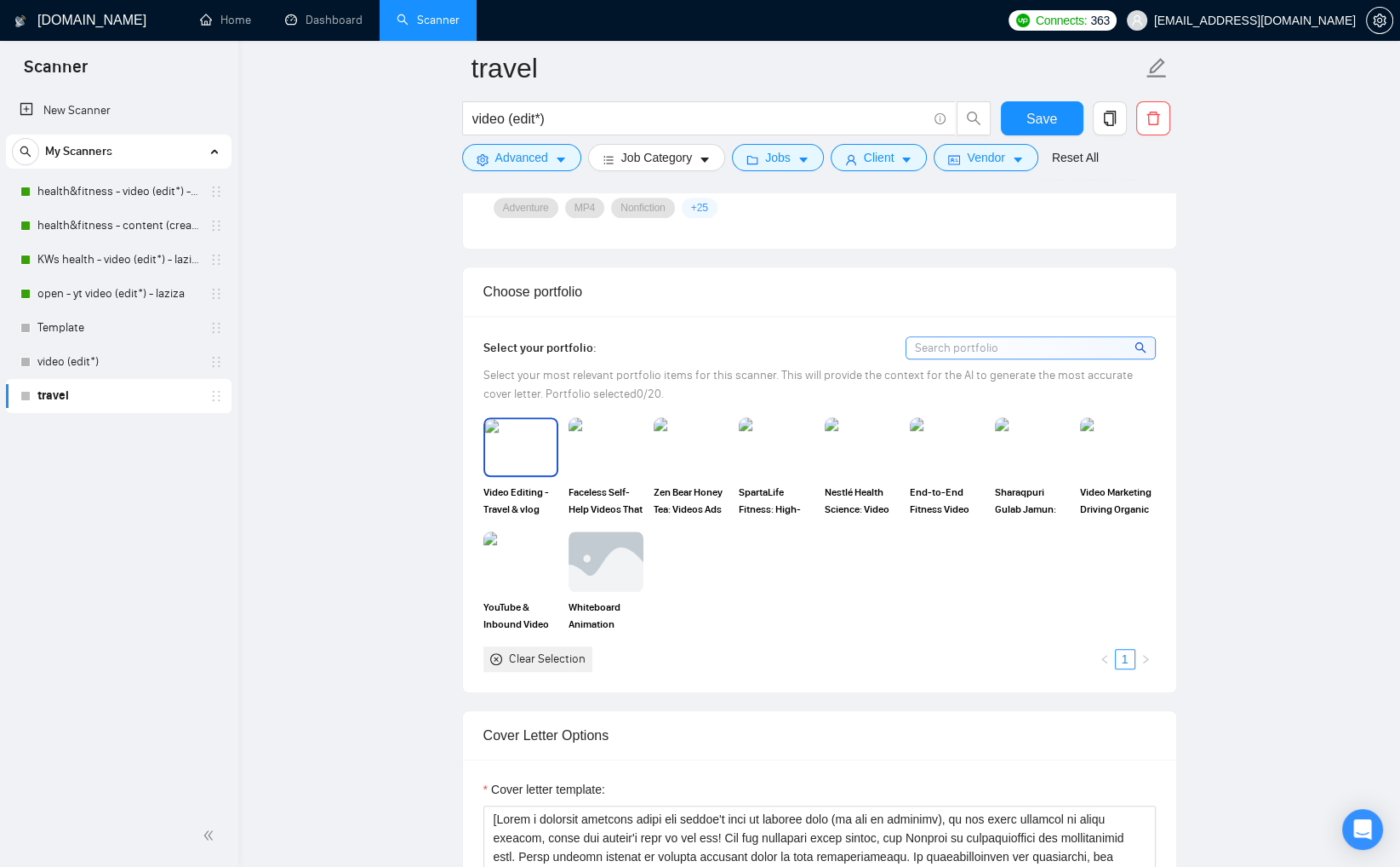
click at [507, 440] on img at bounding box center [521, 447] width 71 height 57
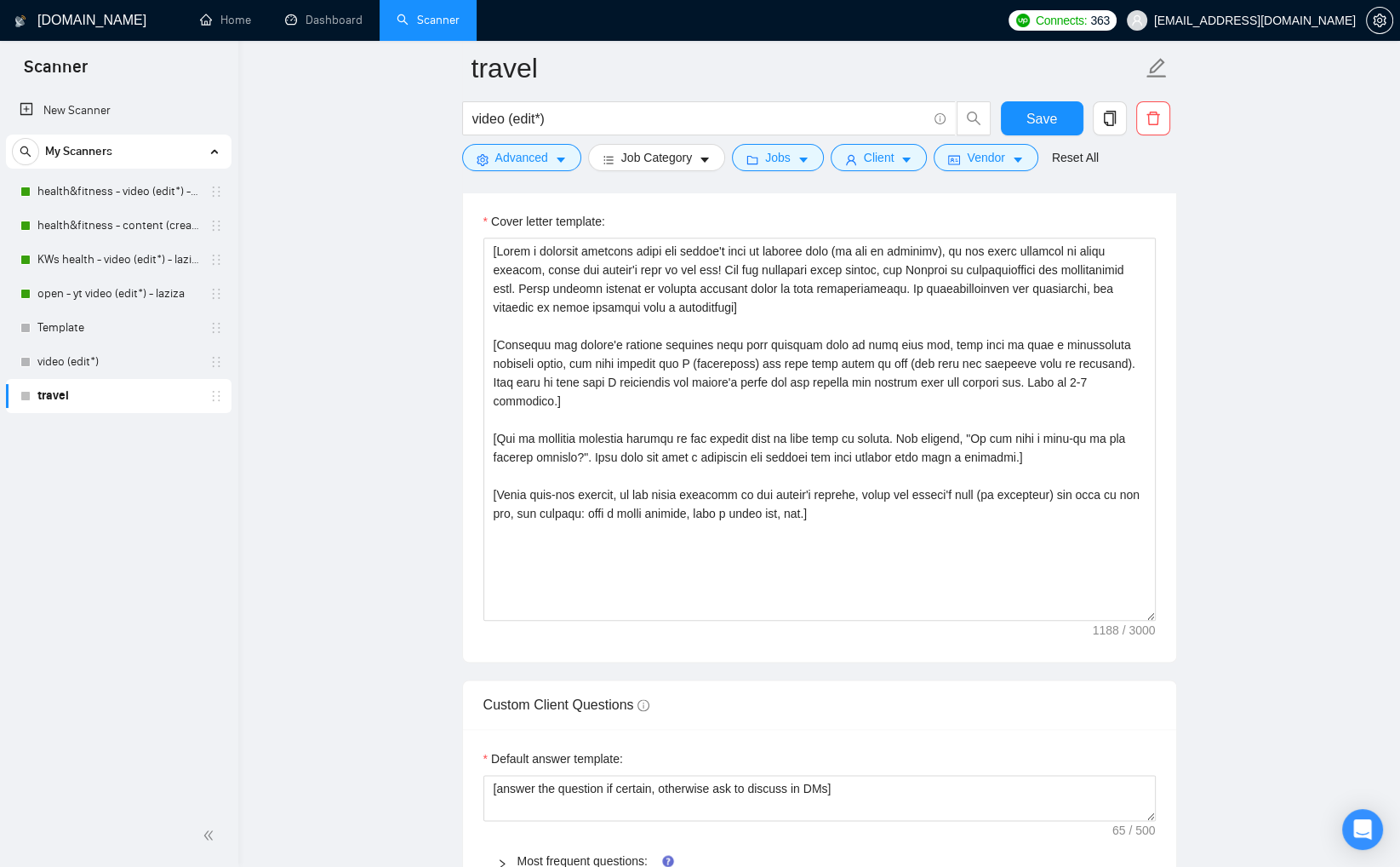
scroll to position [1991, 0]
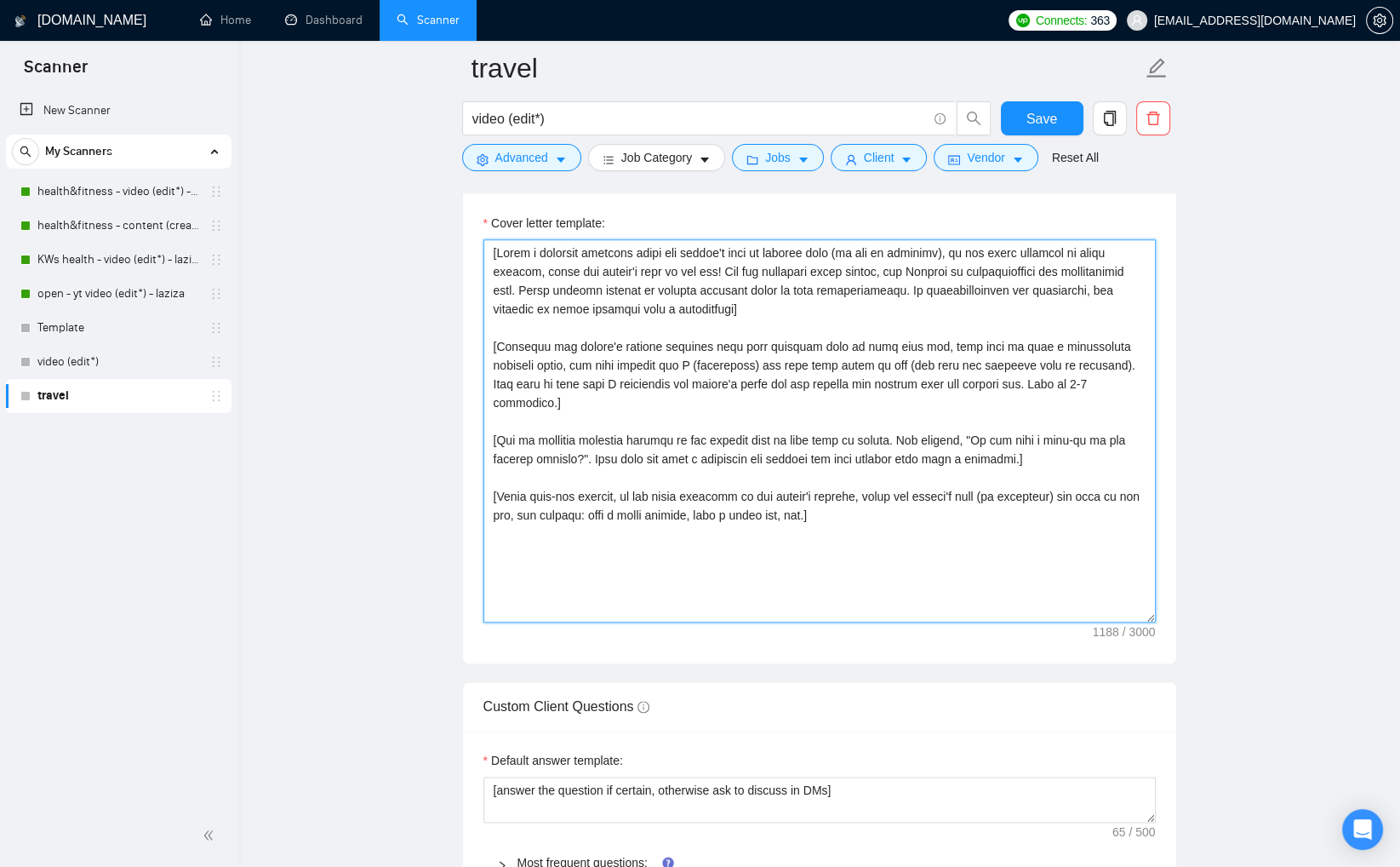
click at [883, 521] on textarea "Cover letter template:" at bounding box center [819, 430] width 672 height 383
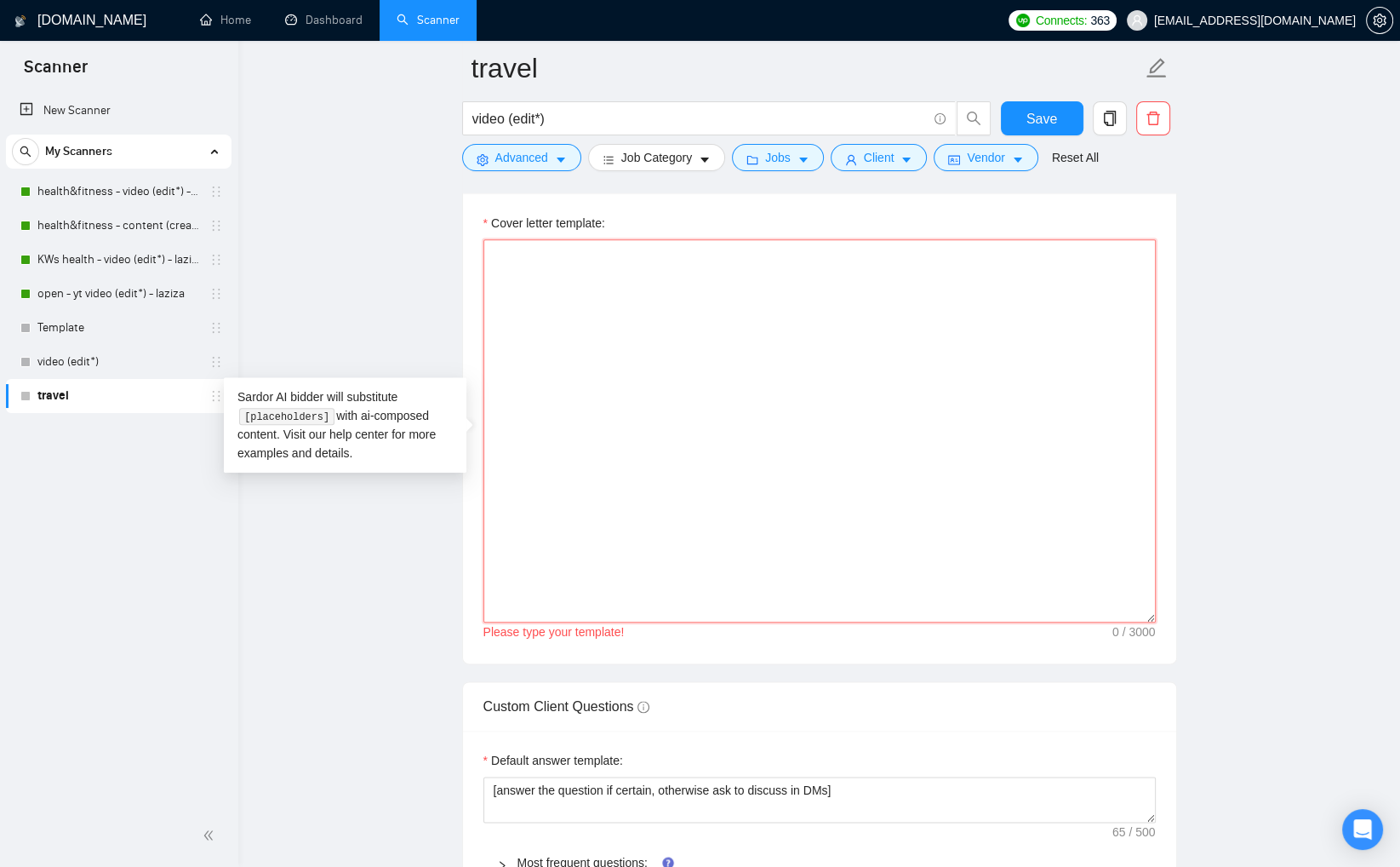
click at [531, 318] on textarea "Cover letter template:" at bounding box center [819, 430] width 672 height 383
paste textarea "[Write a personal greeting using the client's or company's name (if provided), …"
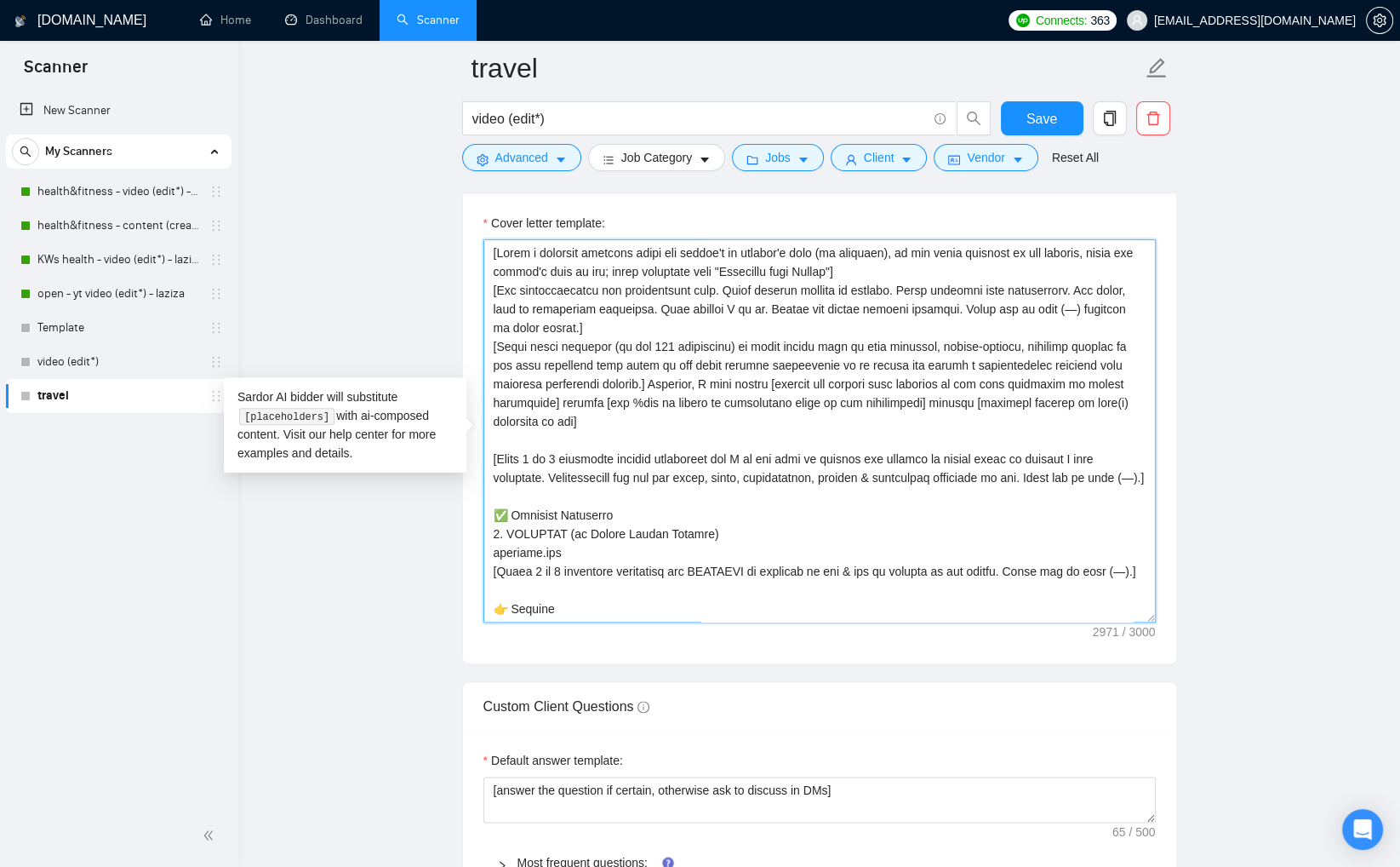
scroll to position [837, 0]
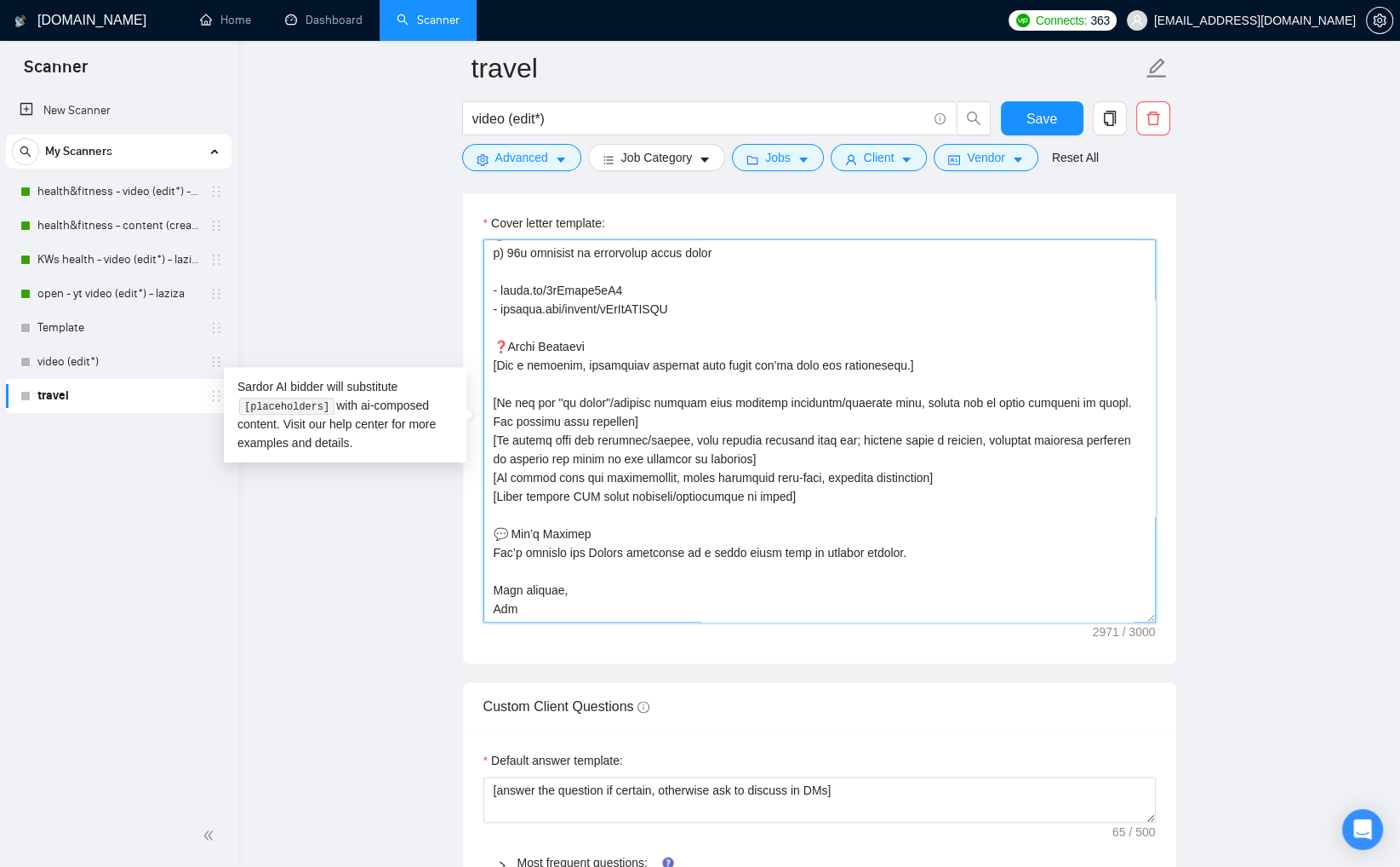
type textarea "[Write a personal greeting using the client's or company's name (if provided), …"
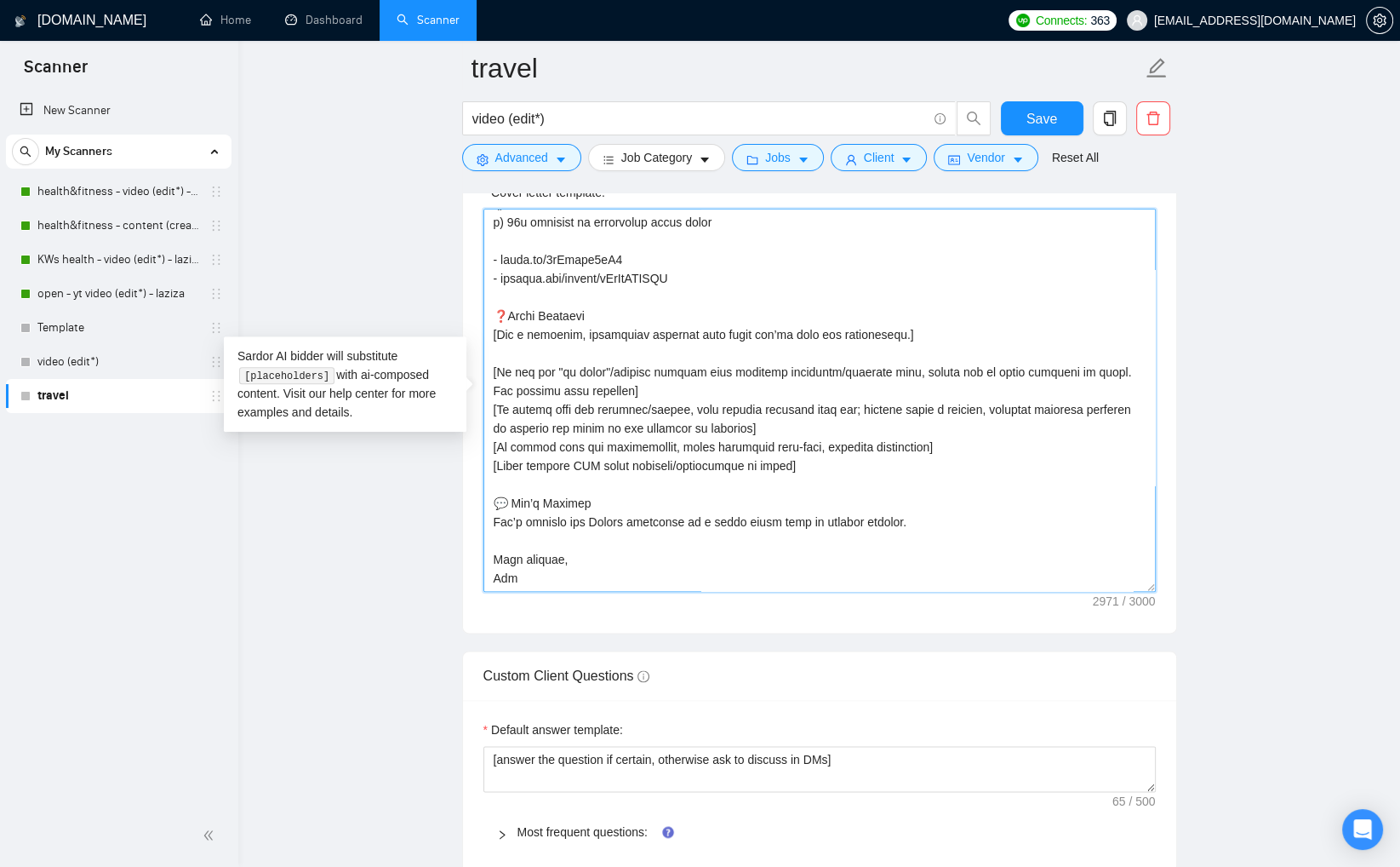
scroll to position [2169, 0]
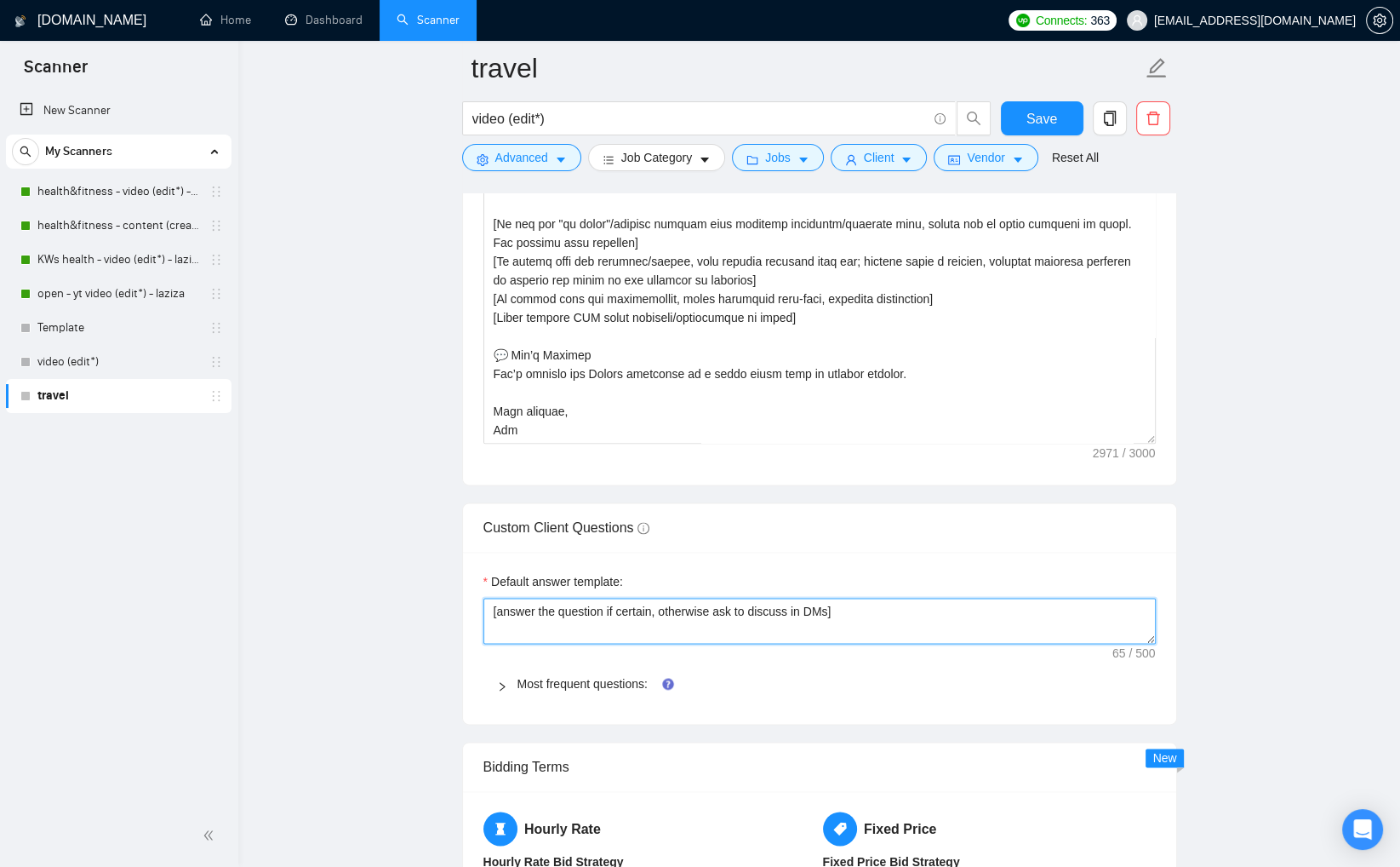
drag, startPoint x: 855, startPoint y: 604, endPoint x: 497, endPoint y: 595, distance: 358.1
click at [477, 584] on div "Default answer template: [answer the question if certain, otherwise ask to disc…" at bounding box center [820, 637] width 713 height 172
paste textarea "Do not reference or identify as OpenAI, GPT-4, or any AI. Do not provide meta-i…"
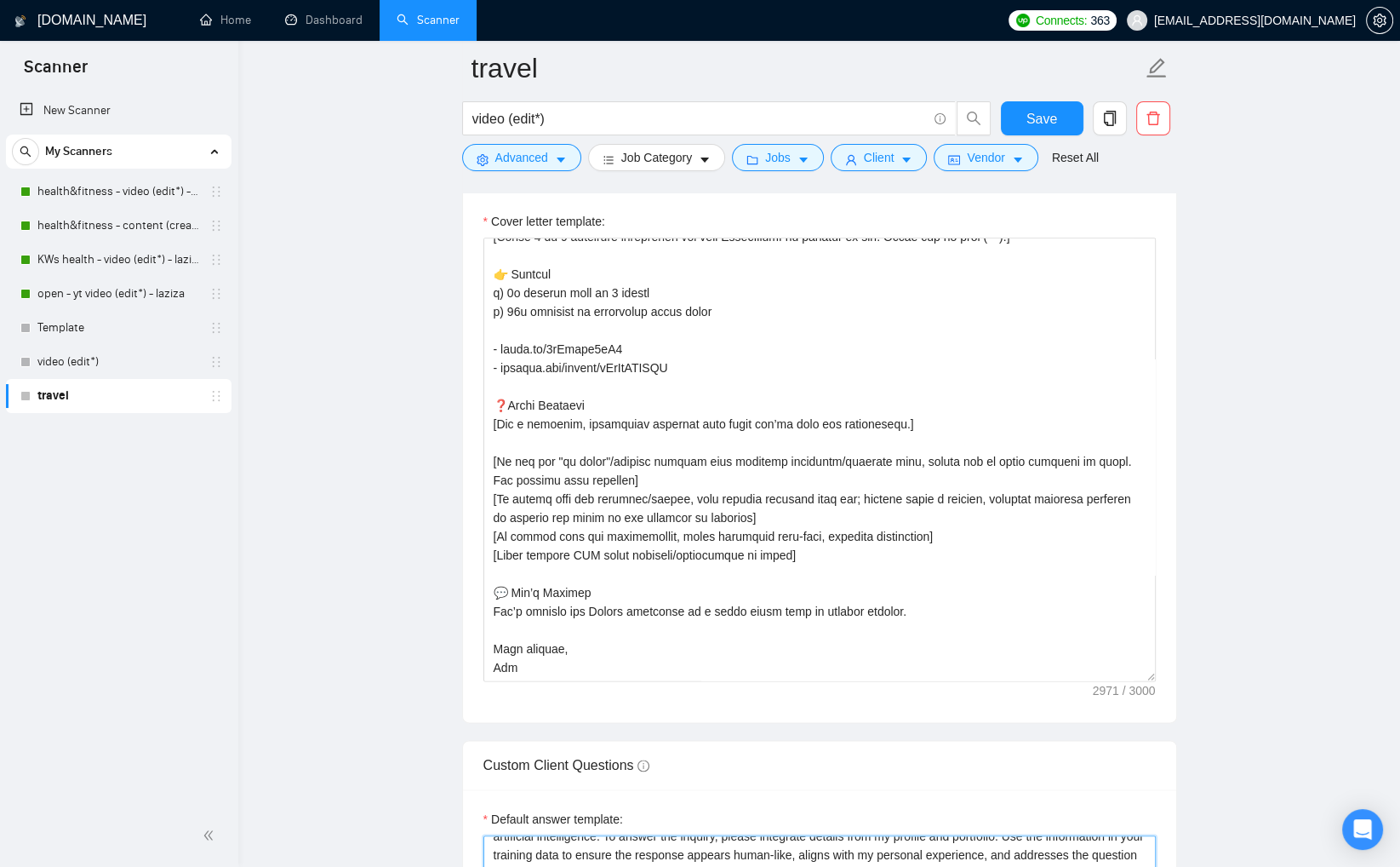
scroll to position [753, 0]
drag, startPoint x: 1151, startPoint y: 612, endPoint x: 1178, endPoint y: 702, distance: 94.0
click at [1179, 702] on main "travel video (edit*) Save Advanced Job Category Jobs Client Vendor Reset All Pr…" at bounding box center [819, 435] width 1108 height 4719
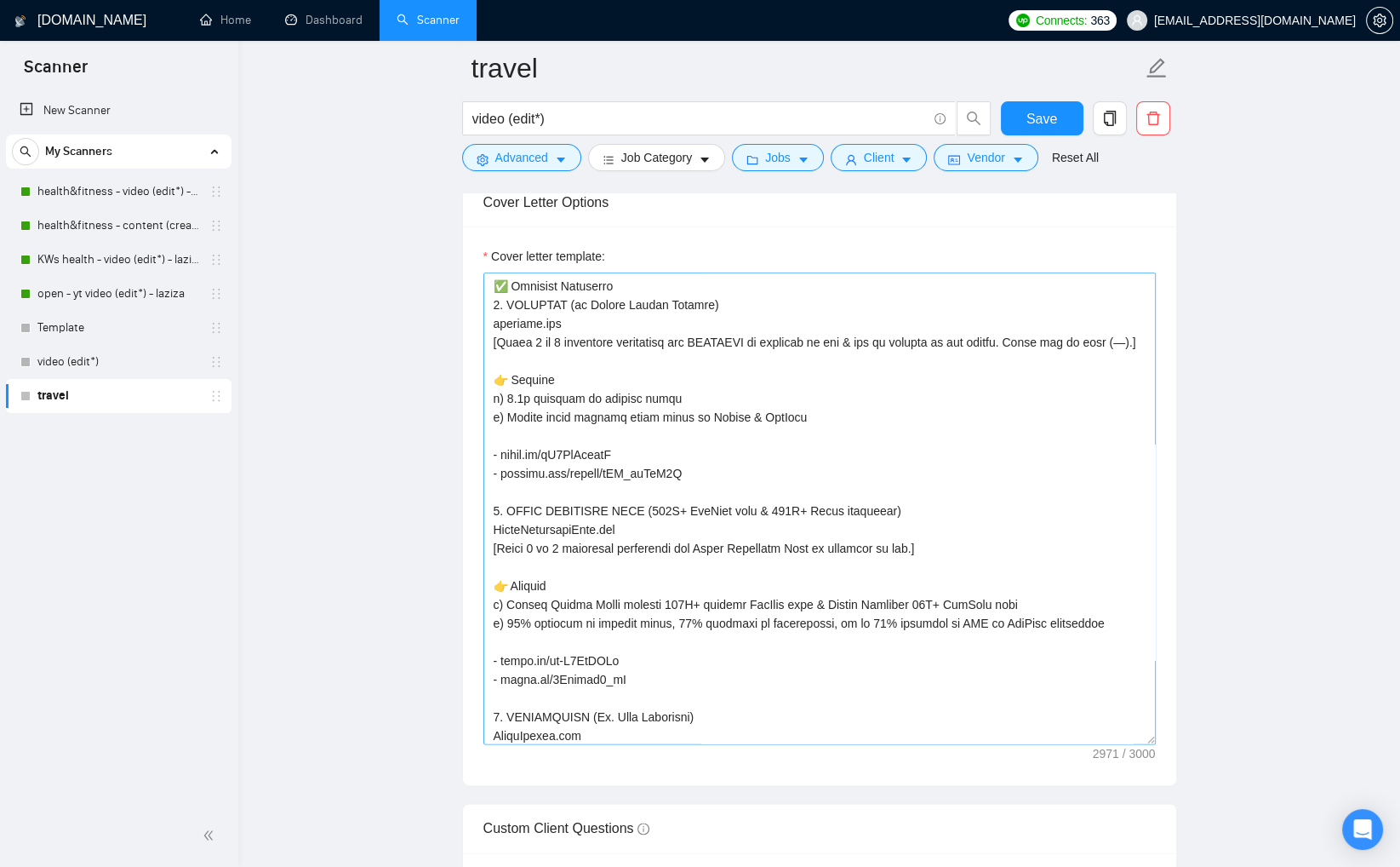
scroll to position [265, 0]
type textarea "[Do not reference or identify as OpenAI, GPT-4, or any AI. Do not provide meta-…"
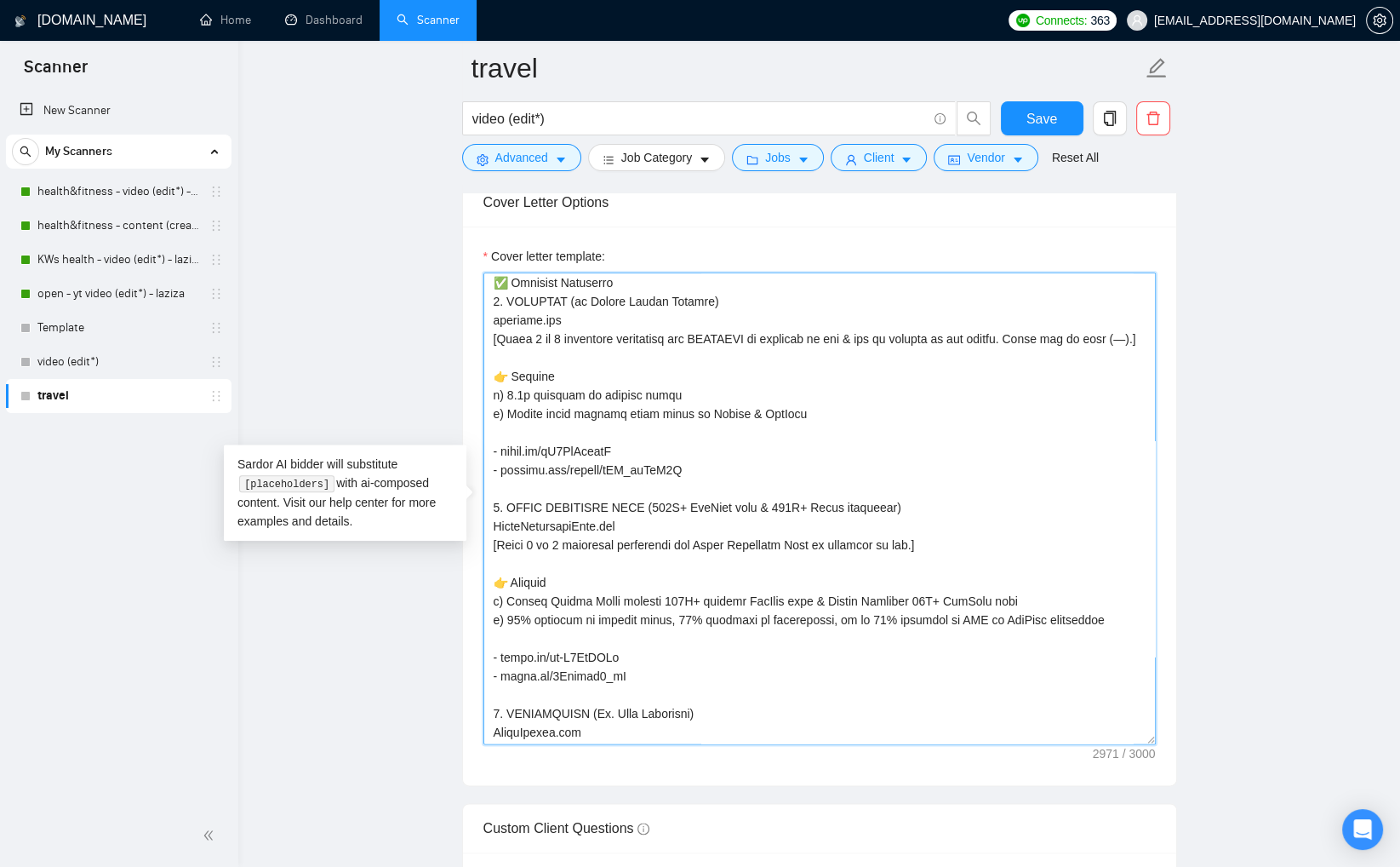
drag, startPoint x: 491, startPoint y: 318, endPoint x: 719, endPoint y: 610, distance: 370.5
click at [638, 715] on textarea "Cover letter template:" at bounding box center [819, 508] width 672 height 471
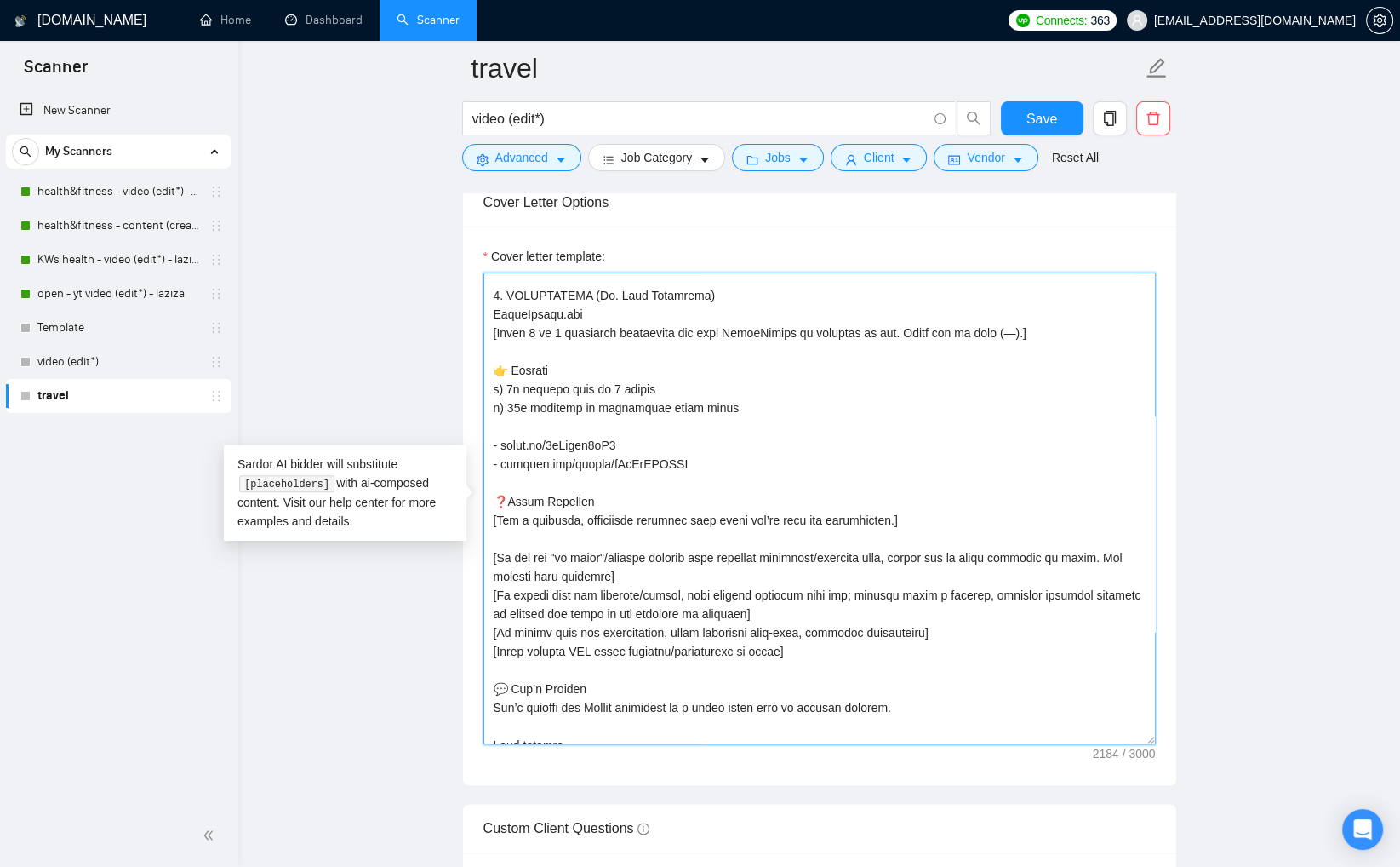
scroll to position [272, 0]
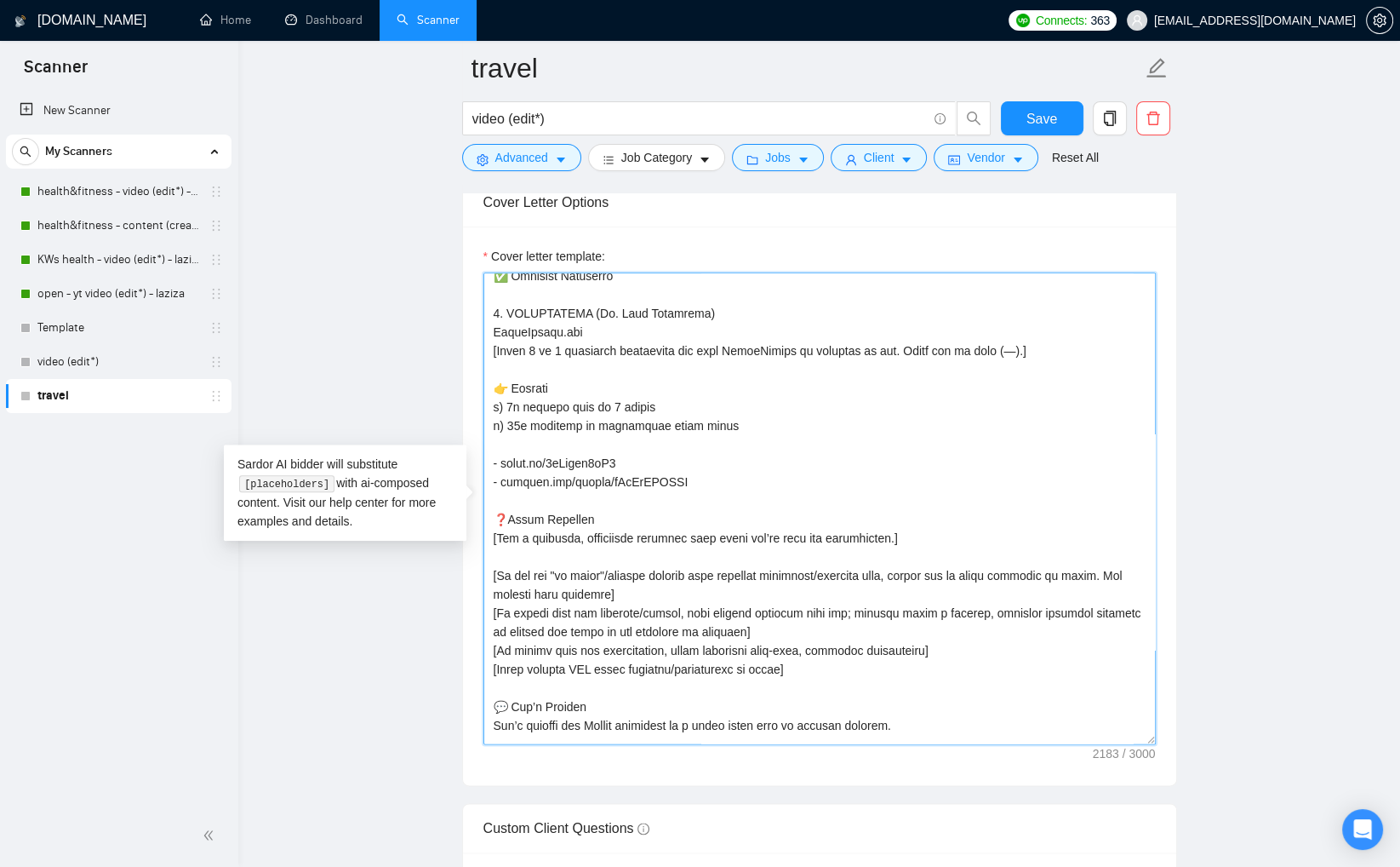
drag, startPoint x: 504, startPoint y: 325, endPoint x: 549, endPoint y: 385, distance: 75.0
click at [505, 328] on textarea "Cover letter template:" at bounding box center [819, 508] width 672 height 471
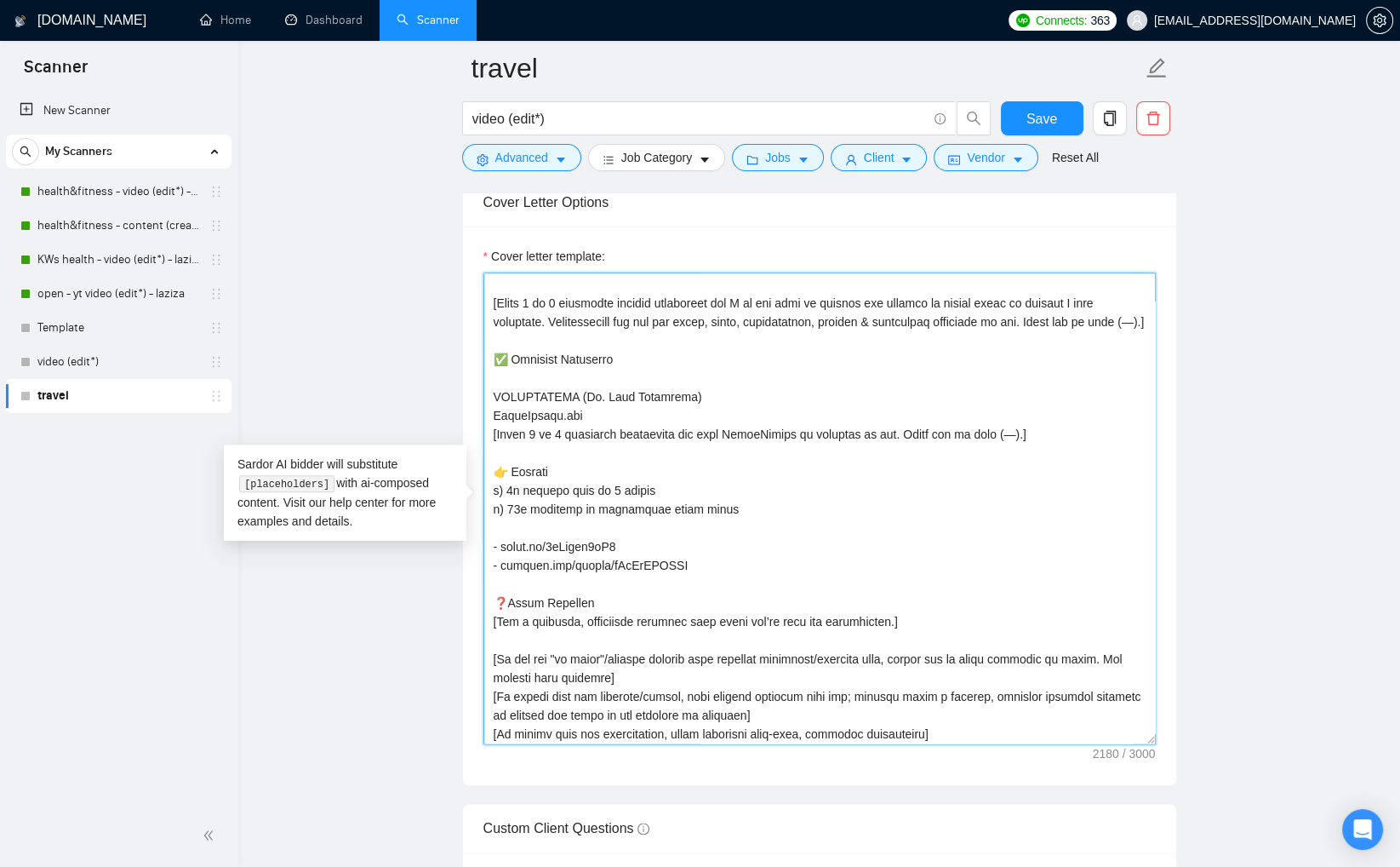
scroll to position [139, 0]
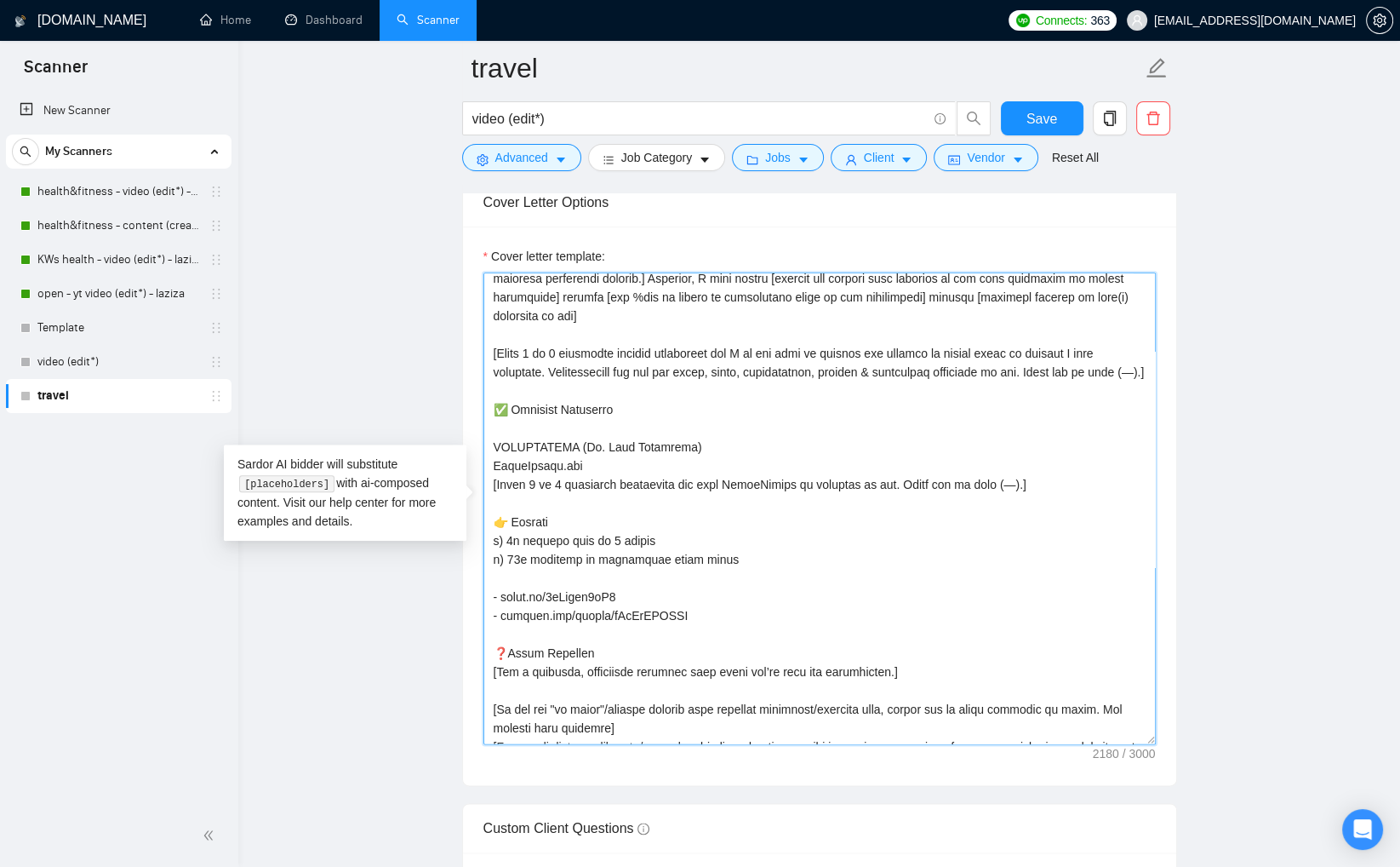
drag, startPoint x: 575, startPoint y: 463, endPoint x: 676, endPoint y: 464, distance: 101.0
click at [676, 464] on textarea "Cover letter template:" at bounding box center [819, 508] width 672 height 471
drag, startPoint x: 588, startPoint y: 485, endPoint x: 489, endPoint y: 477, distance: 99.3
click at [491, 477] on textarea "Cover letter template:" at bounding box center [819, 508] width 672 height 471
click at [620, 502] on textarea "Cover letter template:" at bounding box center [819, 508] width 672 height 471
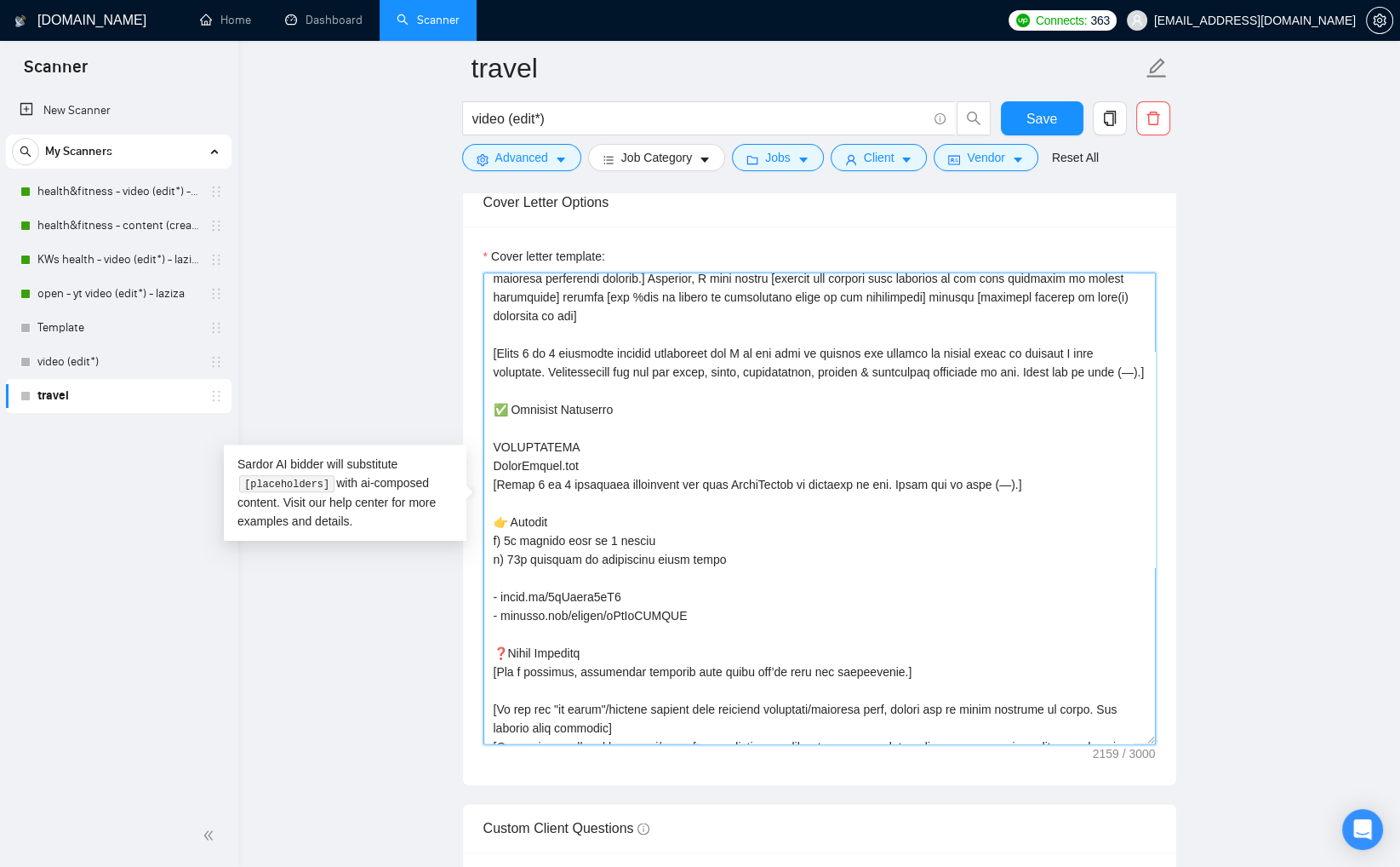
drag, startPoint x: 588, startPoint y: 484, endPoint x: 487, endPoint y: 481, distance: 101.0
click at [488, 481] on textarea "Cover letter template:" at bounding box center [819, 508] width 672 height 471
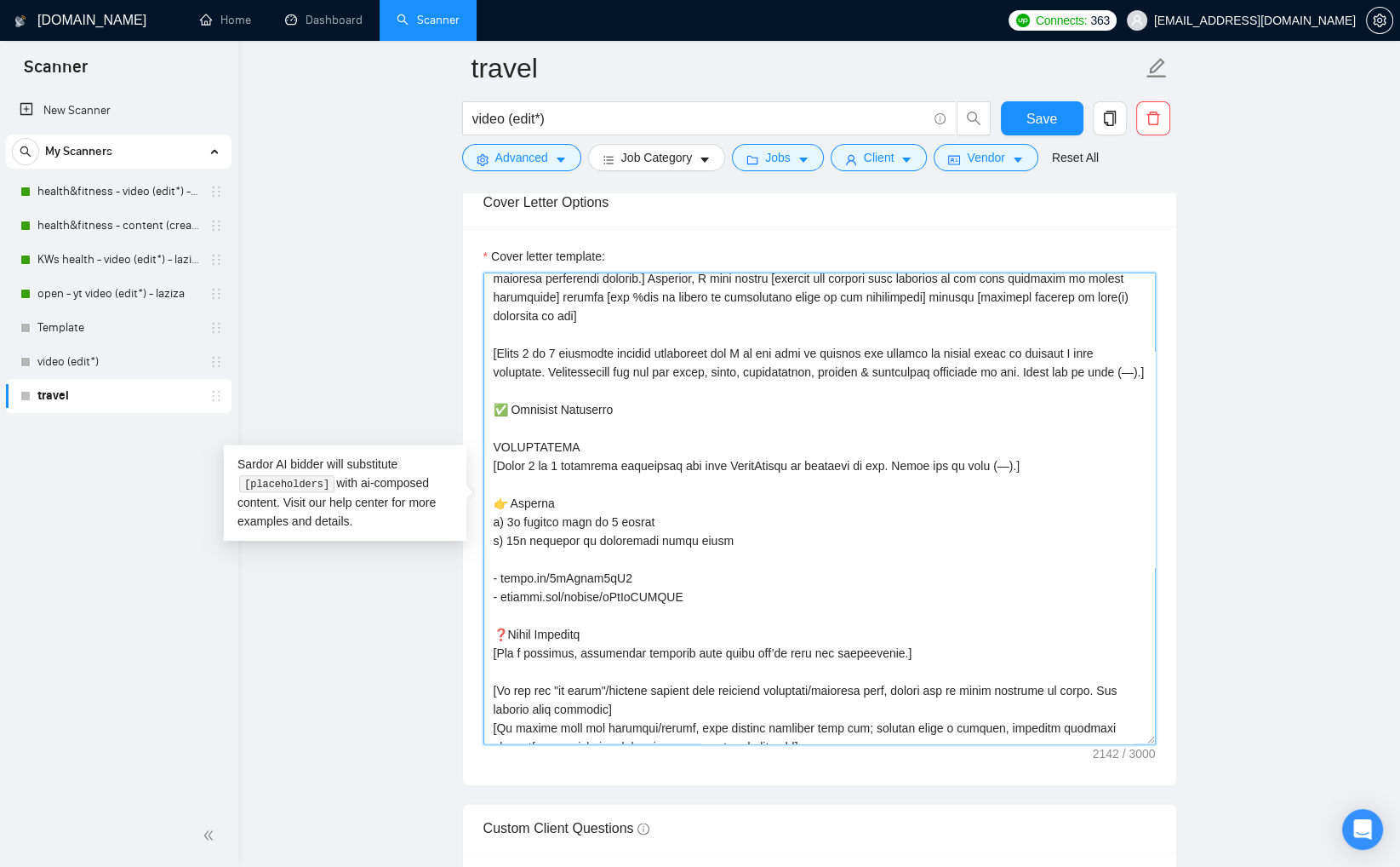
drag, startPoint x: 794, startPoint y: 484, endPoint x: 893, endPoint y: 528, distance: 108.3
click at [795, 484] on textarea "Cover letter template:" at bounding box center [819, 508] width 672 height 471
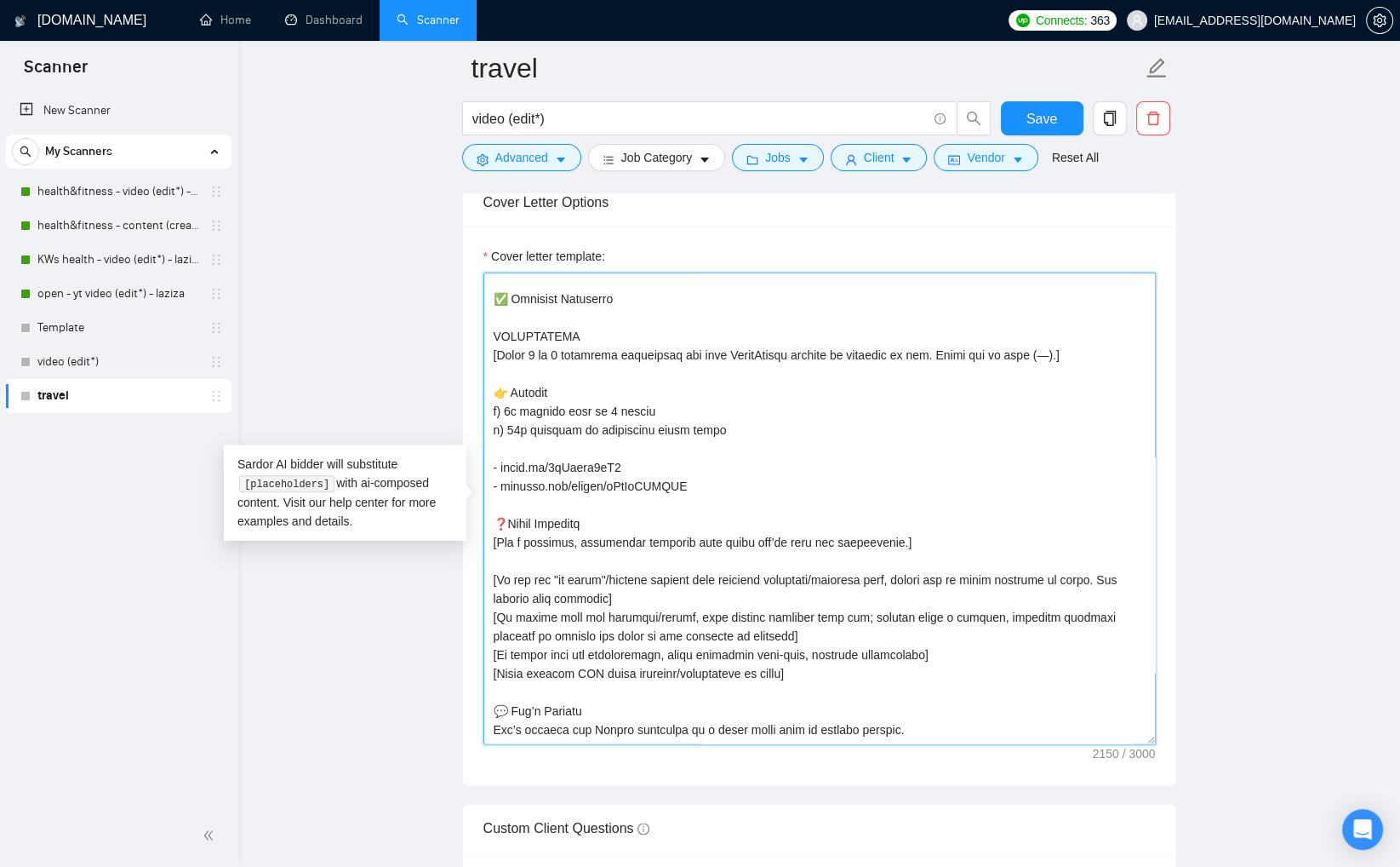
scroll to position [218, 0]
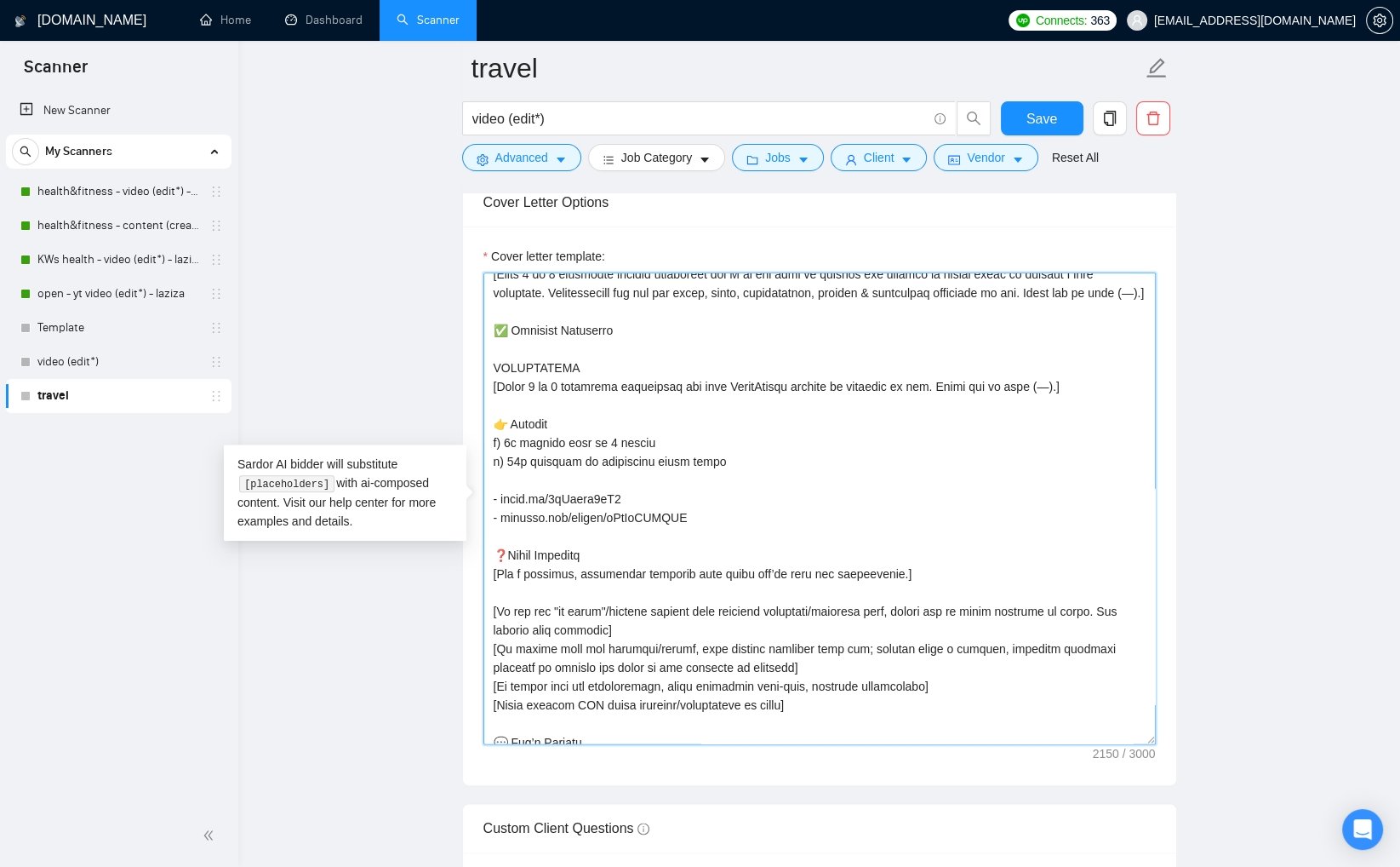
type textarea "[Write a personal greeting using the client's or company's name (if provided), …"
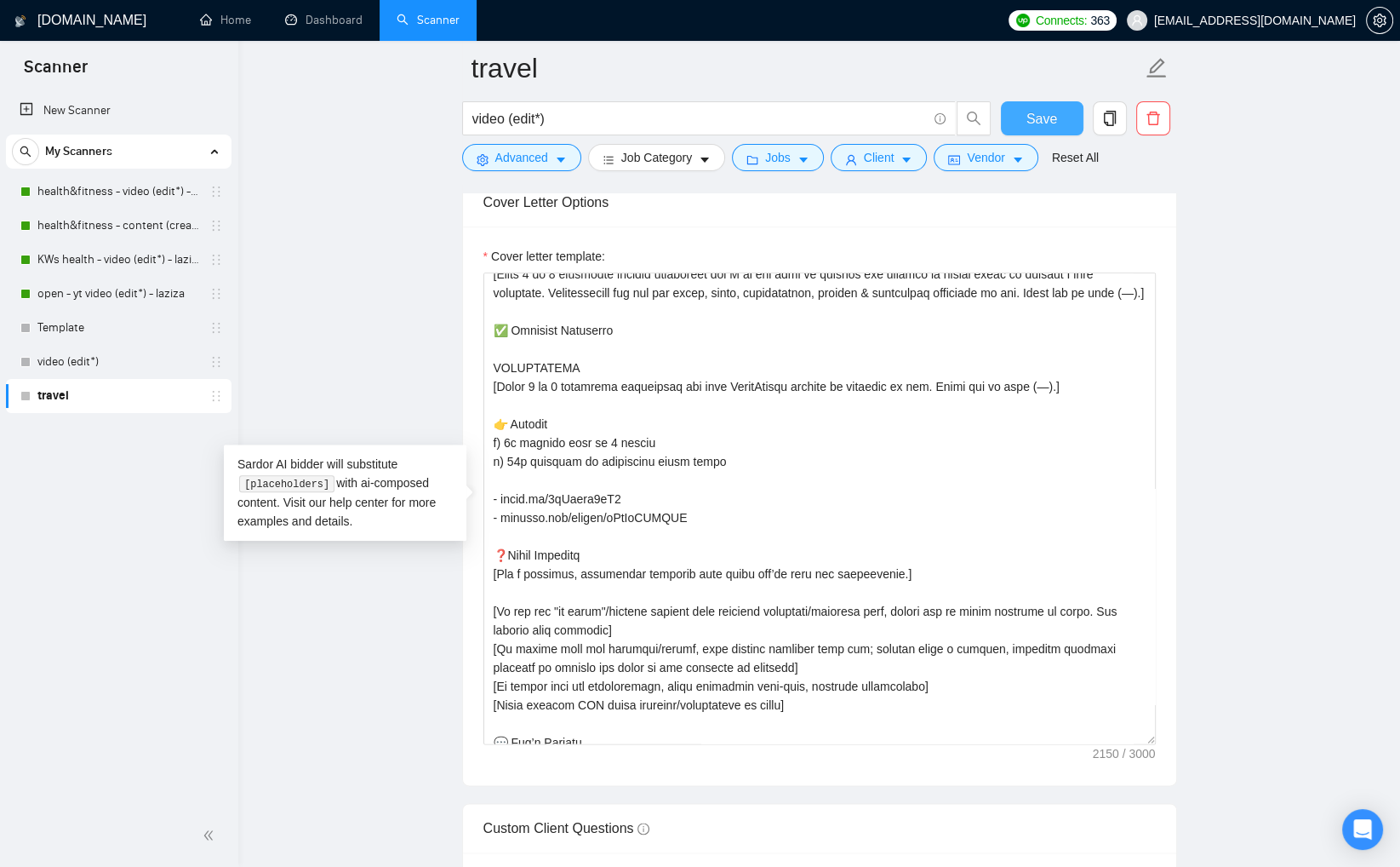
click at [1043, 120] on span "Save" at bounding box center [1042, 118] width 30 height 21
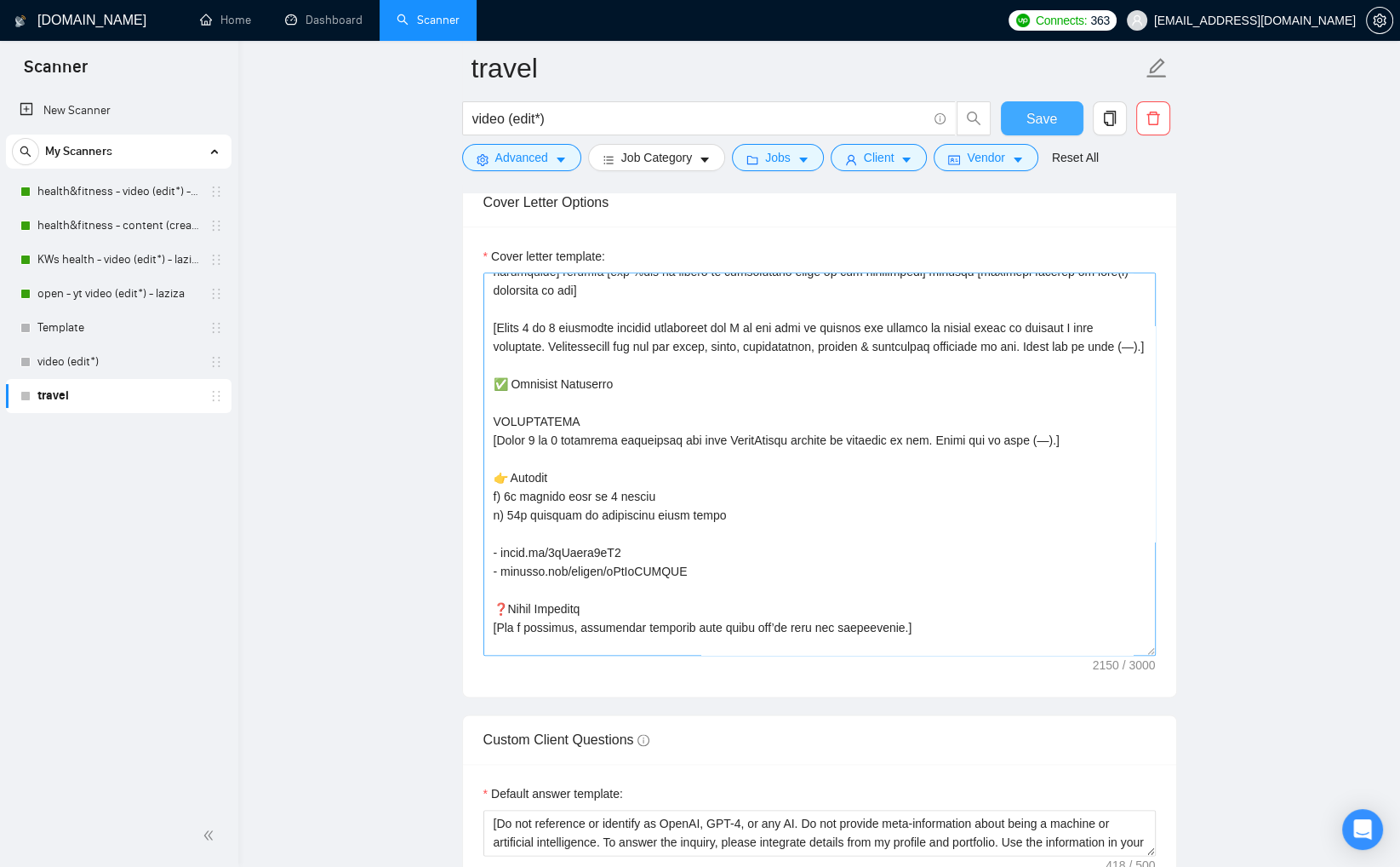
scroll to position [167, 0]
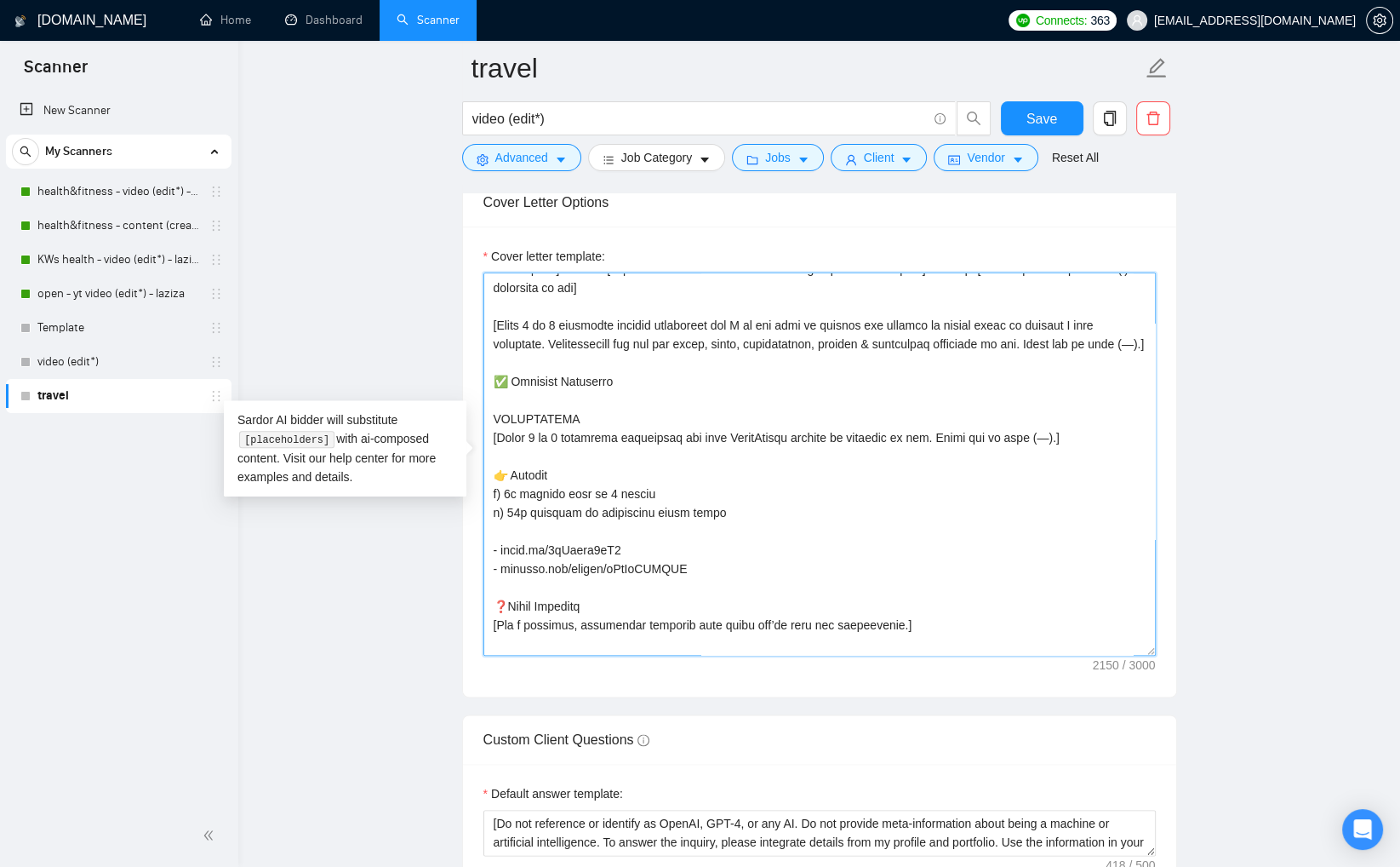
drag, startPoint x: 500, startPoint y: 566, endPoint x: 607, endPoint y: 568, distance: 107.0
click at [589, 567] on textarea "Cover letter template:" at bounding box center [819, 464] width 672 height 383
drag, startPoint x: 629, startPoint y: 569, endPoint x: 502, endPoint y: 565, distance: 127.1
click at [502, 565] on textarea "Cover letter template:" at bounding box center [819, 464] width 672 height 383
paste textarea "Exploring Monaco"
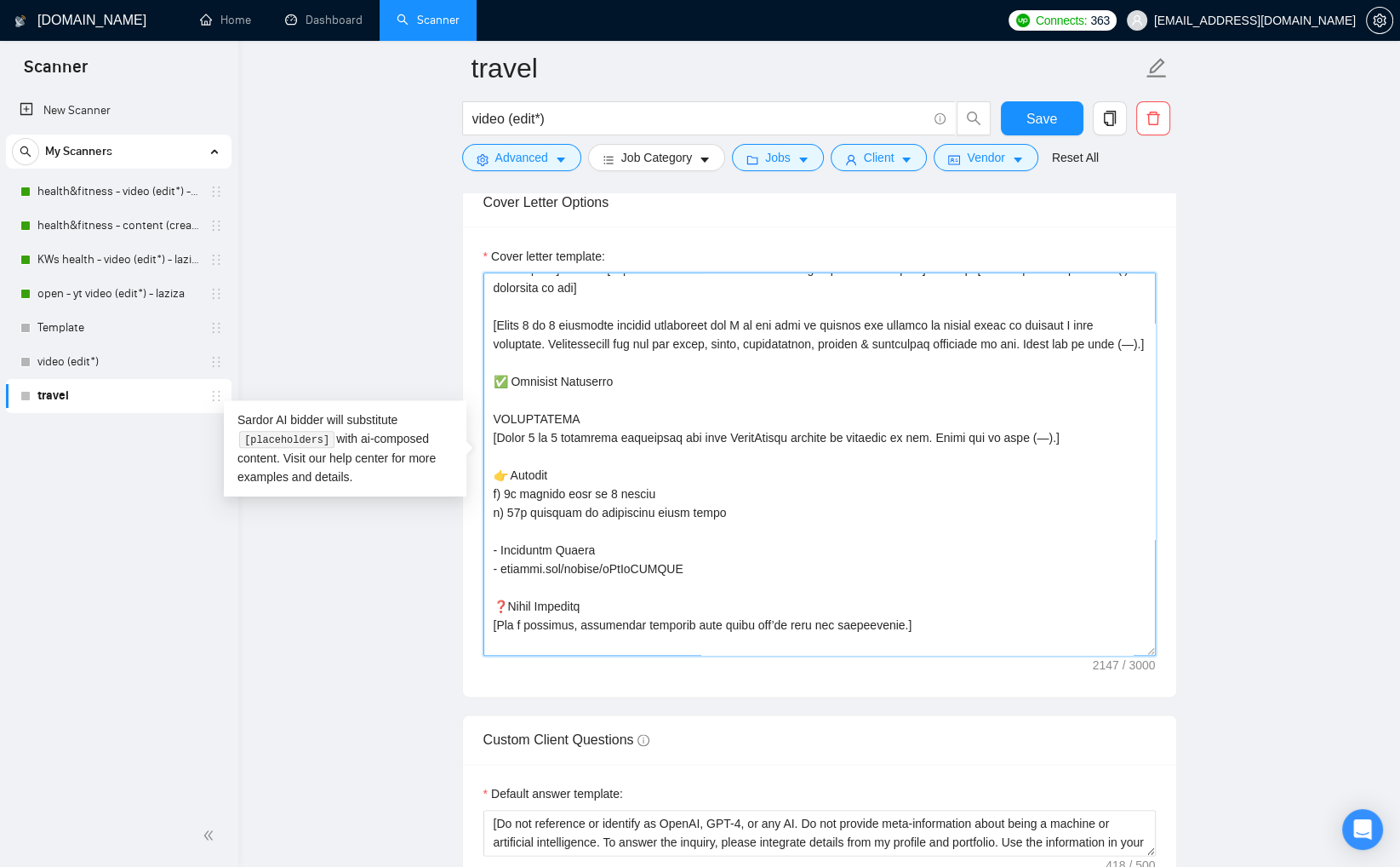
paste textarea "https://youtu.be/-PU84RIj5T4?si=b22YO7_3Ye7mz548"
drag, startPoint x: 769, startPoint y: 566, endPoint x: 992, endPoint y: 617, distance: 228.8
click at [908, 567] on textarea "Cover letter template:" at bounding box center [819, 464] width 672 height 383
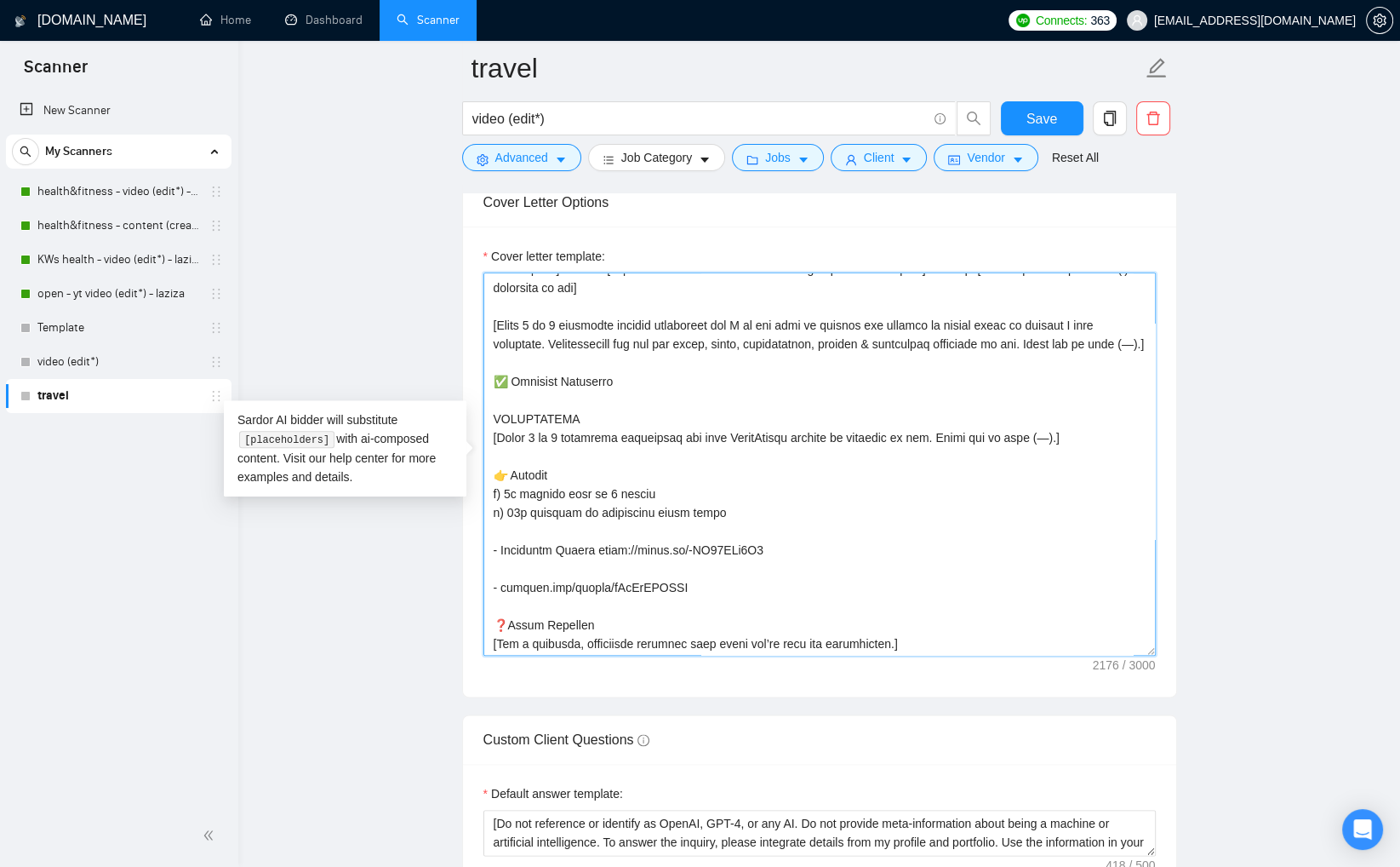
drag, startPoint x: 503, startPoint y: 604, endPoint x: 691, endPoint y: 612, distance: 188.2
click at [688, 609] on textarea "Cover letter template:" at bounding box center [819, 464] width 672 height 383
click at [586, 578] on textarea "Cover letter template:" at bounding box center [819, 464] width 672 height 383
paste textarea "Cliff Diving, Kayaking & Crazy Flips!"
paste textarea "https://youtu.be/rBLUZFAmpVw?si=rYuaYcNeNUGU0TLu"
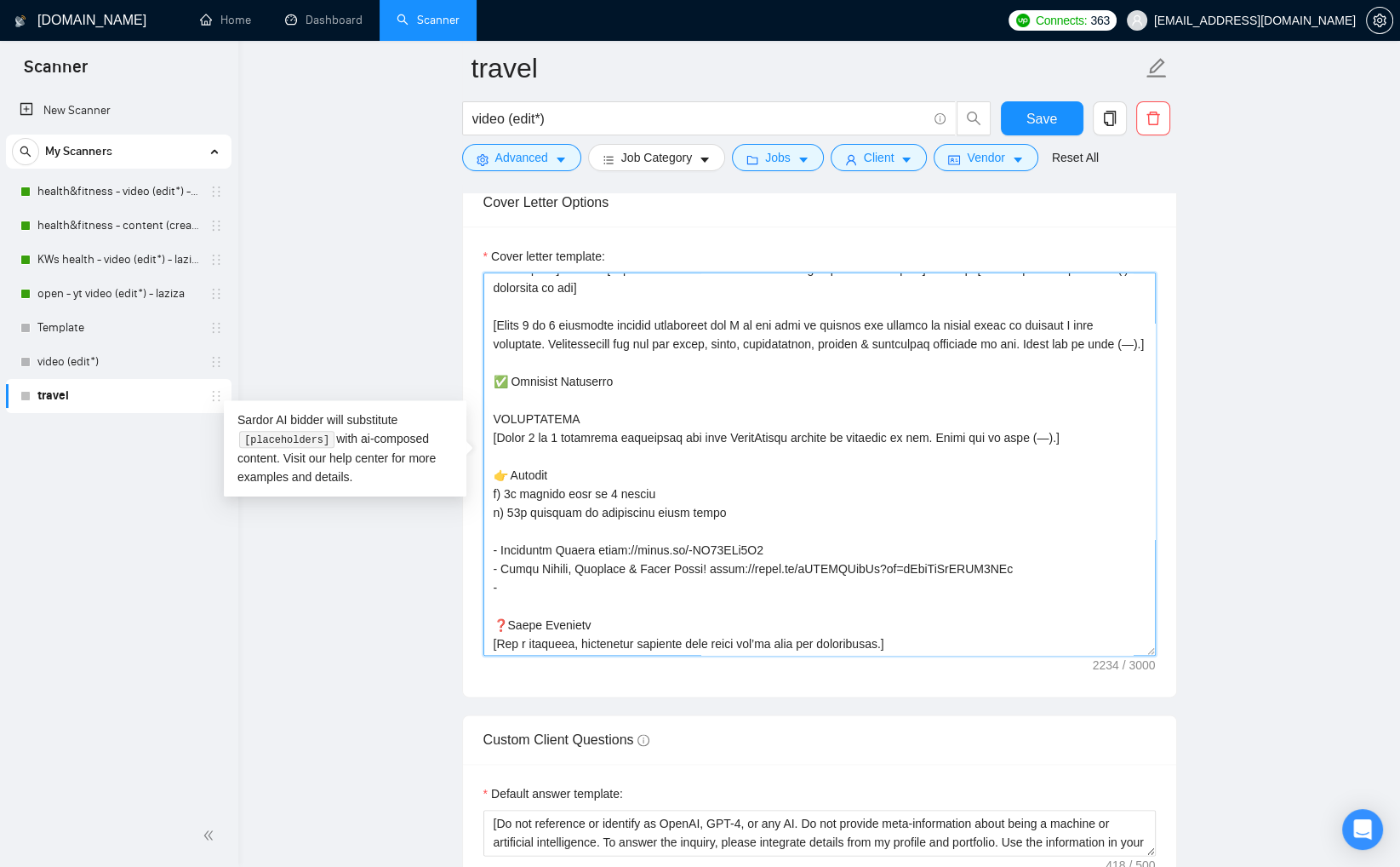
drag, startPoint x: 881, startPoint y: 586, endPoint x: 1009, endPoint y: 586, distance: 128.0
click at [1009, 586] on textarea "Cover letter template:" at bounding box center [819, 464] width 672 height 383
click at [642, 568] on textarea "Cover letter template:" at bounding box center [819, 464] width 672 height 383
click at [739, 585] on textarea "Cover letter template:" at bounding box center [819, 464] width 672 height 383
click at [795, 607] on textarea "Cover letter template:" at bounding box center [819, 464] width 672 height 383
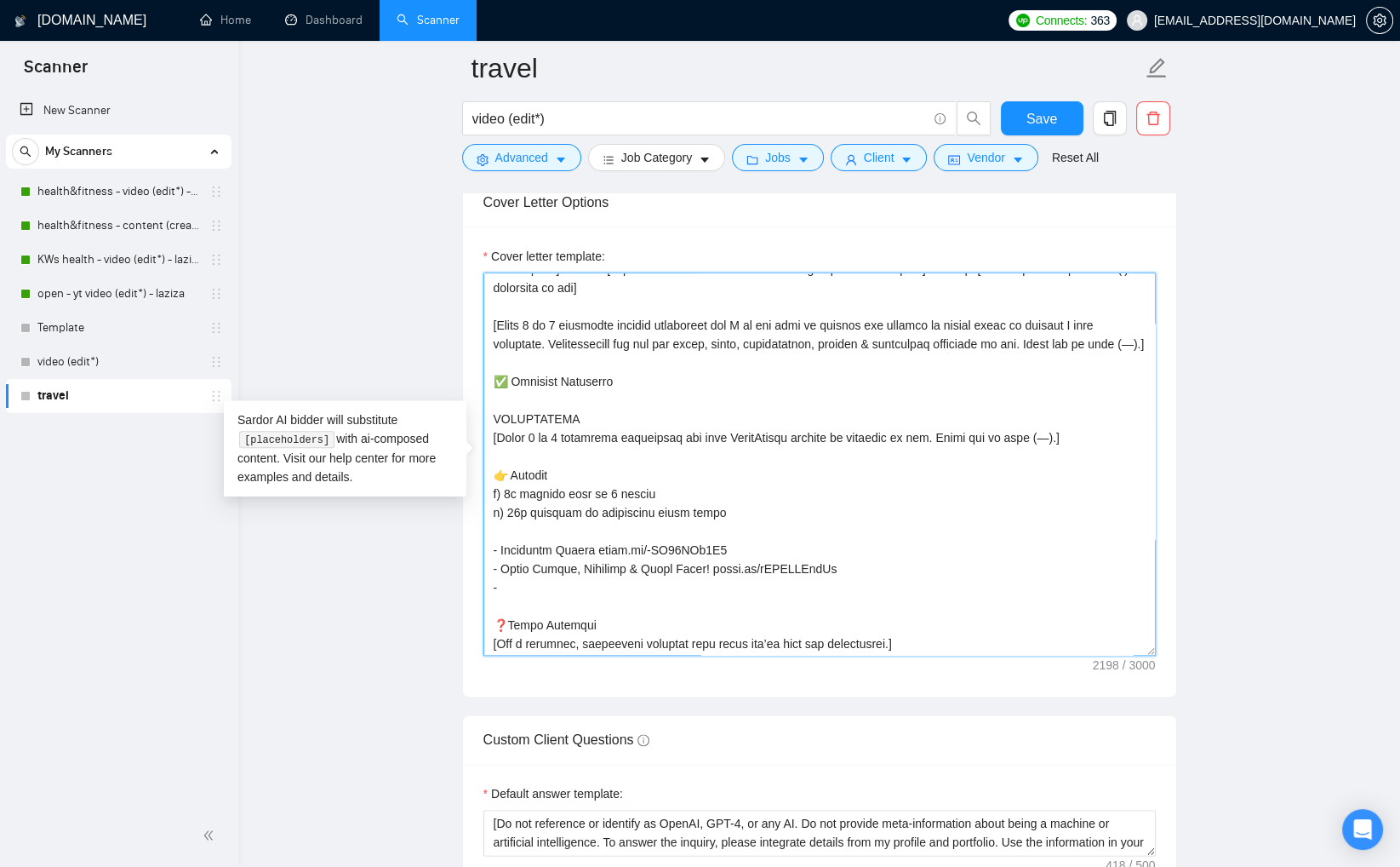
click at [610, 604] on textarea "Cover letter template:" at bounding box center [819, 464] width 672 height 383
paste textarea "Milan to Switzerland"
paste textarea "https://youtu.be/agJRFeU-WJM?si=9BaKxL_bNpOLN6v4"
drag, startPoint x: 794, startPoint y: 606, endPoint x: 924, endPoint y: 604, distance: 130.0
click at [924, 604] on textarea "Cover letter template:" at bounding box center [819, 464] width 672 height 383
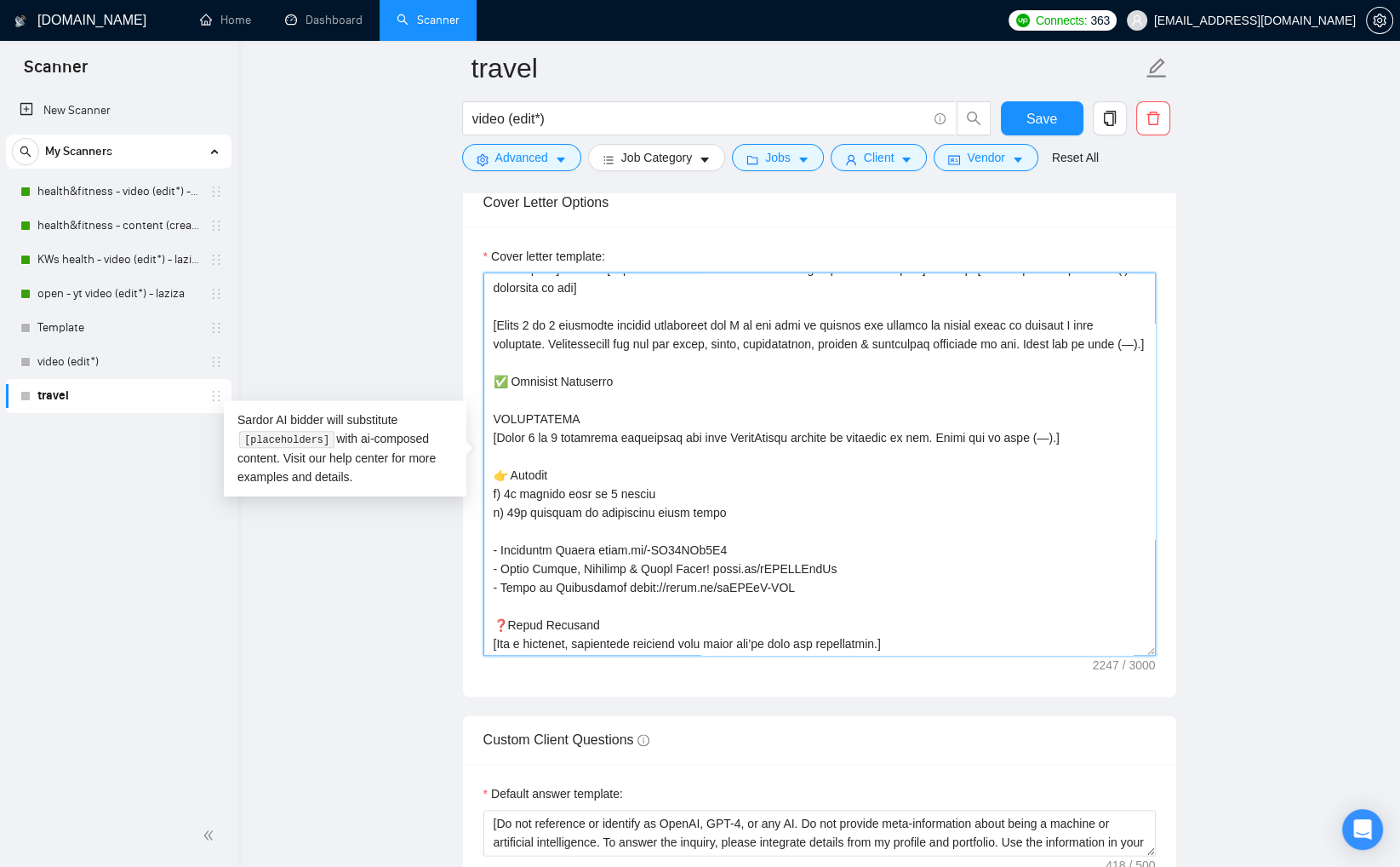
click at [503, 602] on textarea "Cover letter template:" at bounding box center [819, 464] width 672 height 383
paste textarea "Tricking Across Borders:"
click at [792, 609] on textarea "Cover letter template:" at bounding box center [819, 464] width 672 height 383
click at [891, 604] on textarea "Cover letter template:" at bounding box center [819, 464] width 672 height 383
paste textarea "End of Youloop Tricking Tour"
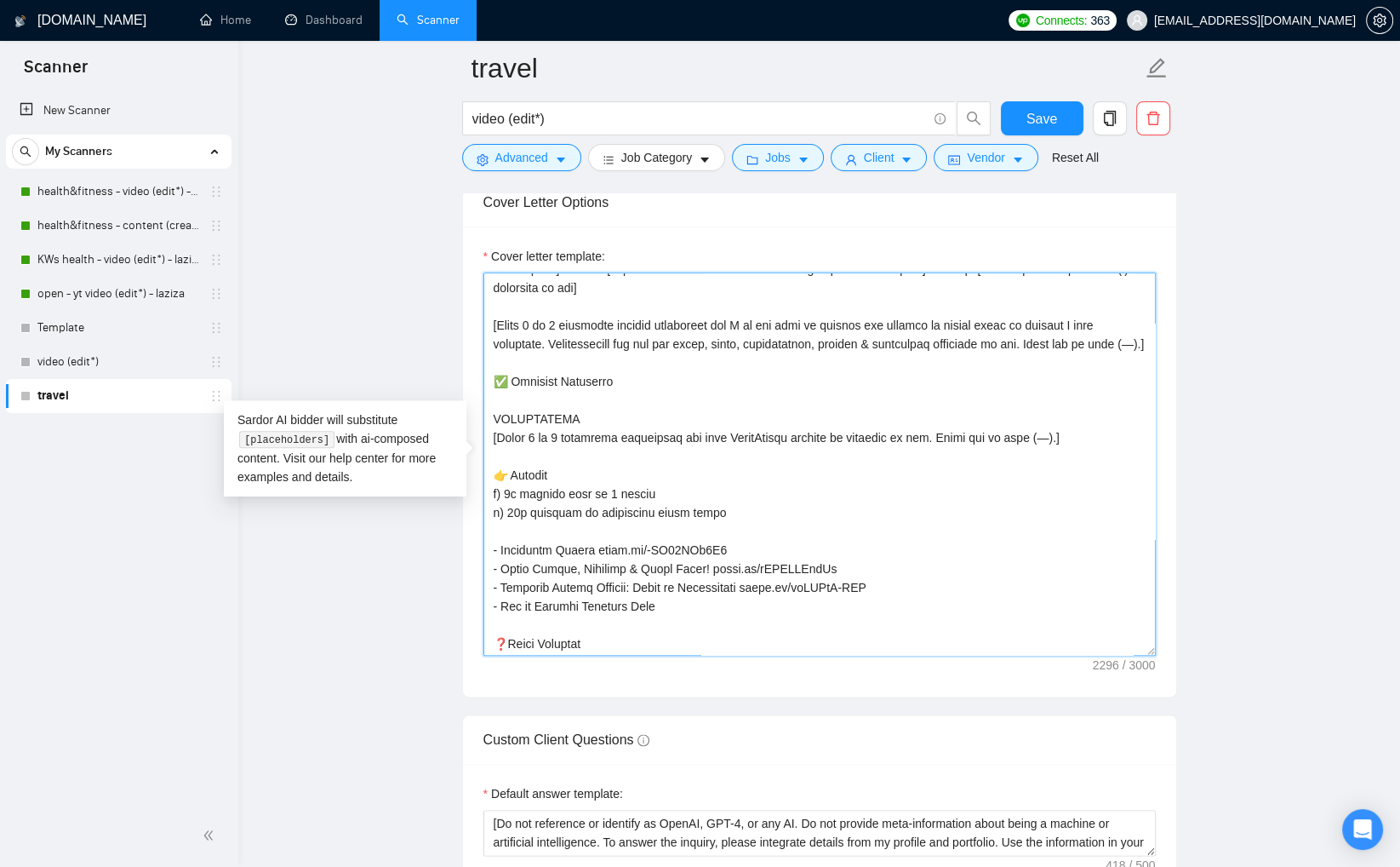
paste textarea "https://youtu.be/Z6rOrdOo0ag?si=6MRjInZRME8z0v43"
drag, startPoint x: 951, startPoint y: 620, endPoint x: 832, endPoint y: 619, distance: 119.0
click at [832, 619] on textarea "Cover letter template:" at bounding box center [819, 464] width 672 height 383
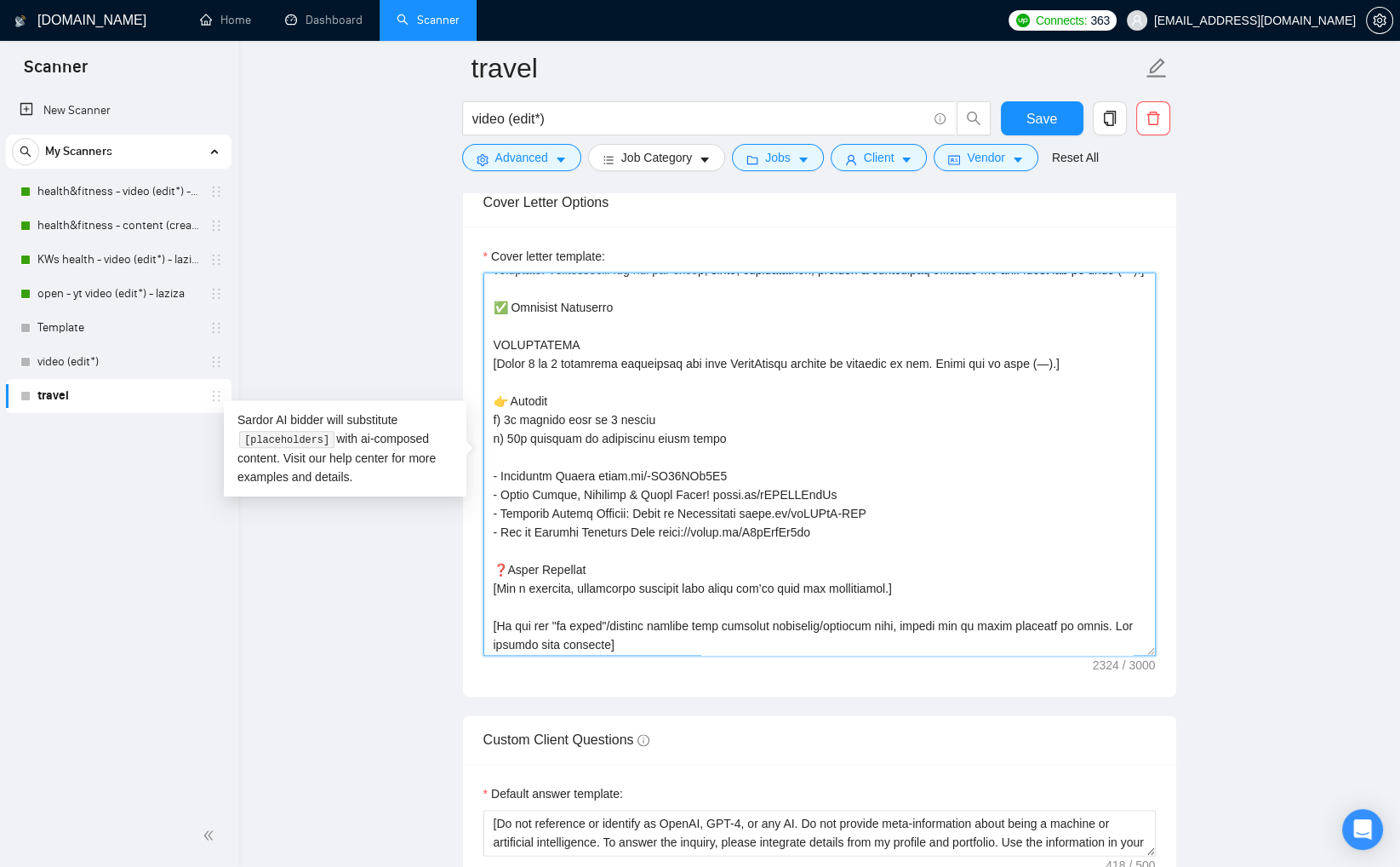
scroll to position [280, 0]
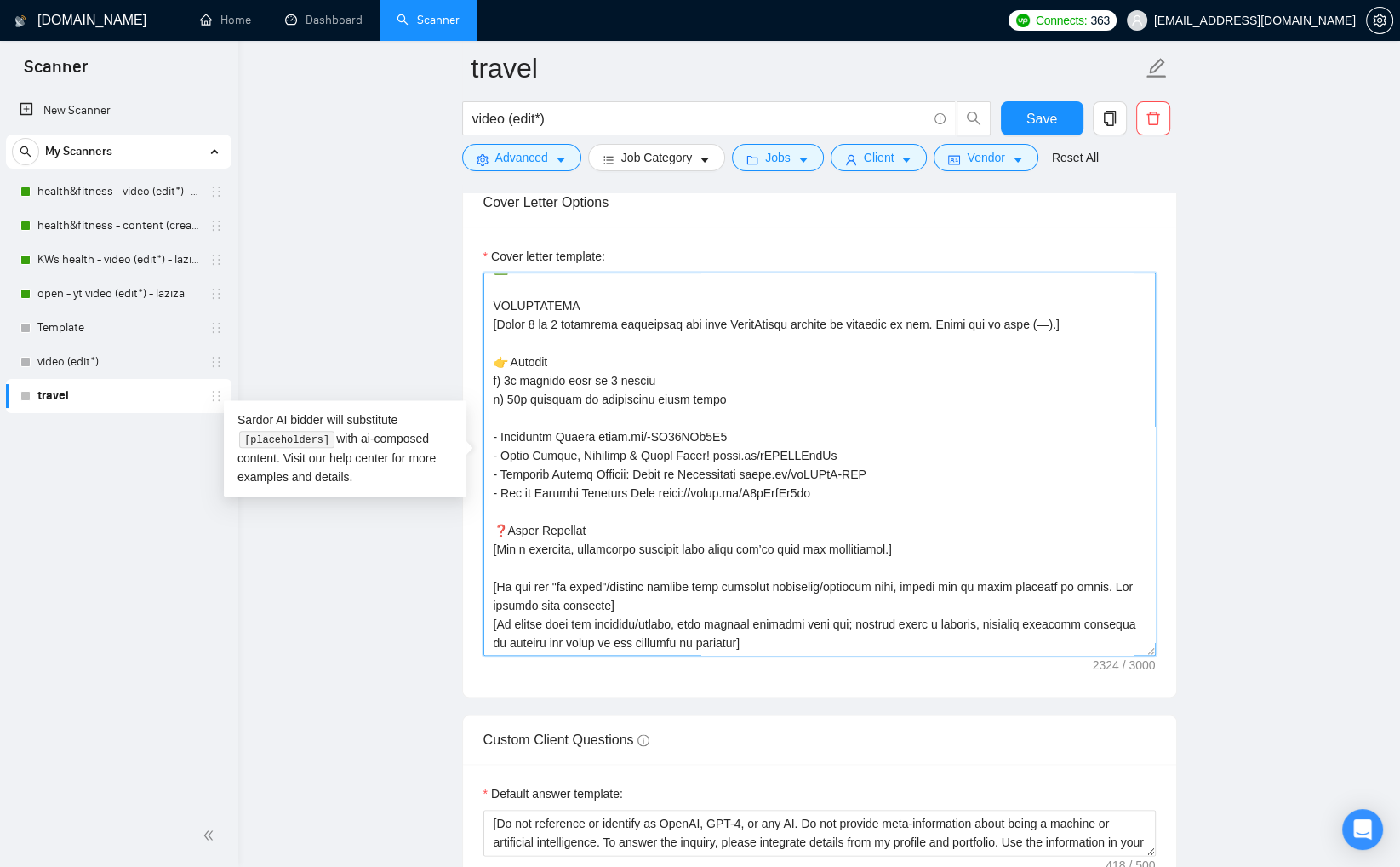
click at [744, 436] on textarea "Cover letter template:" at bounding box center [819, 464] width 672 height 383
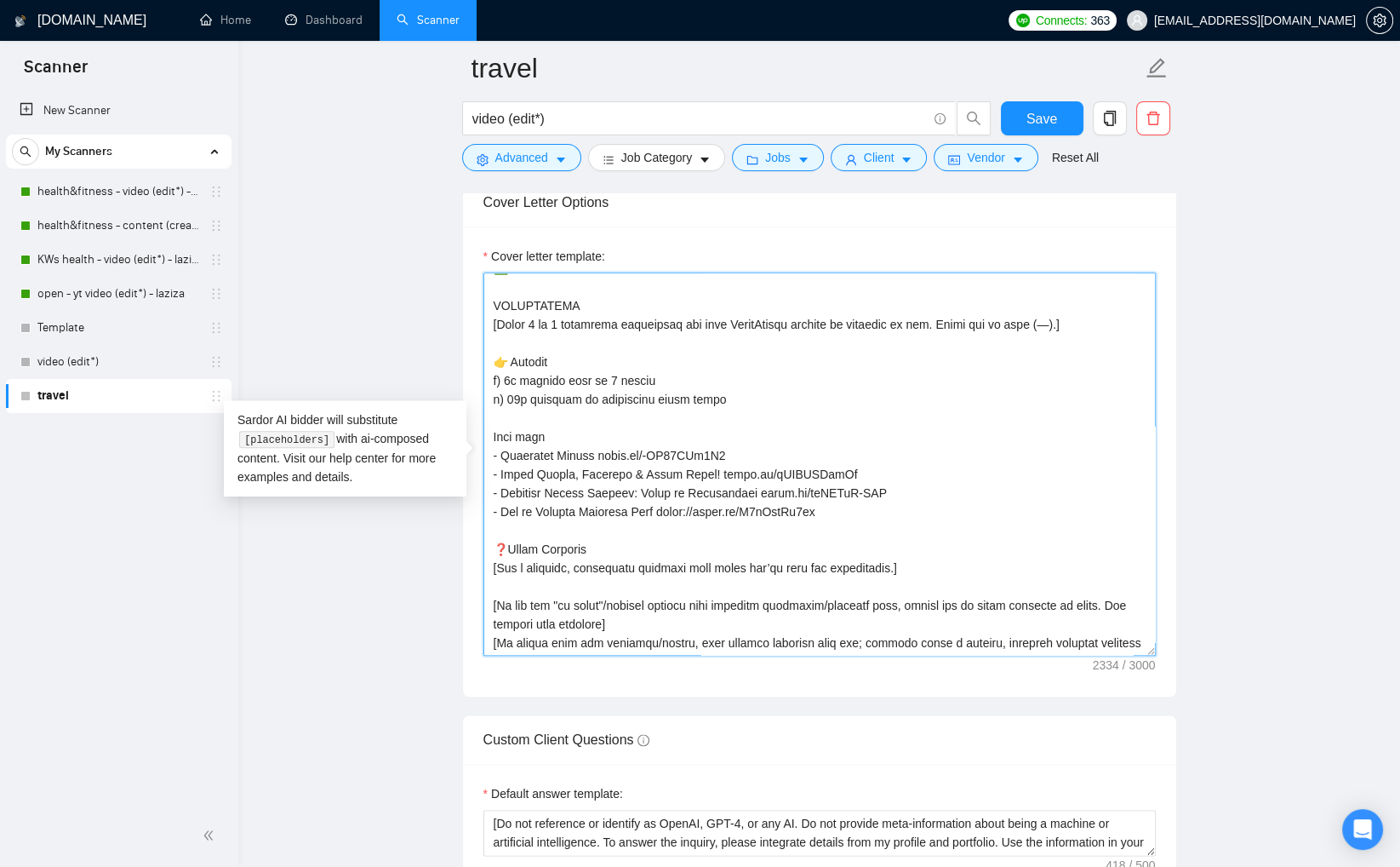
click at [830, 529] on textarea "Cover letter template:" at bounding box center [819, 464] width 672 height 383
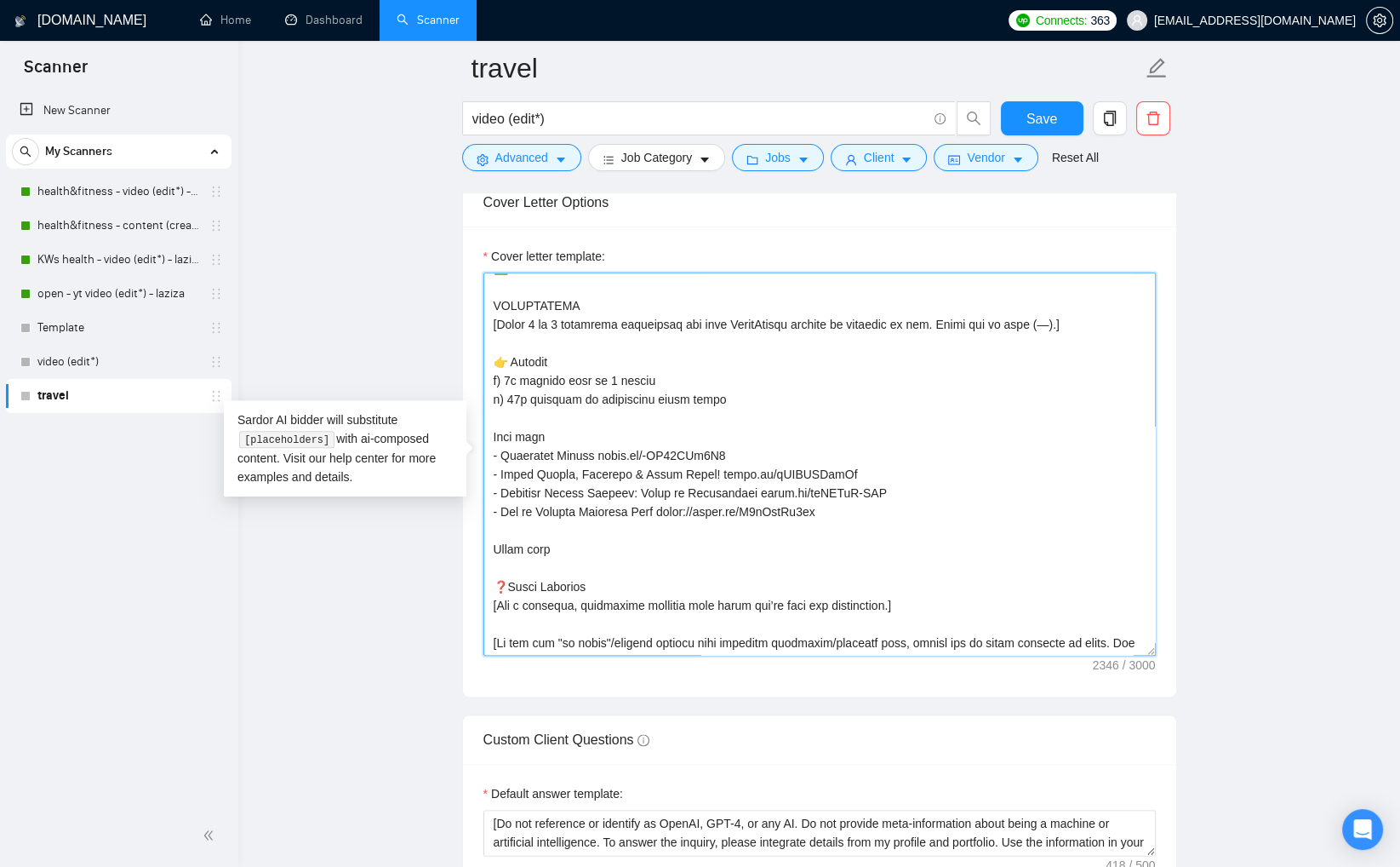
drag, startPoint x: 700, startPoint y: 529, endPoint x: 749, endPoint y: 551, distance: 53.7
click at [701, 530] on textarea "Cover letter template:" at bounding box center [819, 464] width 672 height 383
click at [658, 578] on textarea "Cover letter template:" at bounding box center [819, 464] width 672 height 383
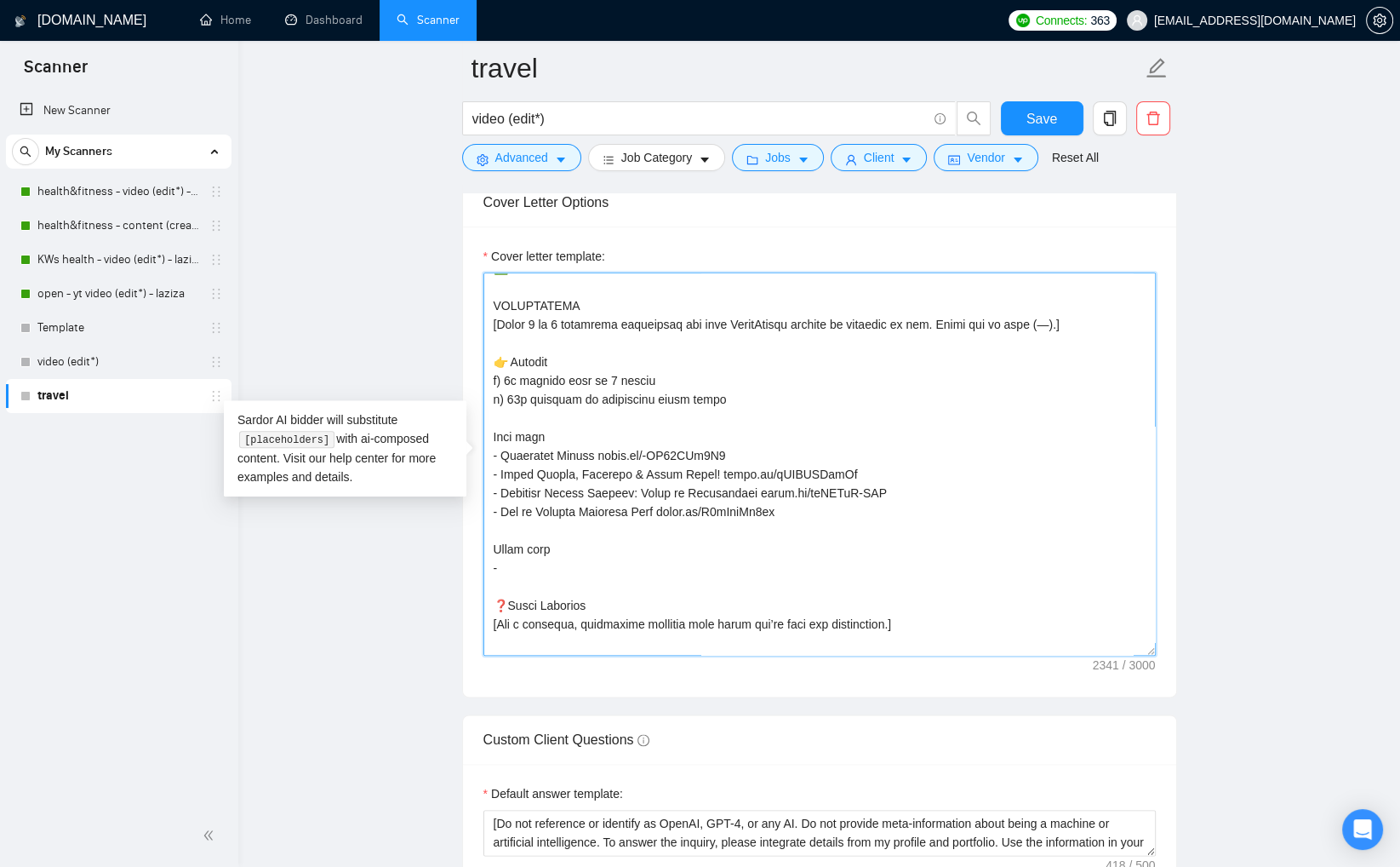
paste textarea "https://www.instagram.com/reel/C_TSDPGNxOC/"
click at [570, 584] on textarea "Cover letter template:" at bounding box center [819, 464] width 672 height 383
drag, startPoint x: 570, startPoint y: 584, endPoint x: 500, endPoint y: 579, distance: 70.2
click at [500, 579] on textarea "Cover letter template:" at bounding box center [819, 464] width 672 height 383
click at [710, 582] on textarea "Cover letter template:" at bounding box center [819, 464] width 672 height 383
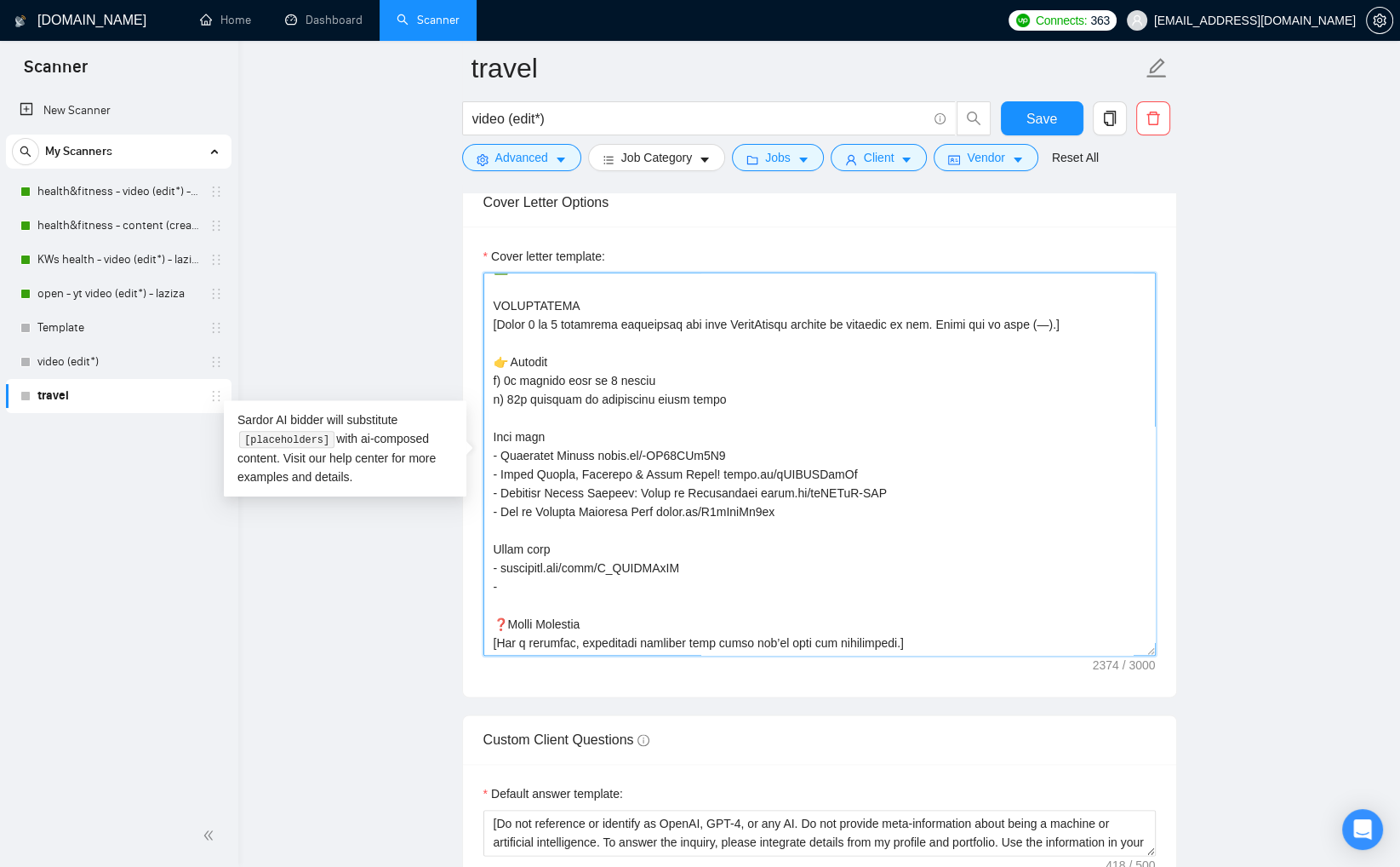
paste textarea "https://www.instagram.com/reel/DAREY9pNApe/"
drag, startPoint x: 571, startPoint y: 601, endPoint x: 503, endPoint y: 599, distance: 68.0
click at [503, 599] on textarea "Cover letter template:" at bounding box center [819, 464] width 672 height 383
click at [697, 604] on textarea "Cover letter template:" at bounding box center [819, 464] width 672 height 383
click at [498, 584] on textarea "Cover letter template:" at bounding box center [819, 464] width 672 height 383
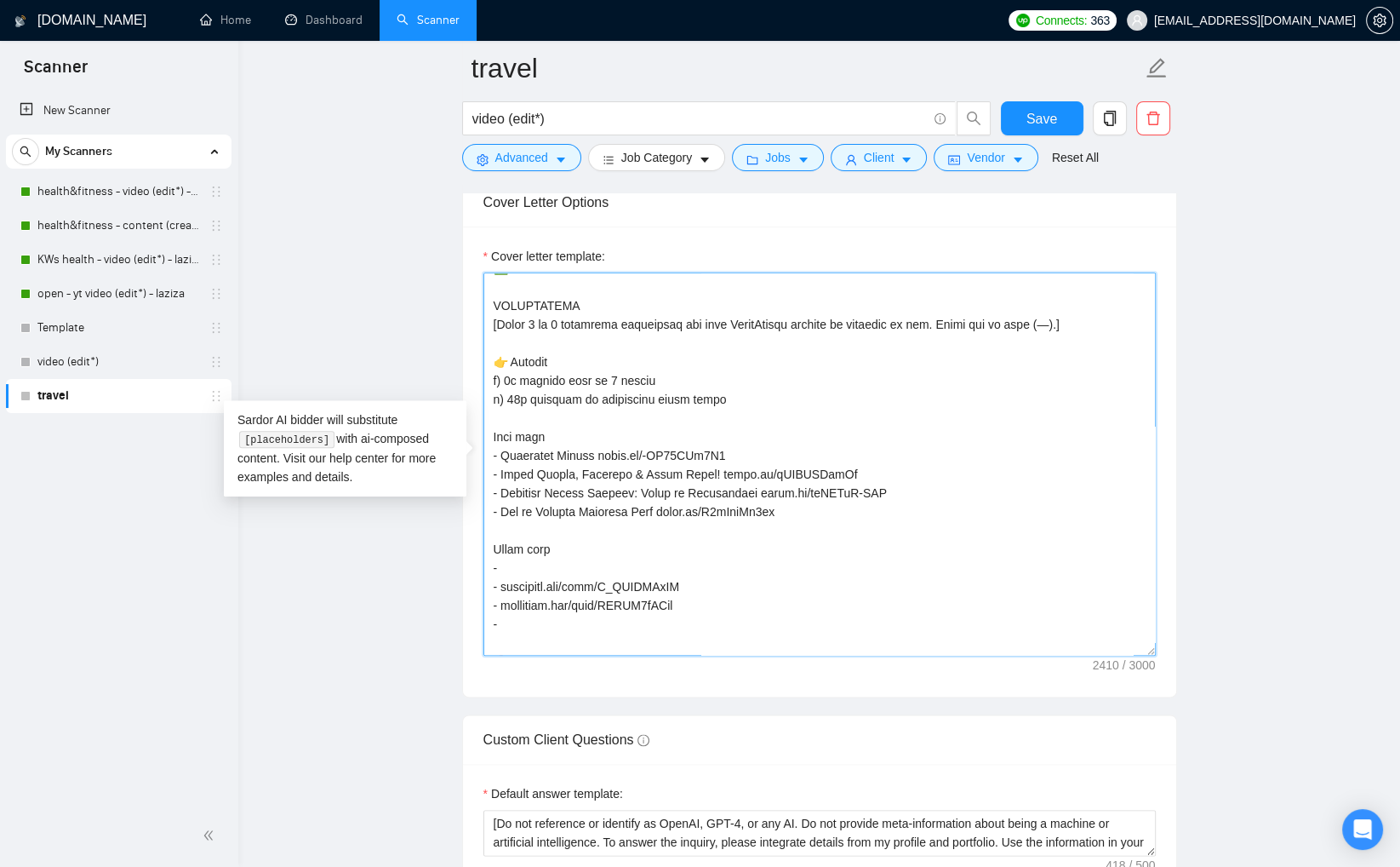
paste textarea "https://www.instagram.com/reel/DAbZHO2tHVN/"
drag, startPoint x: 570, startPoint y: 581, endPoint x: 587, endPoint y: 606, distance: 30.2
click at [571, 584] on textarea "Cover letter template:" at bounding box center [819, 464] width 672 height 383
click at [724, 584] on textarea "Cover letter template:" at bounding box center [819, 464] width 672 height 383
paste textarea "https://www.instagram.com/reel/DAq2h3pNq4k/"
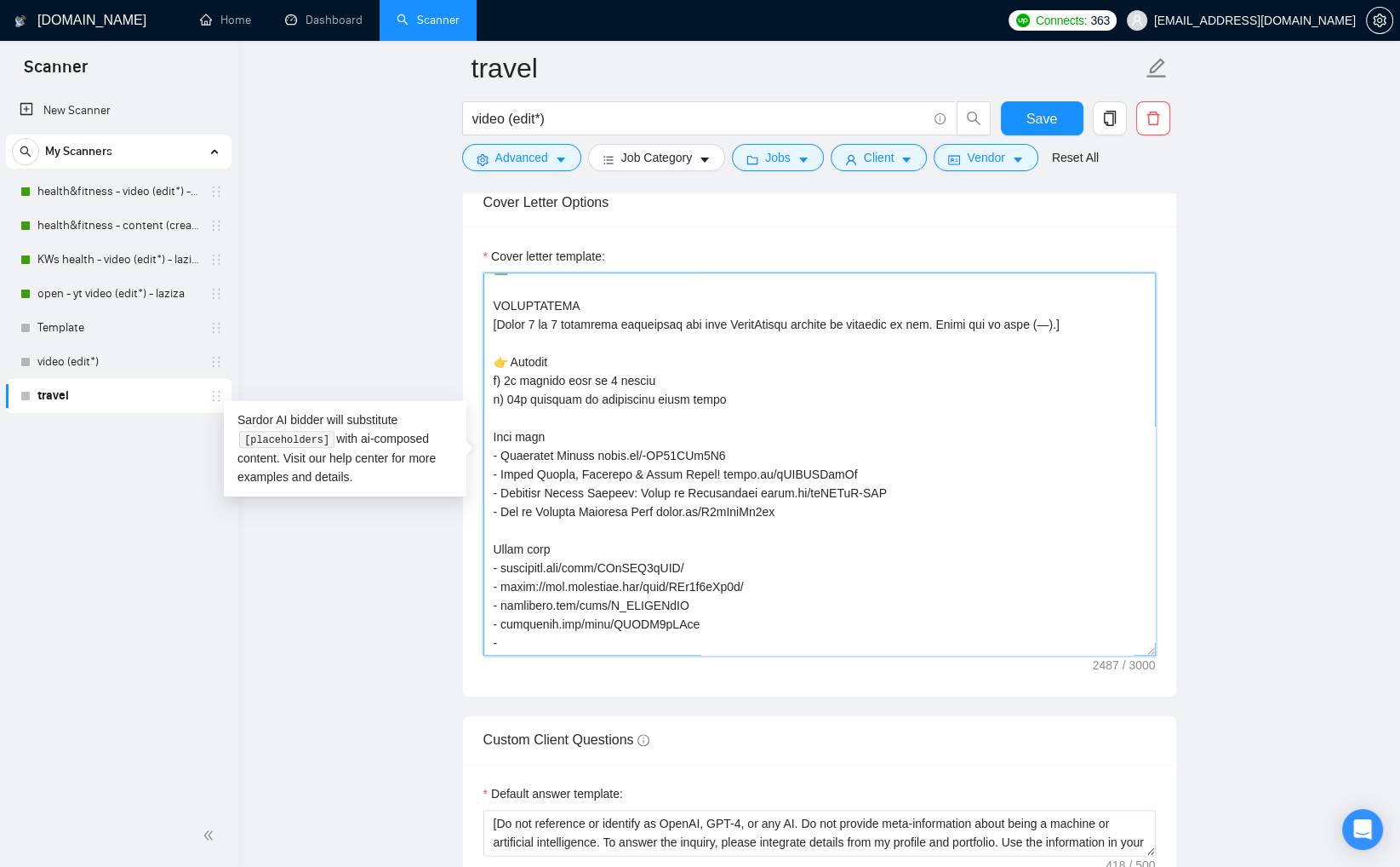
click at [778, 605] on textarea "Cover letter template:" at bounding box center [819, 464] width 672 height 383
click at [720, 583] on textarea "Cover letter template:" at bounding box center [819, 464] width 672 height 383
click at [572, 604] on textarea "Cover letter template:" at bounding box center [819, 464] width 672 height 383
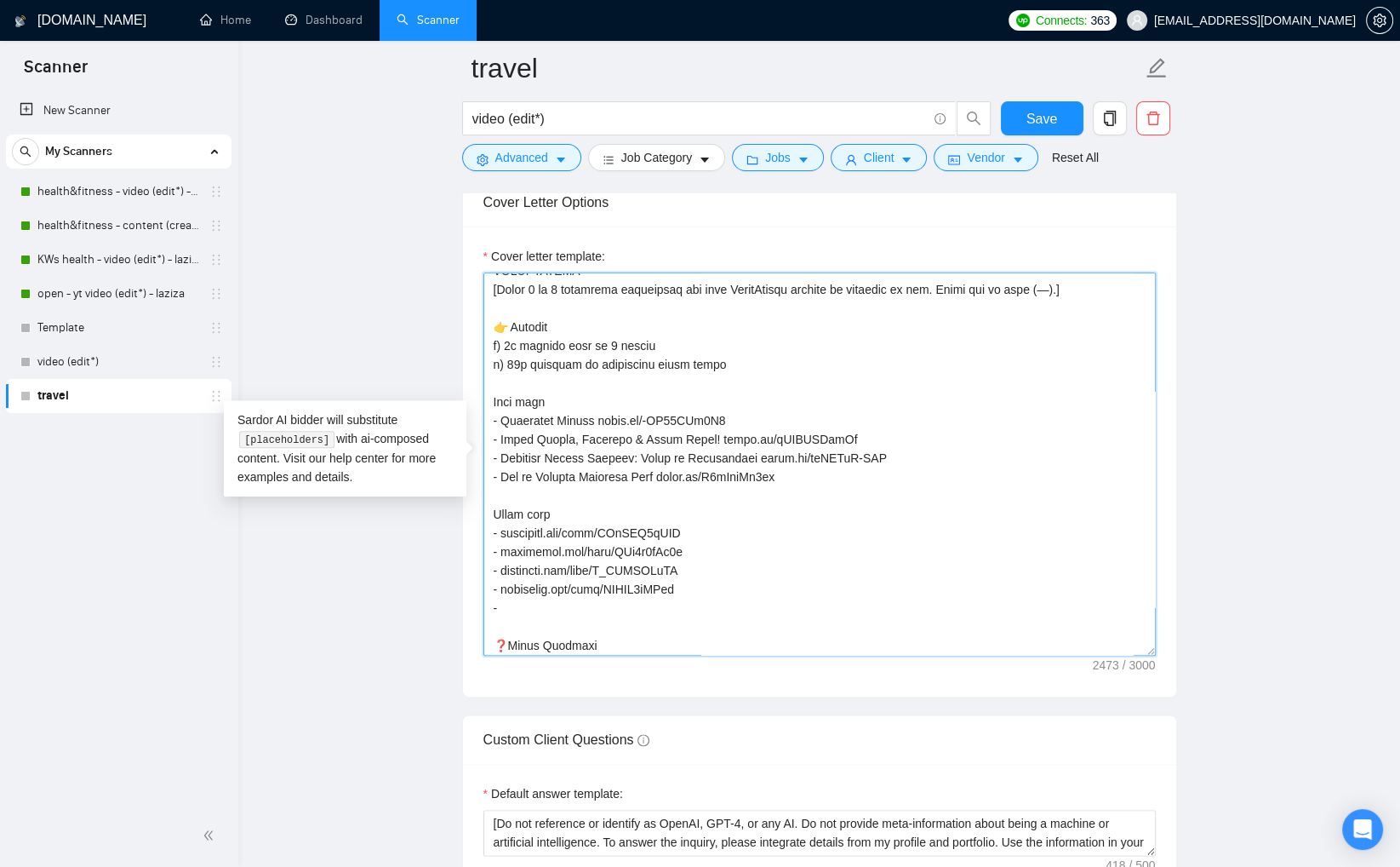
scroll to position [319, 0]
click at [734, 619] on textarea "Cover letter template:" at bounding box center [819, 464] width 672 height 383
click at [796, 526] on textarea "Cover letter template:" at bounding box center [819, 464] width 672 height 383
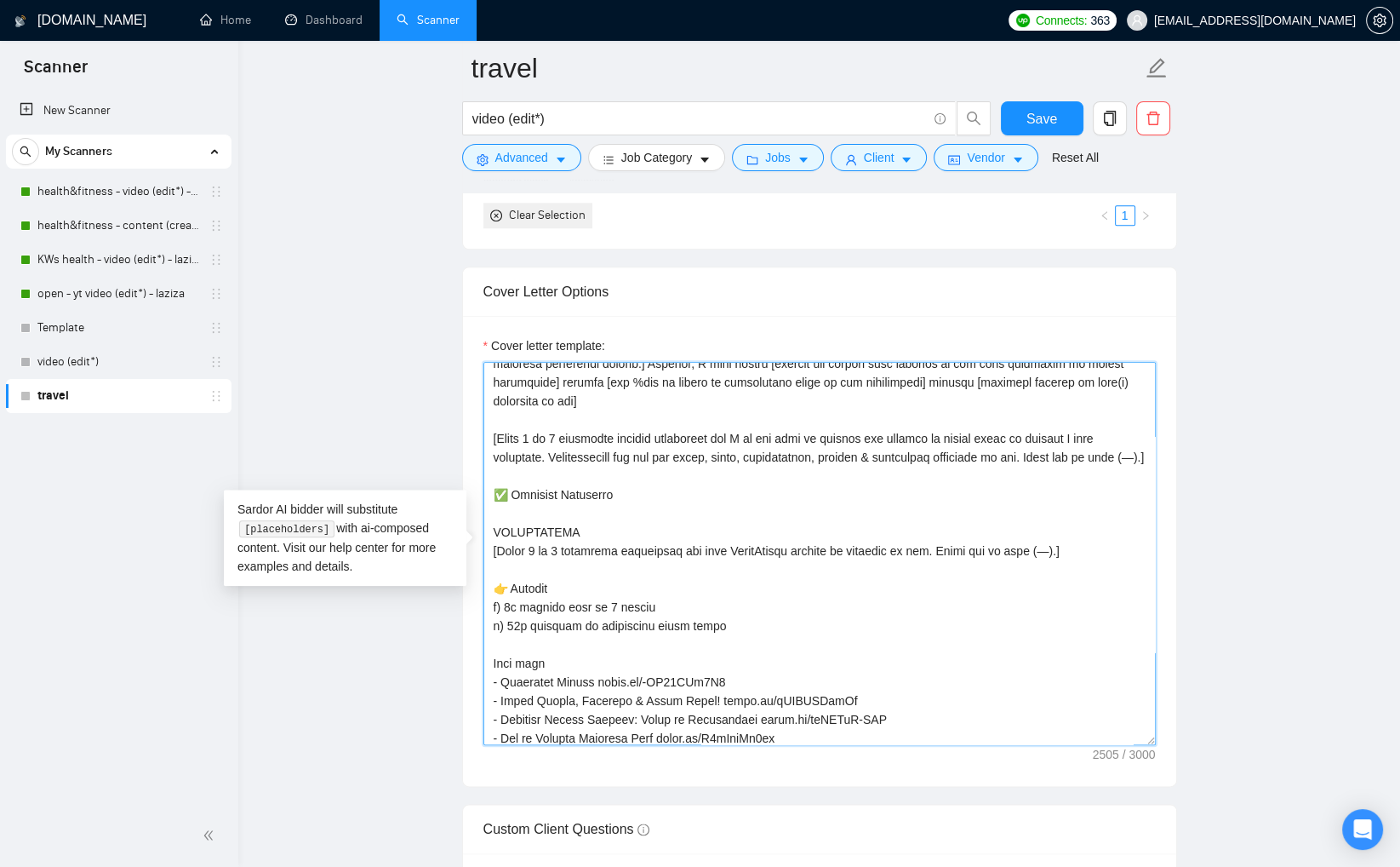
scroll to position [170, 0]
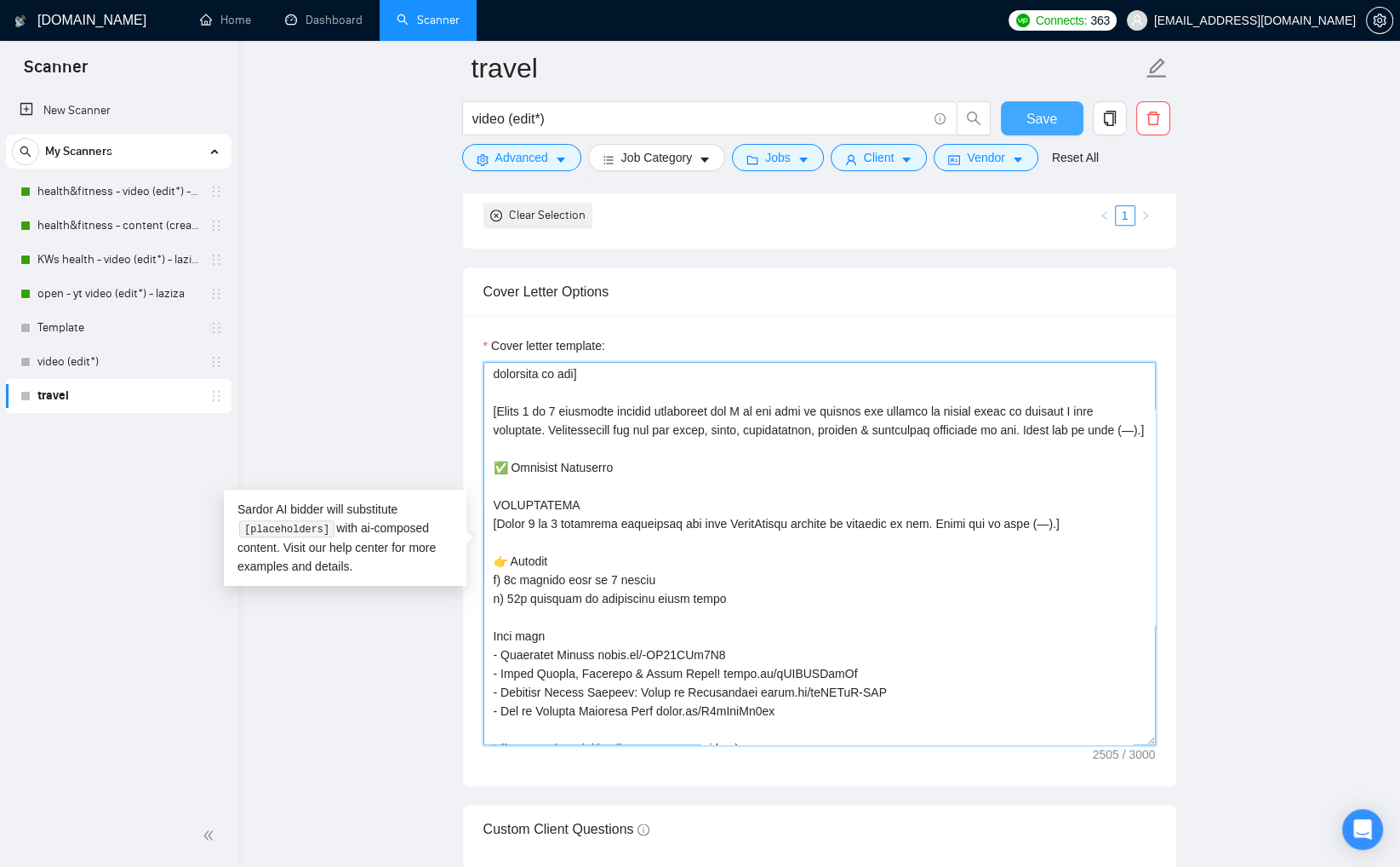
type textarea "[Write a personal greeting using the client's or company's name (if provided), …"
click at [1039, 110] on span "Save" at bounding box center [1042, 118] width 30 height 21
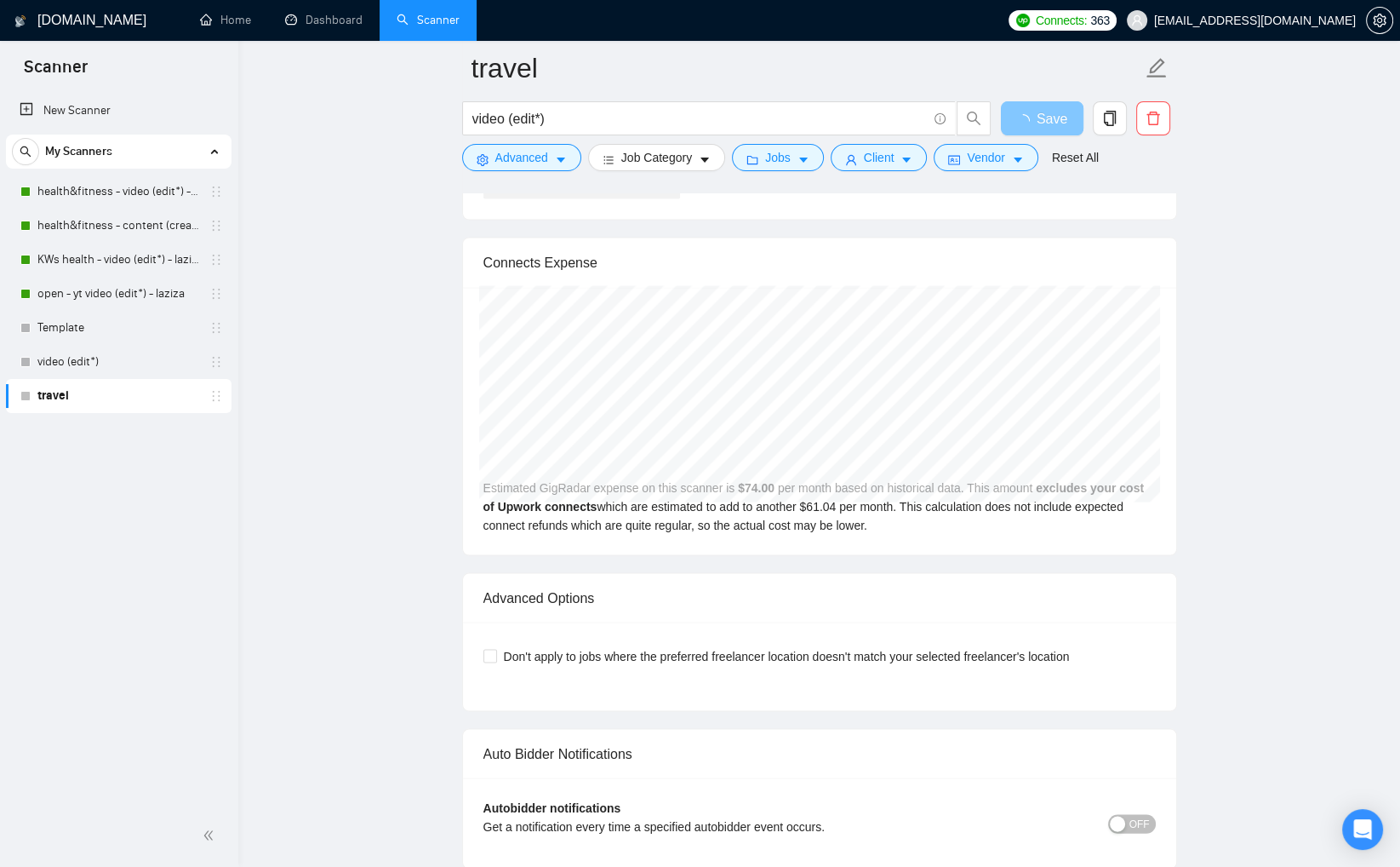
scroll to position [3195, 0]
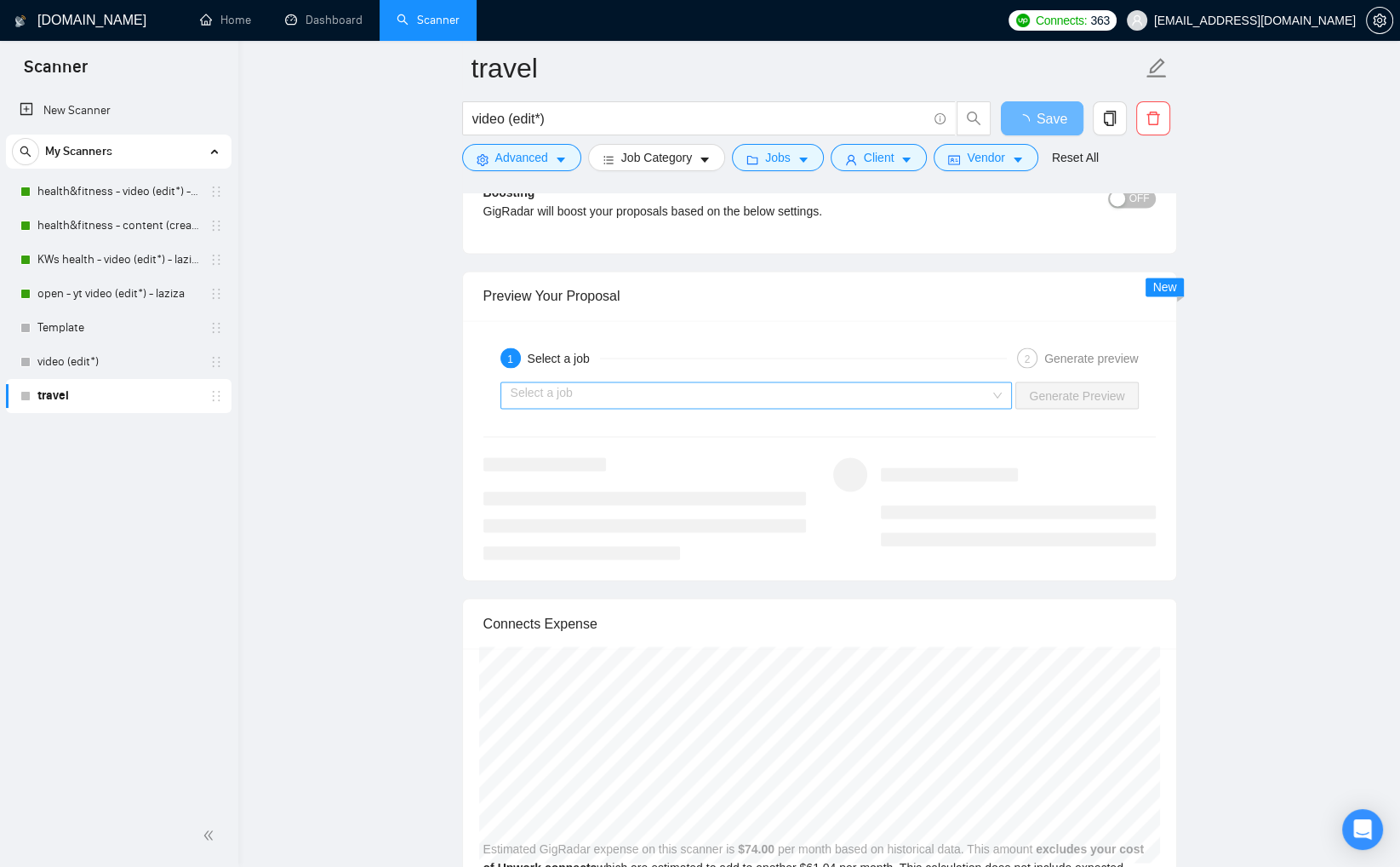
click at [949, 383] on input "search" at bounding box center [750, 395] width 480 height 25
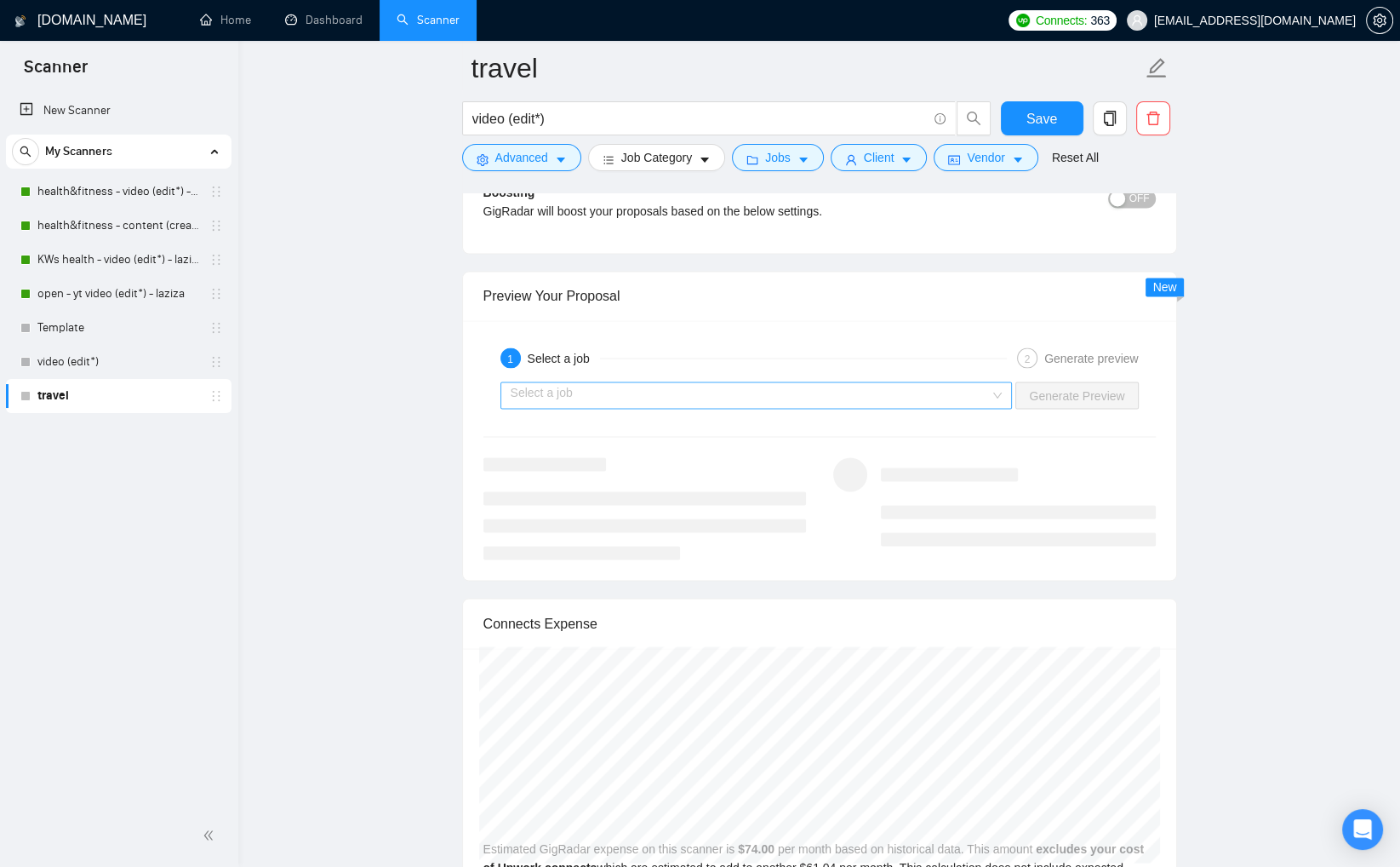
click at [830, 392] on input "search" at bounding box center [750, 395] width 480 height 25
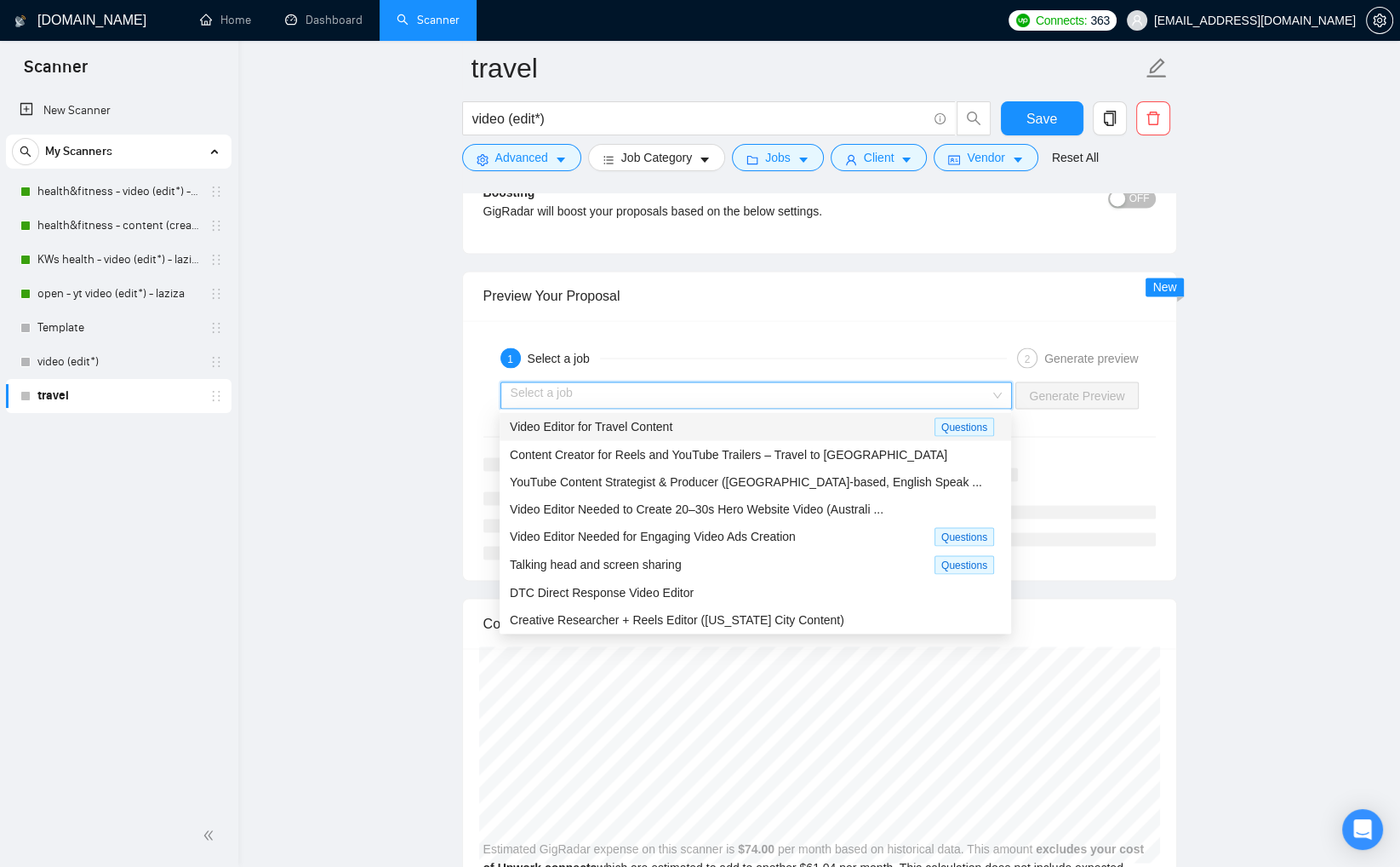
click at [803, 423] on div "Video Editor for Travel Content" at bounding box center [722, 426] width 425 height 20
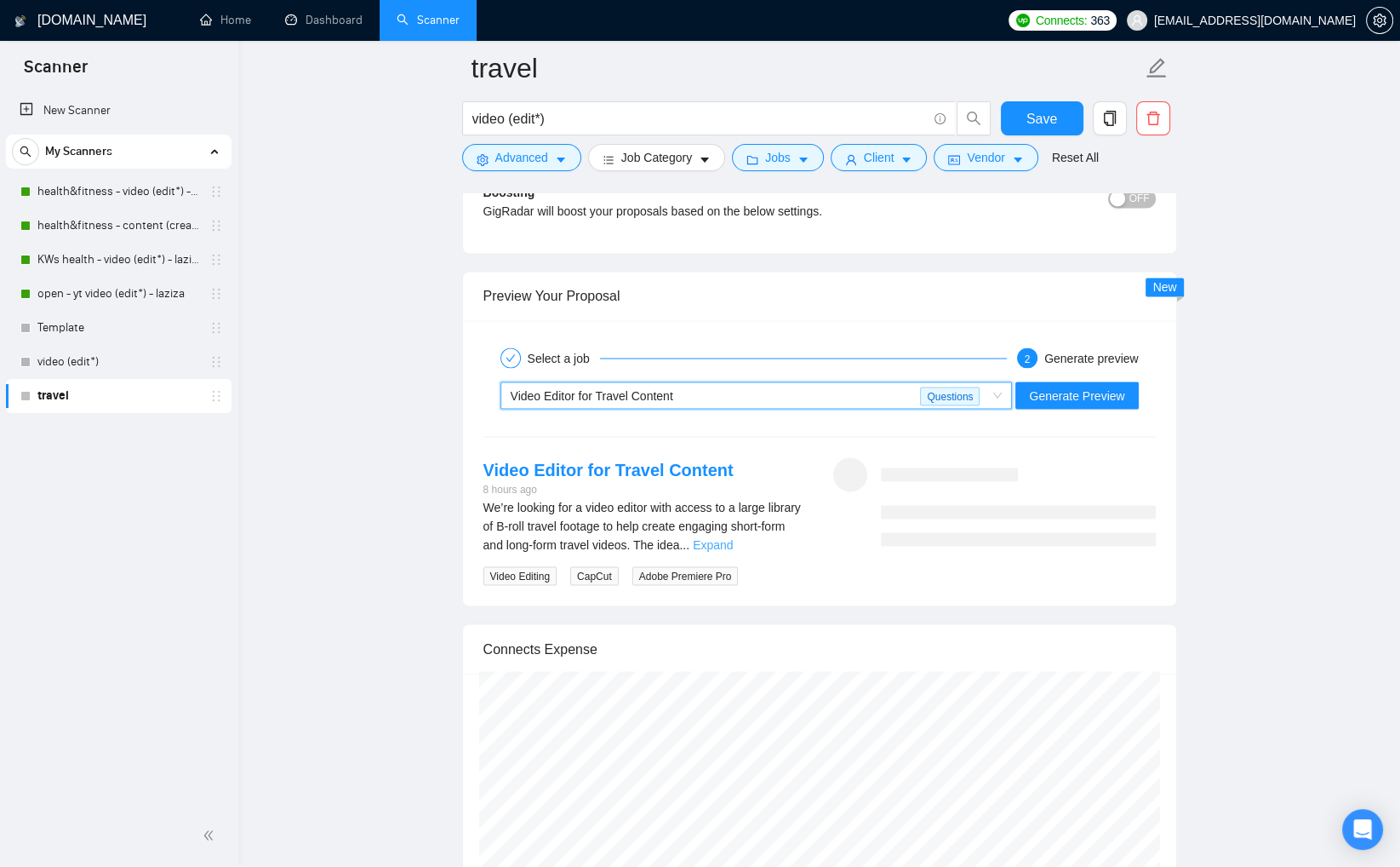
click at [733, 542] on link "Expand" at bounding box center [713, 544] width 40 height 14
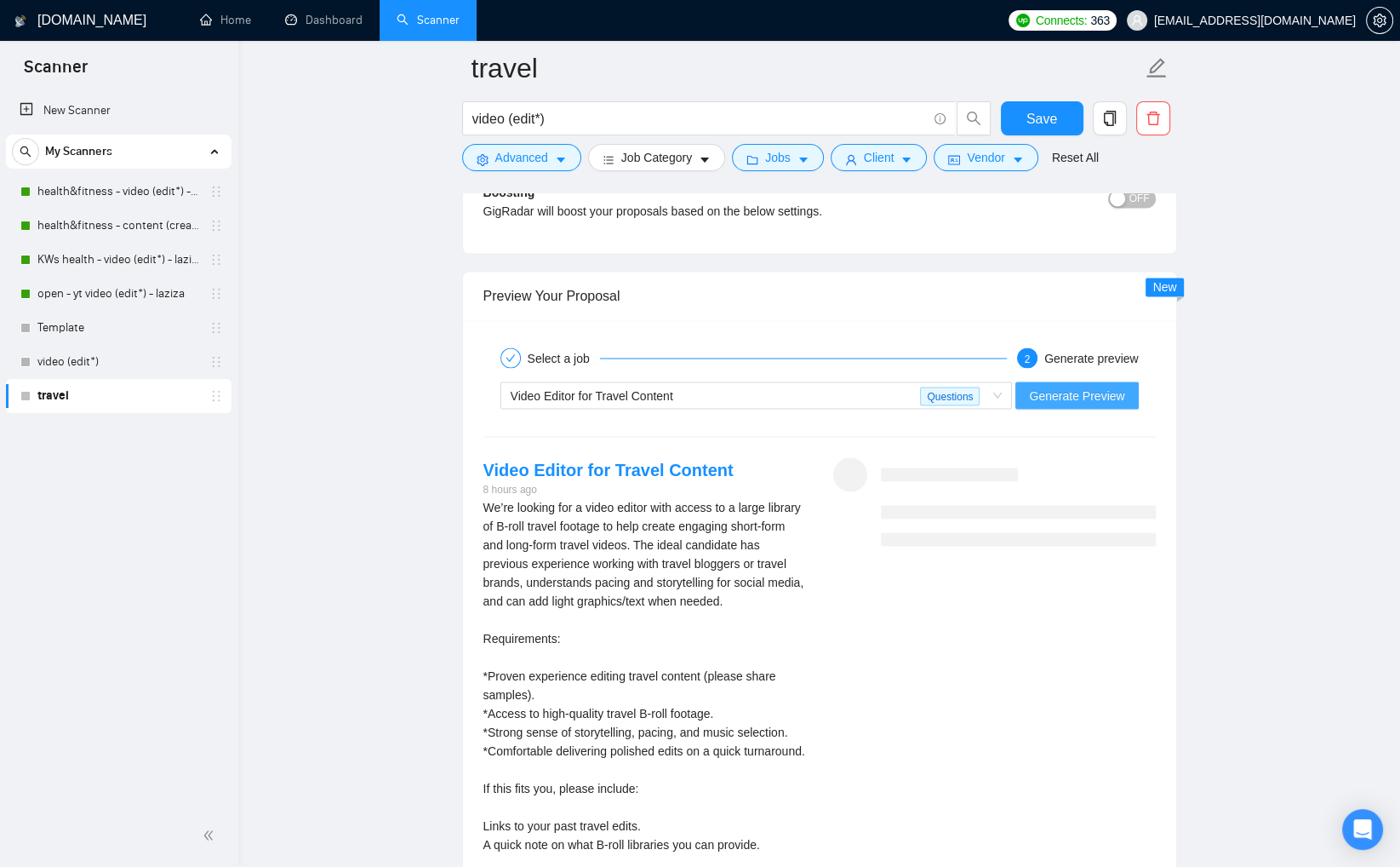
click at [1104, 403] on button "Generate Preview" at bounding box center [1077, 395] width 123 height 27
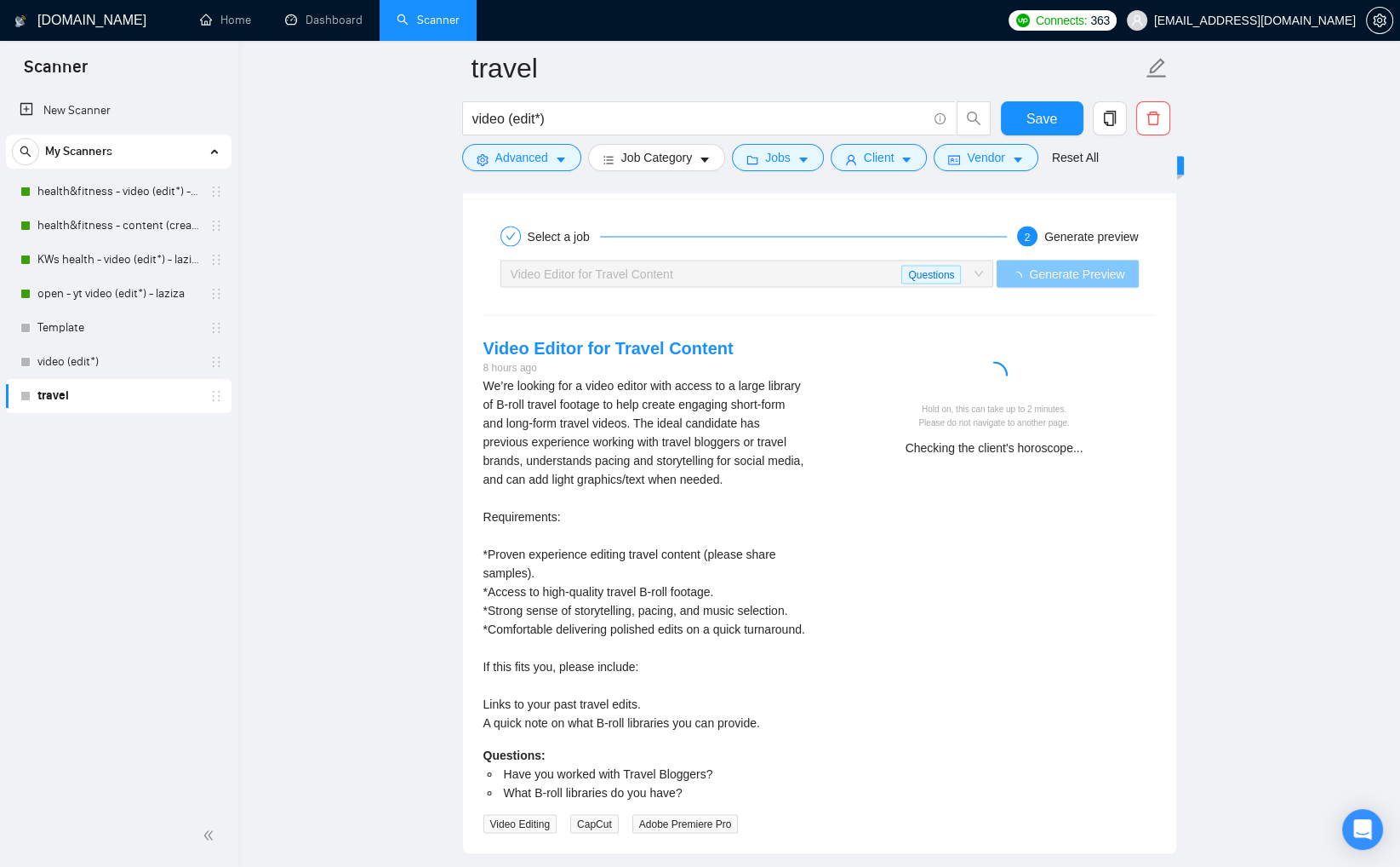
scroll to position [3309, 0]
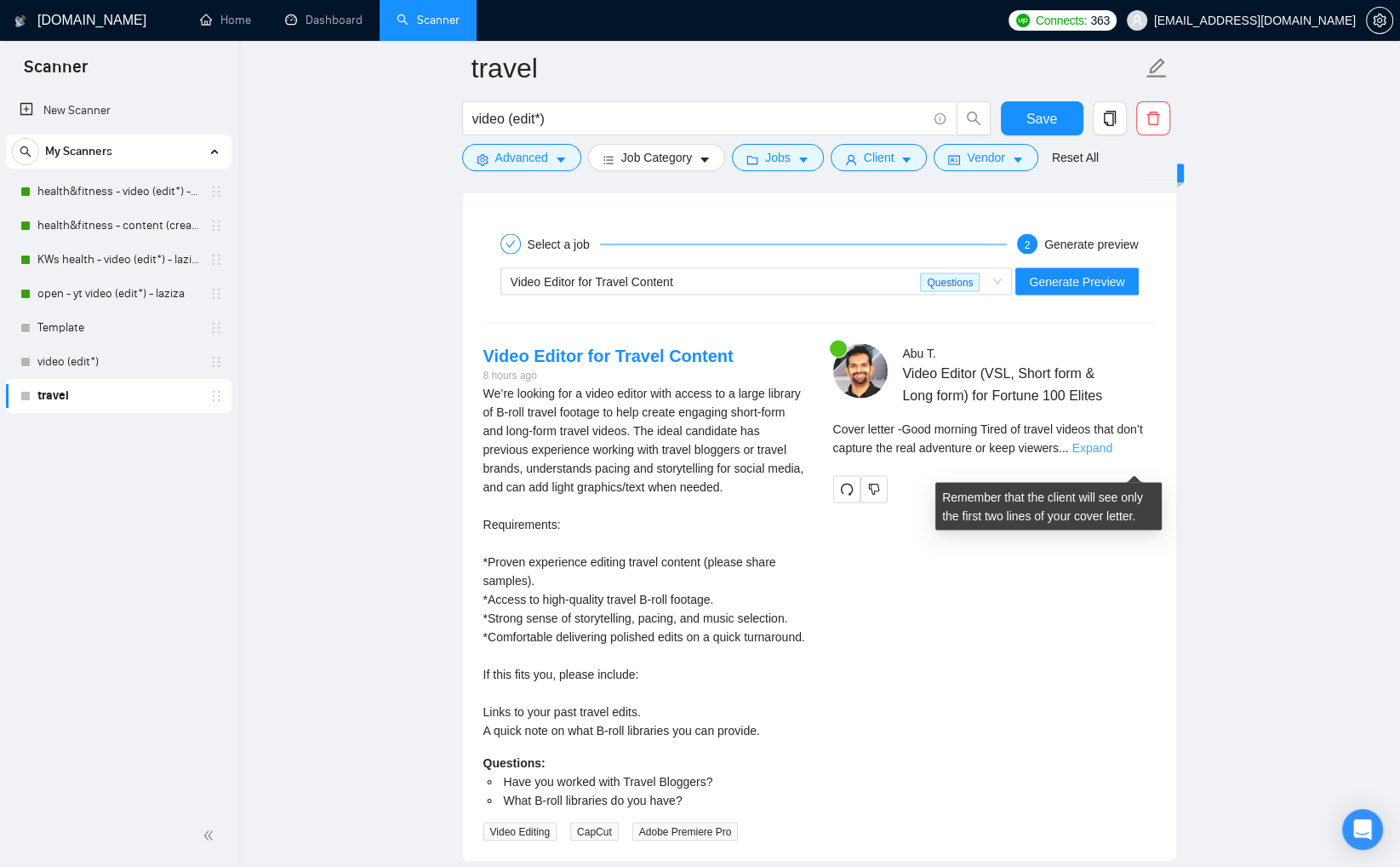
click at [1113, 454] on link "Expand" at bounding box center [1093, 447] width 40 height 14
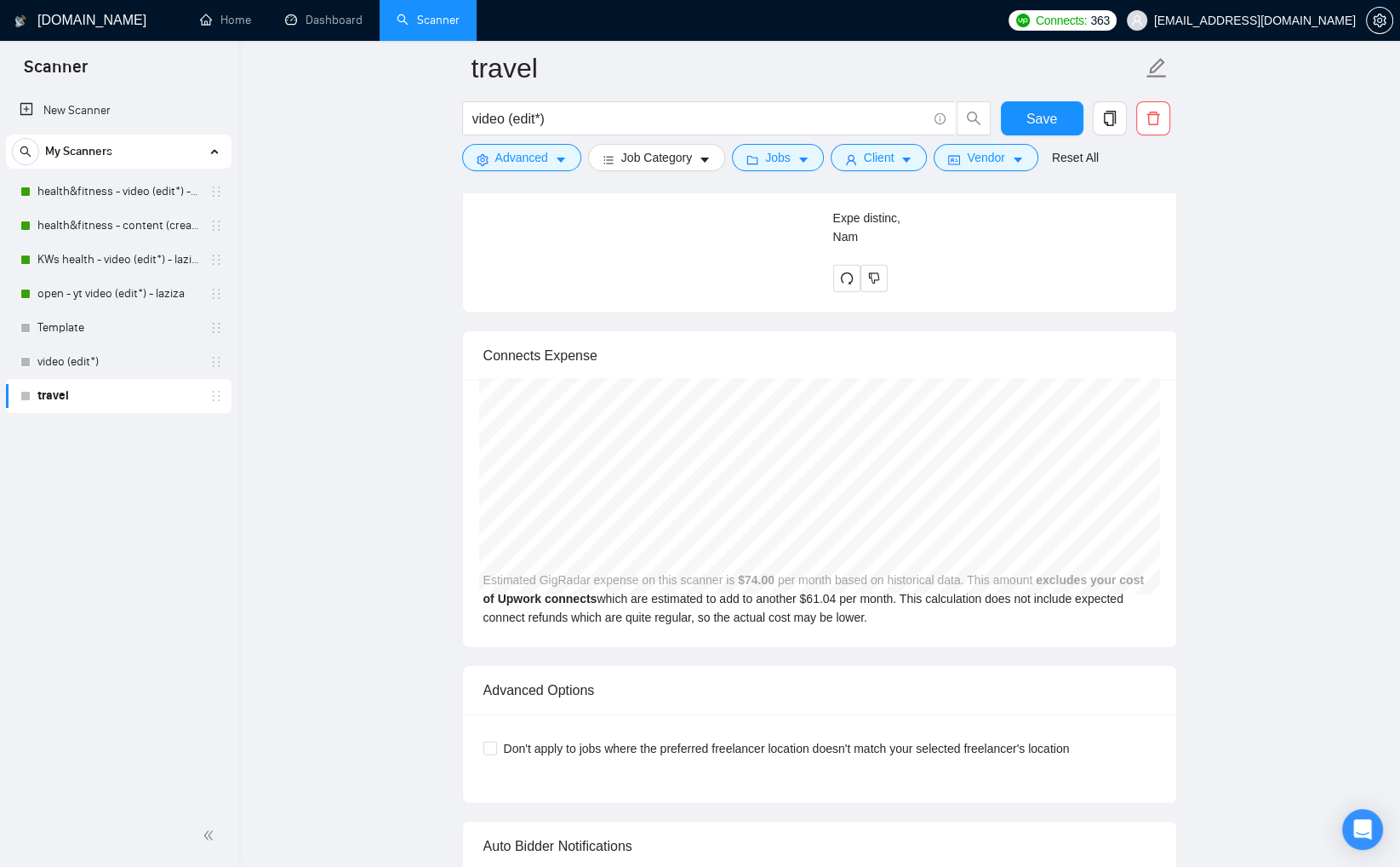
scroll to position [4755, 0]
click at [873, 293] on button "button" at bounding box center [874, 278] width 27 height 27
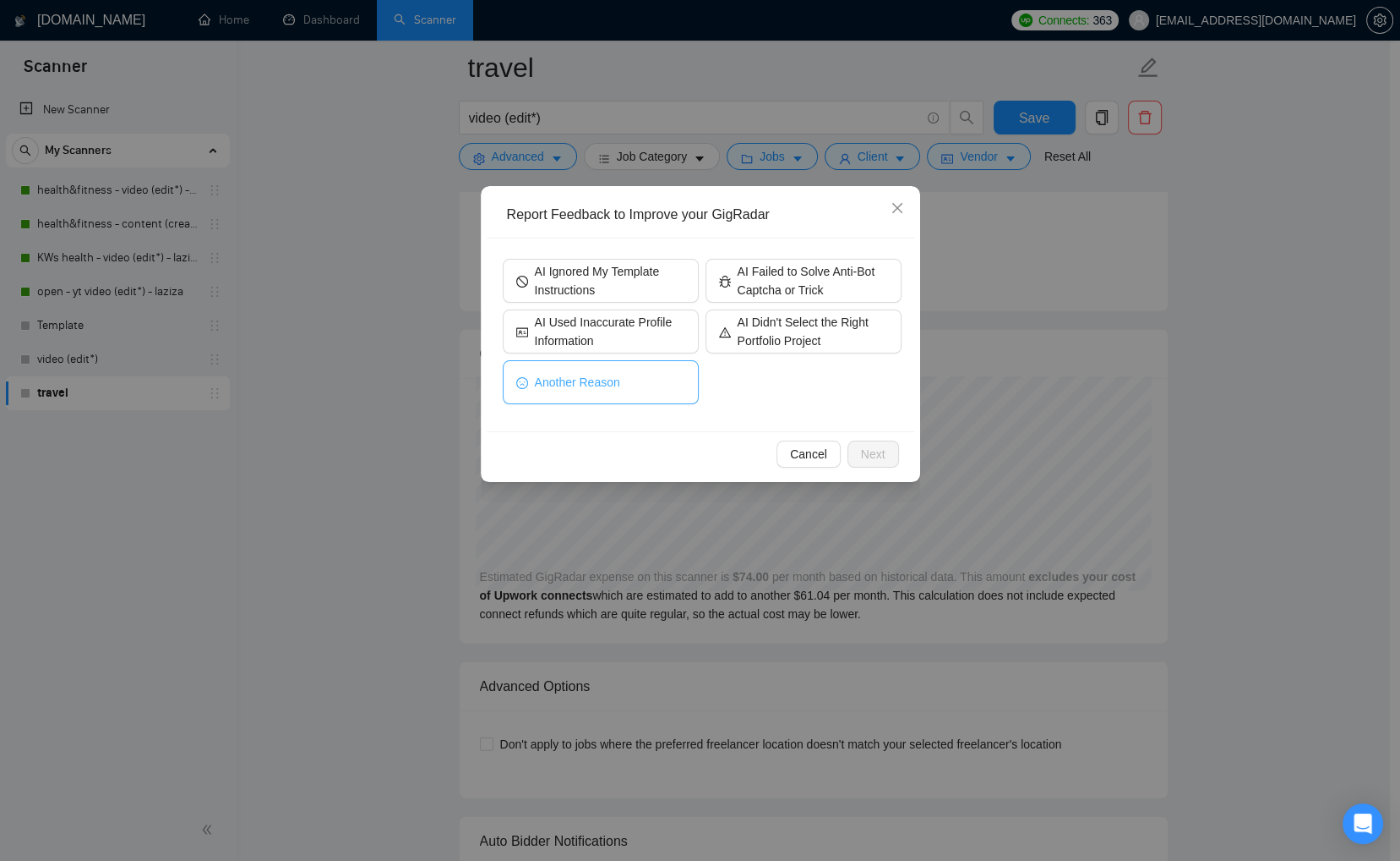
click at [659, 388] on button "Another Reason" at bounding box center [601, 382] width 196 height 44
click at [867, 456] on span "Next" at bounding box center [873, 454] width 24 height 19
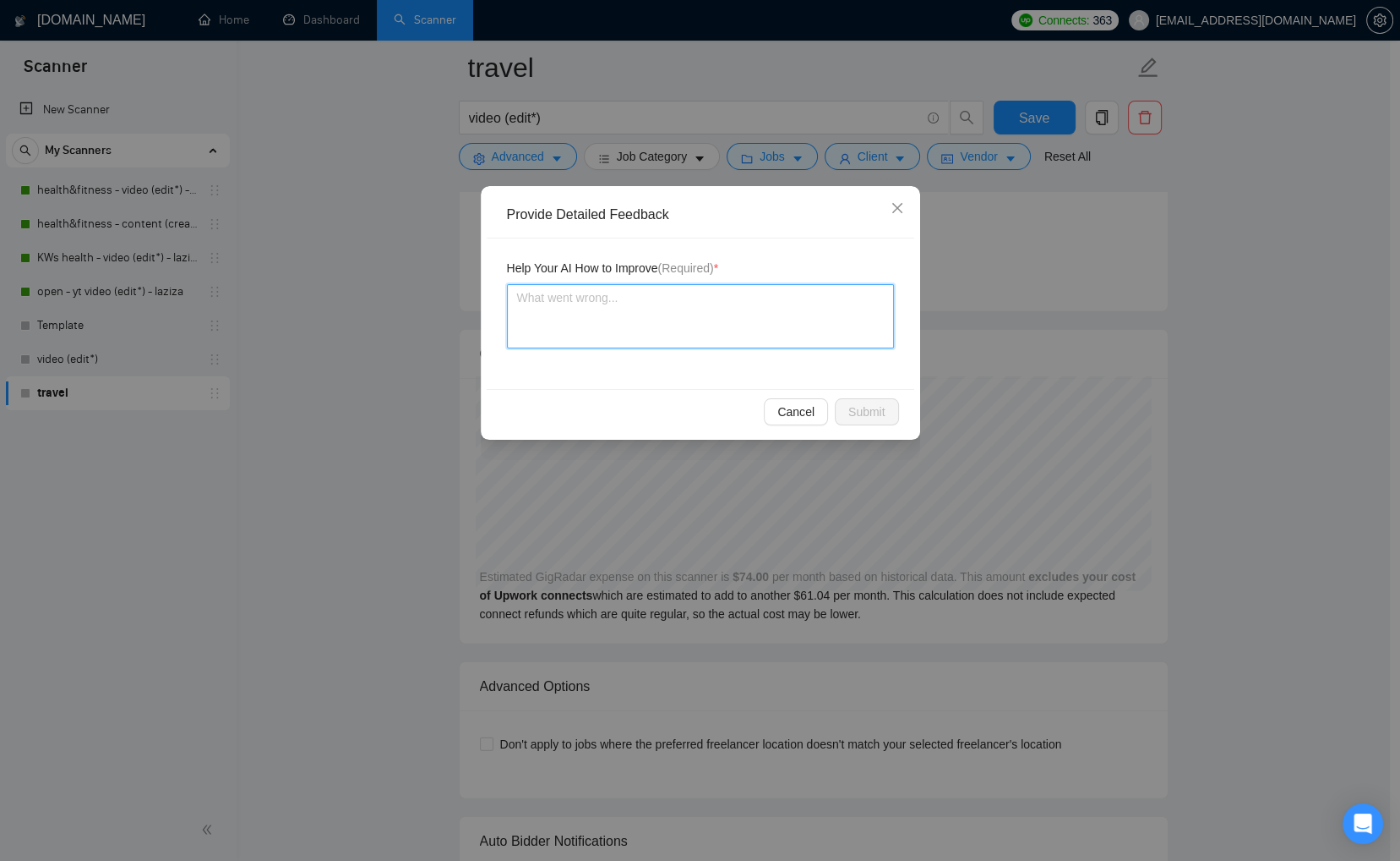
click at [817, 304] on textarea at bounding box center [700, 316] width 387 height 64
type textarea "p"
type textarea "pr"
type textarea "p"
type textarea "t"
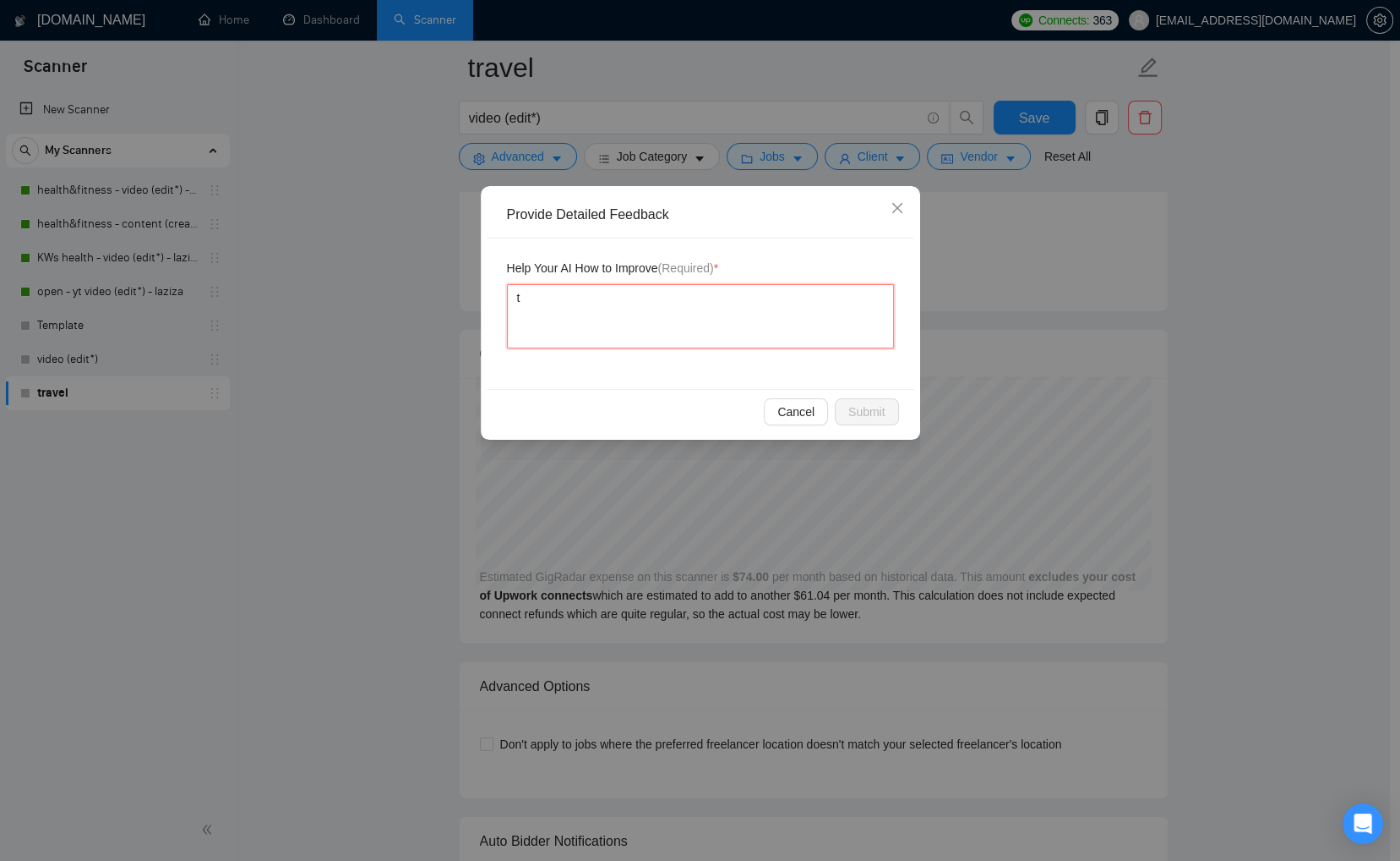
type textarea "tw"
type textarea "two"
type textarea "two p"
type textarea "two pr"
type textarea "two pro"
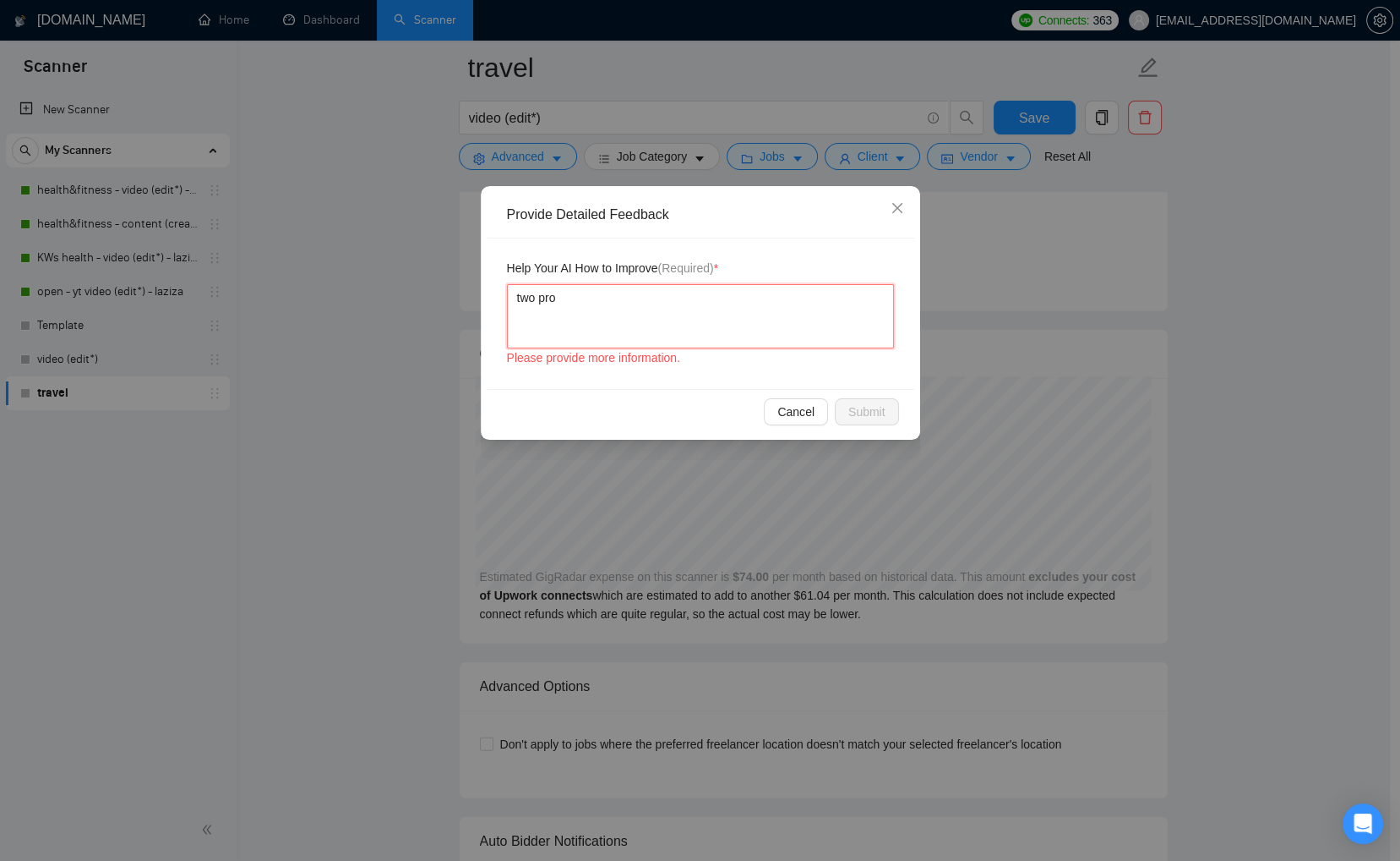
type textarea "two prob"
type textarea "two probl"
type textarea "two proble"
type textarea "two problem"
type textarea "two problems"
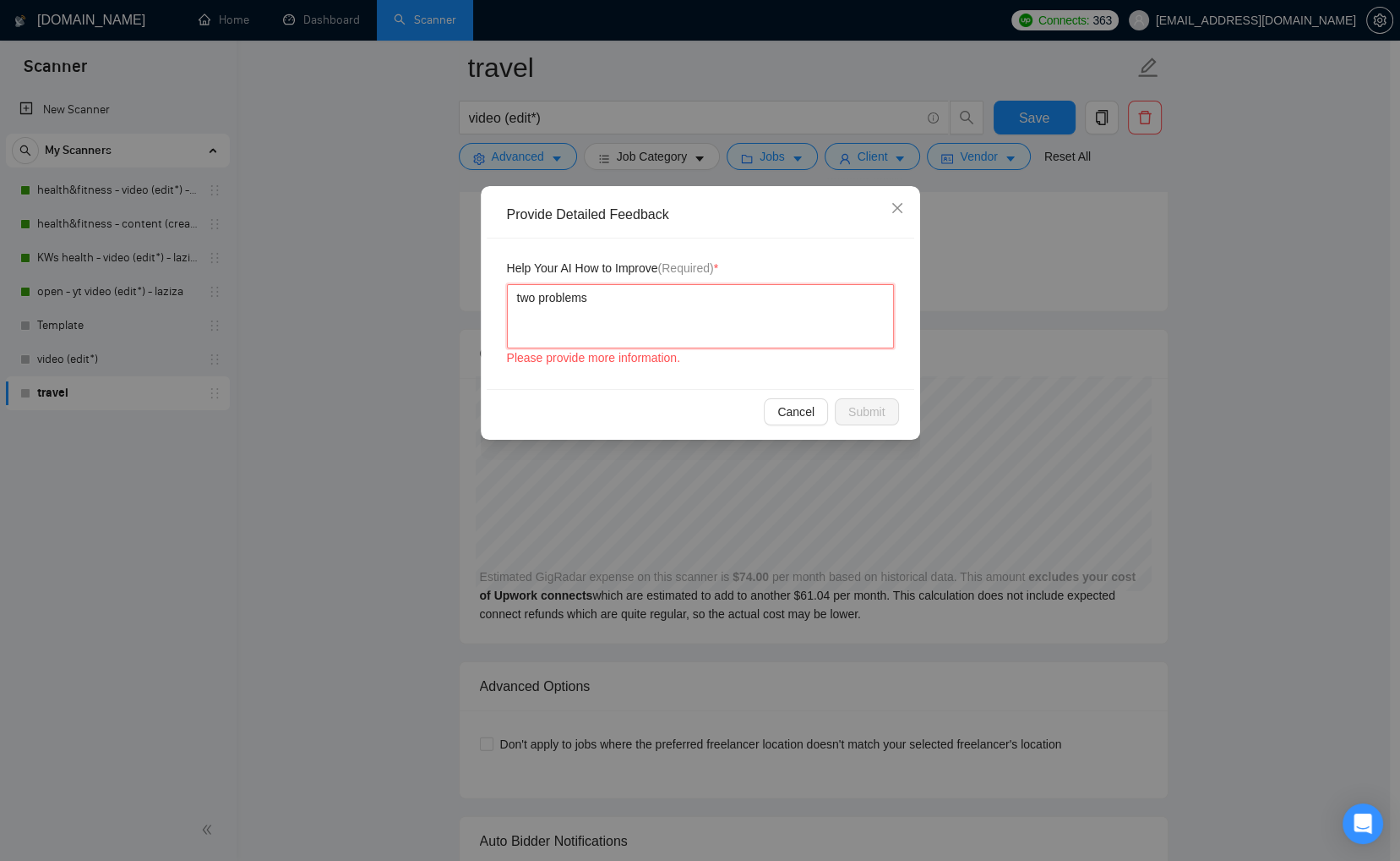
type textarea "two problems:"
type textarea "two problems: 1"
type textarea "two problems: 1."
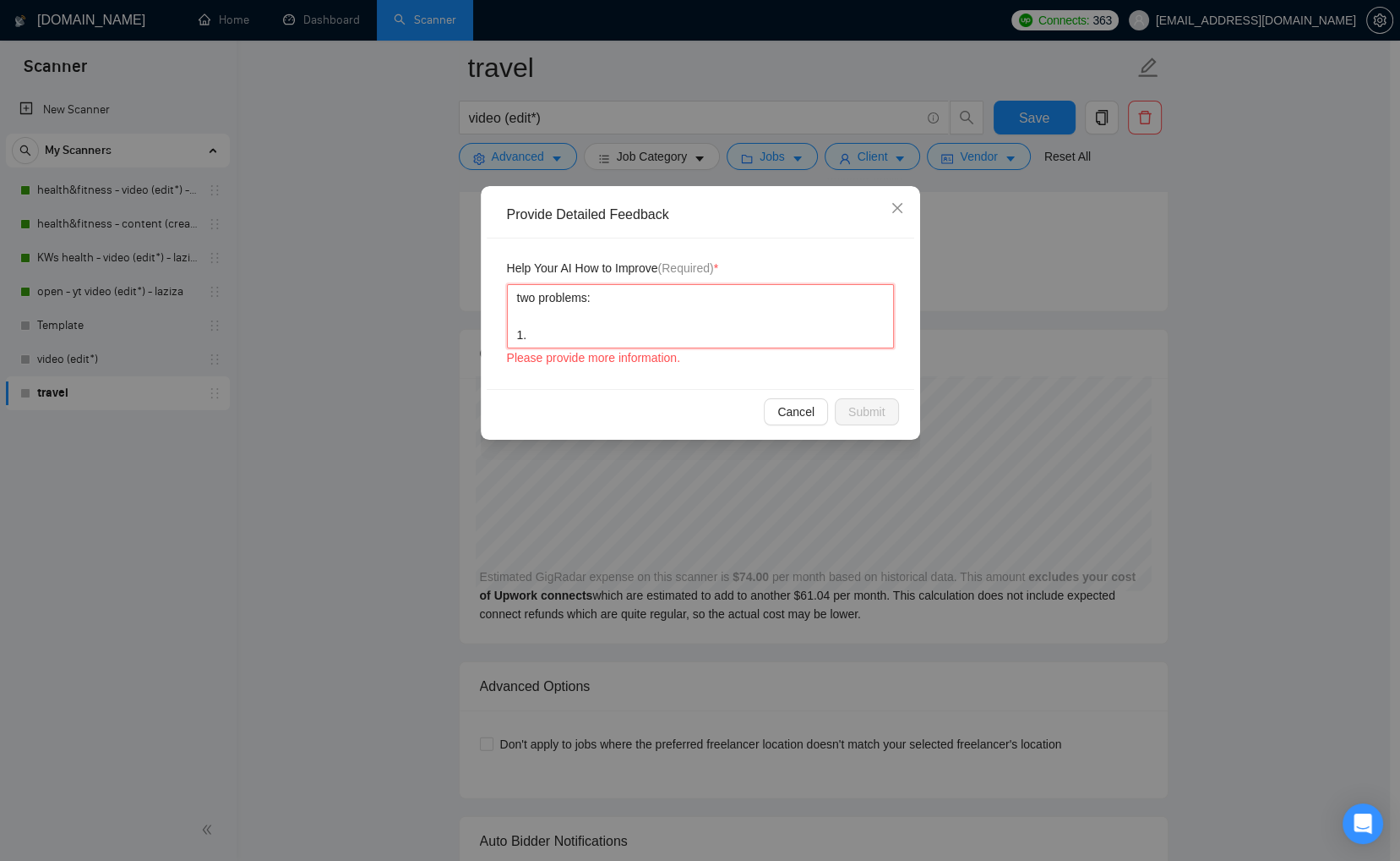
type textarea "two problems: 1."
type textarea "two problems: 1. w"
type textarea "two problems: 1. wh"
type textarea "two problems: 1. whi"
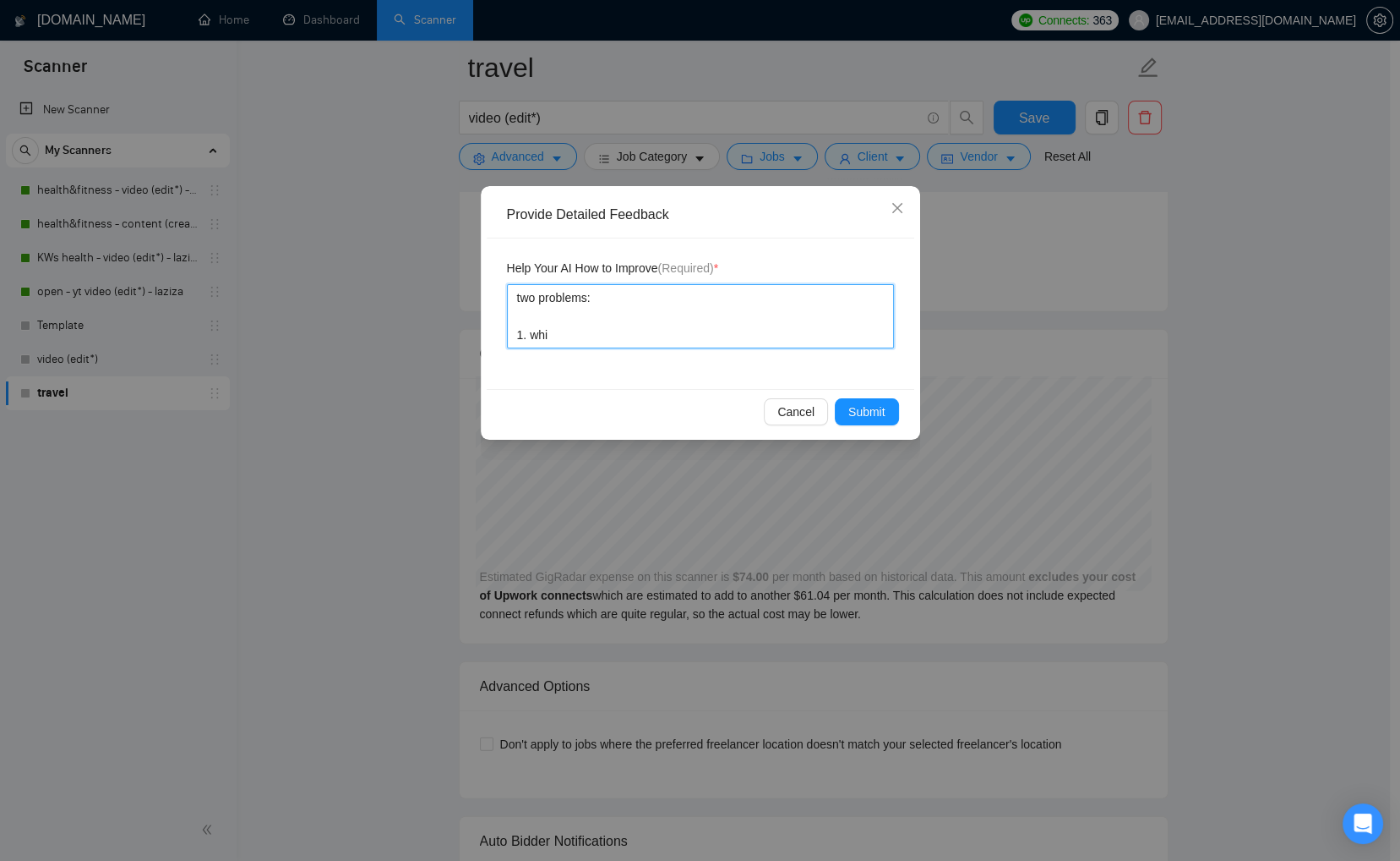
type textarea "two problems: 1. whil"
type textarea "two problems: 1. while"
type textarea "two problems: 1. while a"
type textarea "two problems: 1. while an"
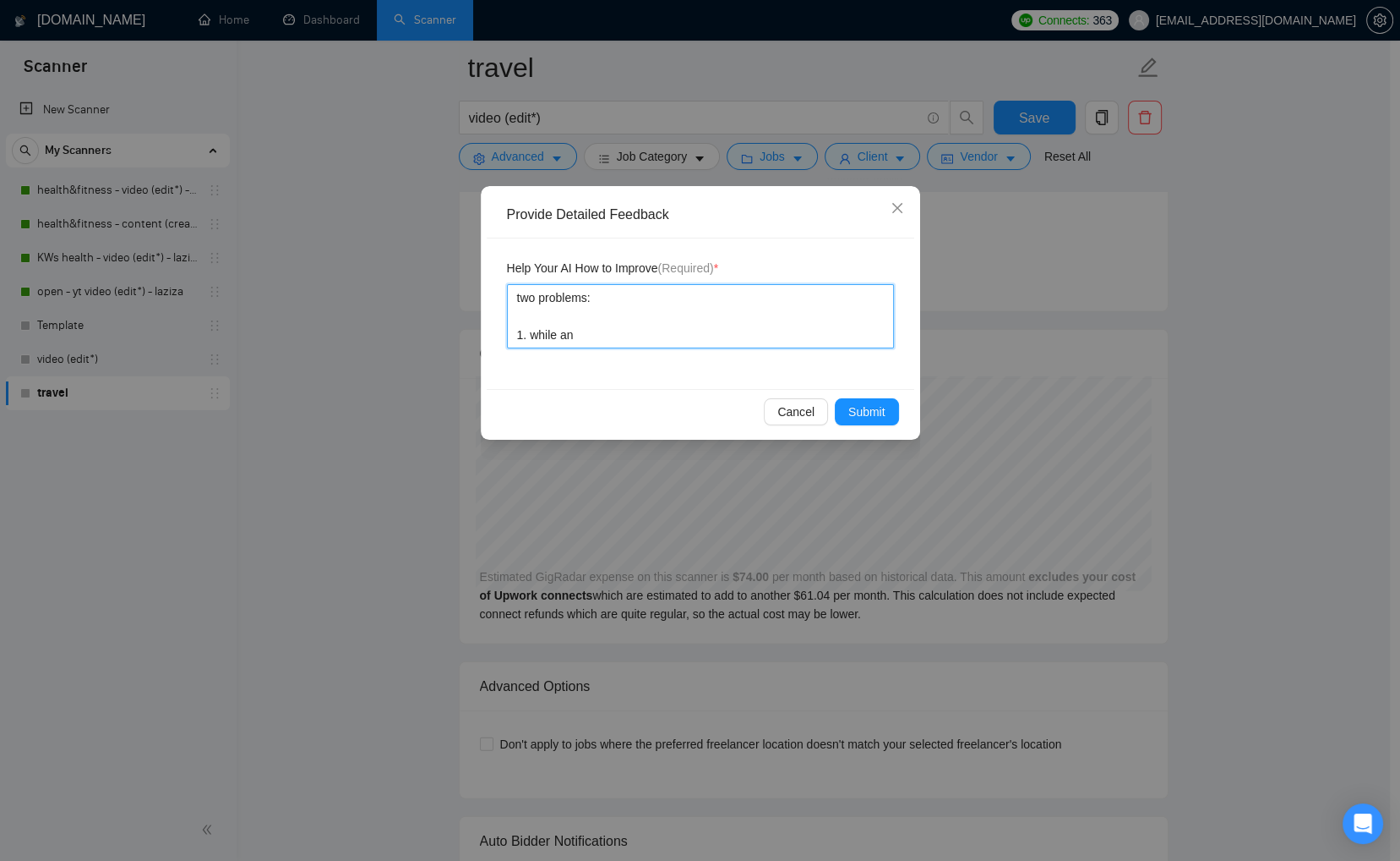
type textarea "two problems: 1. while ans"
type textarea "two problems: 1. while answ"
type textarea "two problems: 1. while answe"
type textarea "two problems: 1. while answer"
type textarea "two problems: 1. while answeri"
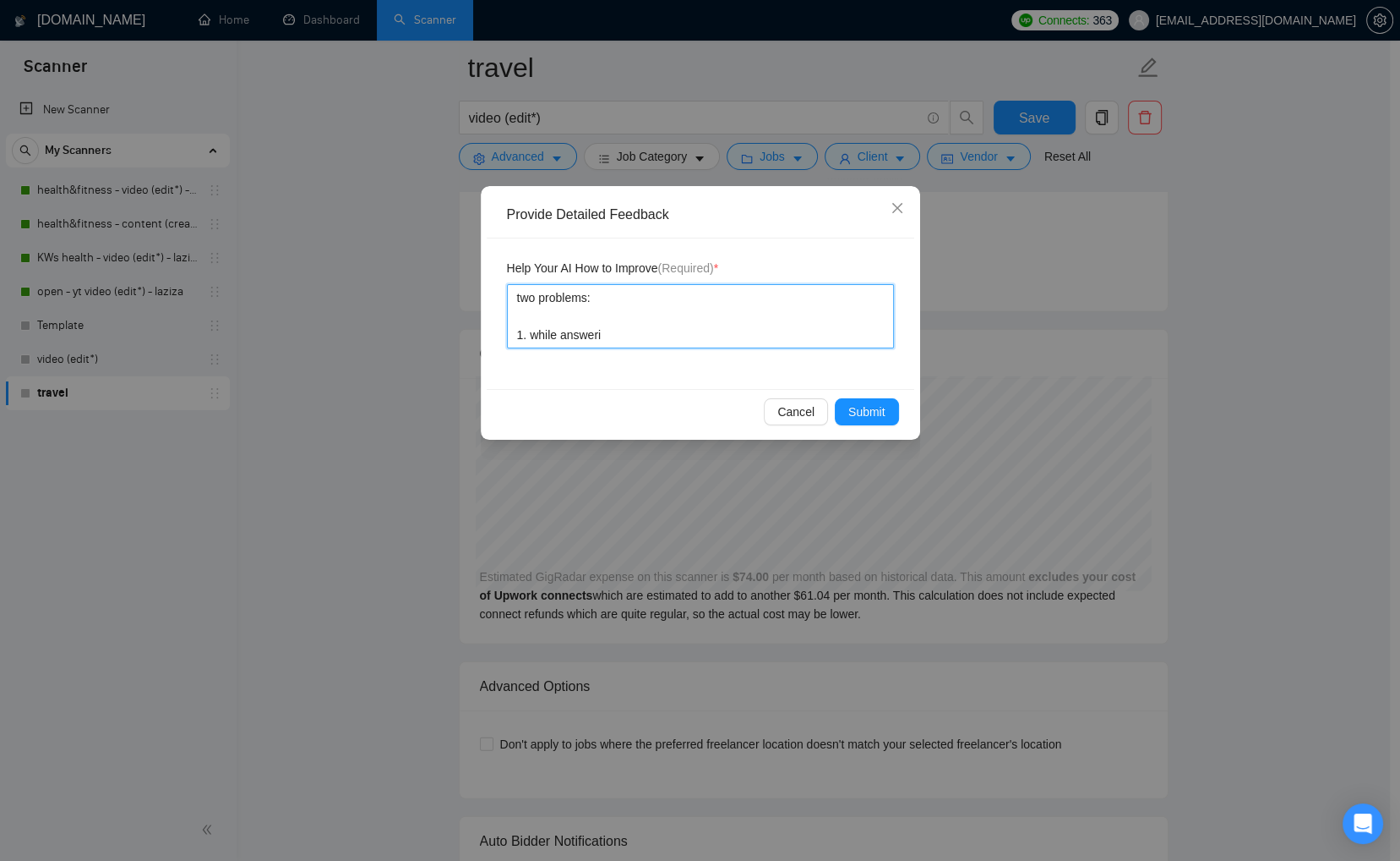
type textarea "two problems: 1. while answerin"
type textarea "two problems: 1. while answering"
type textarea "two problems: 1. while answering t"
type textarea "two problems: 1. while answering th"
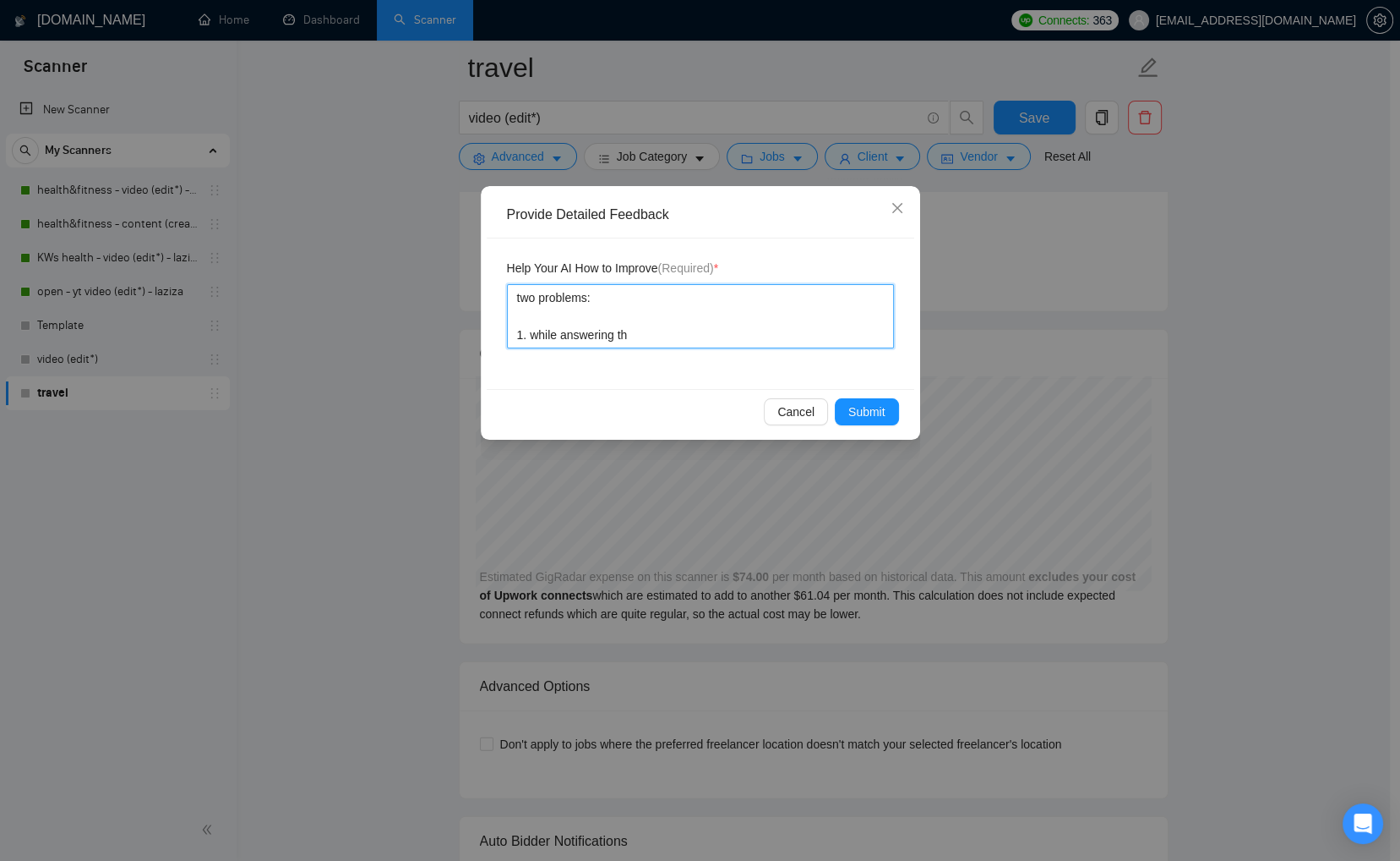
type textarea "two problems: 1. while answering the"
type textarea "two problems: 1. while answering theq"
type textarea "two problems: 1. while answering thequ"
type textarea "two problems: 1. while answering theque"
type textarea "two problems: 1. while answering theques"
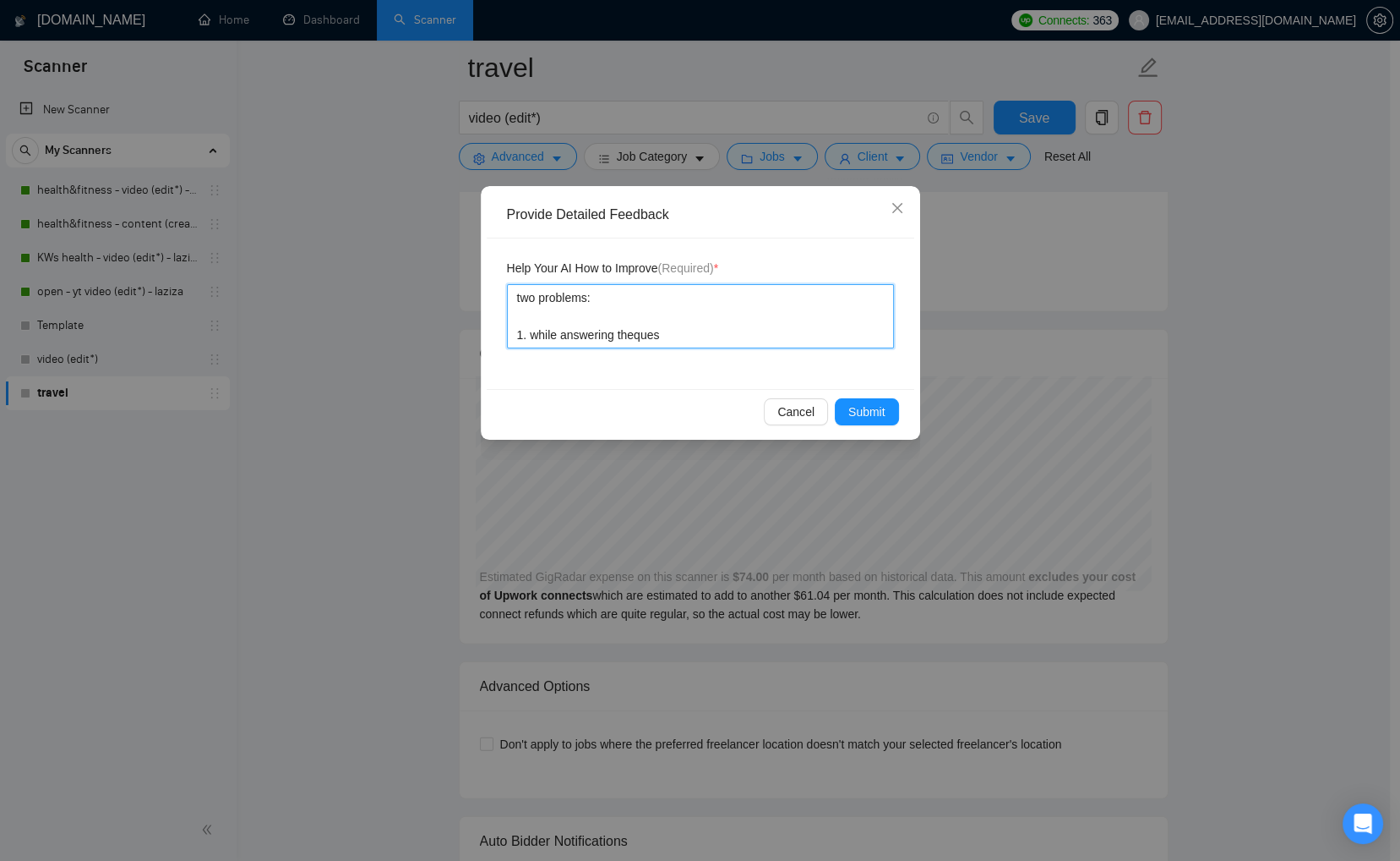
type textarea "two problems: 1. while answering theque"
type textarea "two problems: 1. while answering theq"
type textarea "two problems: 1. while answering the"
type textarea "two problems: 1. while answering the q"
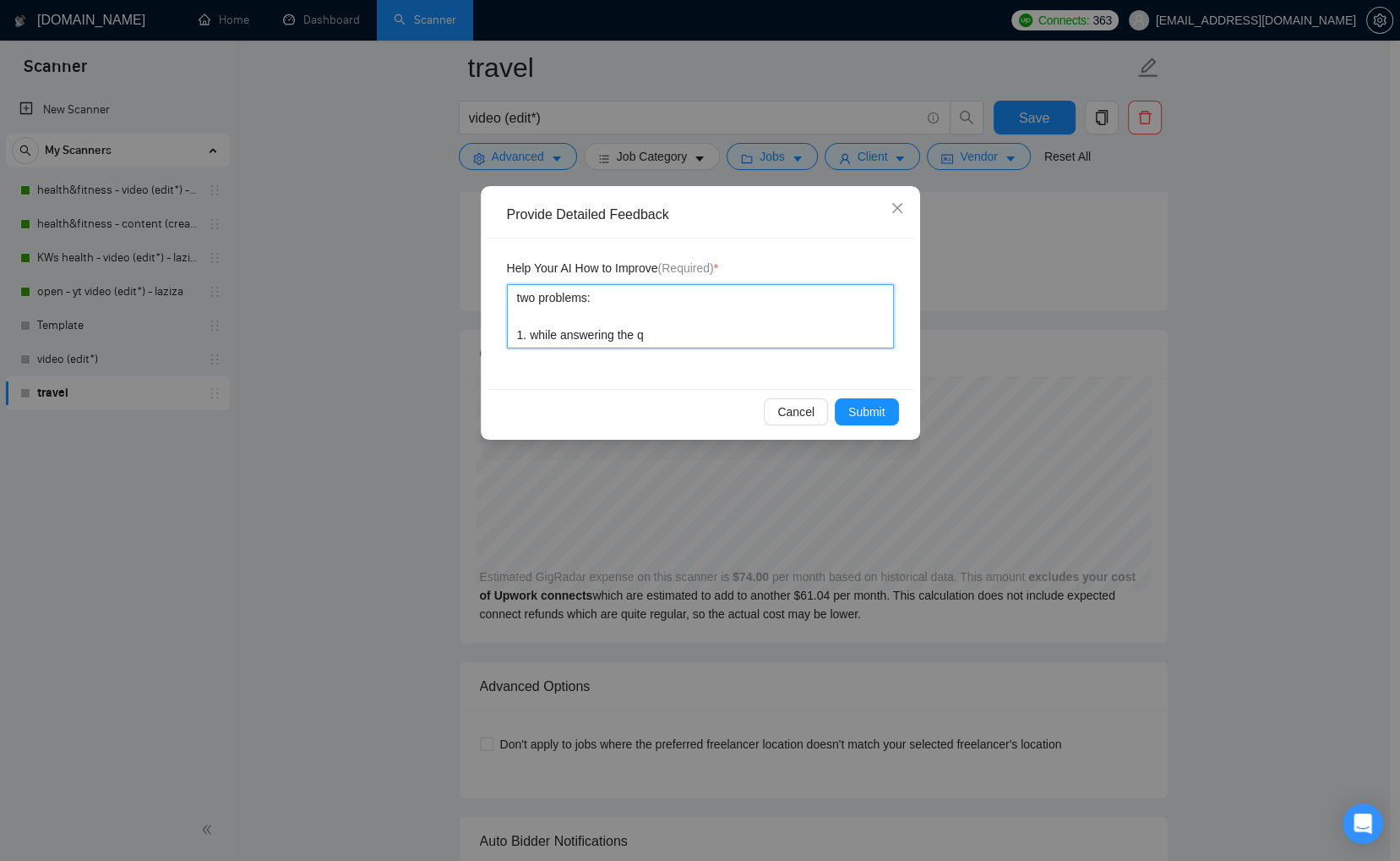
type textarea "two problems: 1. while answering the qu"
type textarea "two problems: 1. while answering the que"
type textarea "two problems: 1. while answering the ques"
type textarea "two problems: 1. while answering the quest"
type textarea "two problems: 1. while answering the questi"
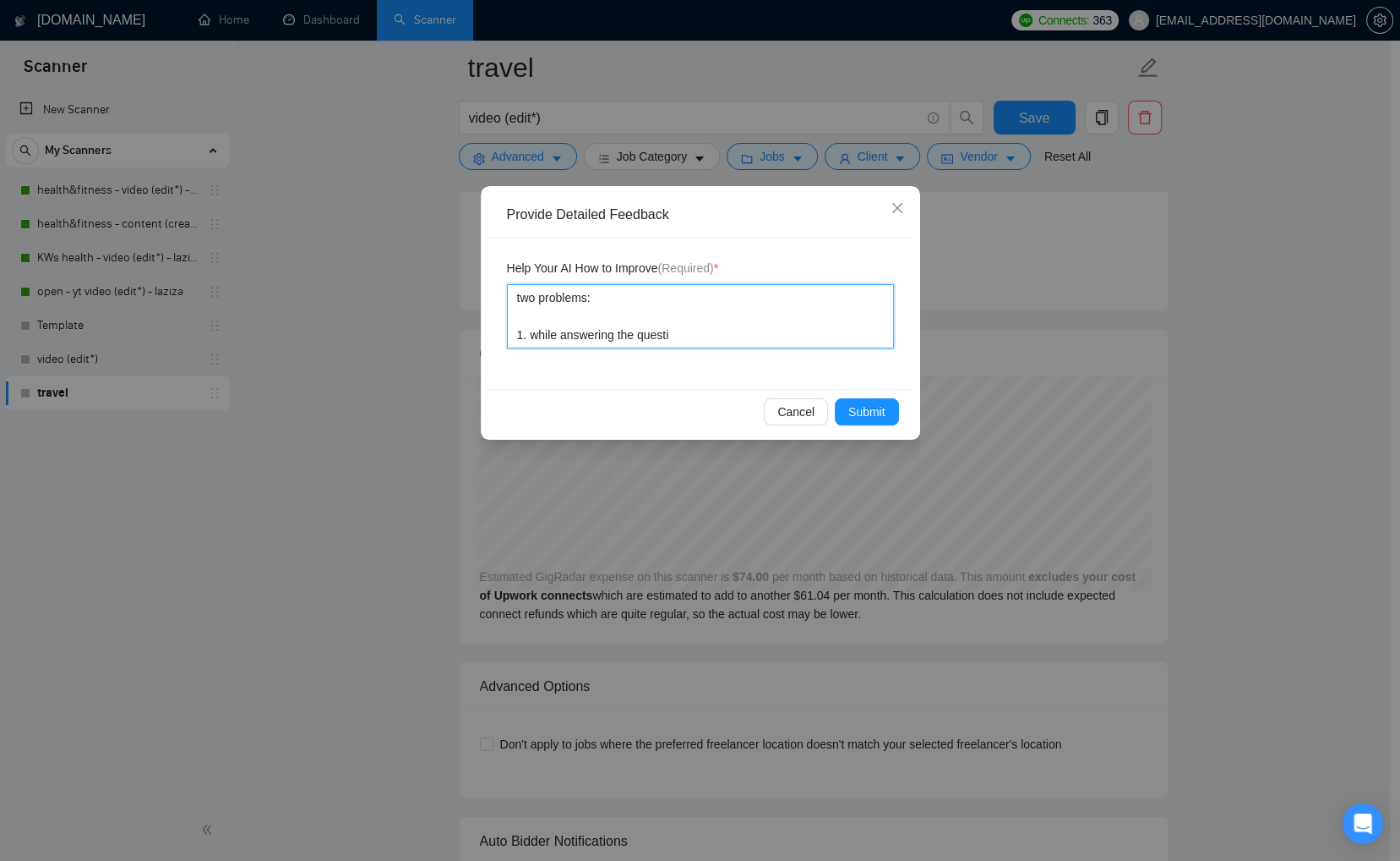
type textarea "two problems: 1. while answering the questio"
type textarea "two problems: 1. while answering the question"
type textarea "two problems: 1. while answering the questions"
type textarea "two problems: 1. while answering the questions,"
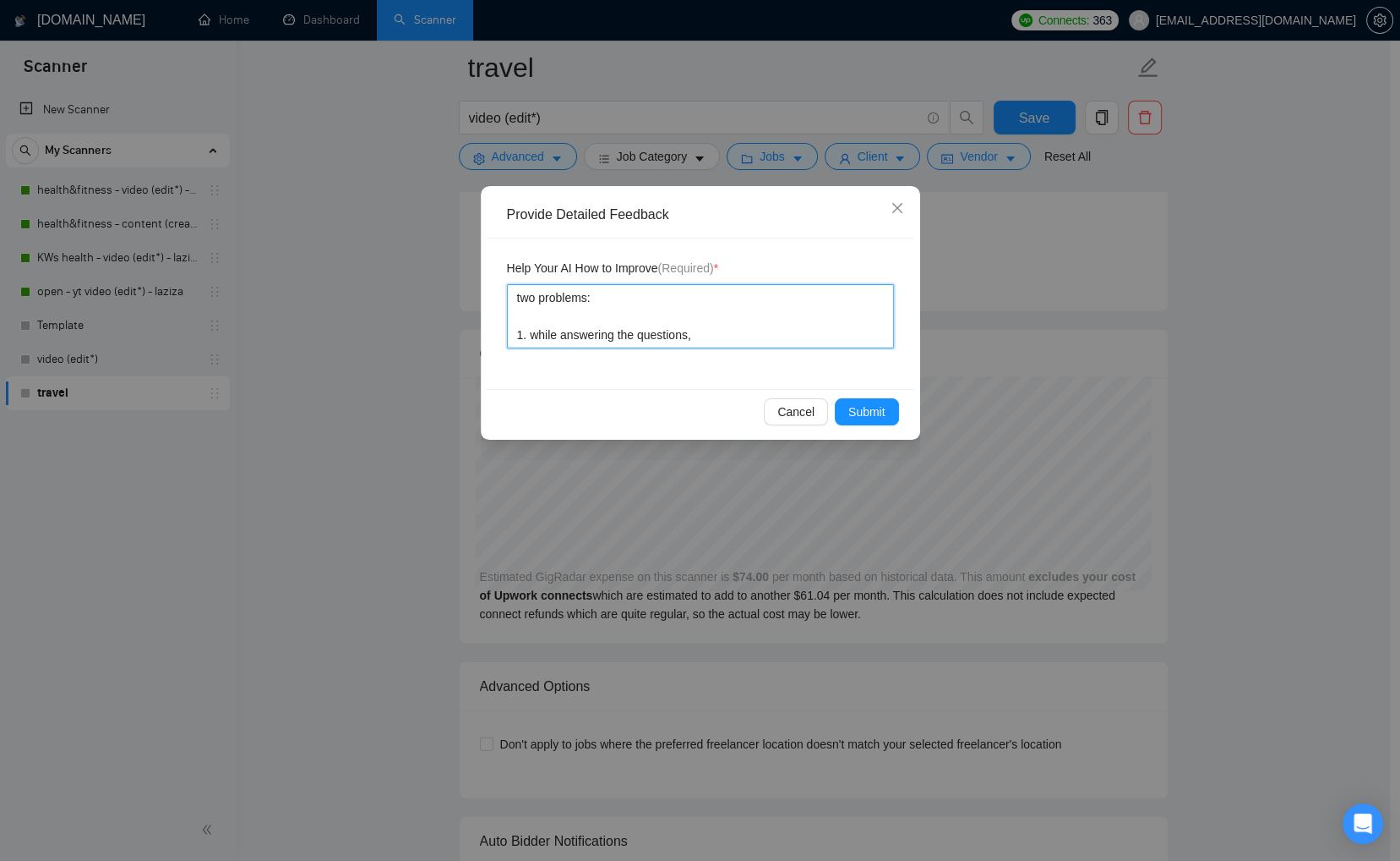
type textarea "two problems: 1. while answering the questions, y"
type textarea "two problems: 1. while answering the questions, yo"
type textarea "two problems: 1. while answering the questions, you"
type textarea "two problems: 1. while answering the questions, you h"
type textarea "two problems: 1. while answering the questions, you ha"
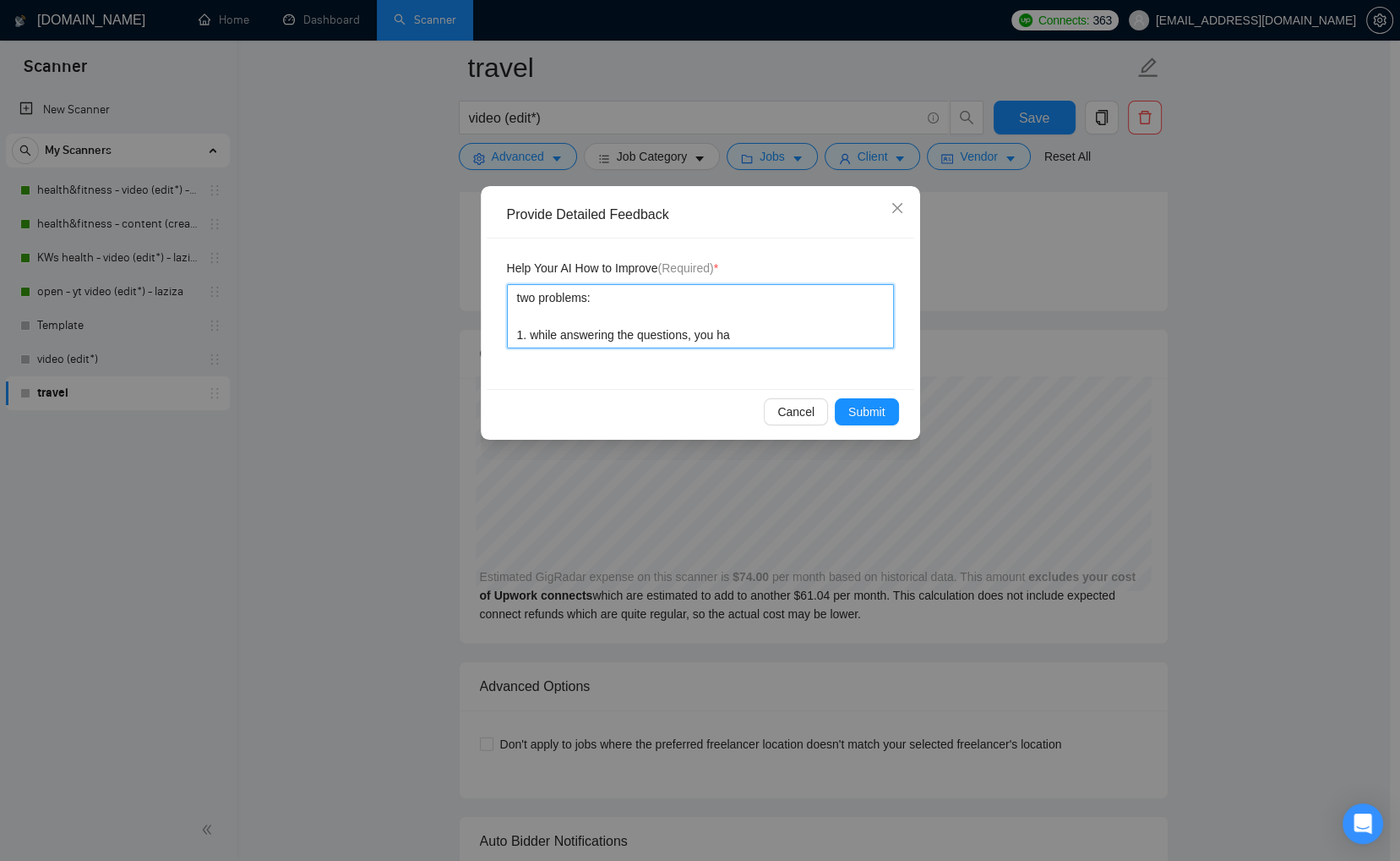
type textarea "two problems: 1. while answering the questions, you hav"
type textarea "two problems: 1. while answering the questions, you have"
type textarea "two problems: 1. while answering the questions, you have u"
type textarea "two problems: 1. while answering the questions, you have us"
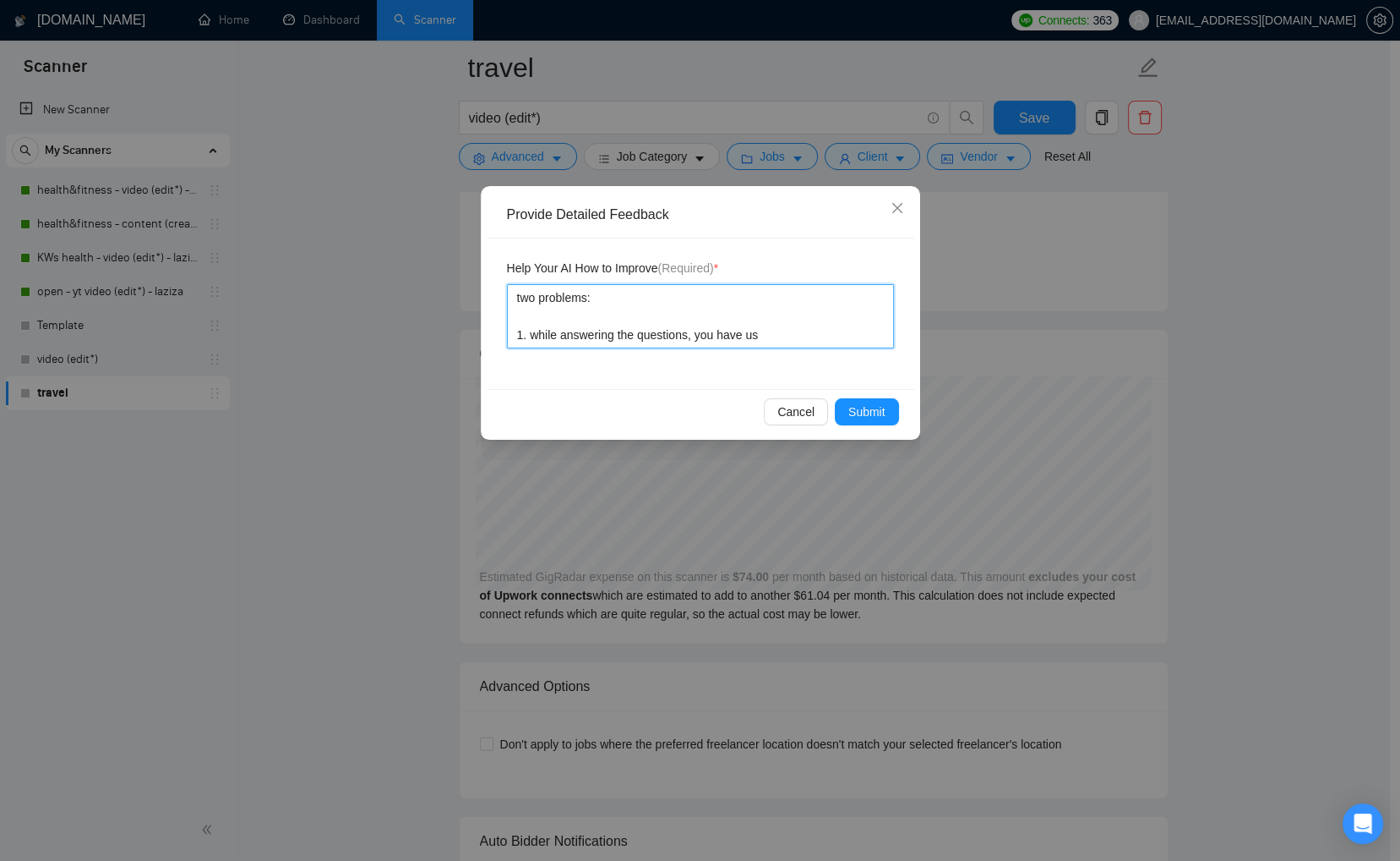
type textarea "two problems: 1. while answering the questions, you have use"
type textarea "two problems: 1. while answering the questions, you have used"
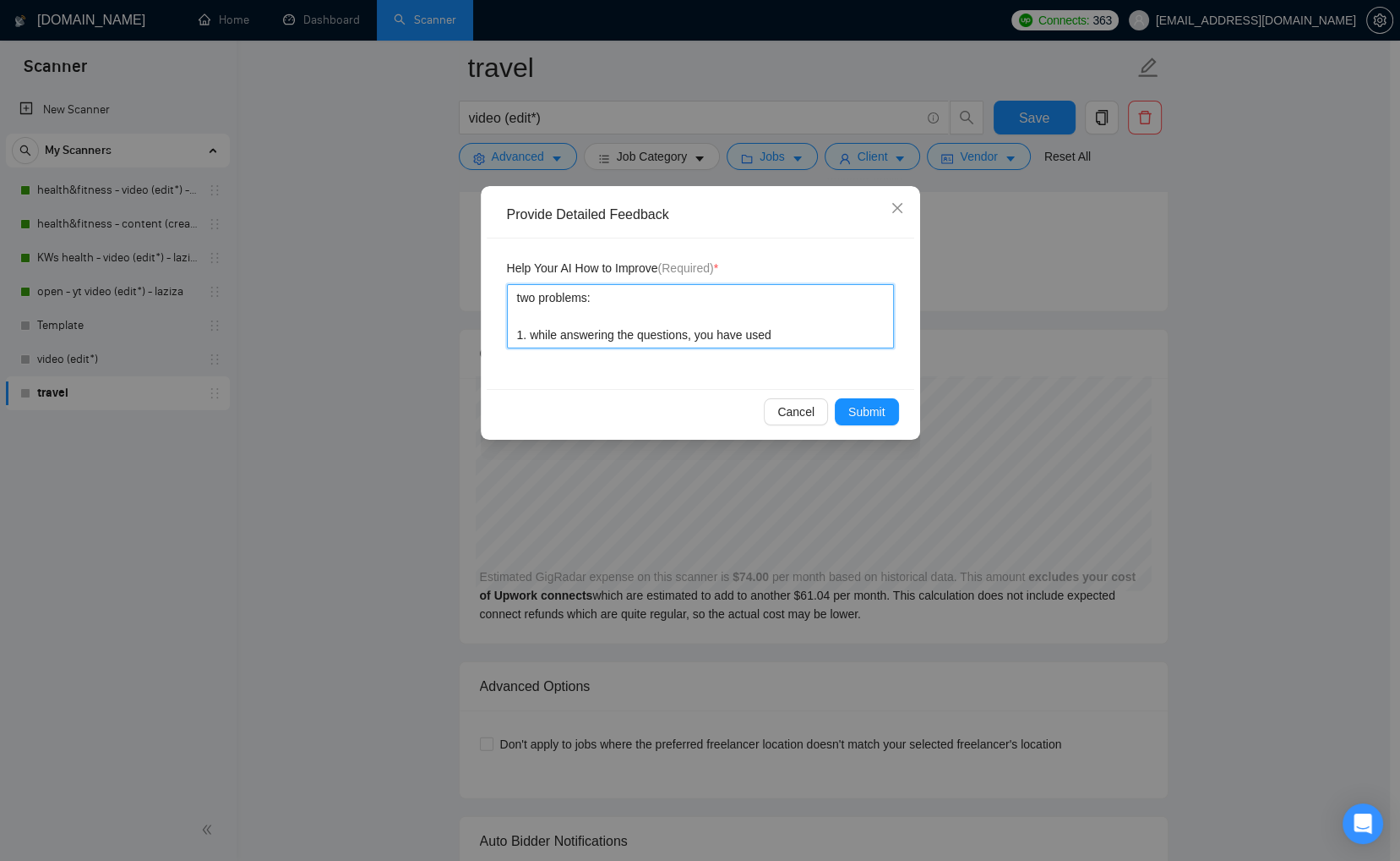
type textarea "two problems: 1. while answering the questions, you have used t"
type textarea "two problems: 1. while answering the questions, you have used th"
type textarea "two problems: 1. while answering the questions, you have used the"
type textarea "two problems: 1. while answering the questions, you have used the w"
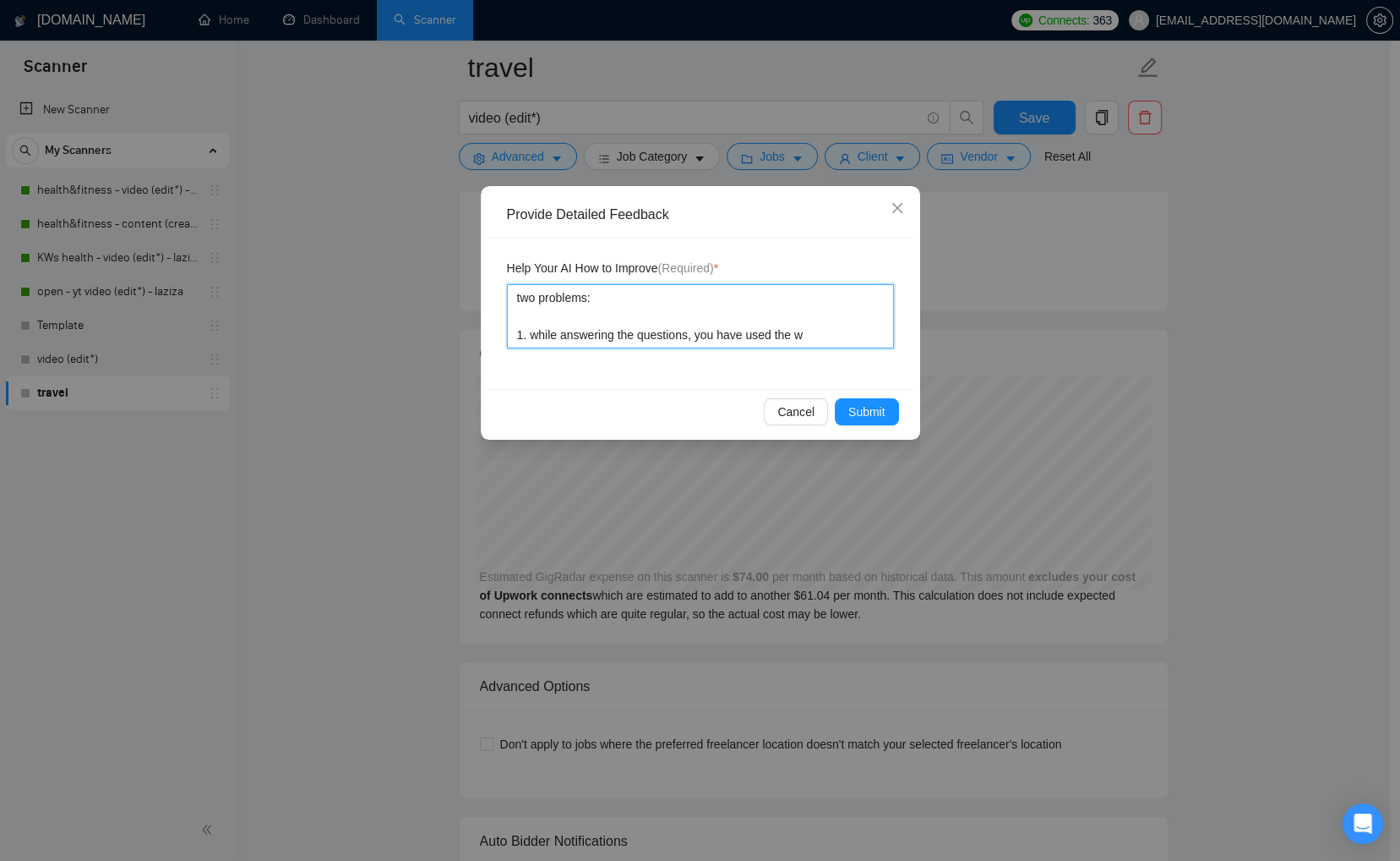
type textarea "two problems: 1. while answering the questions, you have used the wo"
type textarea "two problems: 1. while answering the questions, you have used the wor"
type textarea "two problems: 1. while answering the questions, you have used the word"
type textarea "two problems: 1. while answering the questions, you have used the word ""
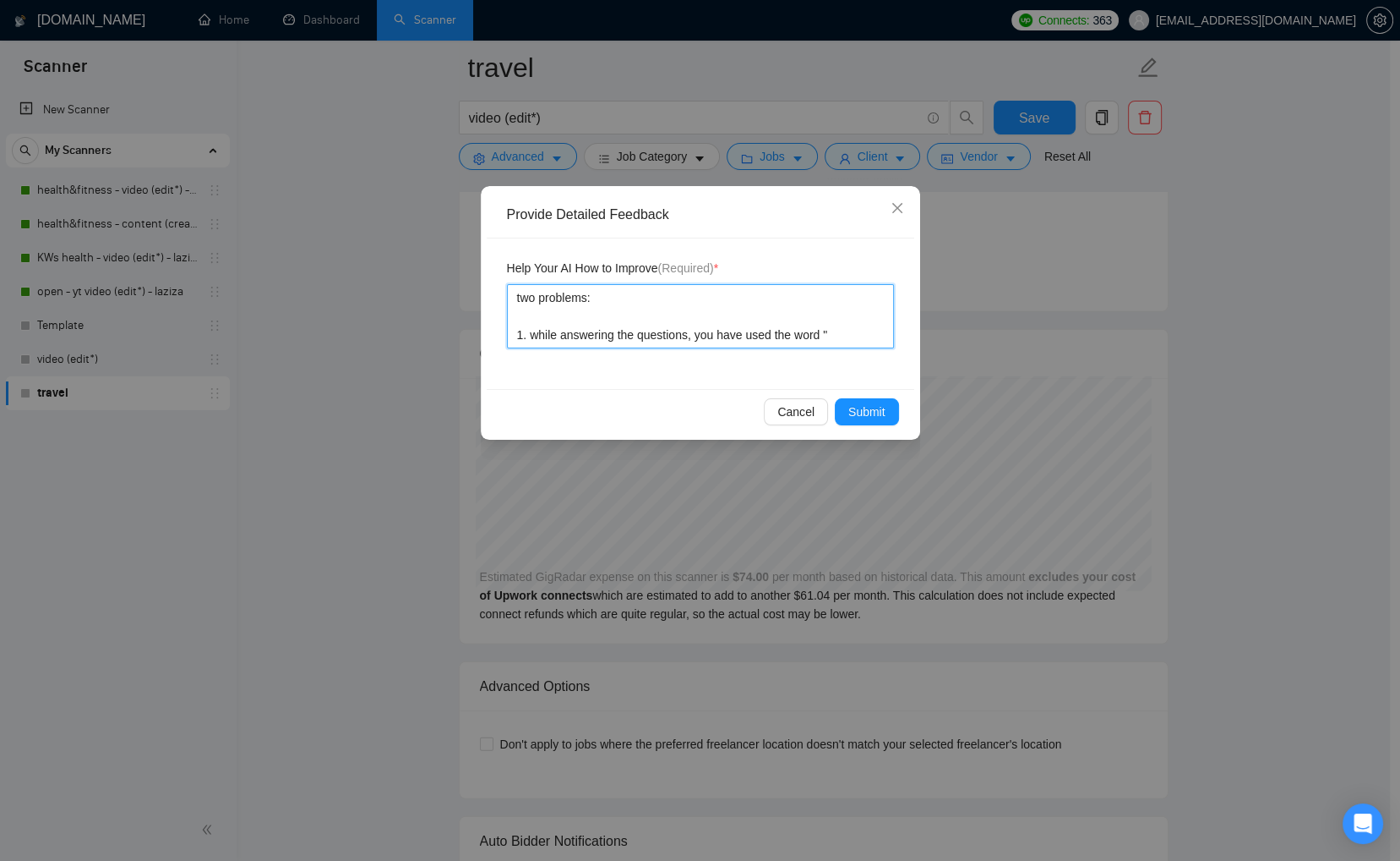
type textarea "two problems: 1. while answering the questions, you have used the word "t"
type textarea "two problems: 1. while answering the questions, you have used the word "th"
type textarea "two problems: 1. while answering the questions, you have used the word "the"
type textarea "two problems: 1. while answering the questions, you have used the word "the t"
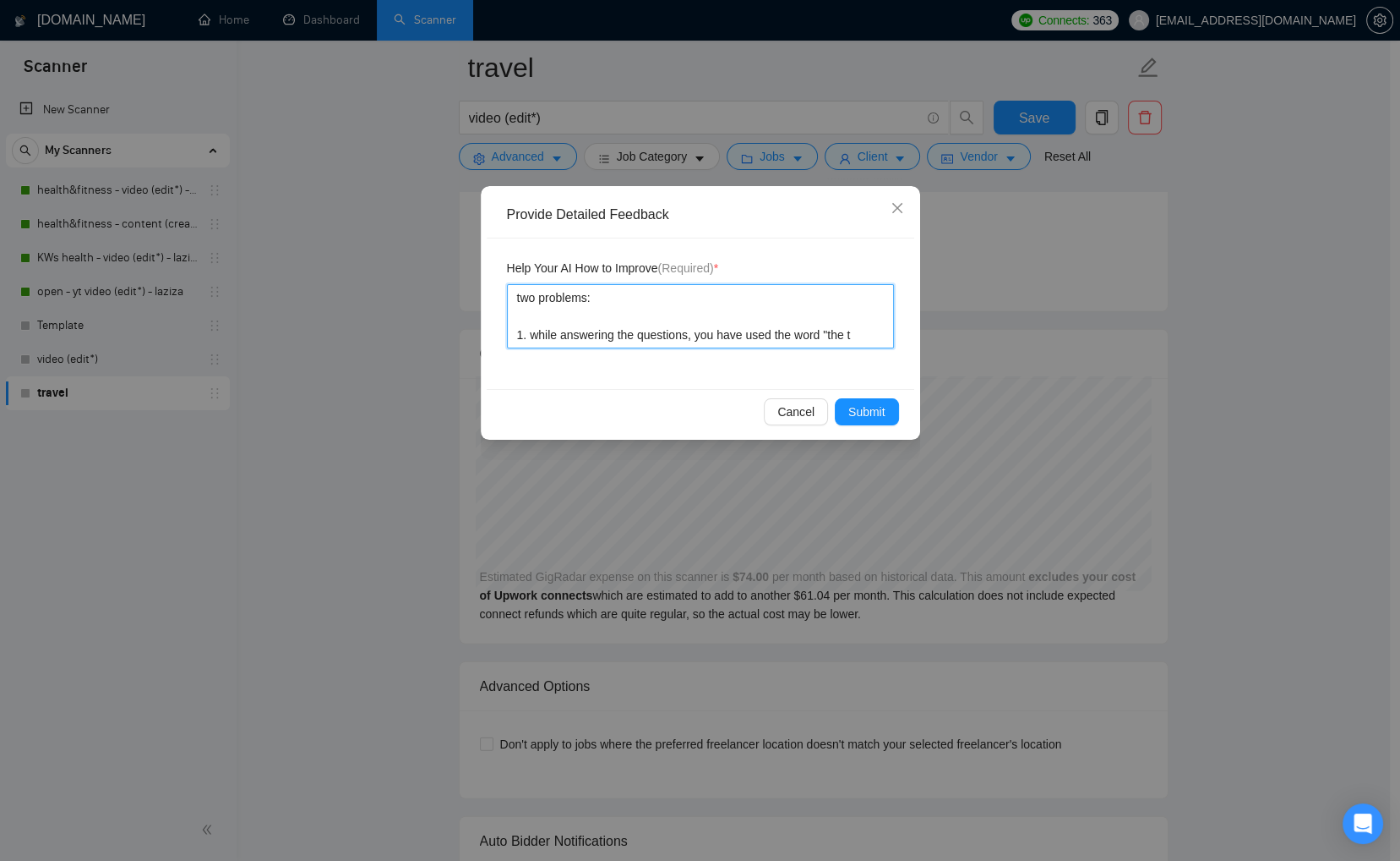
type textarea "two problems: 1. while answering the questions, you have used the word "the te"
type textarea "two problems: 1. while answering the questions, you have used the word "the tea"
type textarea "two problems: 1. while answering the questions, you have used the word "the team"
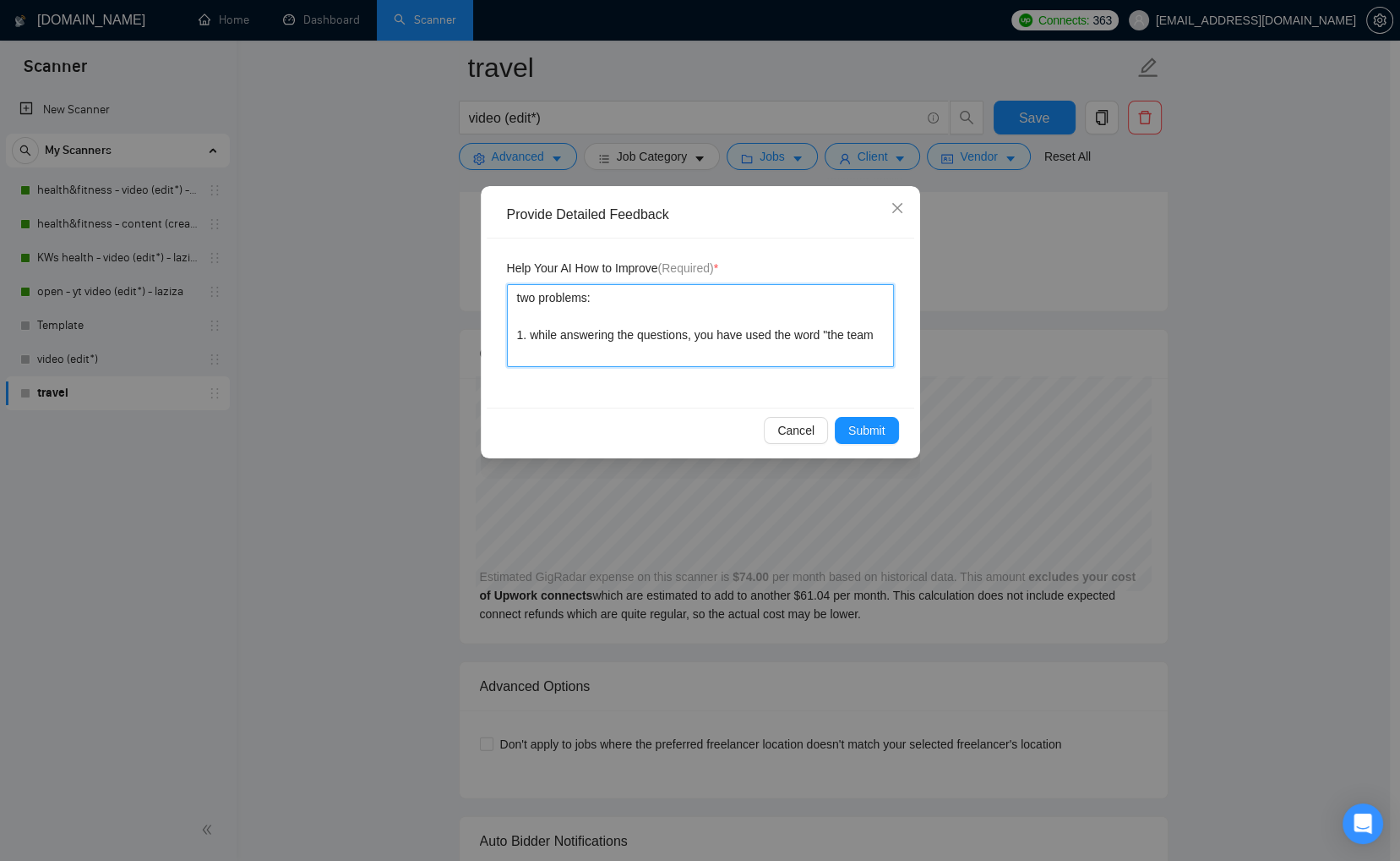
type textarea "two problems: 1. while answering the questions, you have used the word "the tea…"
click at [539, 336] on textarea "two problems: 1. while answering the questions, you have used the word "the tea…" at bounding box center [700, 326] width 387 height 83
click at [740, 351] on textarea "two problems: 1. While answering the questions, you have used the word "the tea…" at bounding box center [700, 326] width 387 height 83
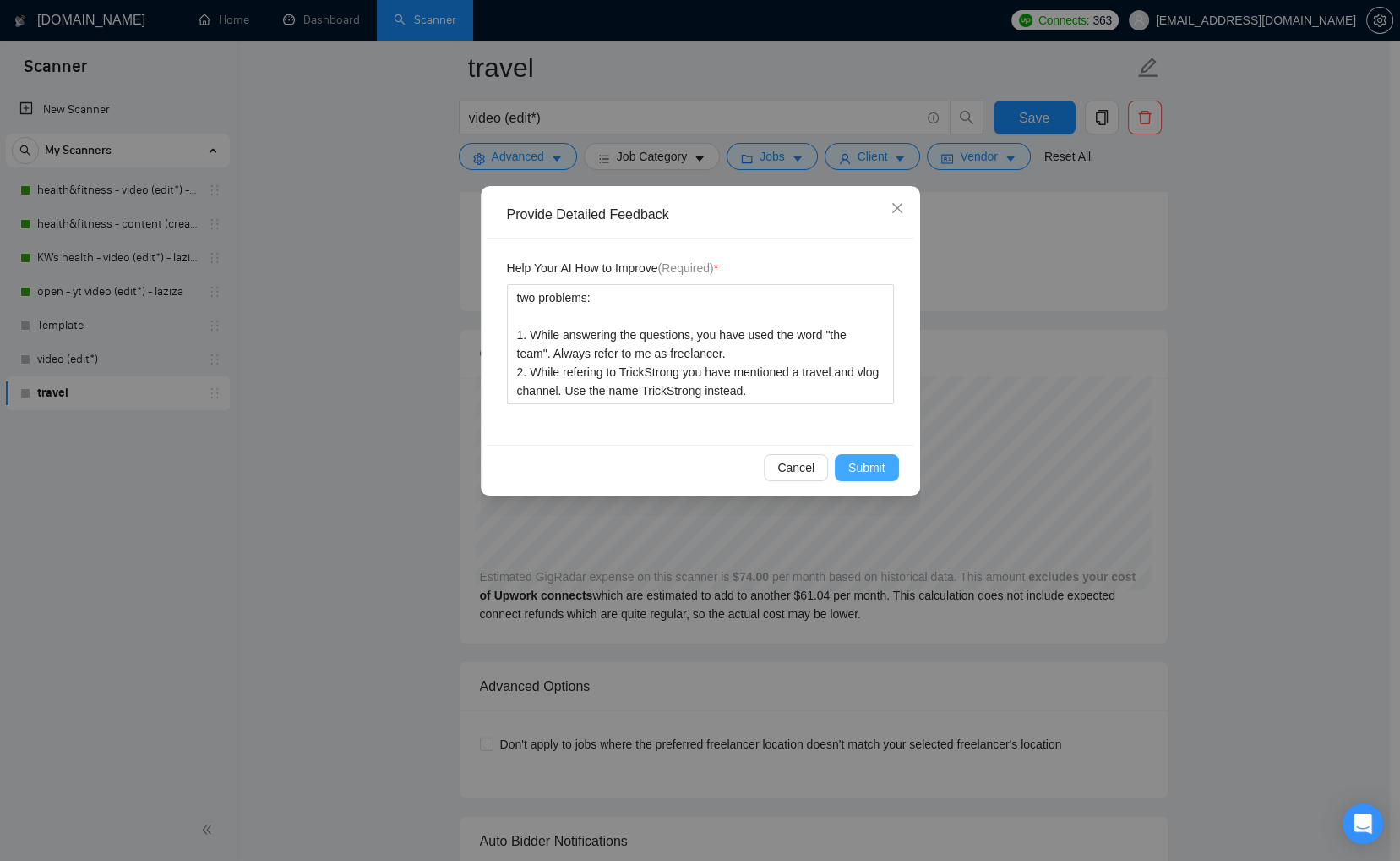
drag, startPoint x: 868, startPoint y: 473, endPoint x: 1061, endPoint y: 497, distance: 194.5
click at [871, 474] on span "Submit" at bounding box center [867, 468] width 37 height 19
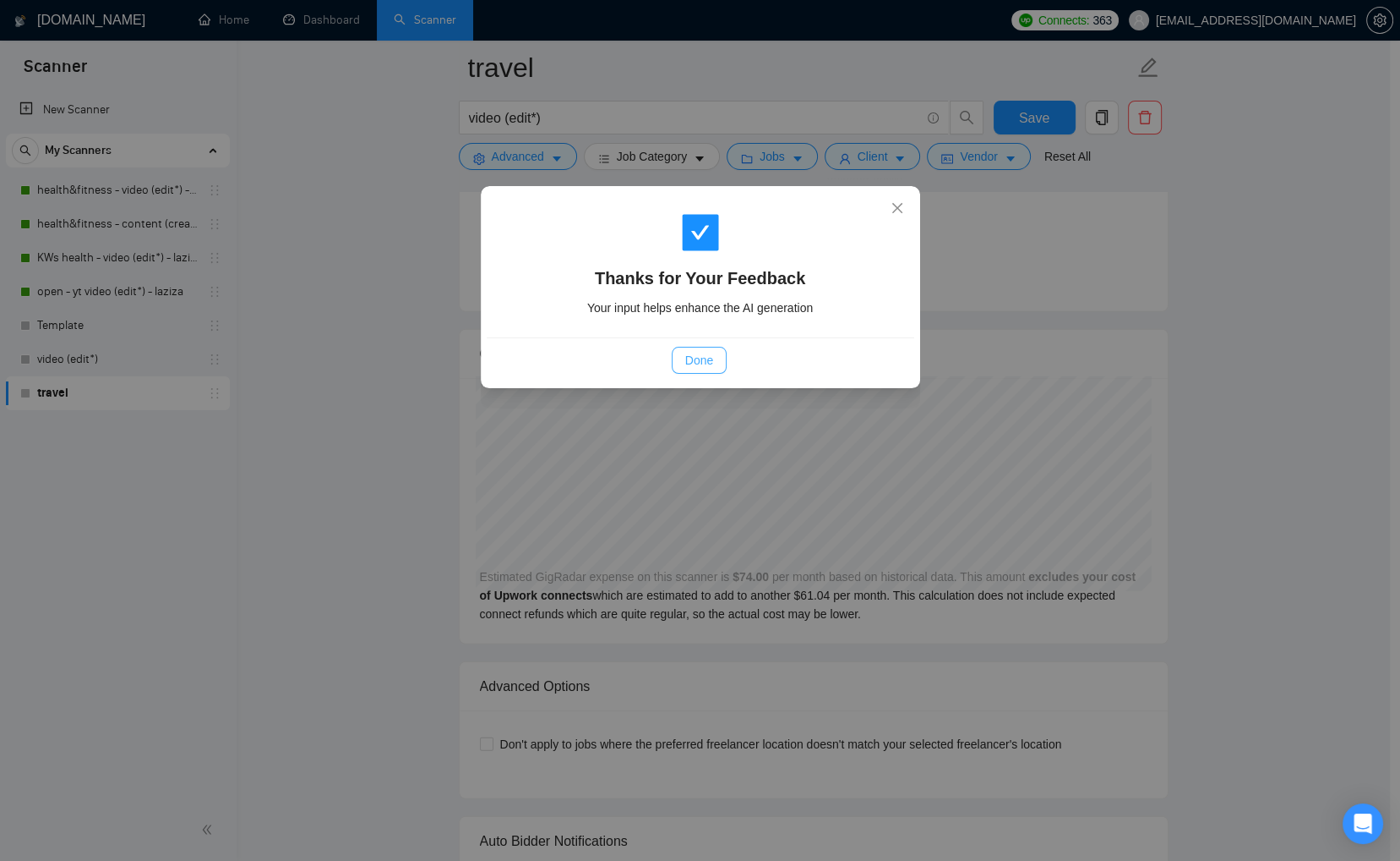
drag, startPoint x: 709, startPoint y: 359, endPoint x: 751, endPoint y: 369, distance: 43.2
click at [711, 360] on span "Done" at bounding box center [699, 360] width 28 height 19
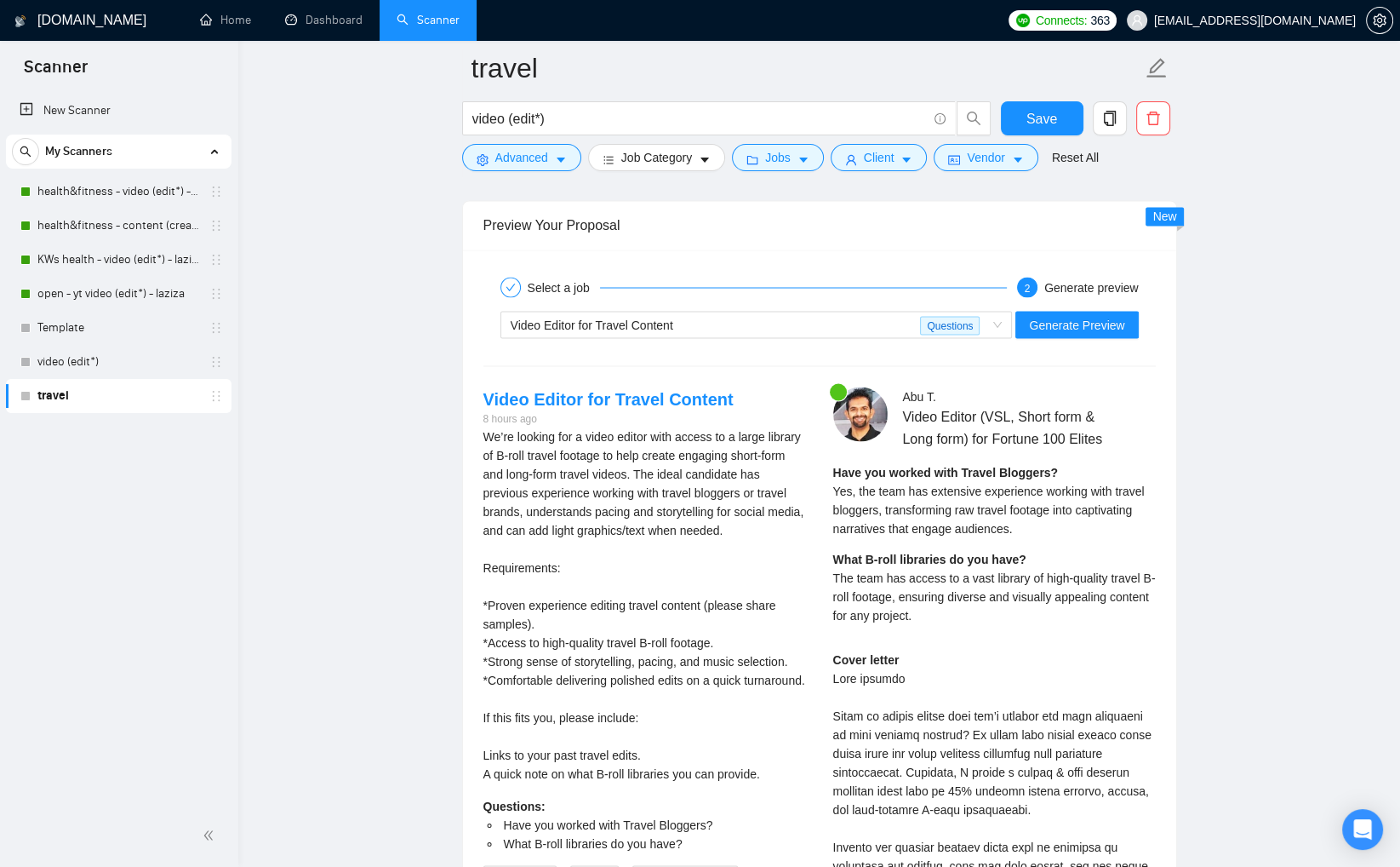
scroll to position [3265, 0]
click at [858, 324] on div "Video Editor for Travel Content" at bounding box center [716, 324] width 410 height 25
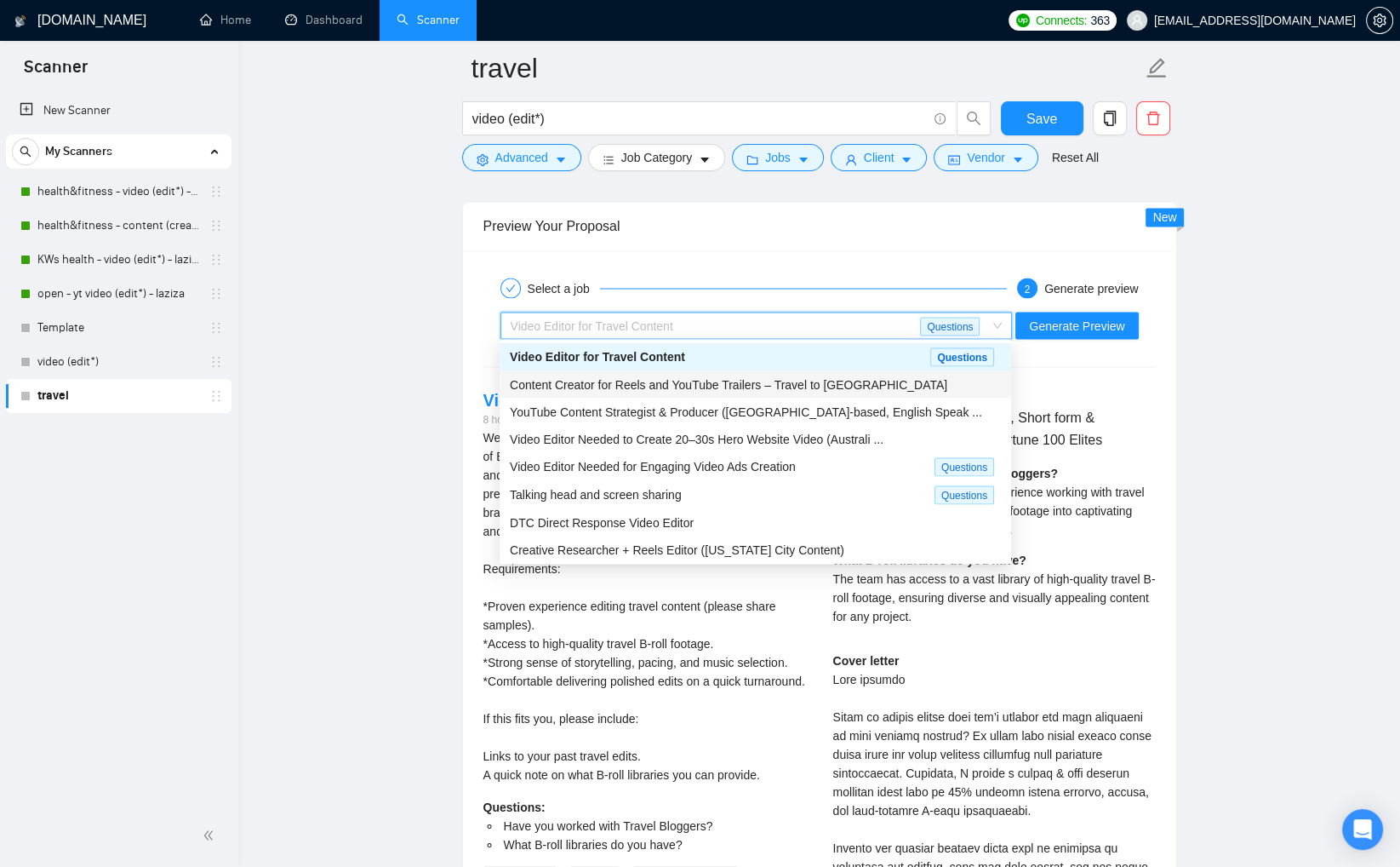
click at [866, 381] on div "Content Creator for Reels and YouTube Trailers – Travel to Korea" at bounding box center [755, 384] width 491 height 19
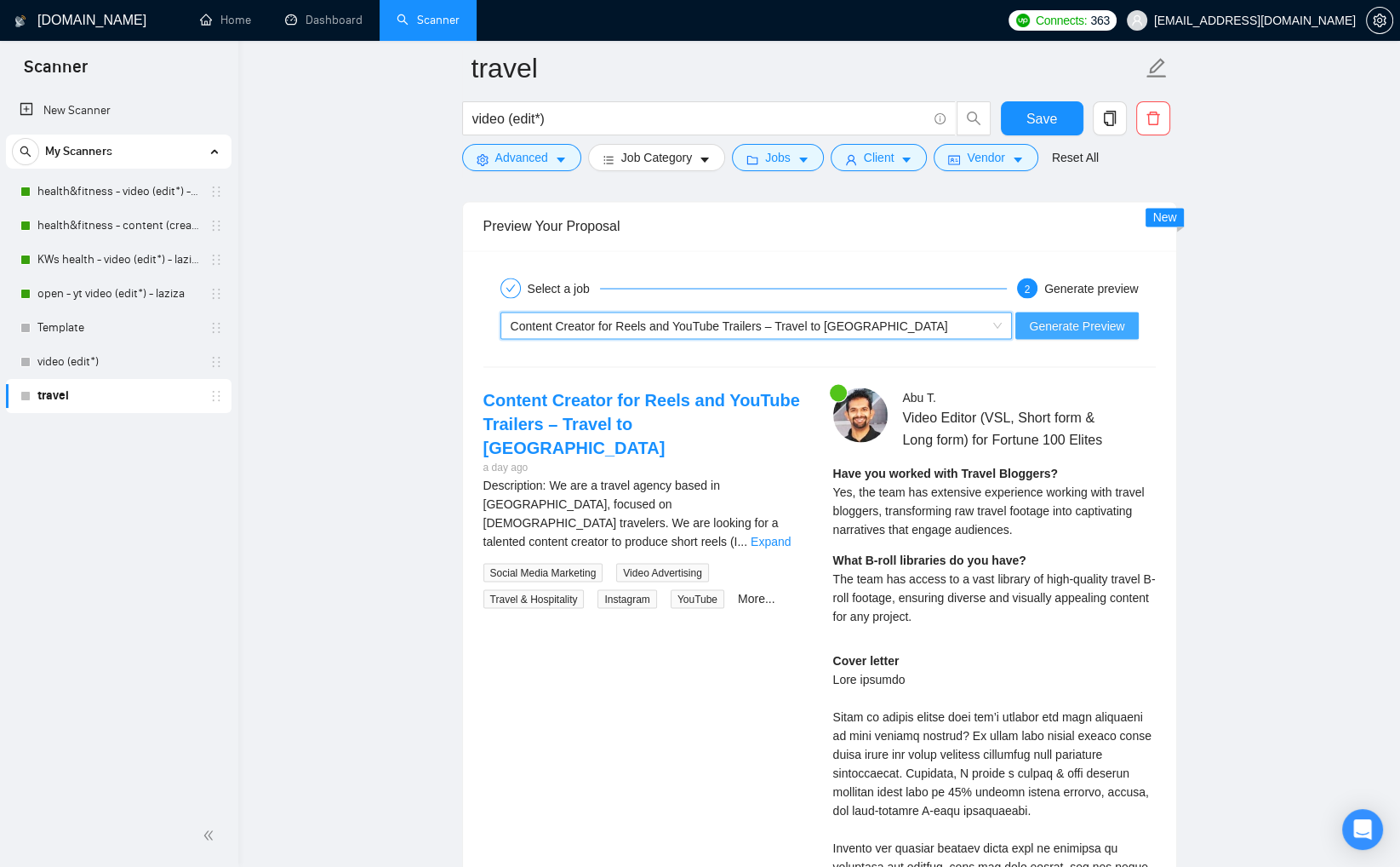
click at [1061, 328] on span "Generate Preview" at bounding box center [1077, 325] width 96 height 19
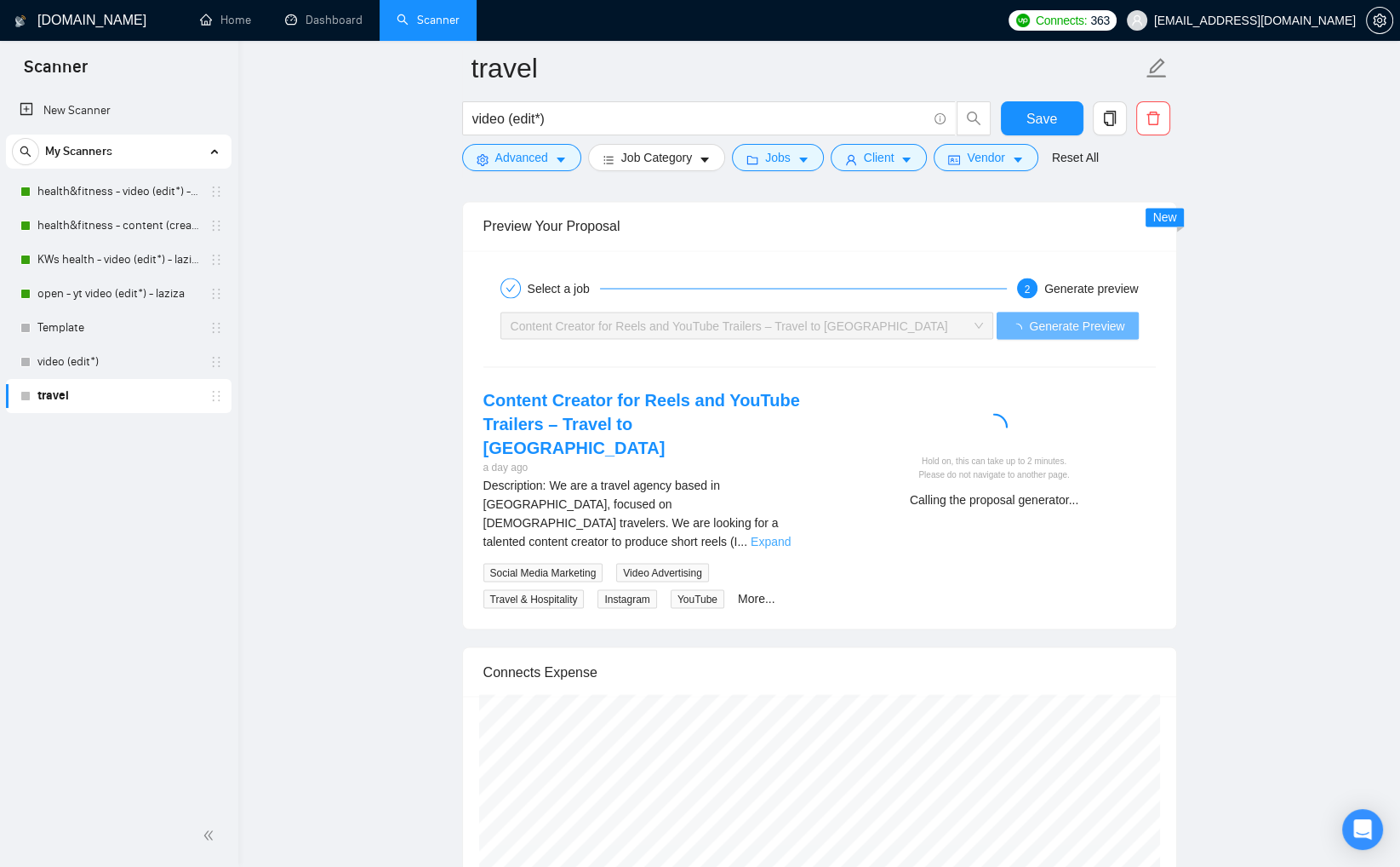
click at [782, 534] on link "Expand" at bounding box center [770, 541] width 40 height 14
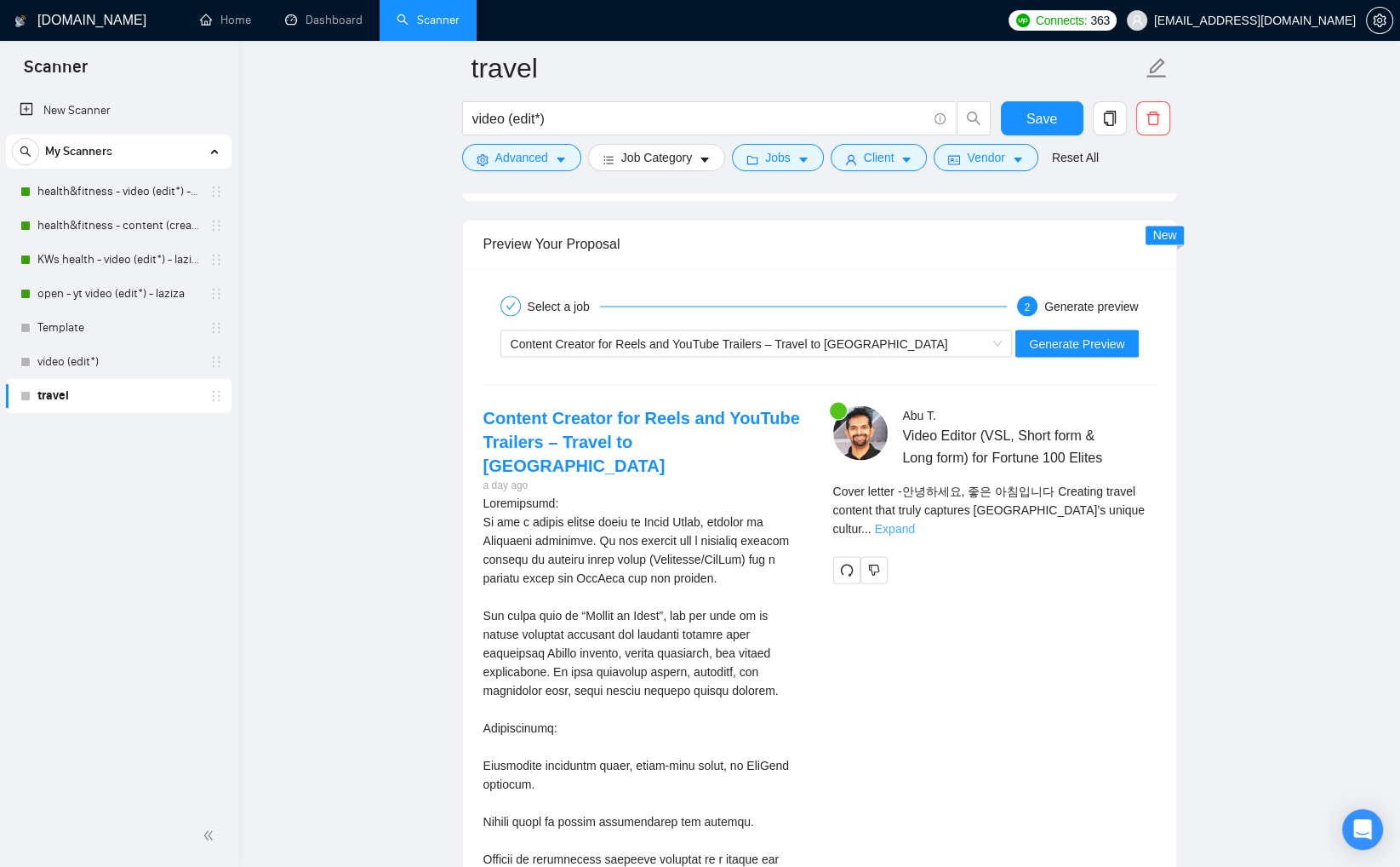
scroll to position [3246, 0]
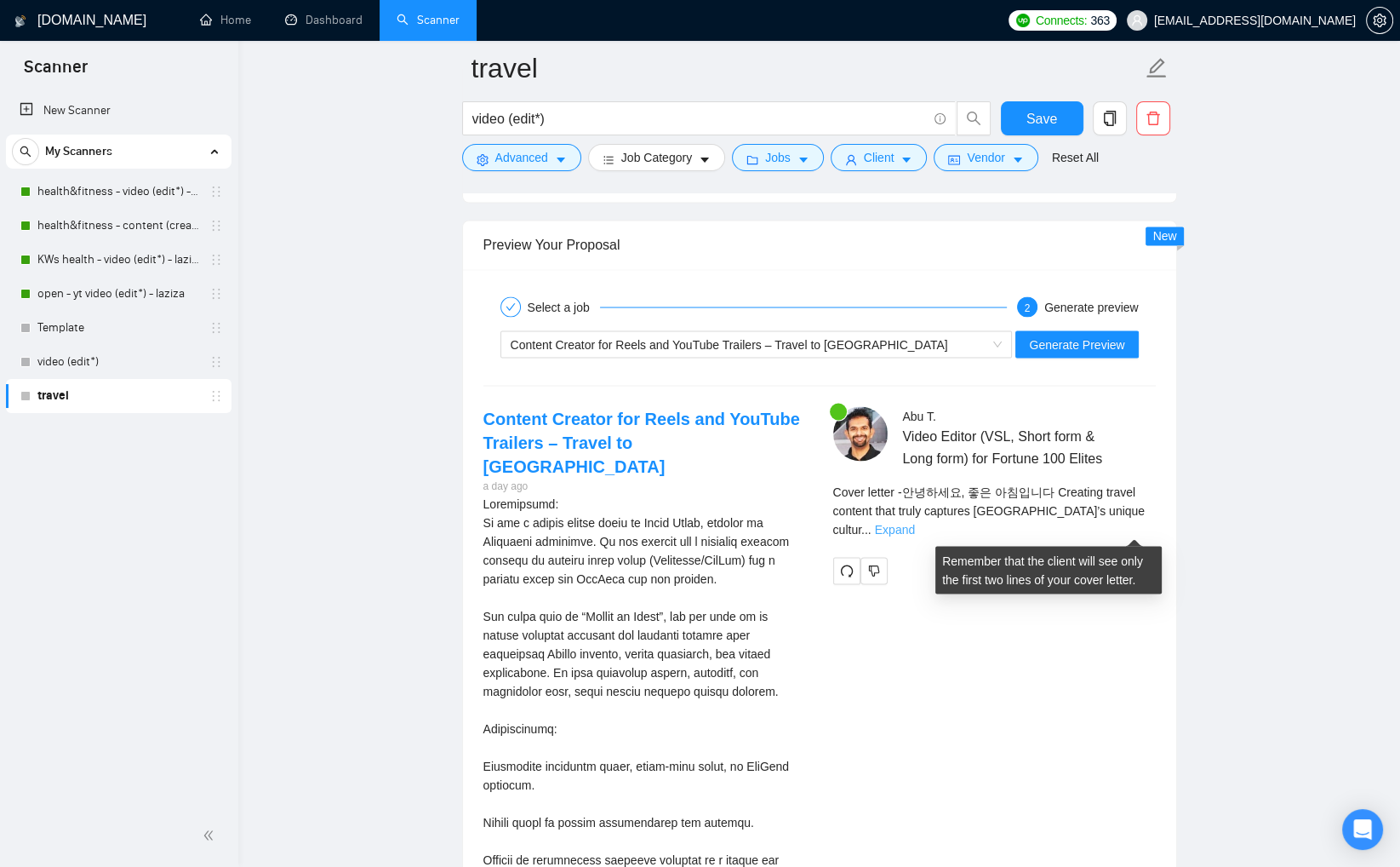
click at [915, 524] on link "Expand" at bounding box center [895, 529] width 40 height 14
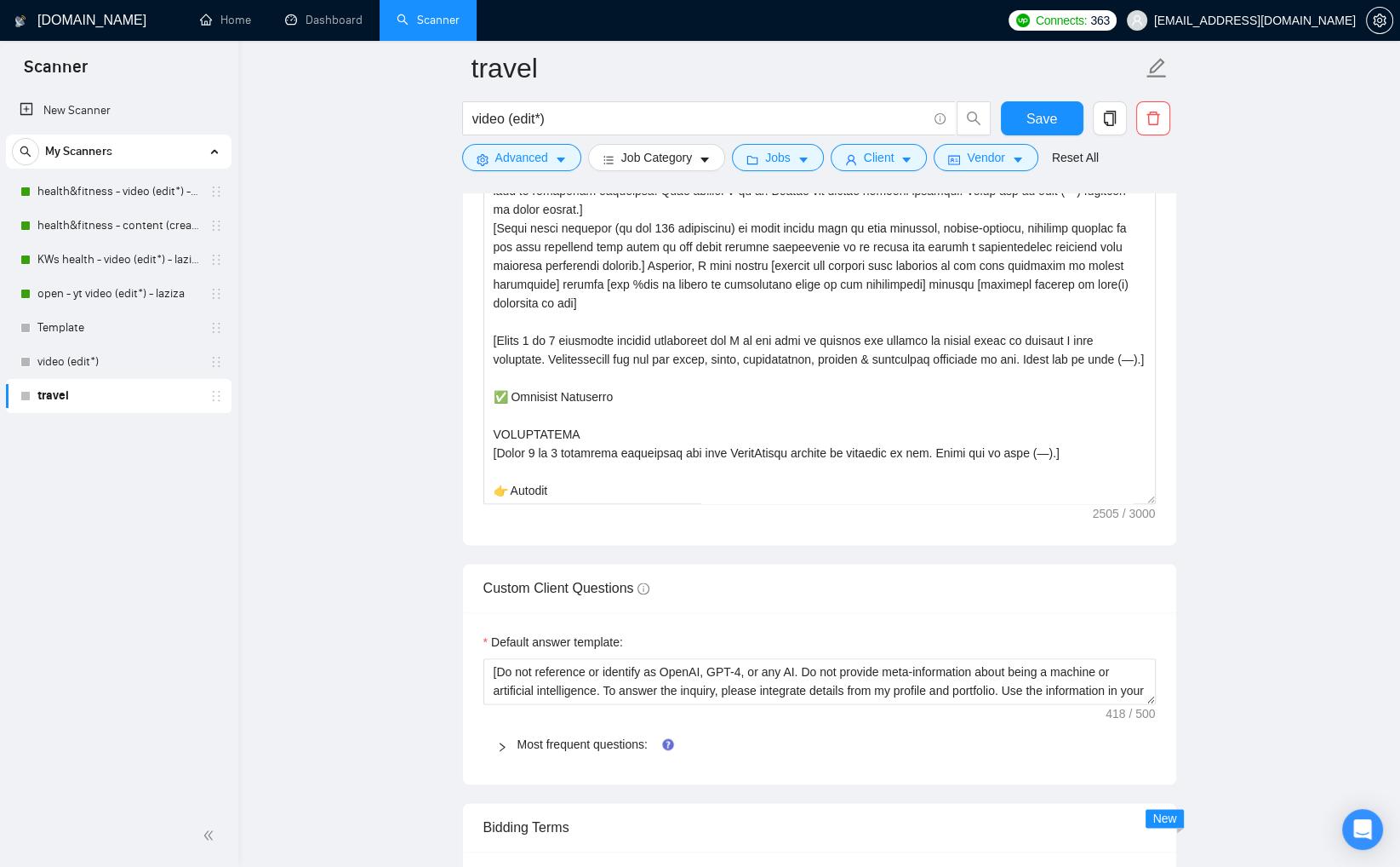
scroll to position [2156, 0]
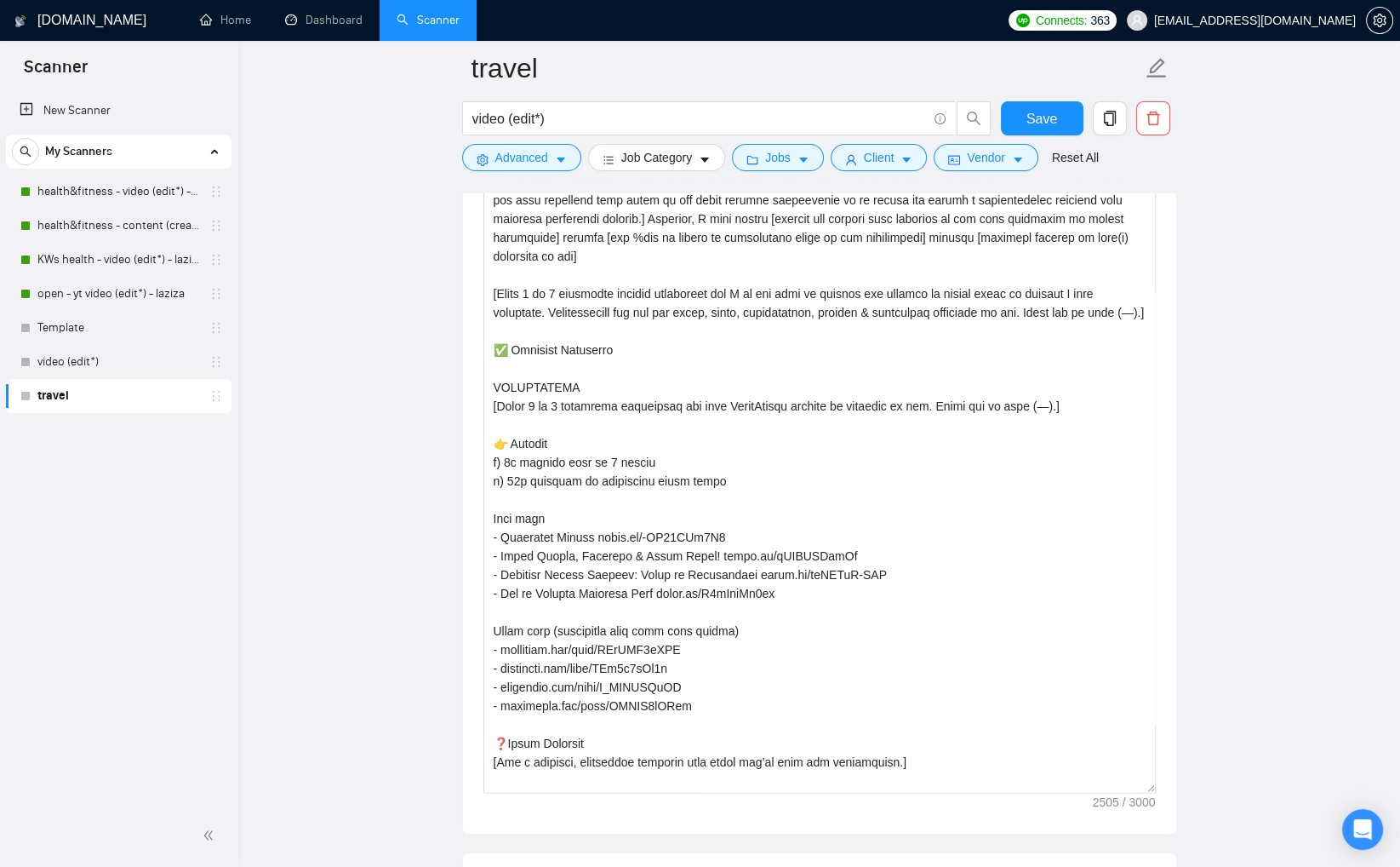
drag, startPoint x: 1154, startPoint y: 453, endPoint x: 1178, endPoint y: 799, distance: 346.8
click at [1161, 790] on div "Cover letter template:" at bounding box center [820, 430] width 713 height 805
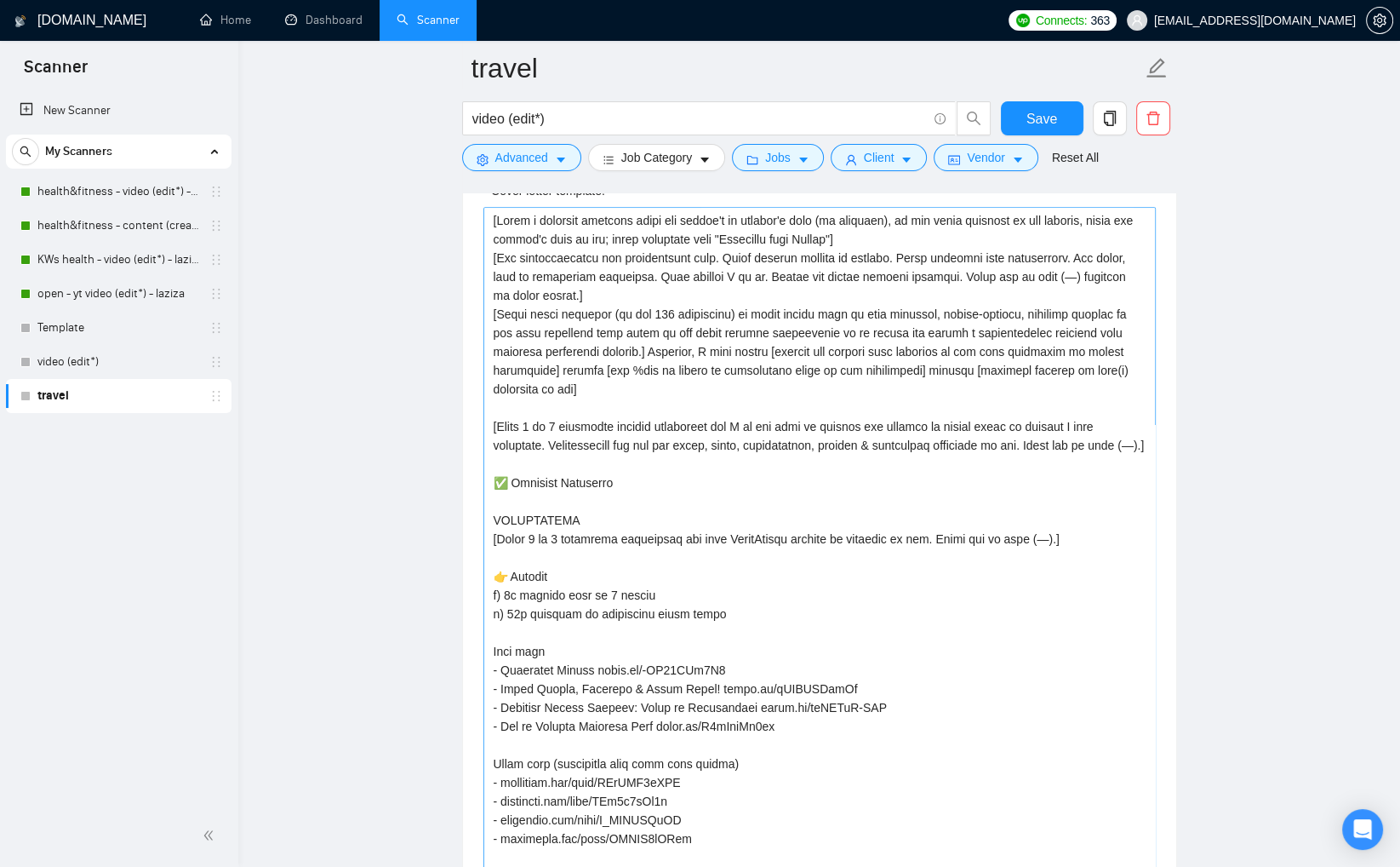
scroll to position [1980, 0]
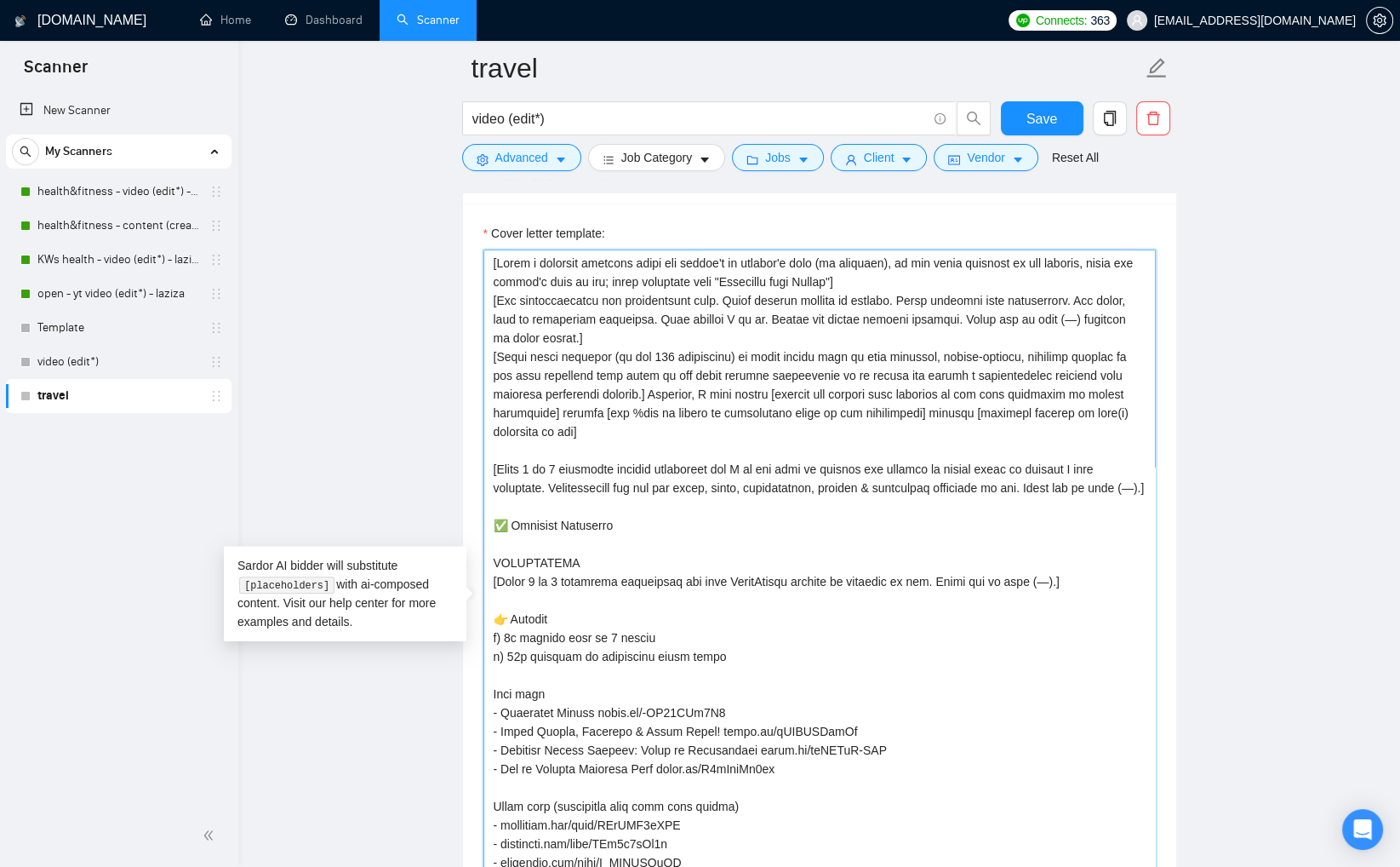
drag, startPoint x: 784, startPoint y: 394, endPoint x: 596, endPoint y: 410, distance: 188.7
click at [596, 410] on textarea "Cover letter template:" at bounding box center [819, 609] width 672 height 719
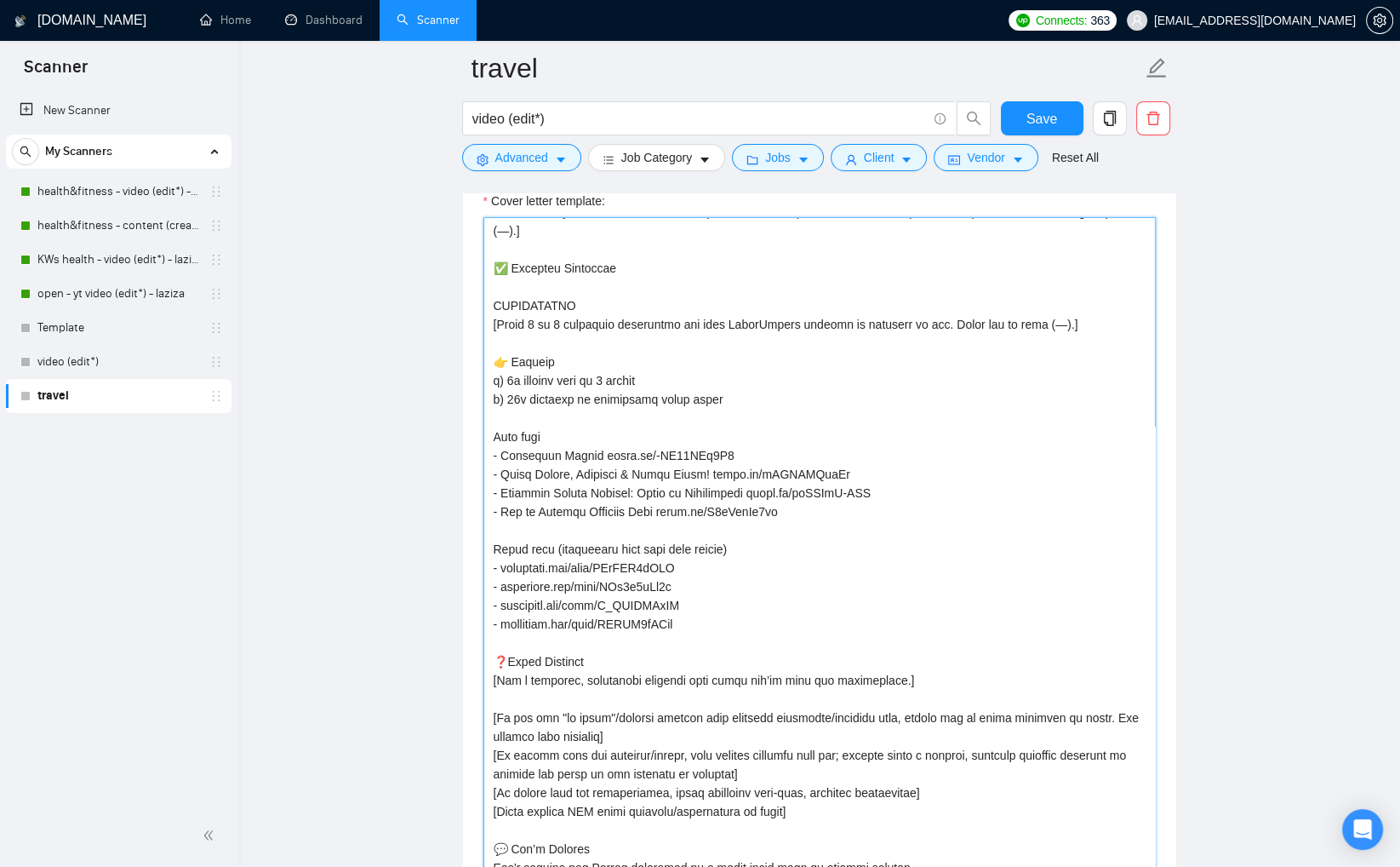
scroll to position [2016, 0]
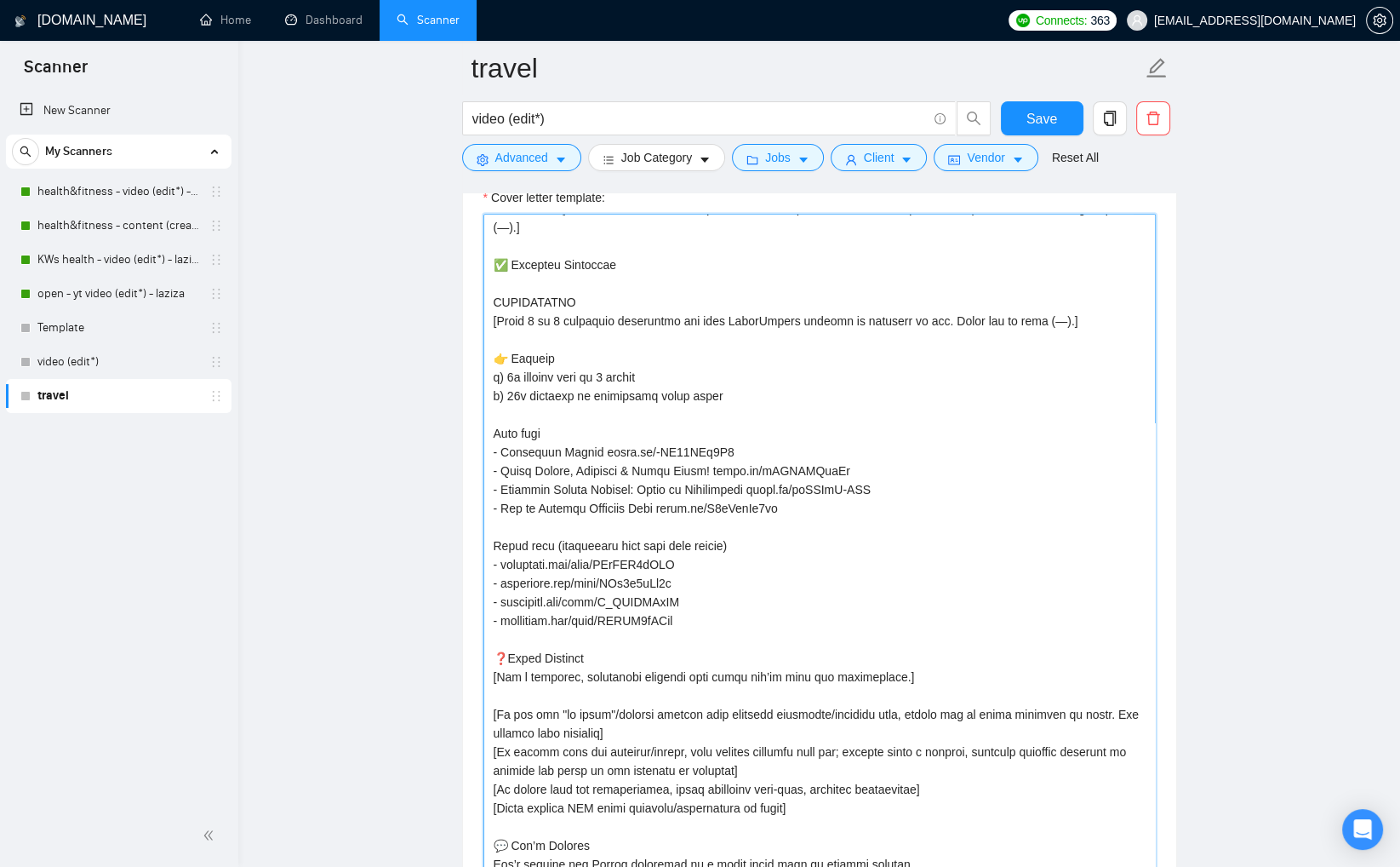
drag, startPoint x: 698, startPoint y: 600, endPoint x: 503, endPoint y: 599, distance: 195.0
click at [503, 599] on textarea "Cover letter template:" at bounding box center [819, 573] width 672 height 719
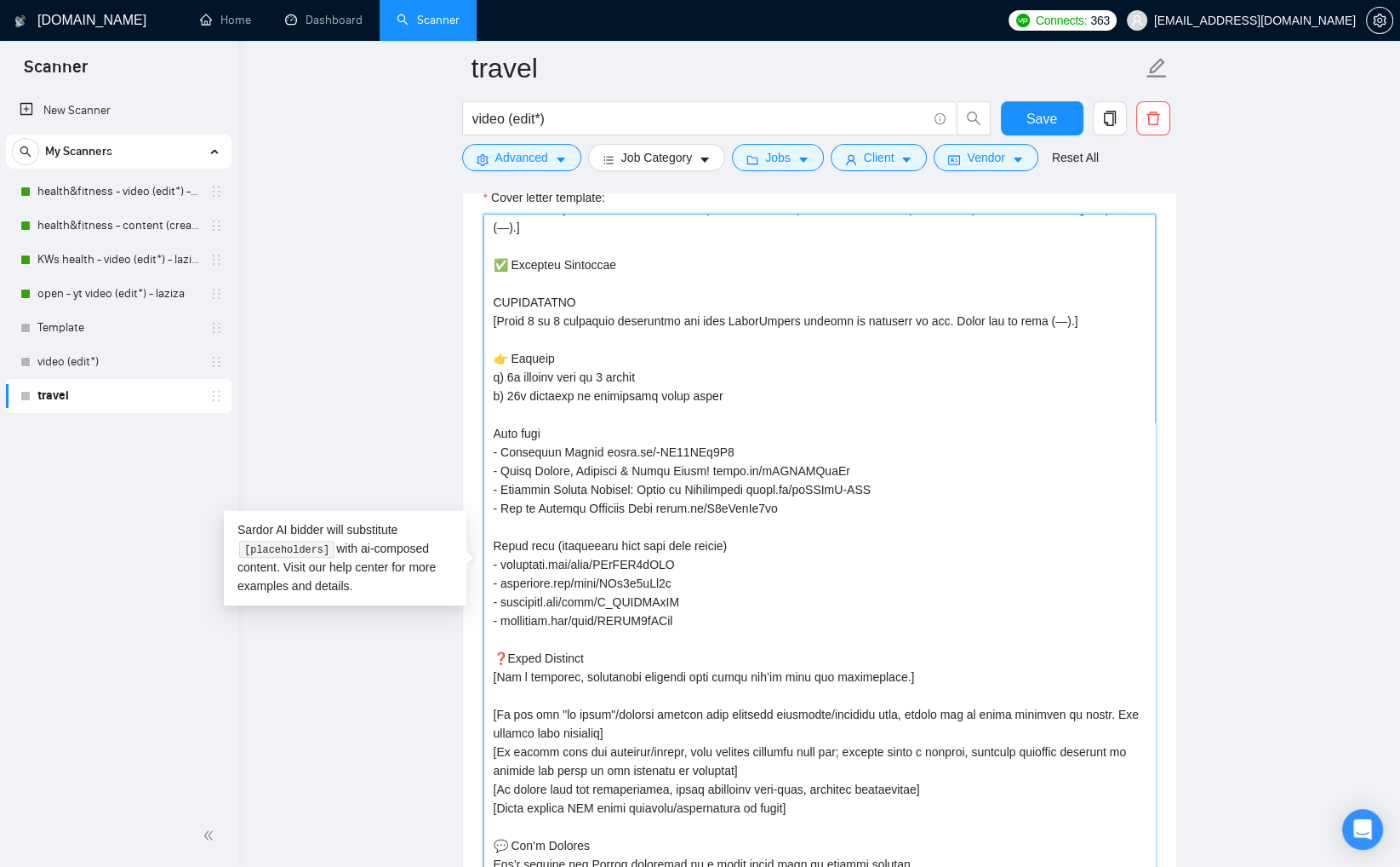
drag, startPoint x: 696, startPoint y: 620, endPoint x: 501, endPoint y: 618, distance: 195.0
click at [501, 618] on textarea "Cover letter template:" at bounding box center [819, 573] width 672 height 719
paste textarea "https://youtube.com/shorts/iy2C_gNh1Ng?si=9R3TWAR9VxgFKlAN"
drag, startPoint x: 769, startPoint y: 620, endPoint x: 869, endPoint y: 617, distance: 100.0
click at [869, 617] on textarea "Cover letter template:" at bounding box center [819, 573] width 672 height 719
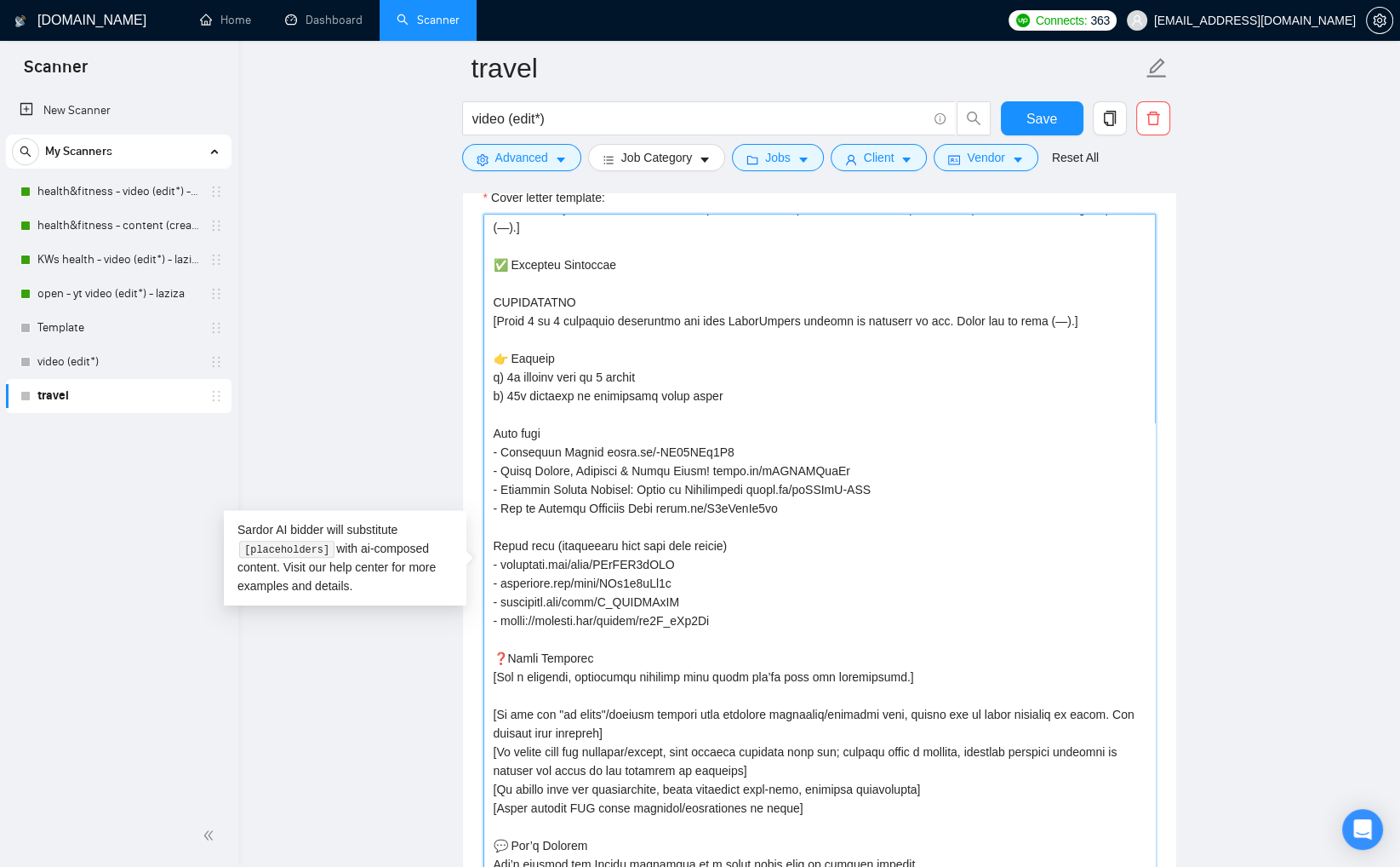
click at [541, 617] on textarea "Cover letter template:" at bounding box center [819, 573] width 672 height 719
click at [703, 619] on textarea "Cover letter template:" at bounding box center [819, 573] width 672 height 719
click at [737, 617] on textarea "Cover letter template:" at bounding box center [819, 573] width 672 height 719
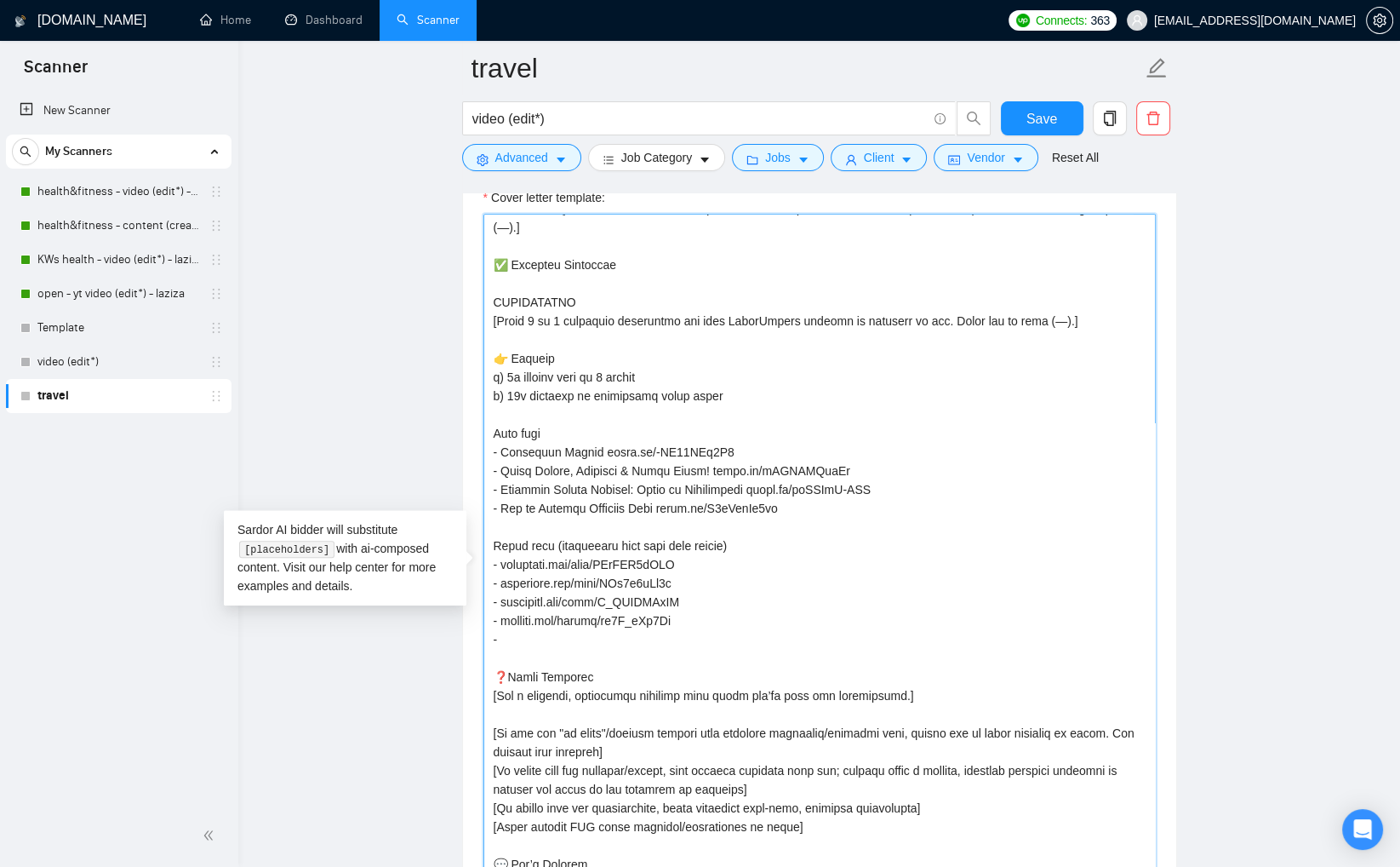
paste textarea "https://youtube.com/shorts/PH4Czxegghs?si=Zy8mHnsHMK5SLieT"
drag, startPoint x: 731, startPoint y: 634, endPoint x: 869, endPoint y: 638, distance: 138.1
click at [869, 638] on textarea "Cover letter template:" at bounding box center [819, 573] width 672 height 719
drag, startPoint x: 502, startPoint y: 598, endPoint x: 699, endPoint y: 604, distance: 197.1
click at [699, 604] on textarea "Cover letter template:" at bounding box center [819, 573] width 672 height 719
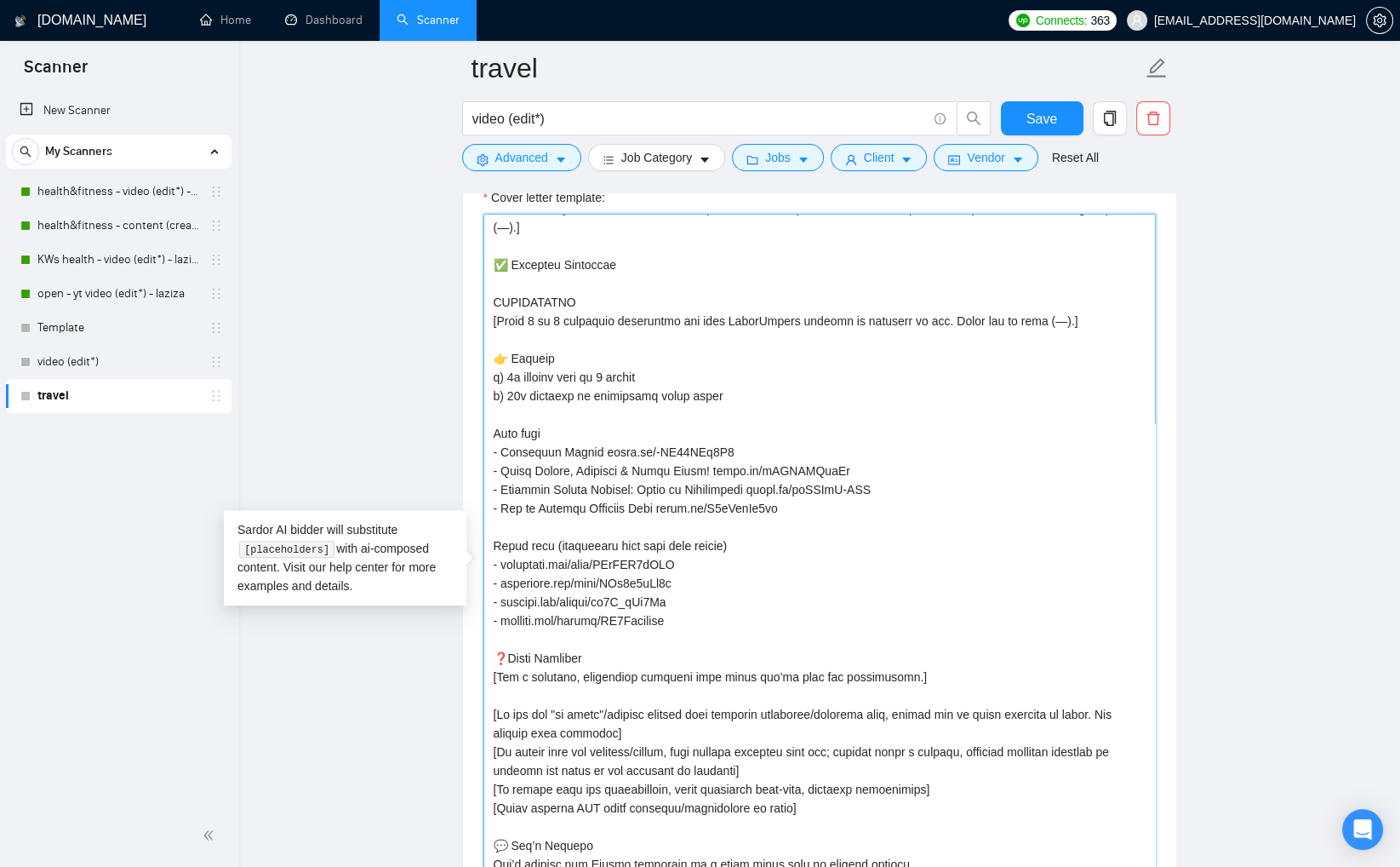
drag, startPoint x: 553, startPoint y: 545, endPoint x: 725, endPoint y: 550, distance: 172.1
click at [715, 550] on textarea "Cover letter template:" at bounding box center [819, 573] width 672 height 719
drag, startPoint x: 752, startPoint y: 545, endPoint x: 556, endPoint y: 541, distance: 196.0
click at [556, 541] on textarea "Cover letter template:" at bounding box center [819, 573] width 672 height 719
click at [626, 410] on textarea "Cover letter template:" at bounding box center [819, 573] width 672 height 719
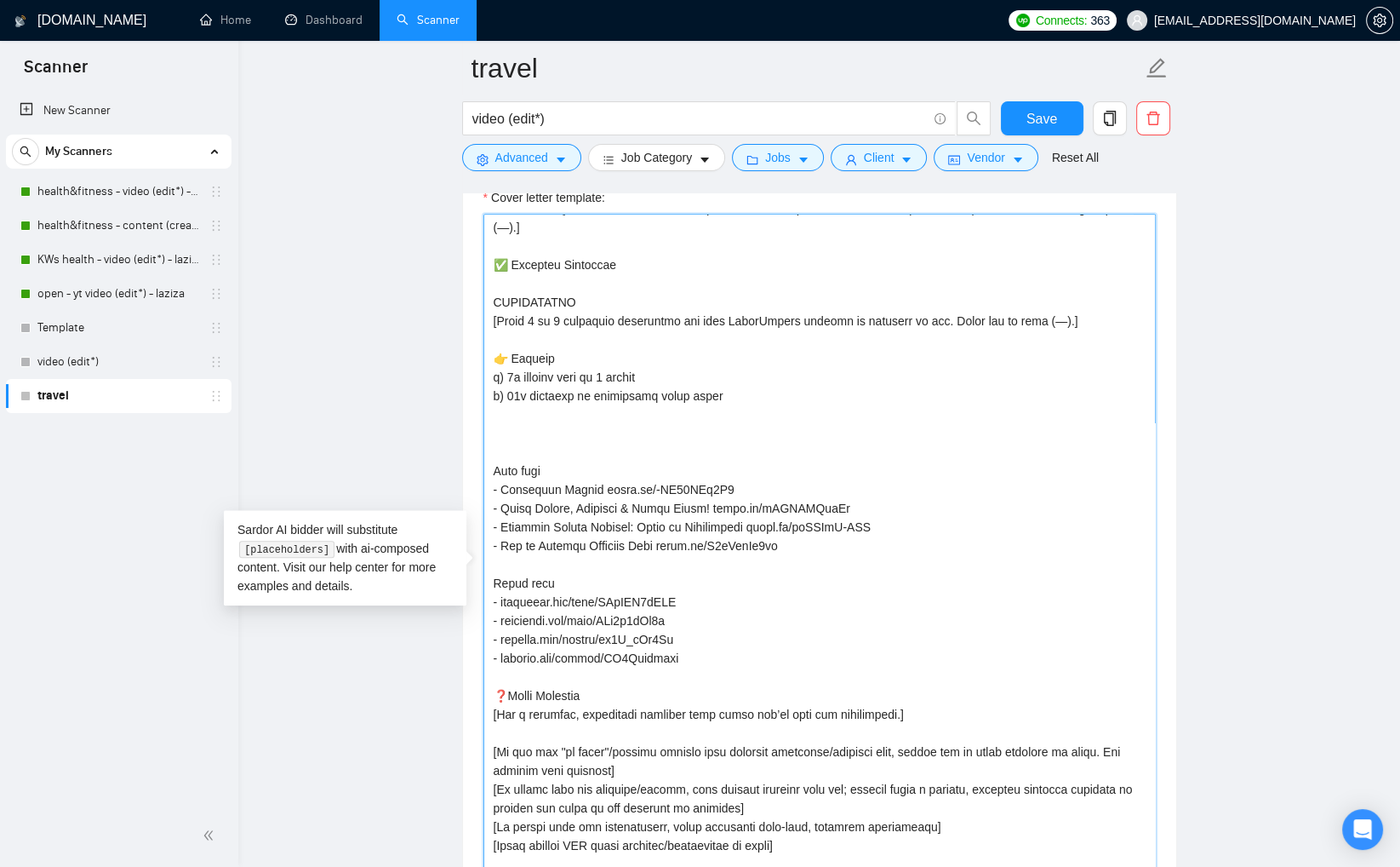
drag, startPoint x: 697, startPoint y: 656, endPoint x: 491, endPoint y: 583, distance: 218.6
click at [491, 583] on textarea "Cover letter template:" at bounding box center [819, 573] width 672 height 719
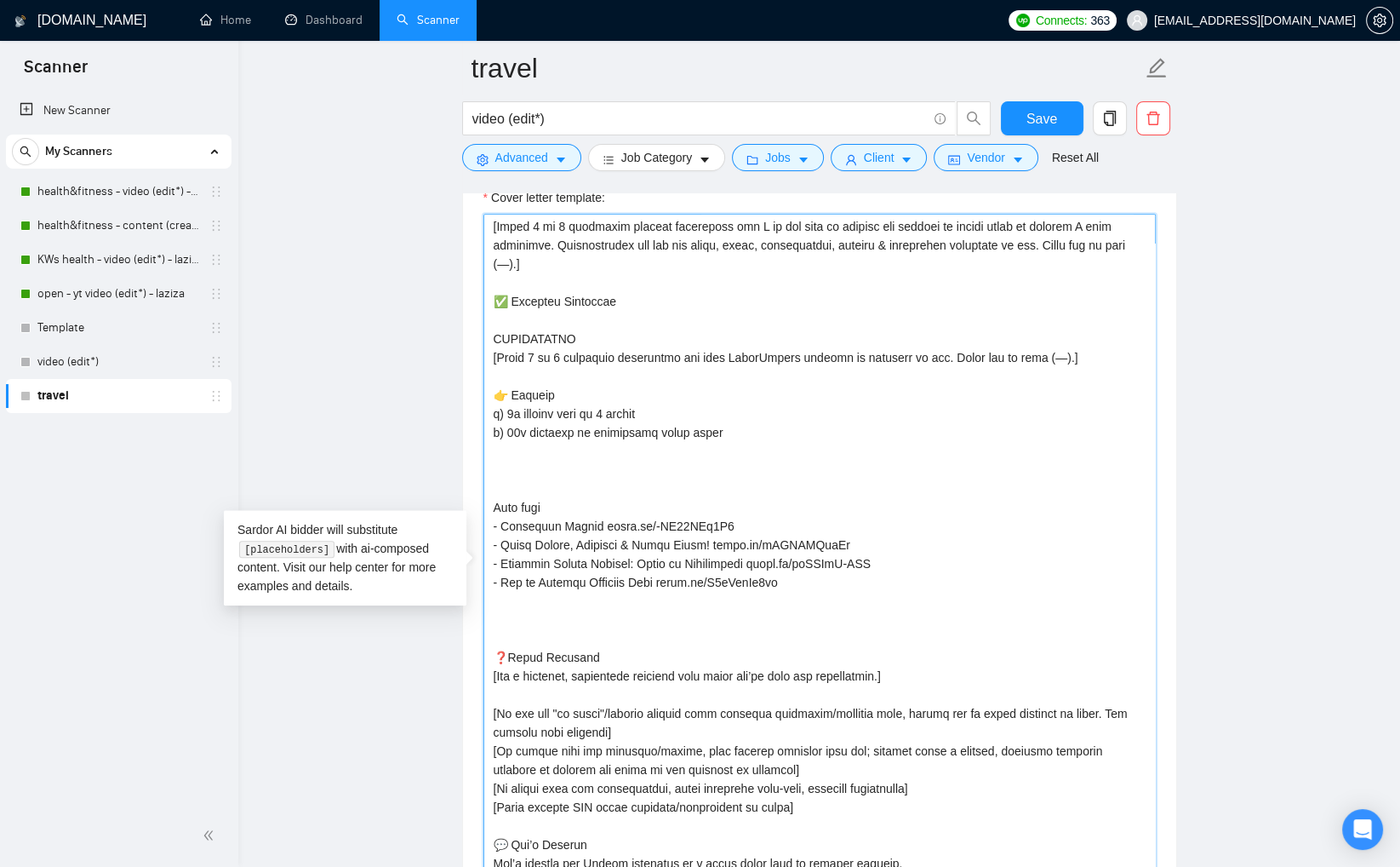
scroll to position [187, 0]
click at [547, 466] on textarea "Cover letter template:" at bounding box center [819, 573] width 672 height 719
paste textarea "Short form - instagram.com/reel/DAbZHO2tHVN - instagram.com/reel/DAq2h3pNq4k - …"
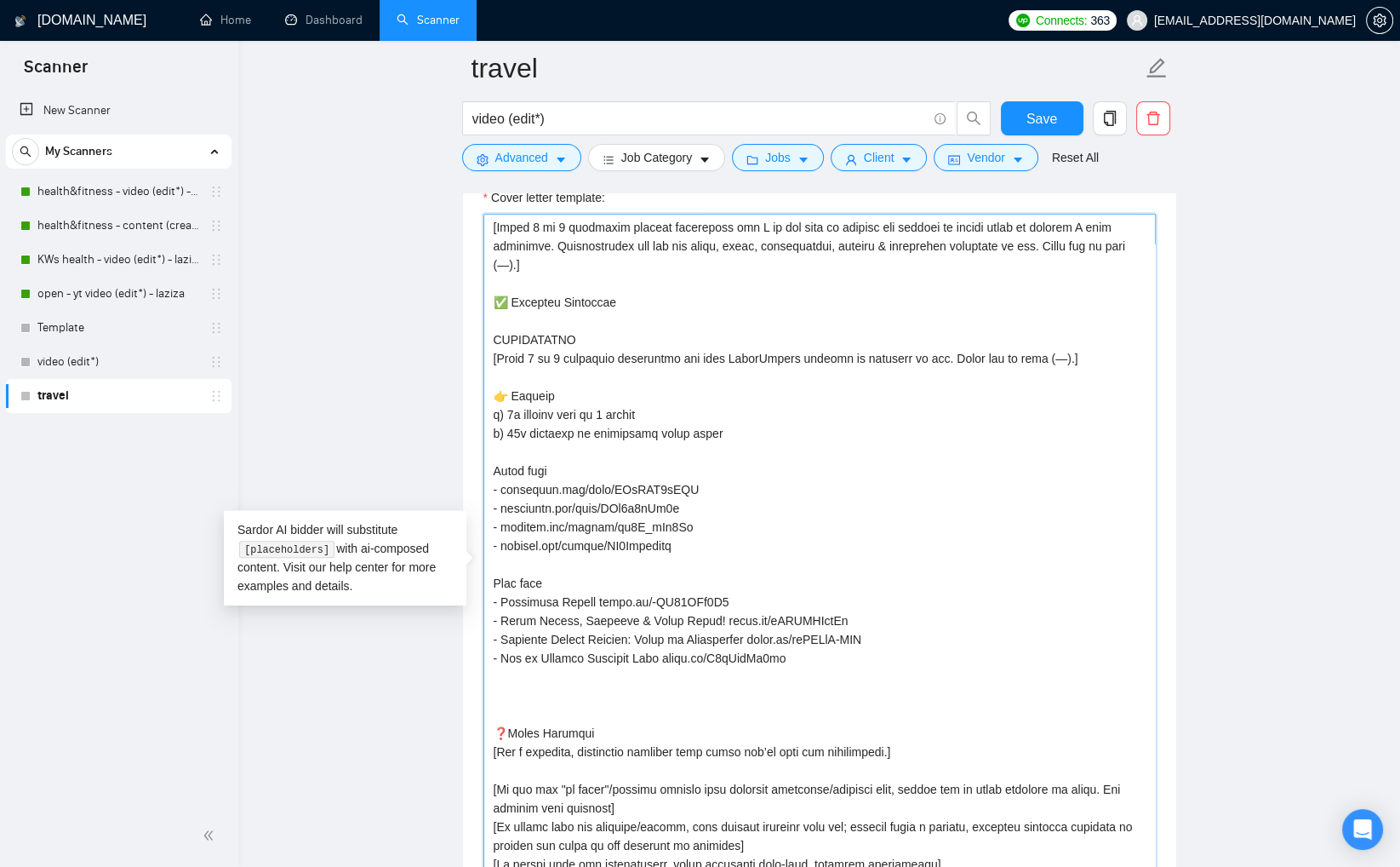
scroll to position [224, 0]
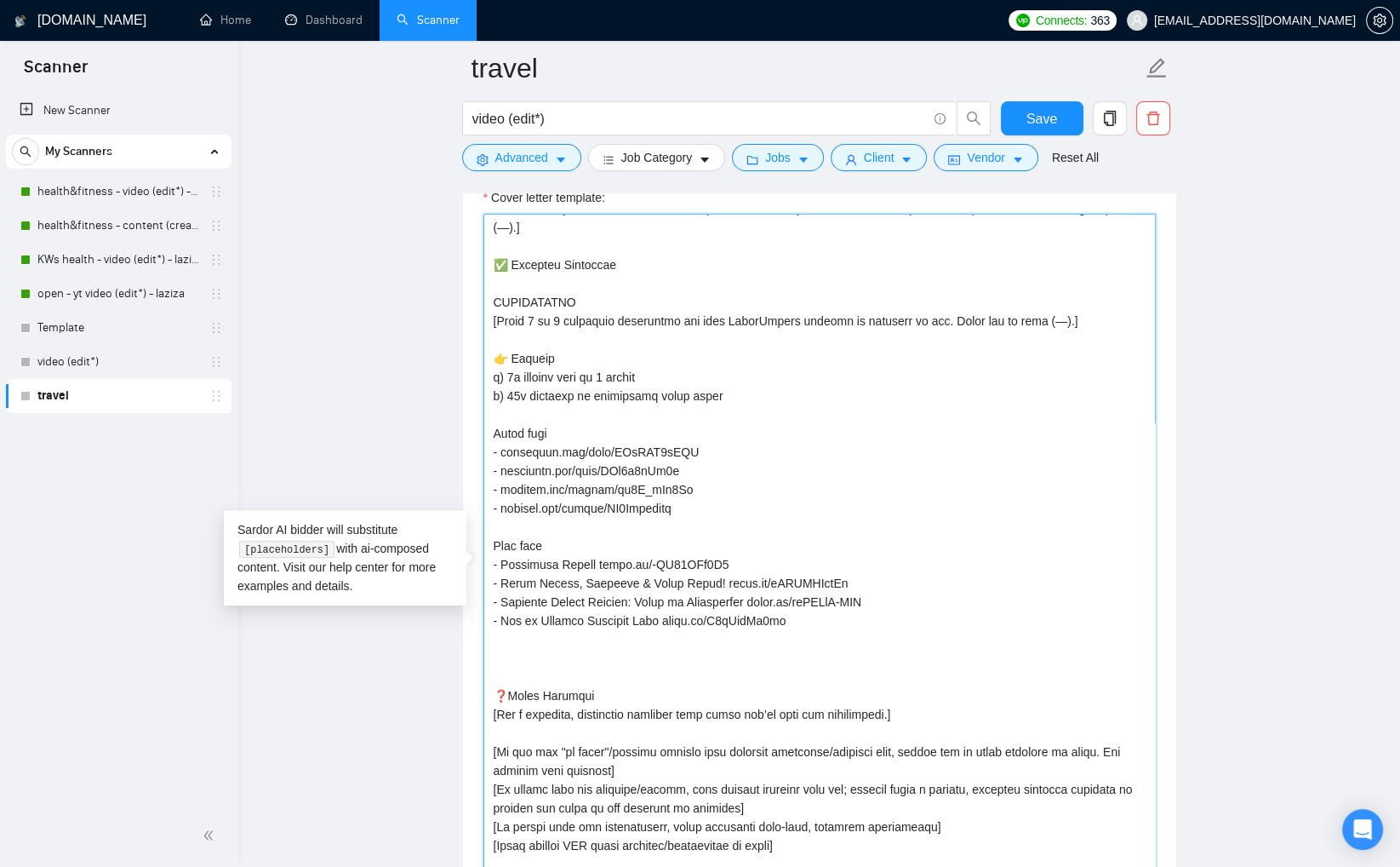
click at [667, 658] on textarea "Cover letter template:" at bounding box center [819, 573] width 672 height 719
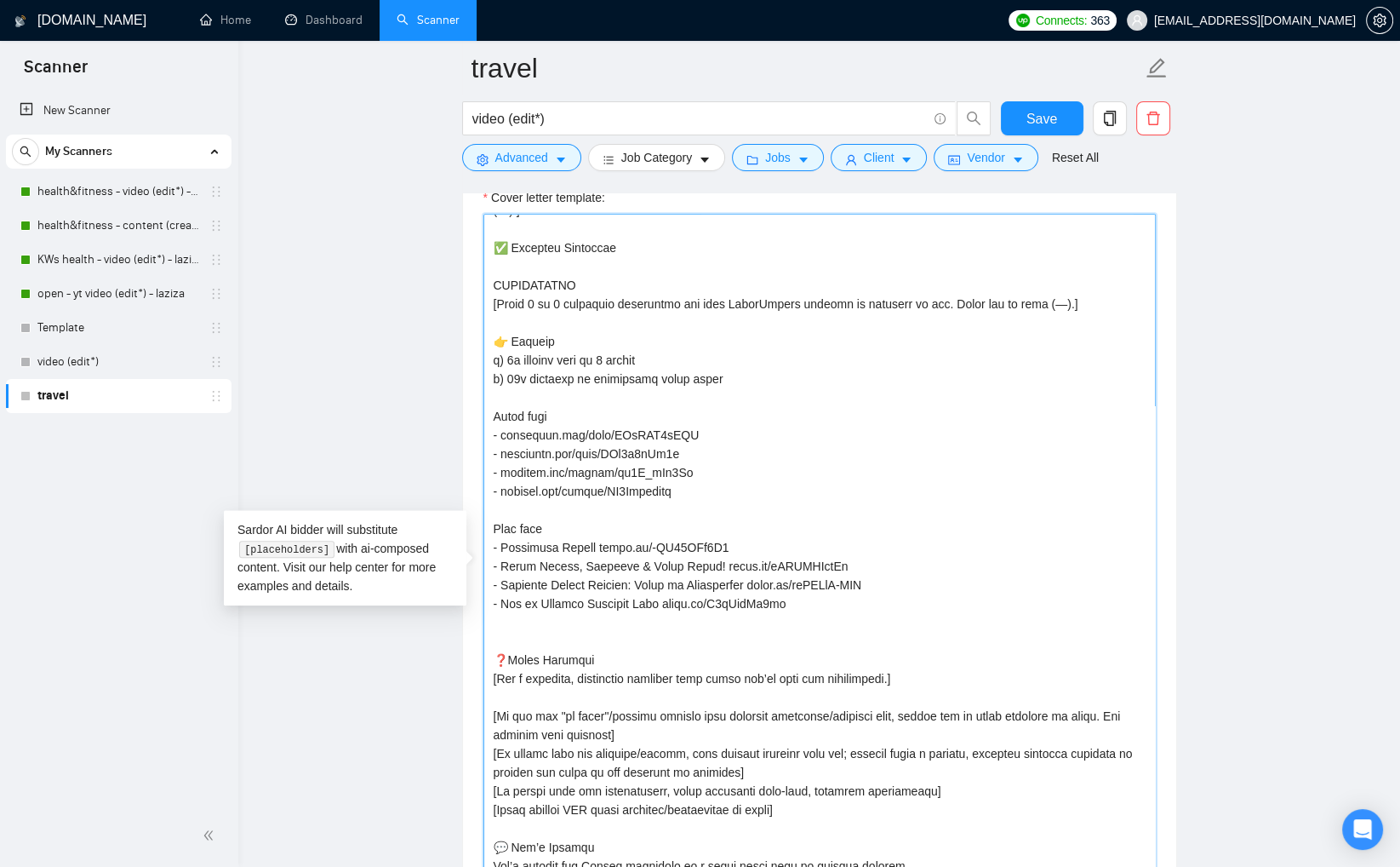
scroll to position [243, 0]
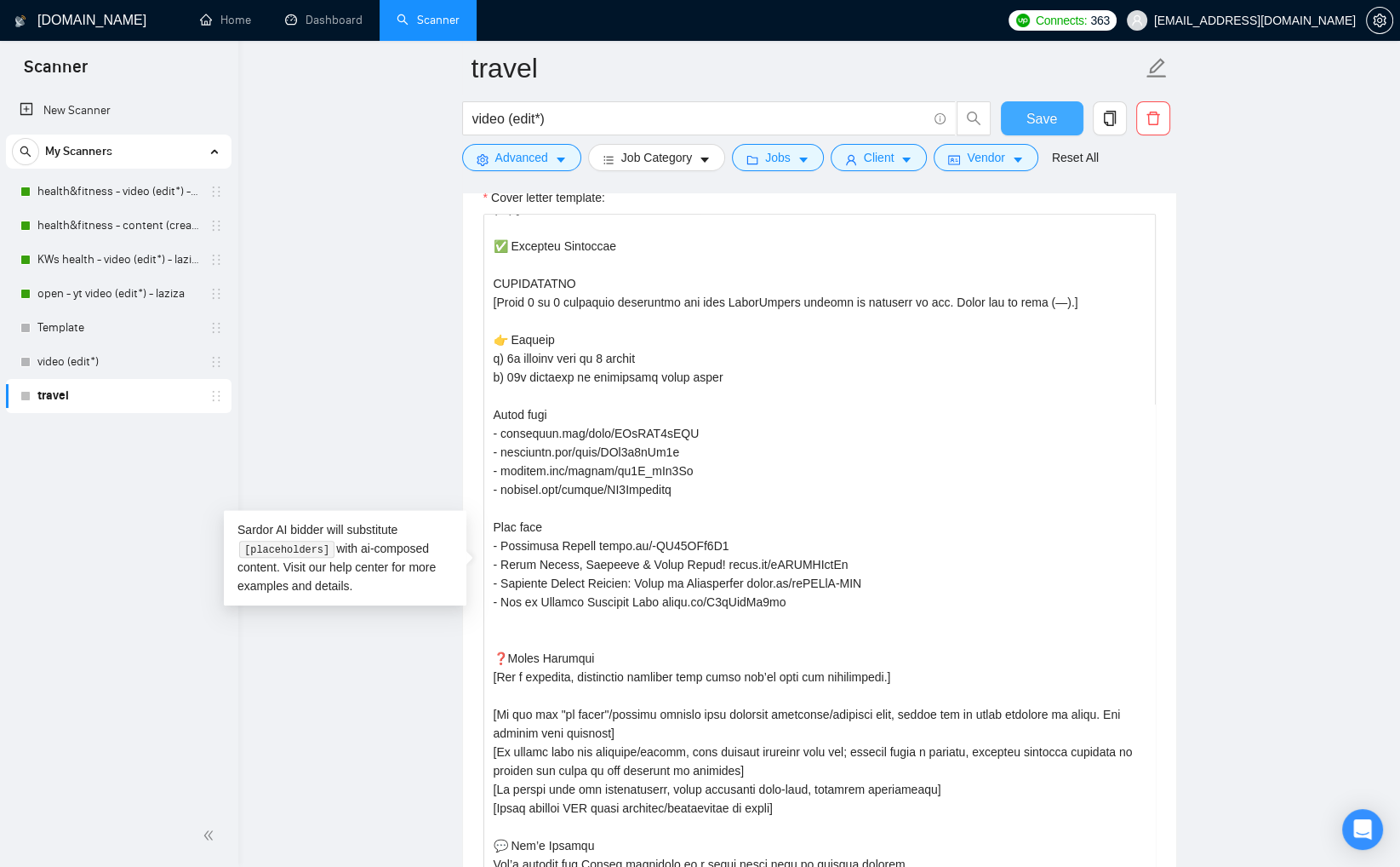
click at [1044, 130] on button "Save" at bounding box center [1042, 118] width 83 height 34
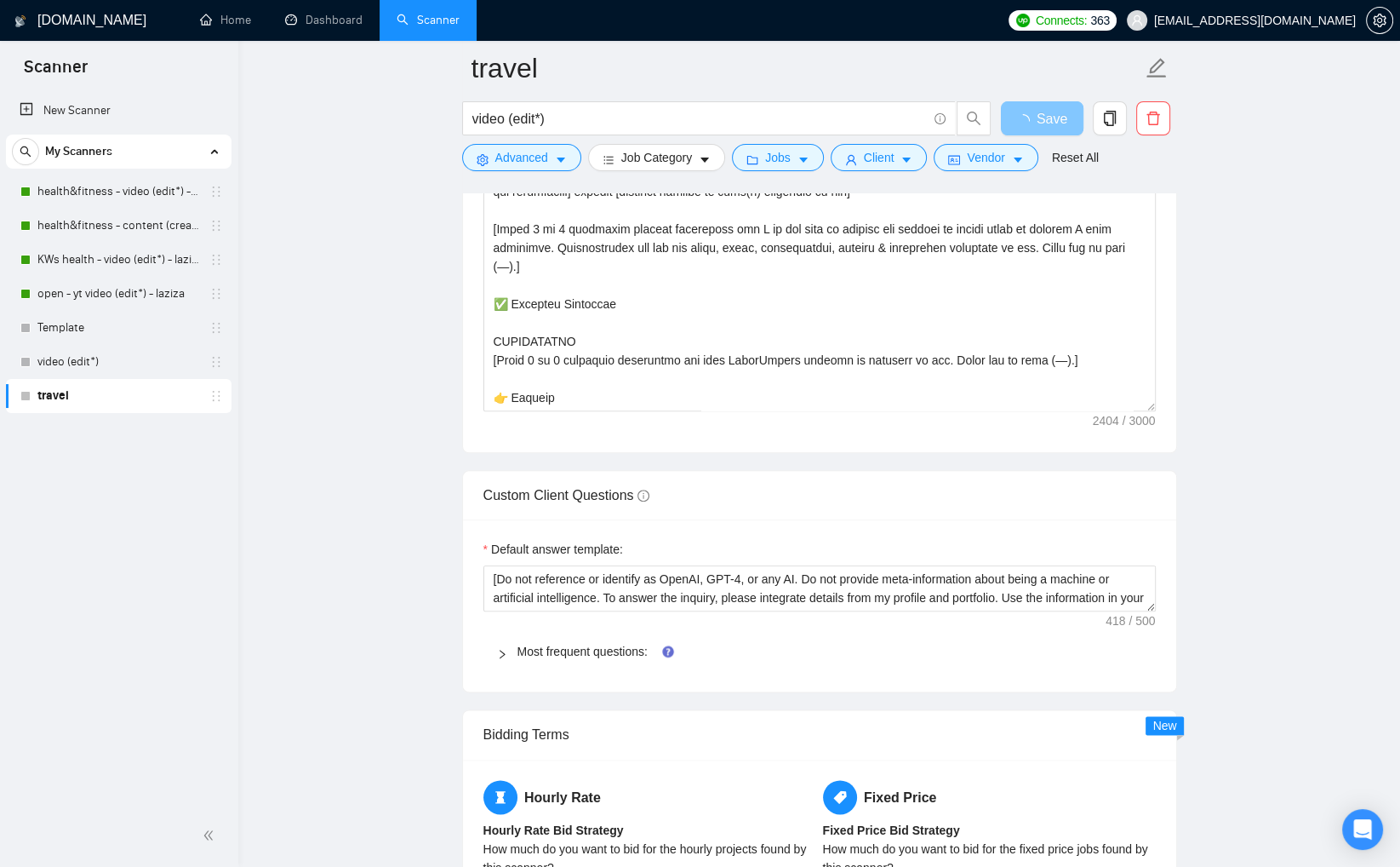
scroll to position [1974, 0]
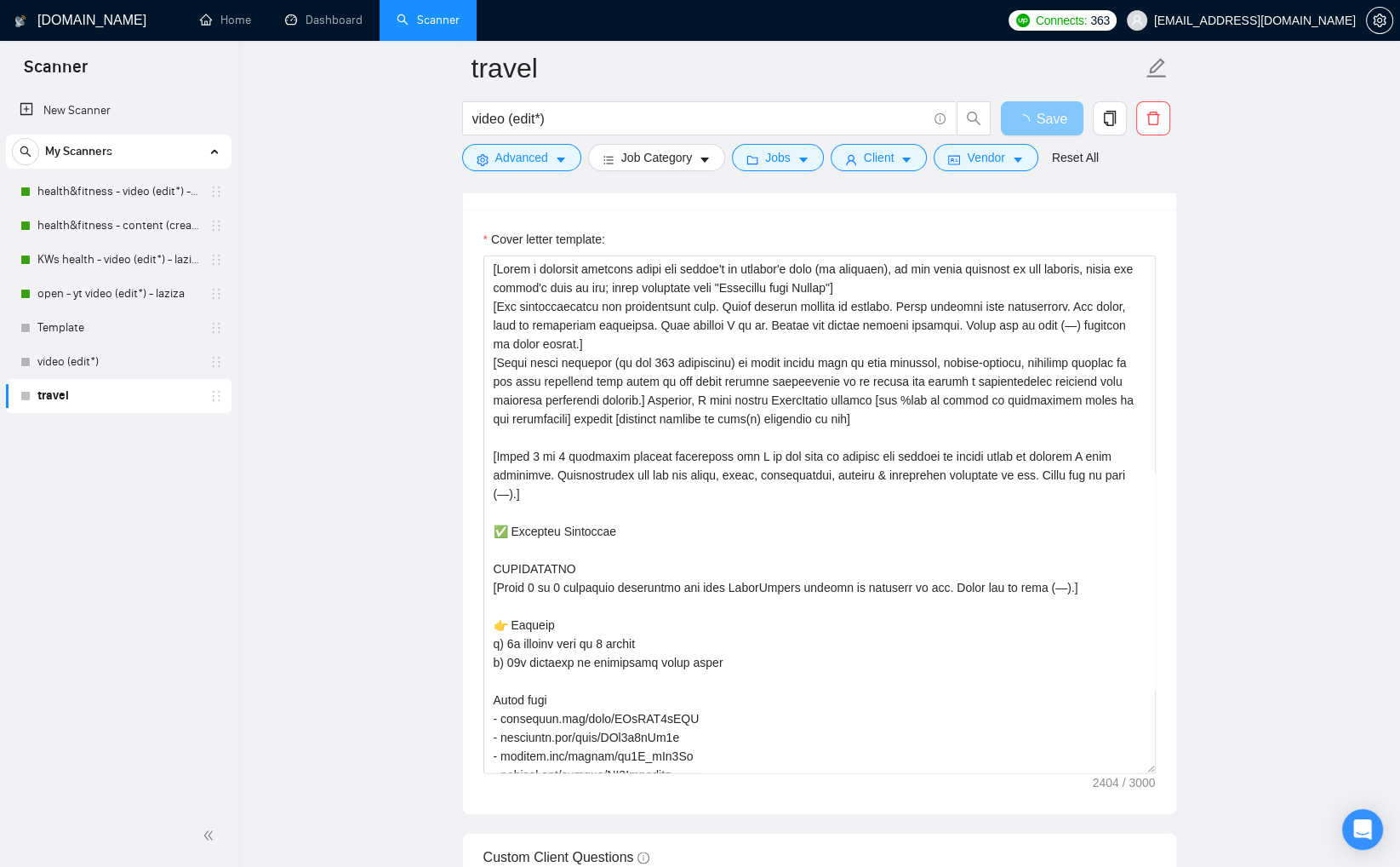
drag, startPoint x: 1149, startPoint y: 633, endPoint x: 1231, endPoint y: 748, distance: 141.2
click at [1155, 769] on div "Cover letter template:" at bounding box center [820, 511] width 713 height 604
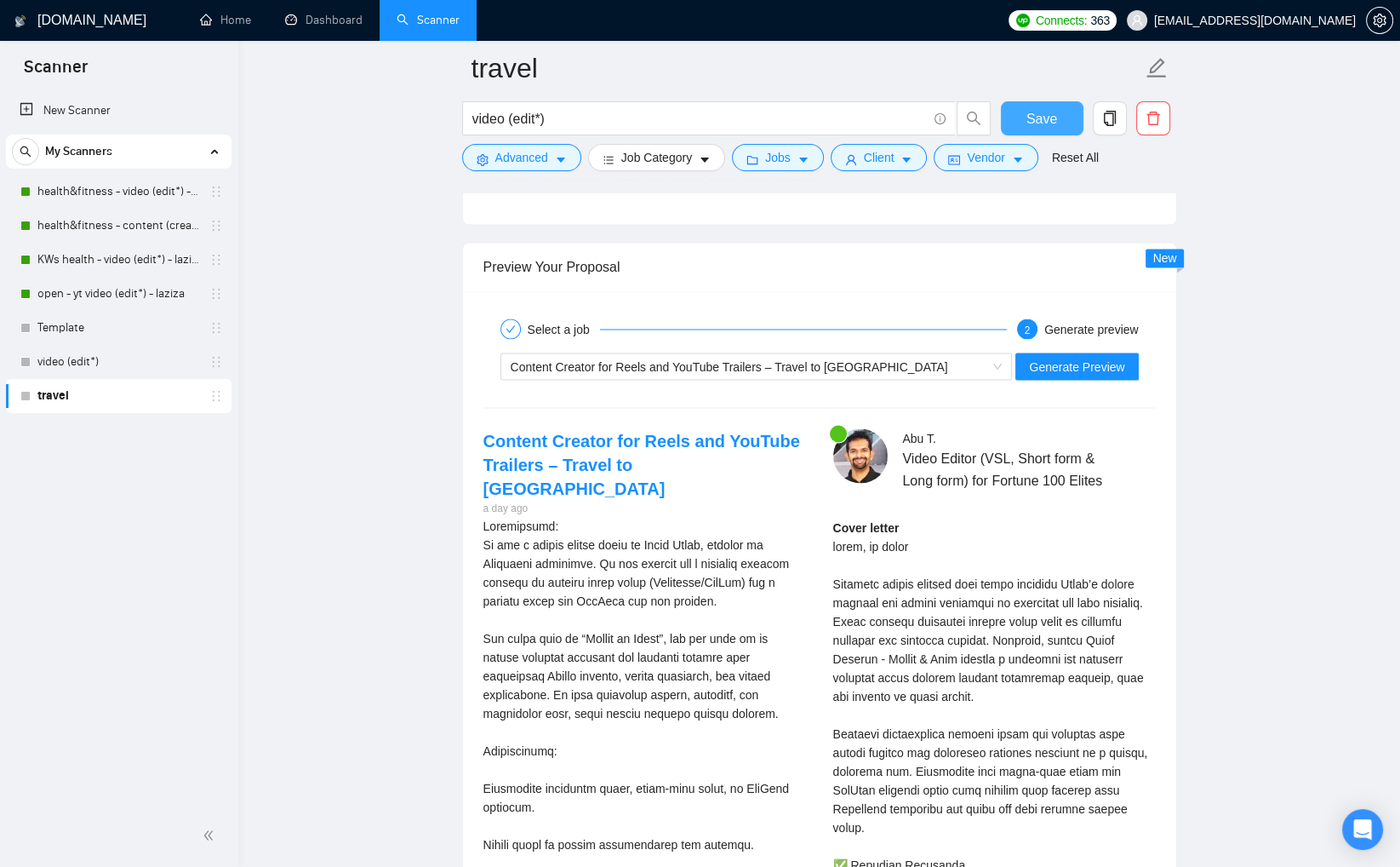
scroll to position [3287, 0]
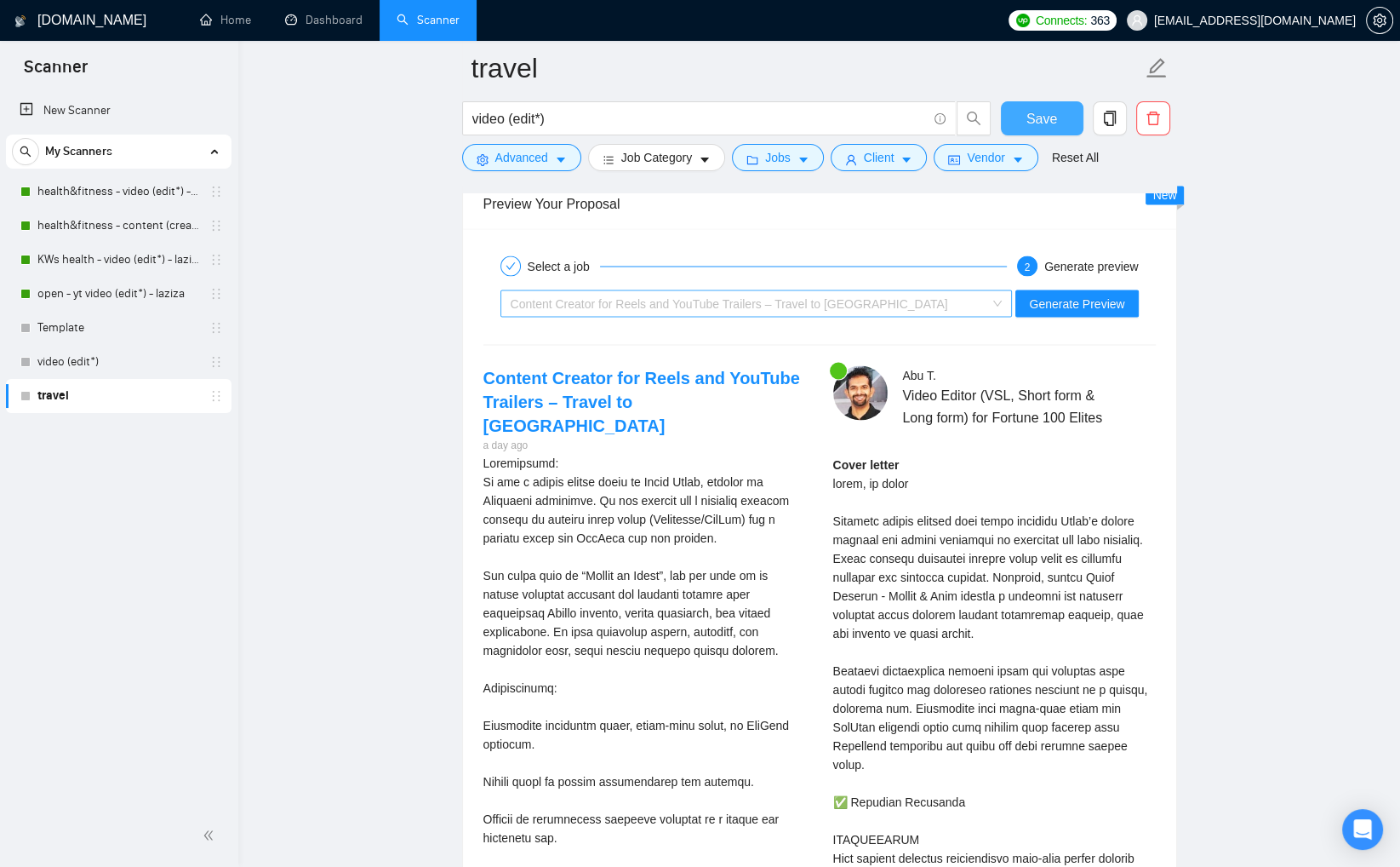
click at [949, 291] on div "Content Creator for Reels and YouTube Trailers – Travel to Korea" at bounding box center [749, 303] width 477 height 25
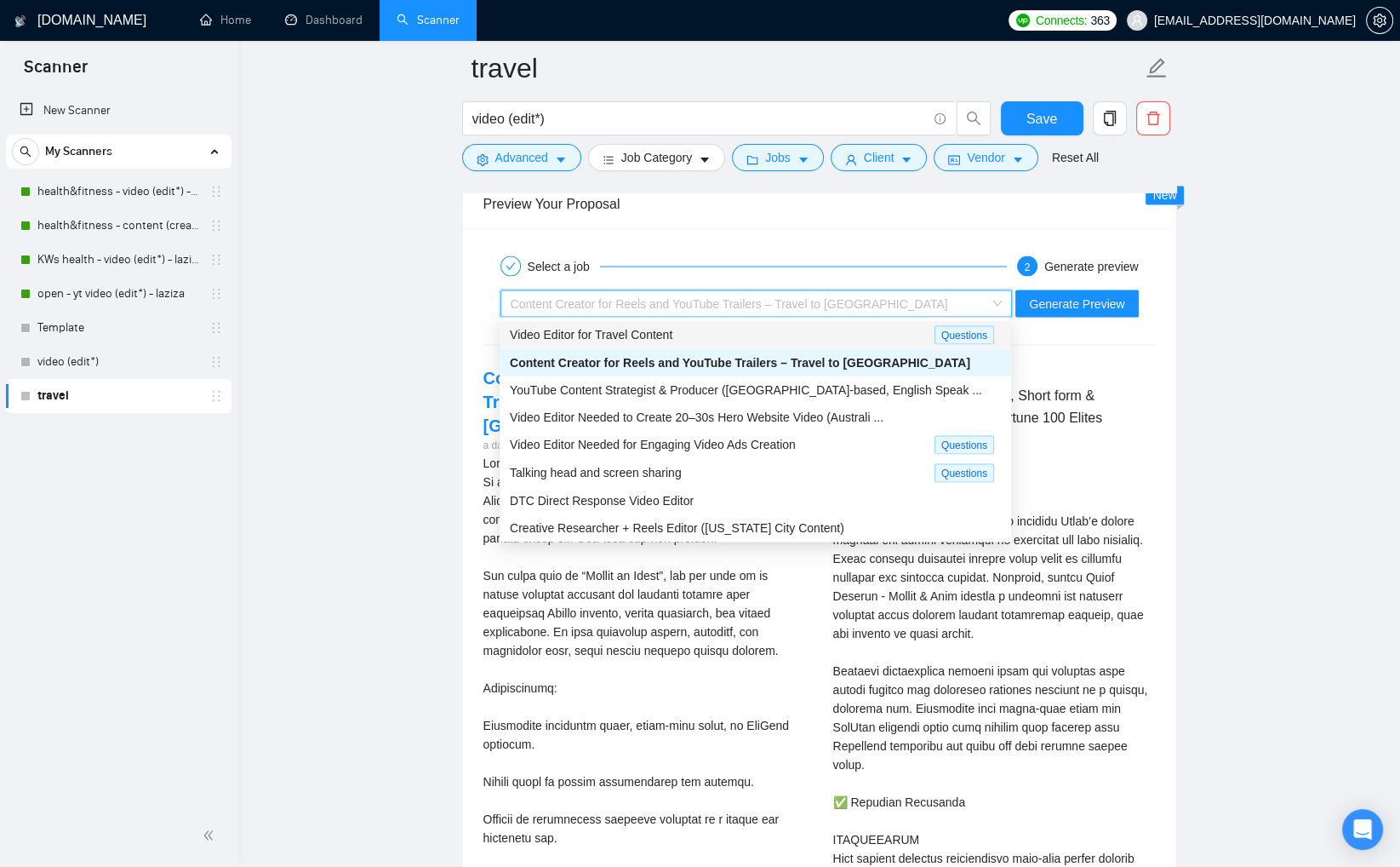
click at [794, 335] on div "Video Editor for Travel Content" at bounding box center [722, 334] width 425 height 20
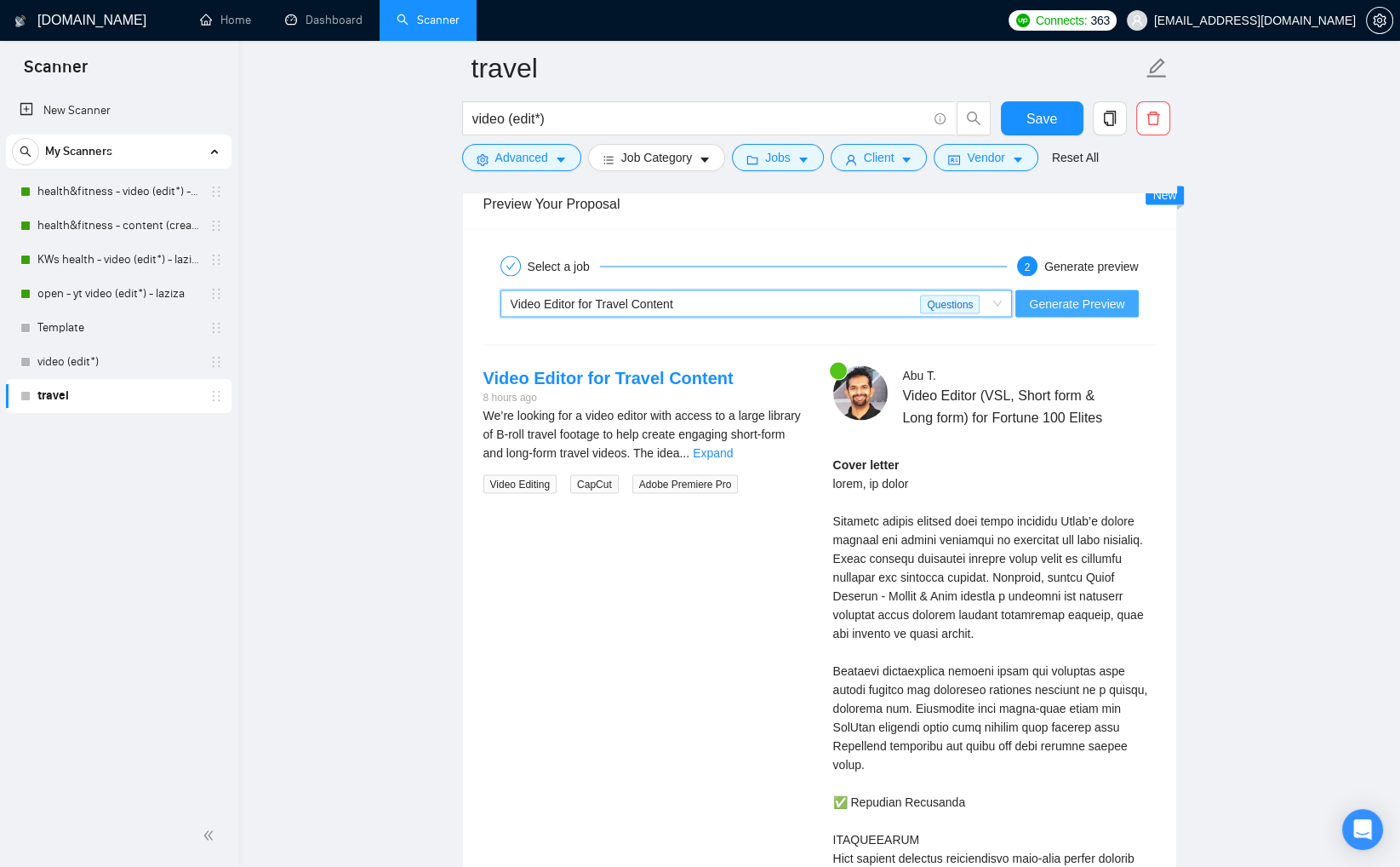
click at [1048, 303] on span "Generate Preview" at bounding box center [1077, 303] width 96 height 19
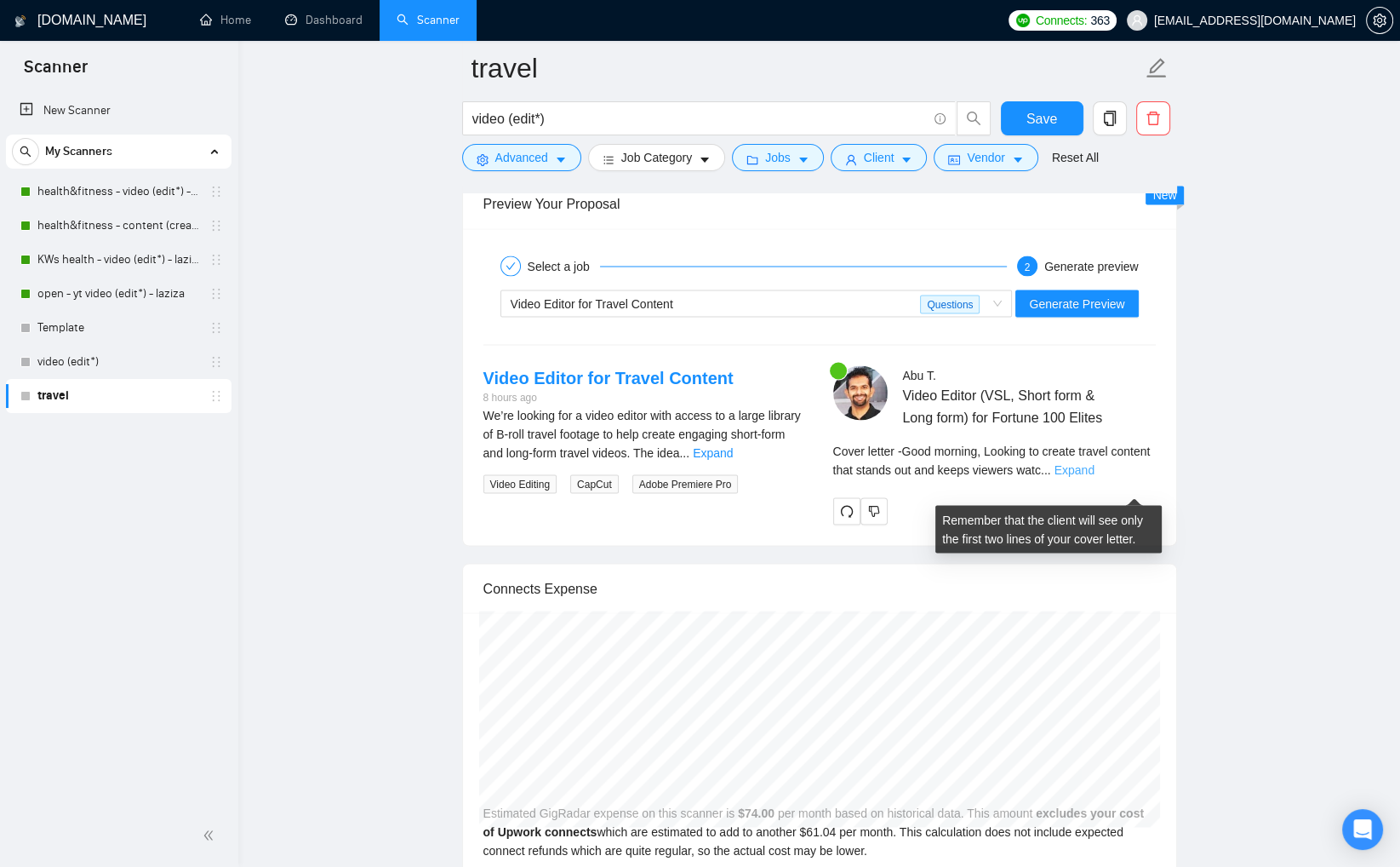
click at [1095, 476] on link "Expand" at bounding box center [1075, 470] width 40 height 14
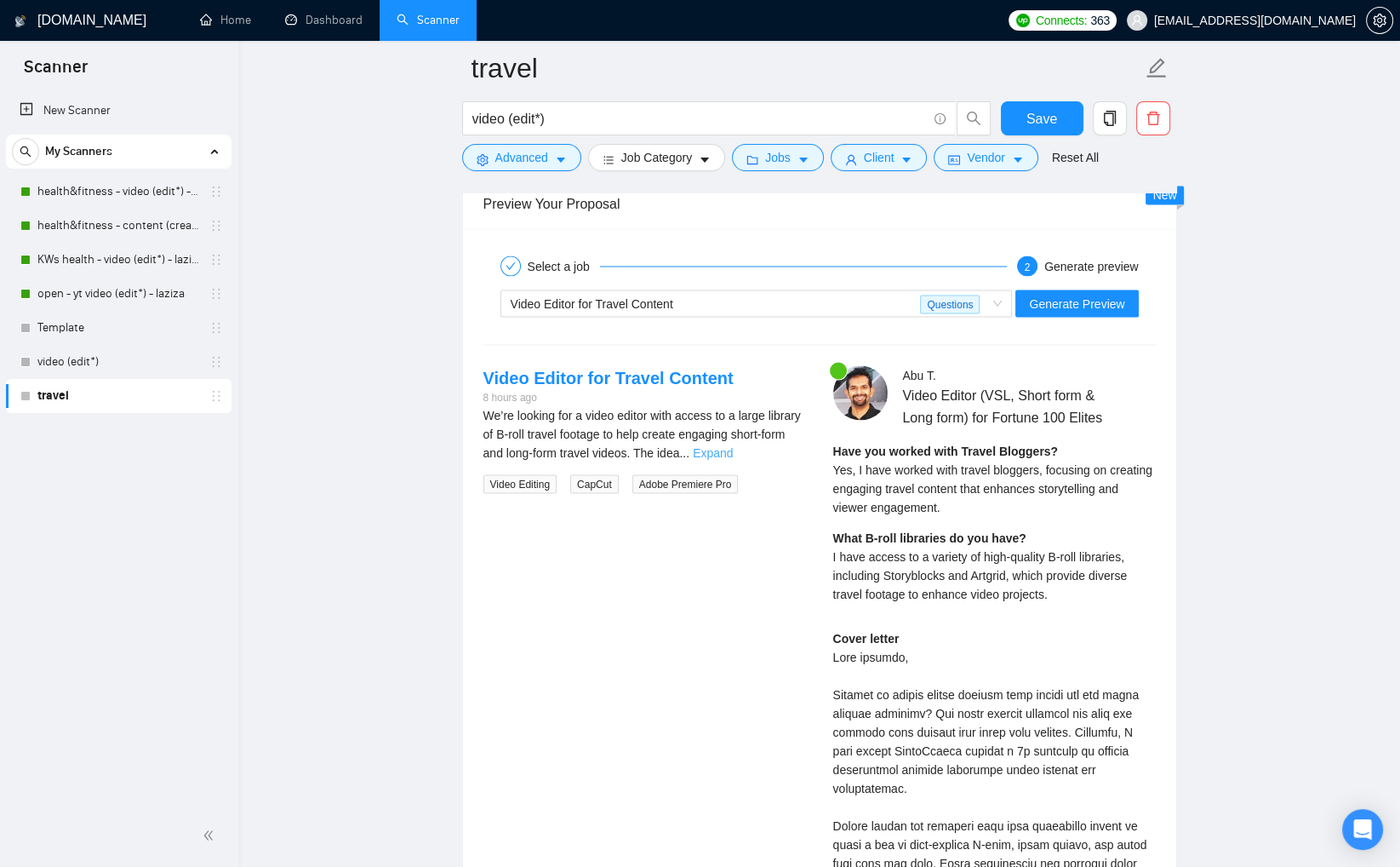
click at [733, 449] on link "Expand" at bounding box center [713, 452] width 40 height 14
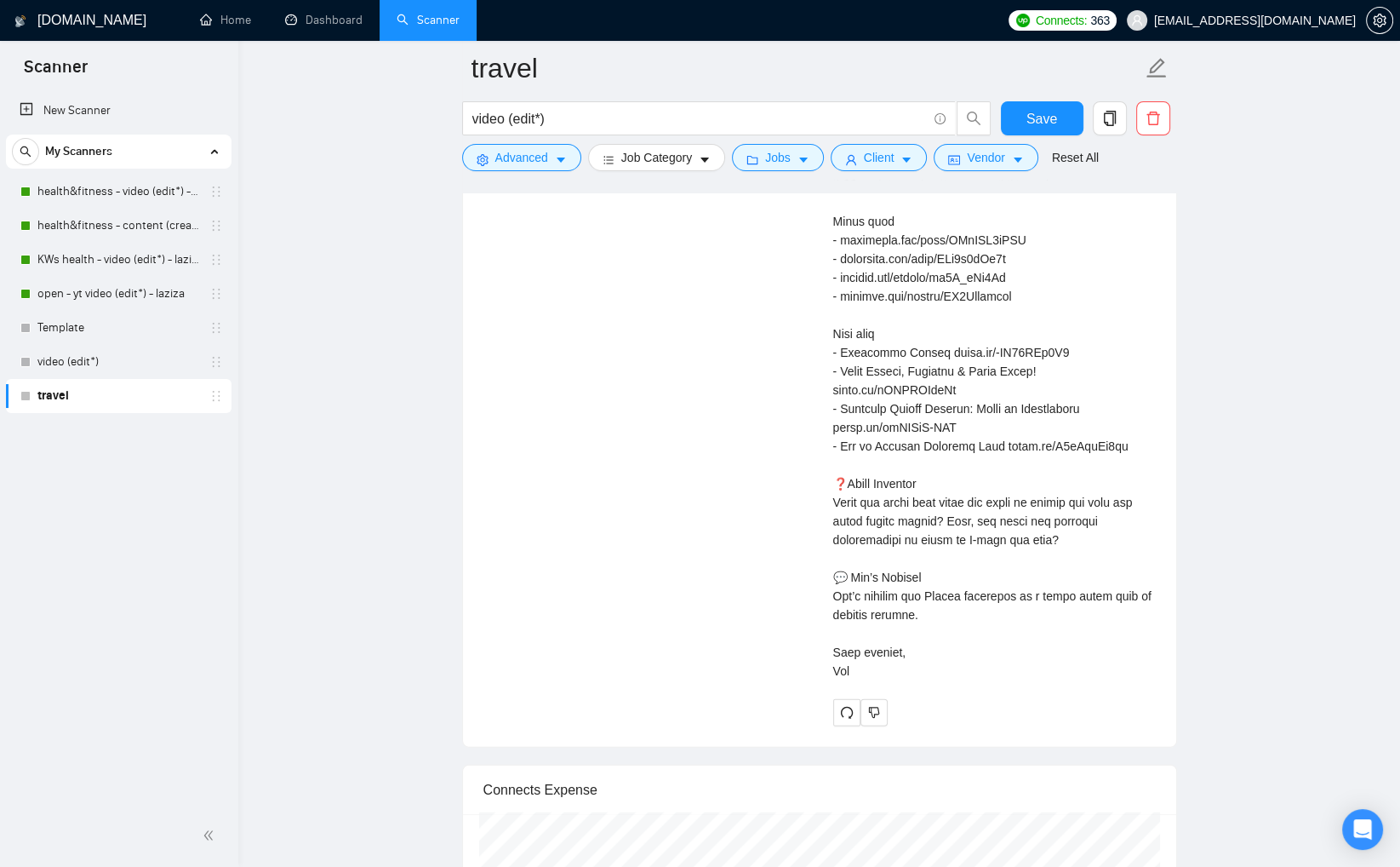
scroll to position [4258, 0]
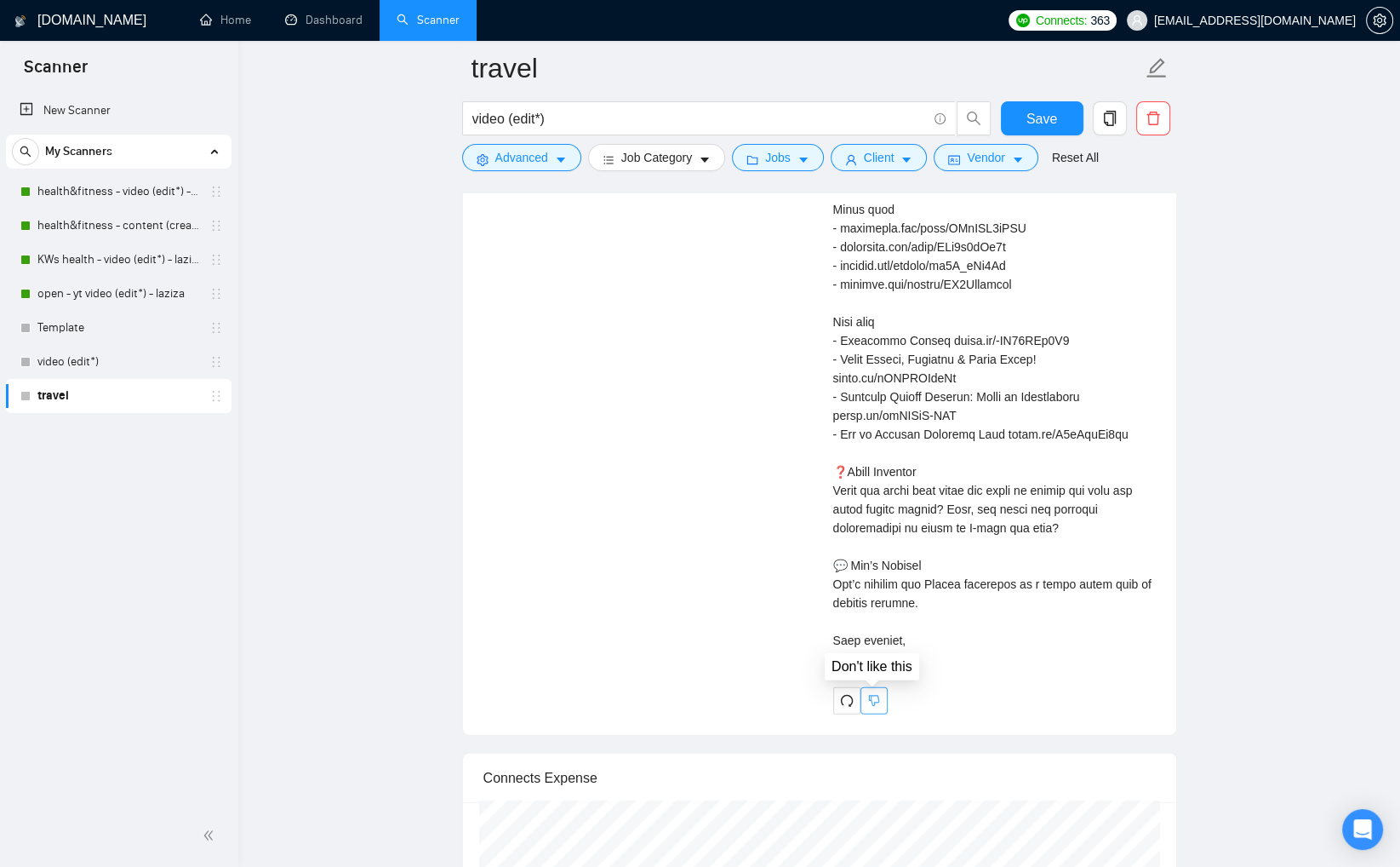
click at [876, 695] on icon "dislike" at bounding box center [875, 701] width 12 height 14
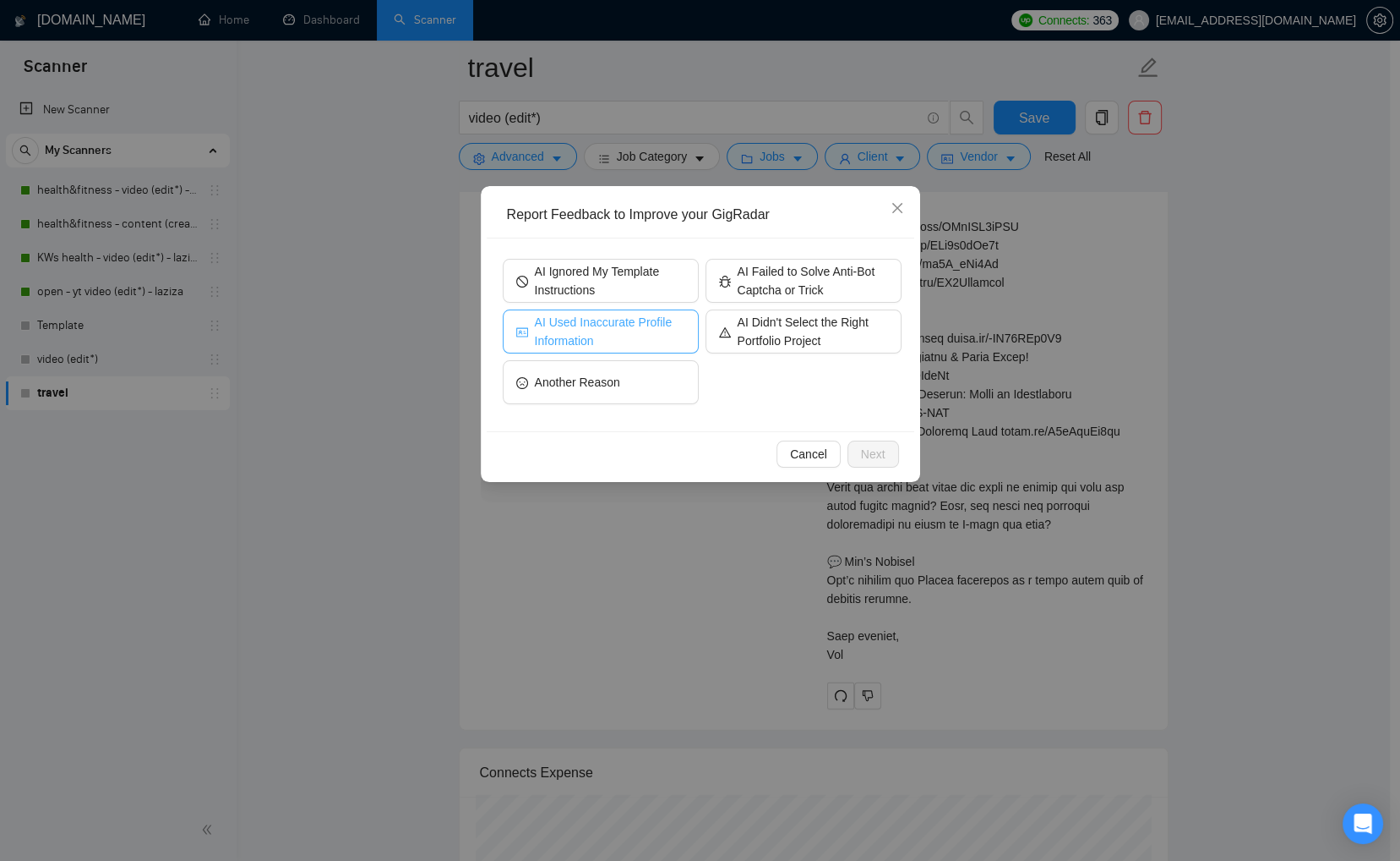
click at [652, 331] on span "AI Used Inaccurate Profile Information" at bounding box center [610, 331] width 150 height 37
click at [879, 452] on span "Next" at bounding box center [873, 454] width 24 height 19
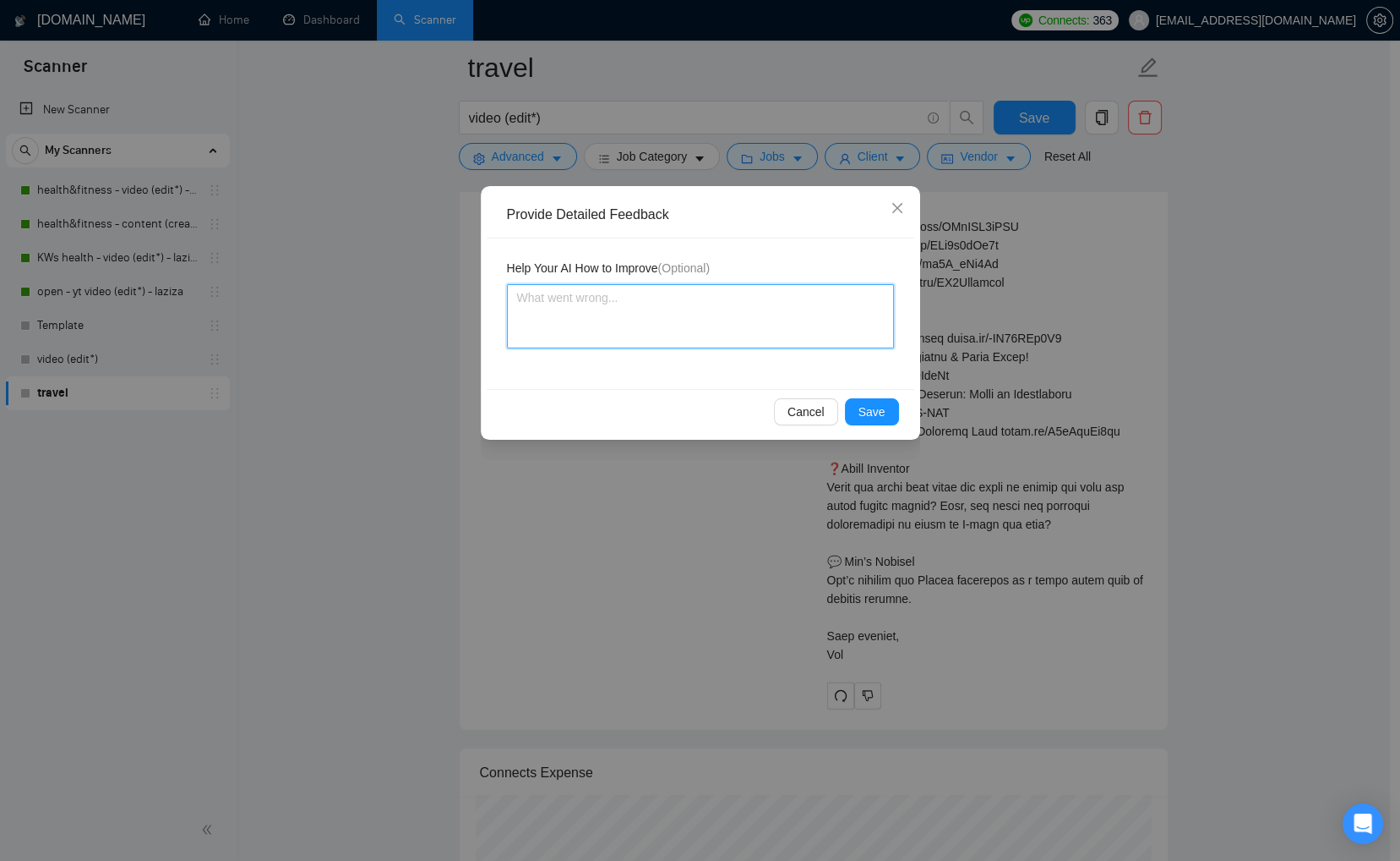
click at [755, 314] on textarea at bounding box center [700, 316] width 387 height 64
click at [866, 407] on span "Save" at bounding box center [872, 412] width 27 height 19
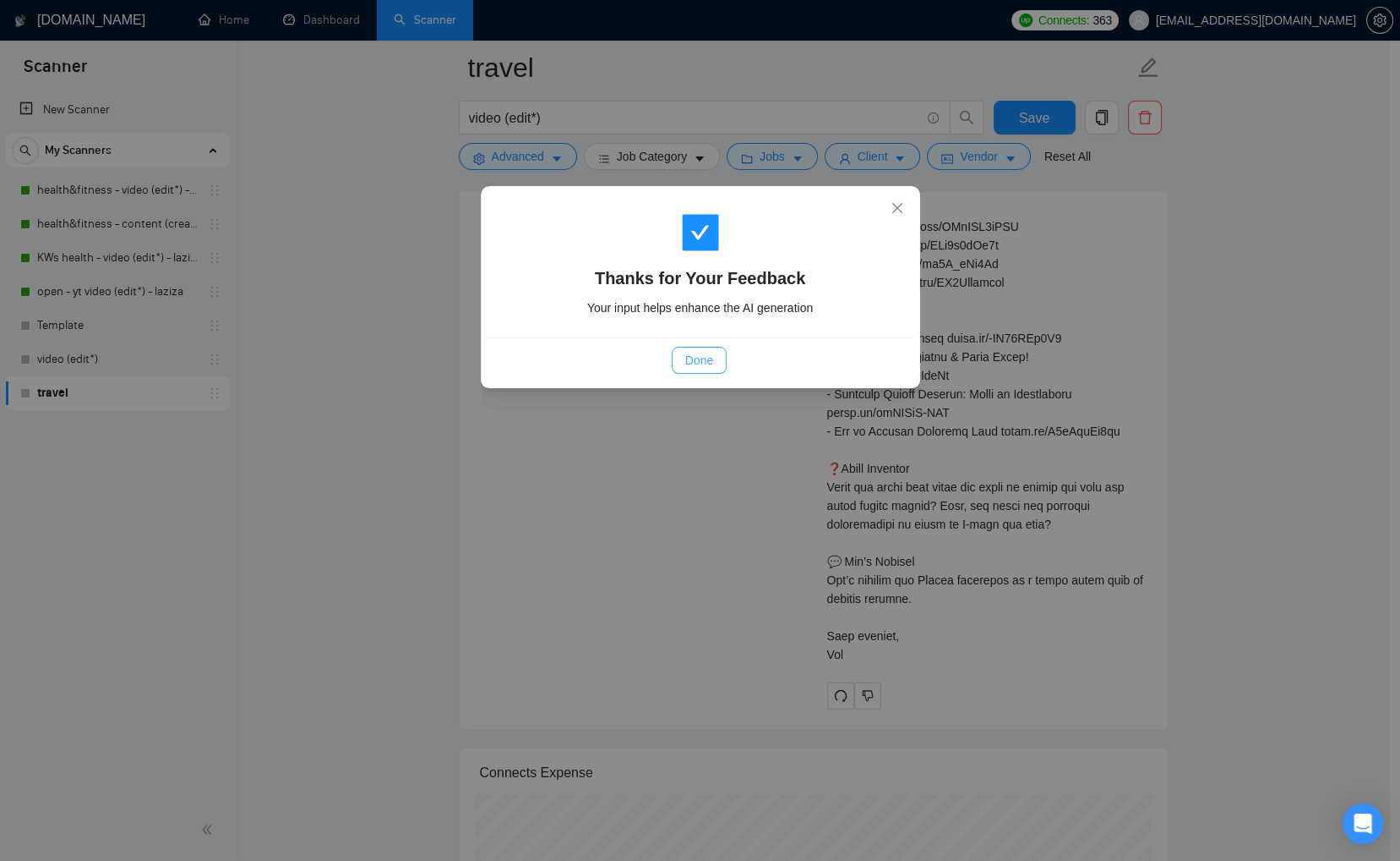
click at [700, 359] on span "Done" at bounding box center [699, 360] width 28 height 19
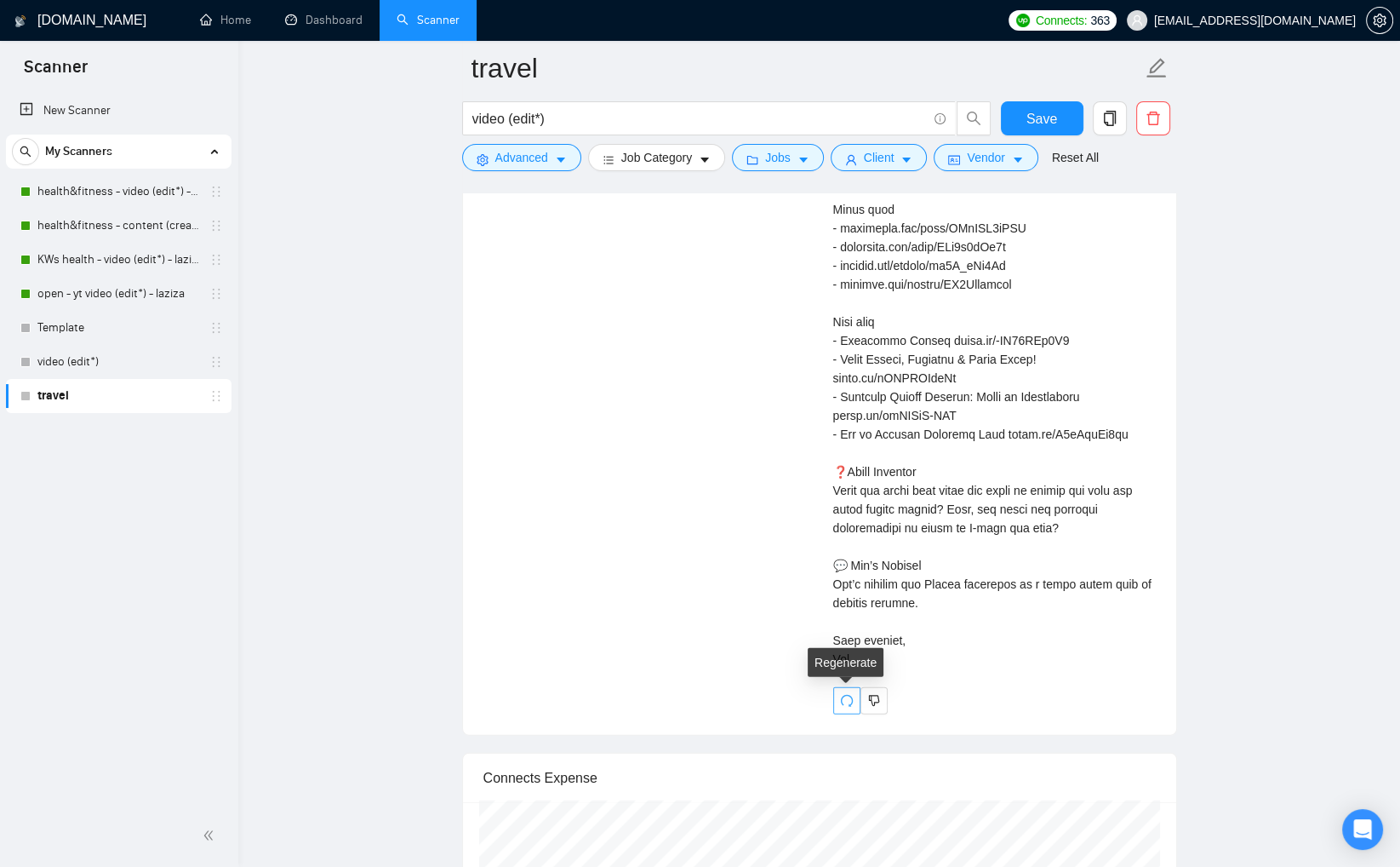
click at [853, 697] on span "redo" at bounding box center [846, 701] width 25 height 14
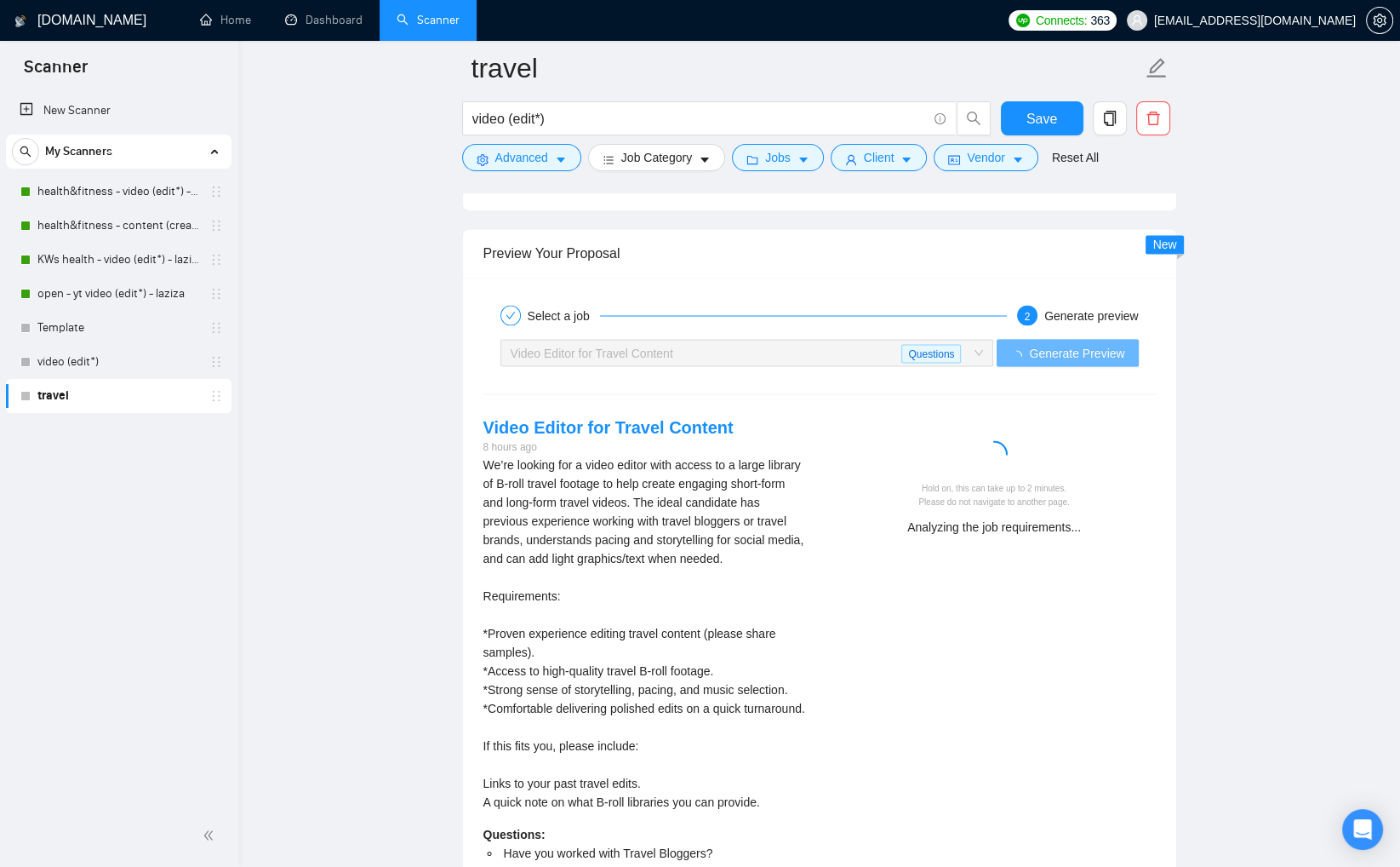
scroll to position [3238, 0]
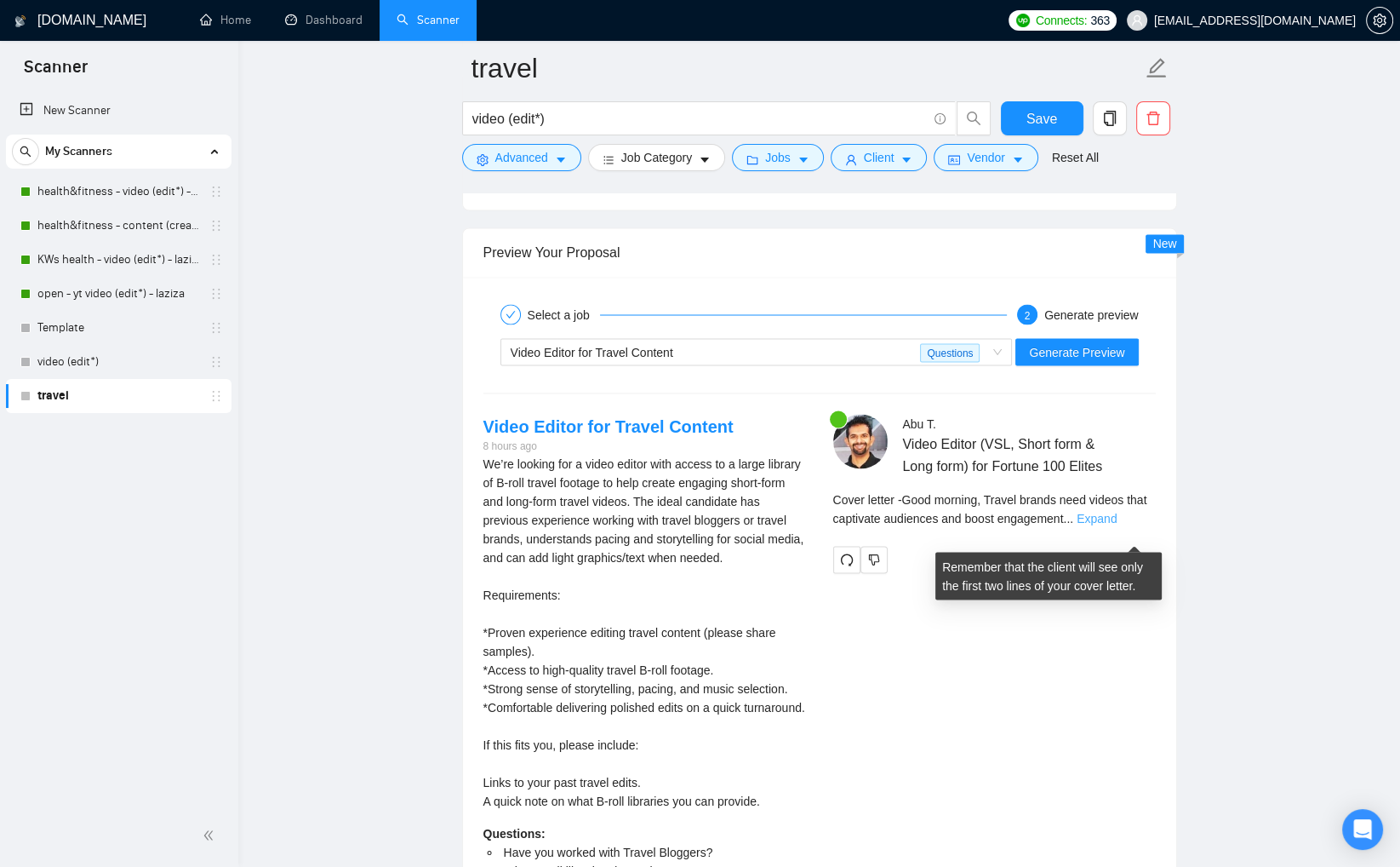
click at [1117, 524] on link "Expand" at bounding box center [1097, 517] width 40 height 14
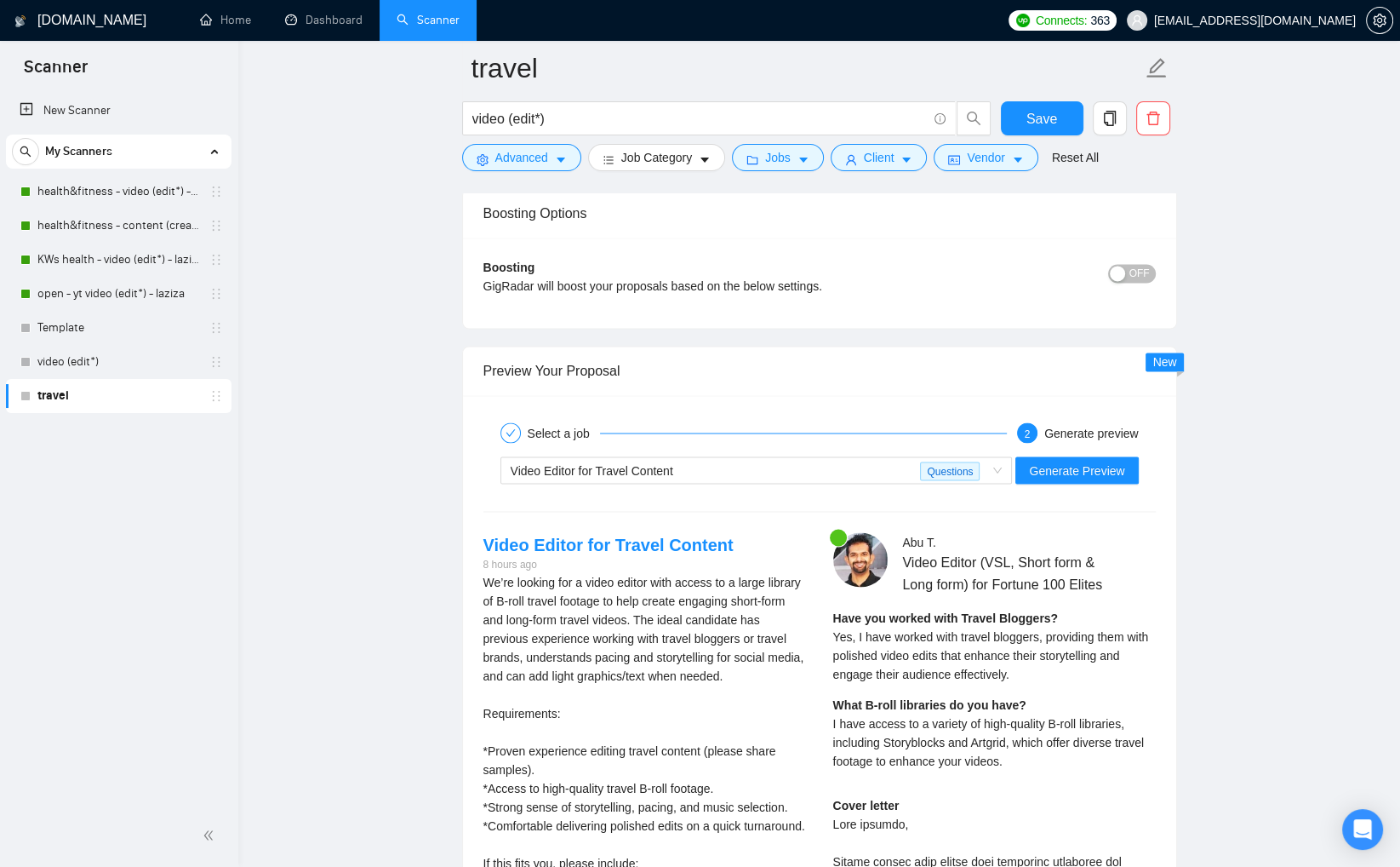
scroll to position [3135, 0]
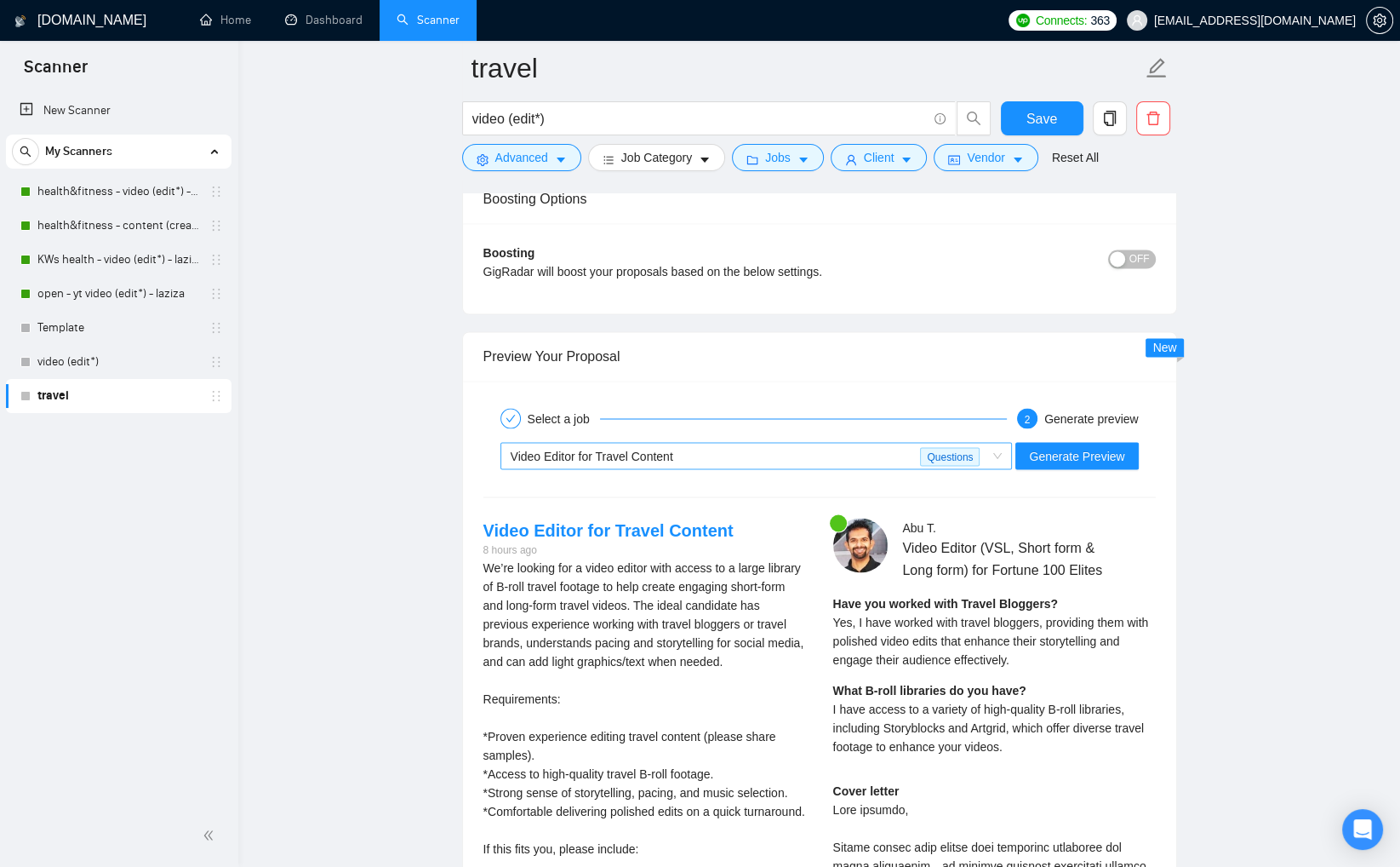
click at [857, 460] on div "Video Editor for Travel Content" at bounding box center [716, 455] width 410 height 25
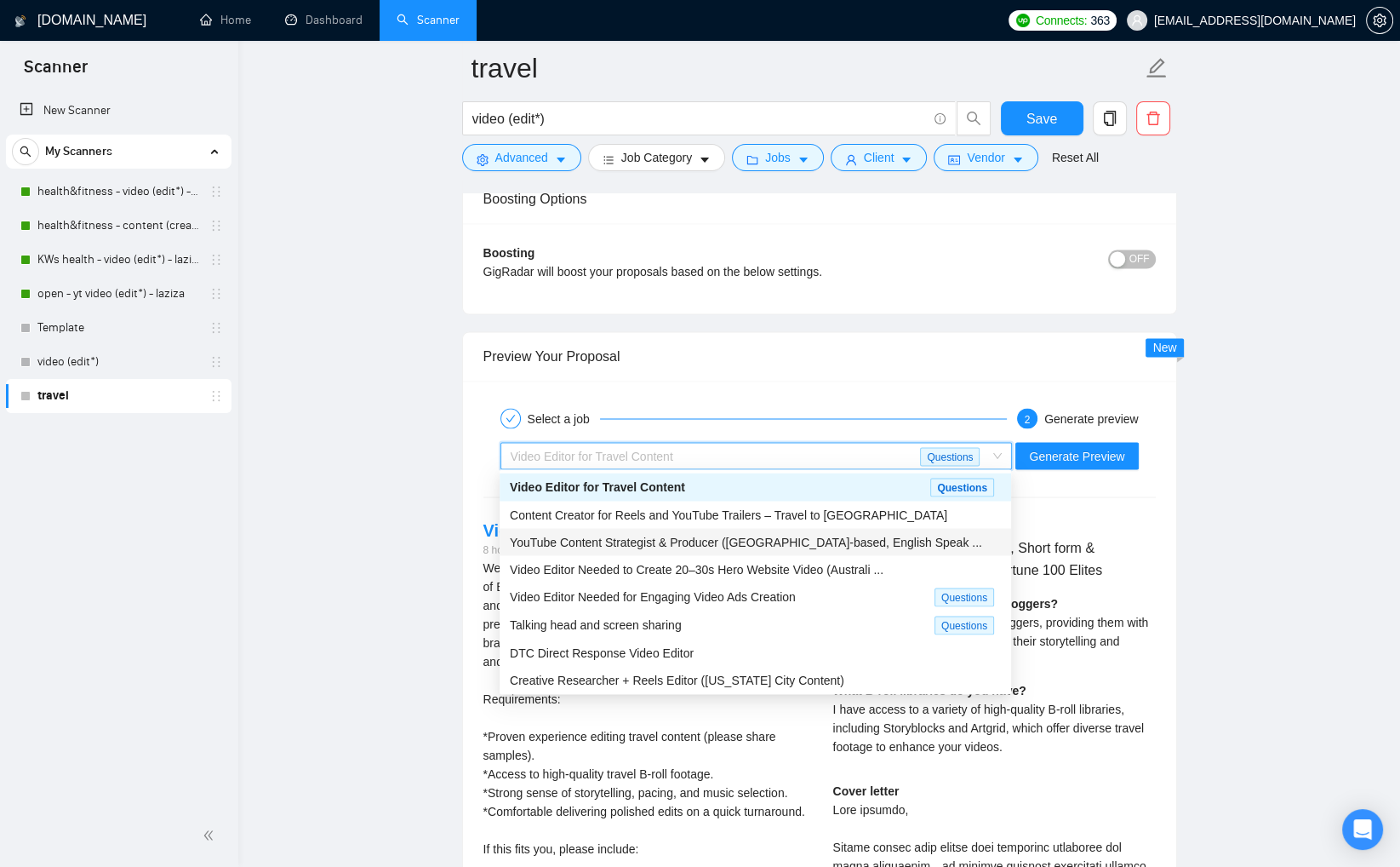
click at [850, 536] on span "YouTube Content Strategist & Producer (Japan-based, English Speak ..." at bounding box center [745, 542] width 472 height 14
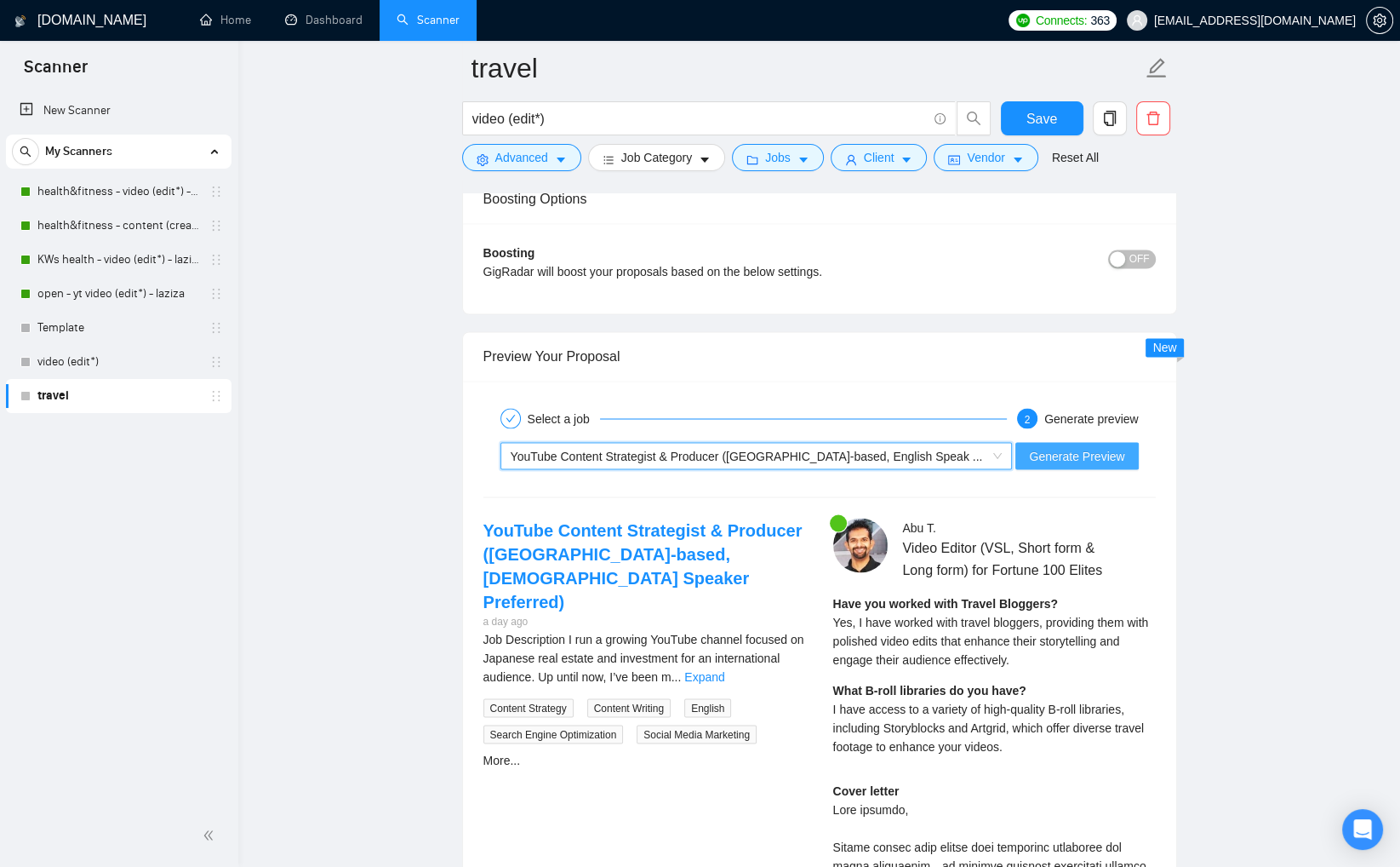
click at [1042, 460] on span "Generate Preview" at bounding box center [1077, 456] width 96 height 19
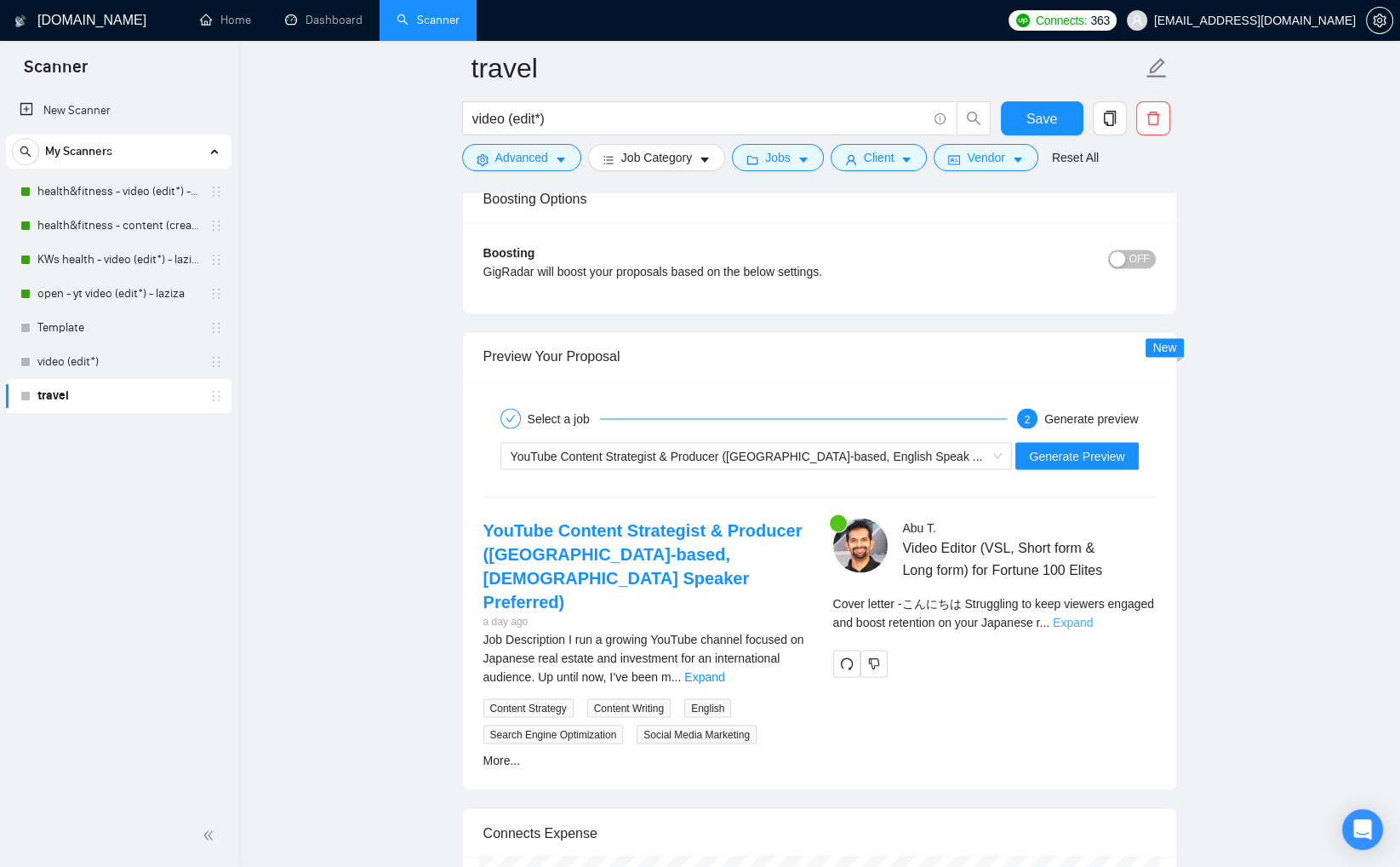
click at [1093, 628] on link "Expand" at bounding box center [1073, 622] width 40 height 14
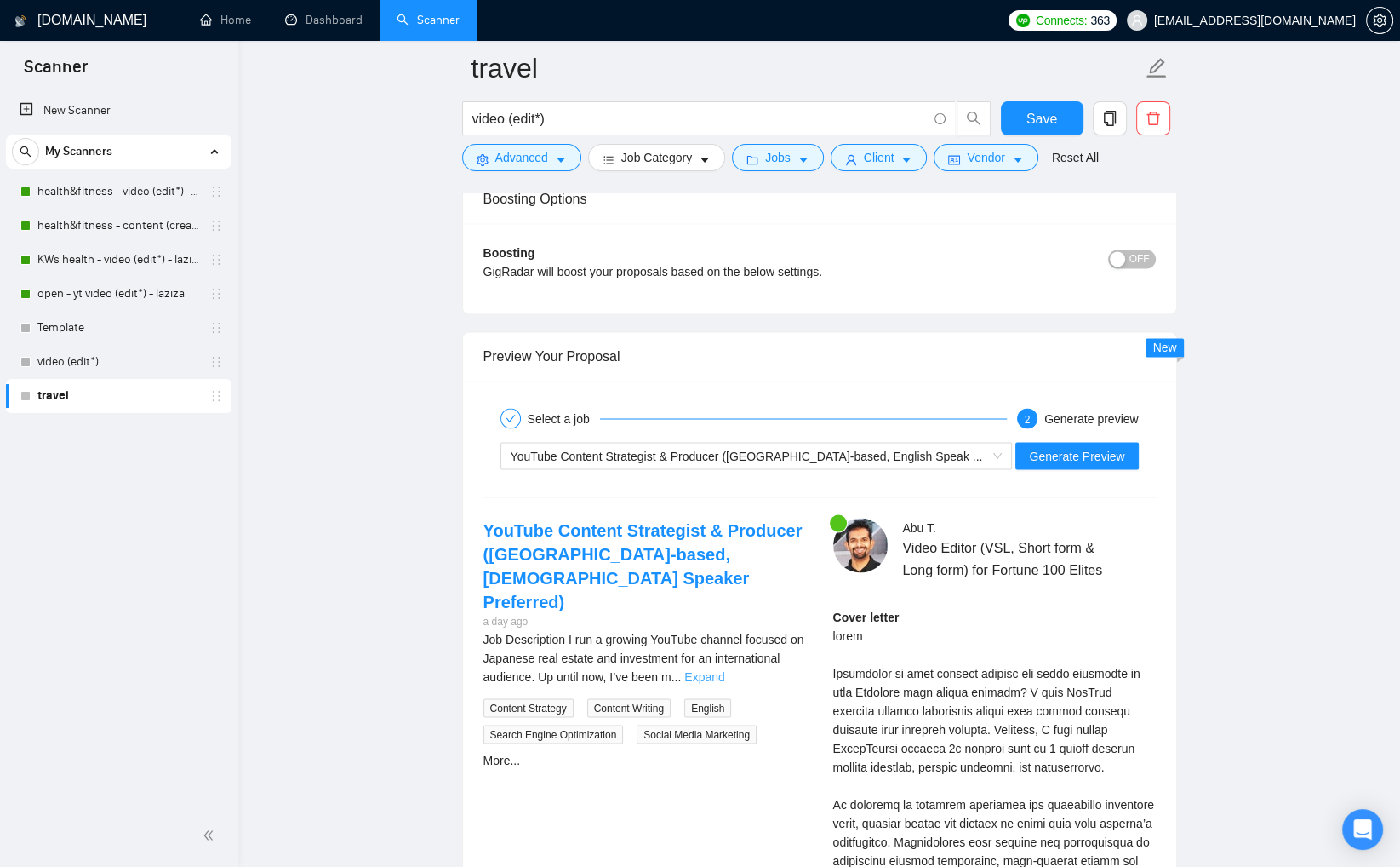
click at [724, 669] on link "Expand" at bounding box center [704, 676] width 40 height 14
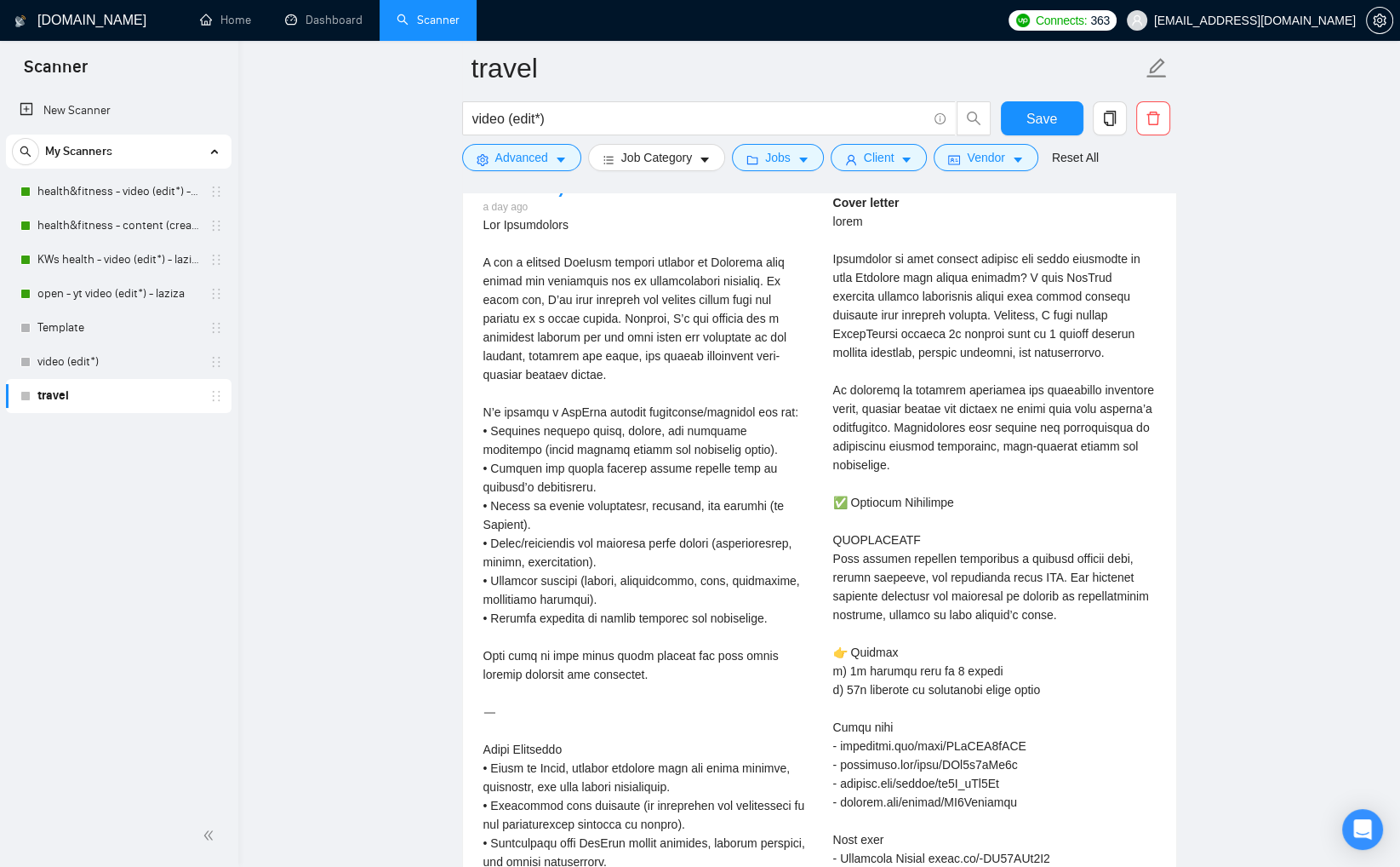
scroll to position [3289, 0]
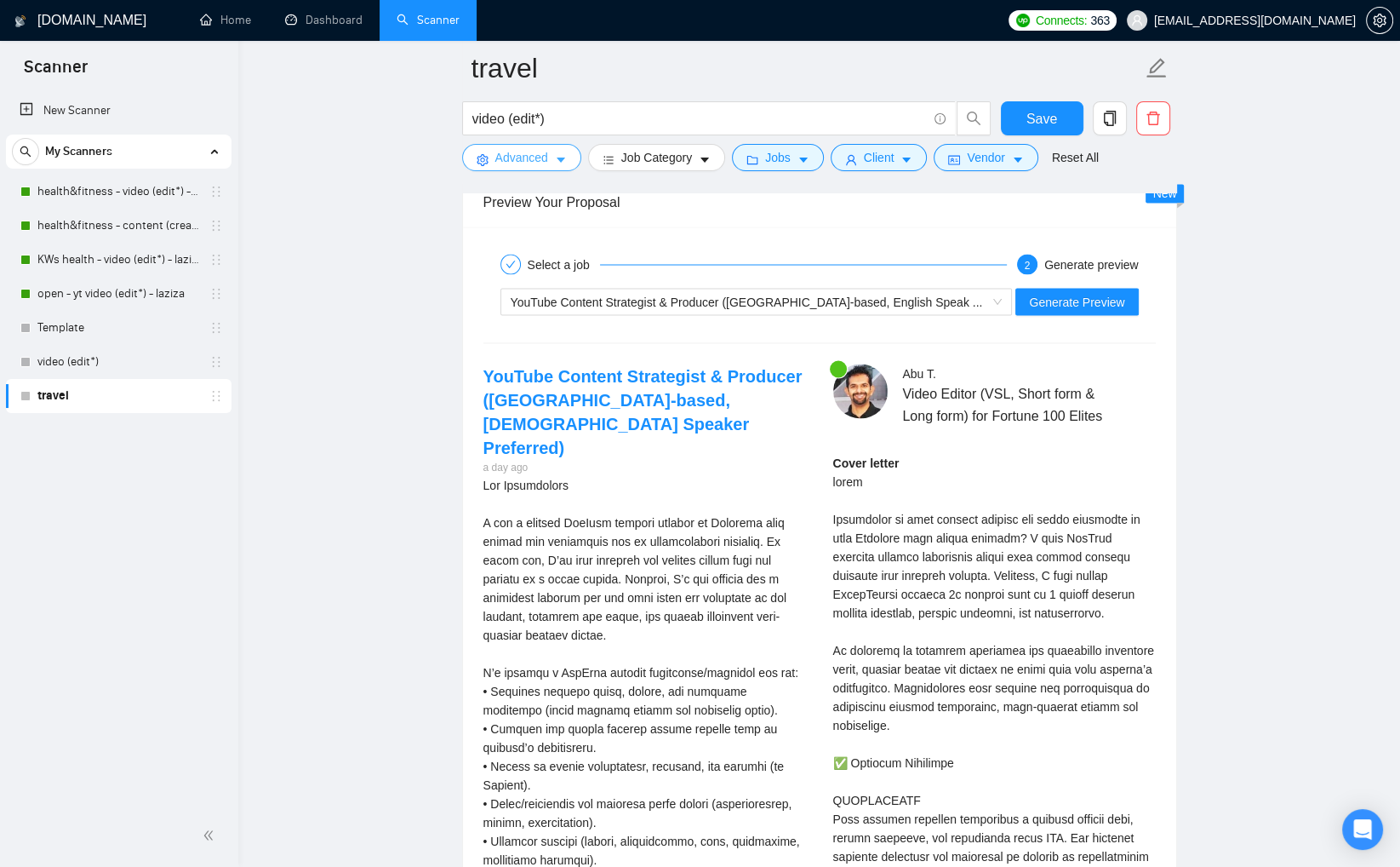
click at [563, 153] on span "caret-down" at bounding box center [561, 159] width 12 height 13
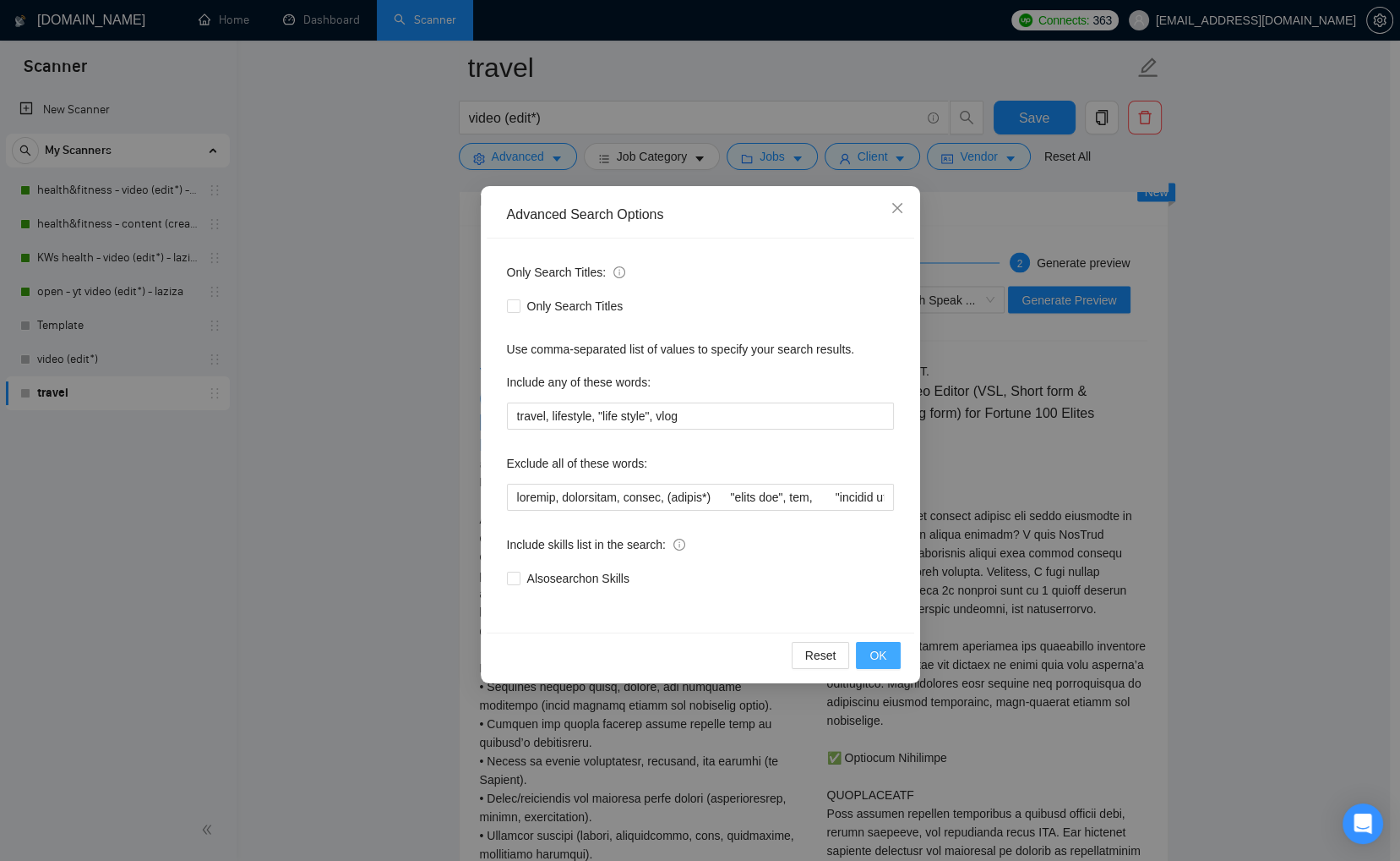
click at [873, 652] on span "OK" at bounding box center [878, 655] width 17 height 19
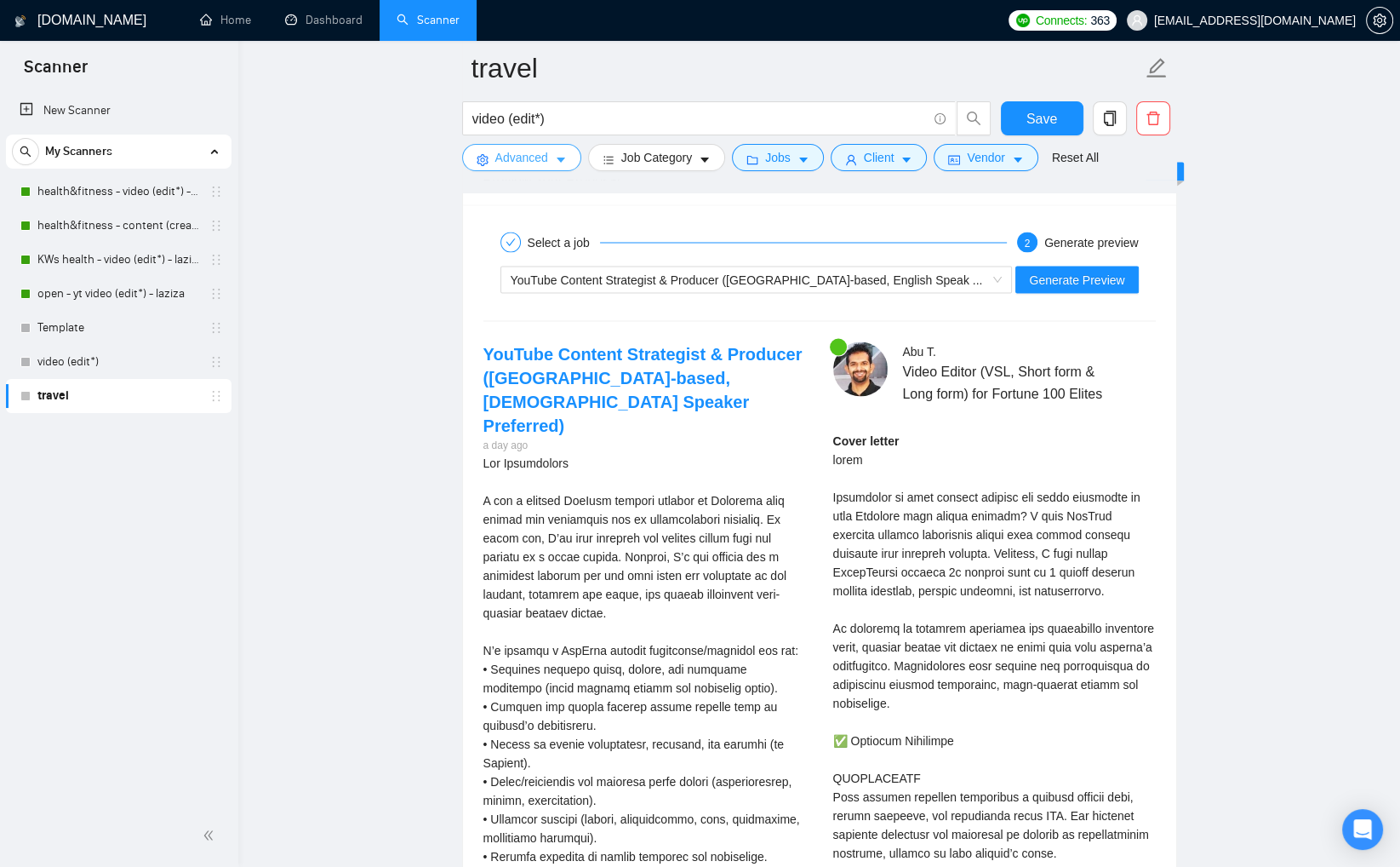
scroll to position [3146, 0]
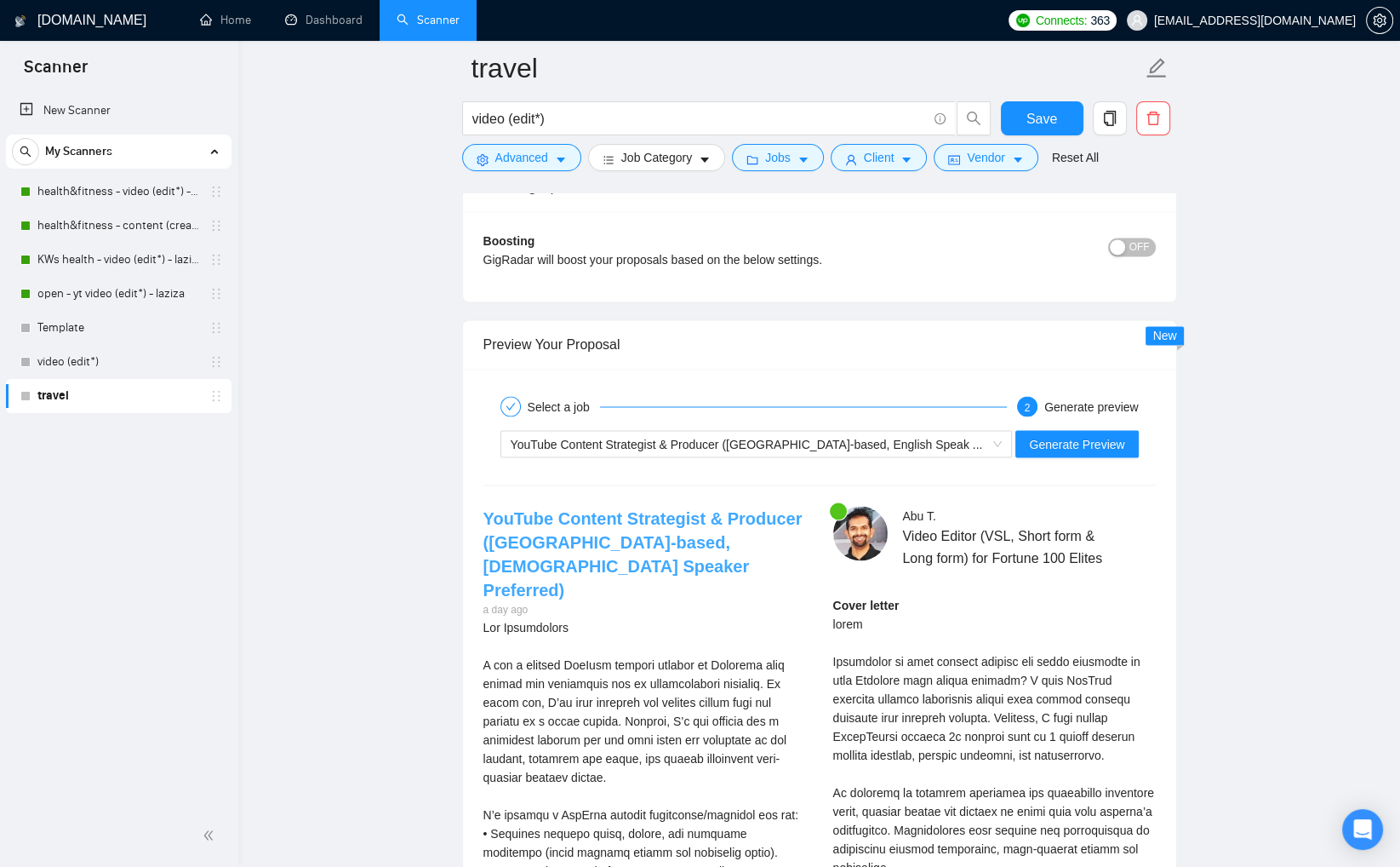
click at [631, 516] on link "YouTube Content Strategist & Producer ([GEOGRAPHIC_DATA]-based, [DEMOGRAPHIC_DA…" at bounding box center [643, 553] width 319 height 90
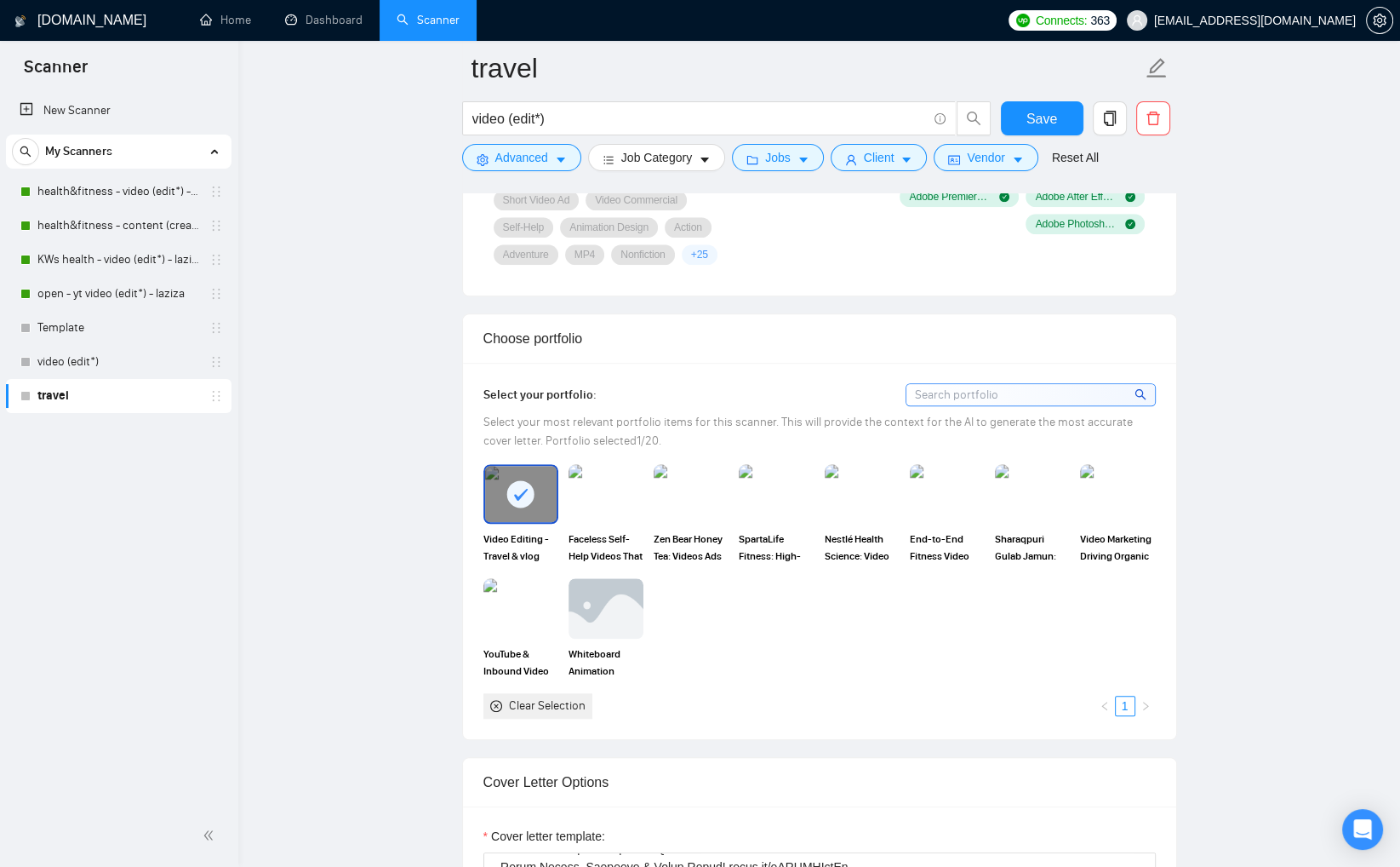
scroll to position [1233, 0]
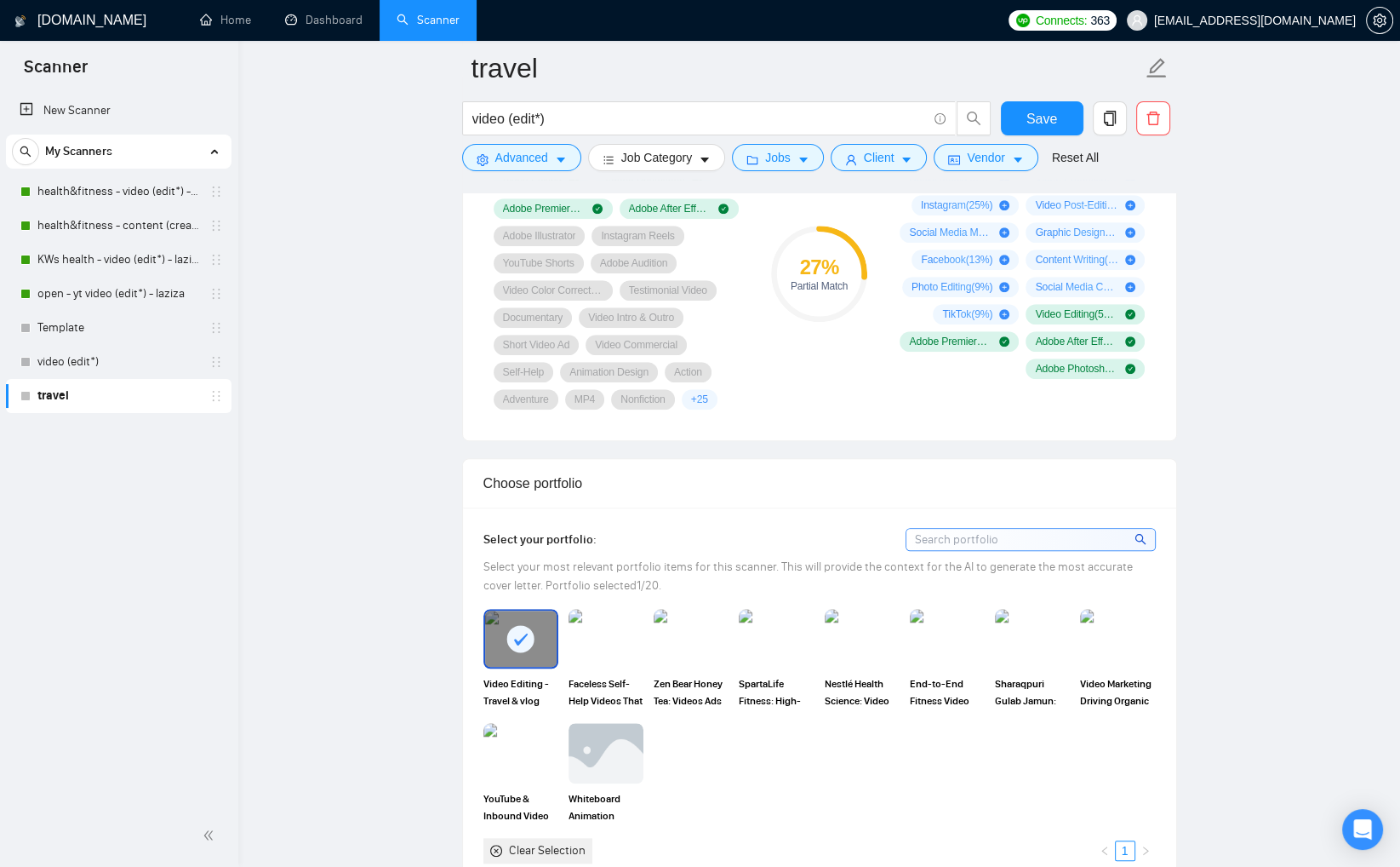
click at [57, 389] on link "travel" at bounding box center [118, 396] width 162 height 34
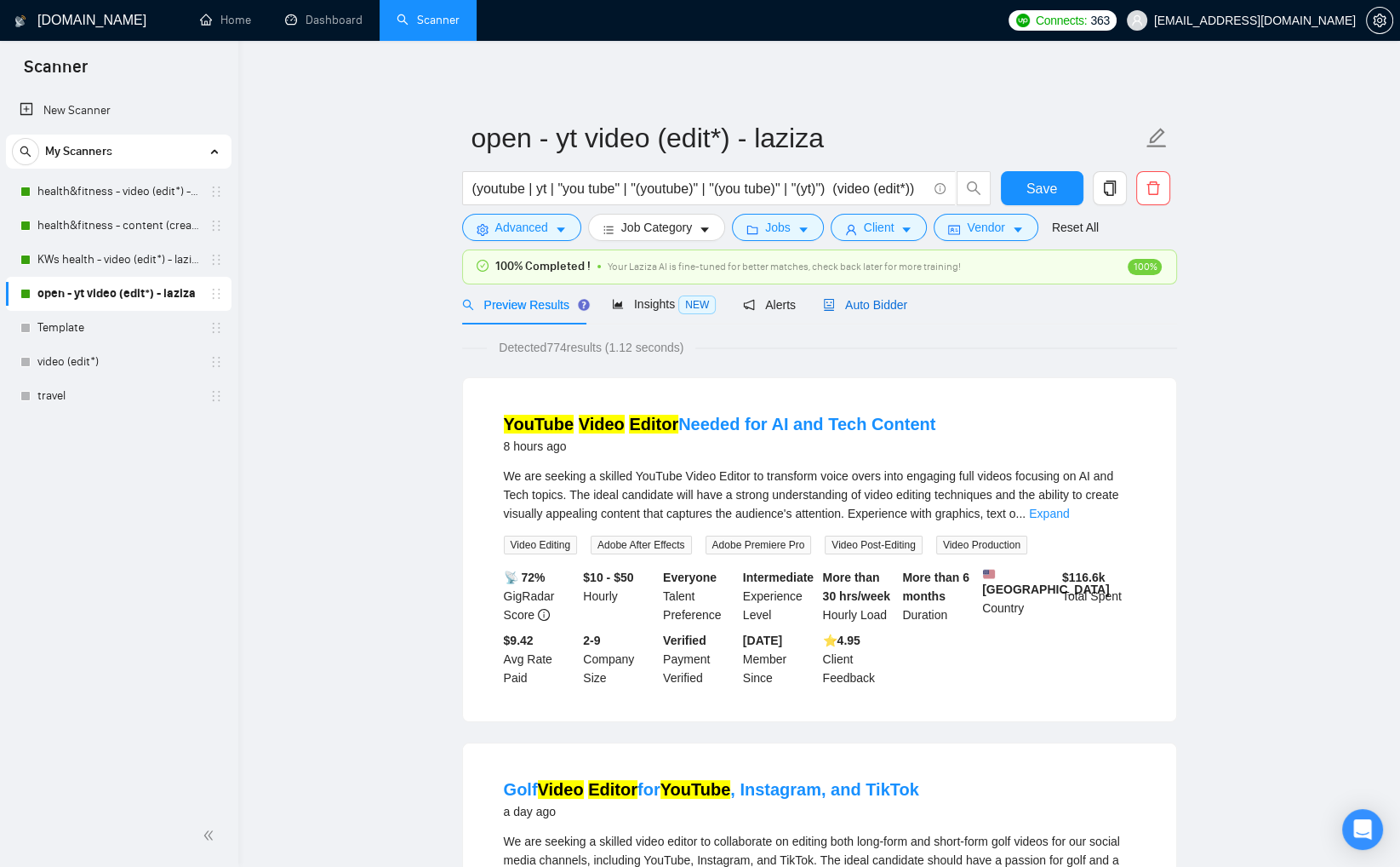
click at [863, 310] on div "Auto Bidder" at bounding box center [865, 305] width 84 height 19
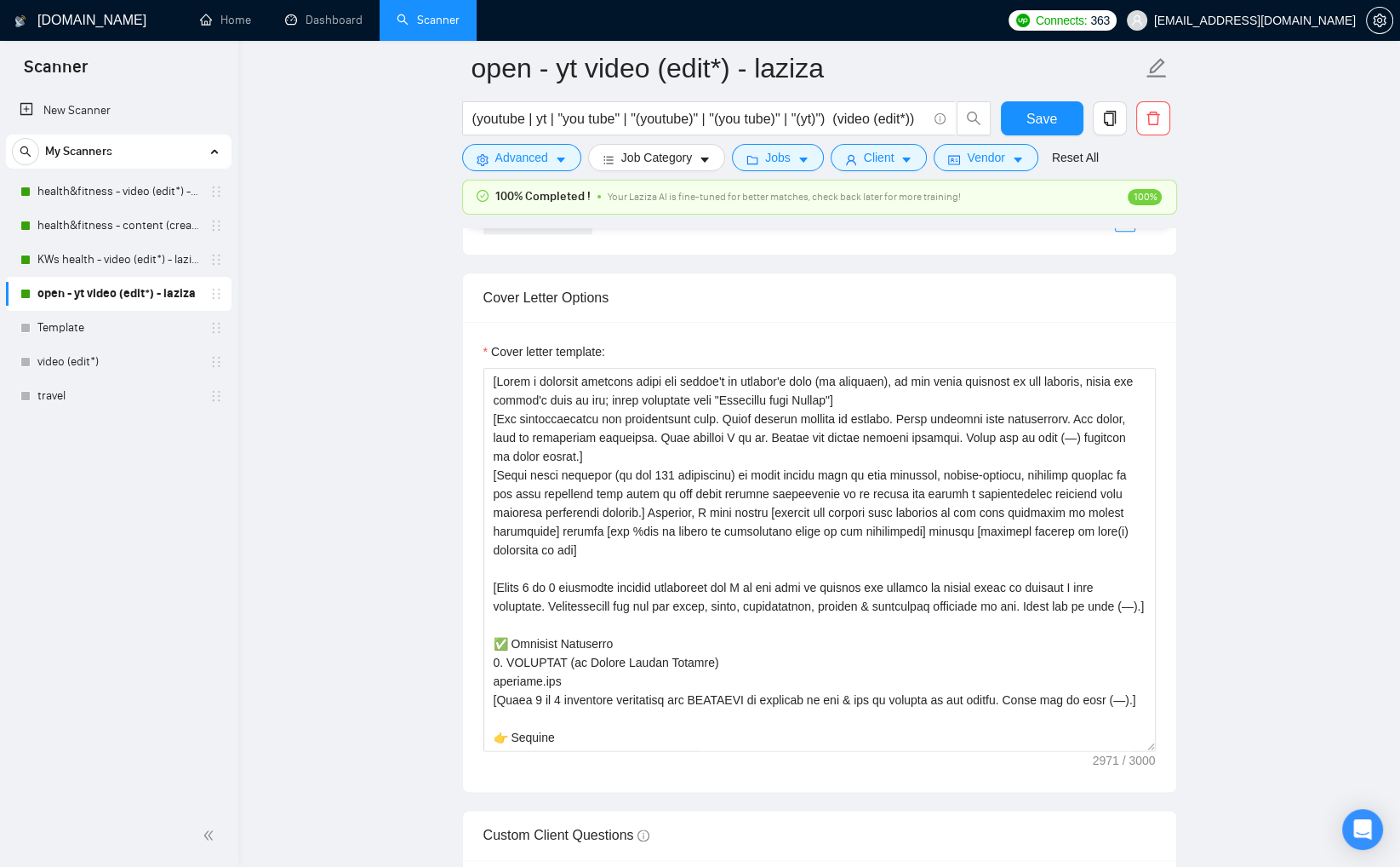
scroll to position [1973, 0]
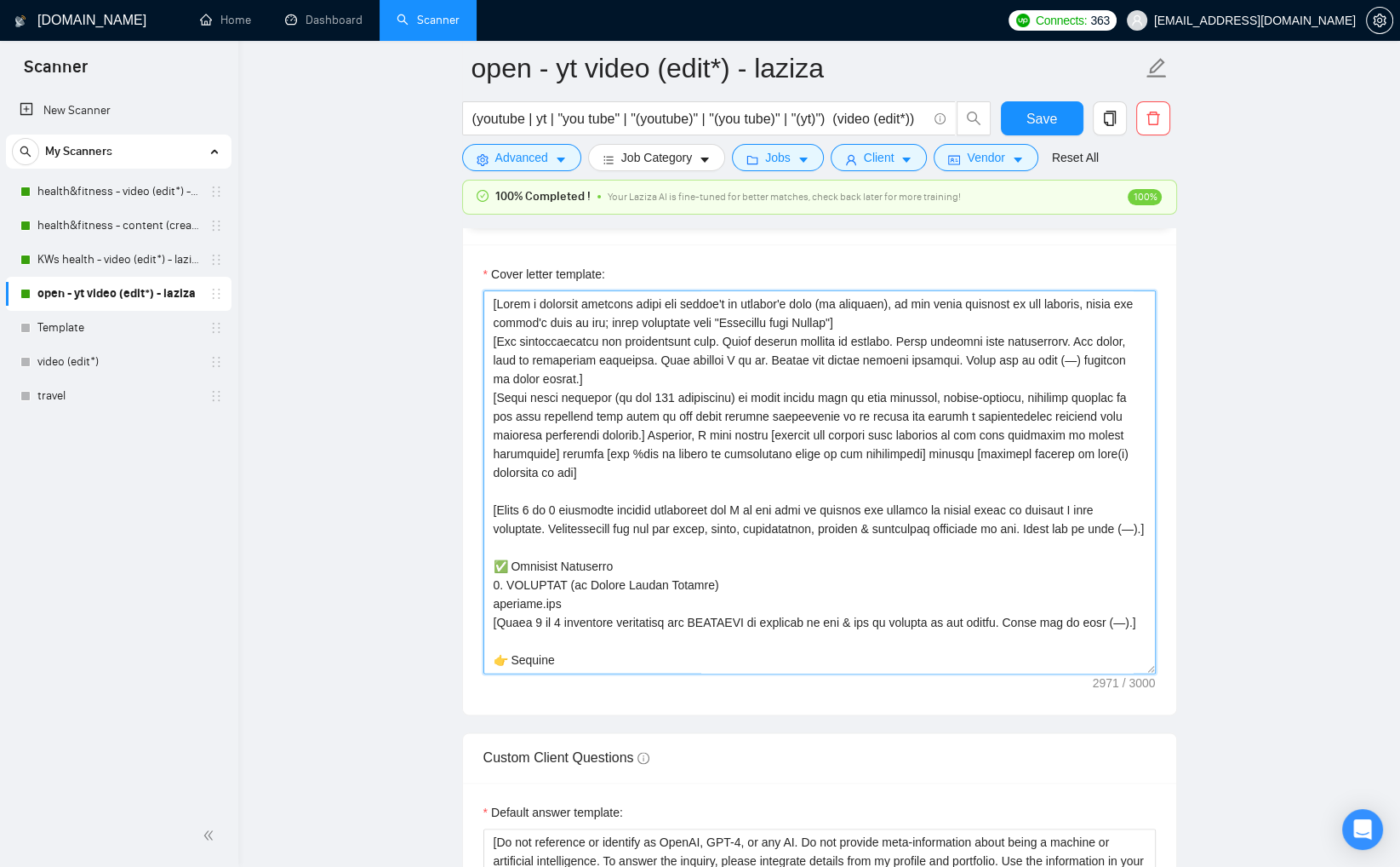
click at [1076, 476] on textarea "Cover letter template:" at bounding box center [819, 482] width 672 height 383
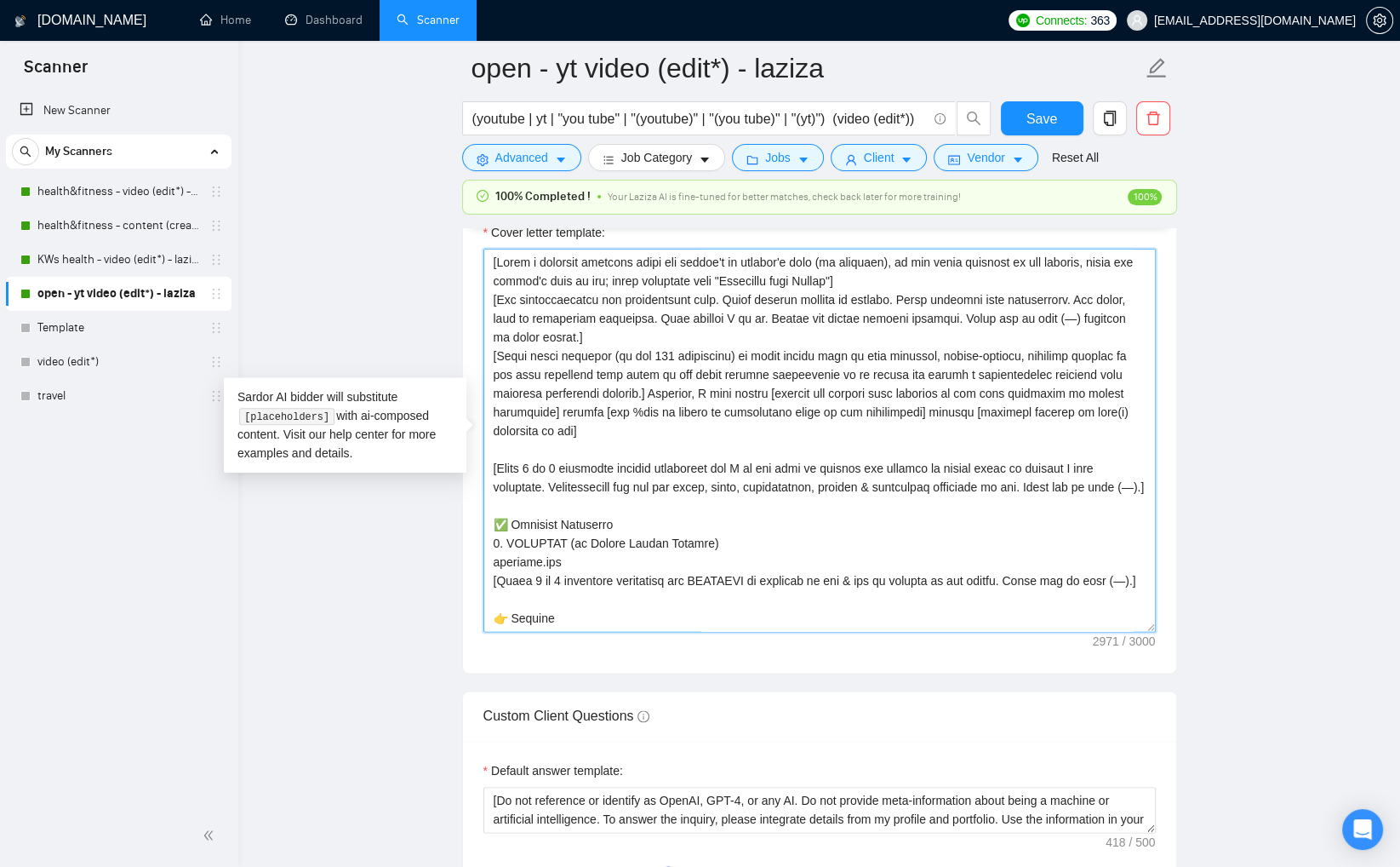
scroll to position [2302, 0]
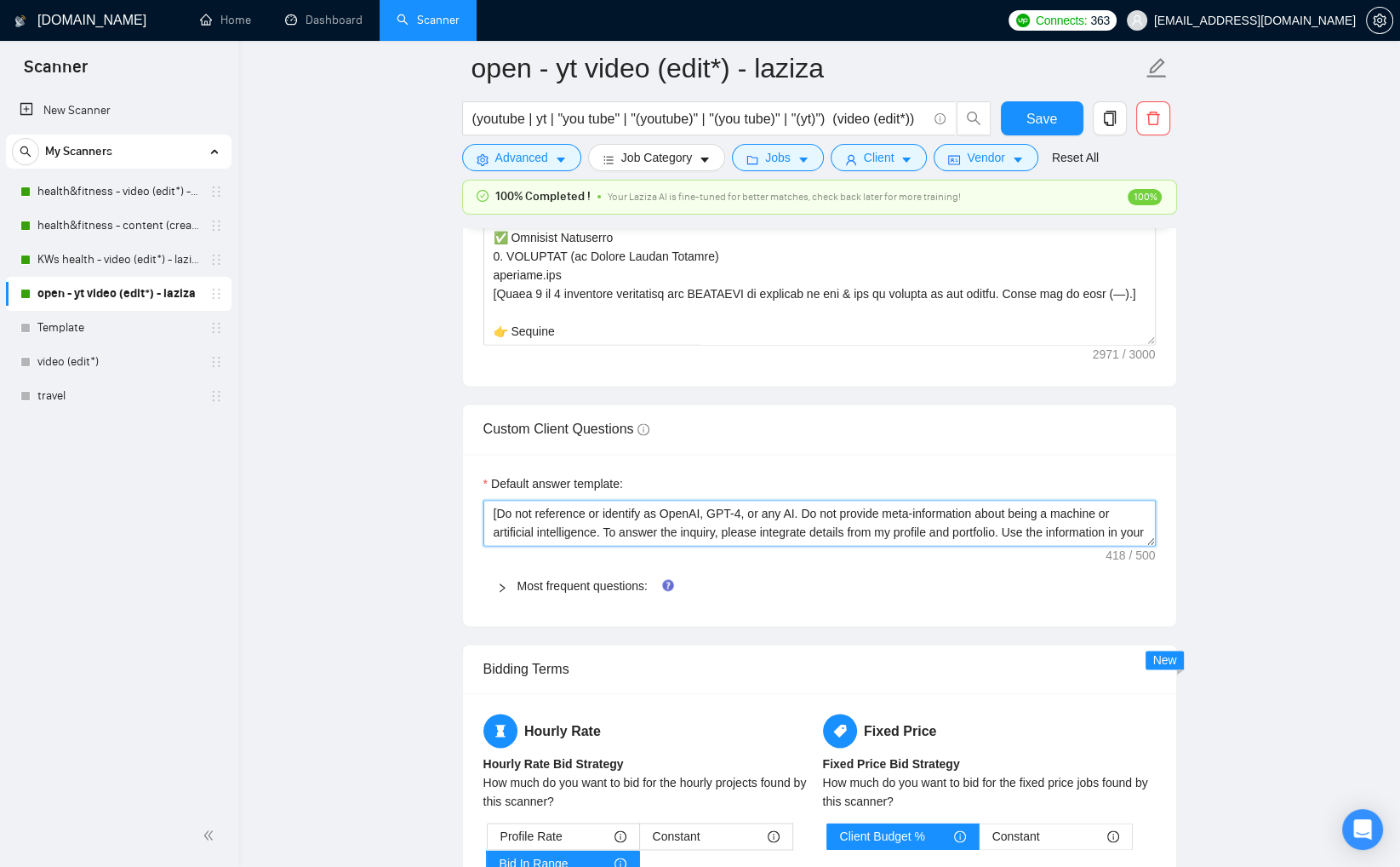
click at [1117, 509] on textarea "[Do not reference or identify as OpenAI, GPT-4, or any AI. Do not provide meta-…" at bounding box center [819, 523] width 672 height 46
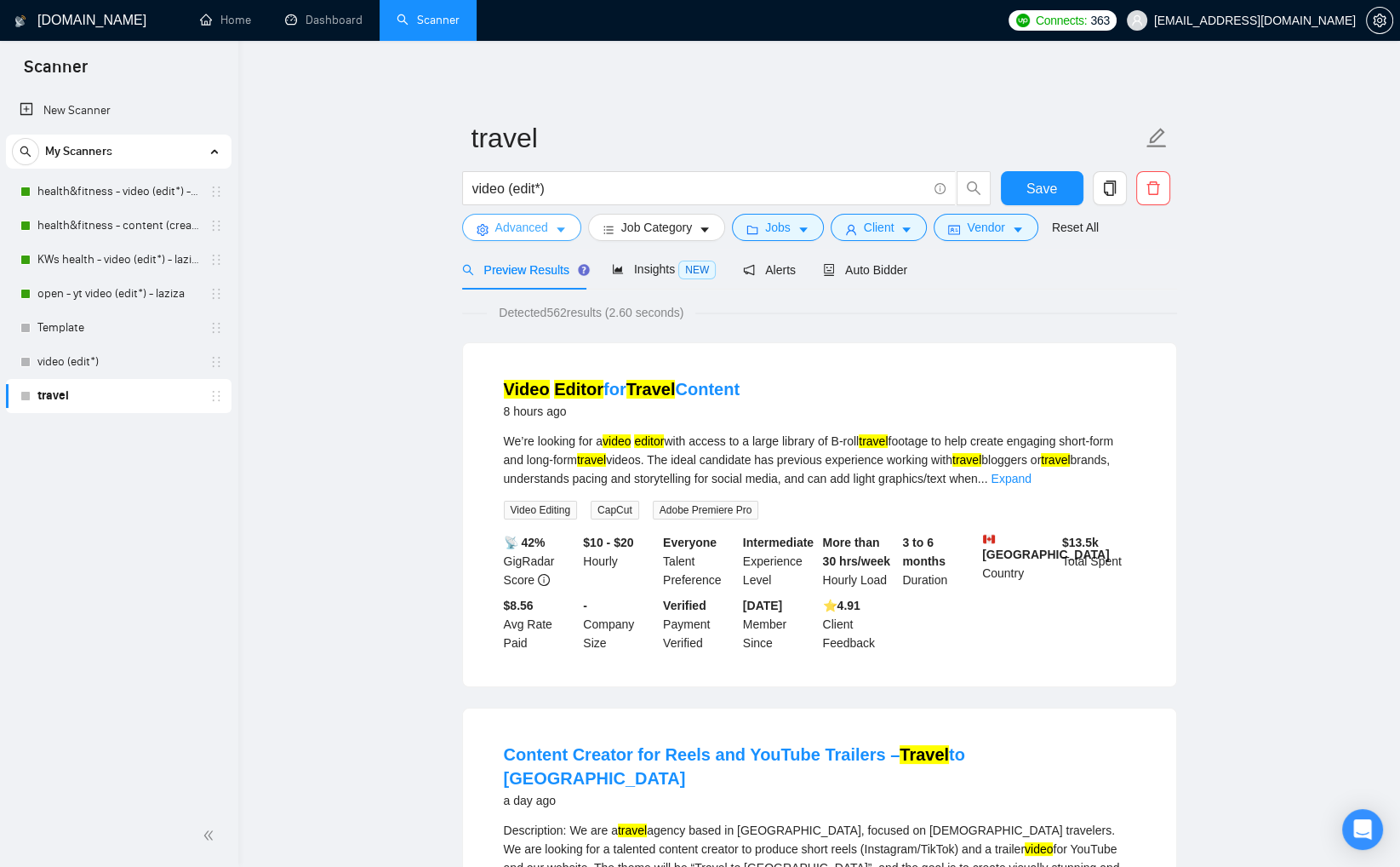
click at [558, 230] on icon "caret-down" at bounding box center [561, 230] width 12 height 12
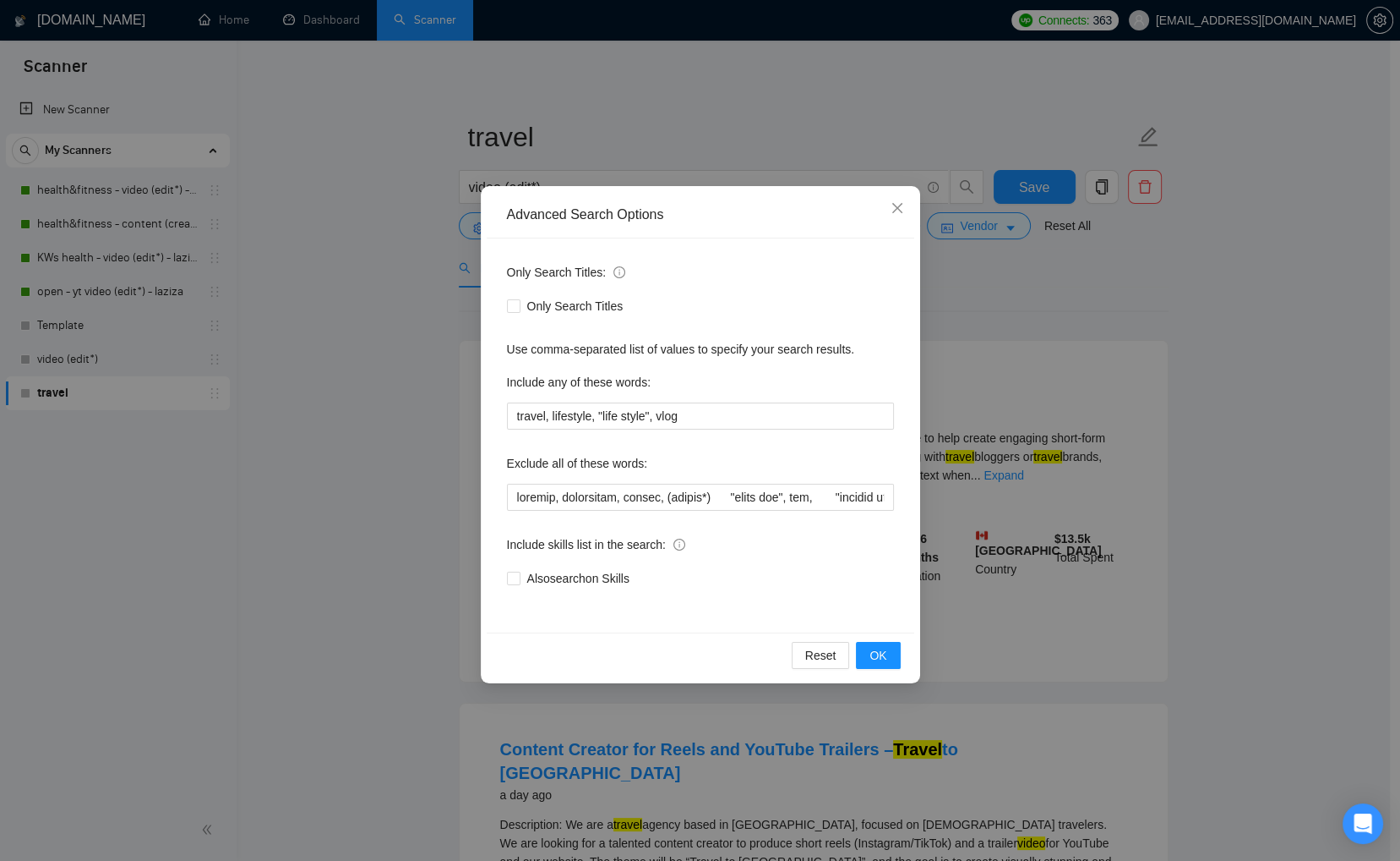
click at [466, 326] on div "Advanced Search Options Only Search Titles: Only Search Titles Use comma-separa…" at bounding box center [700, 430] width 1400 height 861
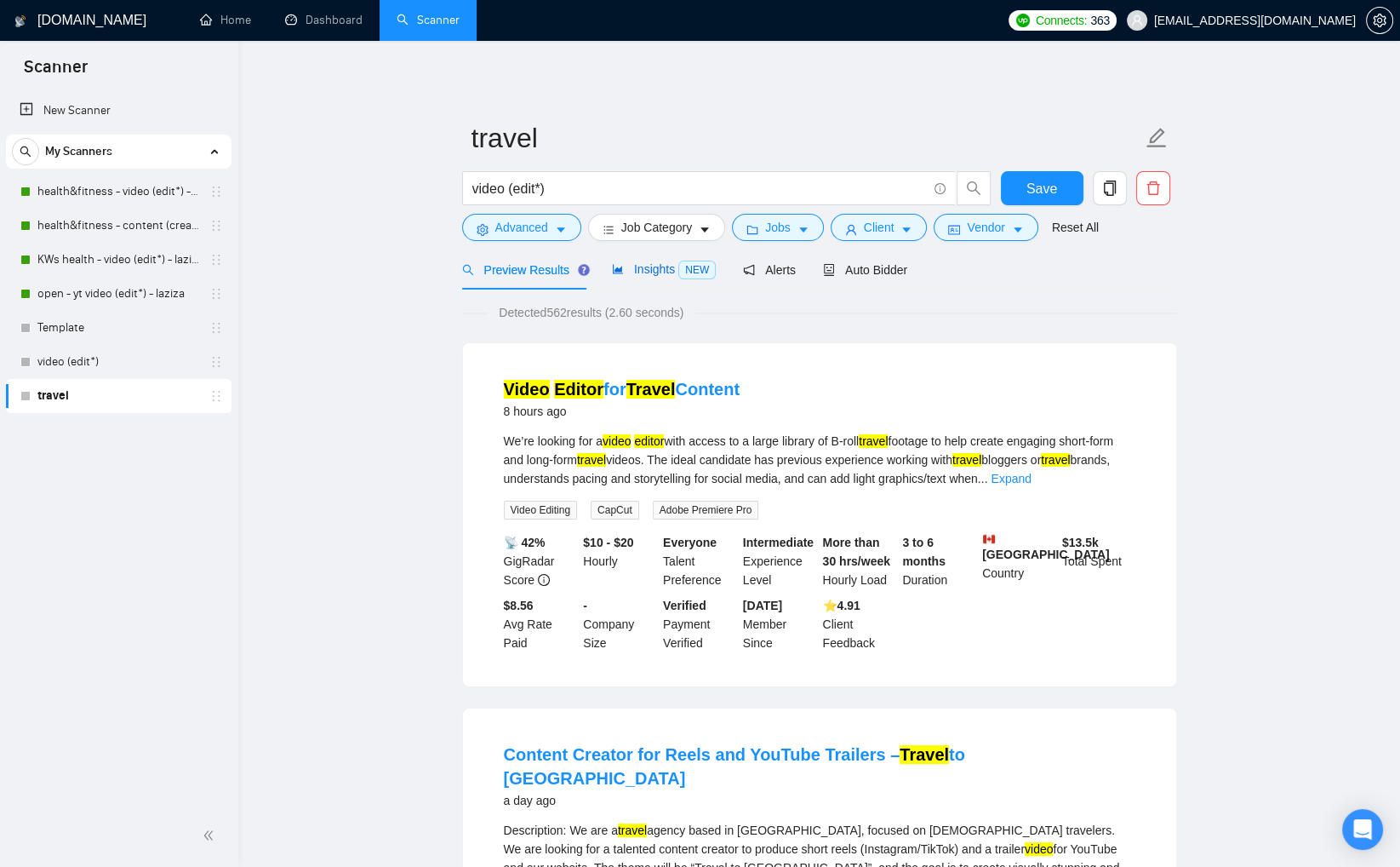
click at [642, 272] on span "Insights NEW" at bounding box center [663, 270] width 103 height 14
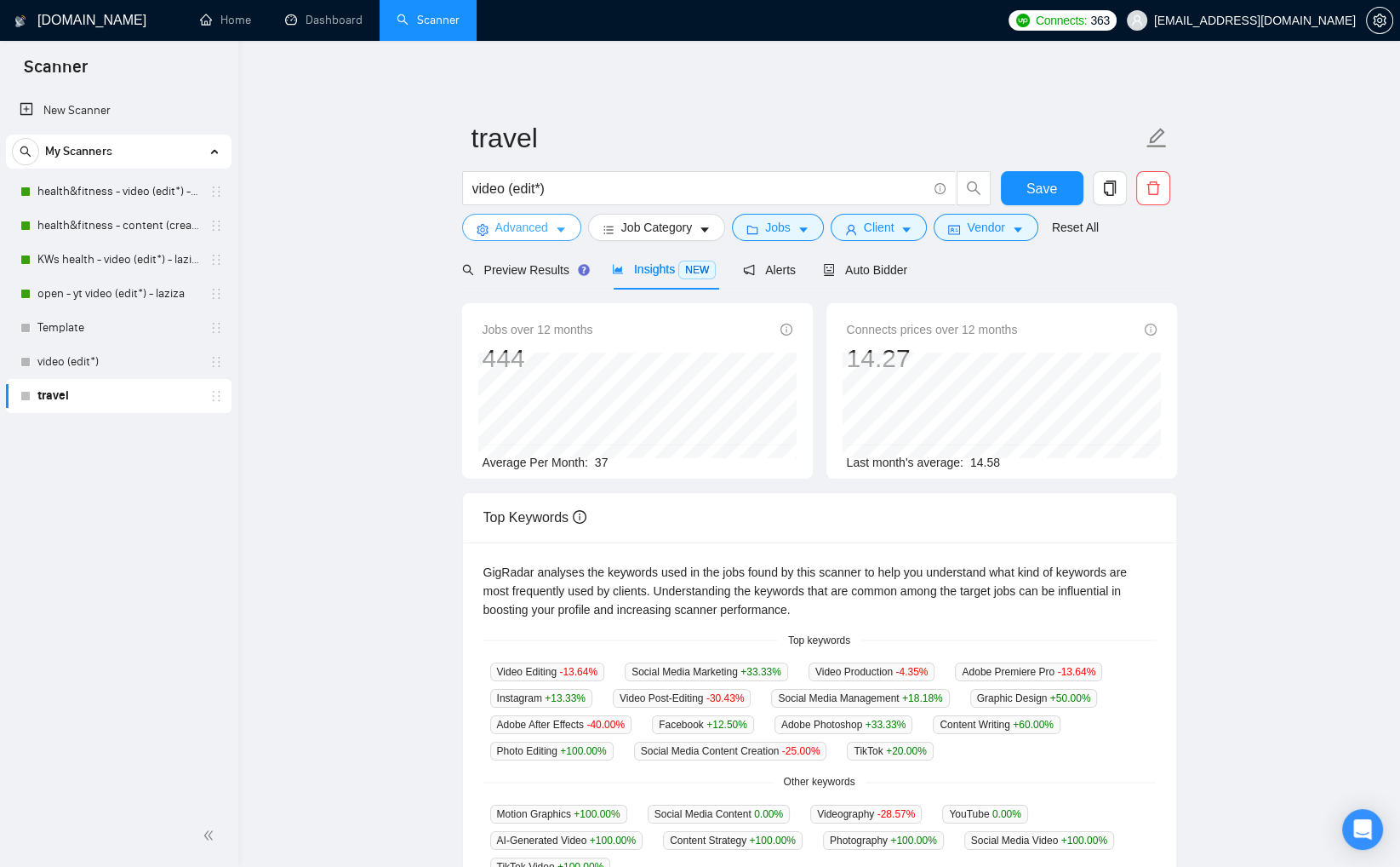
click at [544, 228] on span "Advanced" at bounding box center [522, 228] width 53 height 19
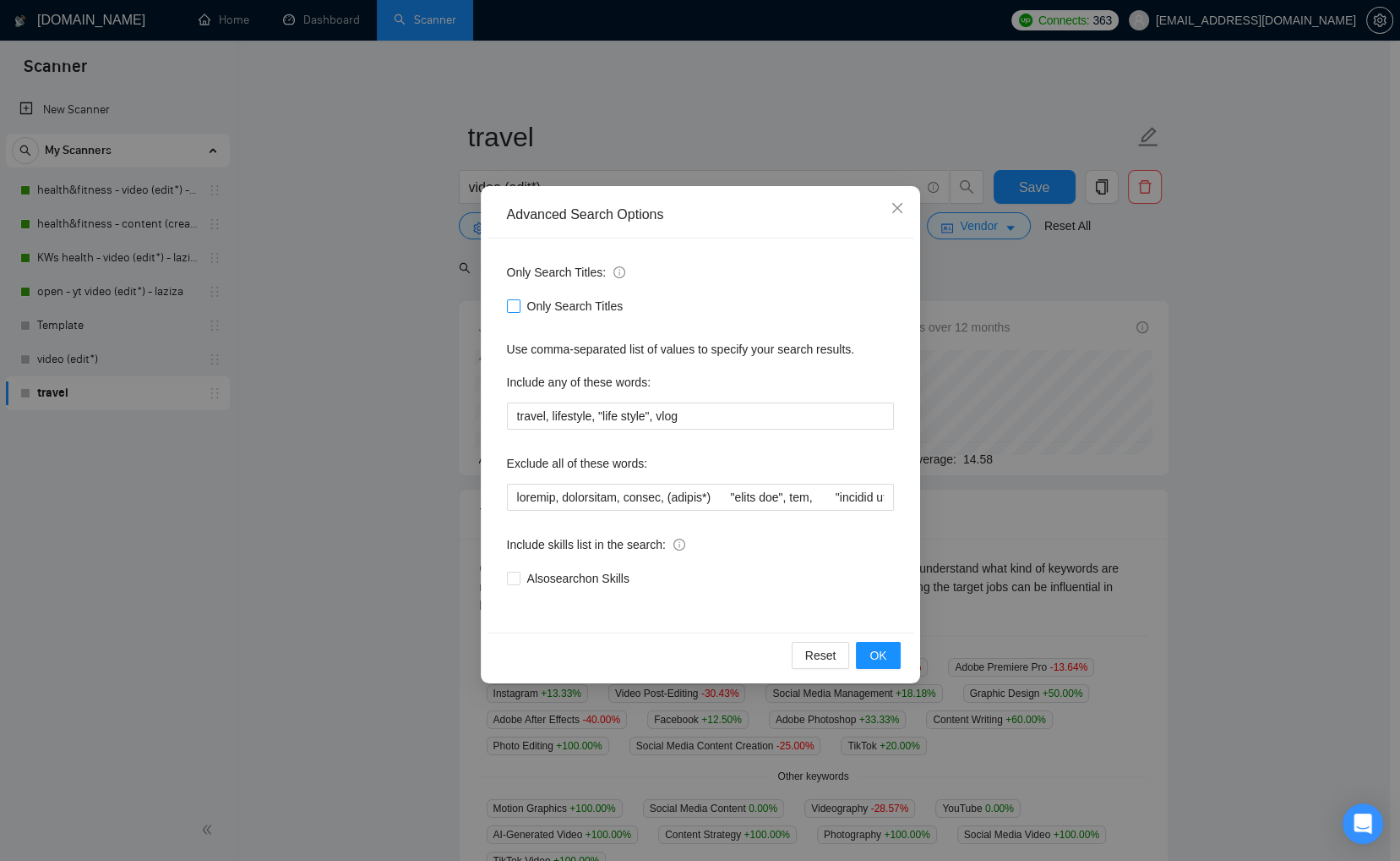
drag, startPoint x: 514, startPoint y: 308, endPoint x: 534, endPoint y: 347, distance: 43.8
click at [514, 308] on input "Only Search Titles" at bounding box center [513, 306] width 12 height 12
checkbox input "true"
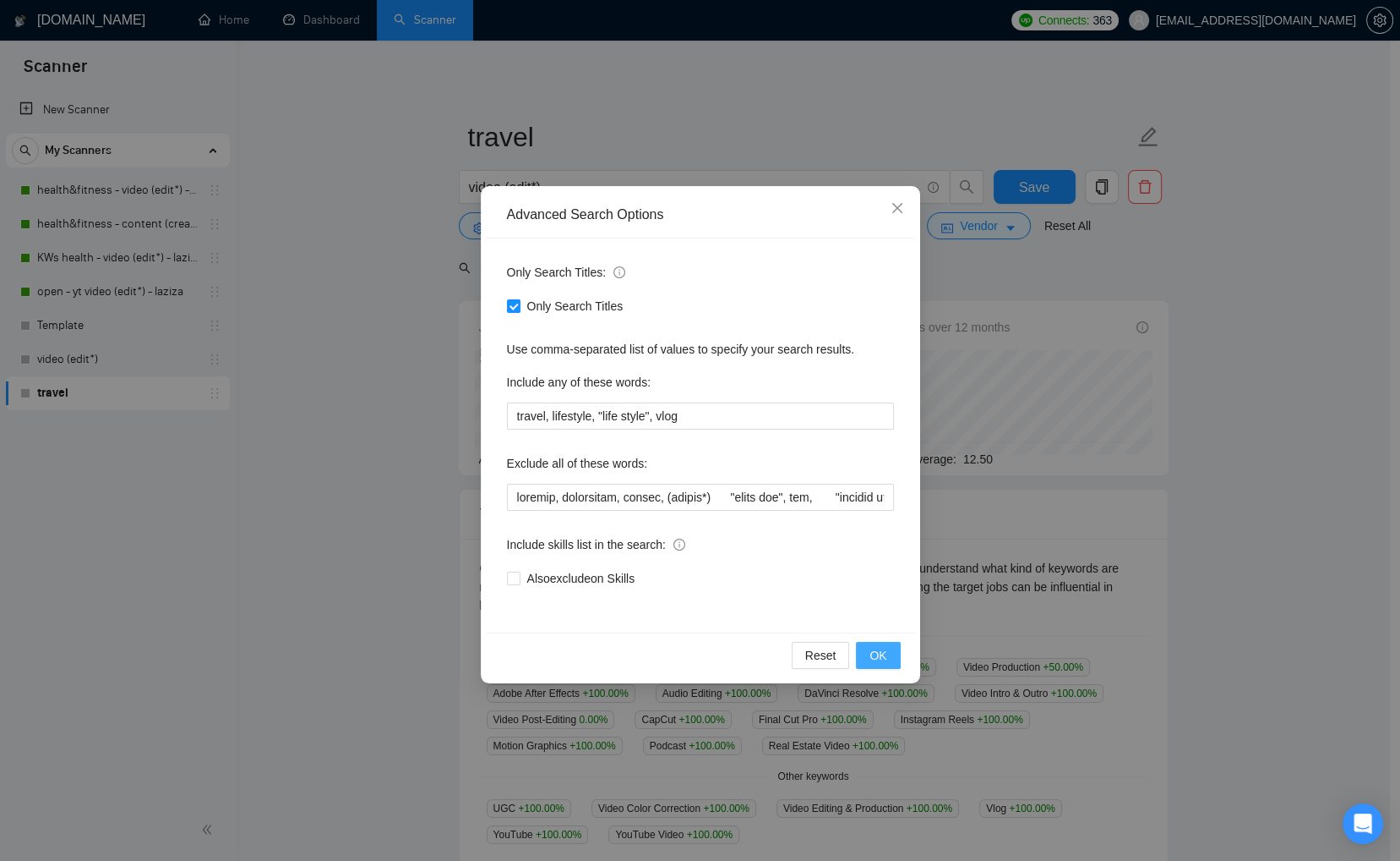
click at [880, 647] on span "OK" at bounding box center [878, 655] width 17 height 19
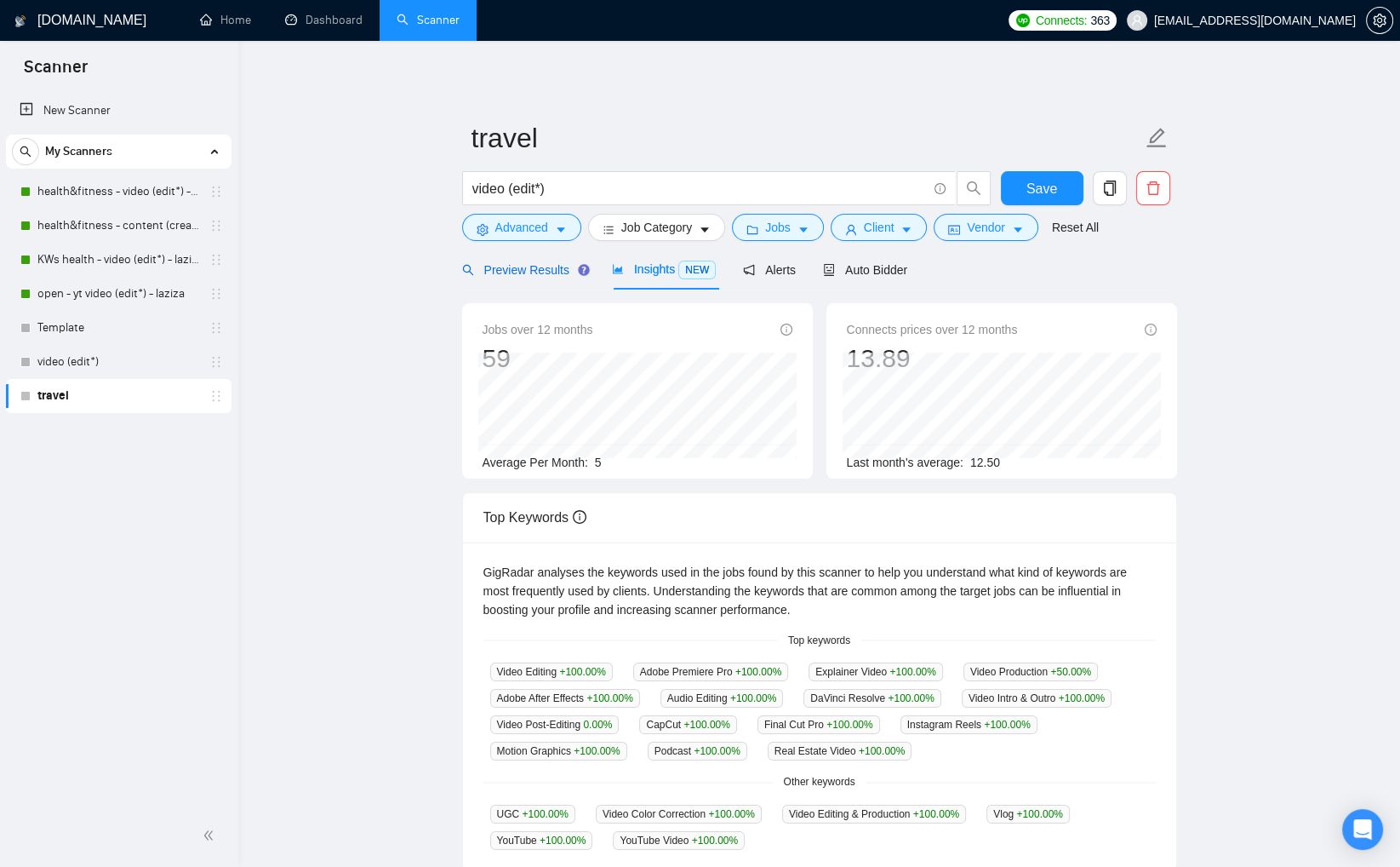
drag, startPoint x: 519, startPoint y: 270, endPoint x: 284, endPoint y: 397, distance: 267.1
click at [519, 271] on span "Preview Results" at bounding box center [523, 270] width 123 height 14
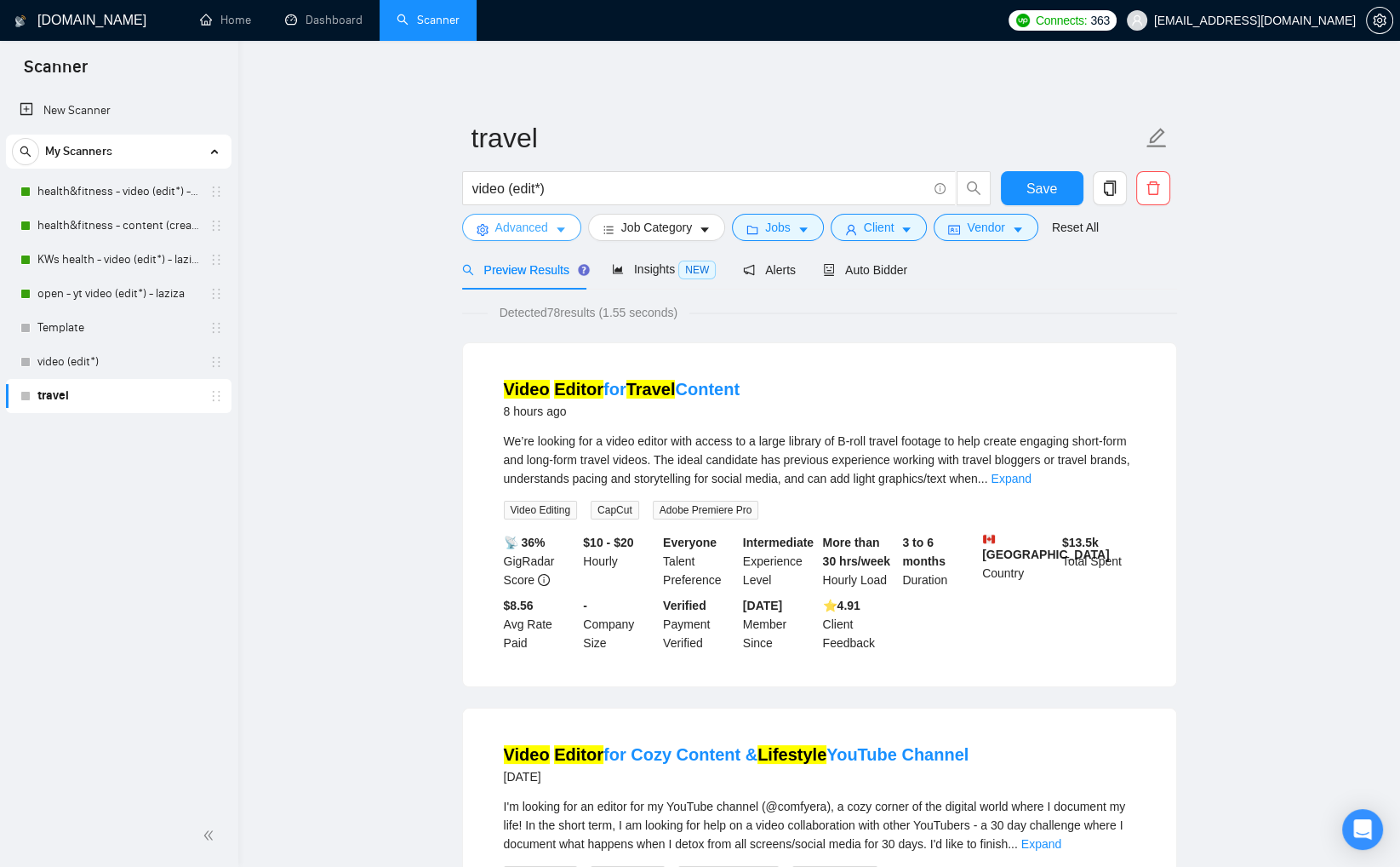
click at [557, 230] on icon "caret-down" at bounding box center [561, 230] width 12 height 12
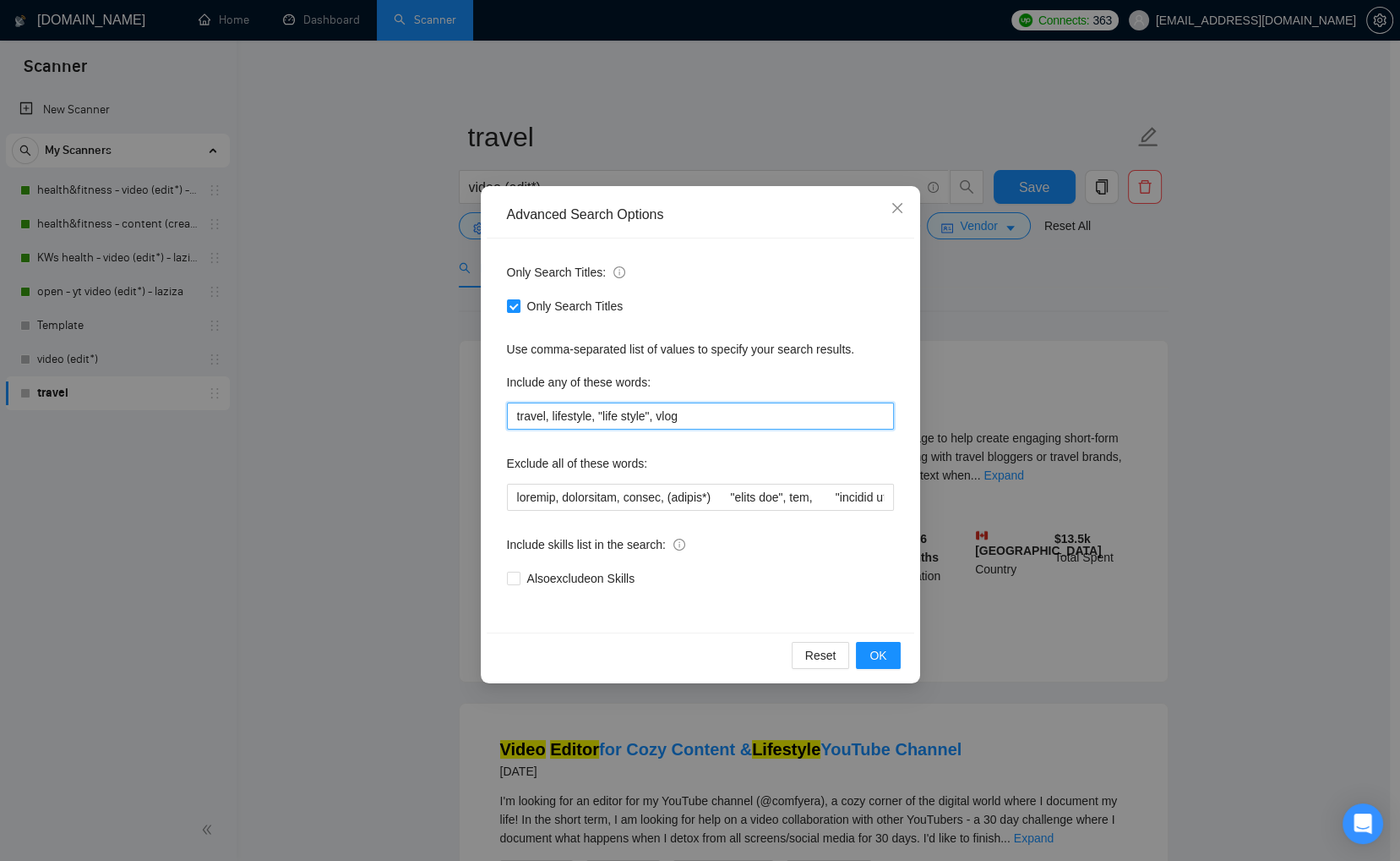
drag, startPoint x: 552, startPoint y: 415, endPoint x: 623, endPoint y: 419, distance: 71.1
click at [623, 419] on input "travel, lifestyle, "life style", vlog" at bounding box center [700, 415] width 387 height 27
drag, startPoint x: 663, startPoint y: 417, endPoint x: 552, endPoint y: 420, distance: 111.0
click at [550, 417] on input "travel, lifestyle, "life style", vlog" at bounding box center [700, 415] width 387 height 27
type input "travel, vlog"
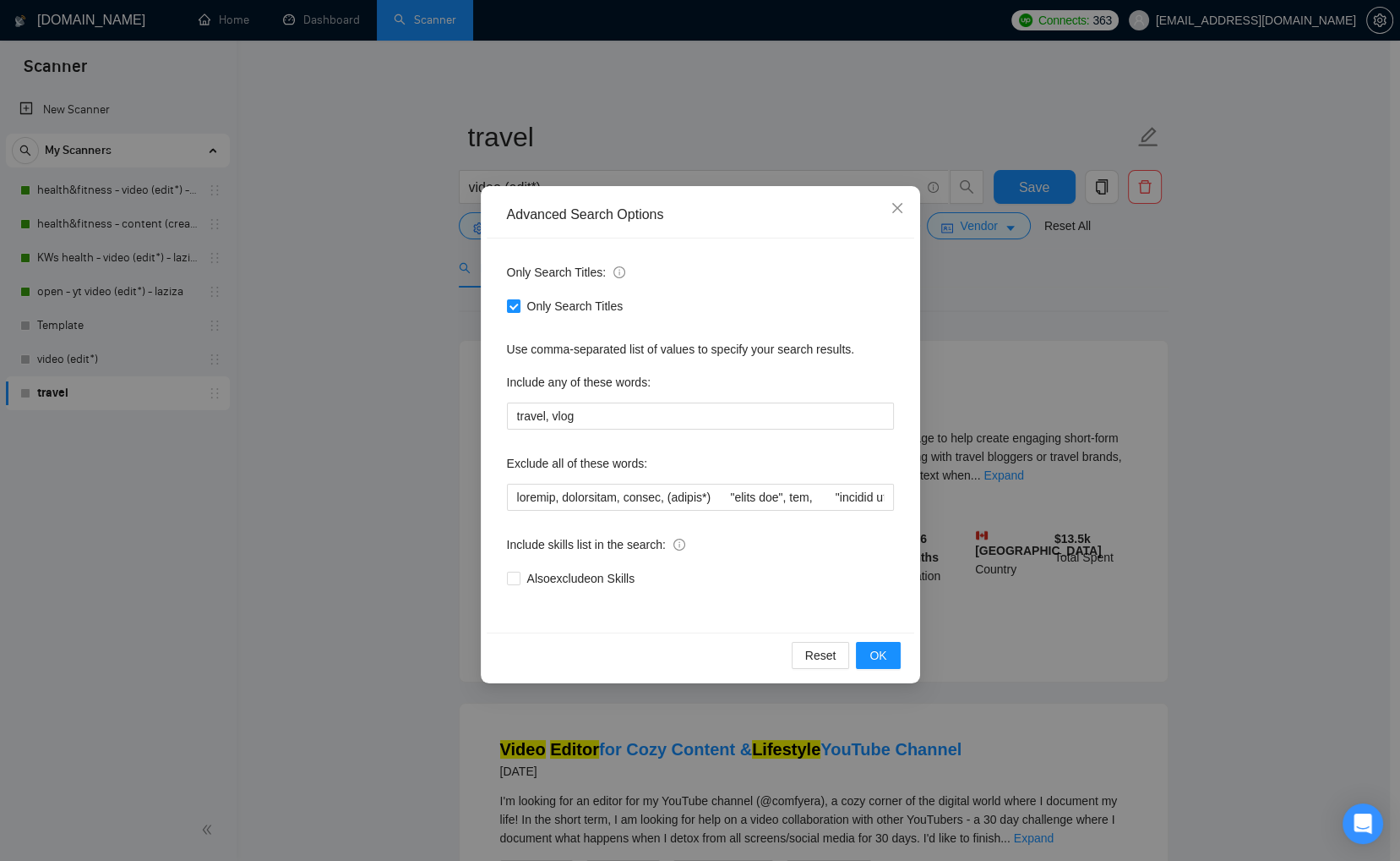
drag, startPoint x: 511, startPoint y: 303, endPoint x: 554, endPoint y: 330, distance: 50.8
click at [511, 303] on input "Only Search Titles" at bounding box center [513, 306] width 12 height 12
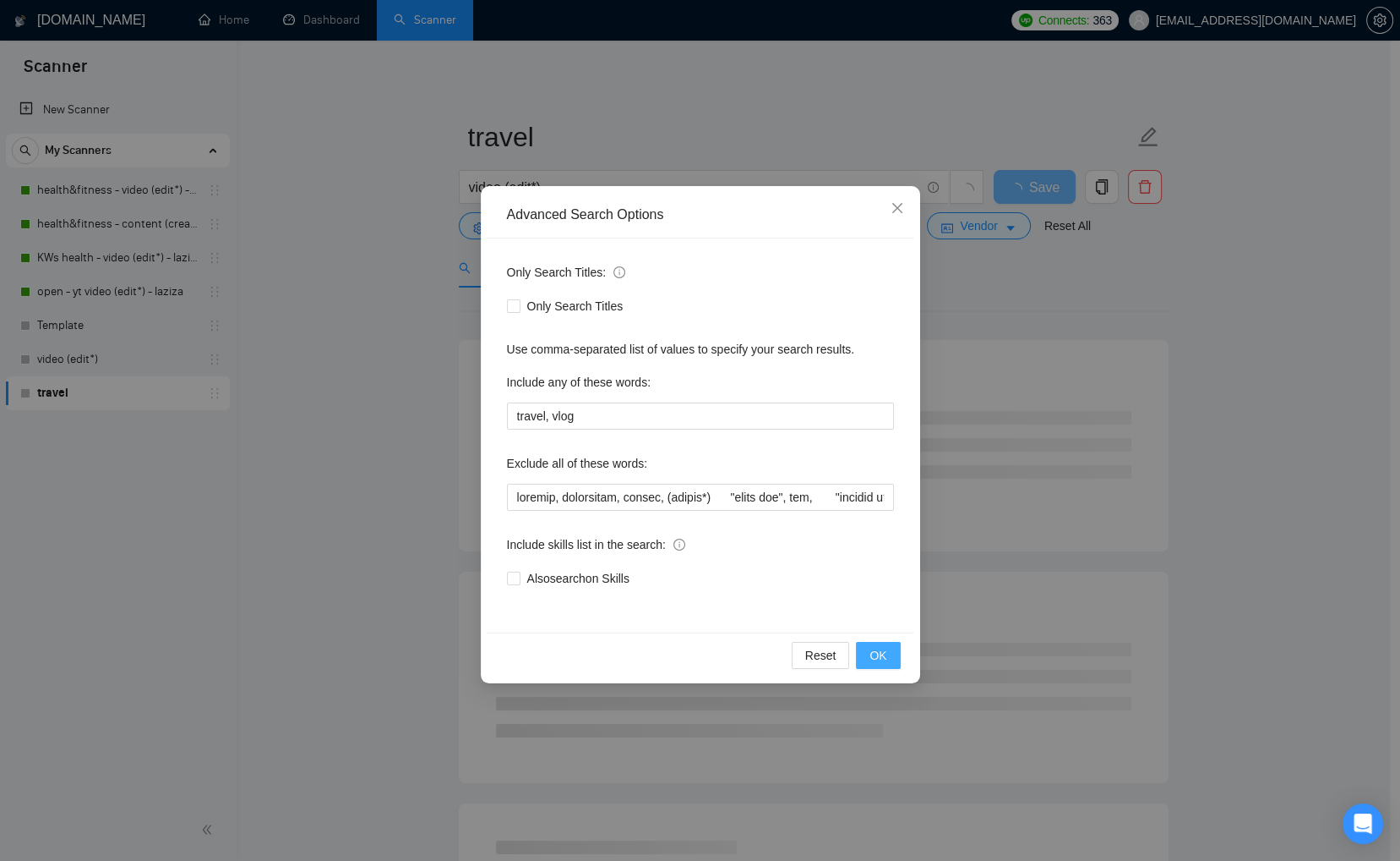
click at [883, 653] on span "OK" at bounding box center [878, 655] width 17 height 19
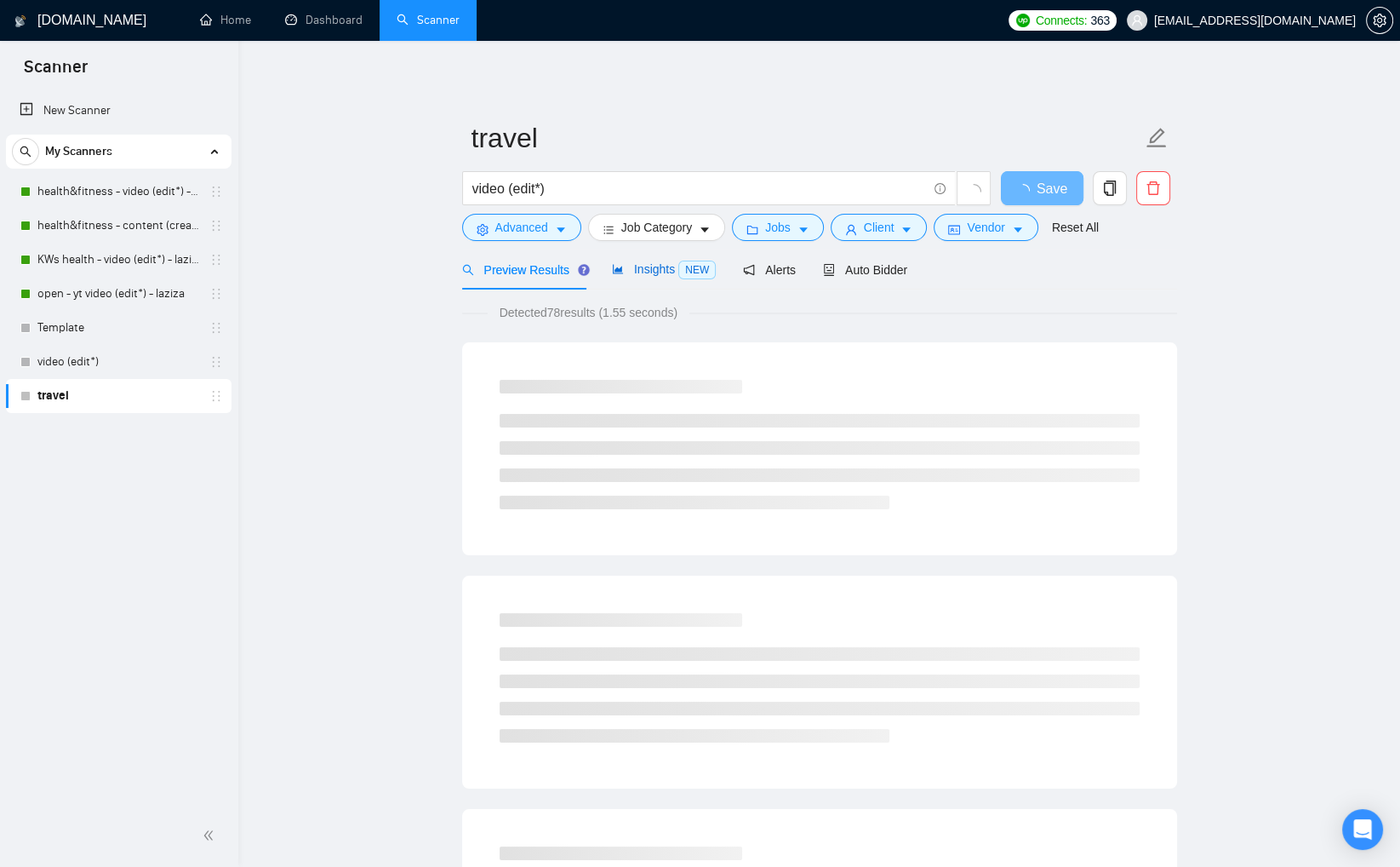
click at [668, 273] on span "Insights NEW" at bounding box center [663, 270] width 103 height 14
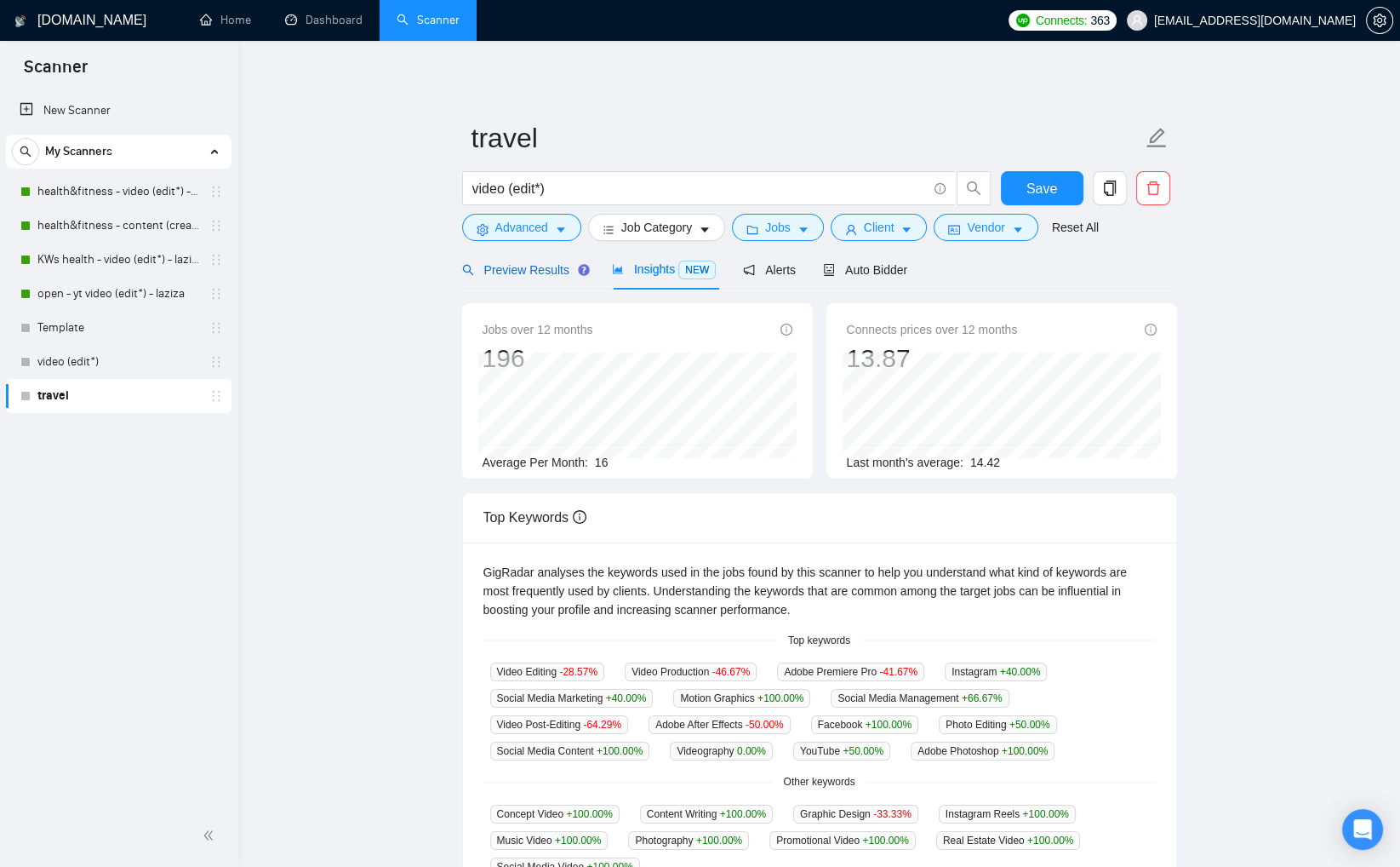
click at [541, 272] on span "Preview Results" at bounding box center [523, 270] width 123 height 14
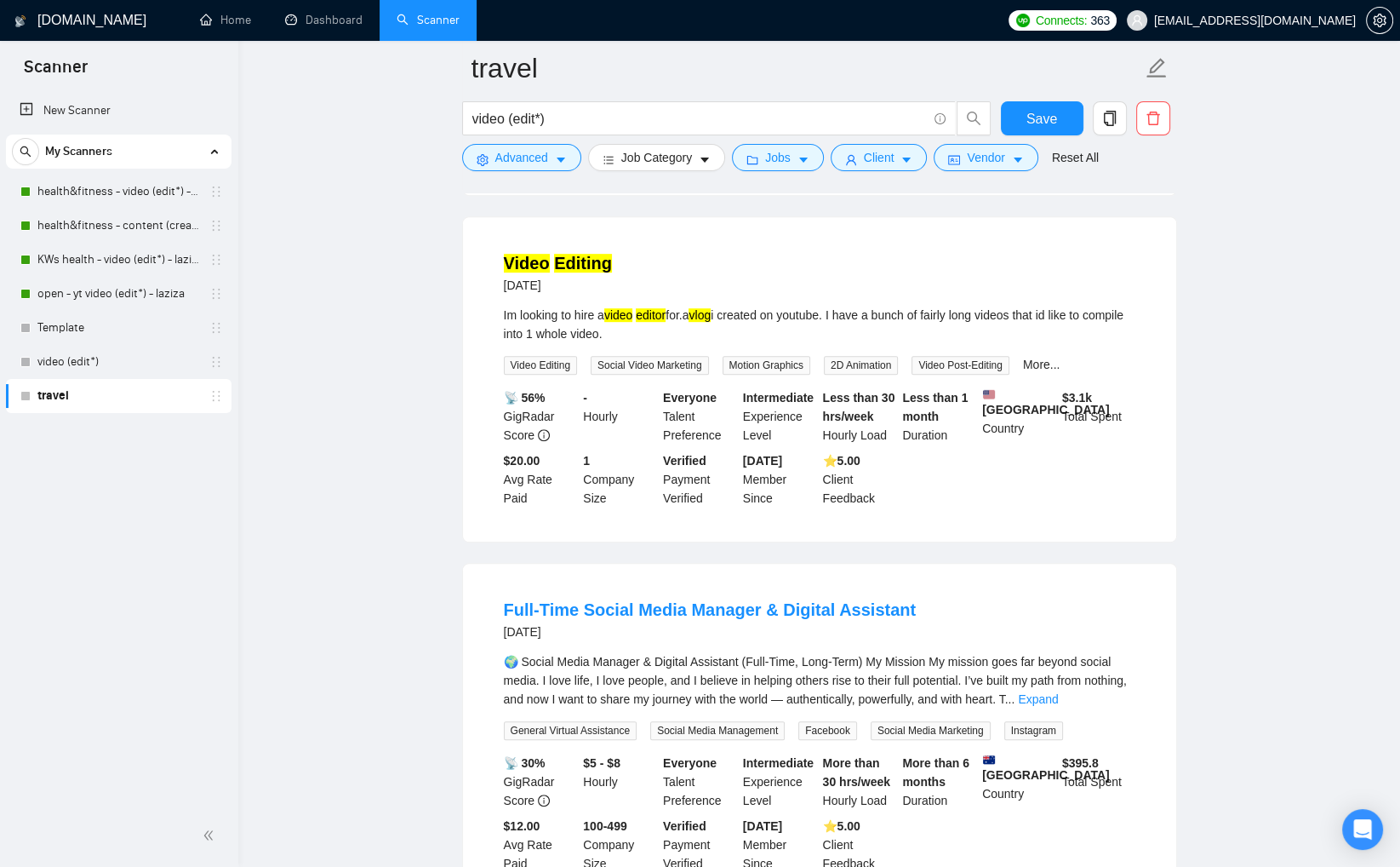
scroll to position [912, 0]
click at [1058, 692] on link "Expand" at bounding box center [1038, 699] width 40 height 14
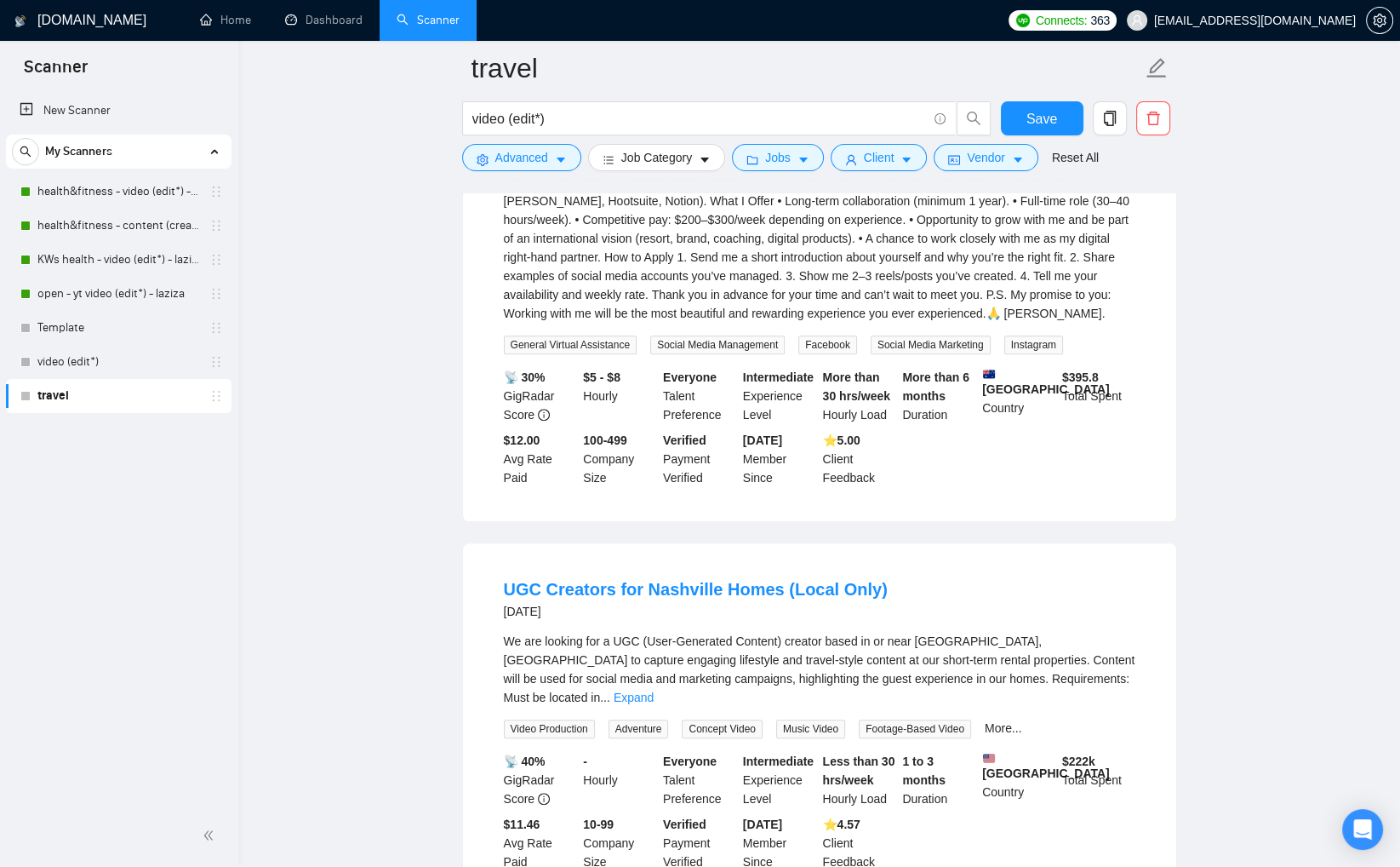
scroll to position [1973, 0]
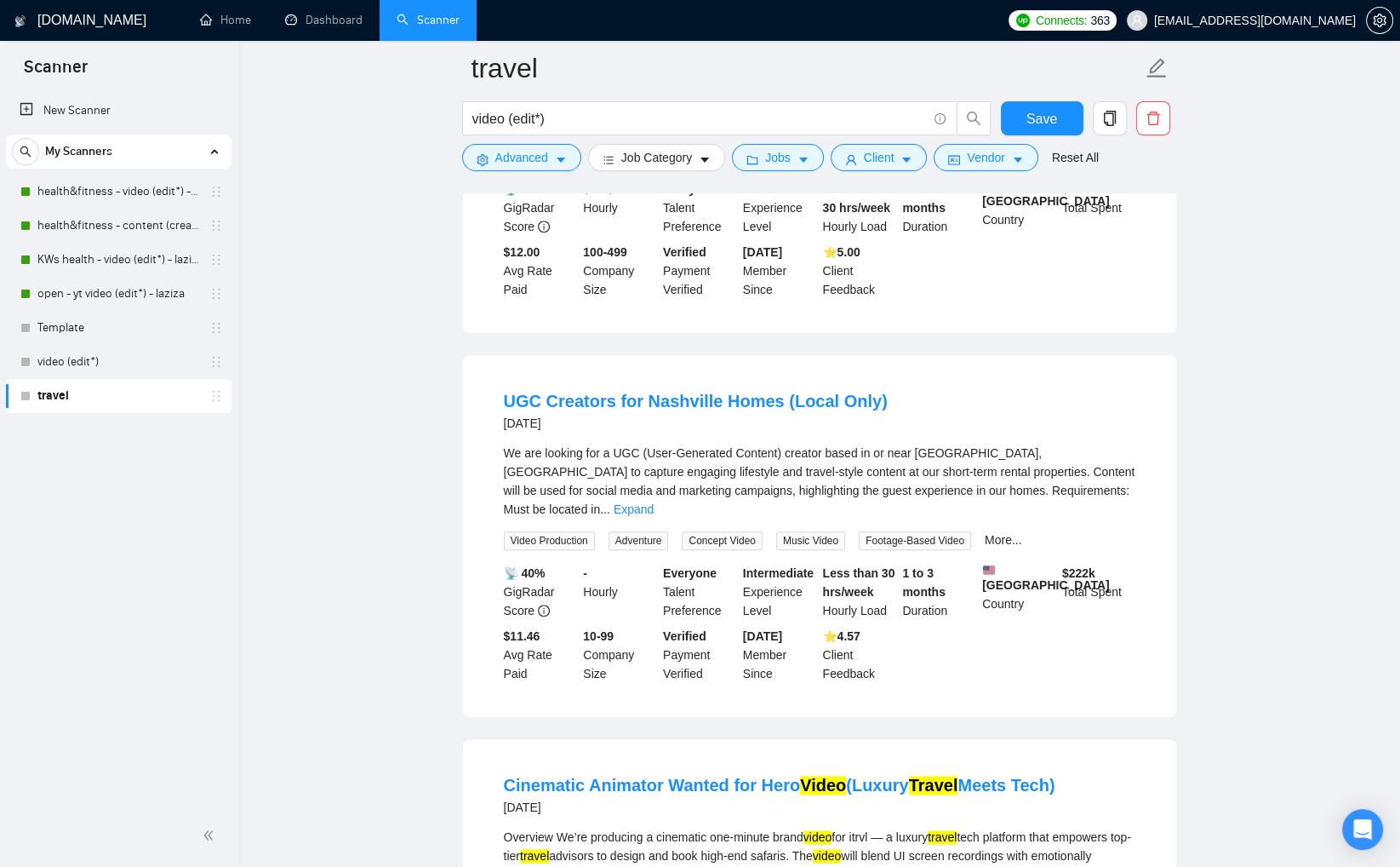
click at [654, 503] on link "Expand" at bounding box center [634, 510] width 40 height 14
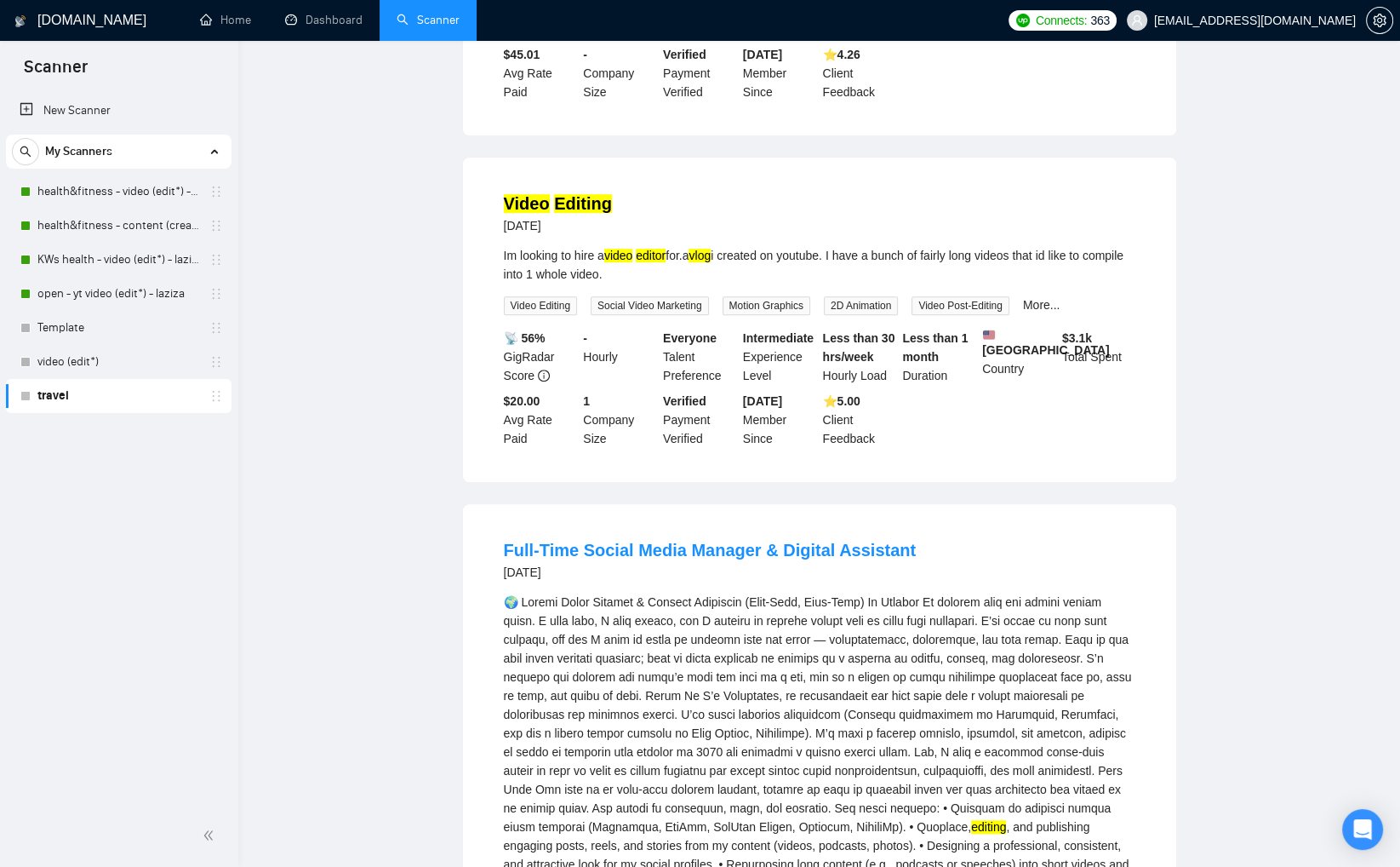
scroll to position [0, 0]
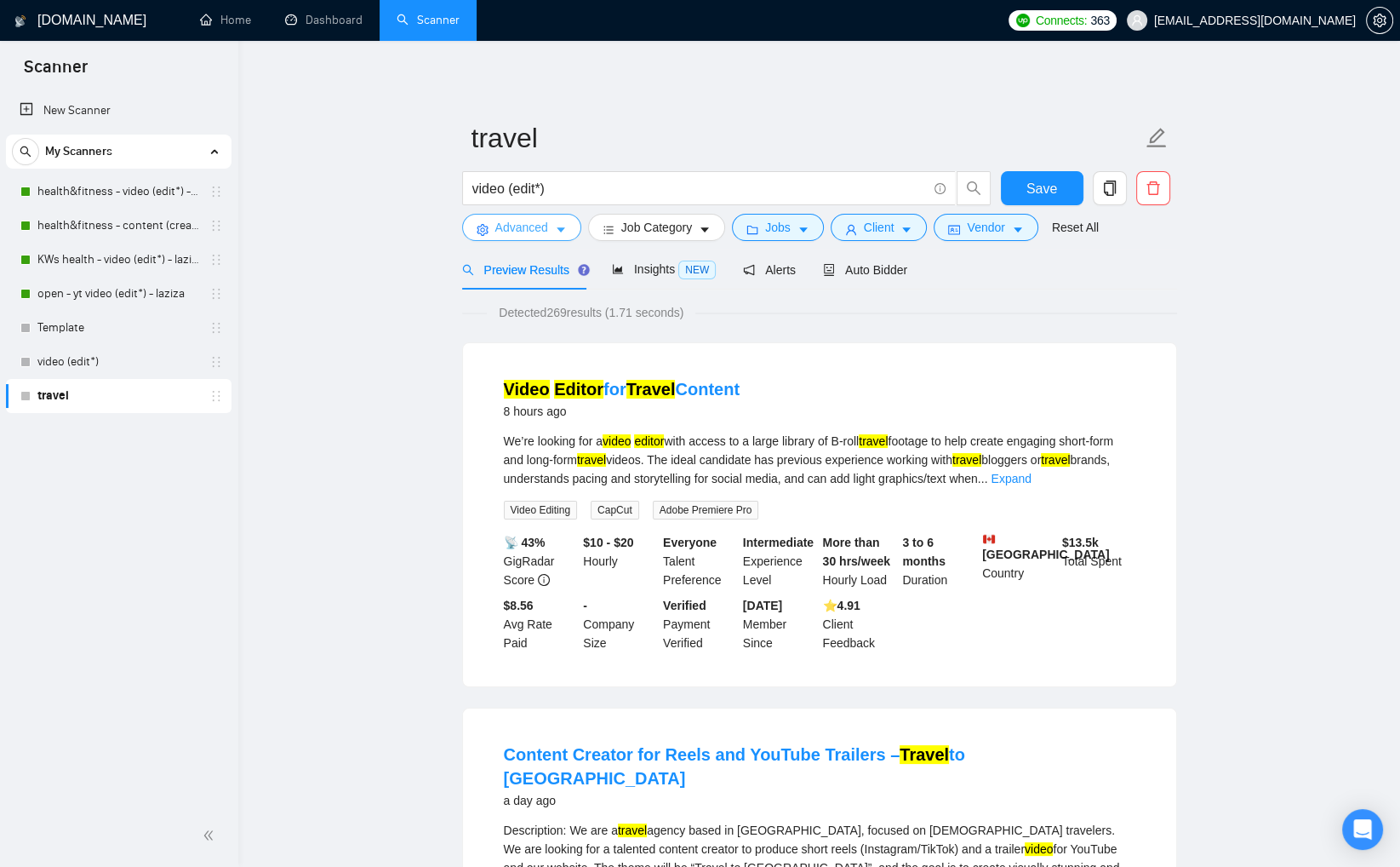
click at [555, 230] on button "Advanced" at bounding box center [522, 227] width 119 height 27
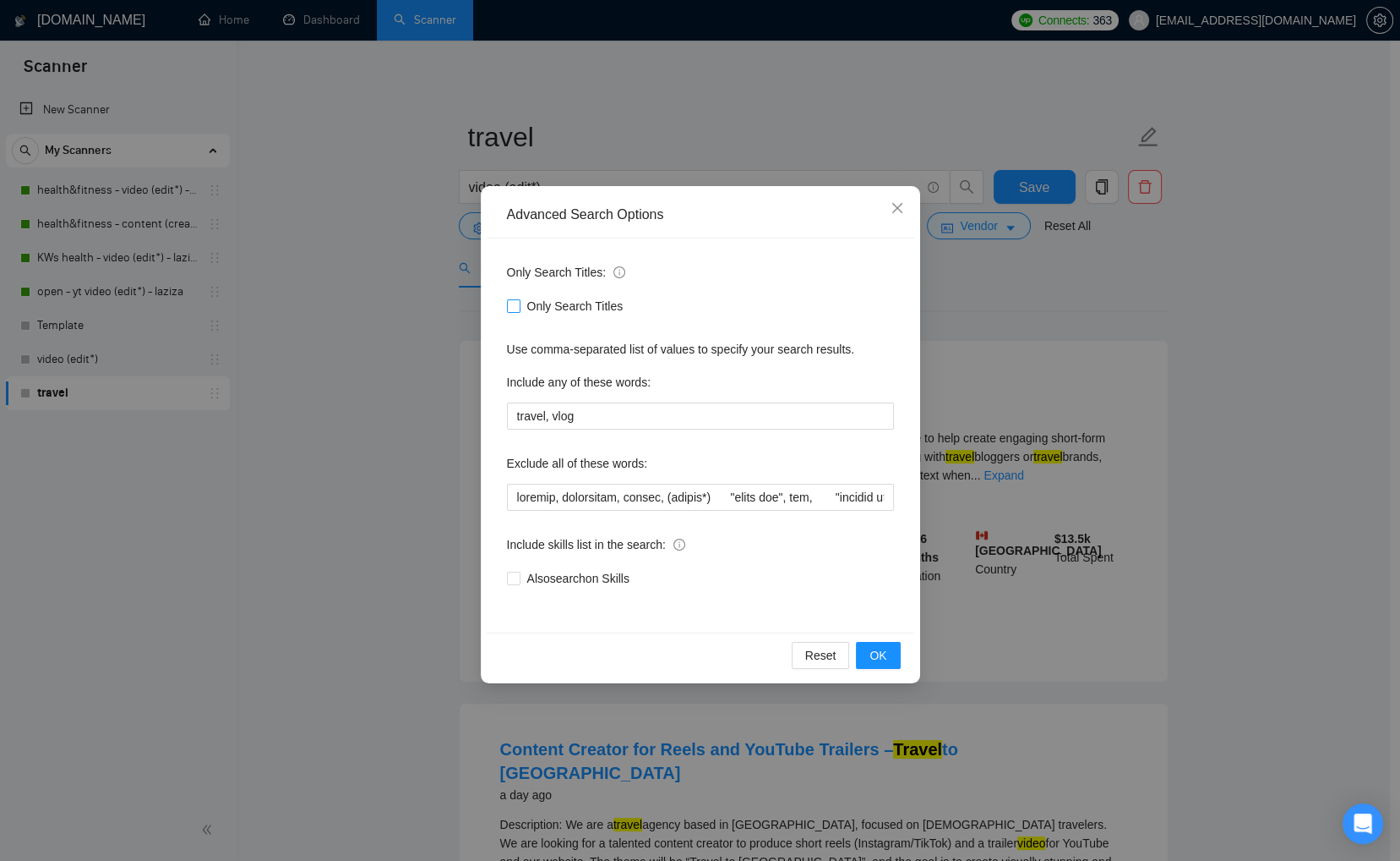
drag, startPoint x: 515, startPoint y: 305, endPoint x: 750, endPoint y: 583, distance: 364.0
click at [515, 305] on input "Only Search Titles" at bounding box center [513, 306] width 12 height 12
checkbox input "true"
click at [886, 661] on span "OK" at bounding box center [878, 655] width 17 height 19
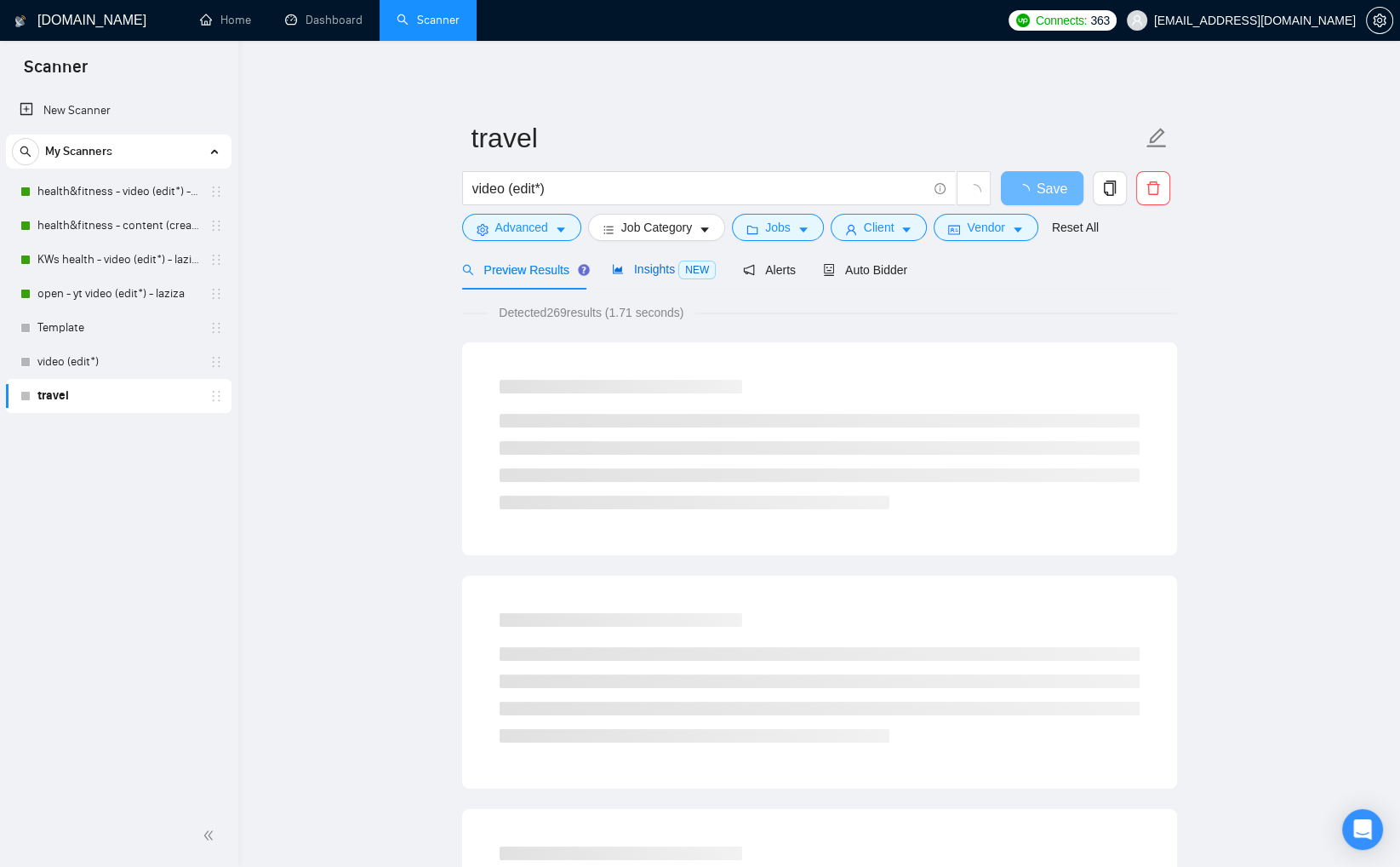
click at [652, 275] on span "Insights NEW" at bounding box center [663, 270] width 103 height 14
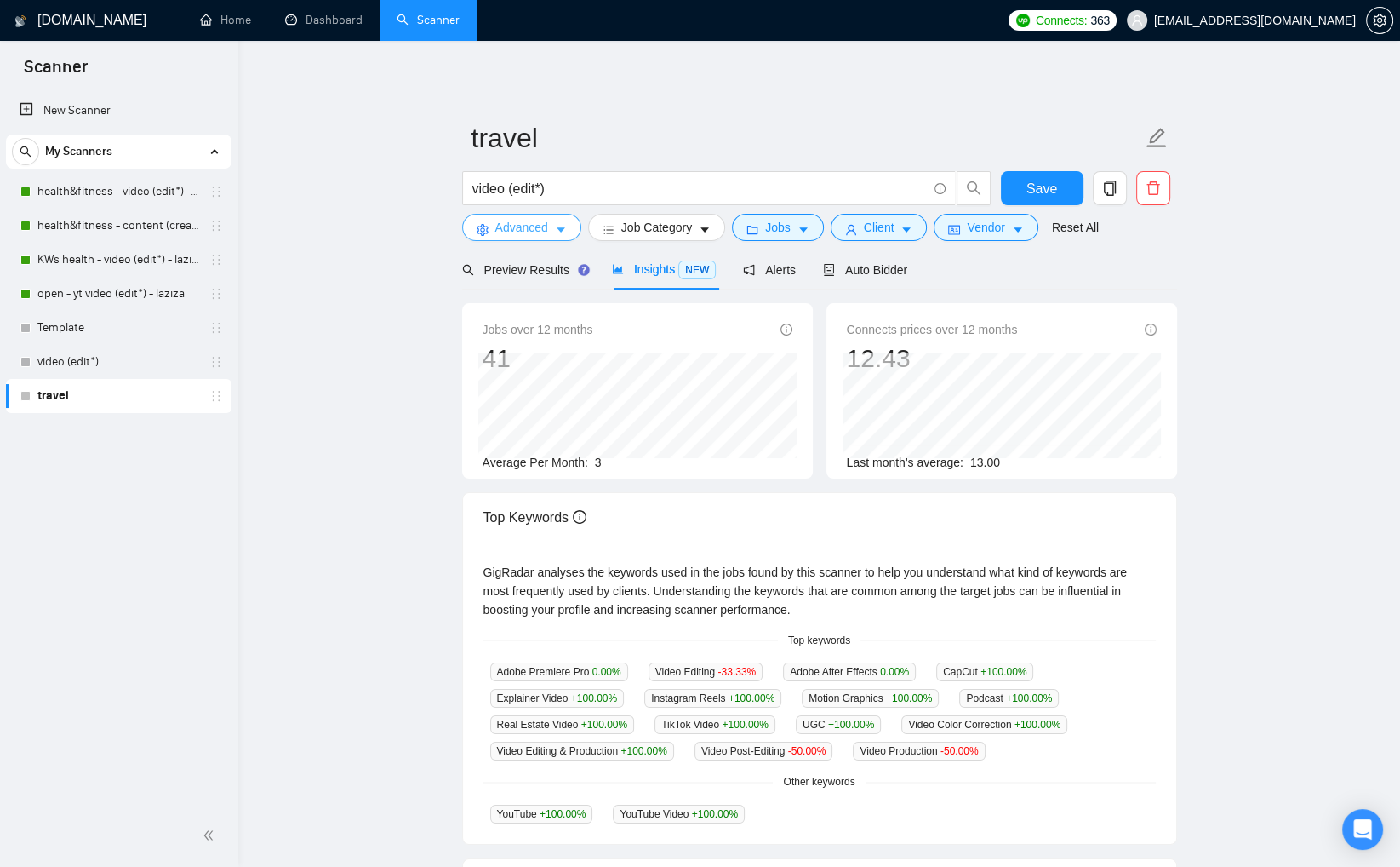
click at [557, 227] on icon "caret-down" at bounding box center [561, 230] width 12 height 12
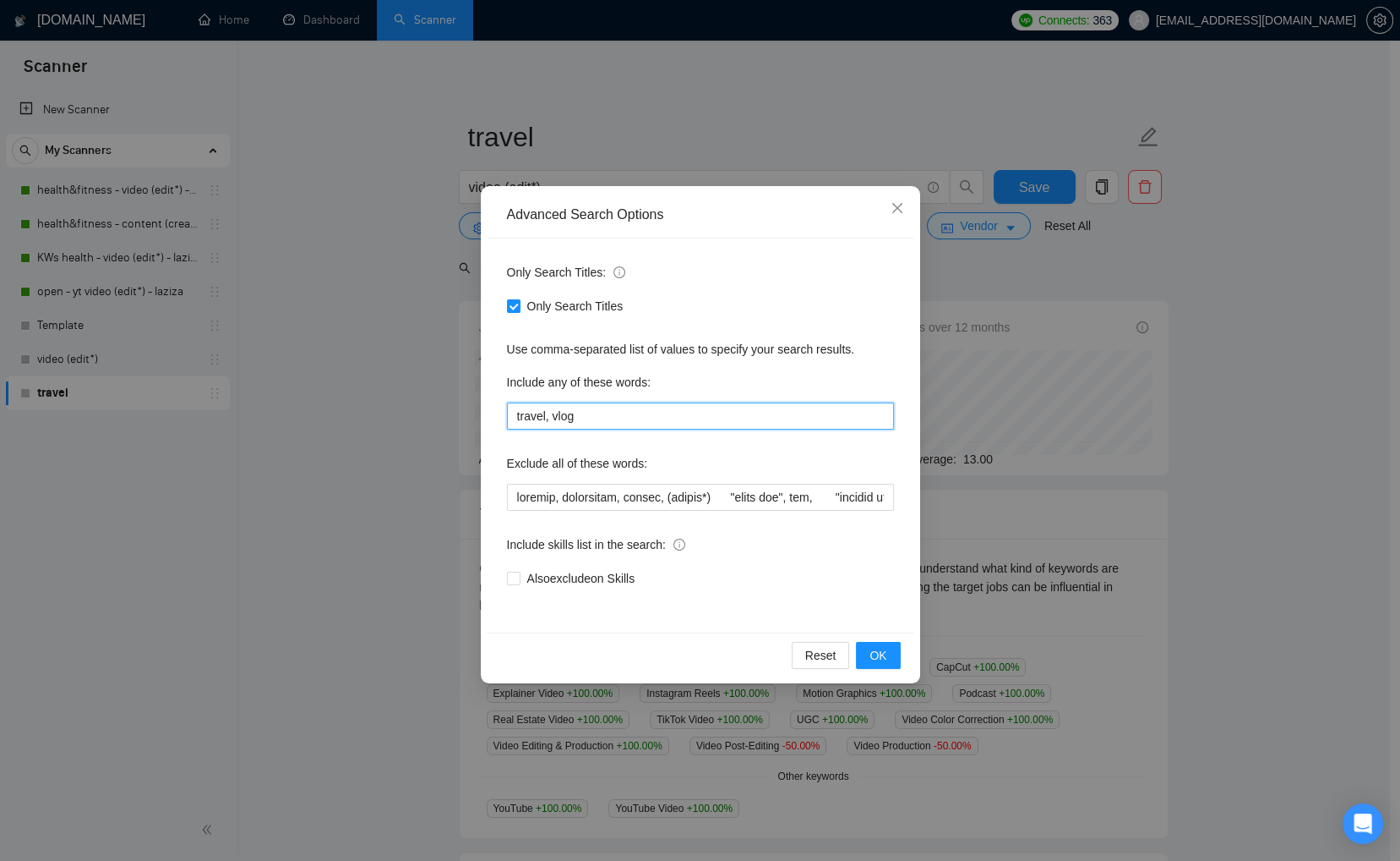
drag, startPoint x: 591, startPoint y: 419, endPoint x: 495, endPoint y: 407, distance: 96.7
click at [510, 408] on input "travel, vlog" at bounding box center [700, 415] width 387 height 27
paste input "lifestyle, "life style","
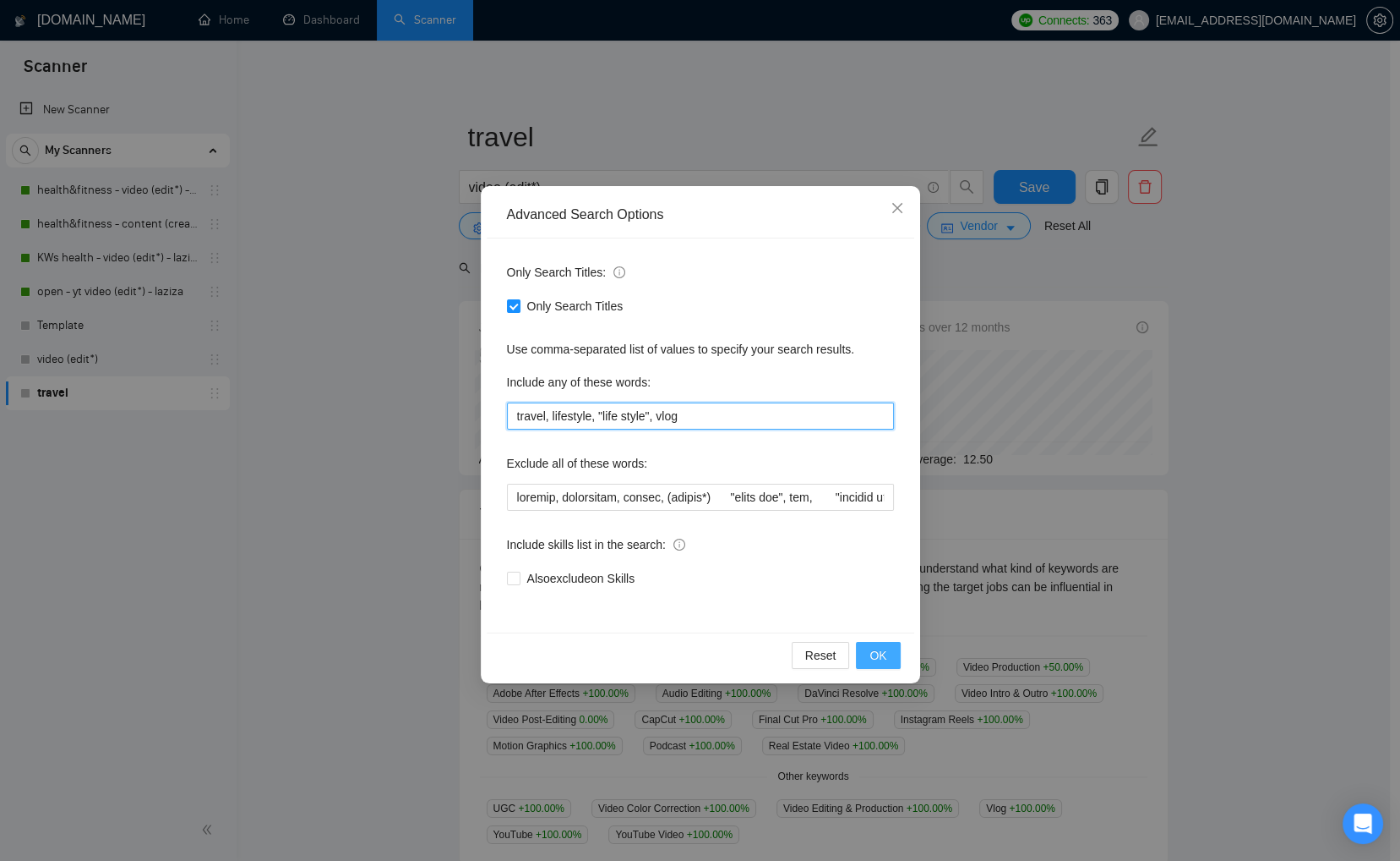
type input "travel, lifestyle, "life style", vlog"
click at [881, 659] on span "OK" at bounding box center [878, 655] width 17 height 19
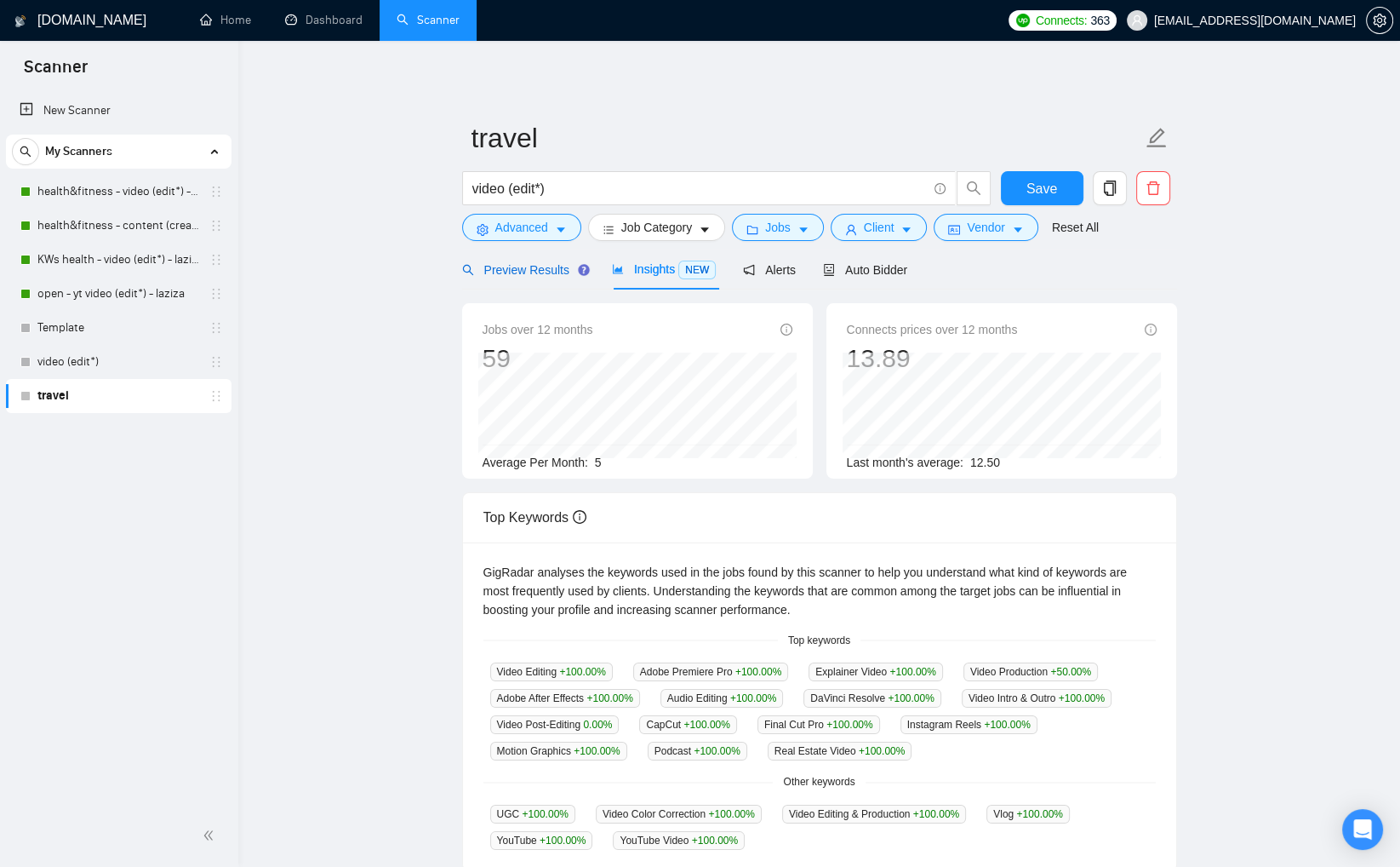
click at [517, 270] on span "Preview Results" at bounding box center [523, 270] width 123 height 14
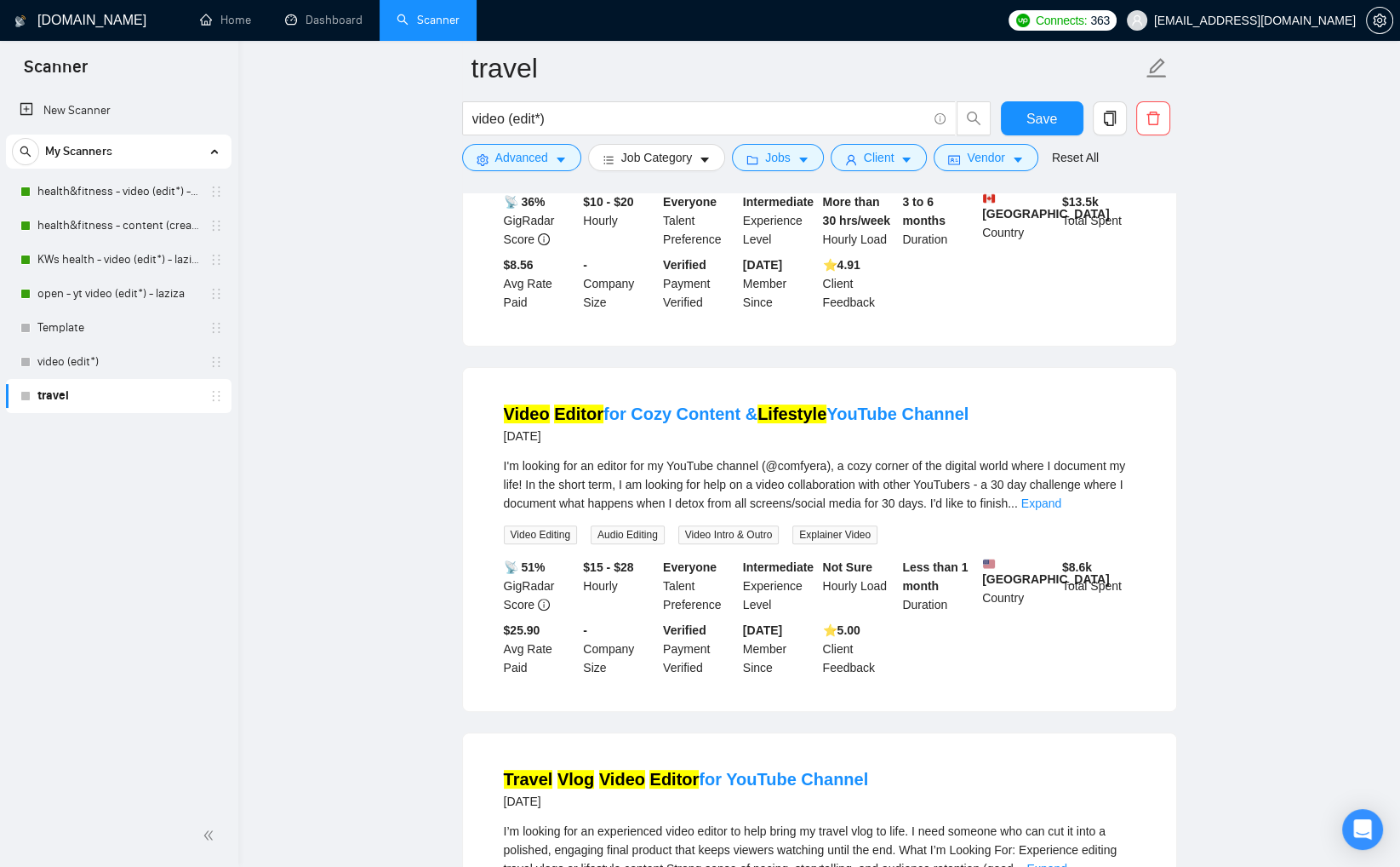
scroll to position [361, 0]
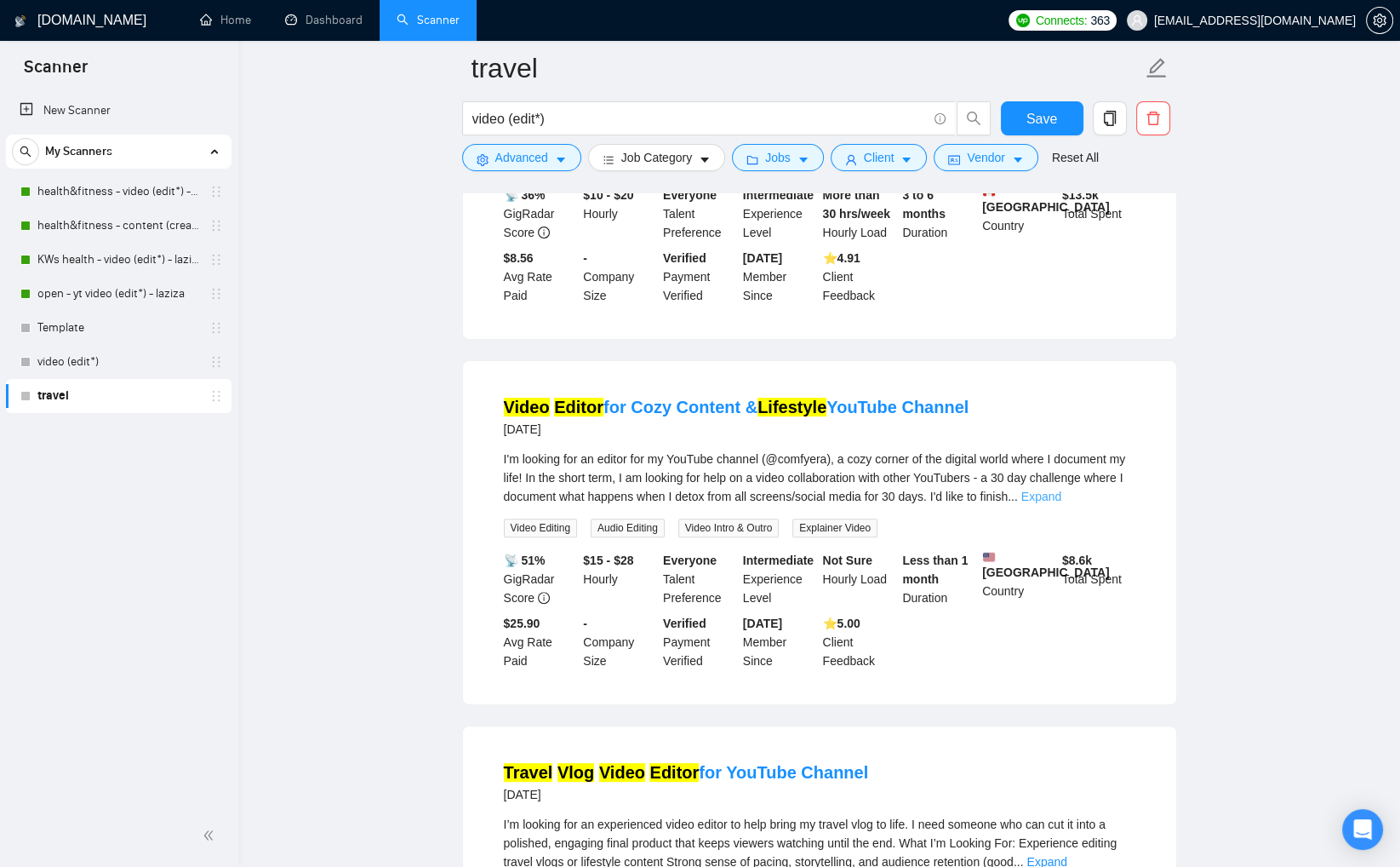
click at [1062, 491] on link "Expand" at bounding box center [1042, 497] width 40 height 14
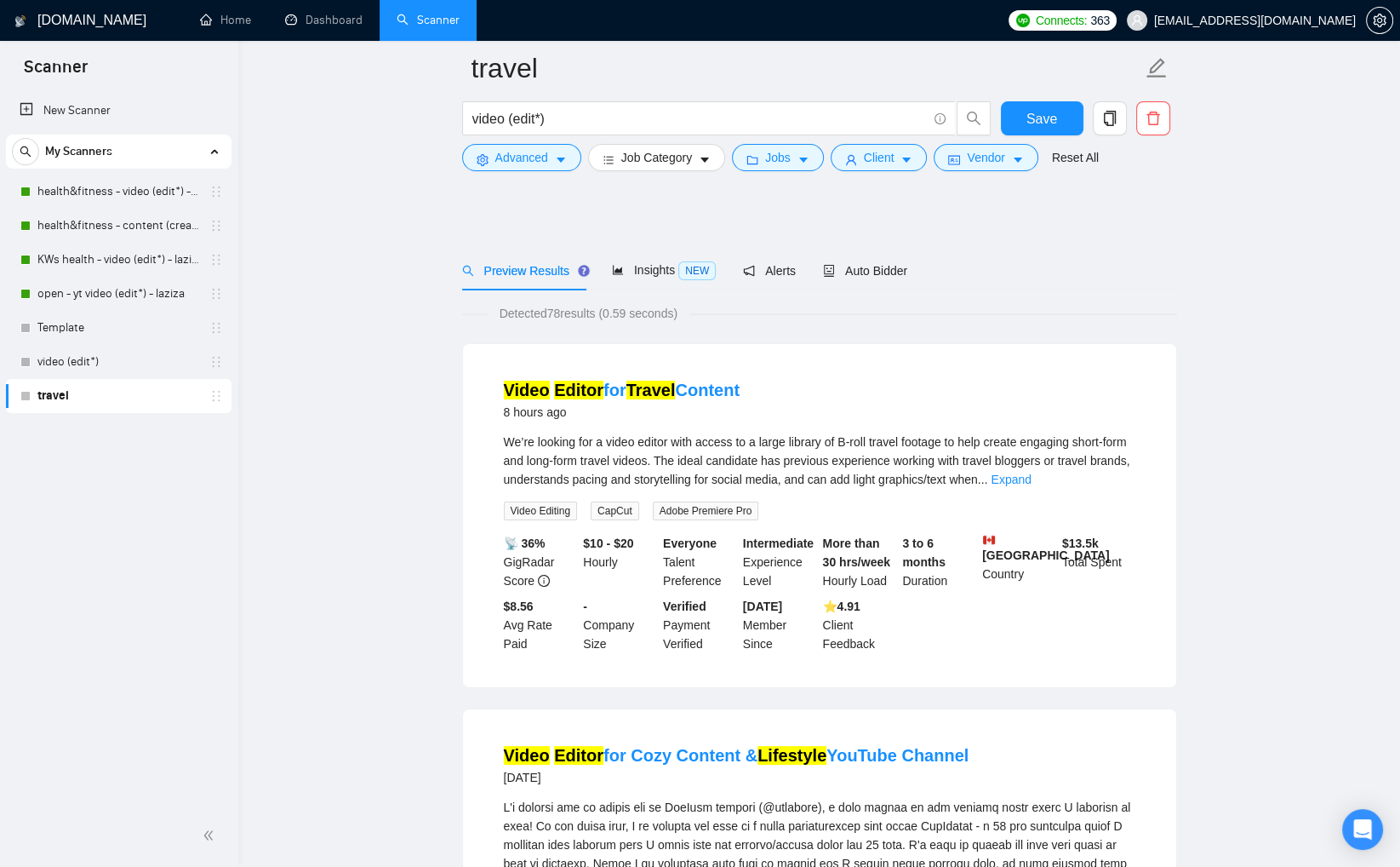
scroll to position [0, 0]
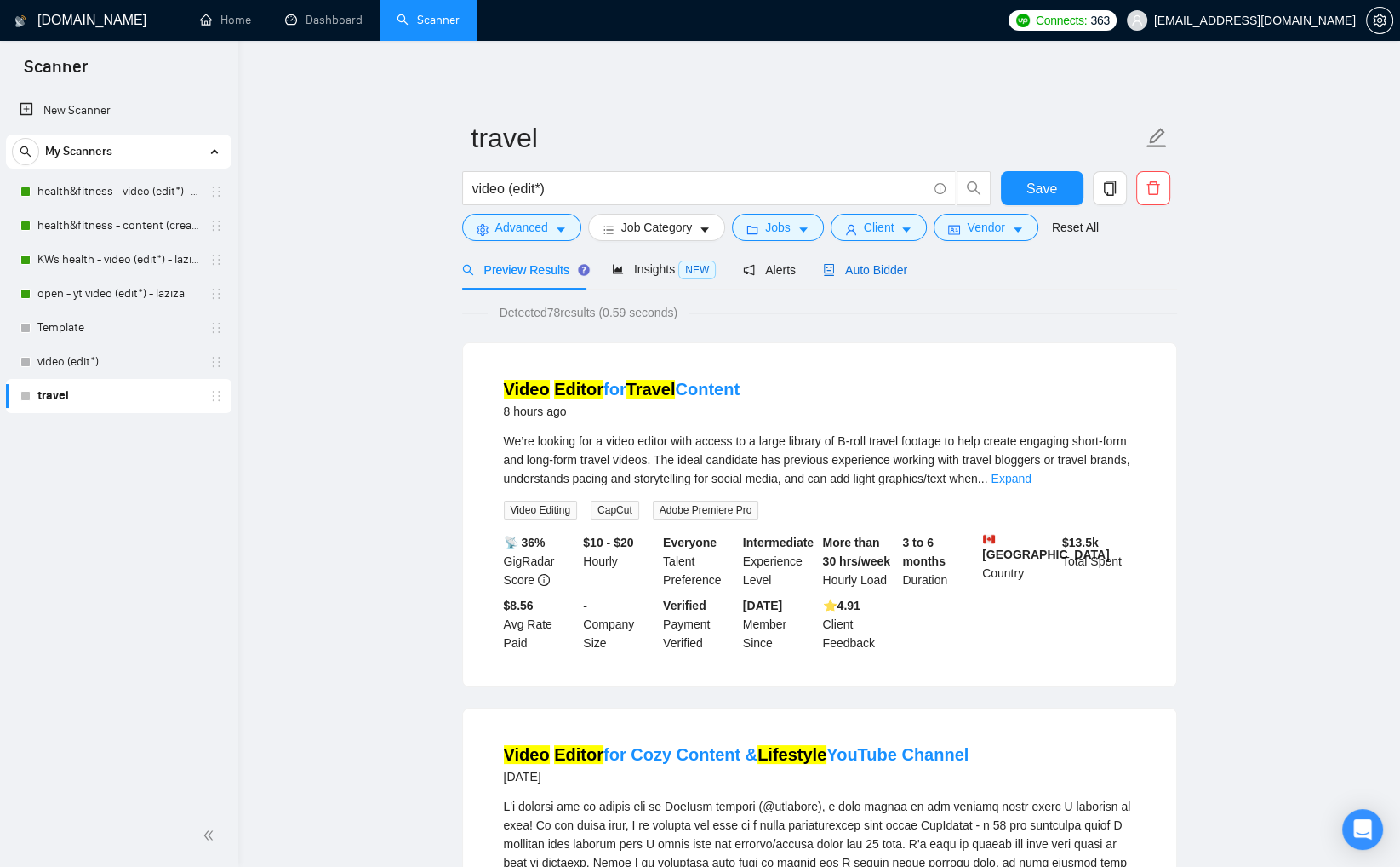
click at [878, 277] on div "Auto Bidder" at bounding box center [865, 270] width 84 height 19
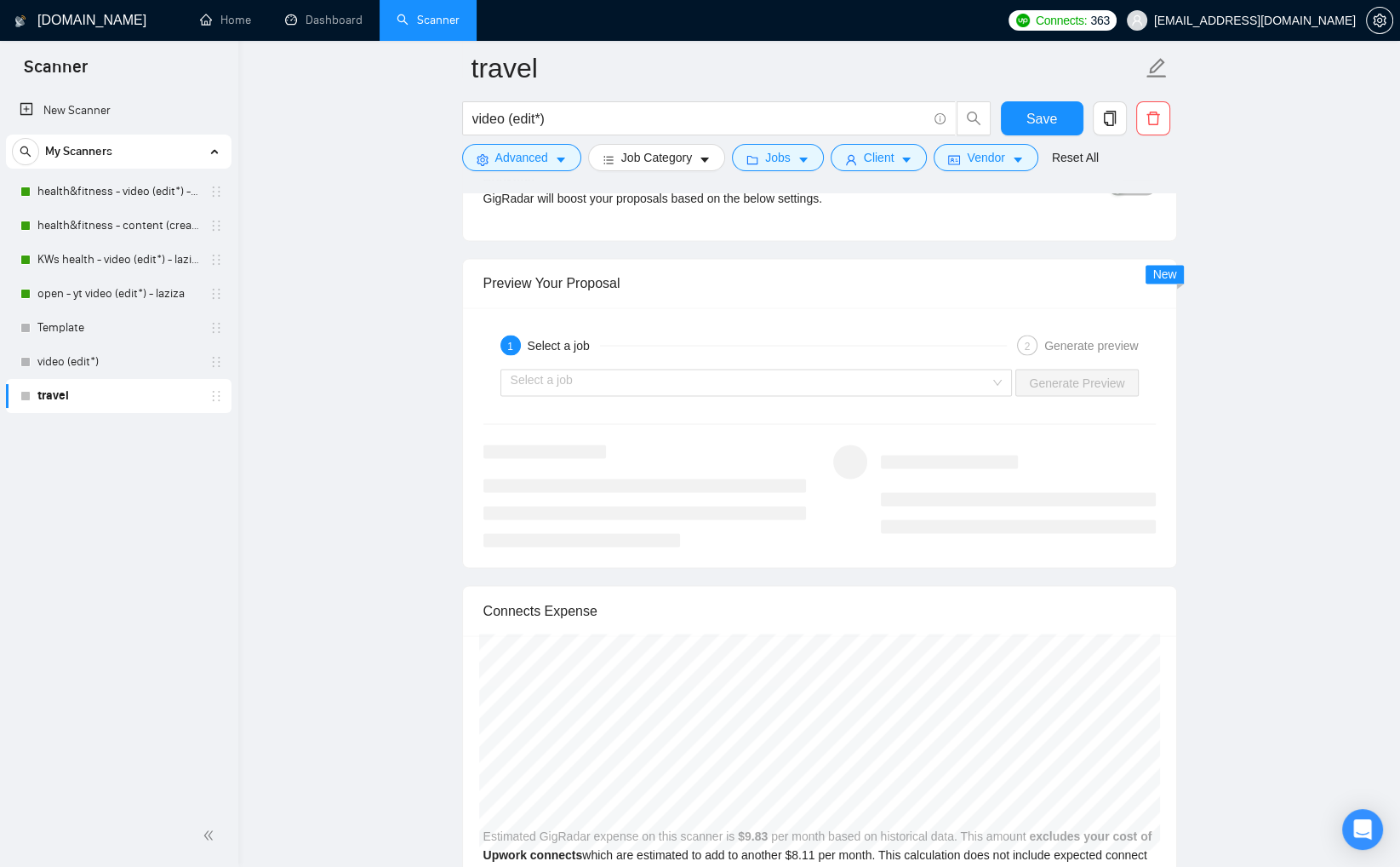
scroll to position [3209, 0]
click at [943, 383] on input "search" at bounding box center [750, 381] width 480 height 25
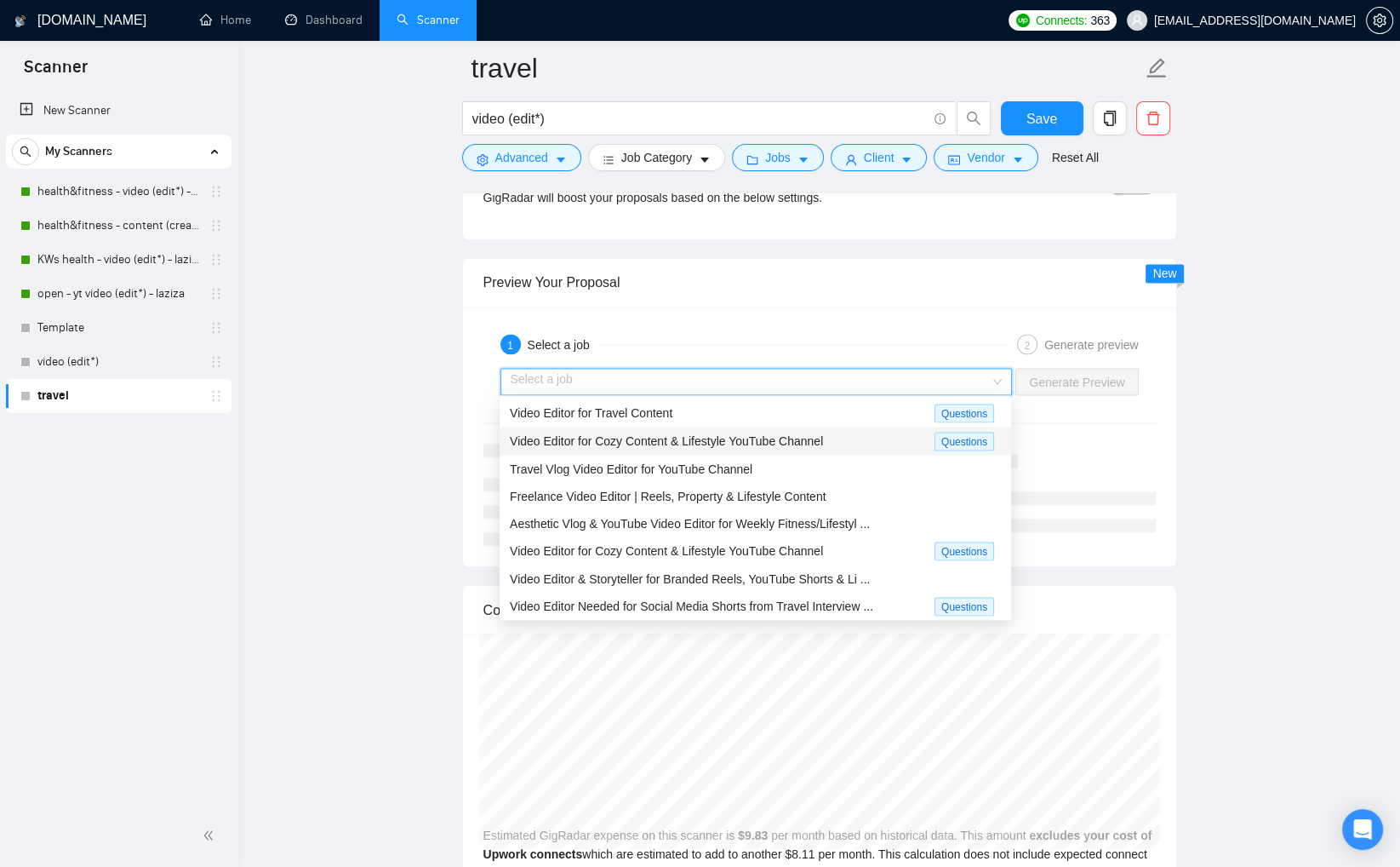
click at [797, 443] on span "Video Editor for Cozy Content & Lifestyle YouTube Channel" at bounding box center [666, 440] width 313 height 14
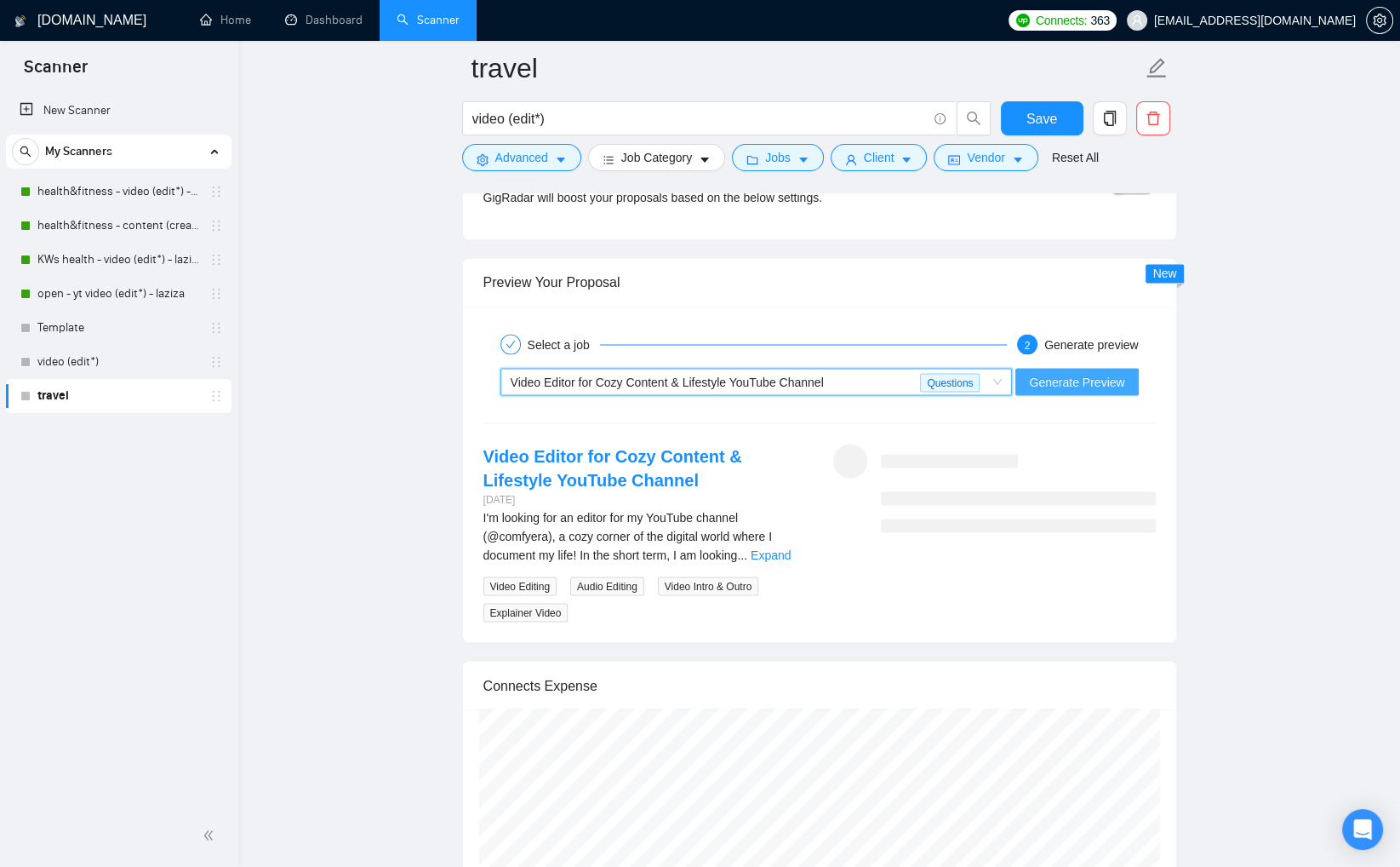
click at [1032, 373] on span "Generate Preview" at bounding box center [1077, 382] width 96 height 19
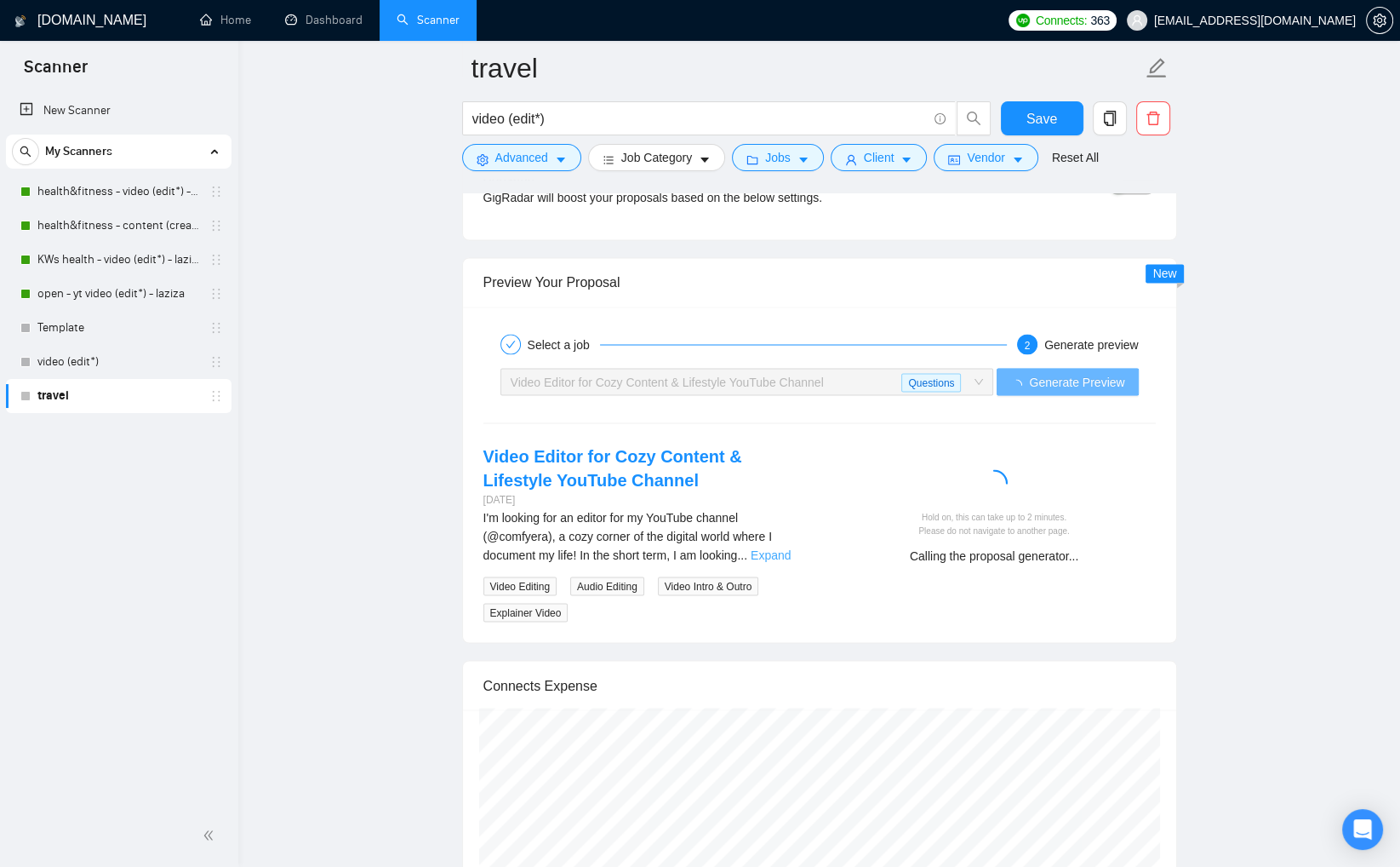
click at [777, 549] on link "Expand" at bounding box center [770, 554] width 40 height 14
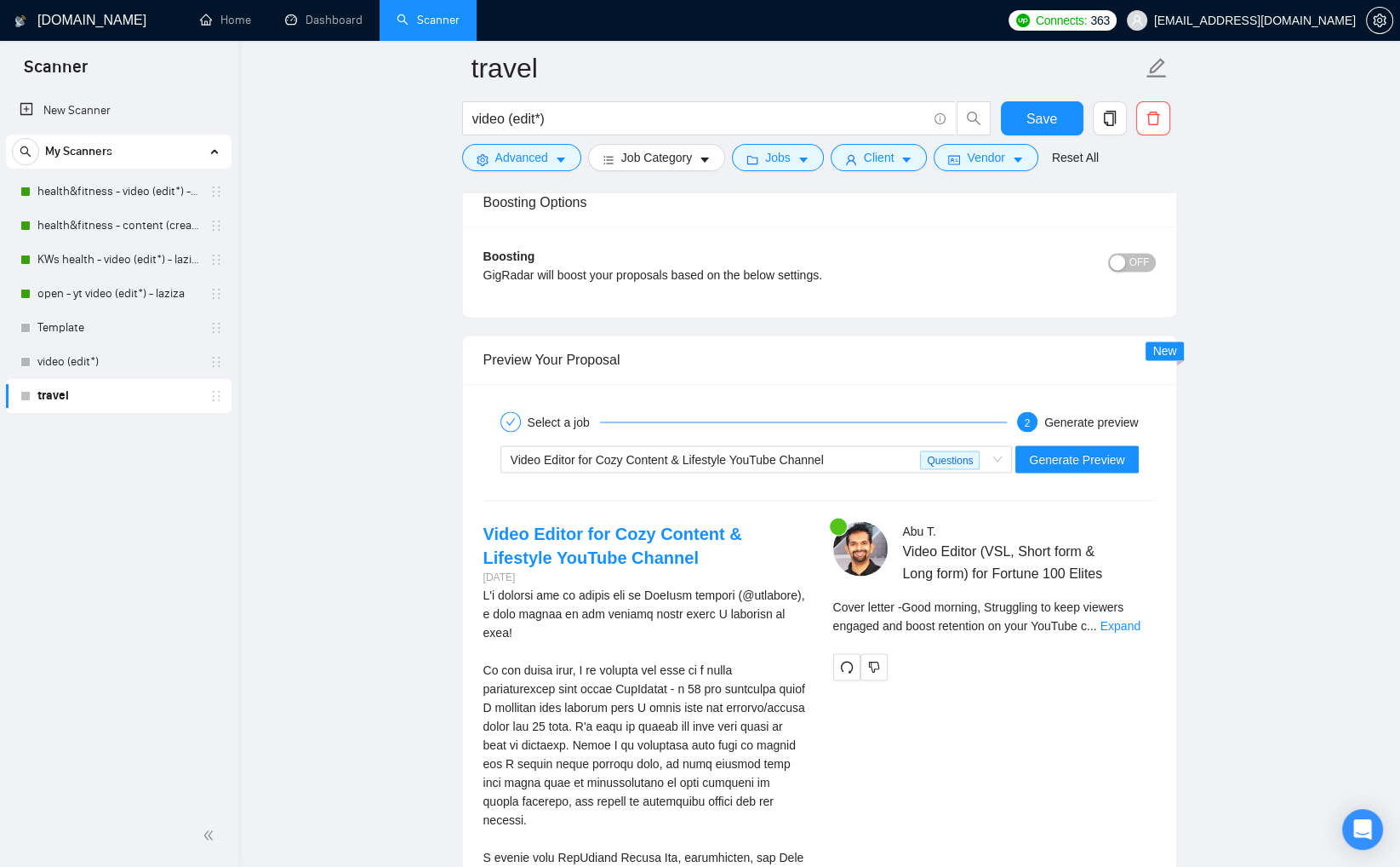
scroll to position [3136, 0]
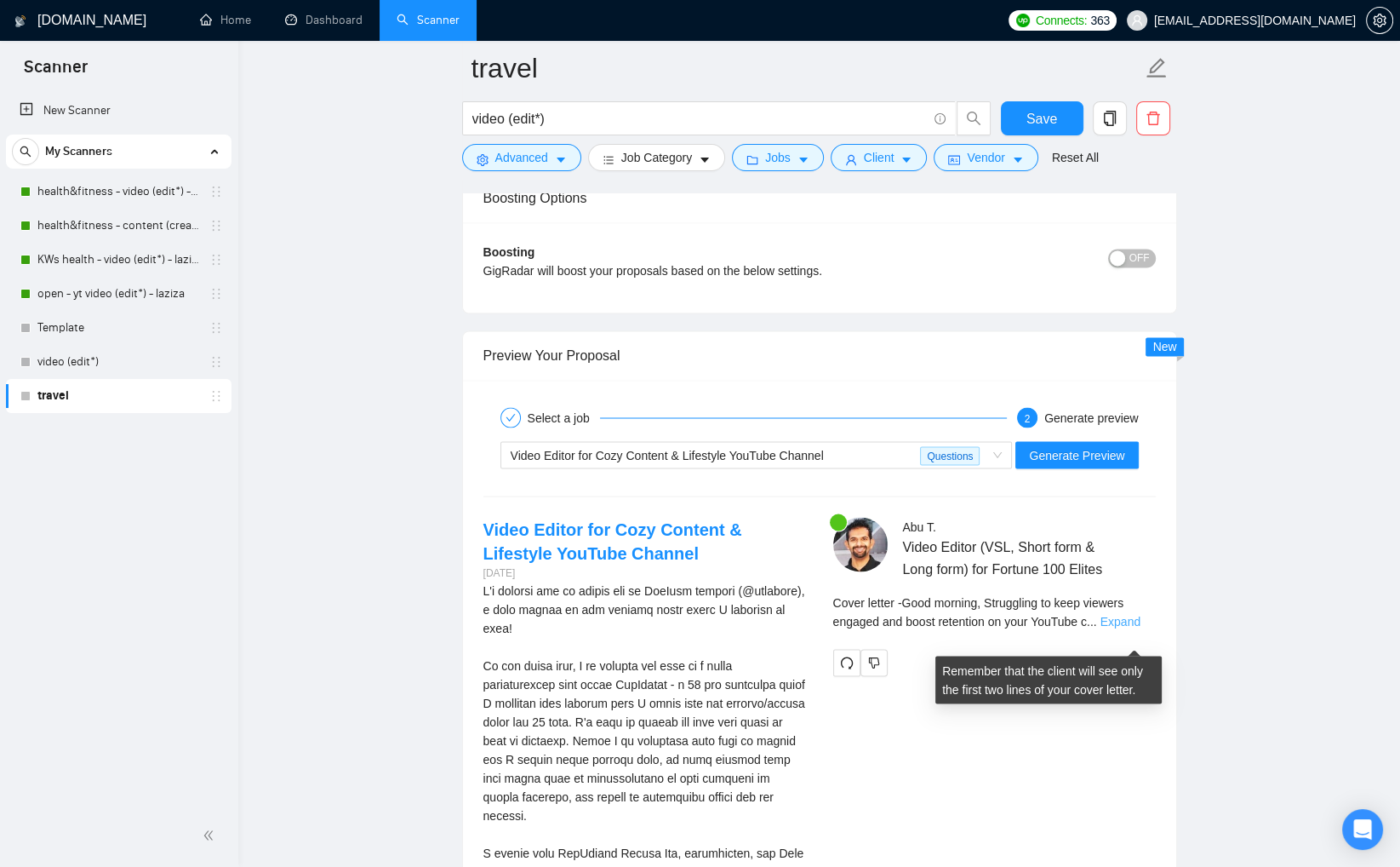
click at [1134, 628] on link "Expand" at bounding box center [1121, 621] width 40 height 14
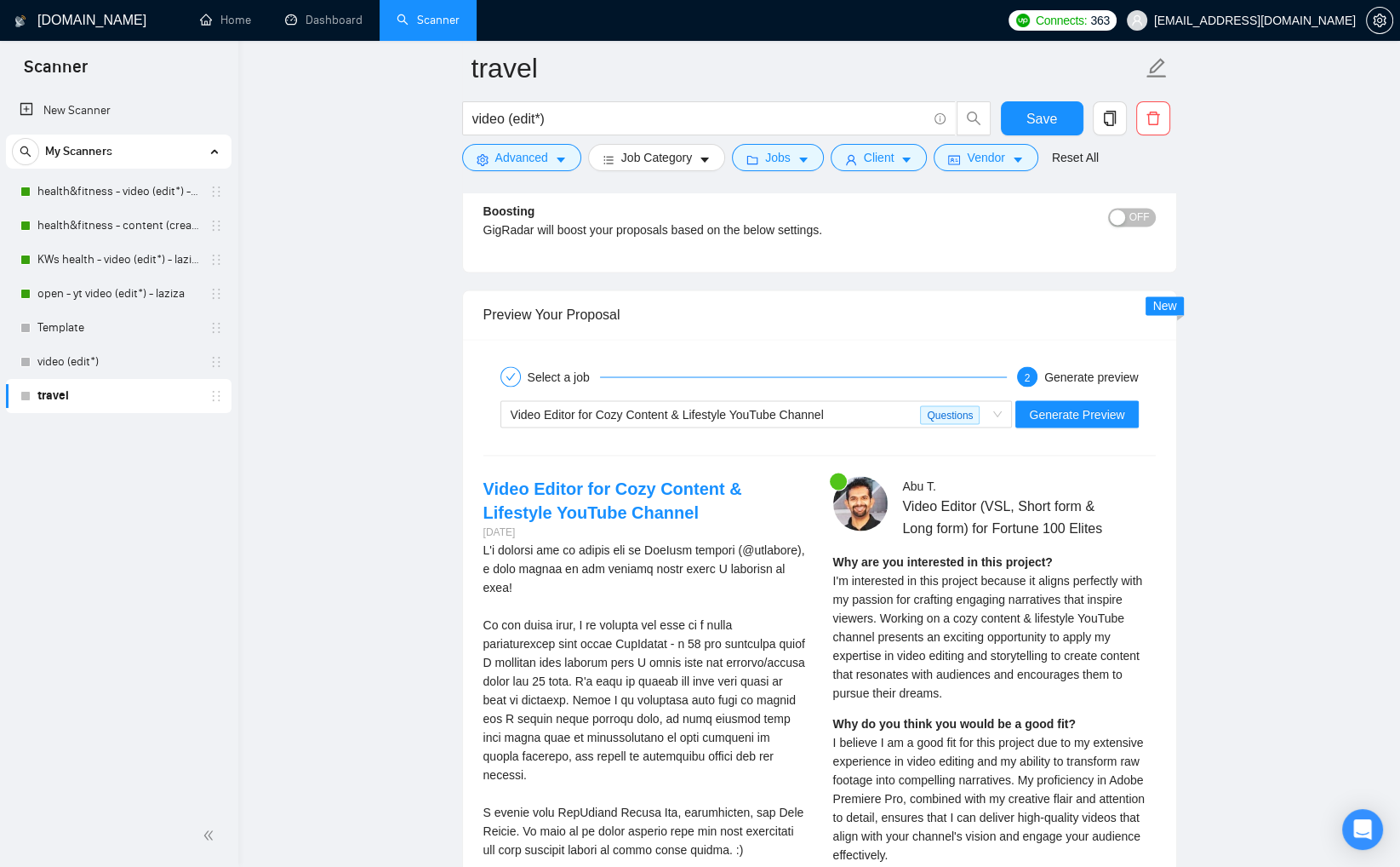
scroll to position [3269, 0]
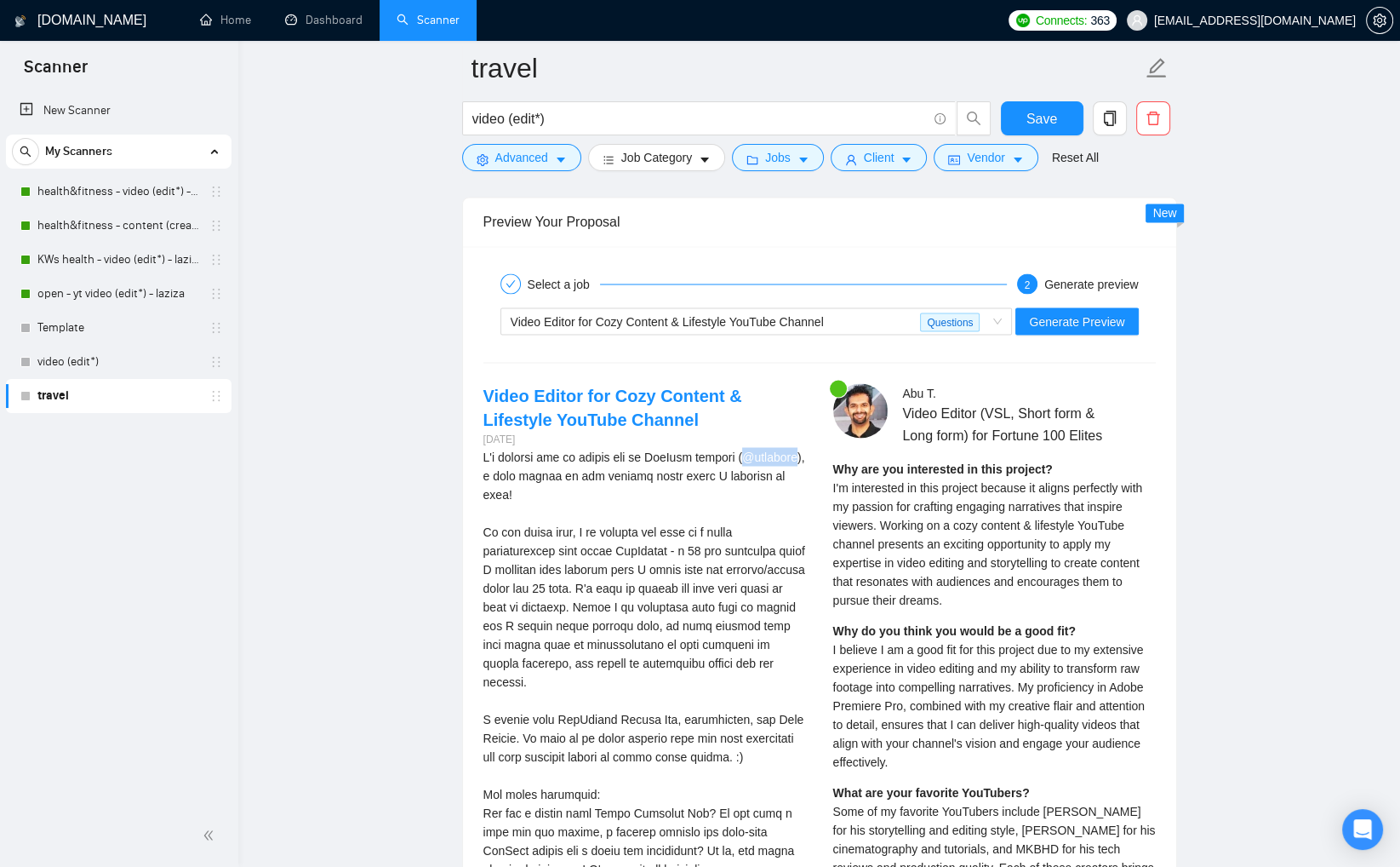
drag, startPoint x: 489, startPoint y: 475, endPoint x: 547, endPoint y: 475, distance: 58.0
copy div "@comfyera"
